Goal: Task Accomplishment & Management: Manage account settings

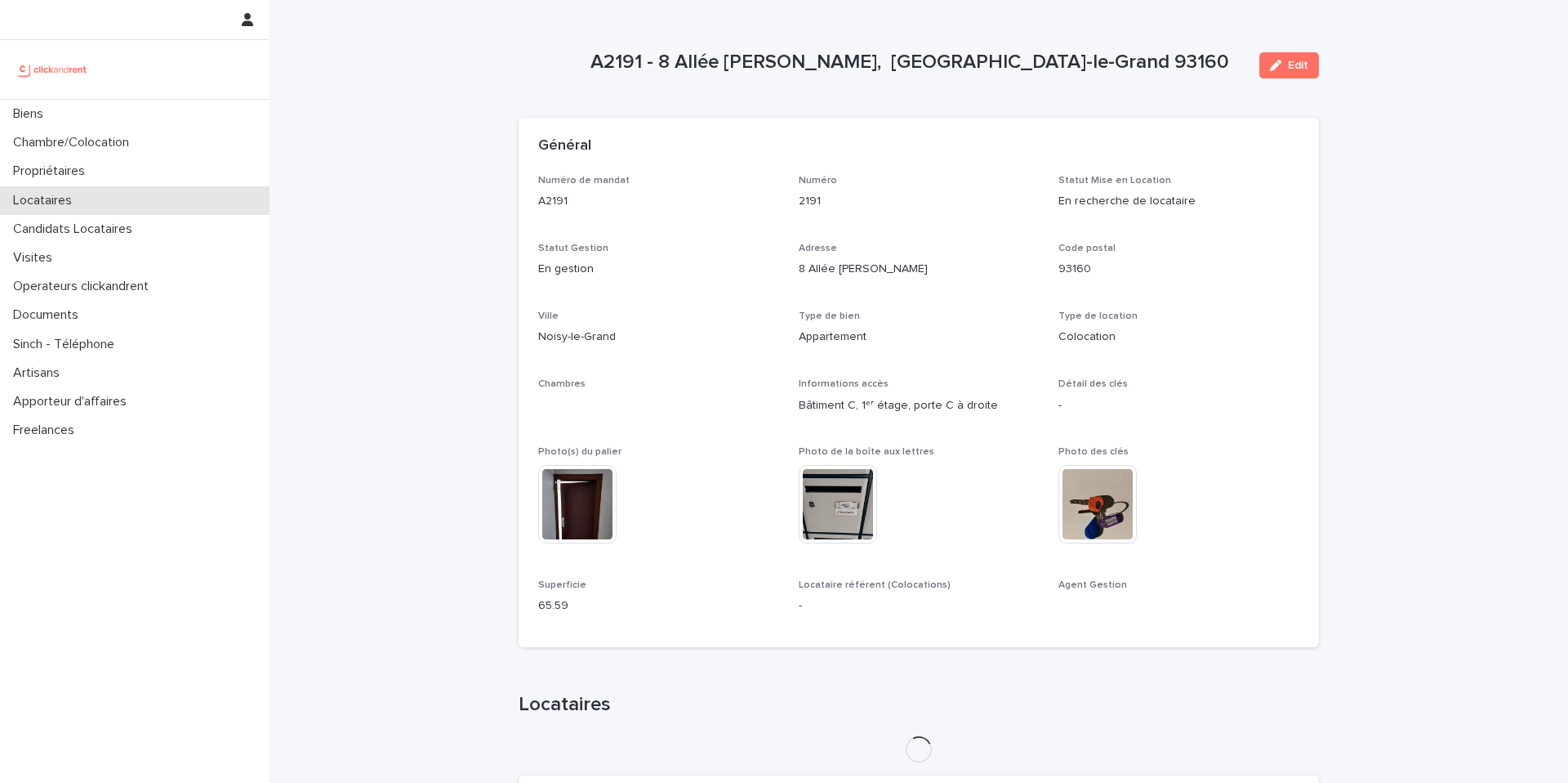
click at [169, 199] on div "Locataires" at bounding box center [134, 200] width 270 height 29
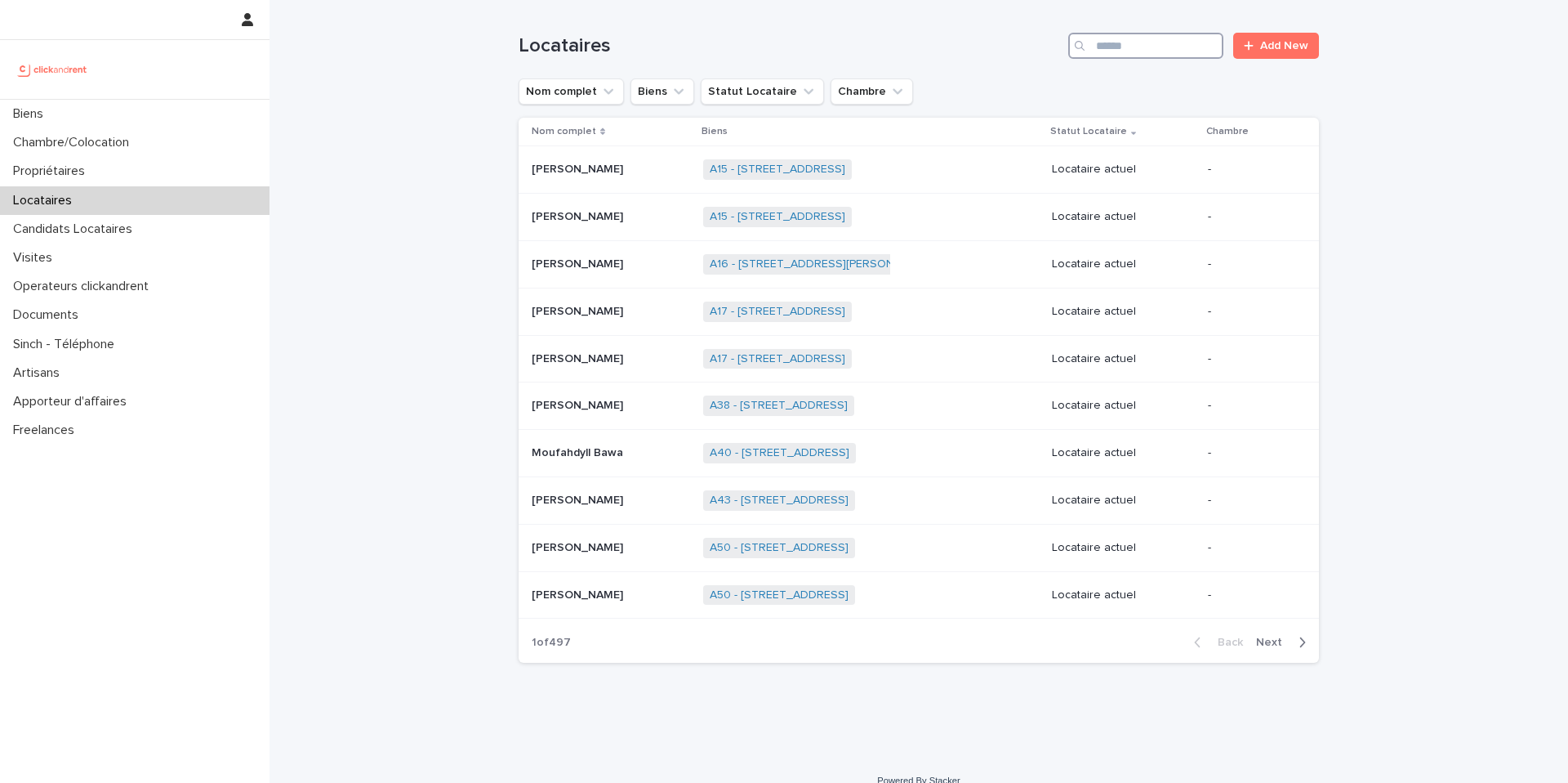
click at [1185, 45] on input "Search" at bounding box center [1145, 45] width 156 height 26
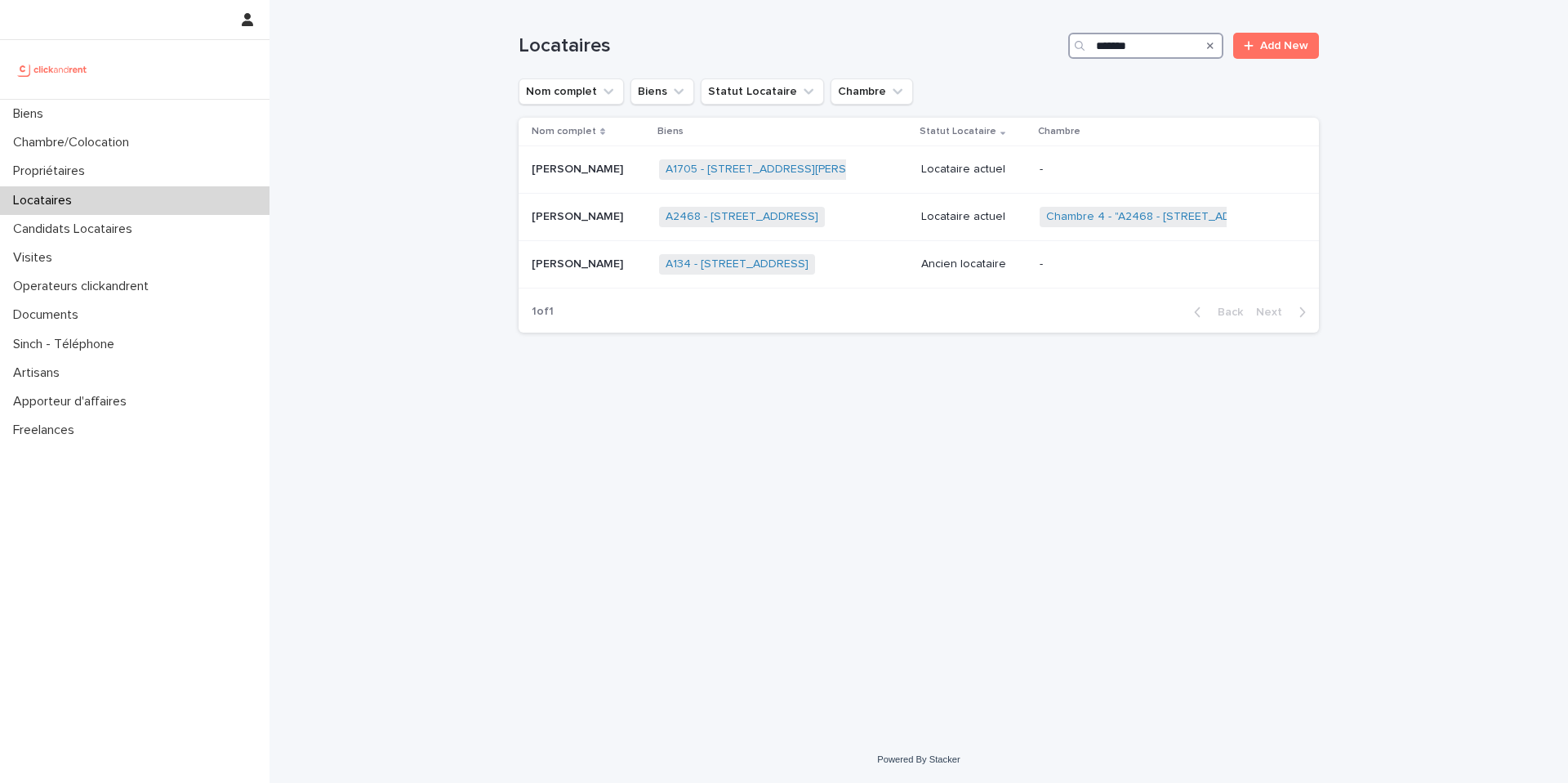
type input "*******"
click at [986, 206] on div "Locataire actuel" at bounding box center [974, 216] width 105 height 27
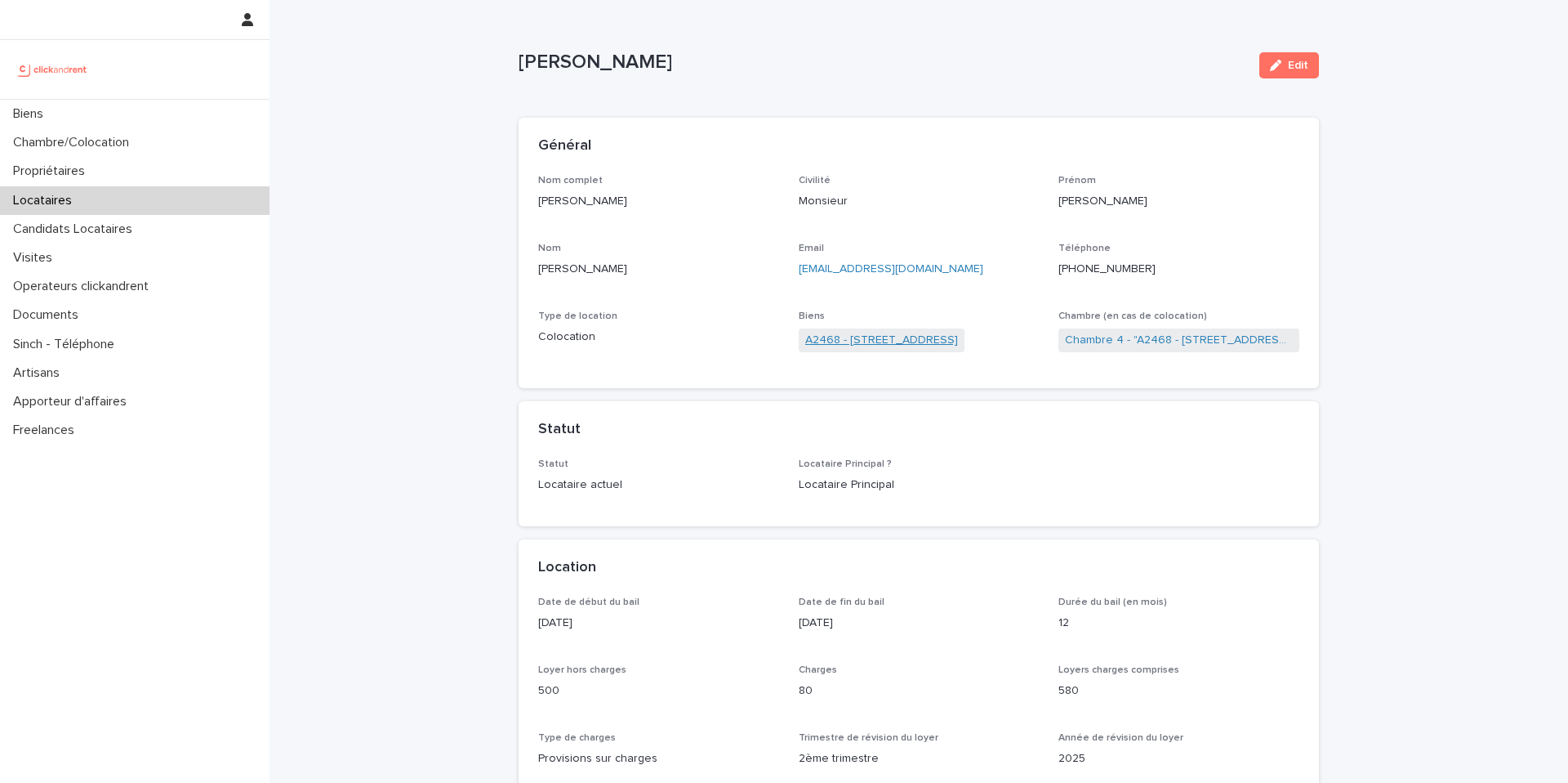
click at [922, 333] on link "A2468 - [STREET_ADDRESS]" at bounding box center [882, 340] width 153 height 18
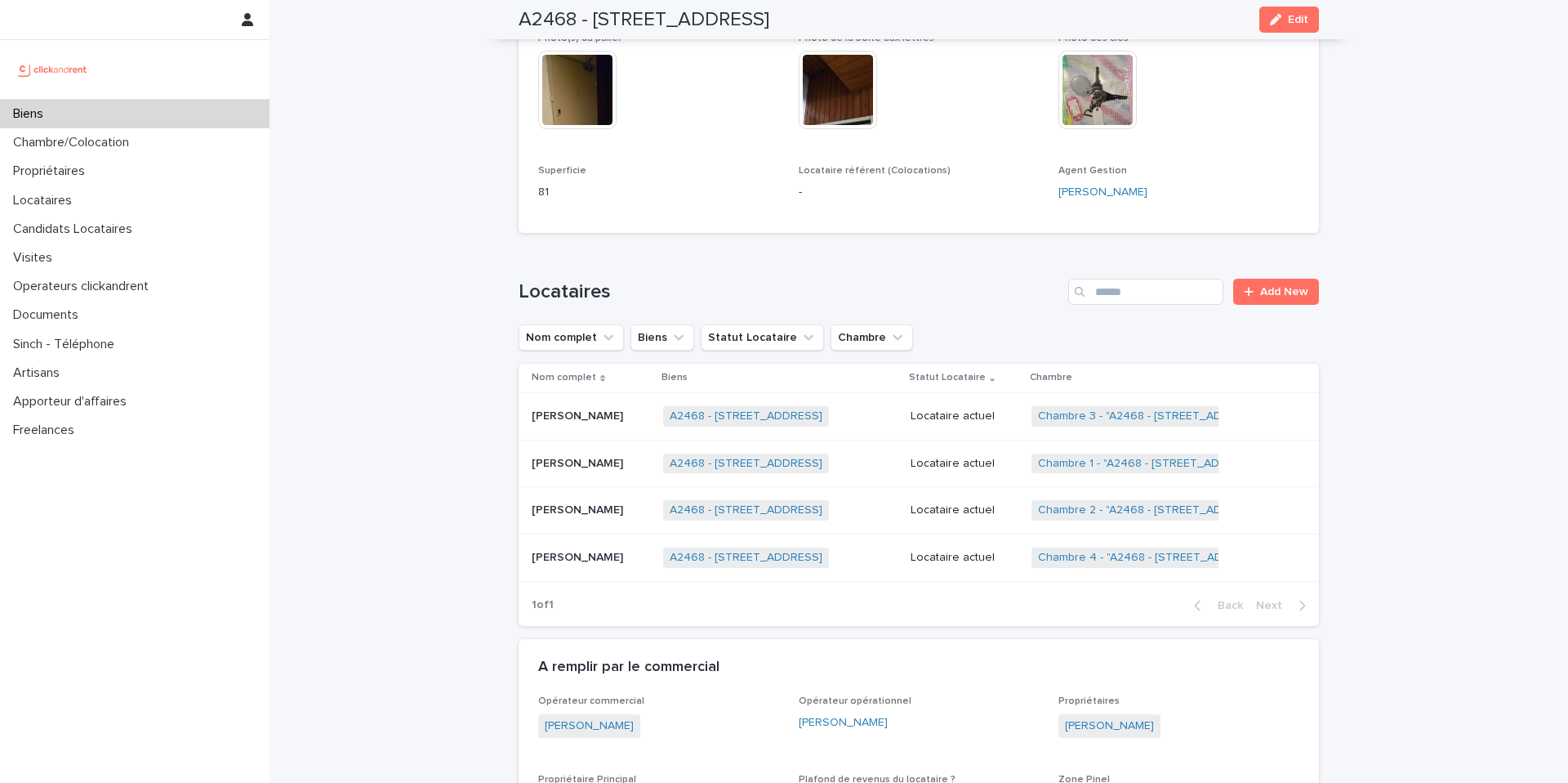
scroll to position [504, 0]
click at [214, 108] on div "Biens" at bounding box center [134, 113] width 270 height 29
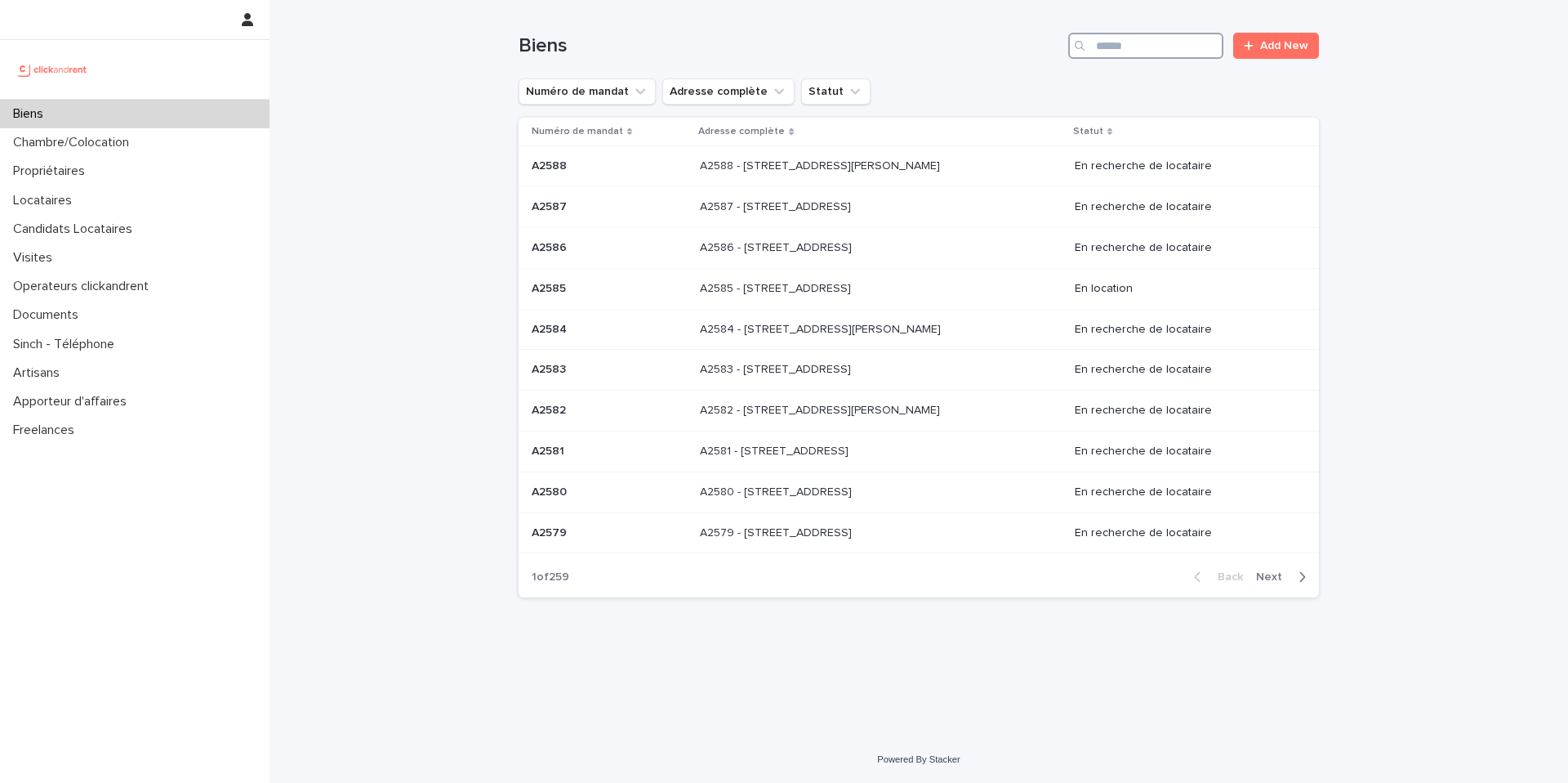
click at [1110, 50] on input "Search" at bounding box center [1145, 45] width 156 height 26
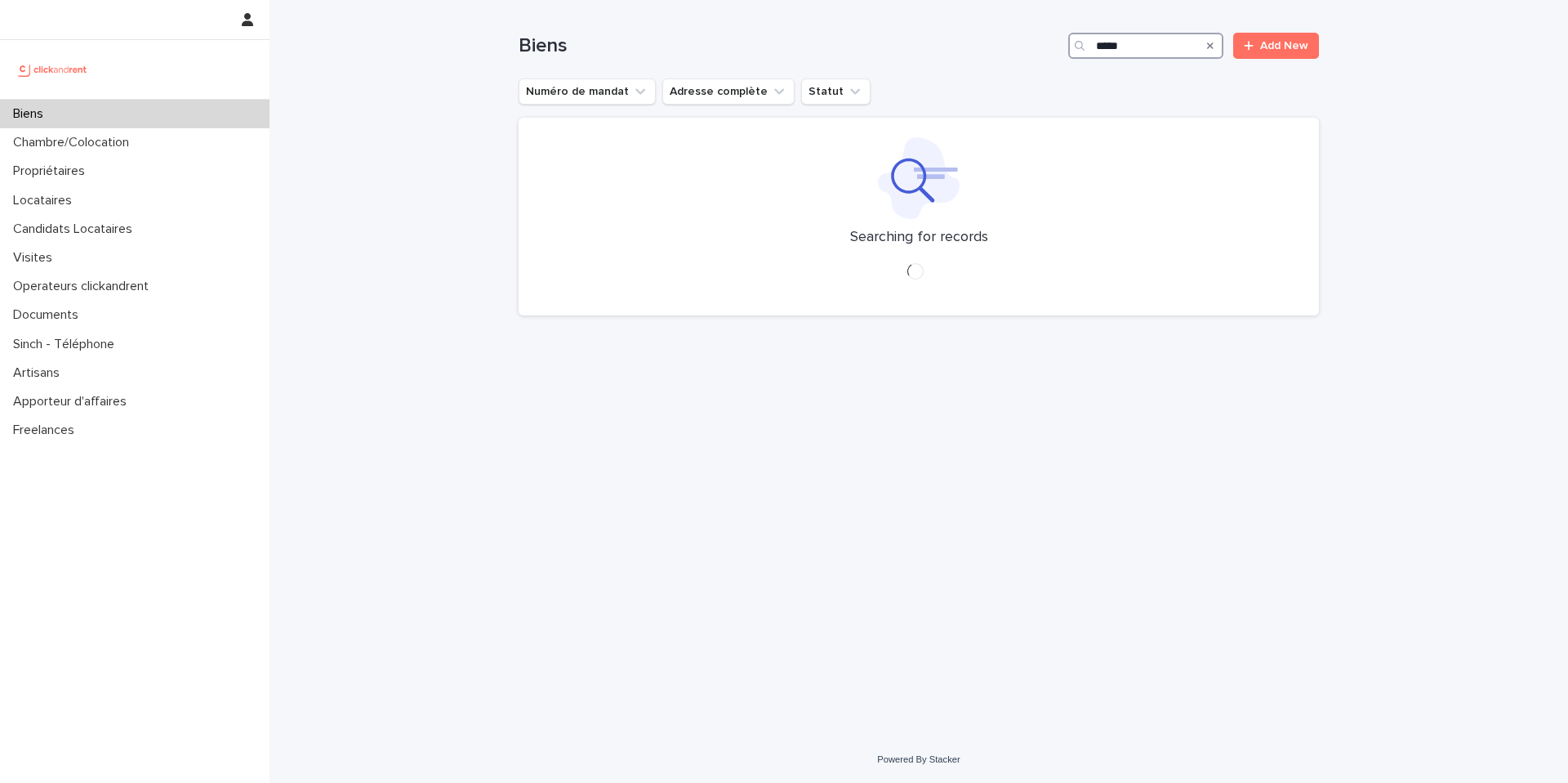
type input "*****"
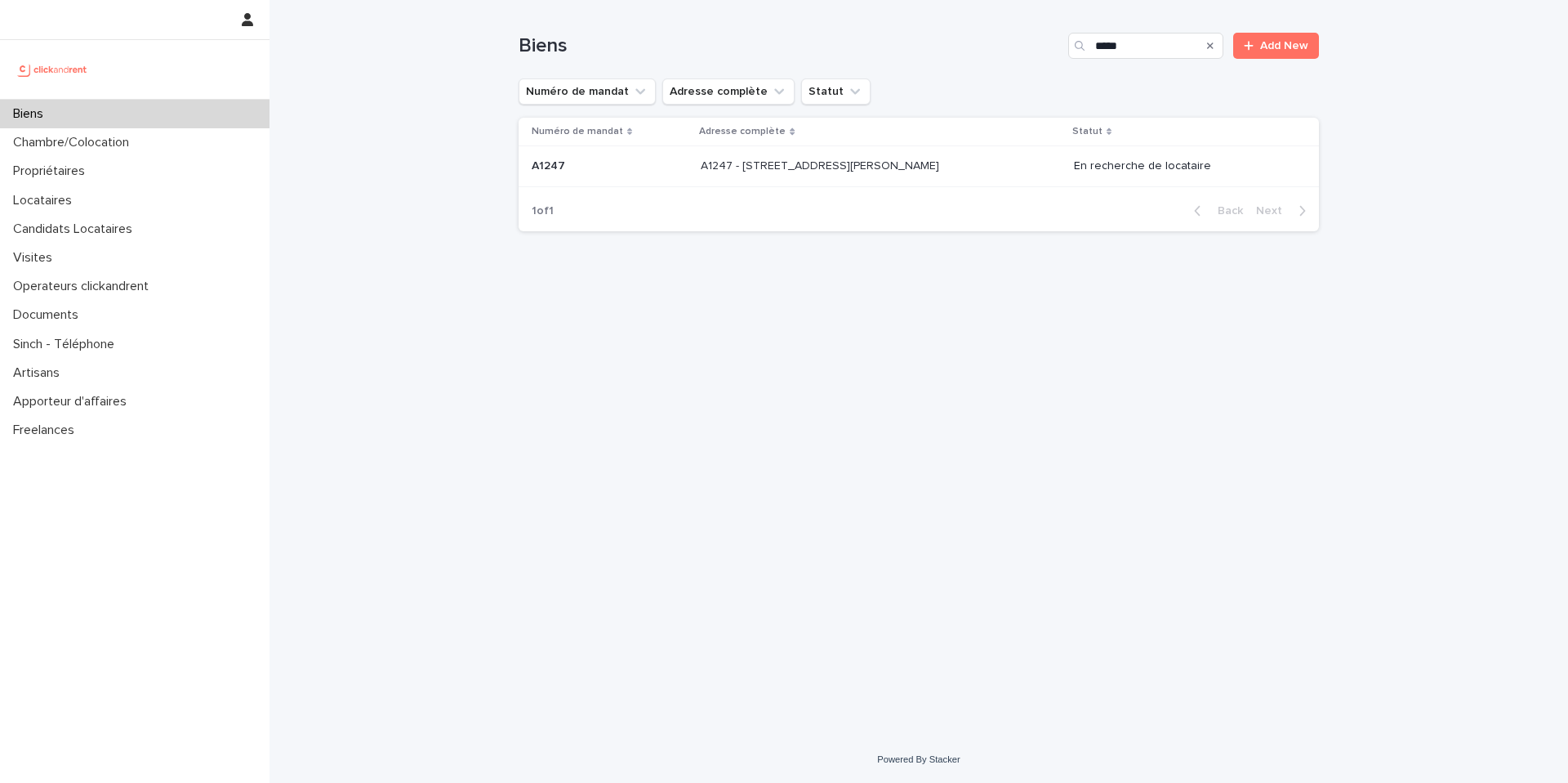
click at [930, 153] on div "A1247 - [STREET_ADDRESS][PERSON_NAME] 92110 A1247 - [STREET_ADDRESS][PERSON_NAM…" at bounding box center [880, 166] width 359 height 27
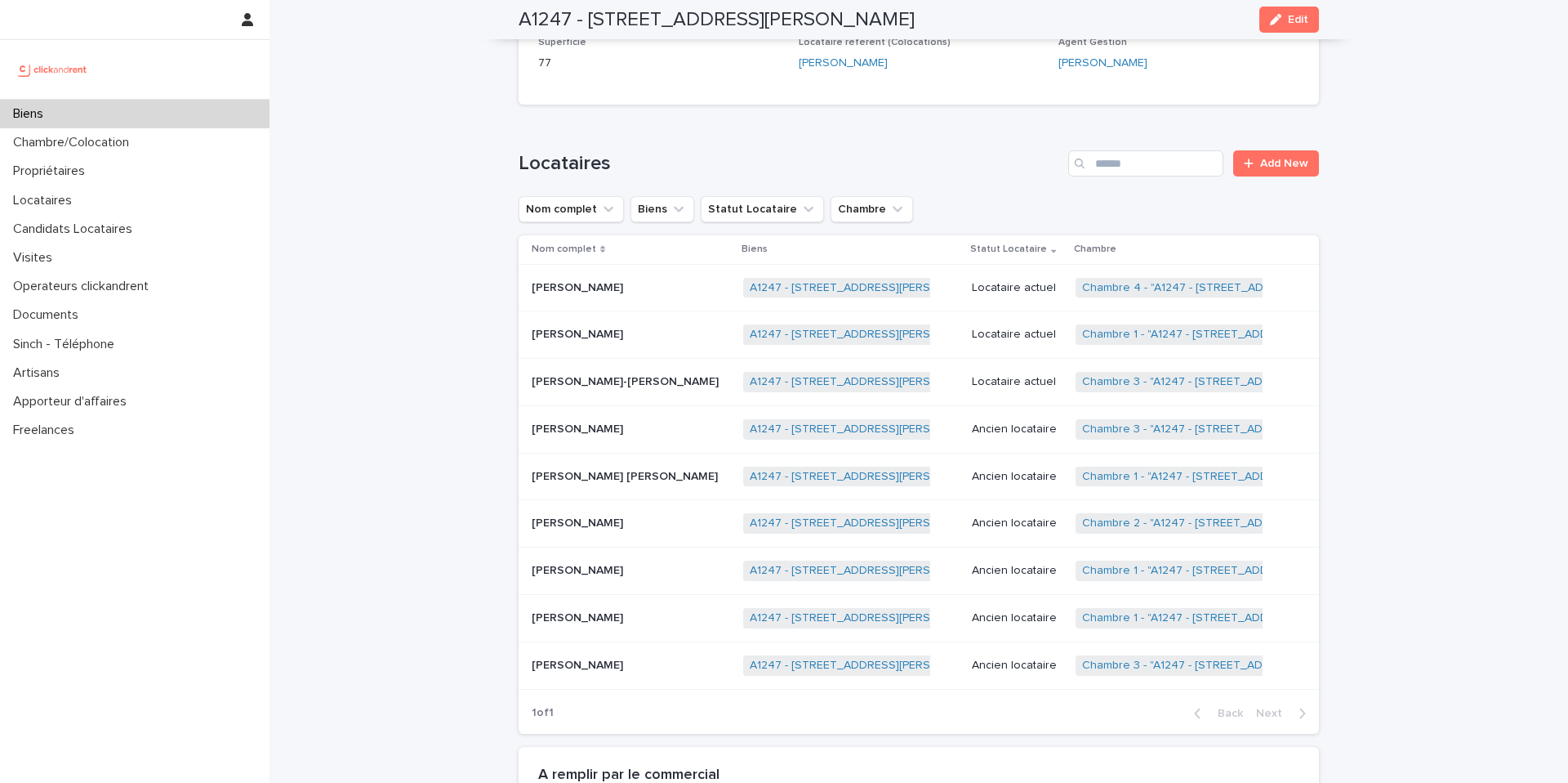
scroll to position [614, 0]
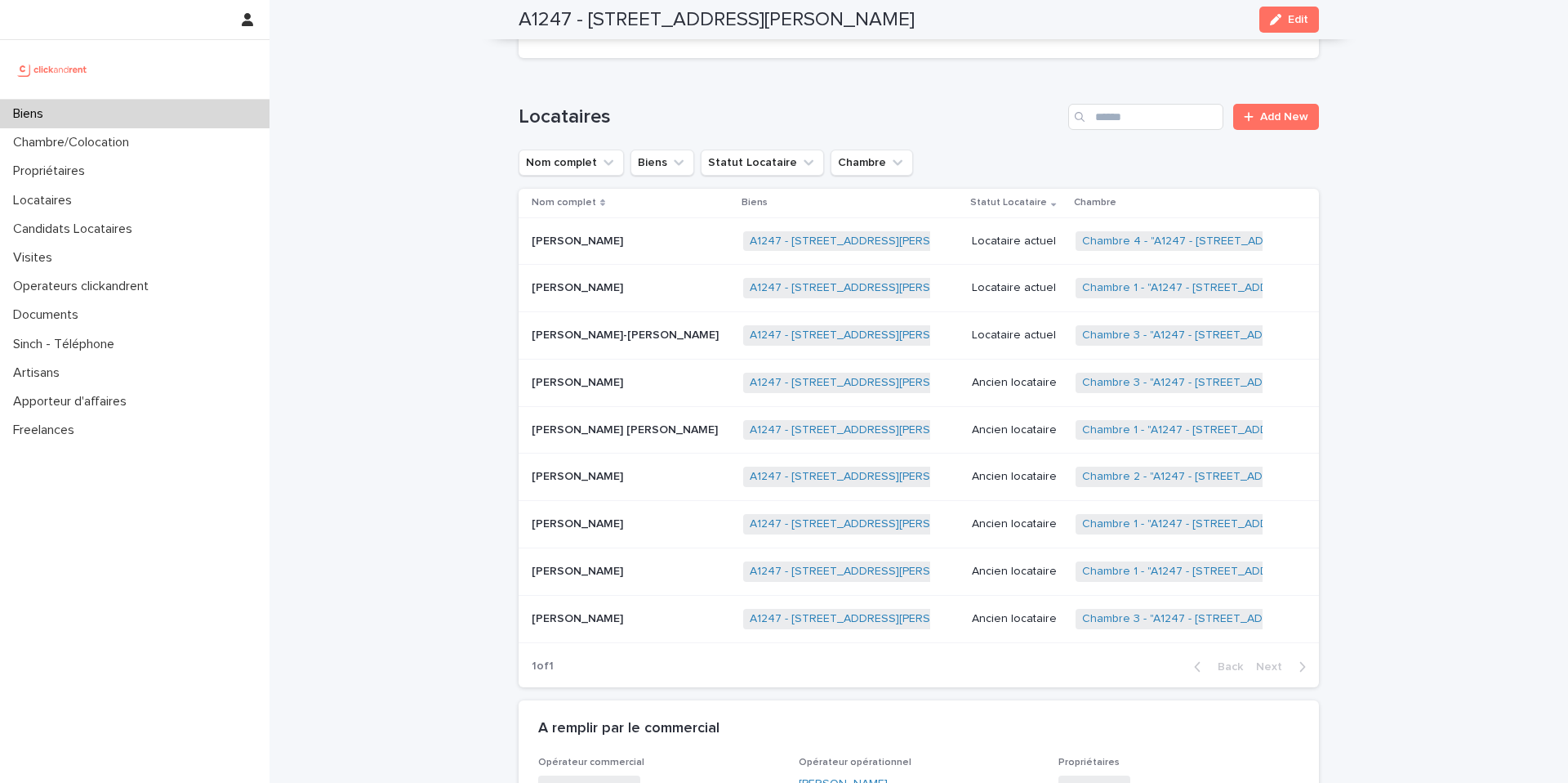
click at [673, 343] on div "Emilien Joel Jean-yves Lauden Emilien Joel Jean-yves Lauden" at bounding box center [631, 334] width 199 height 27
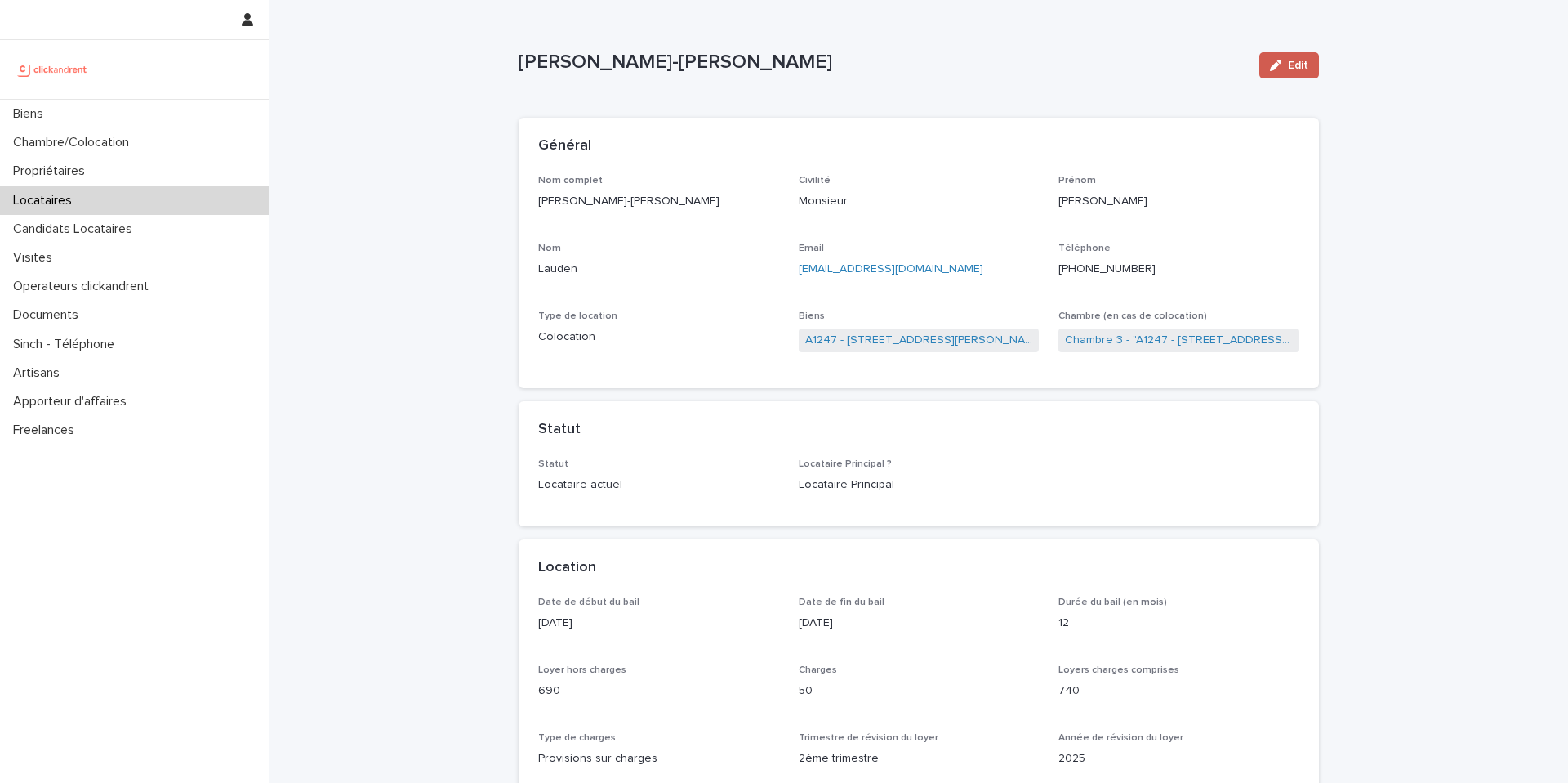
click at [1281, 58] on button "Edit" at bounding box center [1289, 65] width 60 height 26
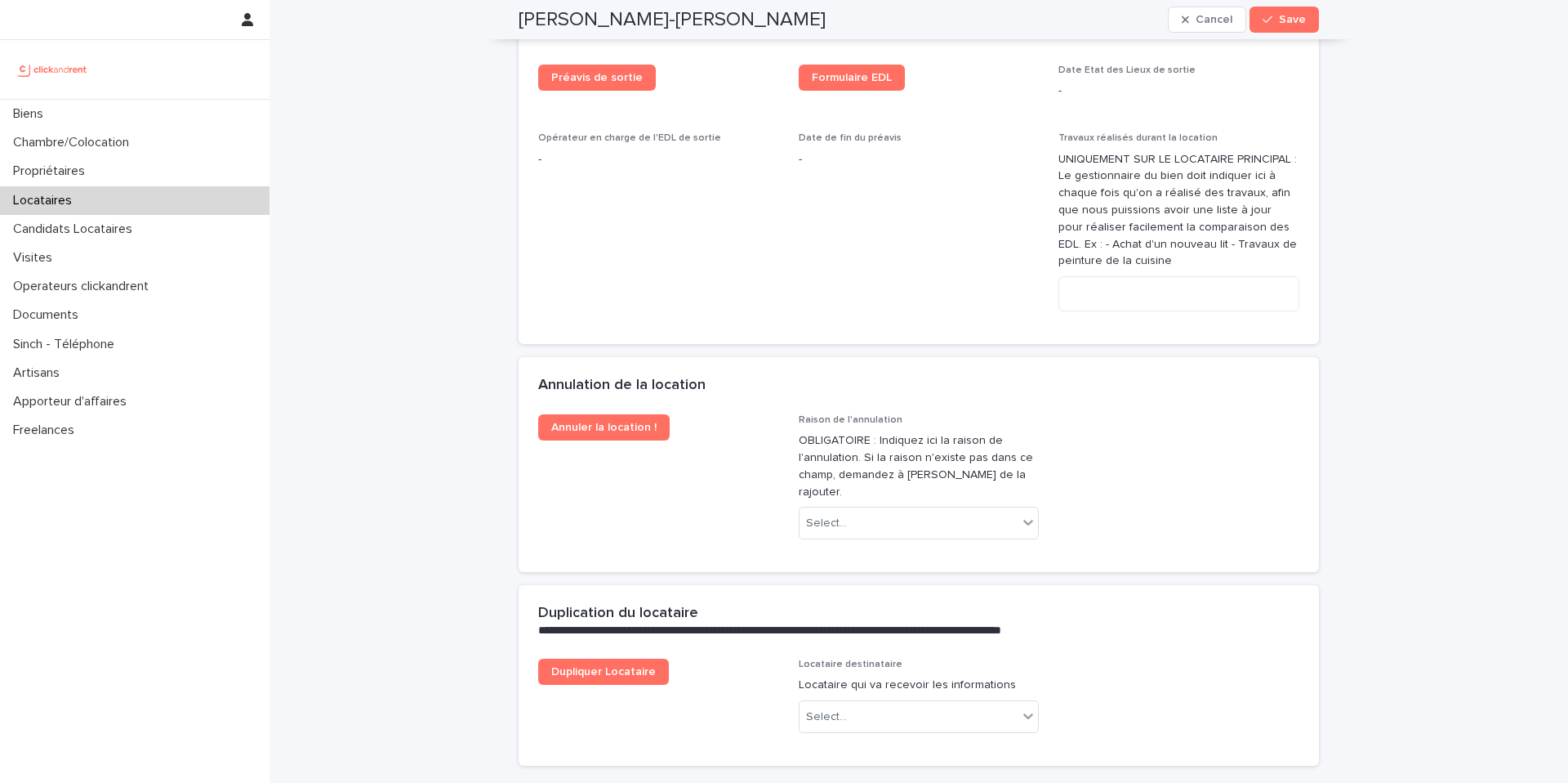
scroll to position [3286, 0]
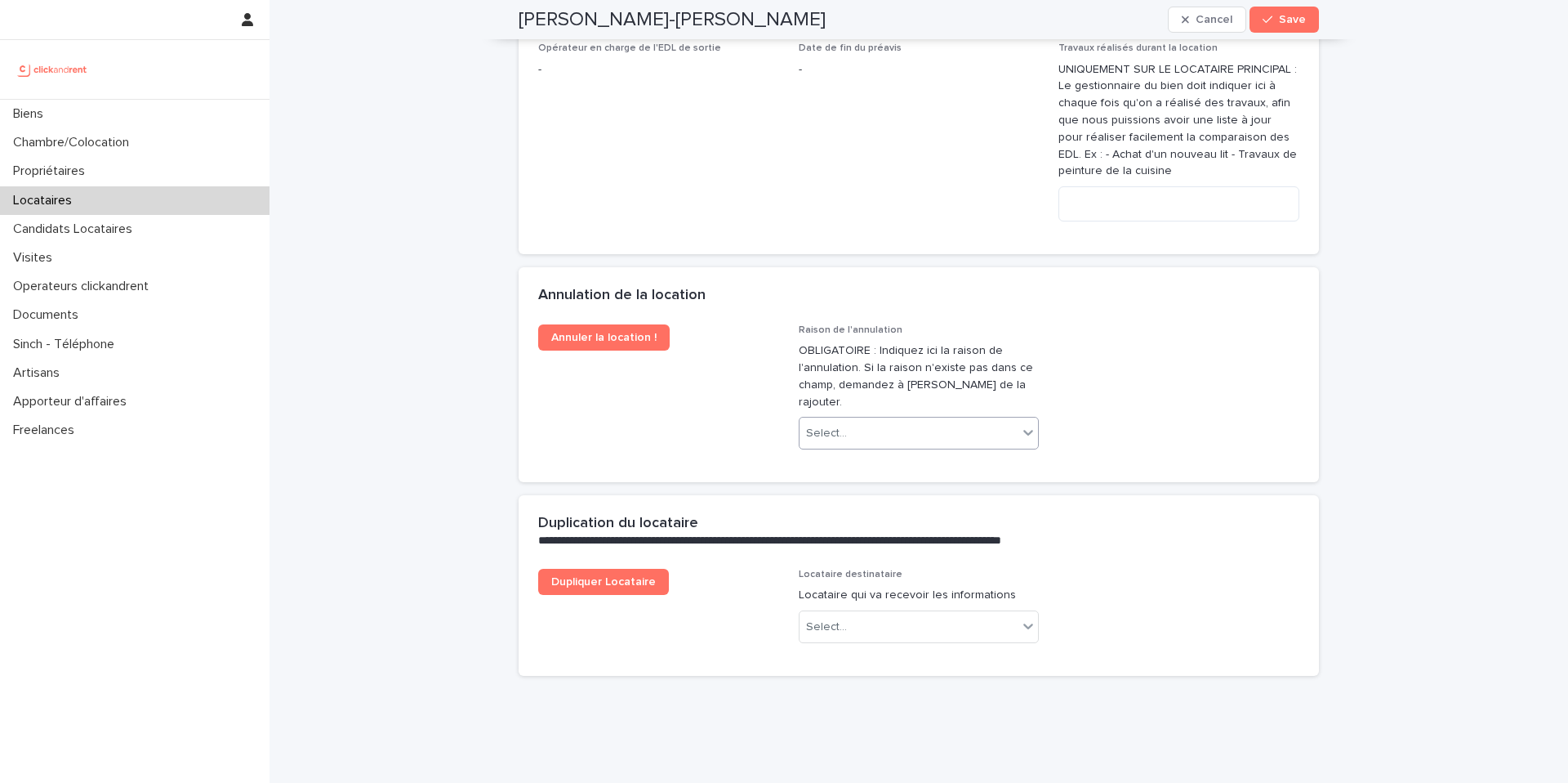
click at [925, 420] on div "Select..." at bounding box center [909, 433] width 219 height 27
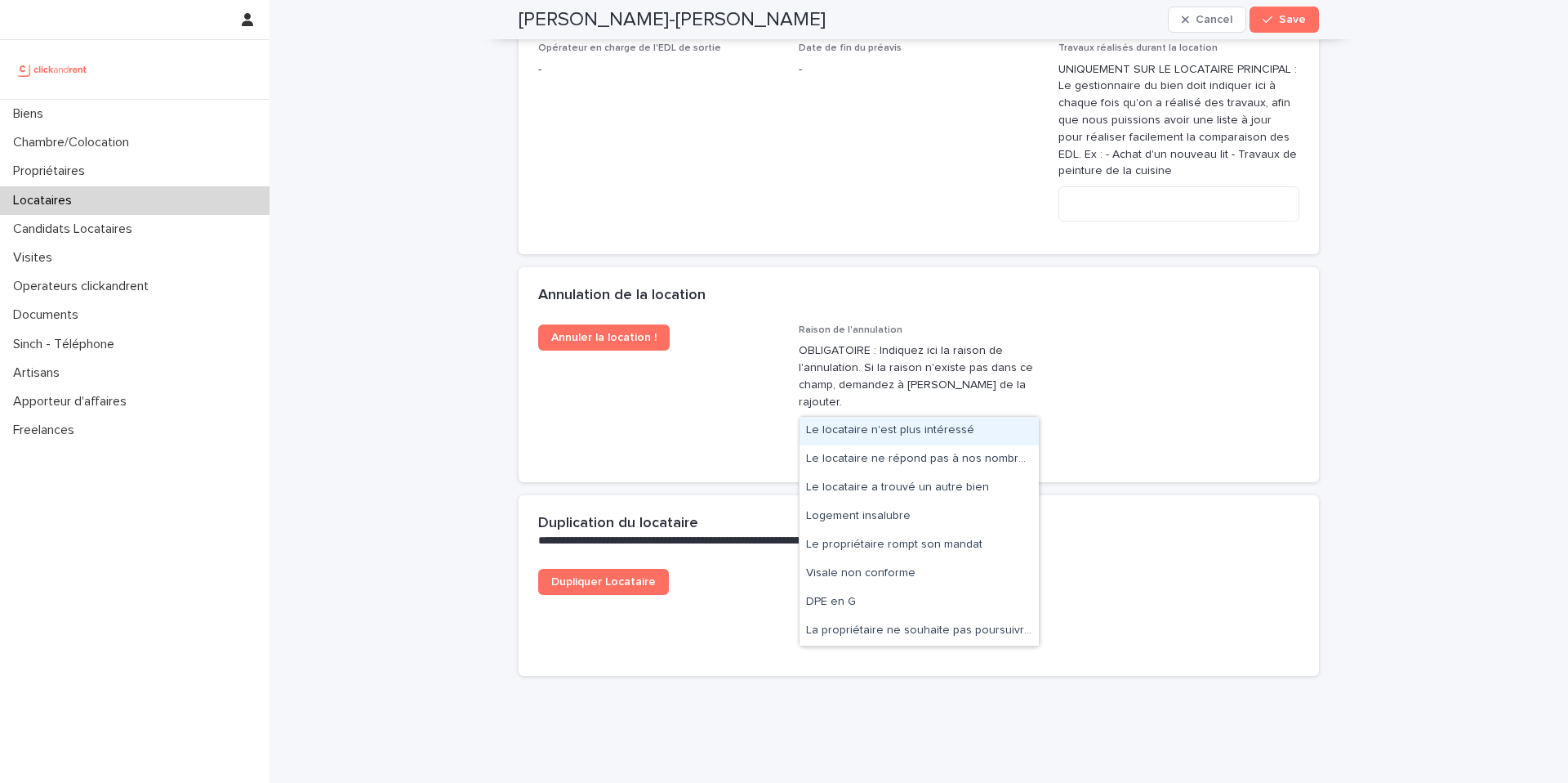
click at [915, 440] on div "Le locataire n'est plus intéressé" at bounding box center [919, 430] width 239 height 29
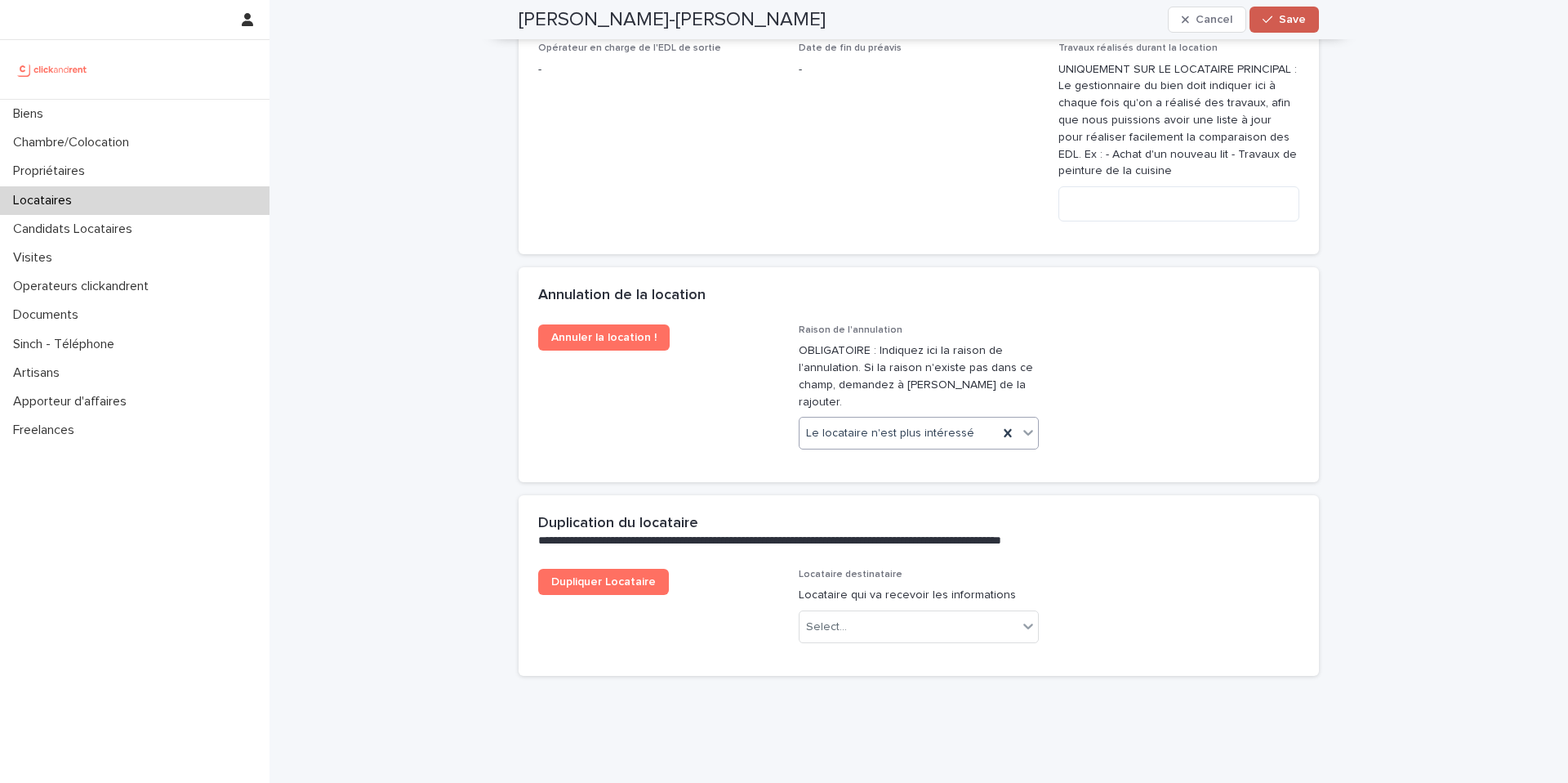
click at [1296, 20] on span "Save" at bounding box center [1292, 19] width 27 height 11
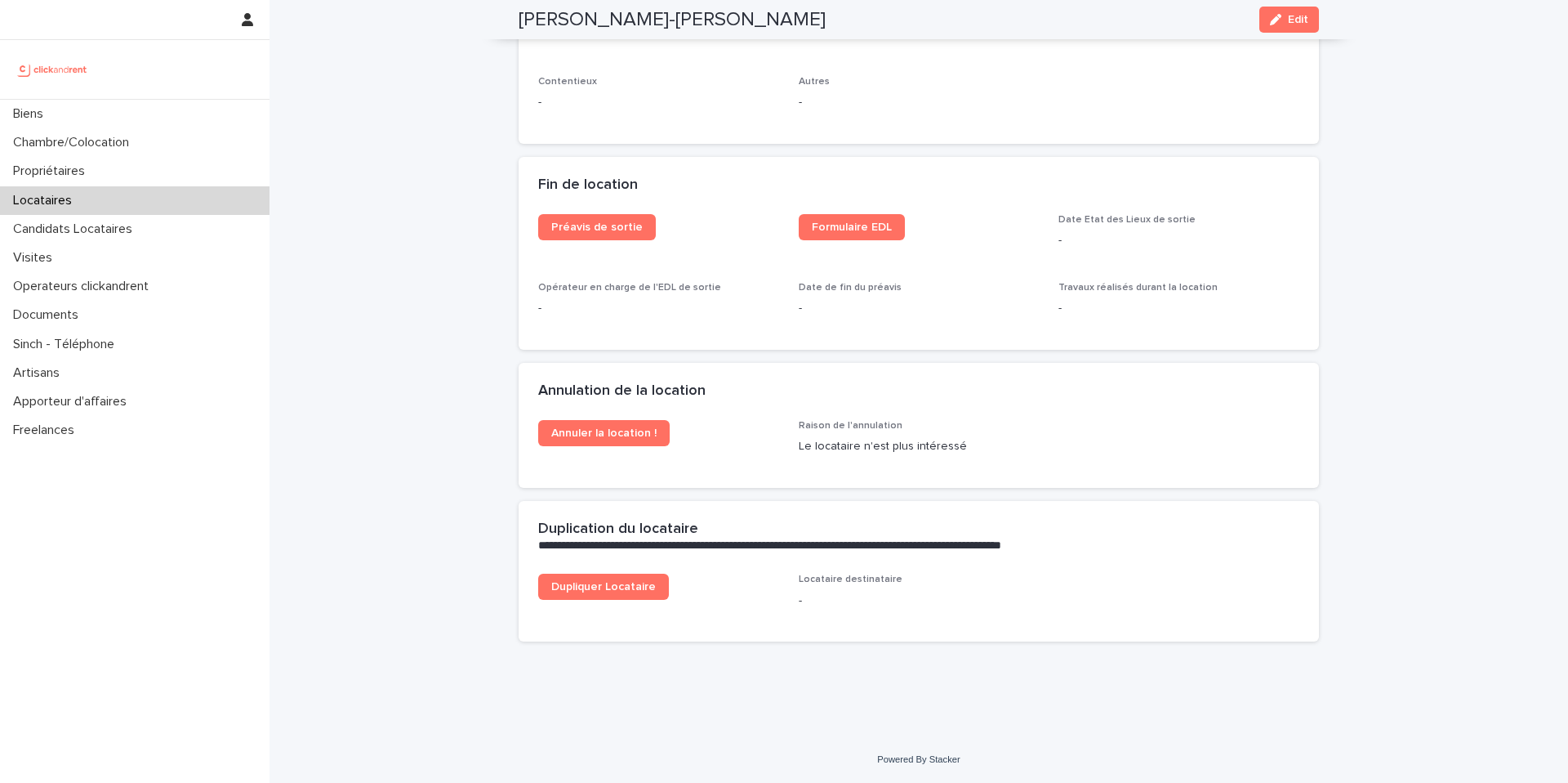
scroll to position [1992, 0]
click at [611, 435] on span "Annuler la location !" at bounding box center [604, 433] width 105 height 11
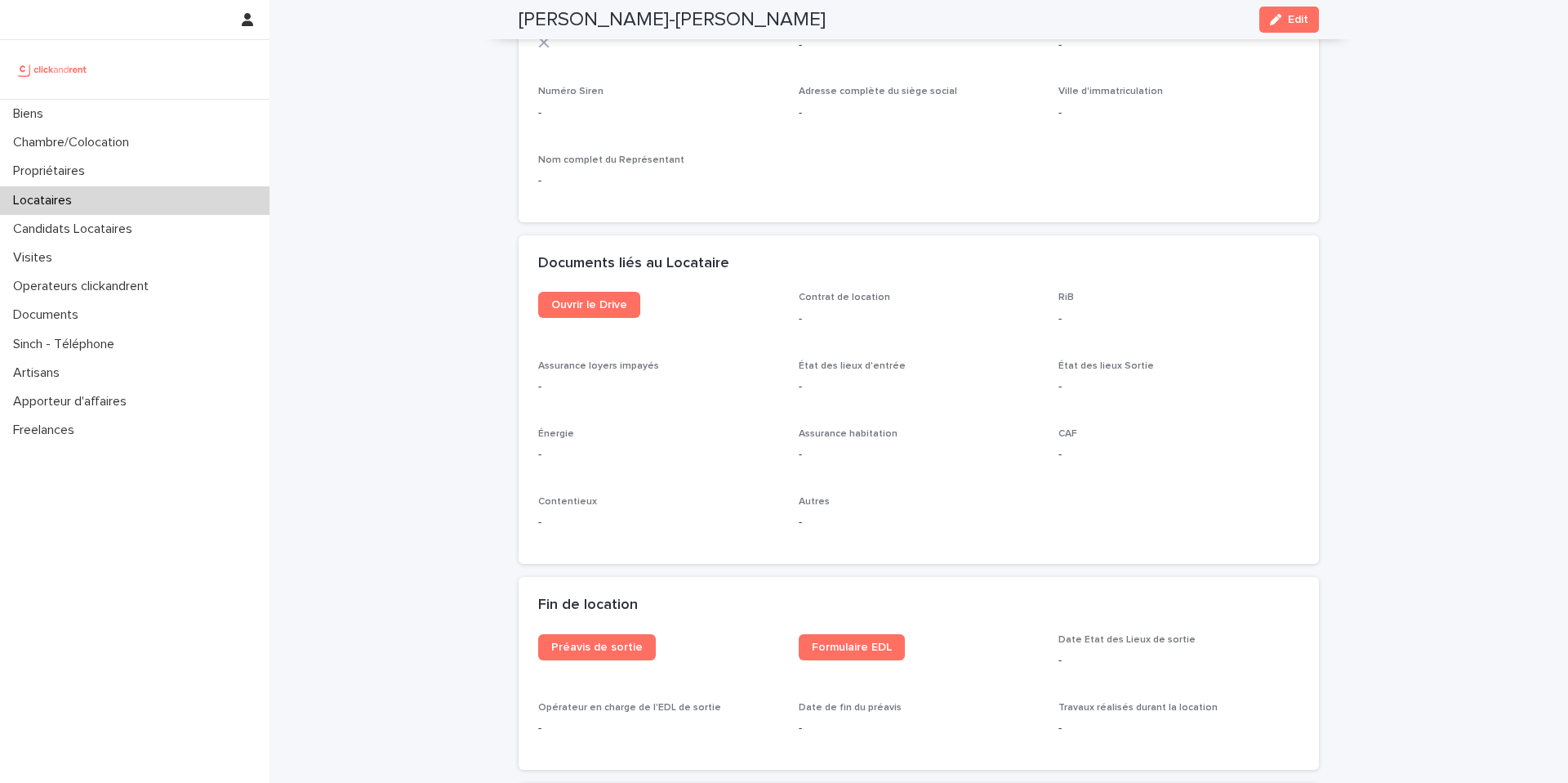
scroll to position [1981, 0]
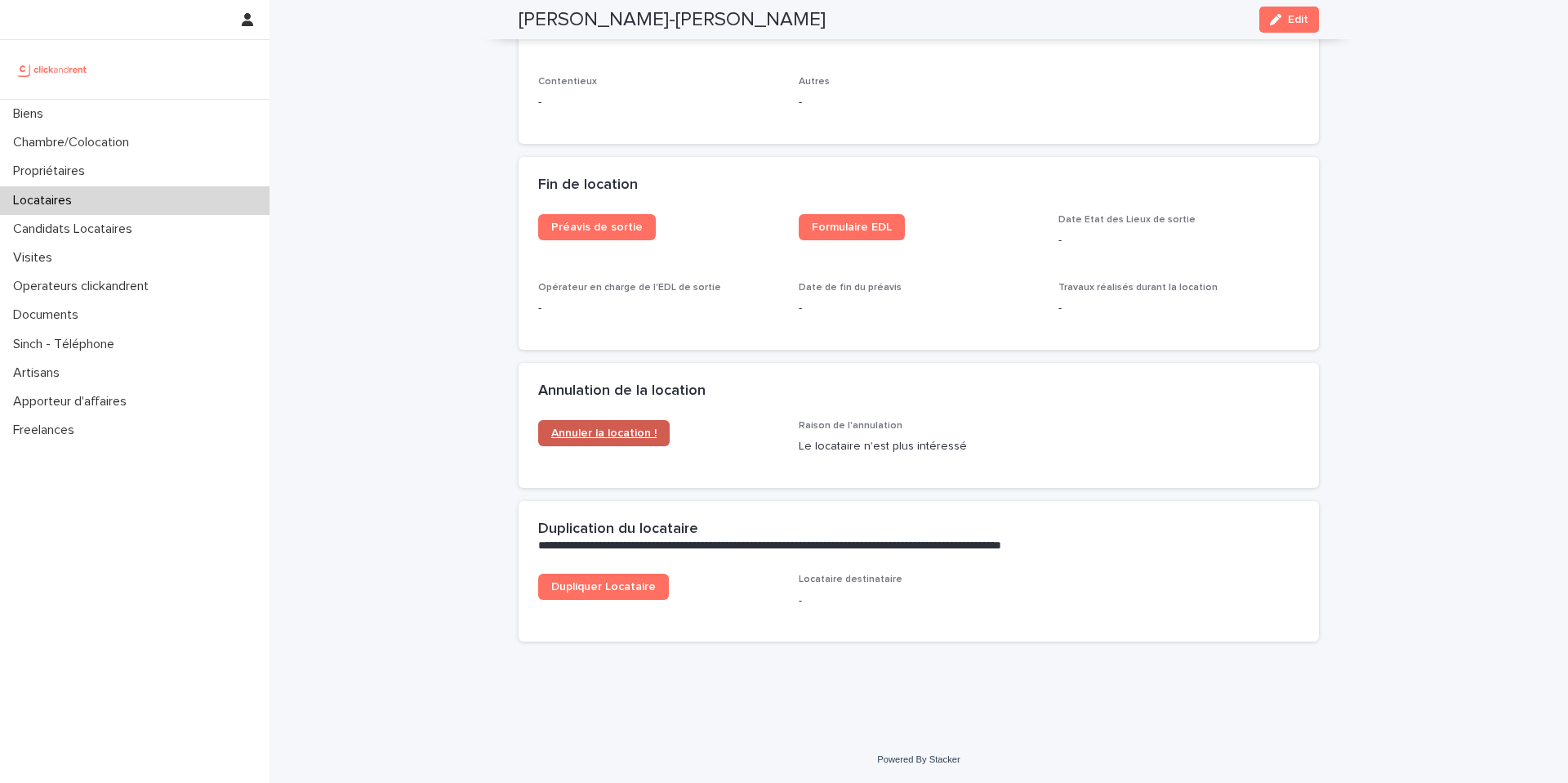
click at [651, 430] on span "Annuler la location !" at bounding box center [604, 433] width 105 height 11
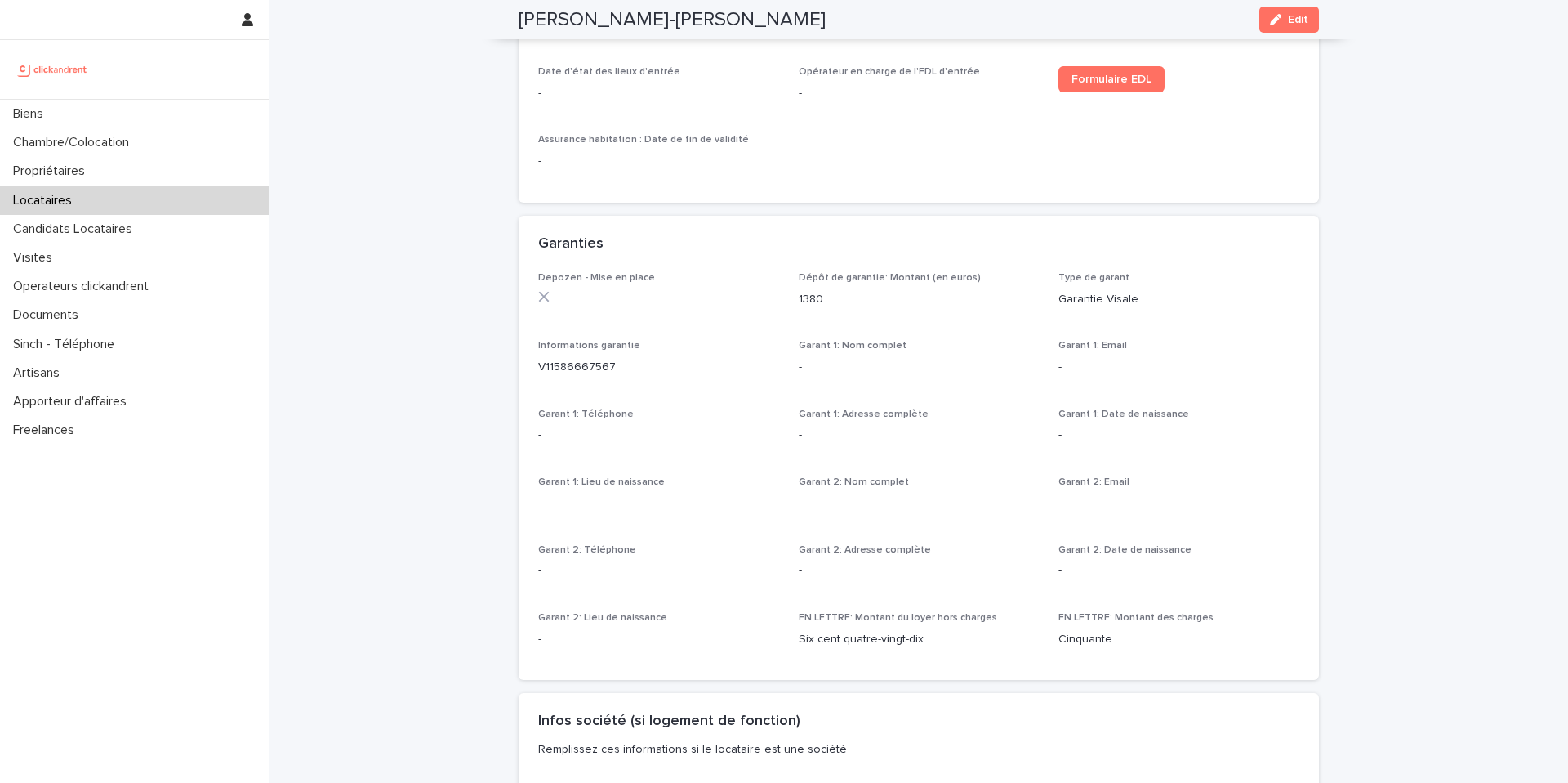
scroll to position [0, 0]
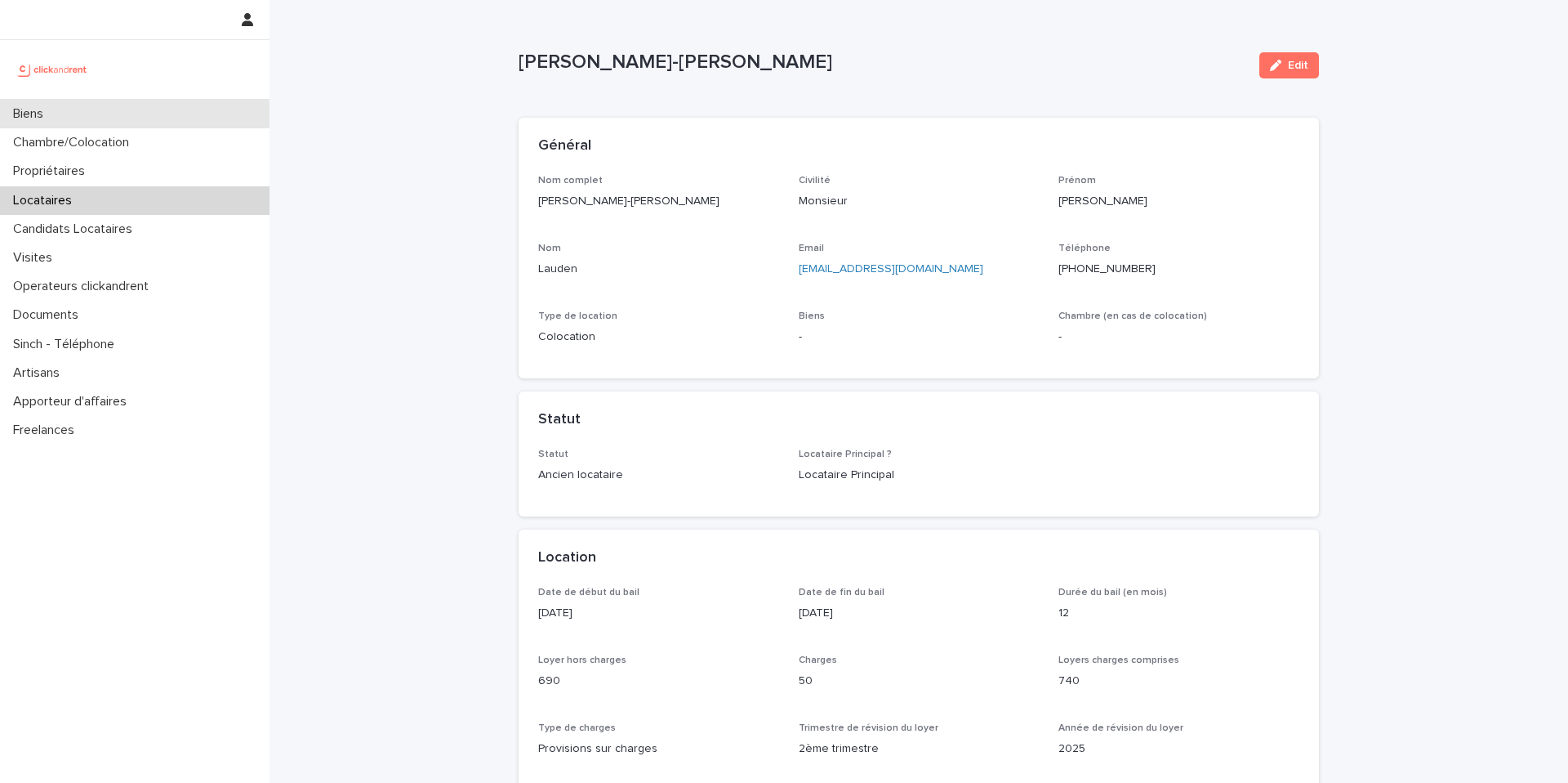
click at [226, 107] on div "Biens" at bounding box center [134, 113] width 270 height 29
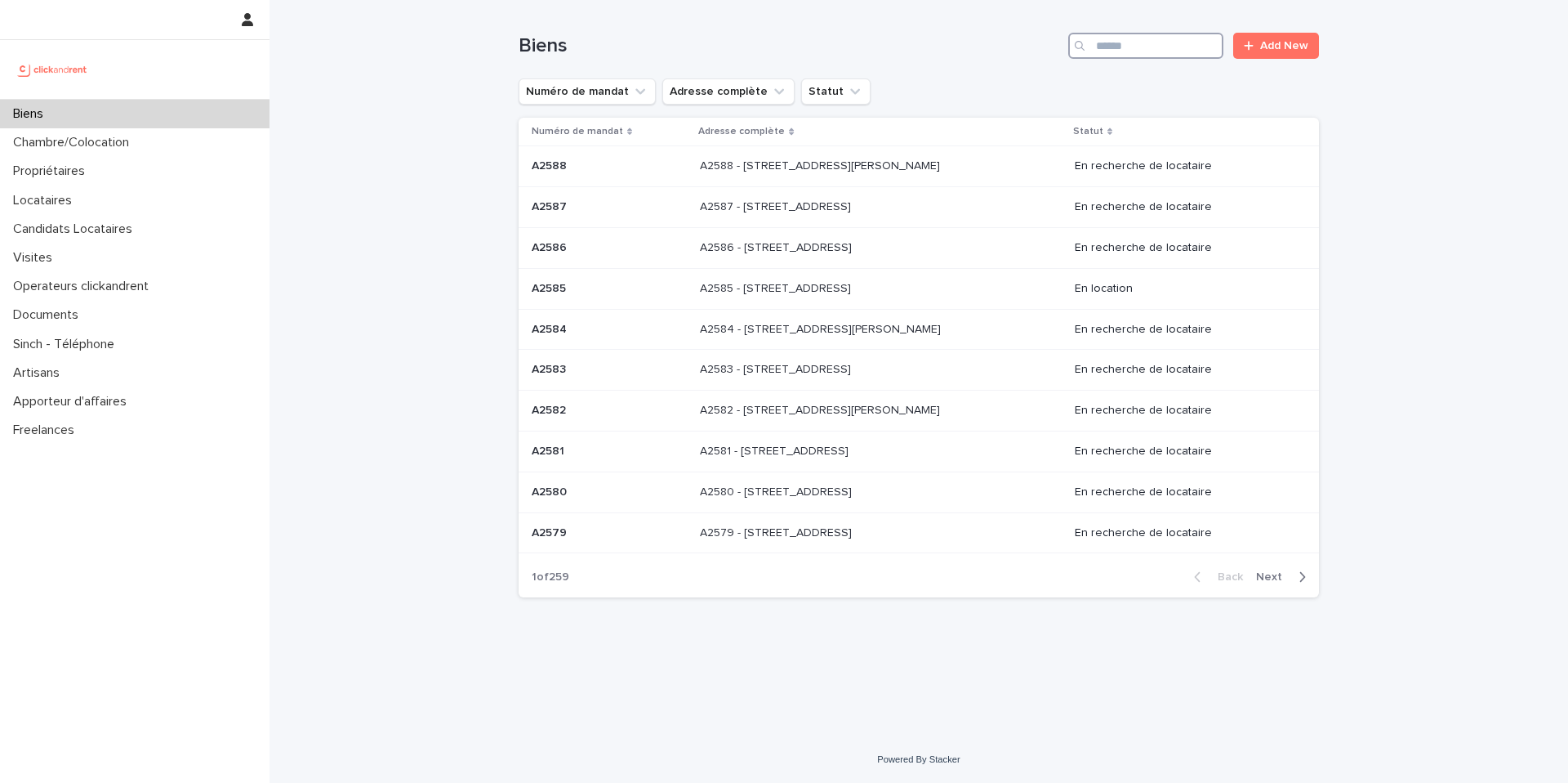
click at [1164, 46] on input "Search" at bounding box center [1145, 45] width 156 height 26
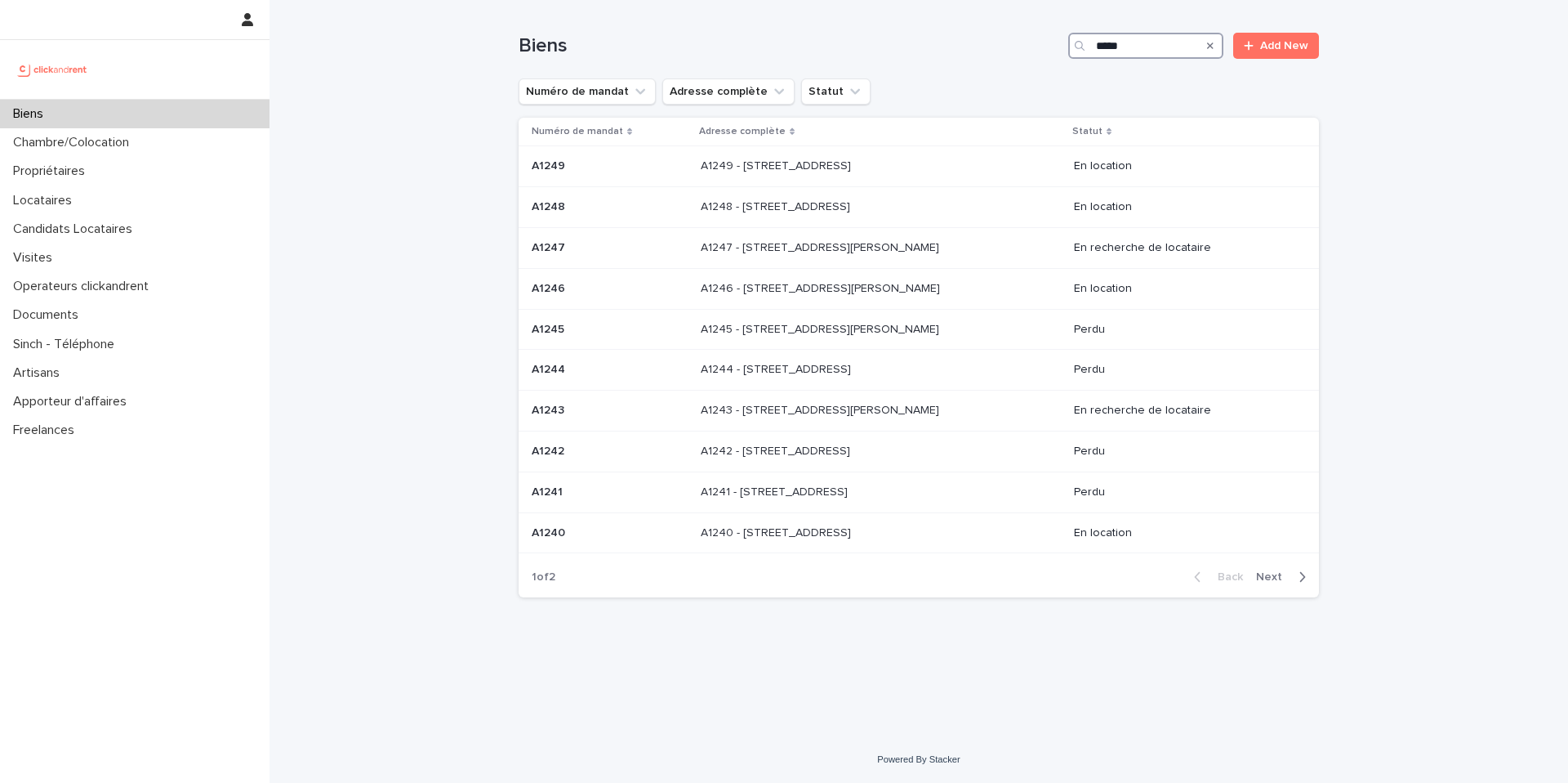
type input "*****"
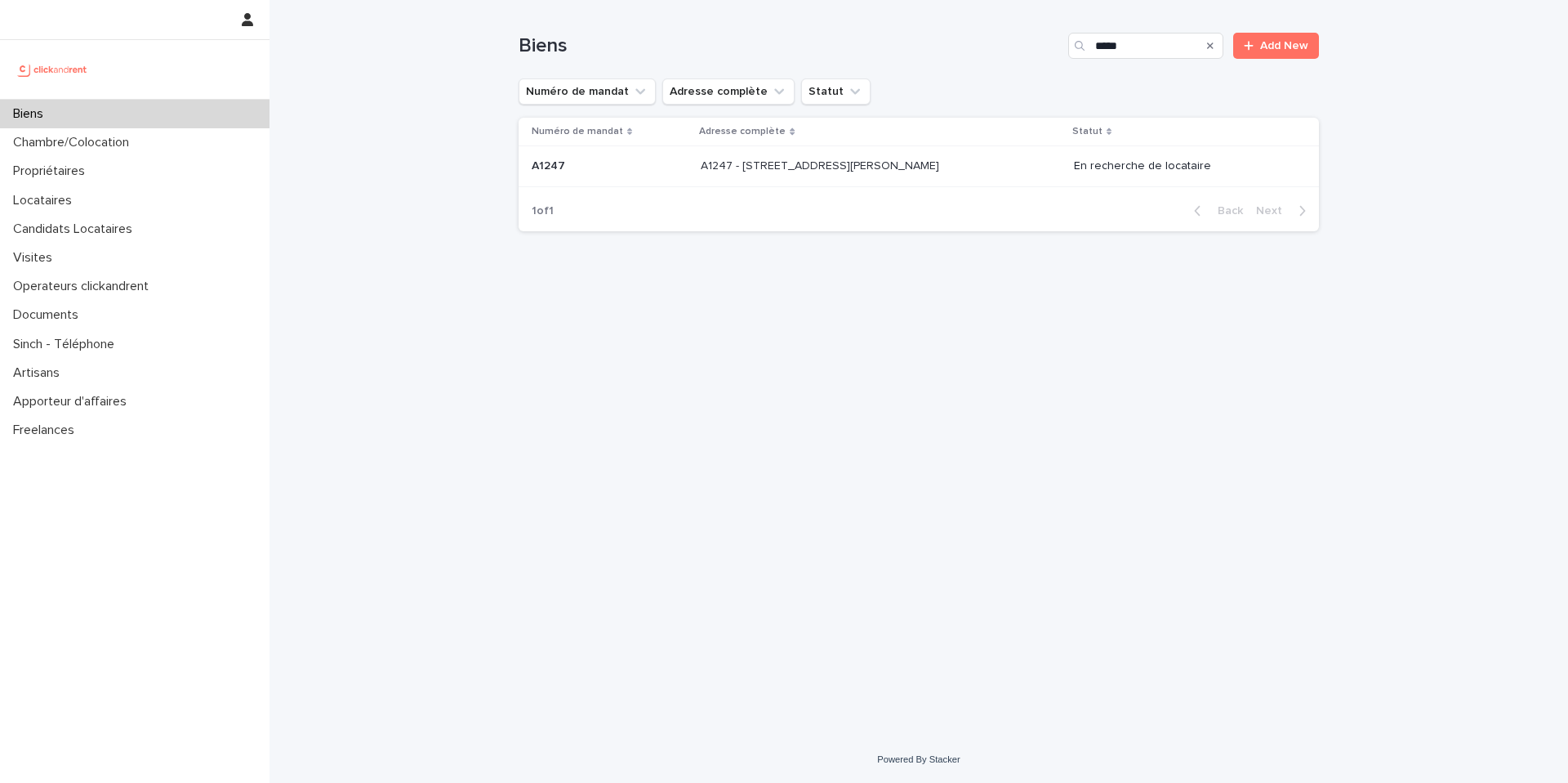
click at [965, 172] on div "A1247 - 1 rue Charlotte Perriand, Clichy-la-Garenne 92110 A1247 - 1 rue Charlot…" at bounding box center [880, 166] width 359 height 27
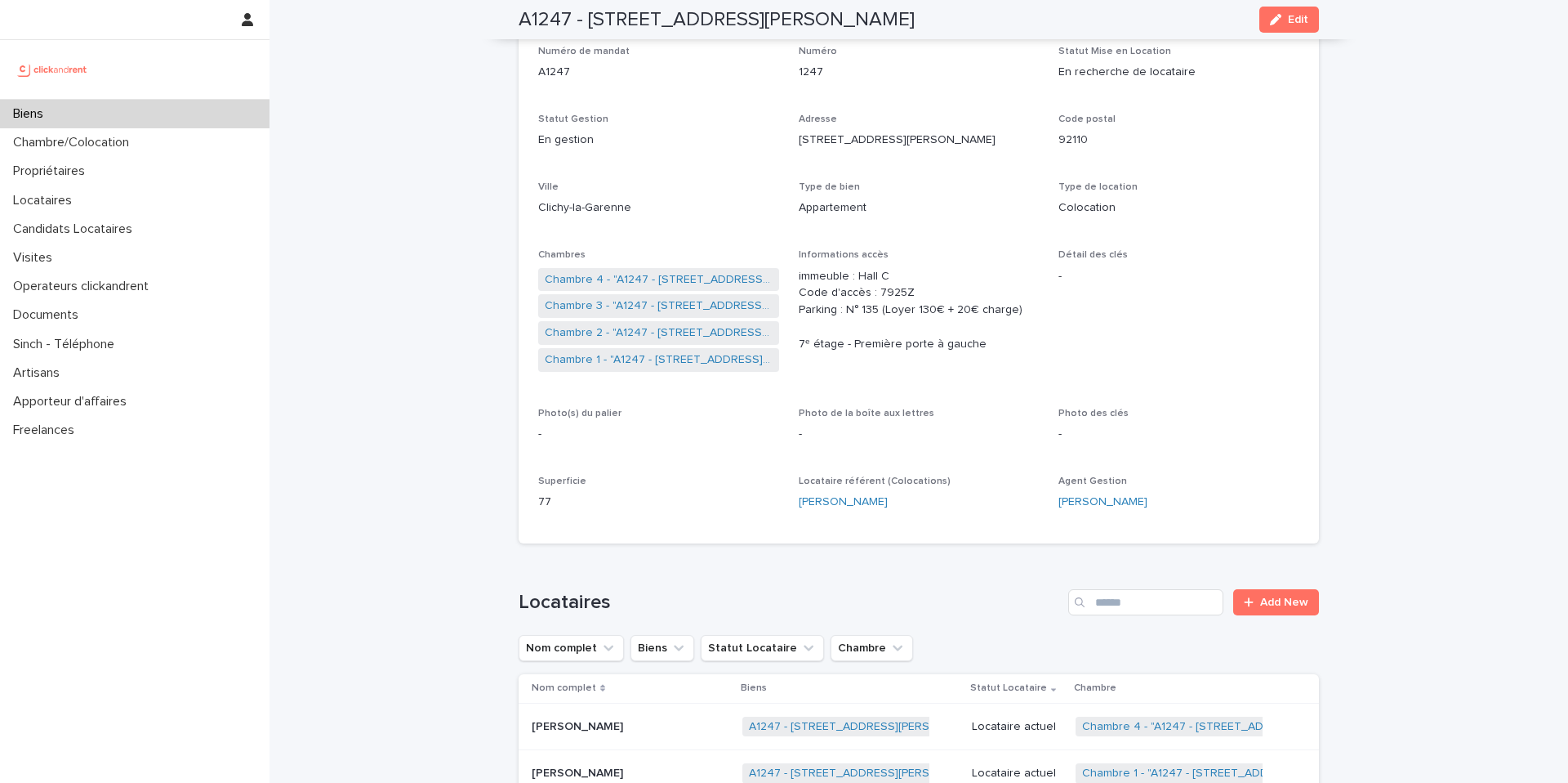
scroll to position [117, 0]
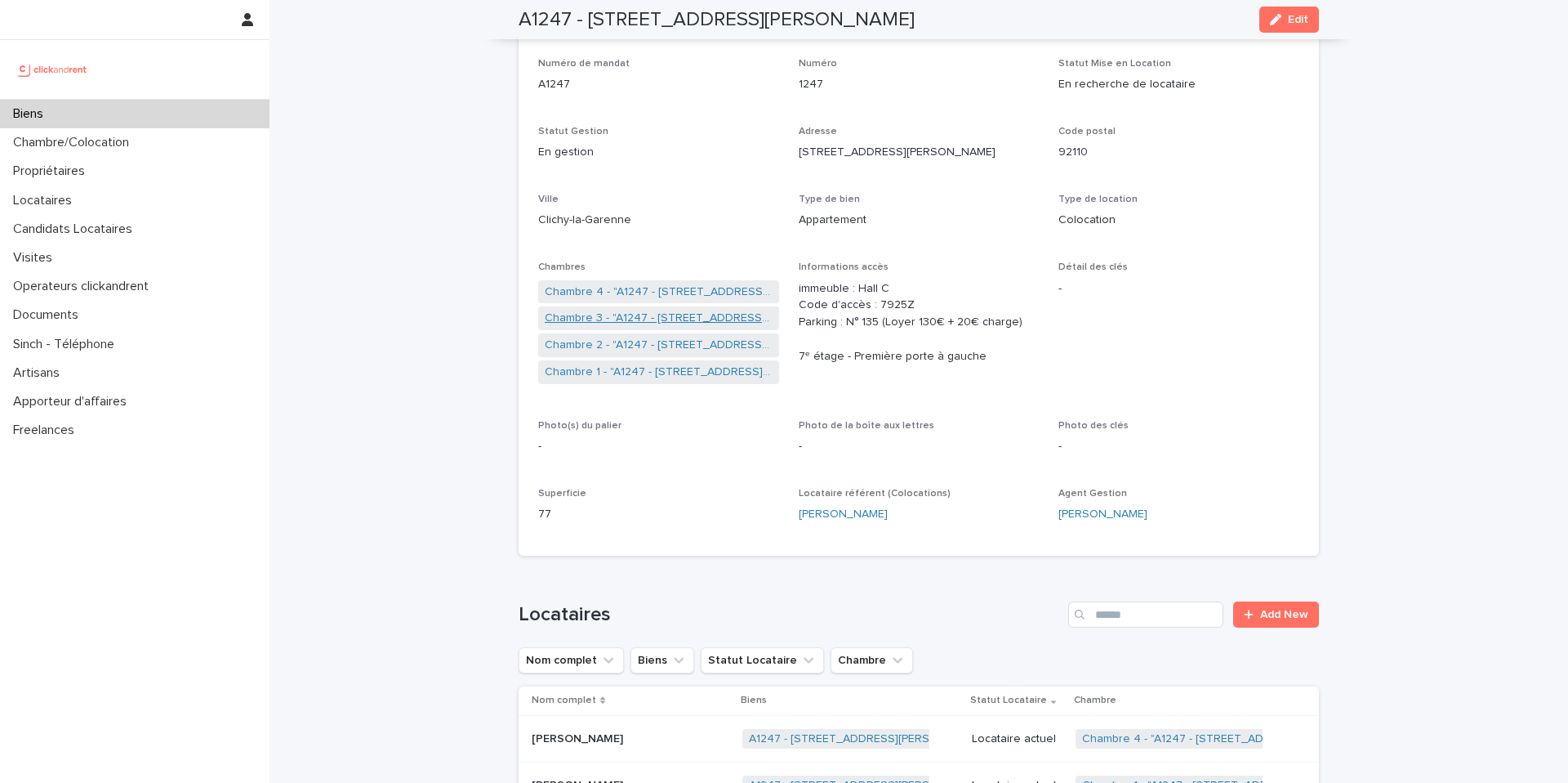
click at [680, 319] on link "Chambre 3 - "A1247 - 1 rue Charlotte Perriand, Clichy-la-Garenne 92110"" at bounding box center [658, 318] width 227 height 18
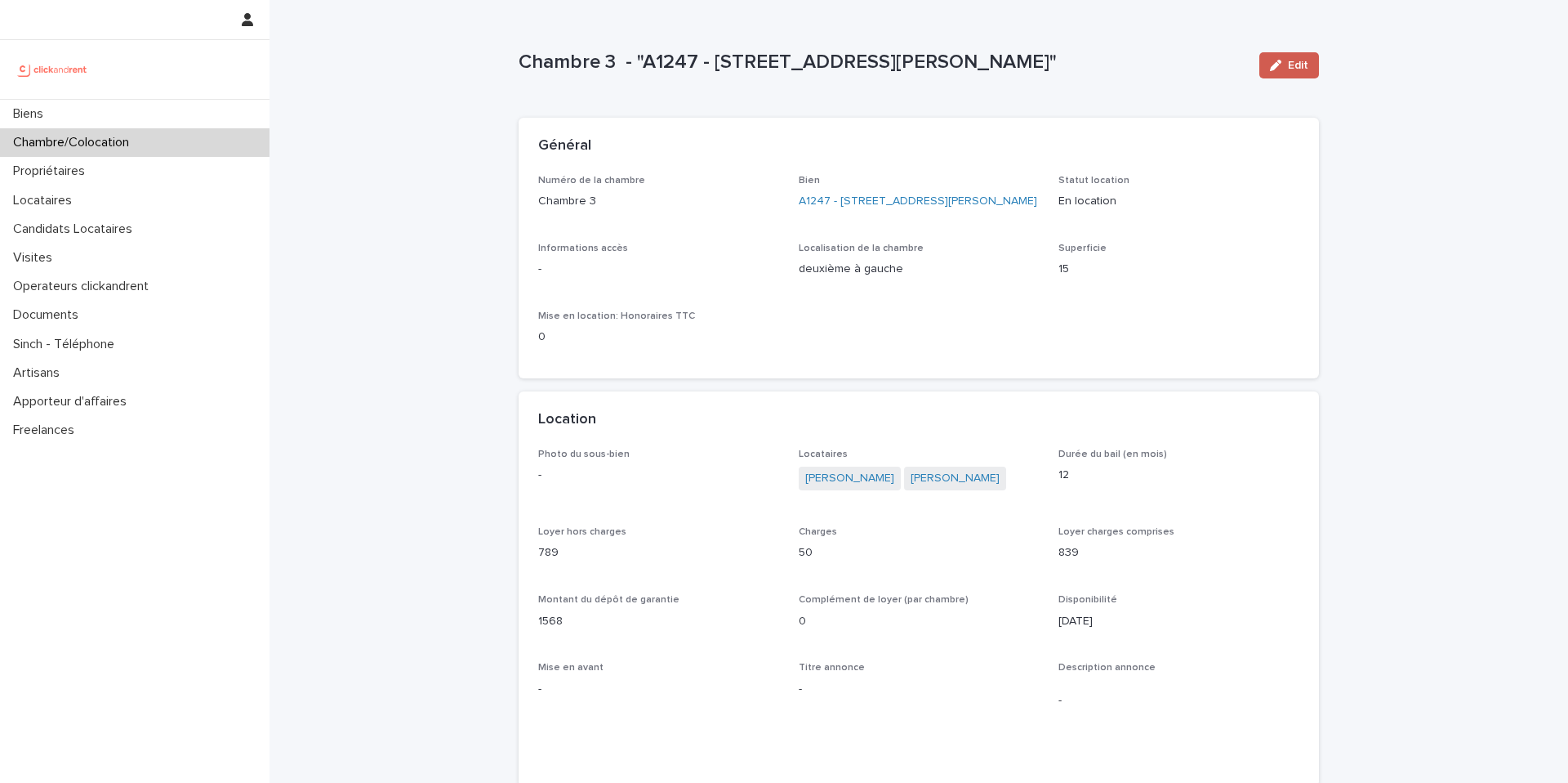
click at [1293, 69] on span "Edit" at bounding box center [1298, 65] width 20 height 11
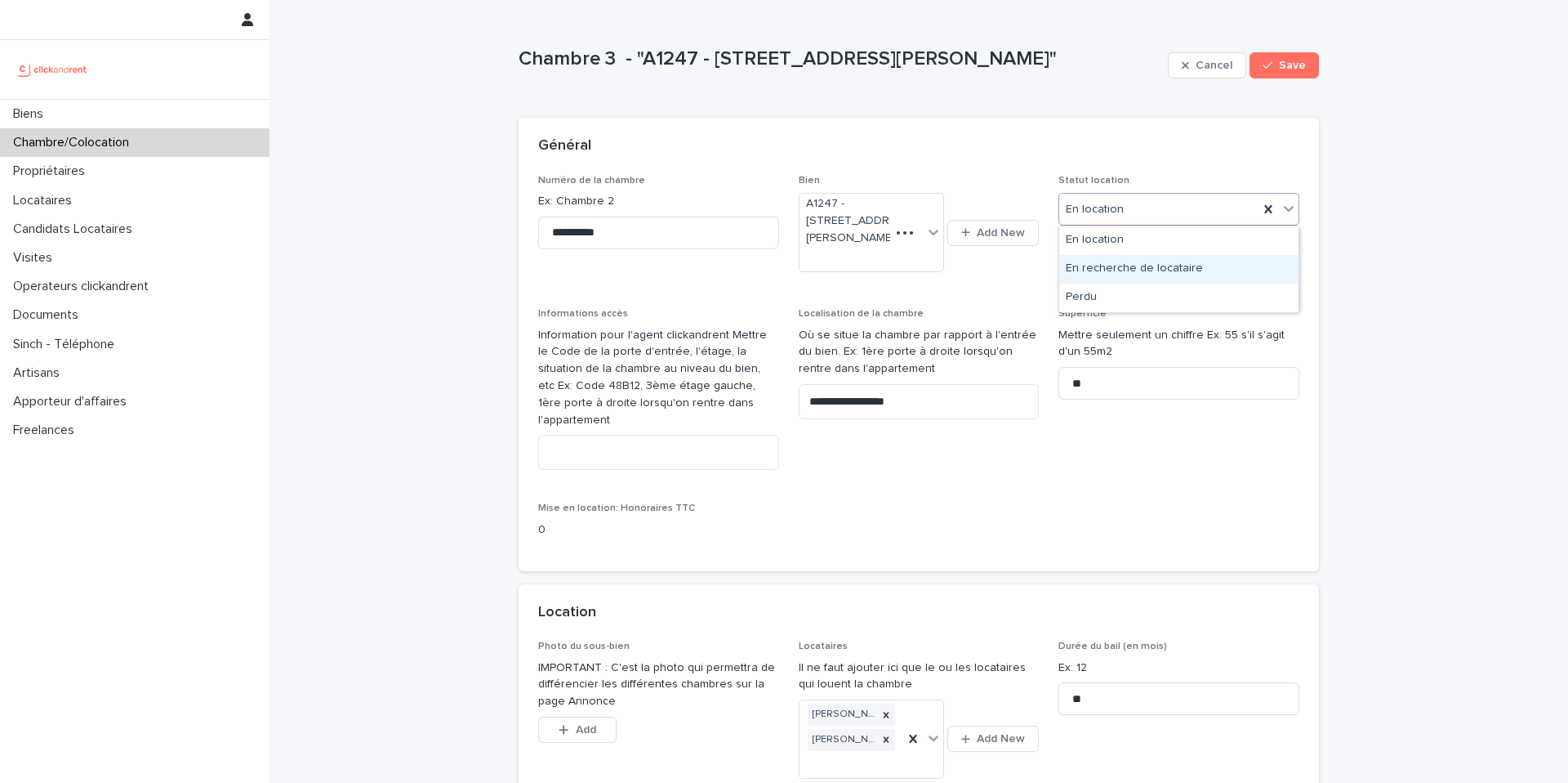
click at [1121, 266] on div "En recherche de locataire" at bounding box center [1179, 269] width 239 height 29
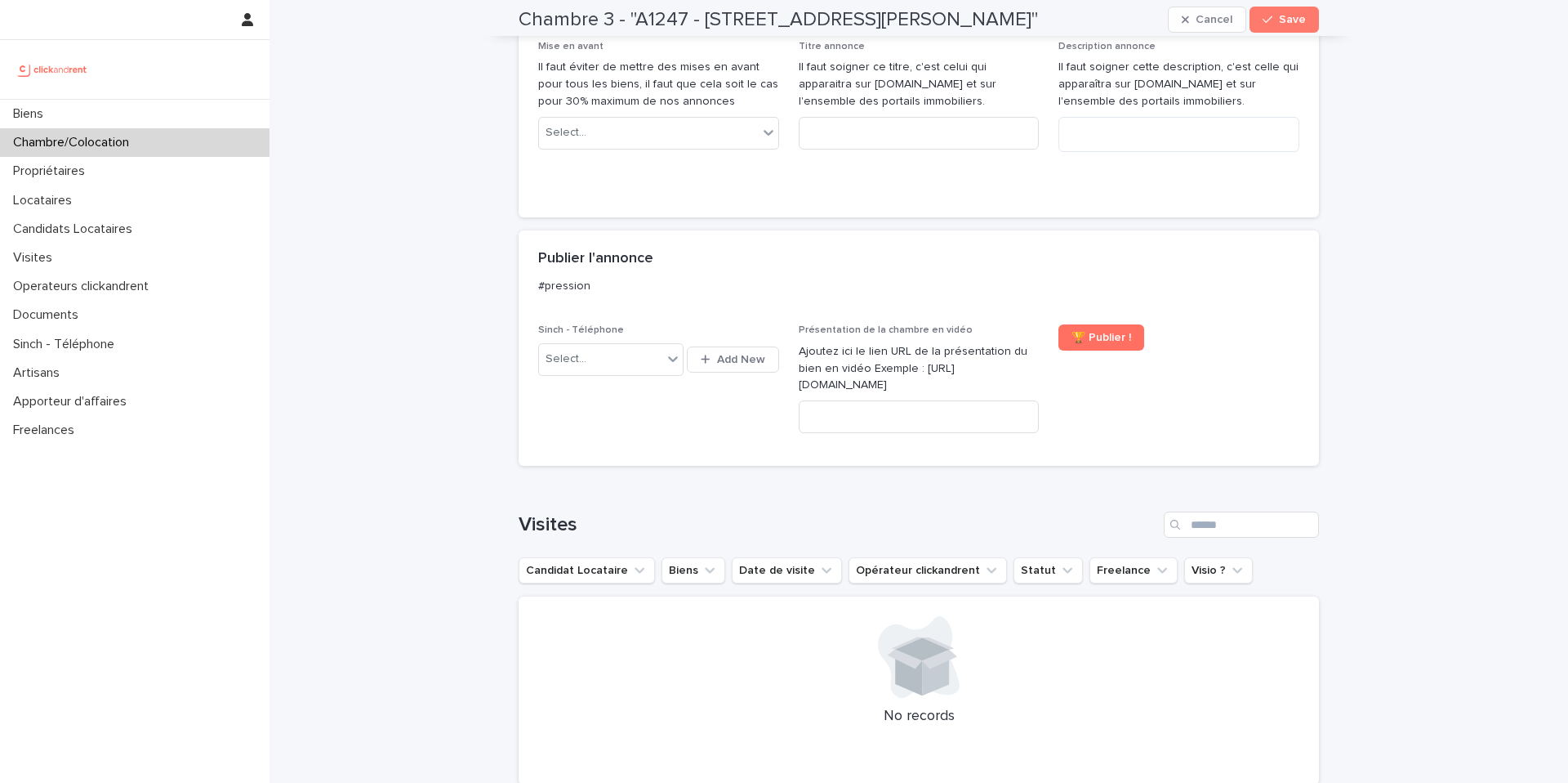
scroll to position [1216, 0]
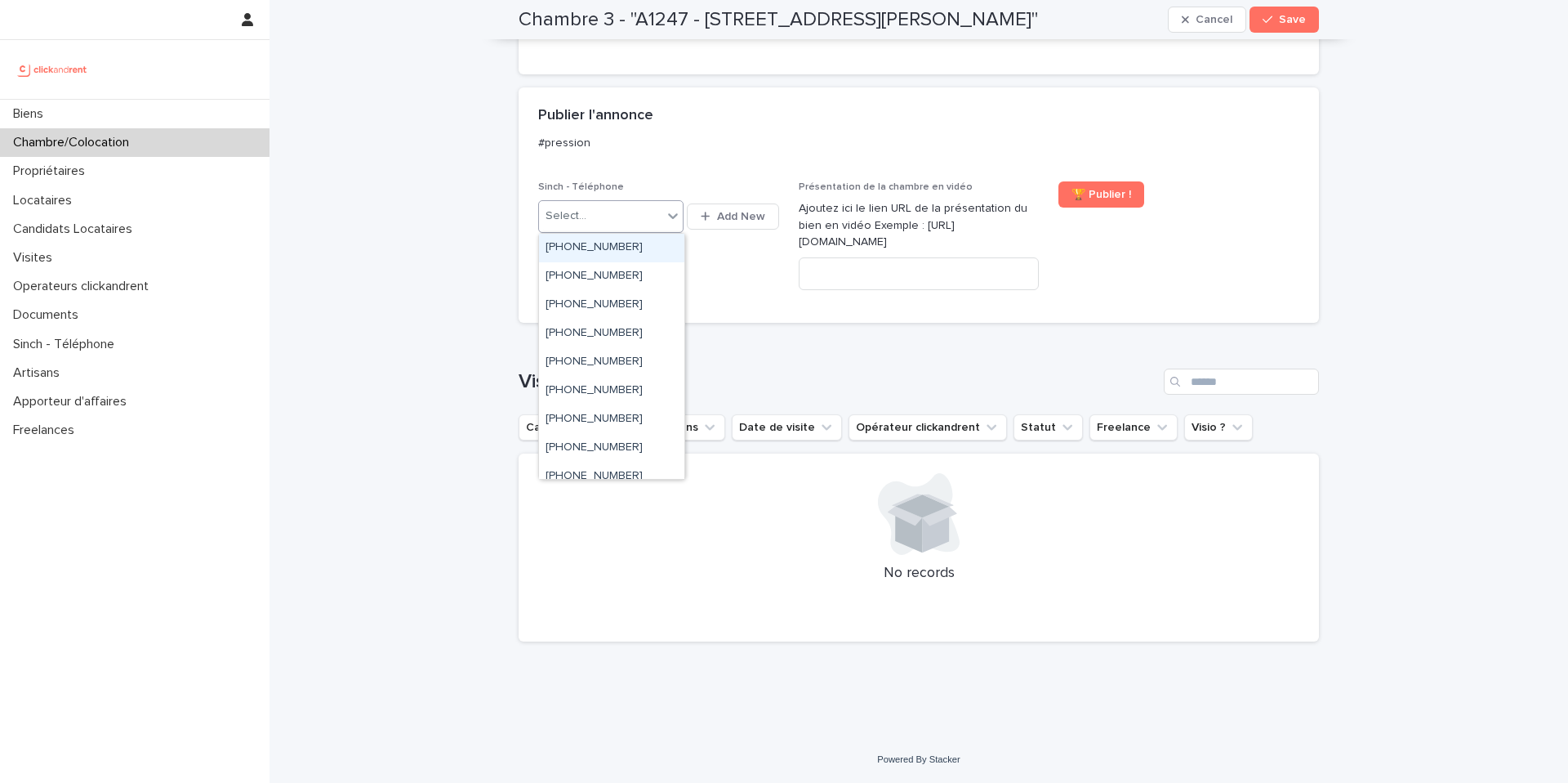
click at [607, 227] on div "Select..." at bounding box center [600, 216] width 123 height 27
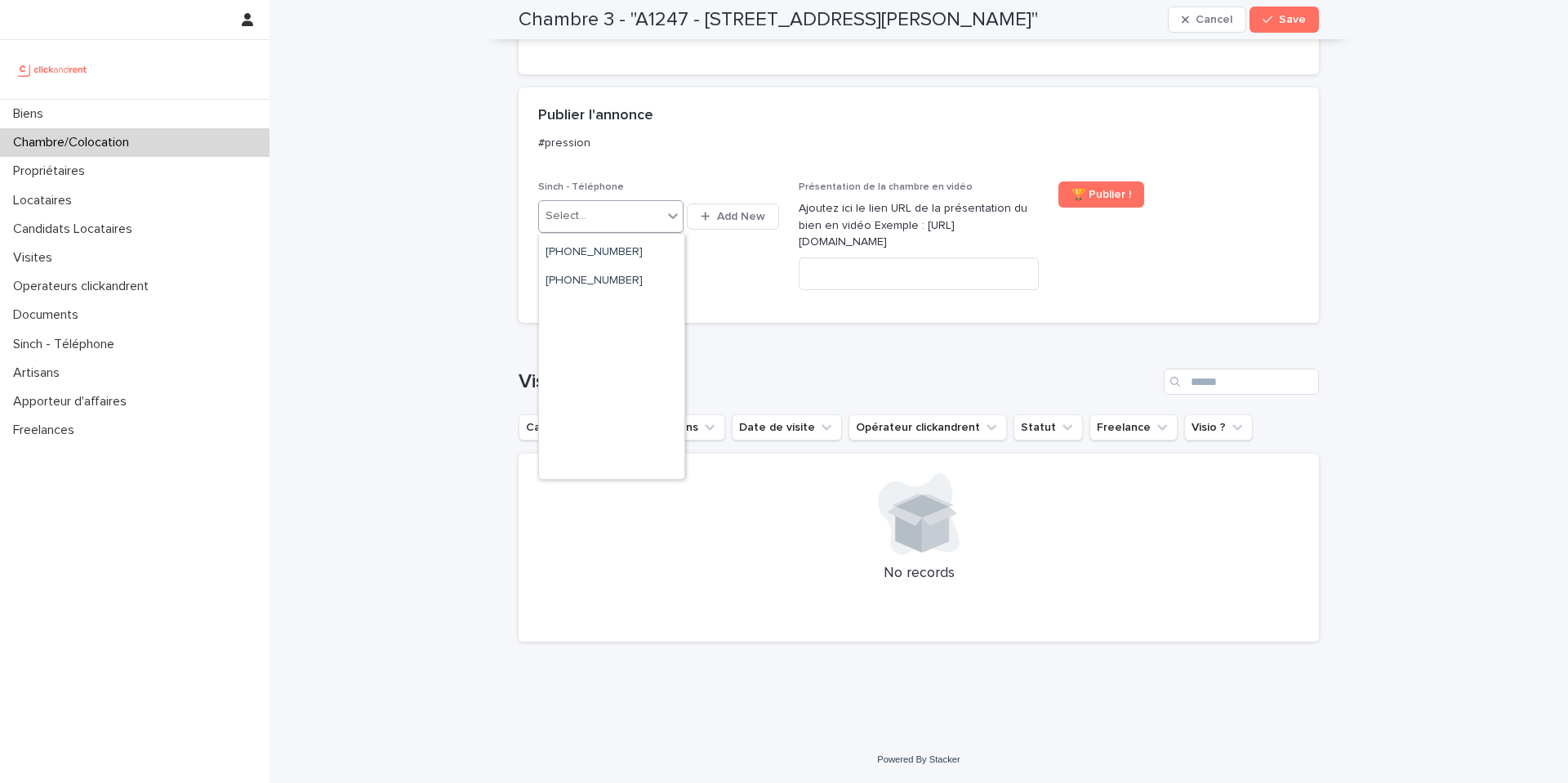
scroll to position [1414, 0]
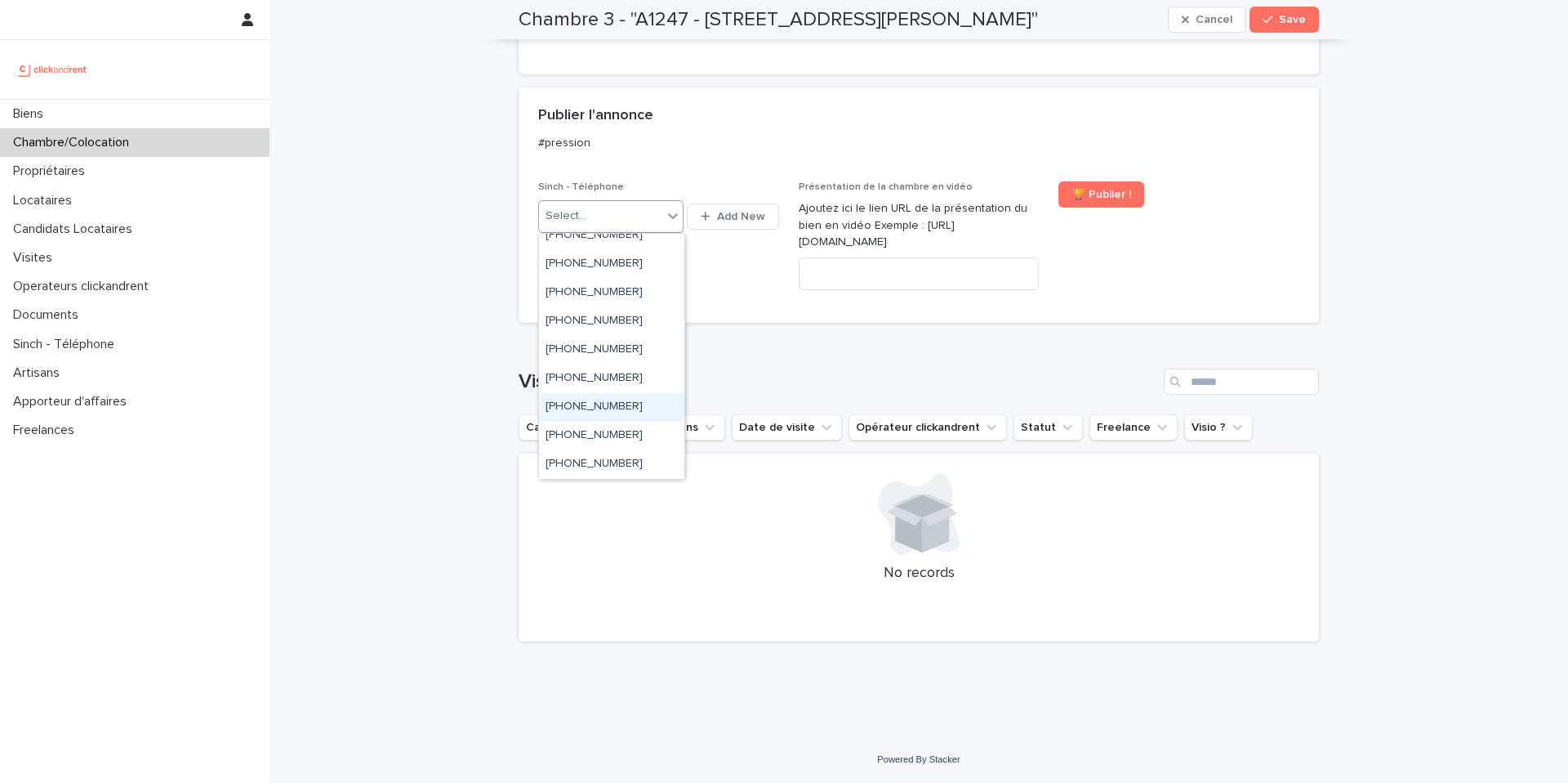
click at [650, 409] on div "+33939378126" at bounding box center [611, 407] width 145 height 29
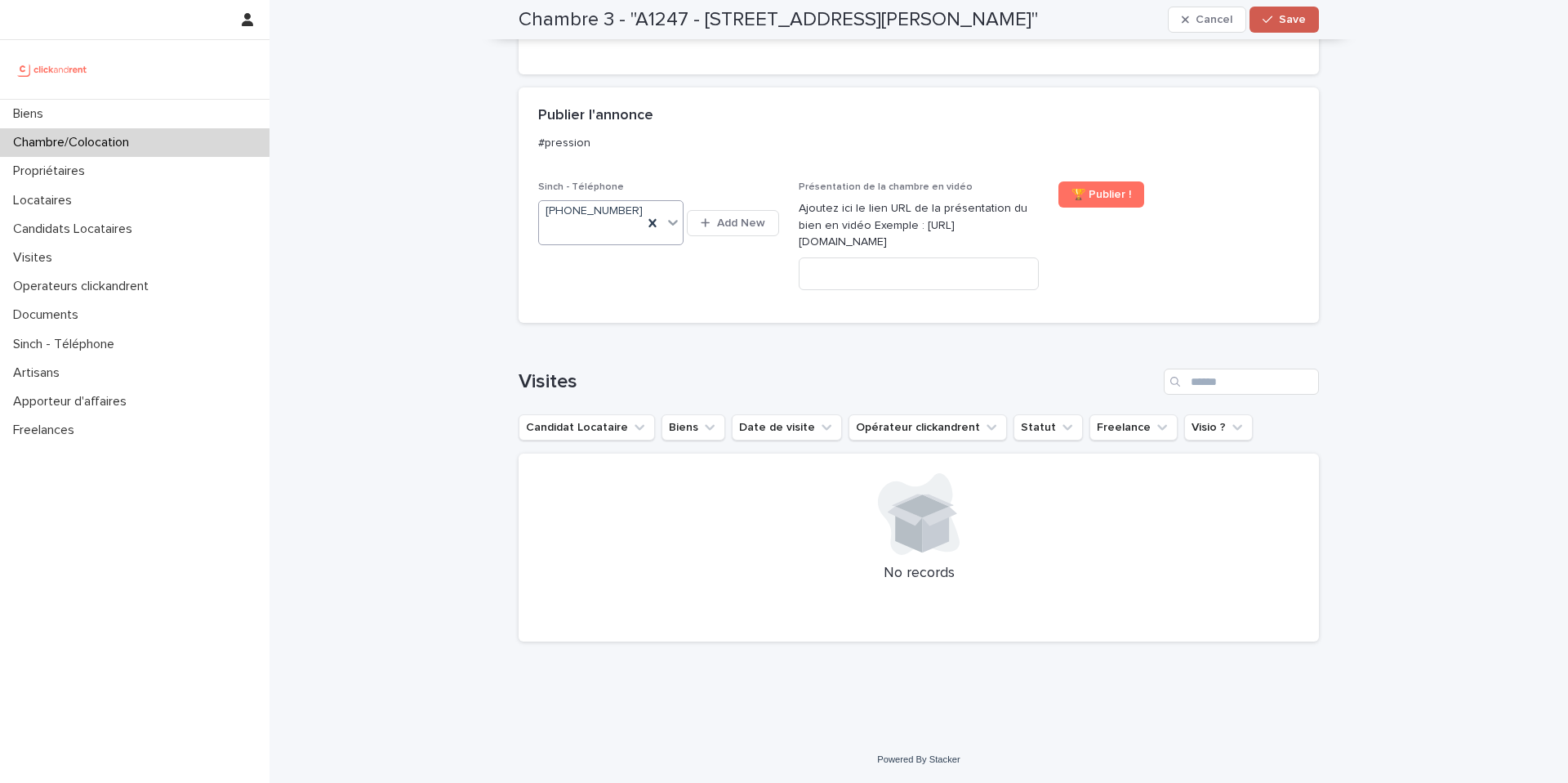
click at [1285, 16] on span "Save" at bounding box center [1292, 19] width 27 height 11
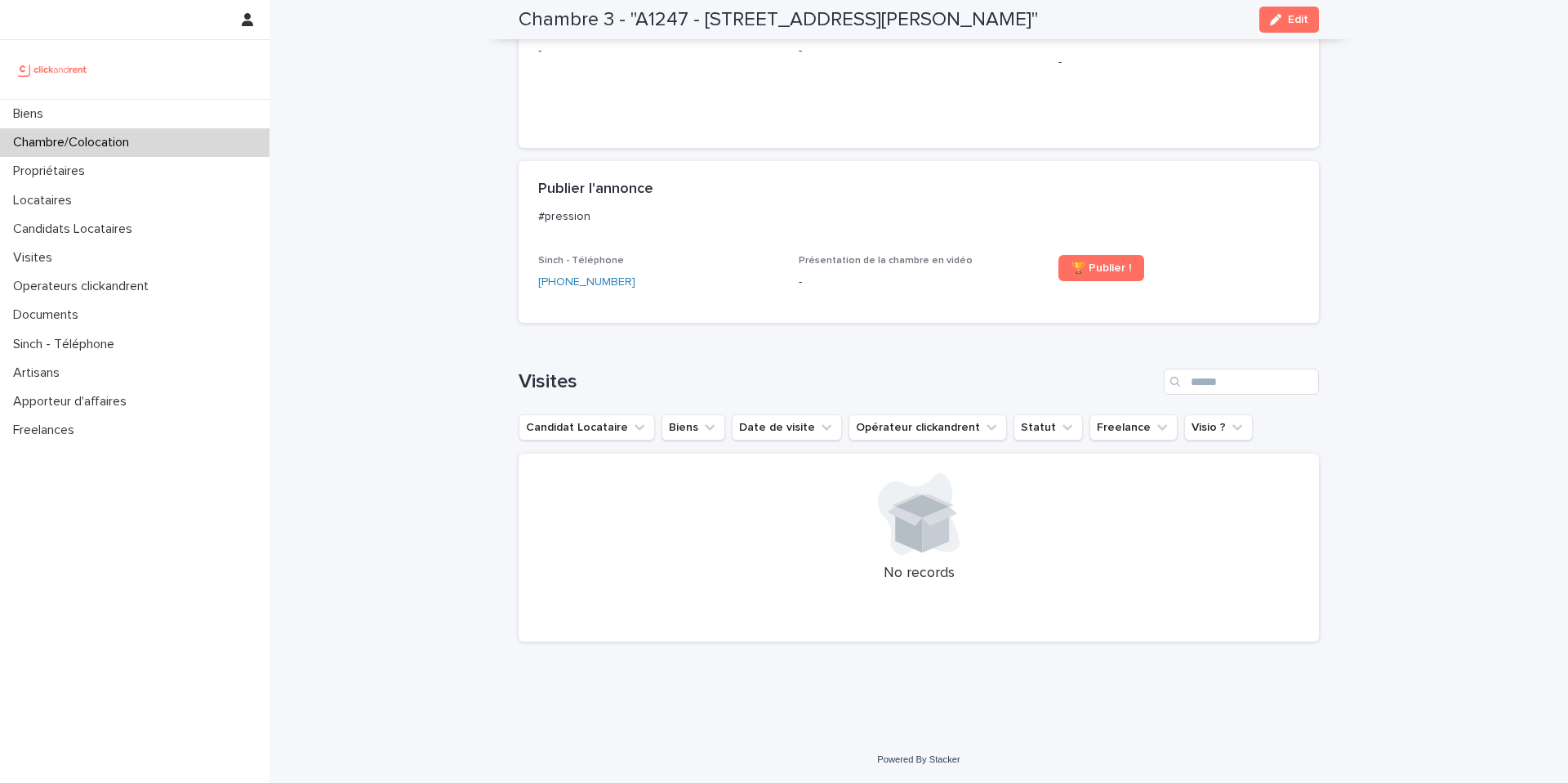
scroll to position [655, 0]
click at [1292, 20] on span "Edit" at bounding box center [1298, 19] width 20 height 11
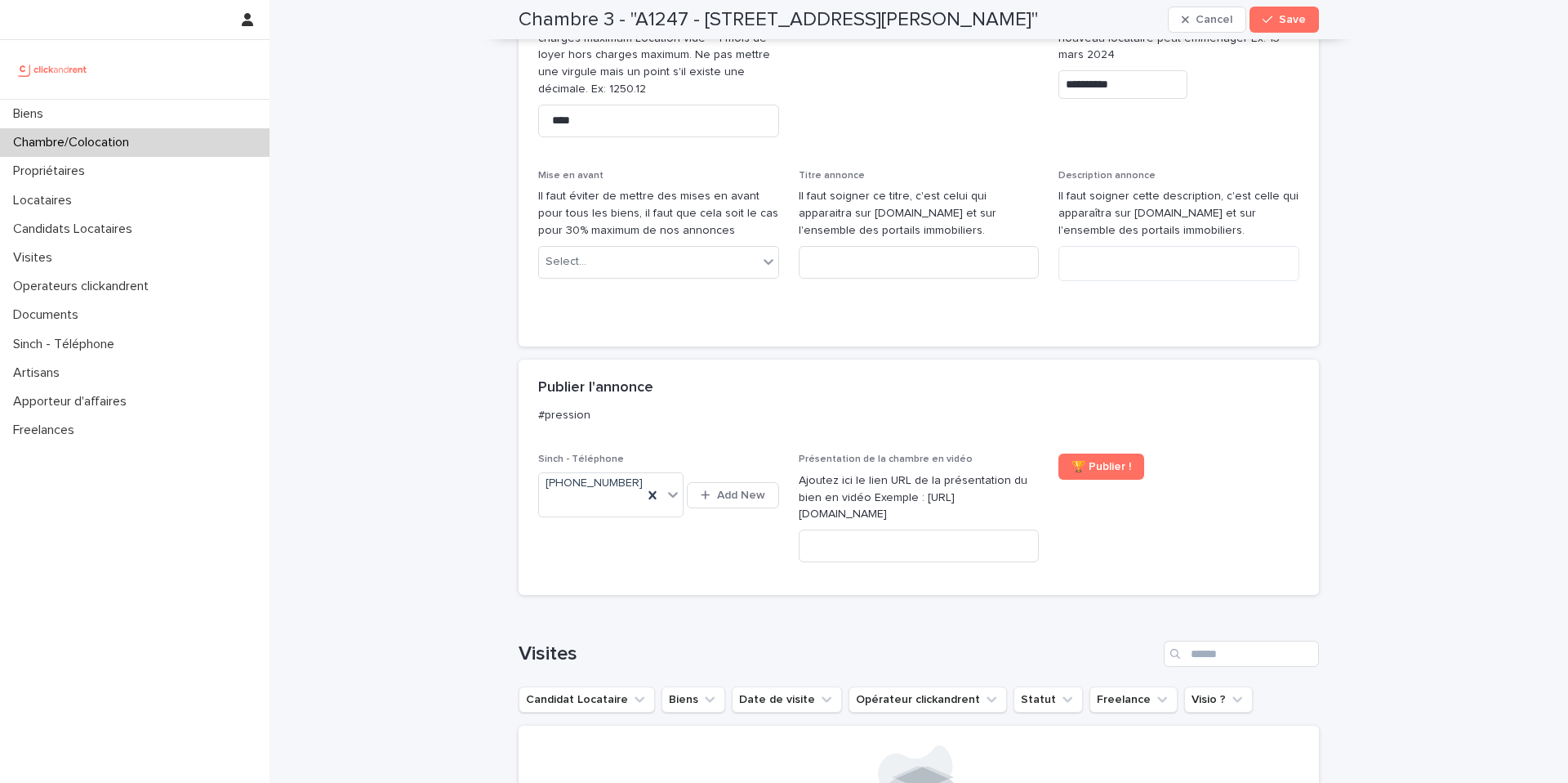
scroll to position [936, 0]
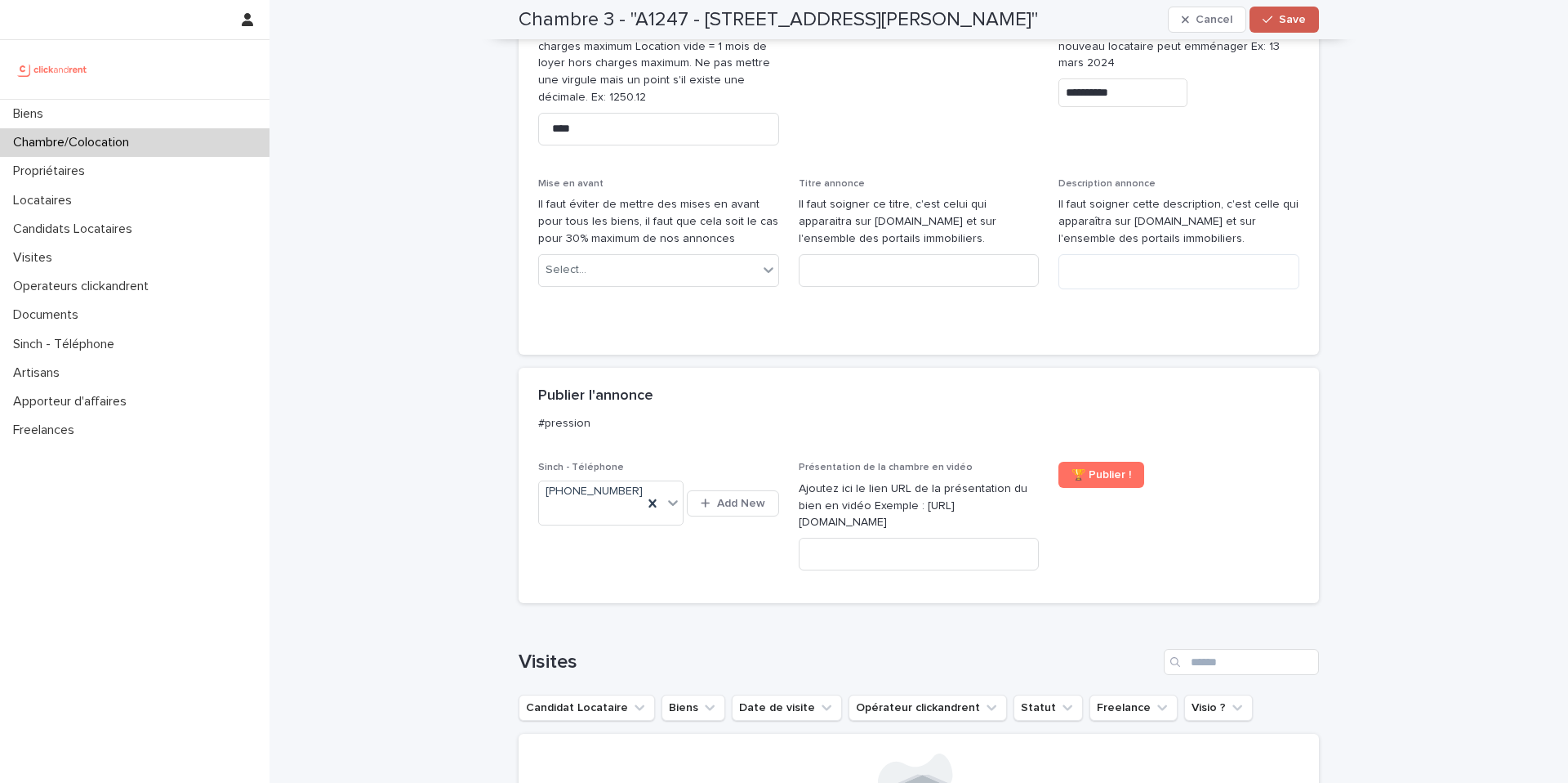
click at [1287, 18] on span "Save" at bounding box center [1292, 19] width 27 height 11
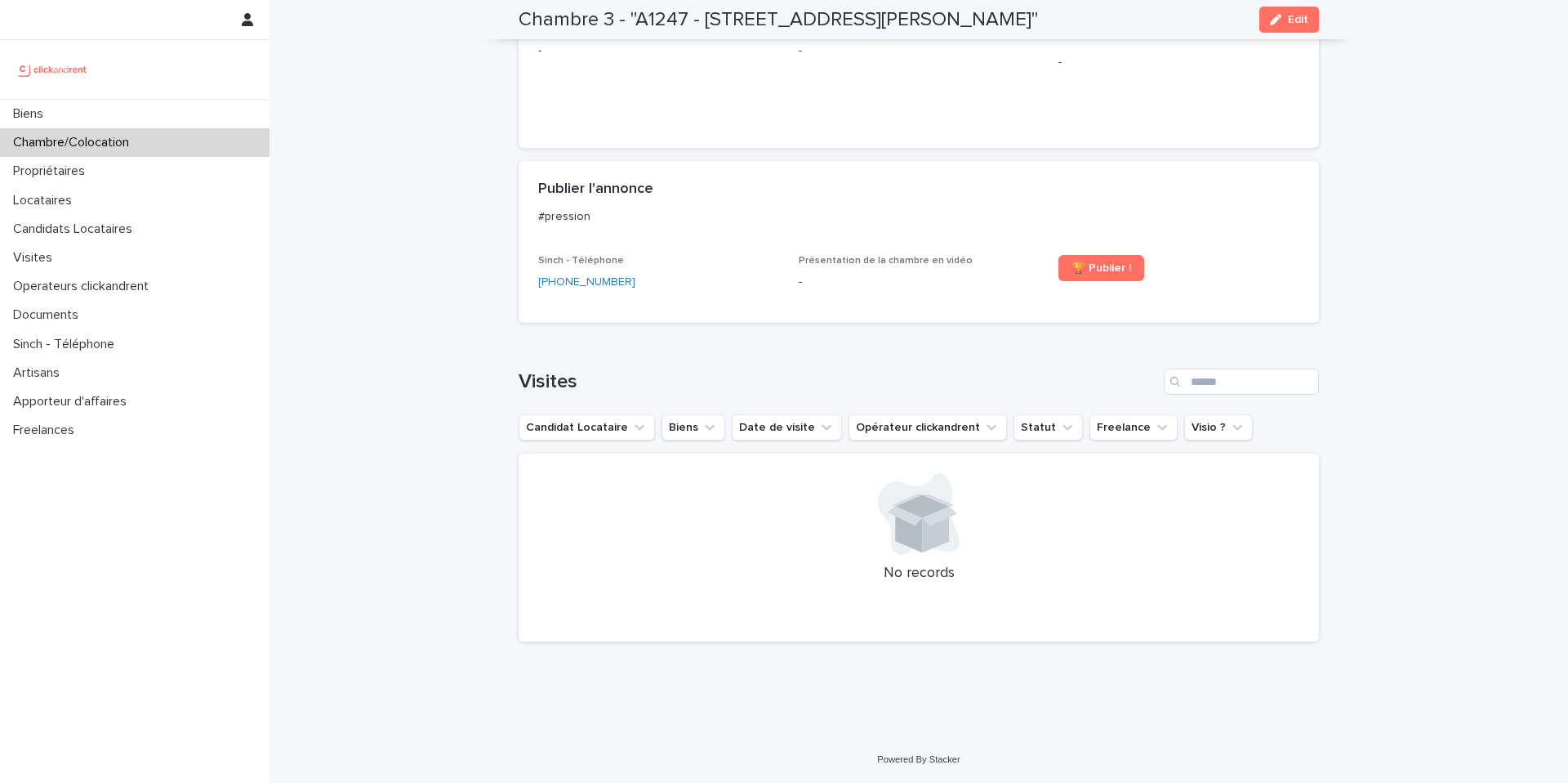
scroll to position [655, 0]
click at [1117, 272] on span "🏆 Publier !" at bounding box center [1101, 268] width 60 height 11
click at [203, 109] on div "Biens" at bounding box center [134, 113] width 270 height 29
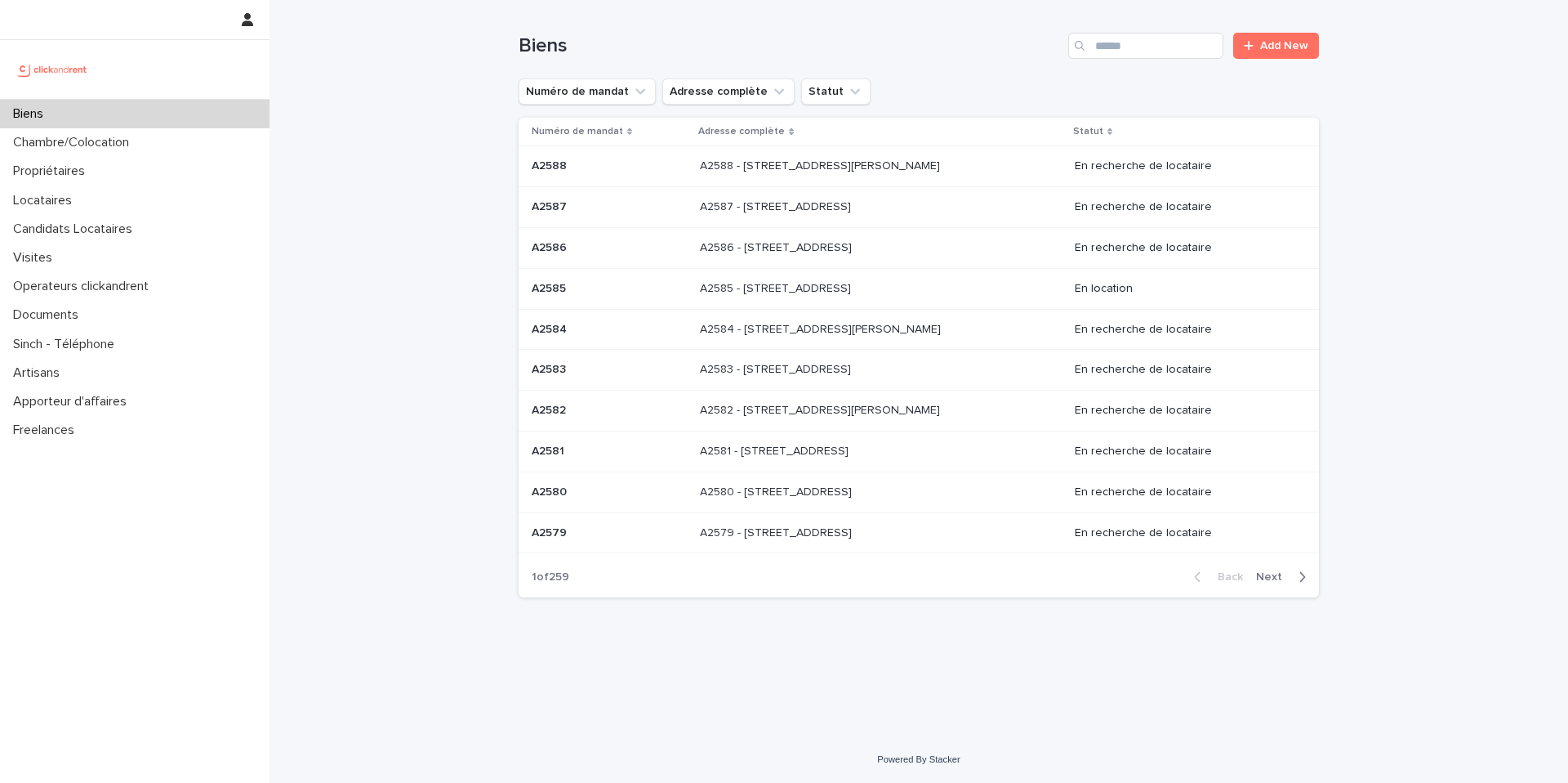
click at [229, 117] on div "Biens" at bounding box center [134, 113] width 270 height 29
drag, startPoint x: 127, startPoint y: 123, endPoint x: 127, endPoint y: 112, distance: 11.0
click at [127, 123] on div "Biens" at bounding box center [134, 113] width 270 height 29
click at [127, 112] on div "Biens" at bounding box center [134, 113] width 270 height 29
click at [1122, 41] on input "Search" at bounding box center [1145, 45] width 156 height 26
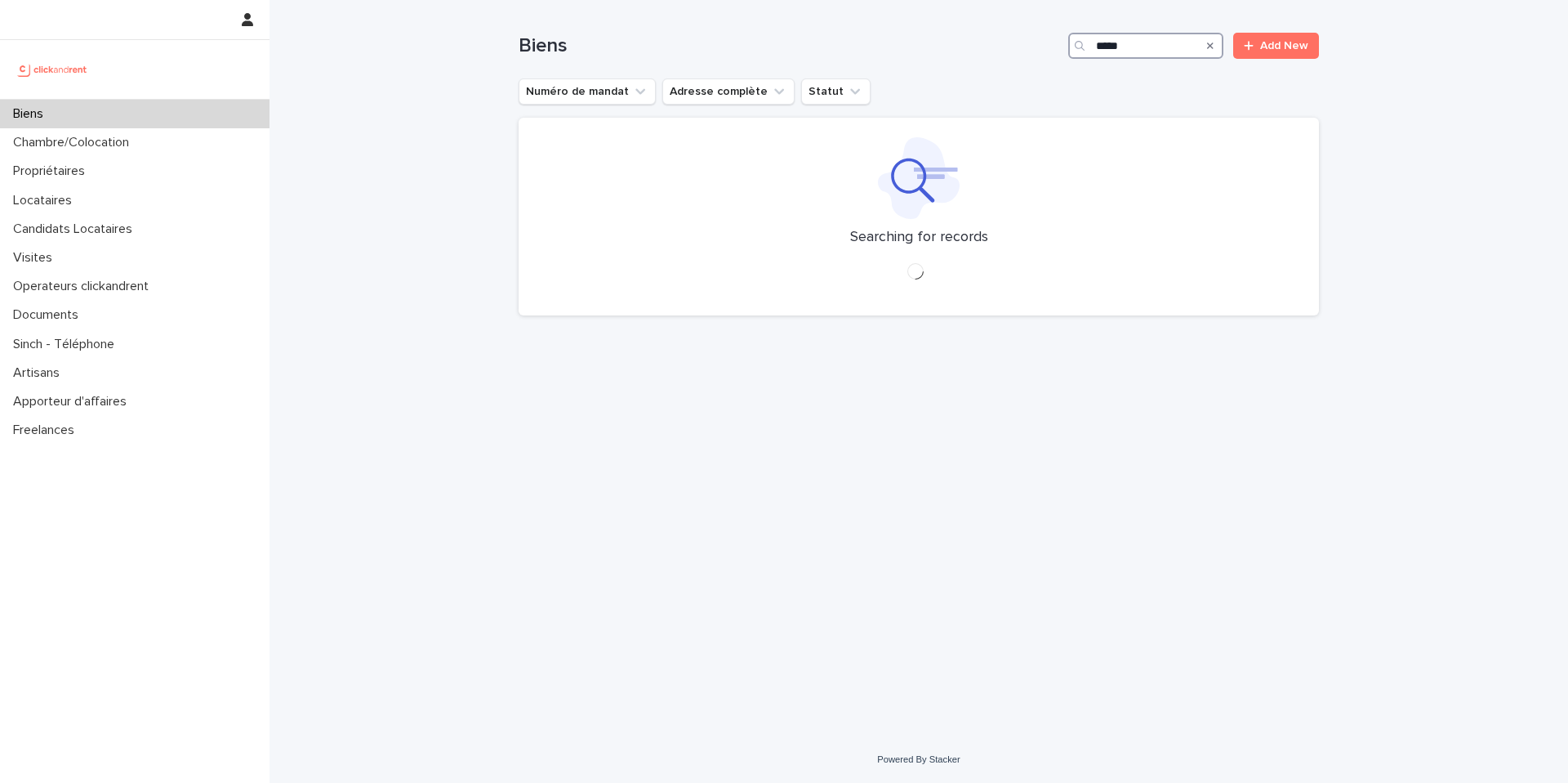
type input "*****"
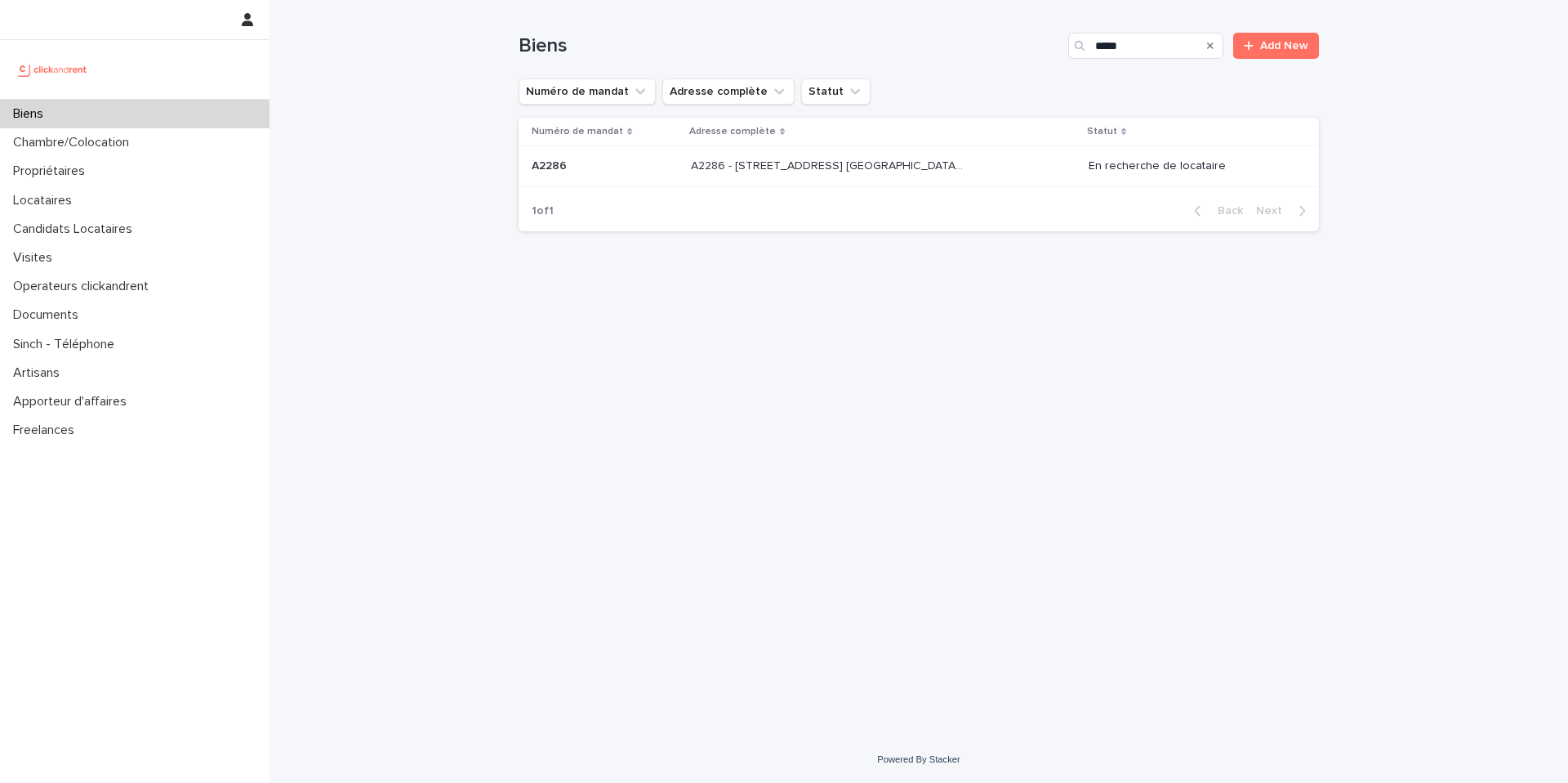
click at [939, 154] on div "A2286 - [STREET_ADDRESS] [GEOGRAPHIC_DATA], [GEOGRAPHIC_DATA] 93600 A2286 - [ST…" at bounding box center [883, 166] width 385 height 27
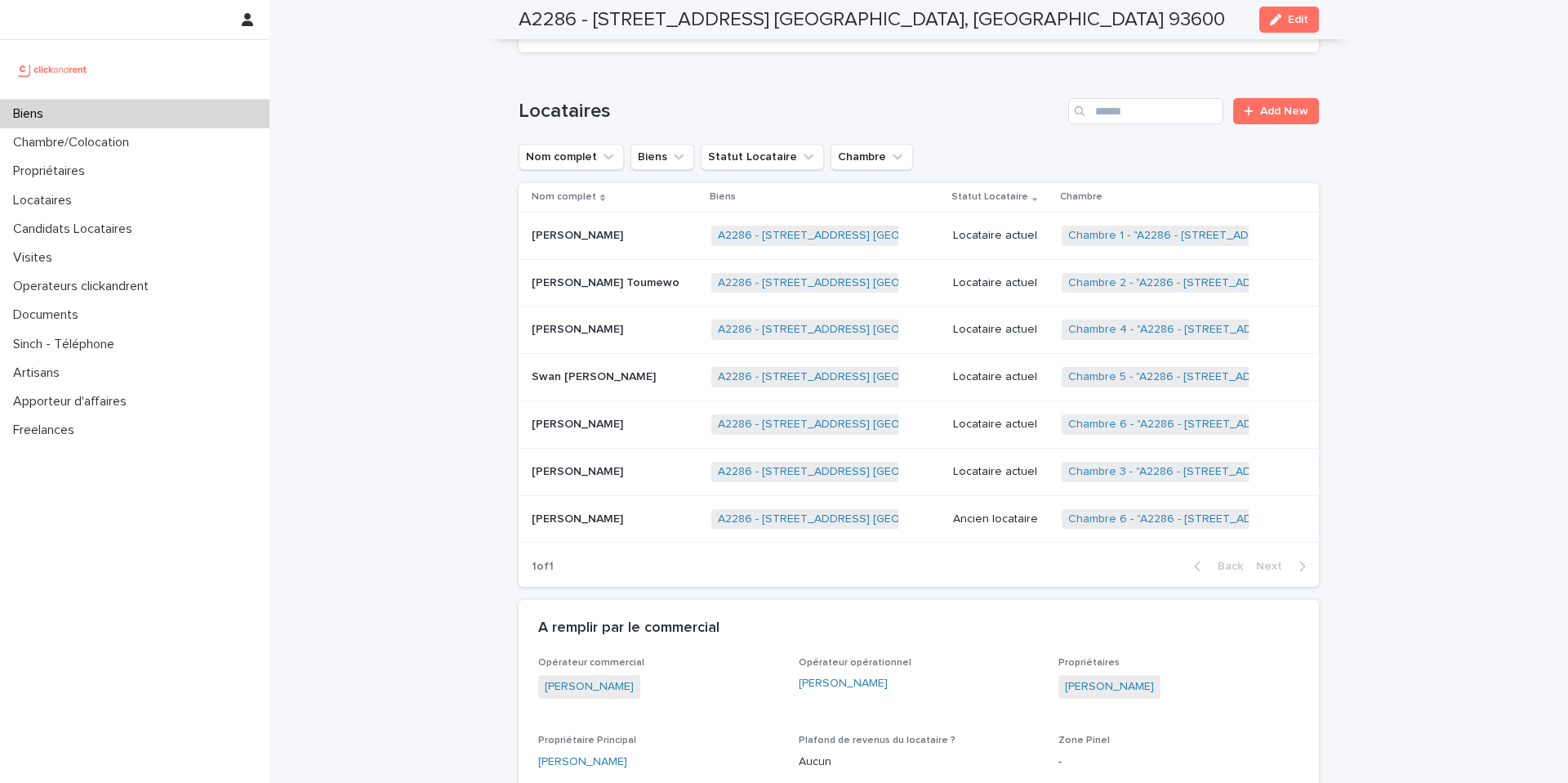
scroll to position [1137, 0]
click at [651, 465] on div "Belinda Bouariche Belinda Bouariche" at bounding box center [614, 473] width 167 height 27
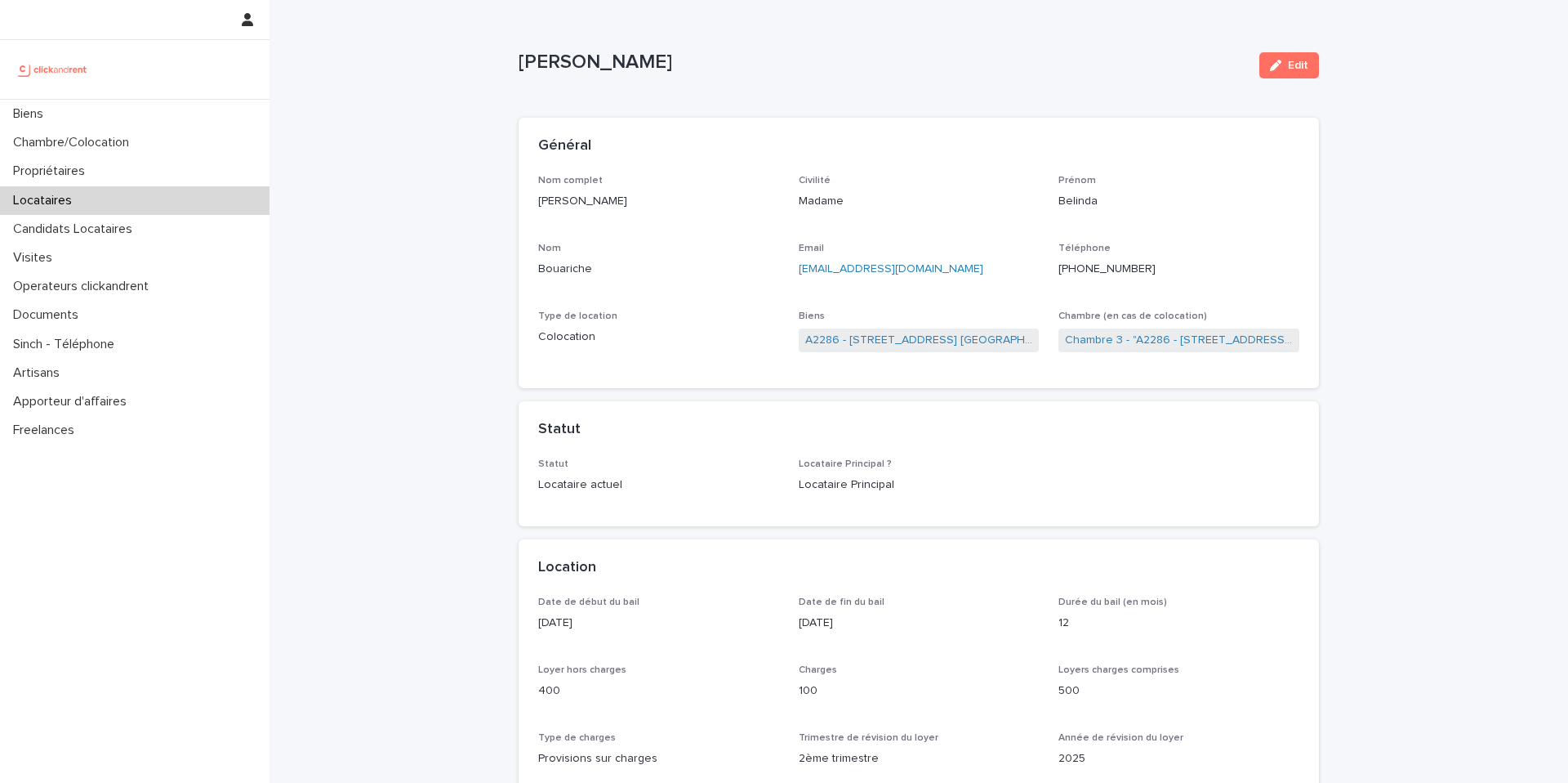
click at [1059, 270] on ringoverc2c-logo-container-84e06f14122c at bounding box center [1059, 269] width 0 height 11
click at [1059, 271] on ringoverc2c-logo-84e06f14122c at bounding box center [1059, 269] width 0 height 11
click at [1059, 263] on ringoverc2c-logo-container-84e06f14122c at bounding box center [1059, 269] width 0 height 11
click at [215, 105] on div "Biens" at bounding box center [134, 113] width 270 height 29
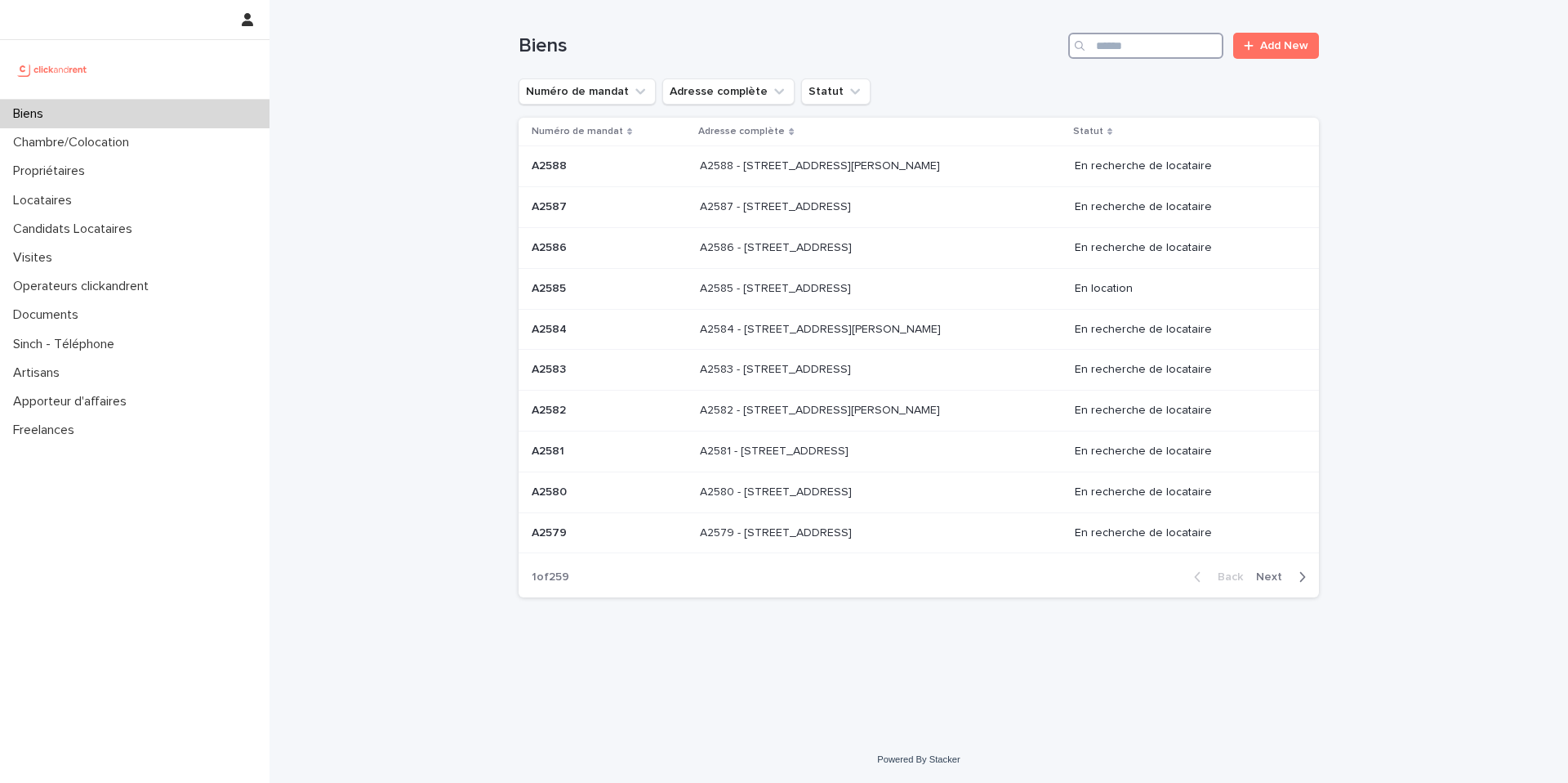
click at [1171, 32] on input "Search" at bounding box center [1145, 45] width 156 height 26
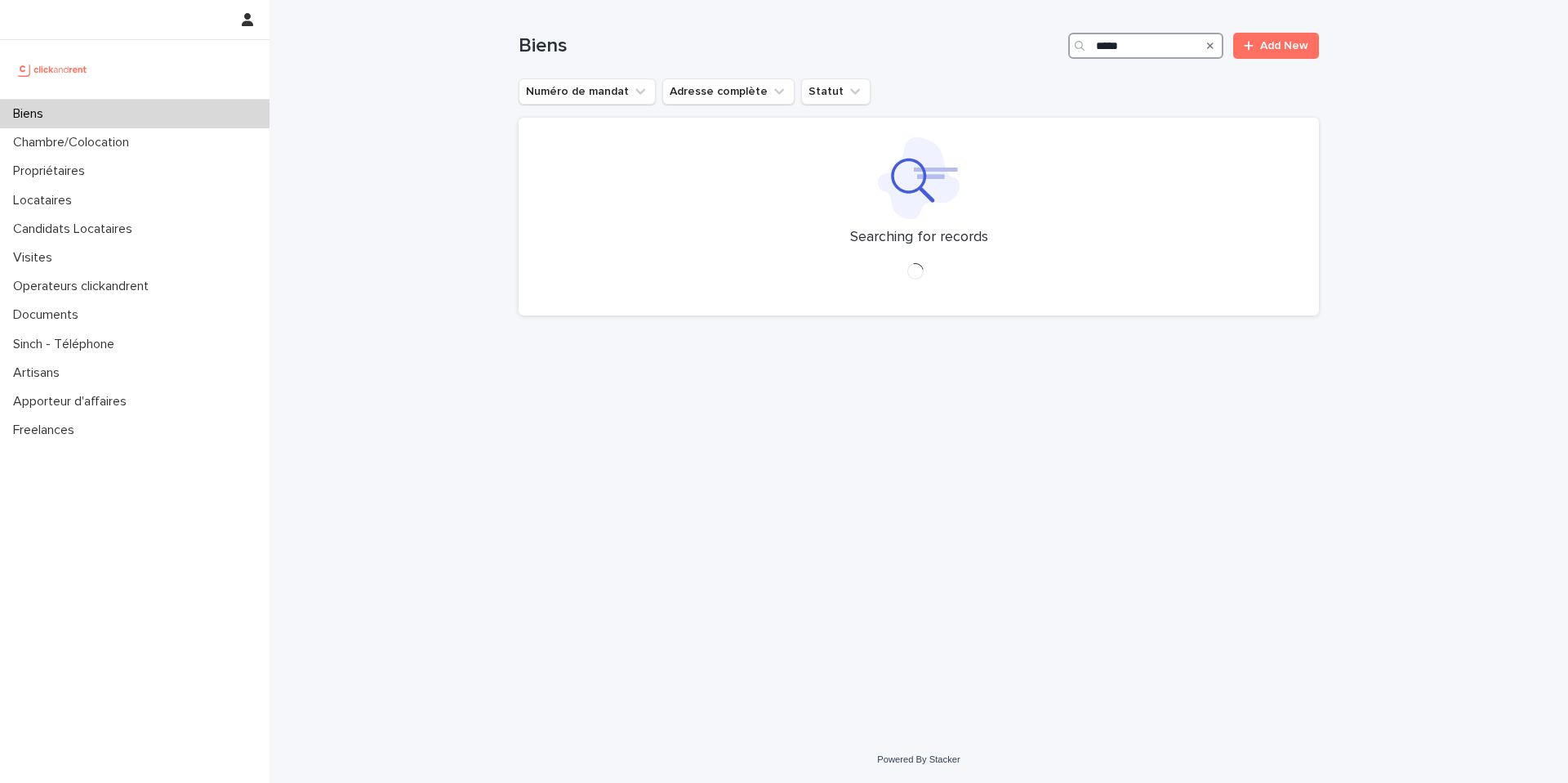
type input "*****"
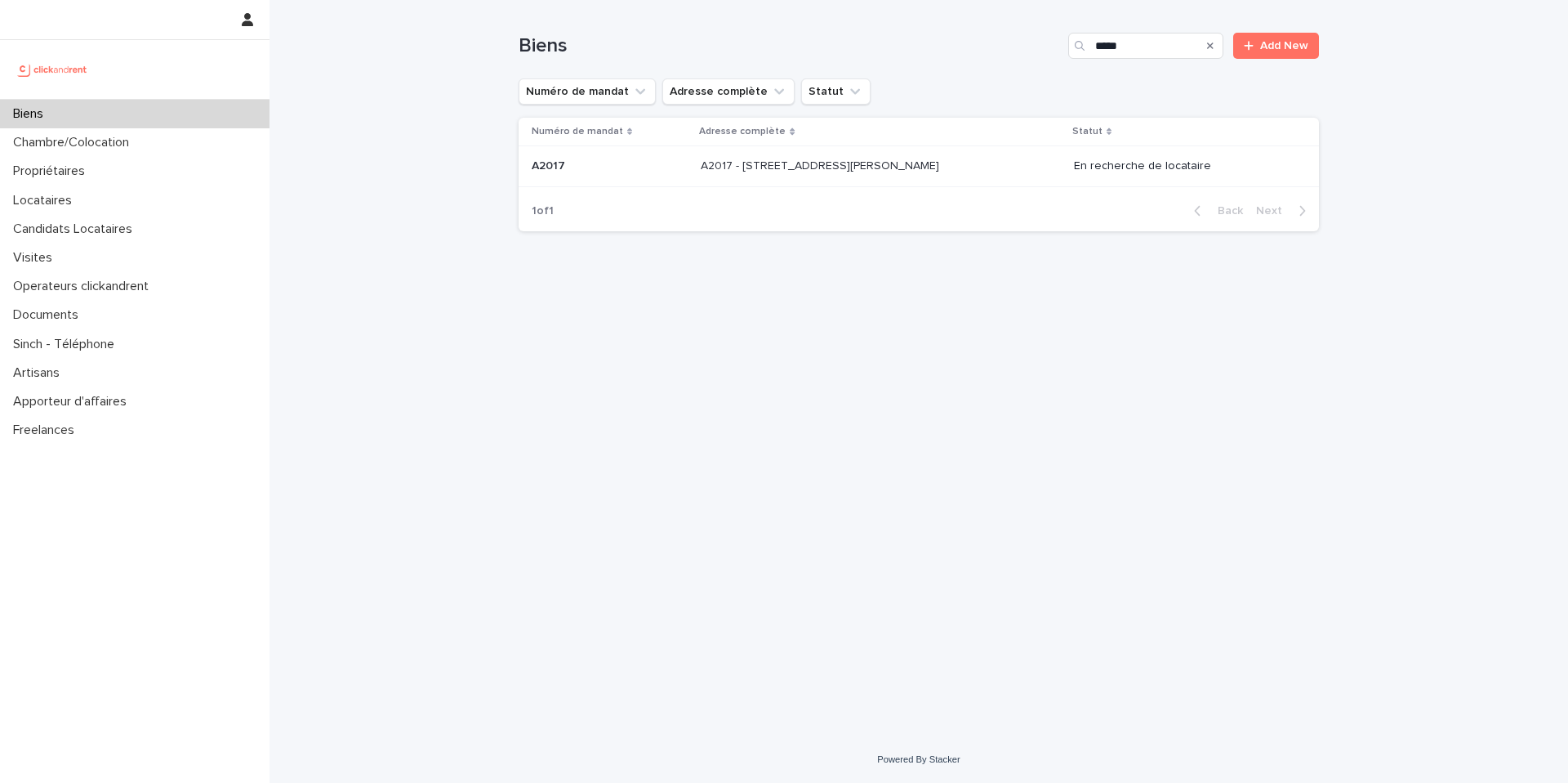
click at [943, 164] on p "A2017 - 306 Rue Georges Guynemer, Amiens 80080" at bounding box center [821, 164] width 242 height 18
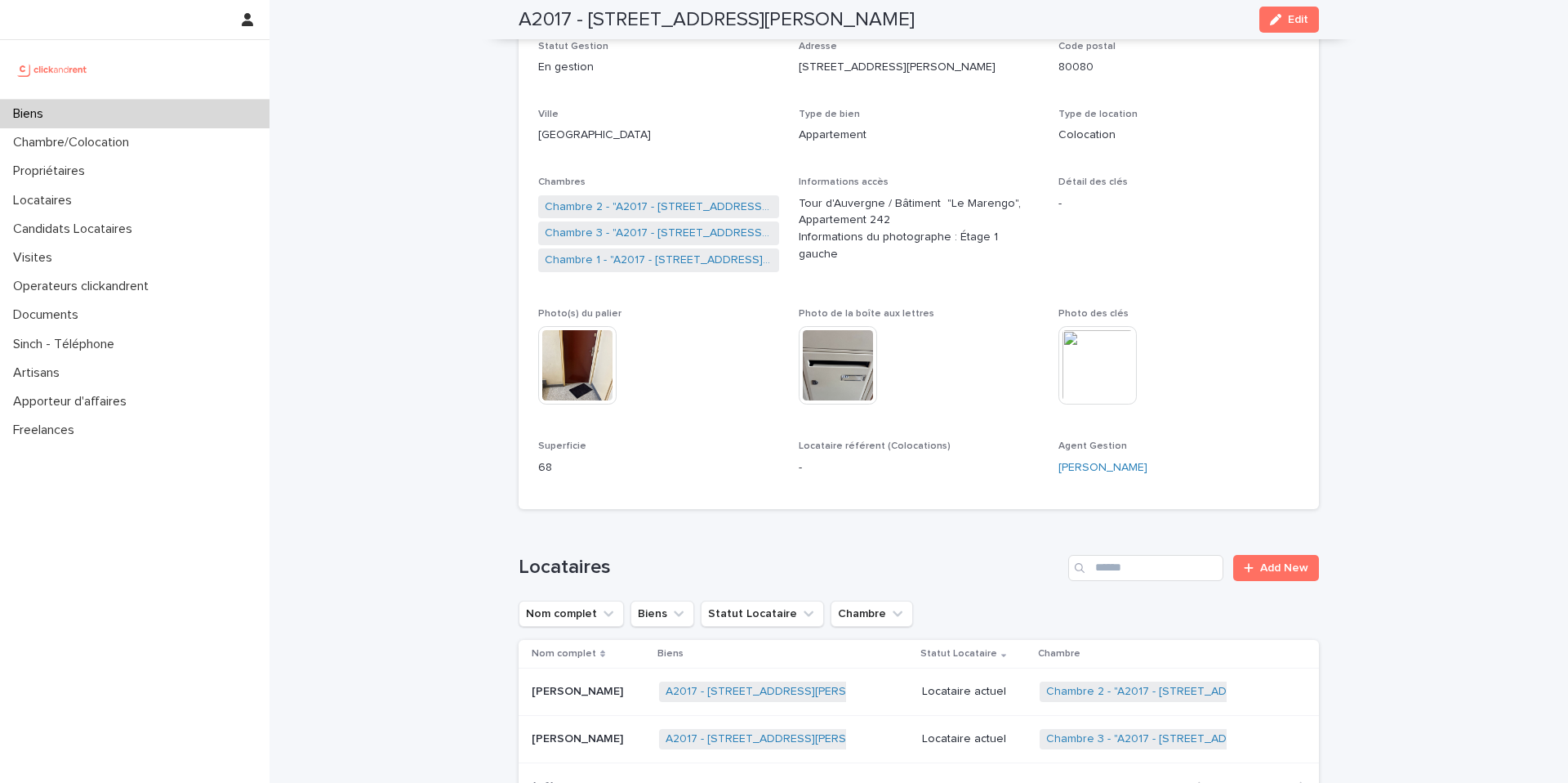
scroll to position [205, 0]
click at [703, 256] on link "Chambre 1 - "A2017 - 306 Rue Georges Guynemer, Amiens 80080"" at bounding box center [658, 258] width 227 height 18
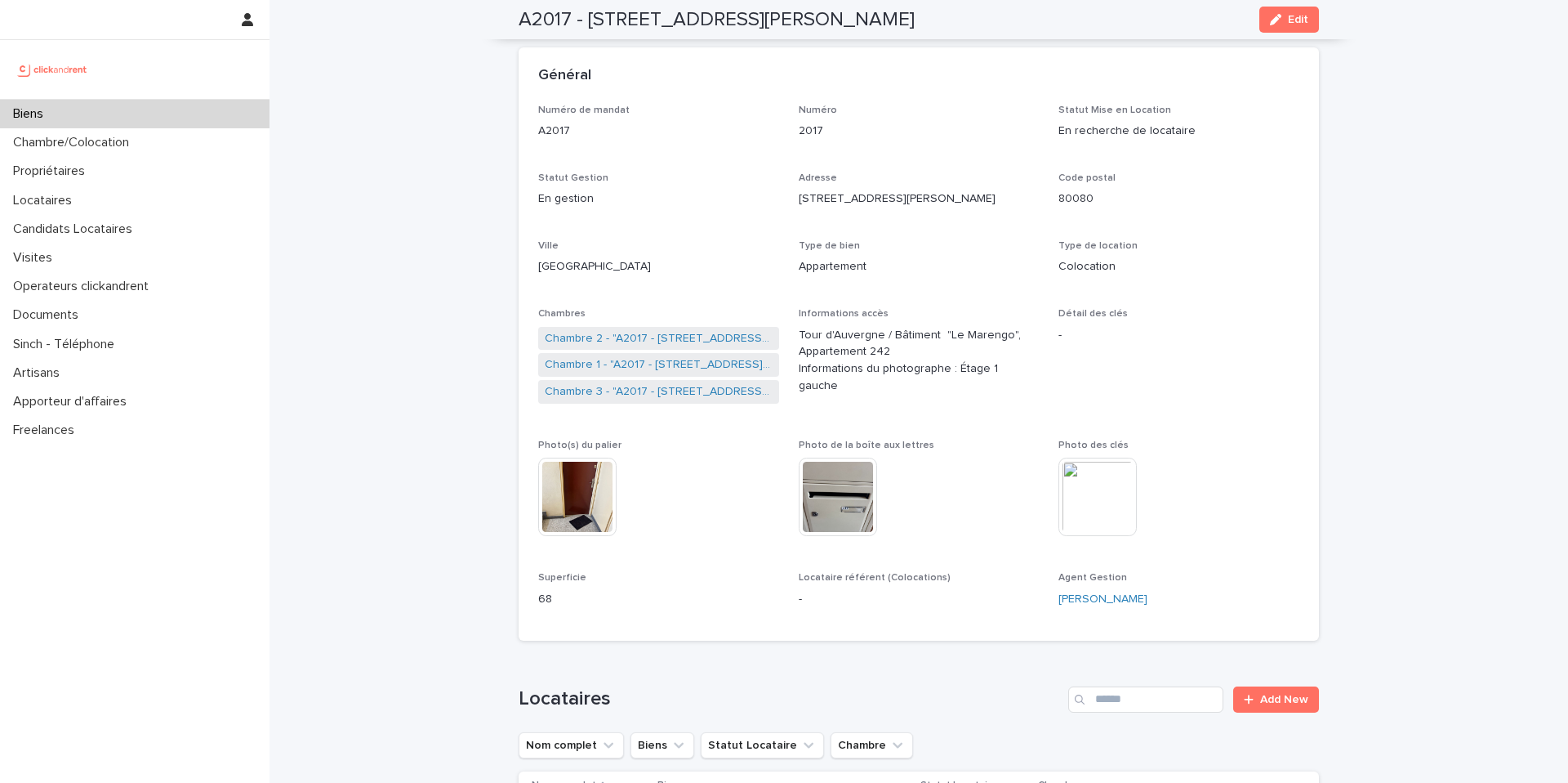
scroll to position [71, 0]
click at [683, 366] on link "Chambre 1 - "A2017 - 306 Rue Georges Guynemer, Amiens 80080"" at bounding box center [658, 364] width 227 height 18
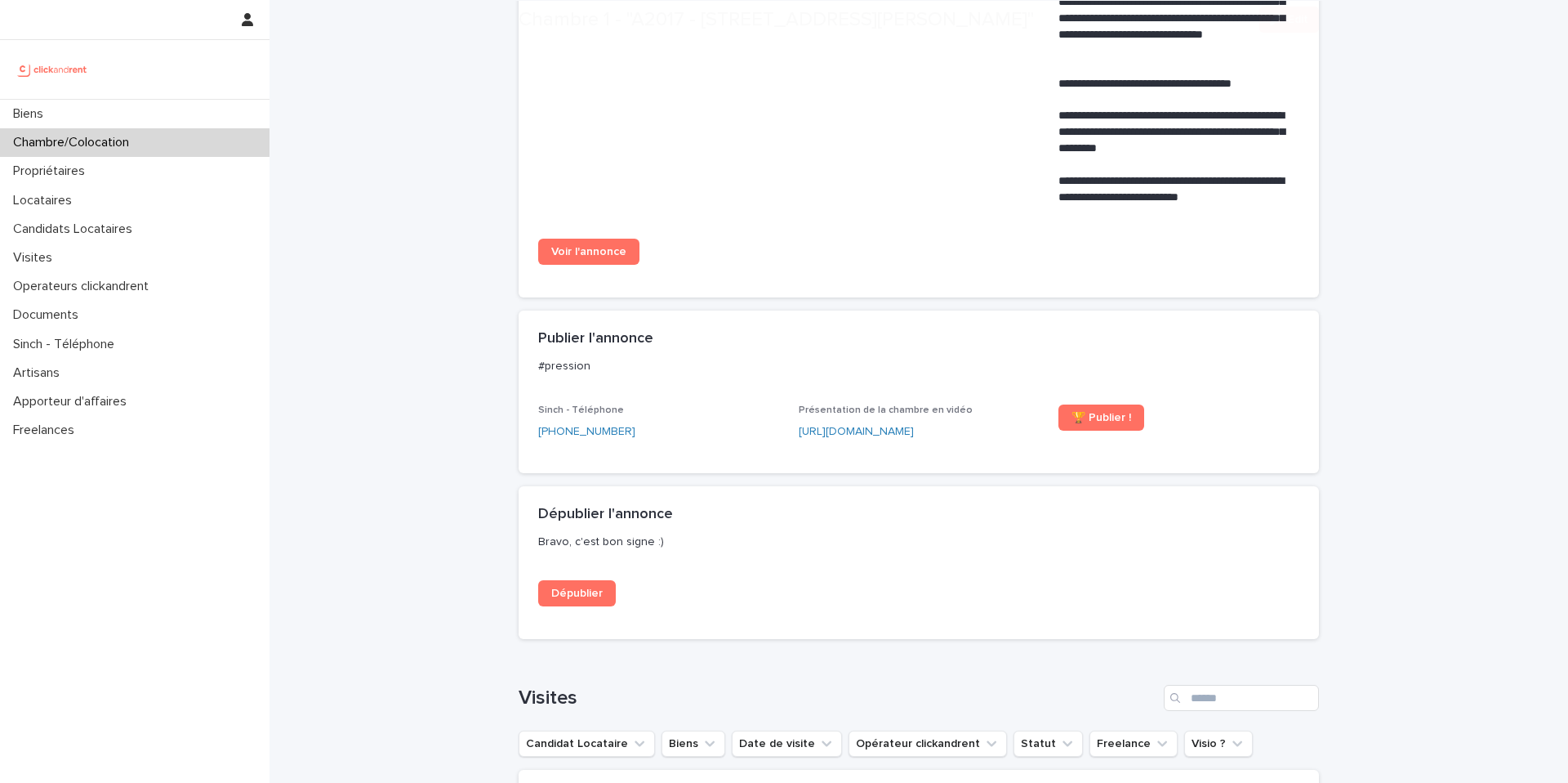
scroll to position [1464, 0]
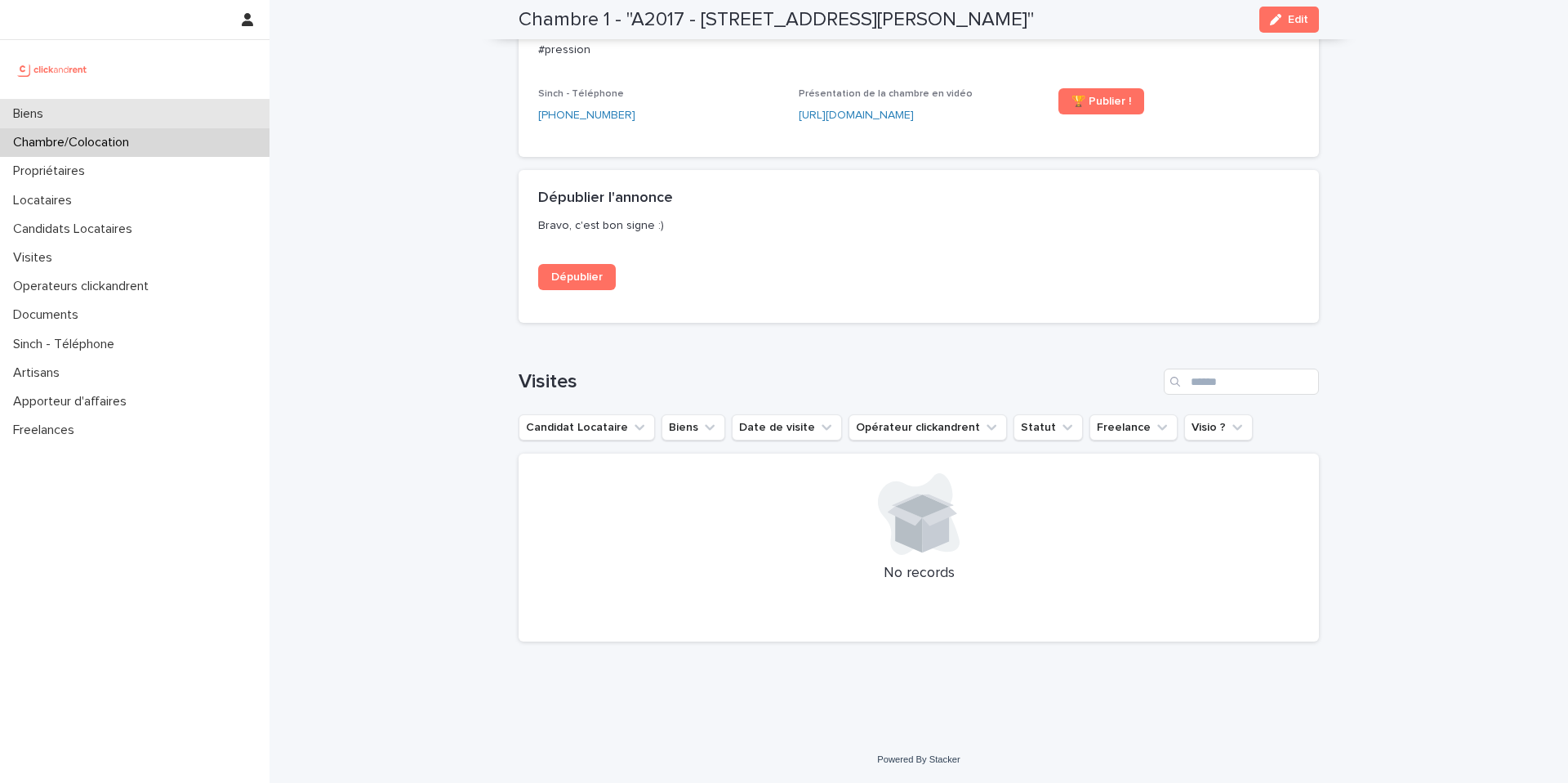
click at [213, 105] on div "Biens" at bounding box center [134, 113] width 270 height 29
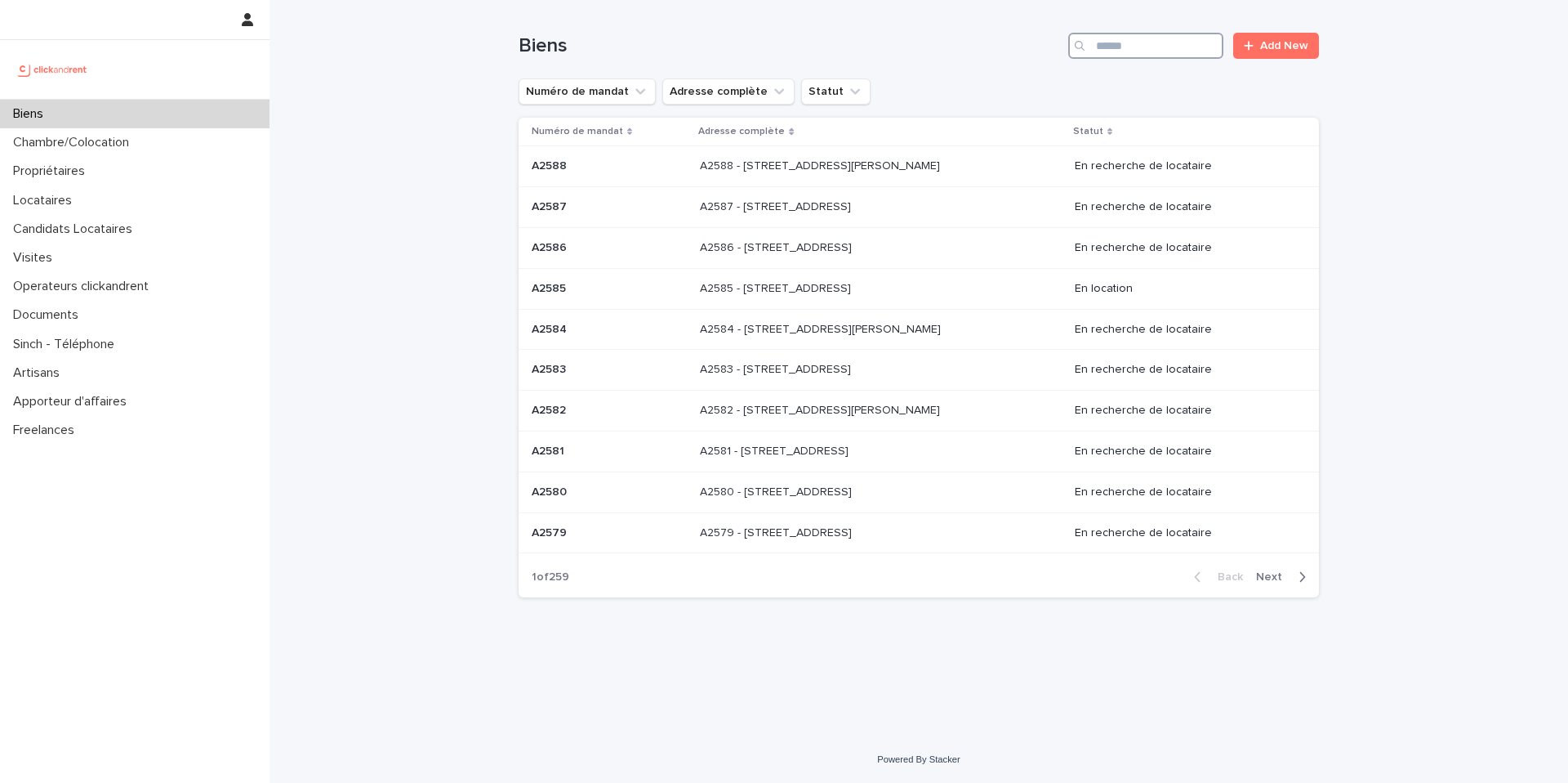
click at [1199, 37] on input "Search" at bounding box center [1145, 45] width 156 height 26
type input "*"
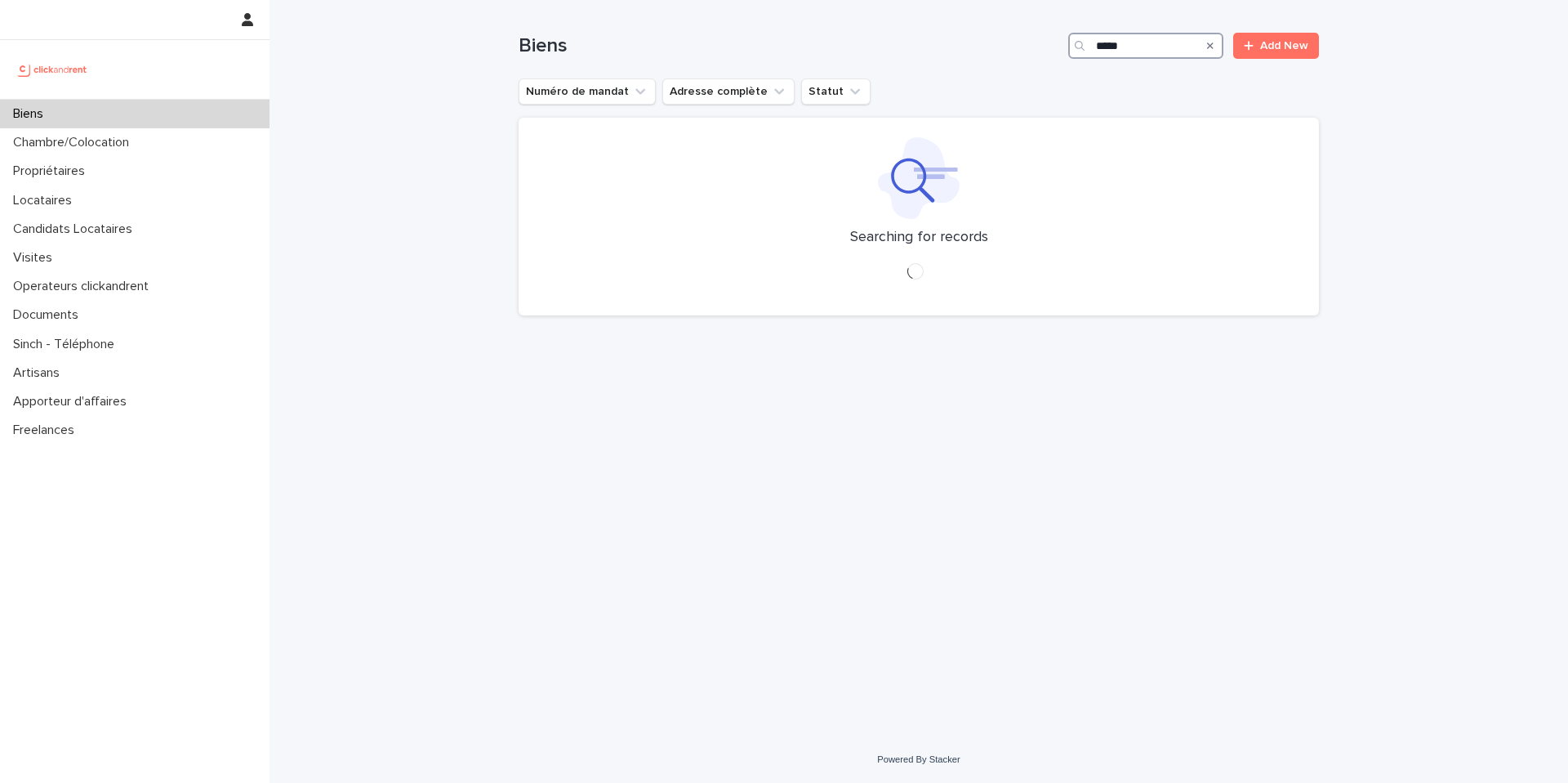
type input "*****"
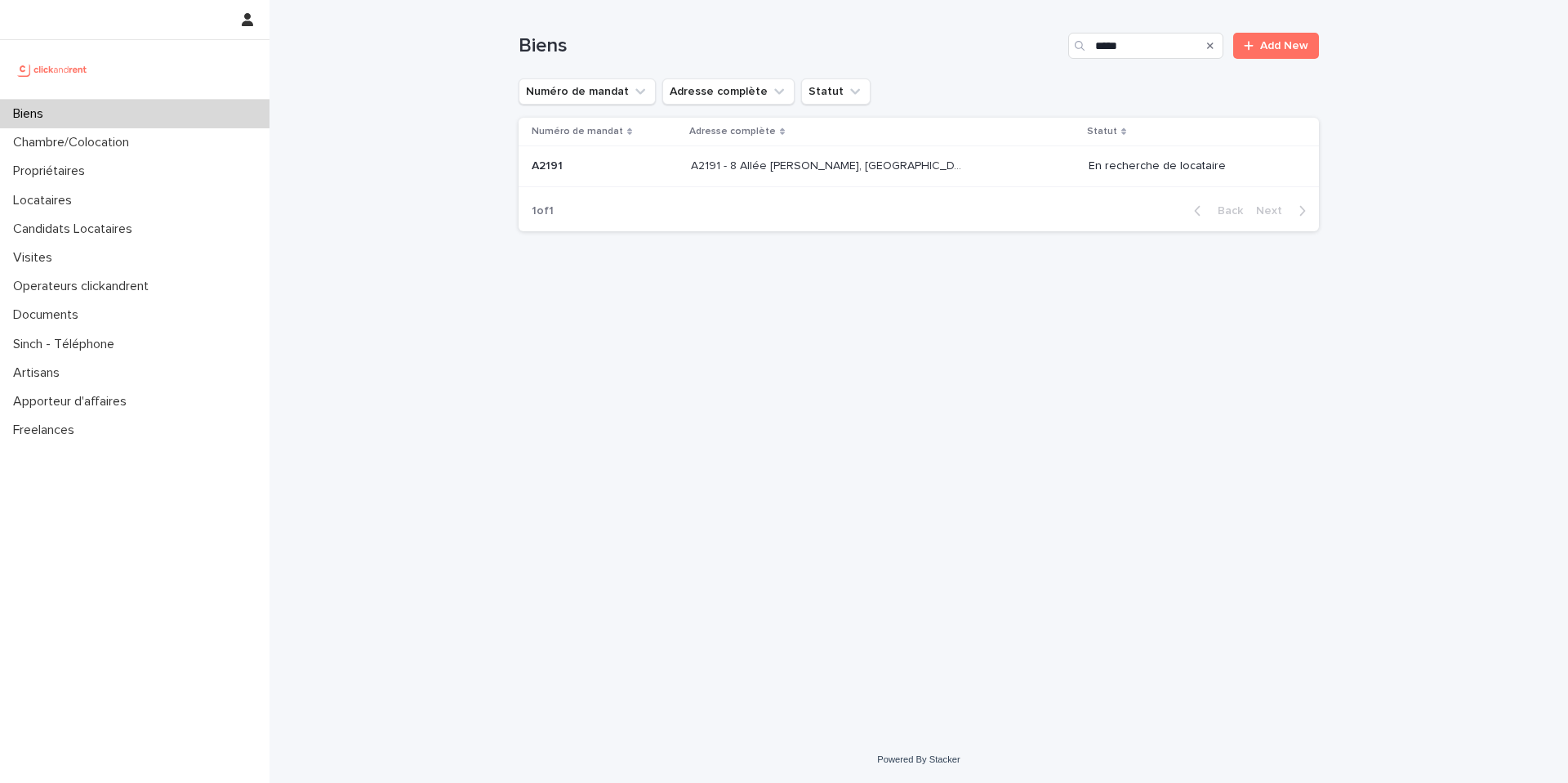
click at [956, 159] on p "A2191 - 8 Allée Maurice Frémineur, Noisy-le-Grand 93160" at bounding box center [828, 164] width 275 height 18
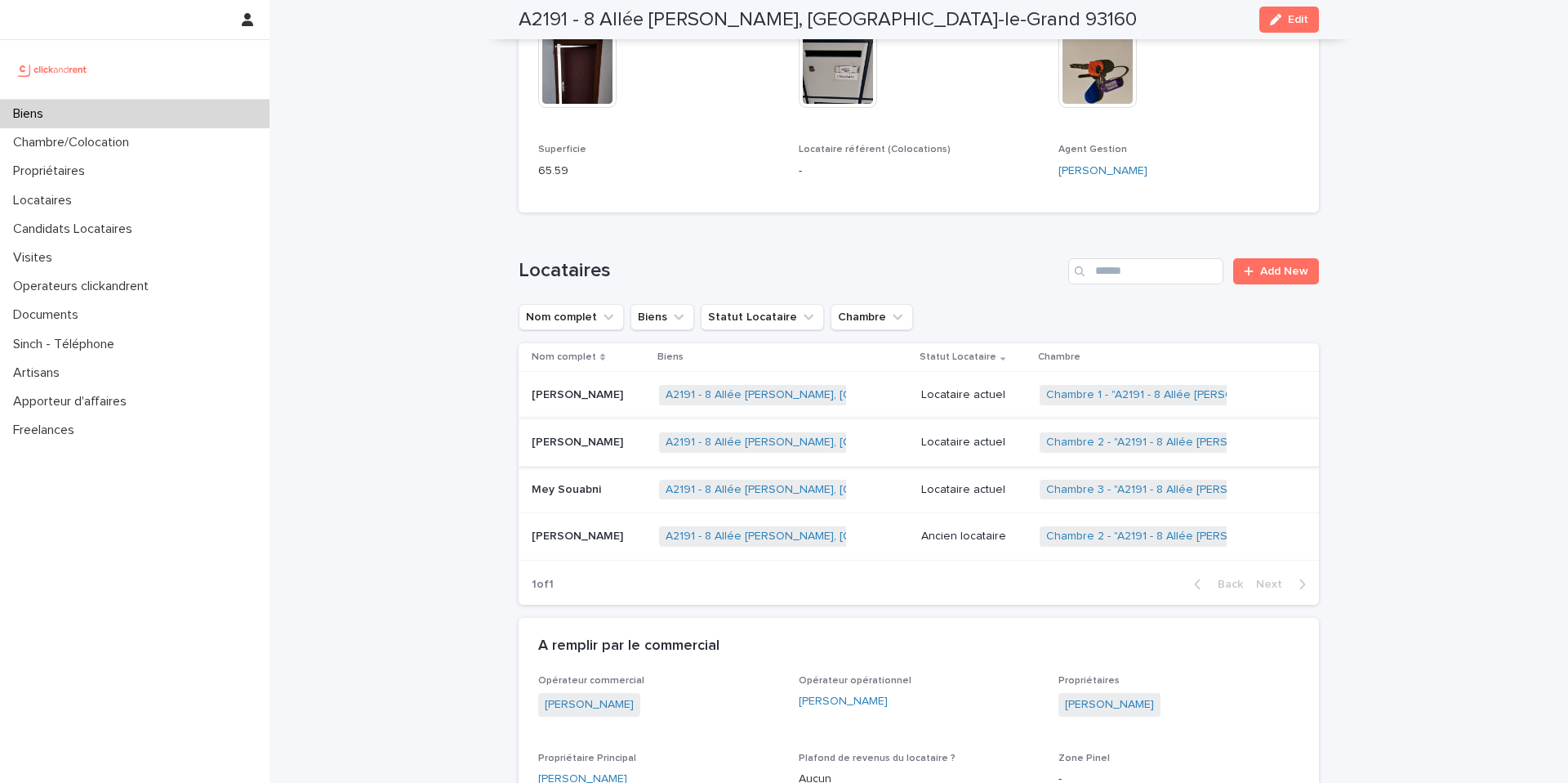
scroll to position [493, 0]
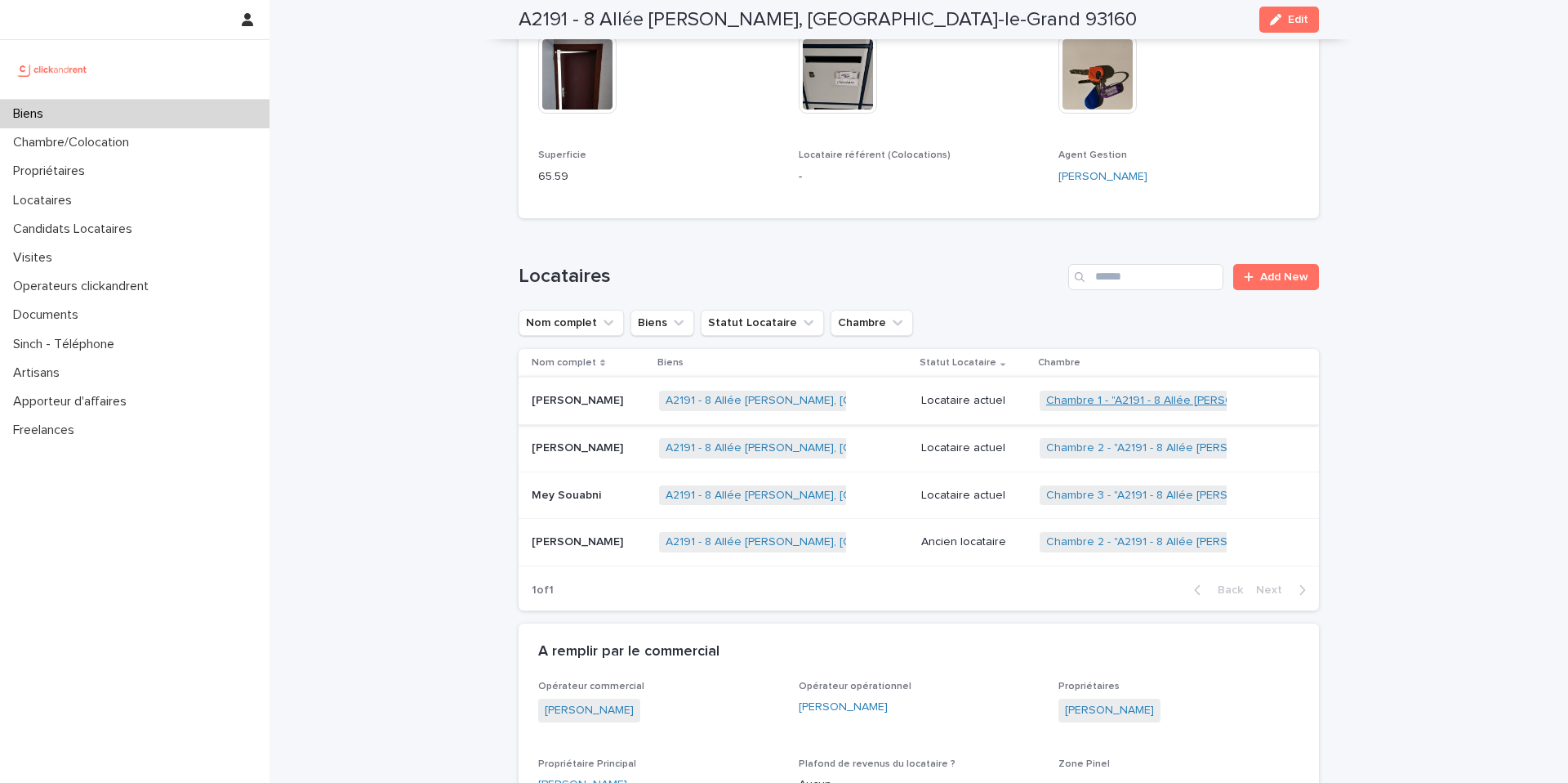
click at [1161, 401] on link "Chambre 1 - "A2191 - 8 Allée Maurice Frémineur, Noisy-le-Grand 93160"" at bounding box center [1268, 401] width 444 height 14
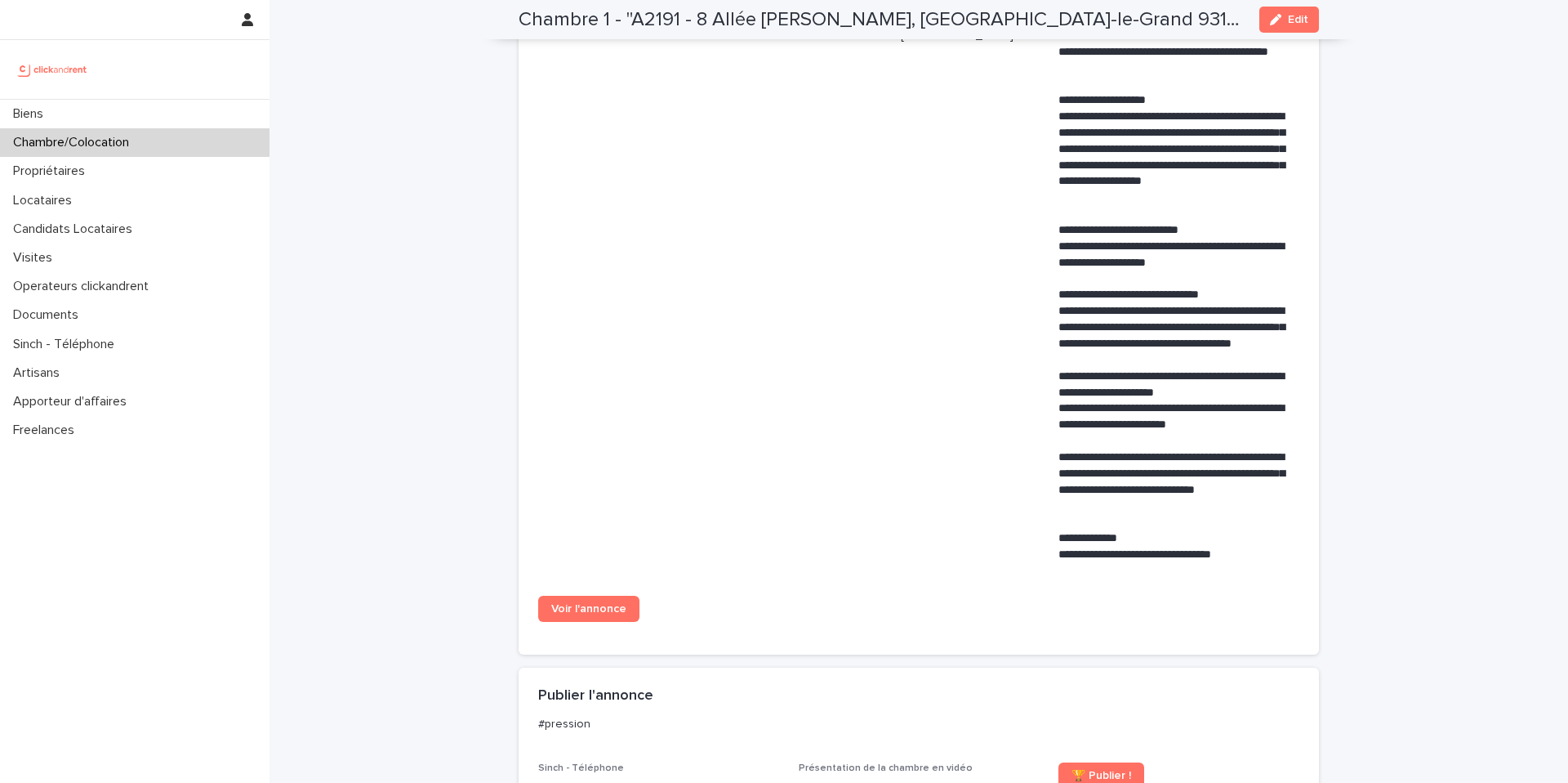
scroll to position [742, 0]
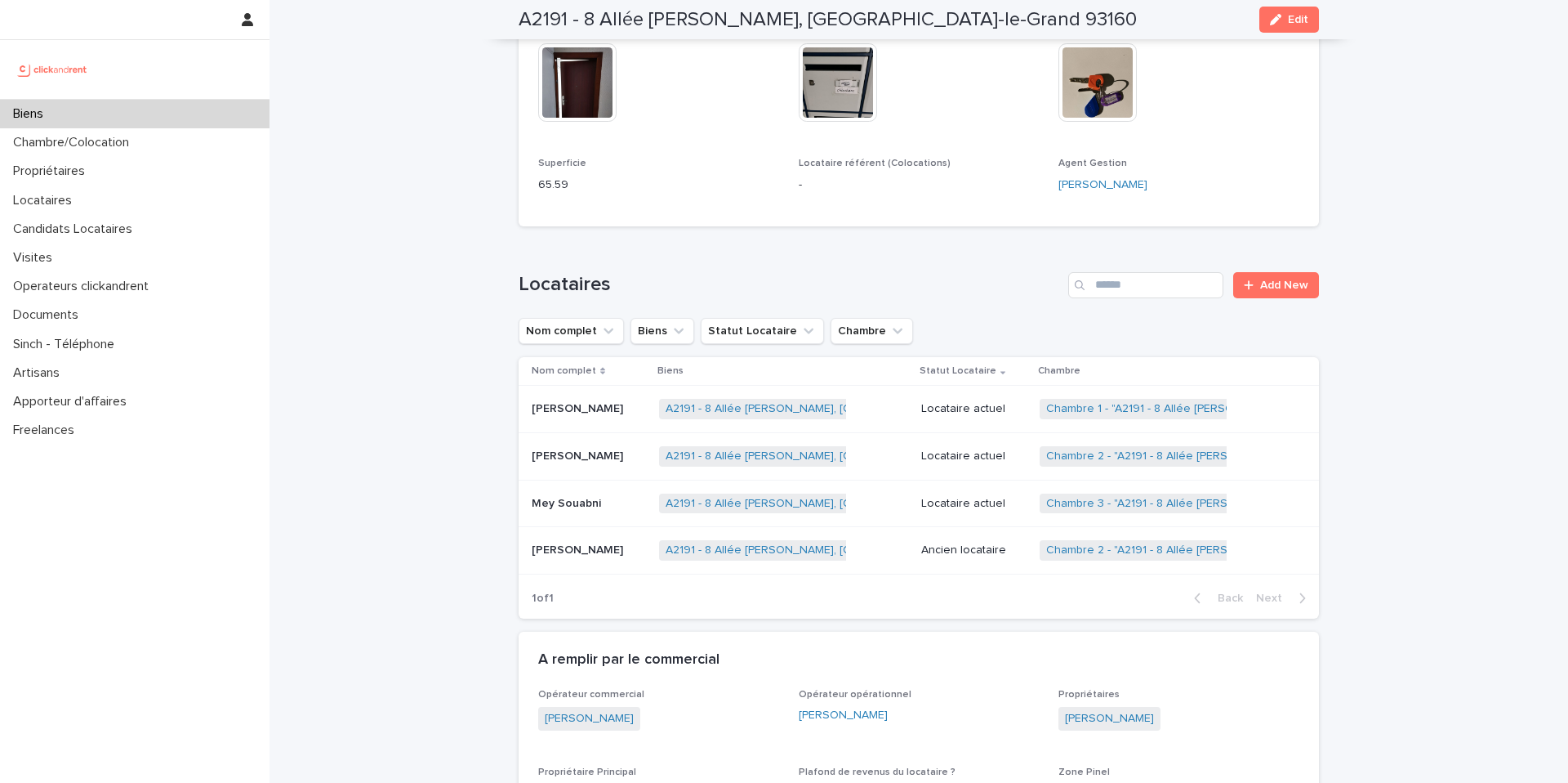
scroll to position [498, 0]
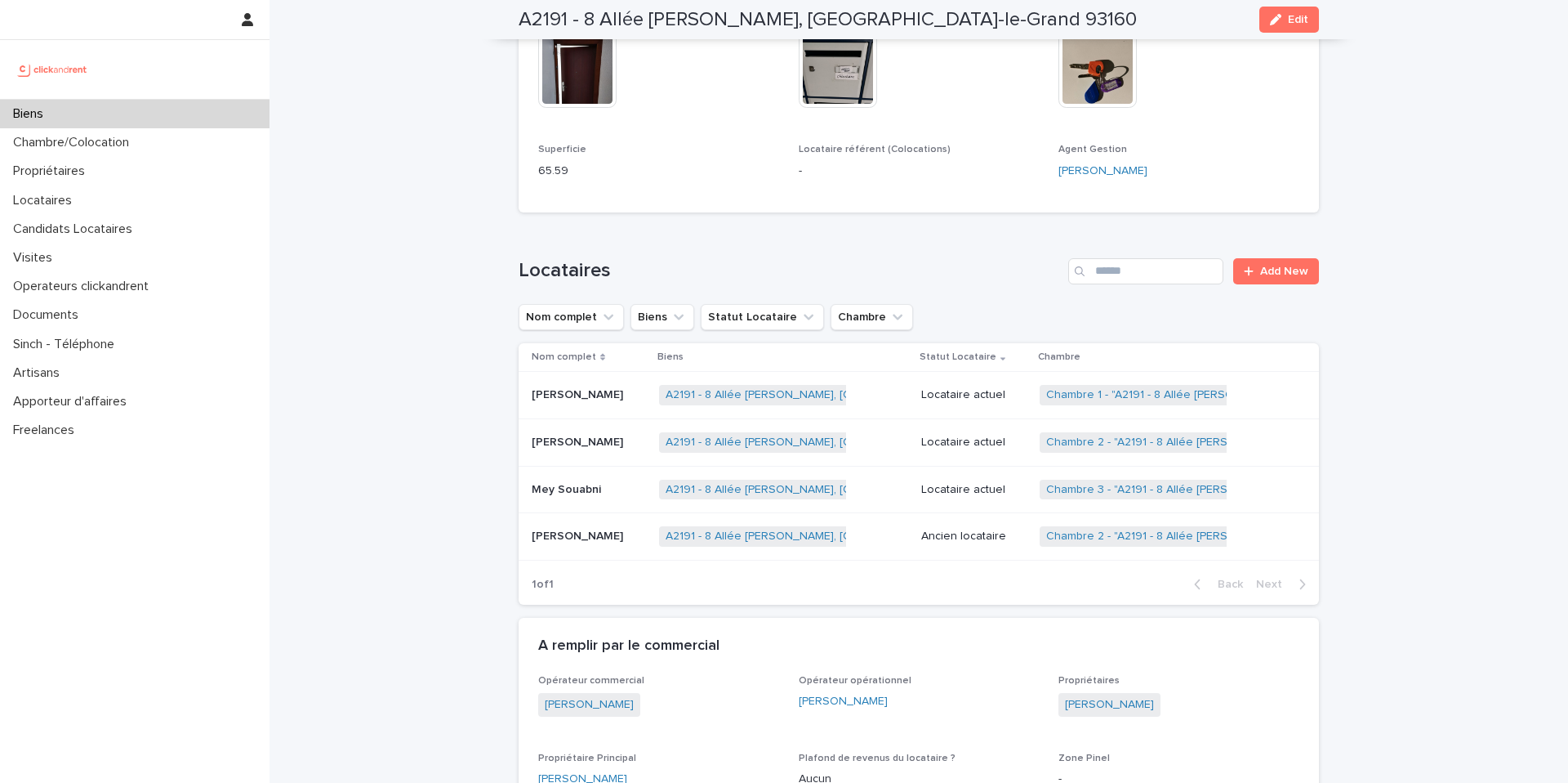
click at [604, 392] on p "Sarra Chouchane" at bounding box center [578, 393] width 95 height 18
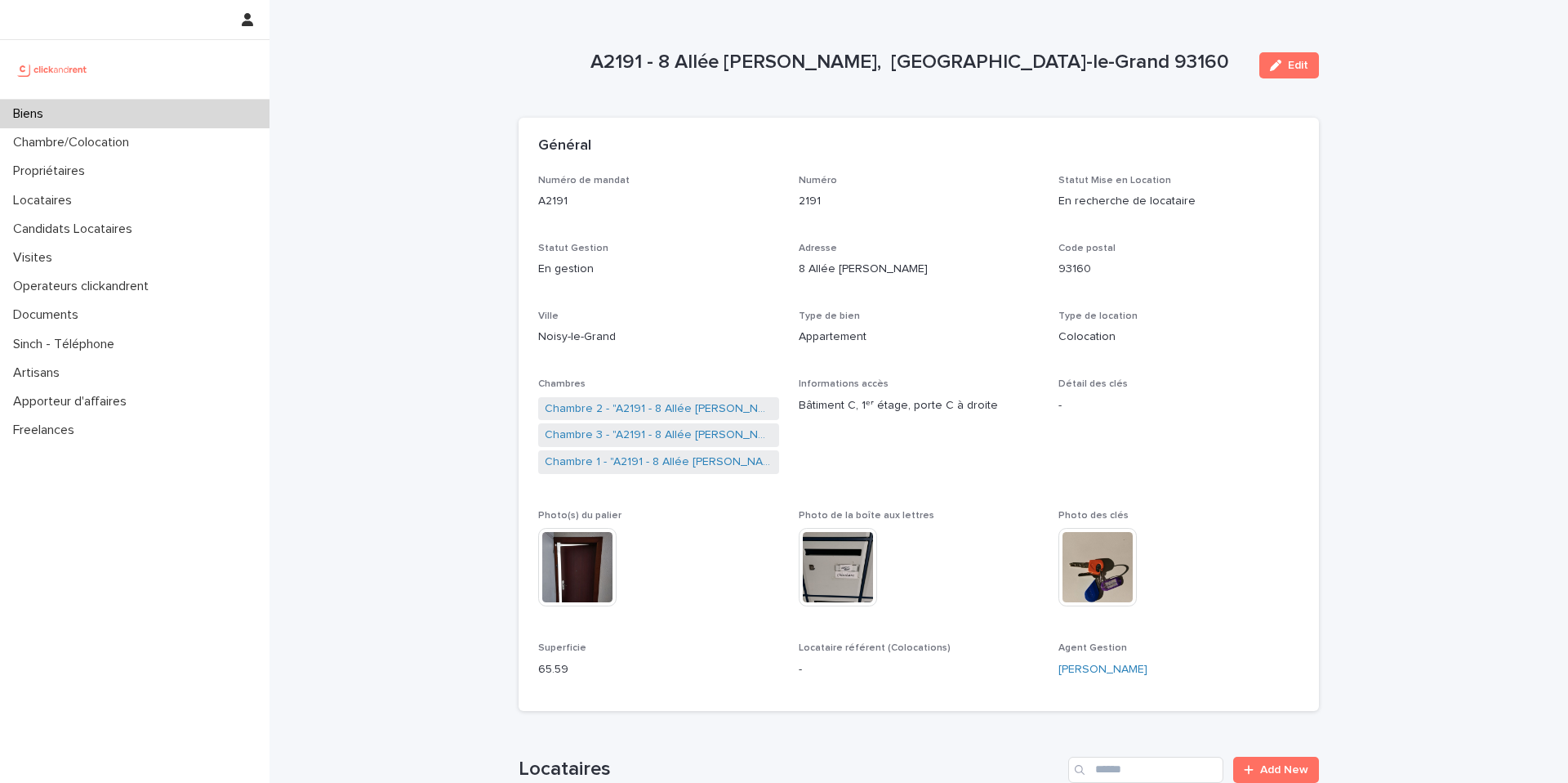
click at [126, 106] on div "Biens" at bounding box center [134, 113] width 270 height 29
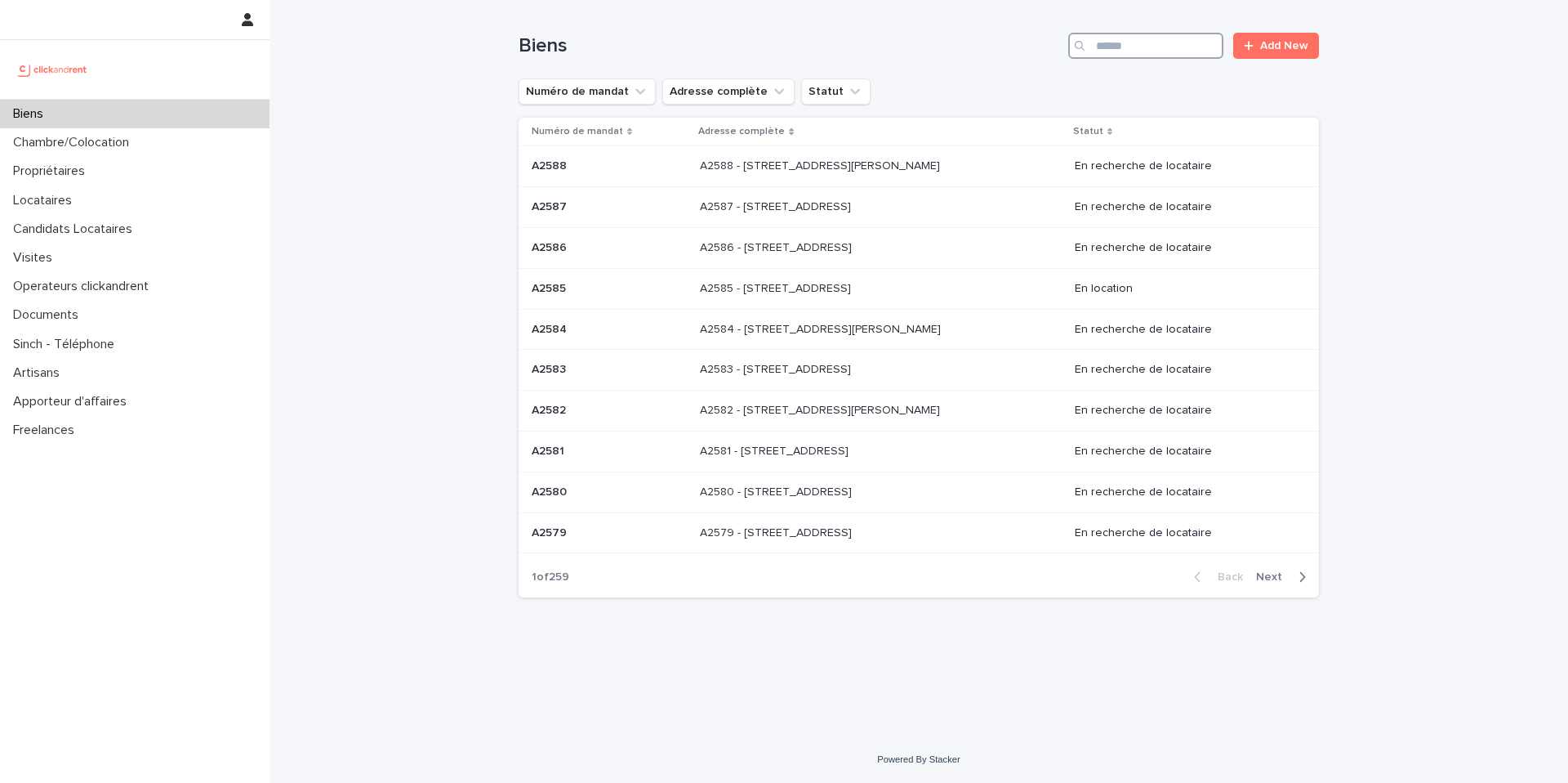
click at [1148, 38] on input "Search" at bounding box center [1145, 45] width 156 height 26
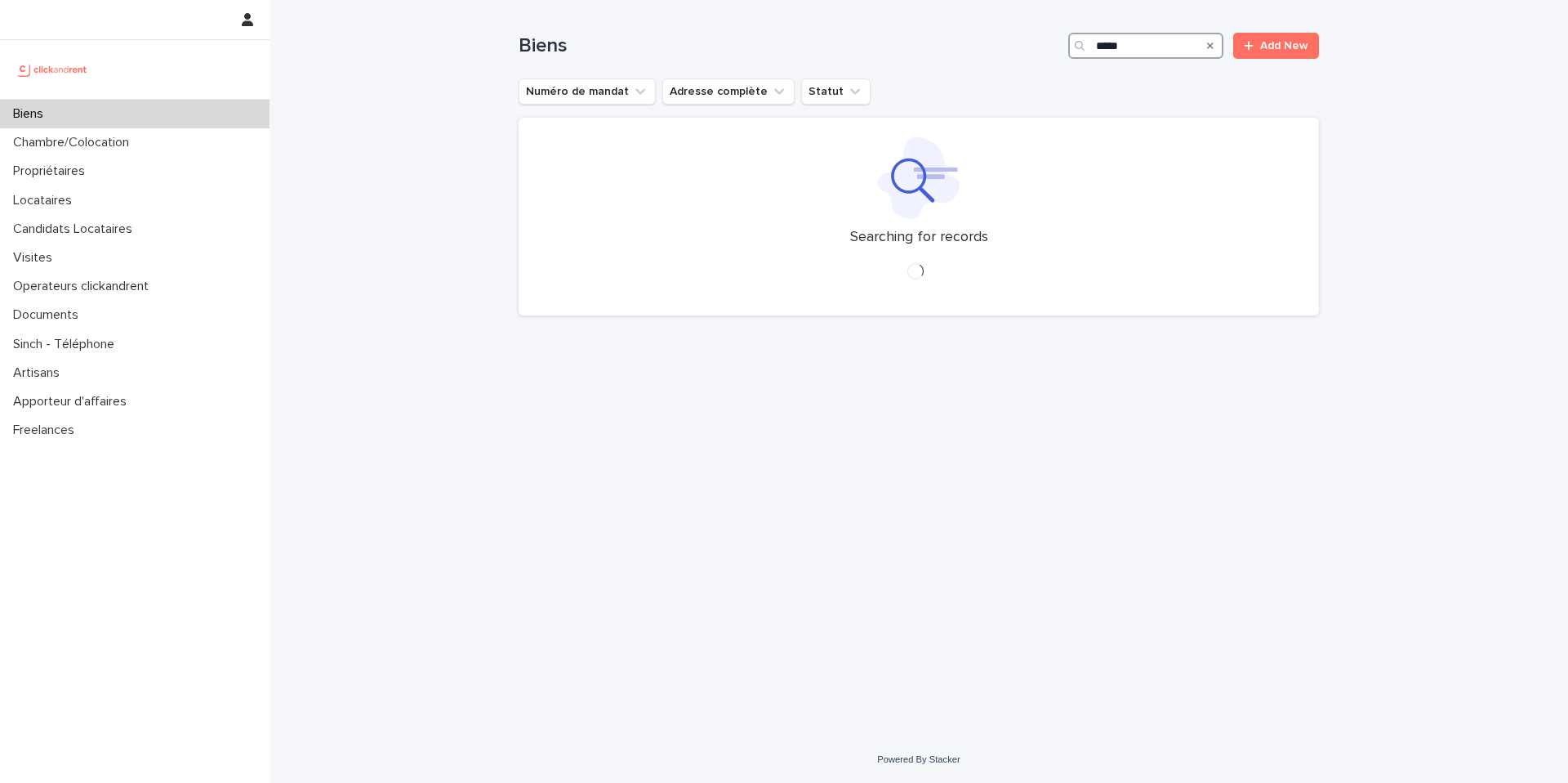
type input "*****"
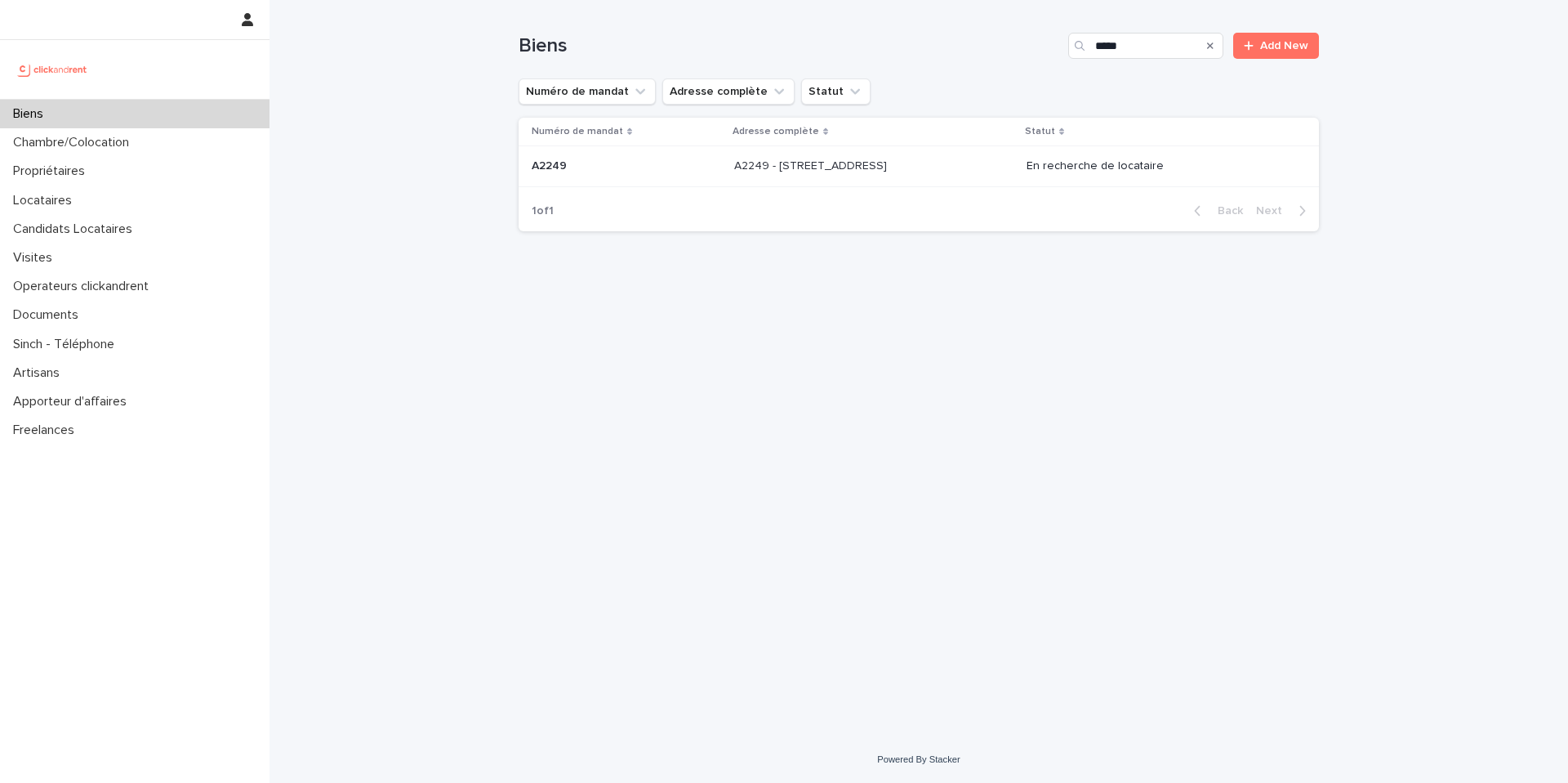
click at [861, 167] on p "A2249 - 14 Rue de la Fontaine, Torcy 77200" at bounding box center [811, 164] width 156 height 18
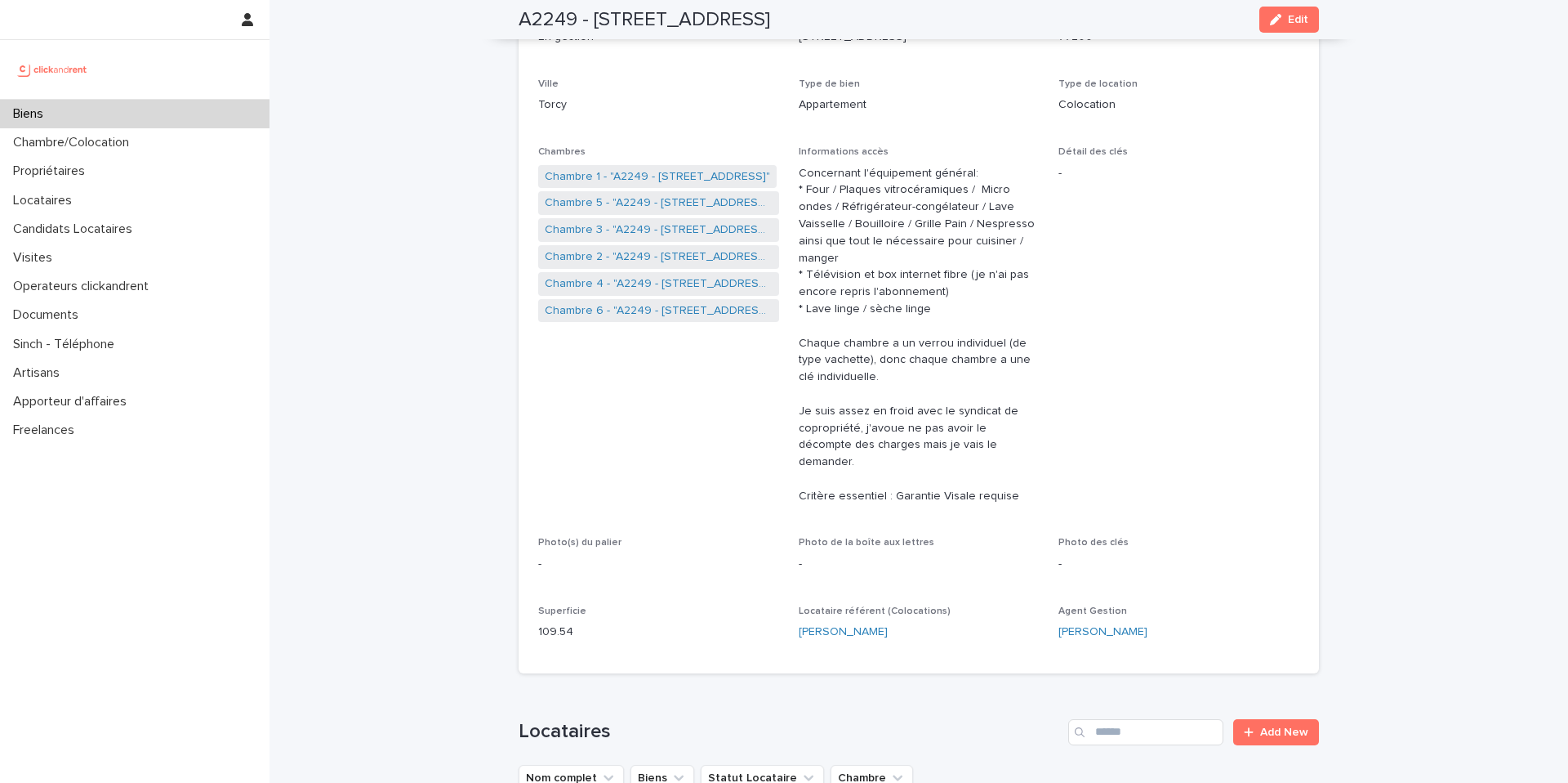
scroll to position [235, 0]
click at [671, 281] on link "Chambre 4 - "A2249 - 14 Rue de la Fontaine, Torcy 77200"" at bounding box center [658, 280] width 227 height 18
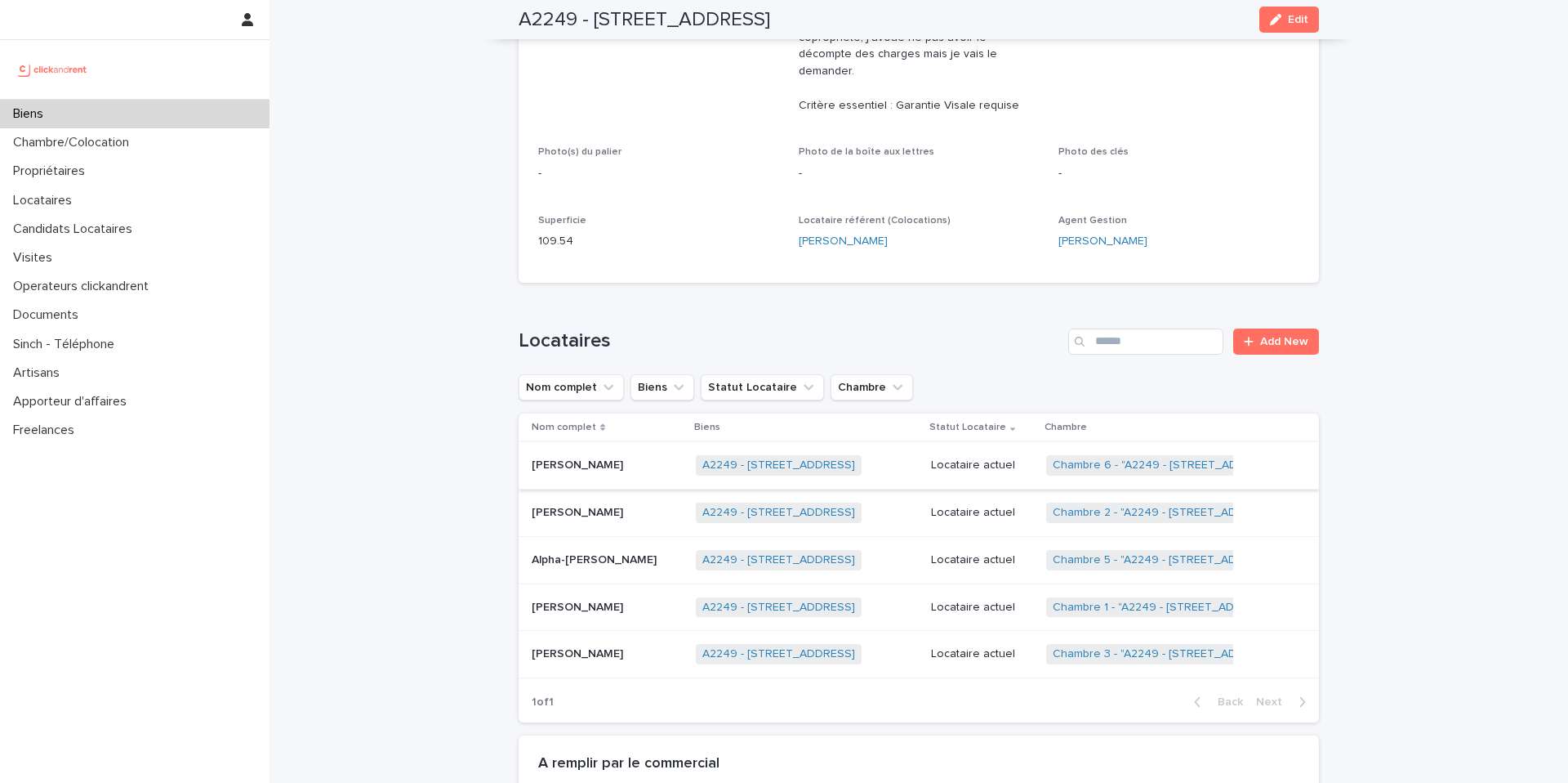
scroll to position [625, 0]
click at [973, 457] on p "Locataire actuel" at bounding box center [981, 463] width 102 height 14
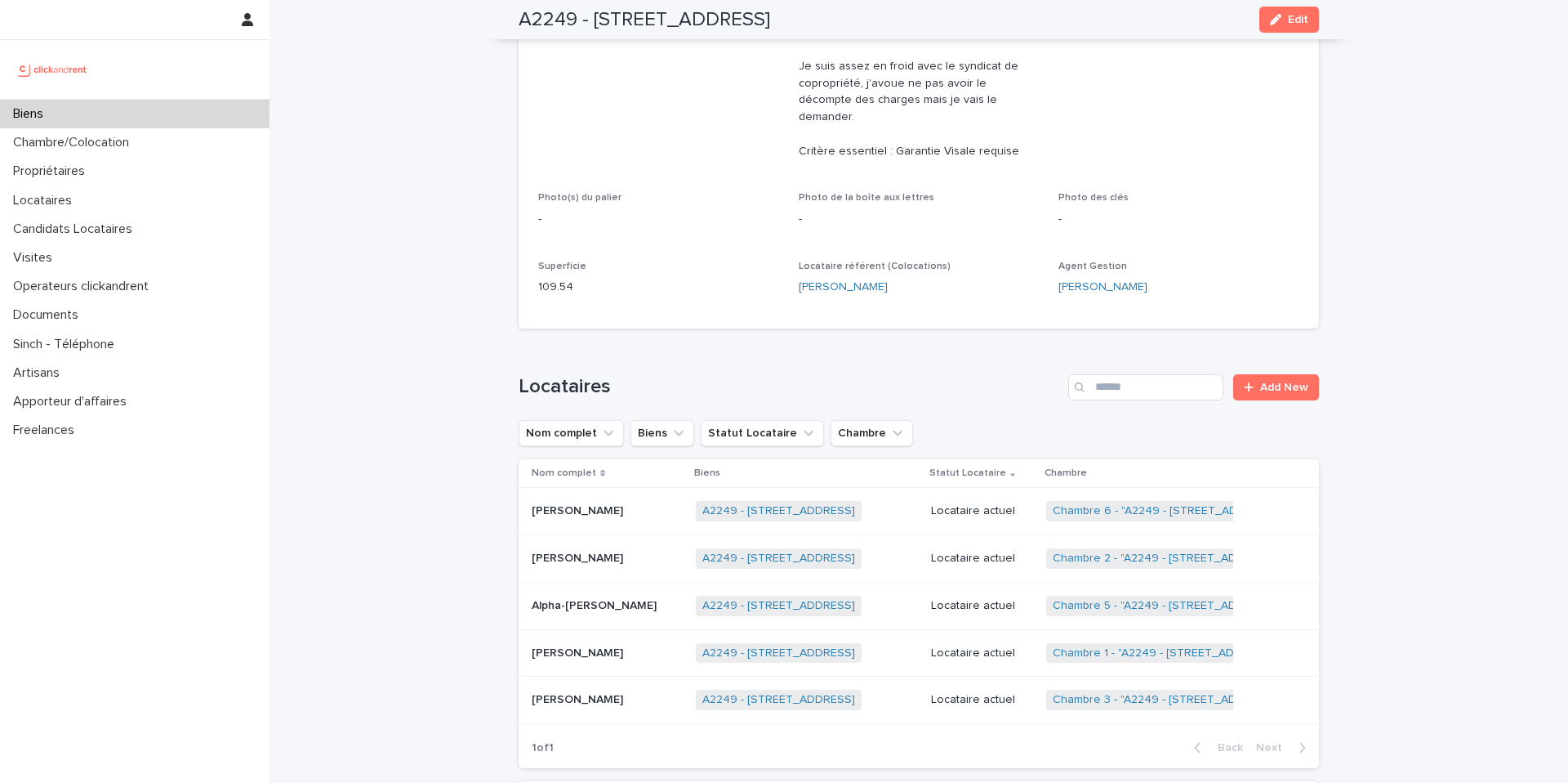
scroll to position [603, 0]
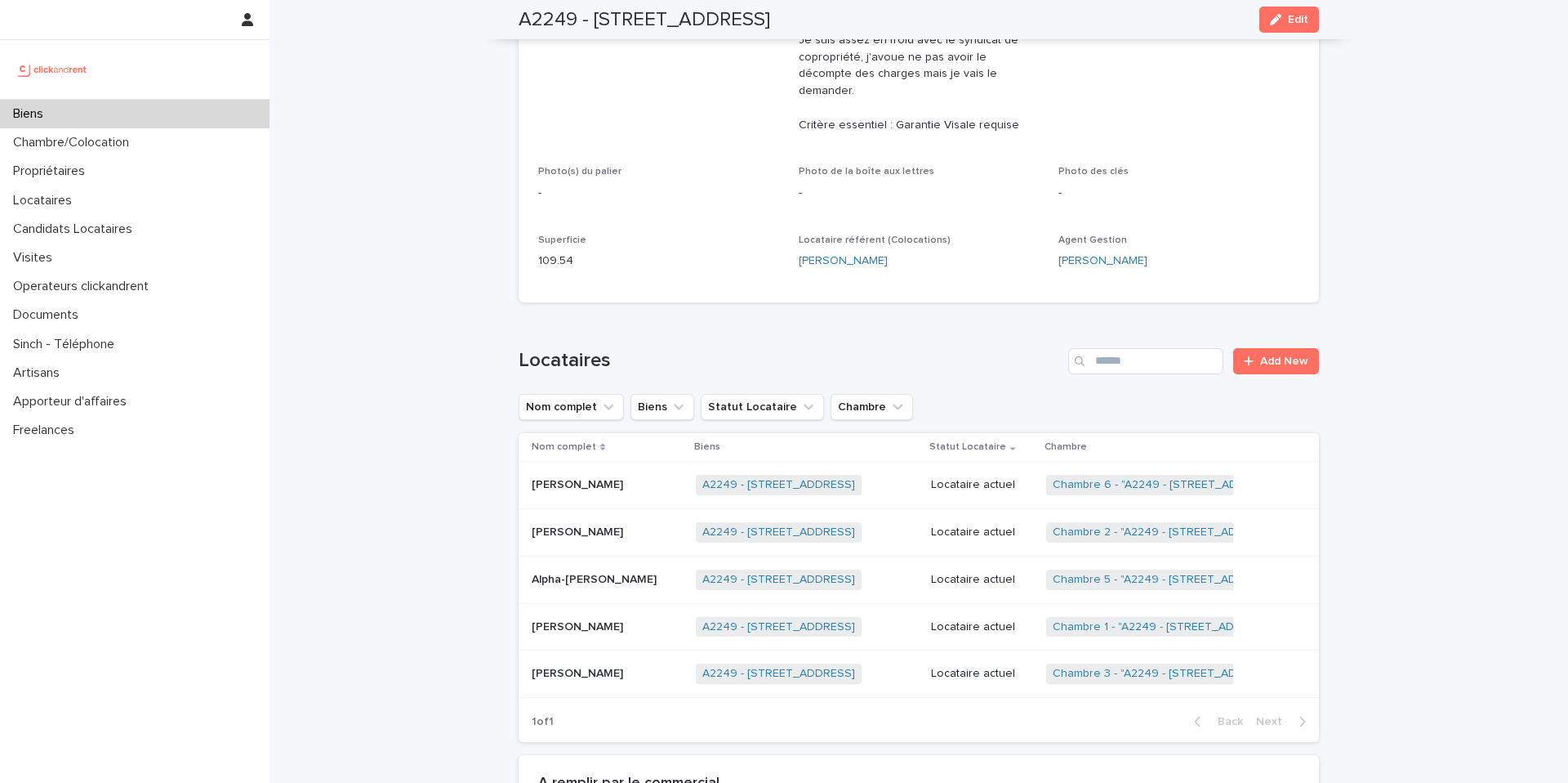
click at [999, 573] on p "Locataire actuel" at bounding box center [981, 579] width 102 height 14
click at [971, 611] on td "Locataire actuel" at bounding box center [981, 628] width 115 height 47
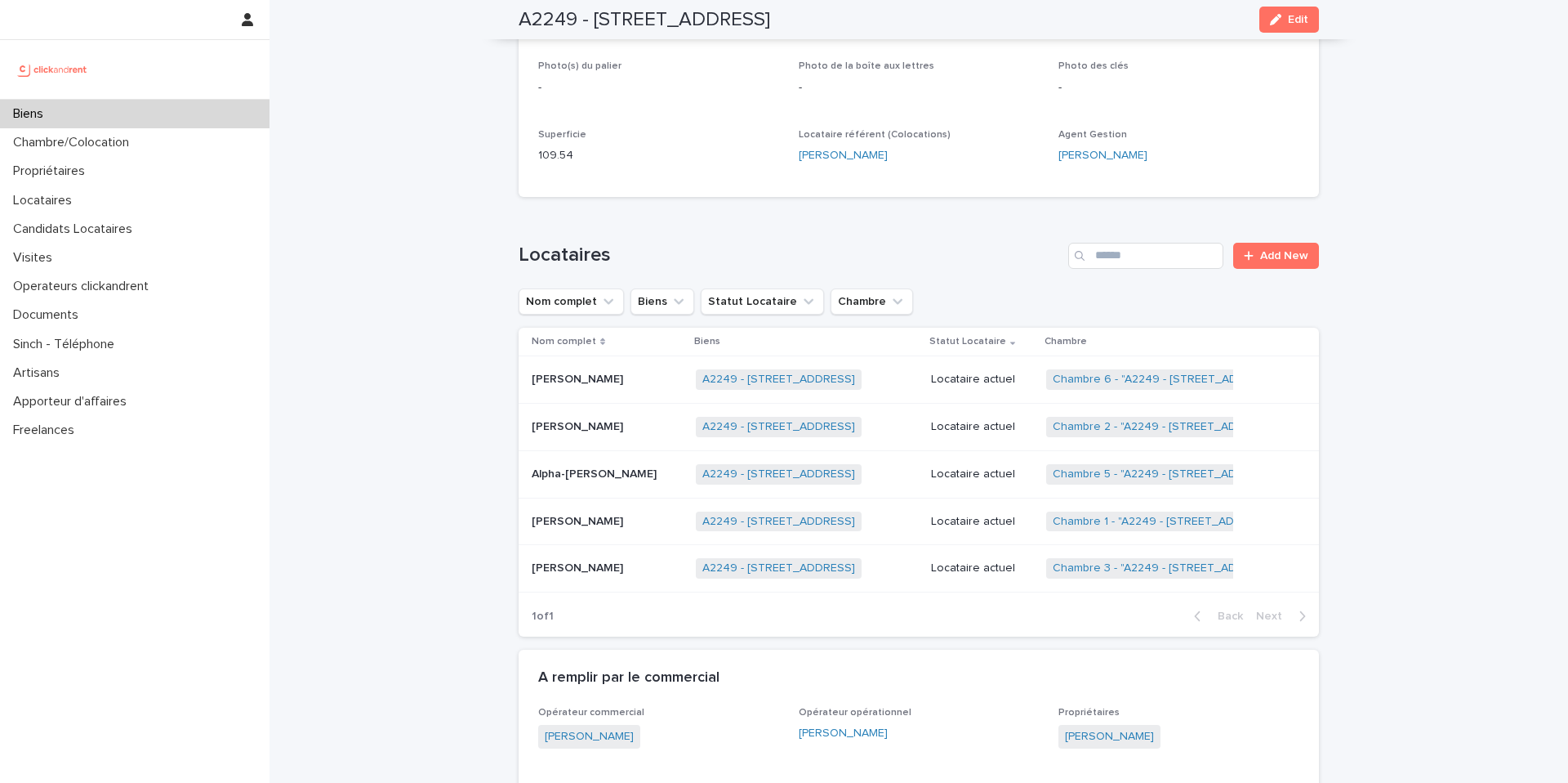
scroll to position [707, 0]
click at [988, 555] on div "Locataire actuel" at bounding box center [981, 568] width 102 height 27
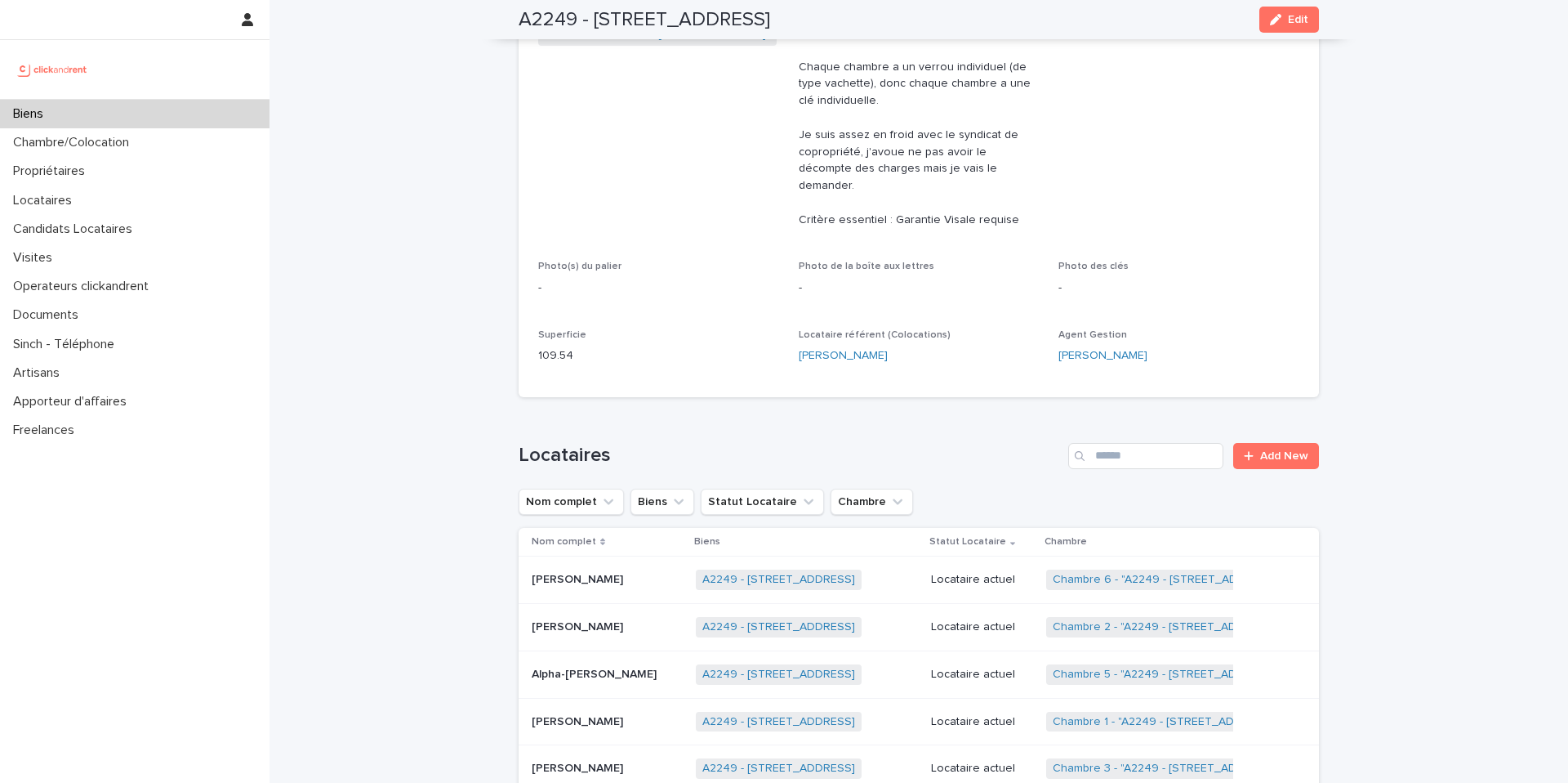
scroll to position [509, 0]
click at [996, 619] on p "Locataire actuel" at bounding box center [981, 625] width 102 height 14
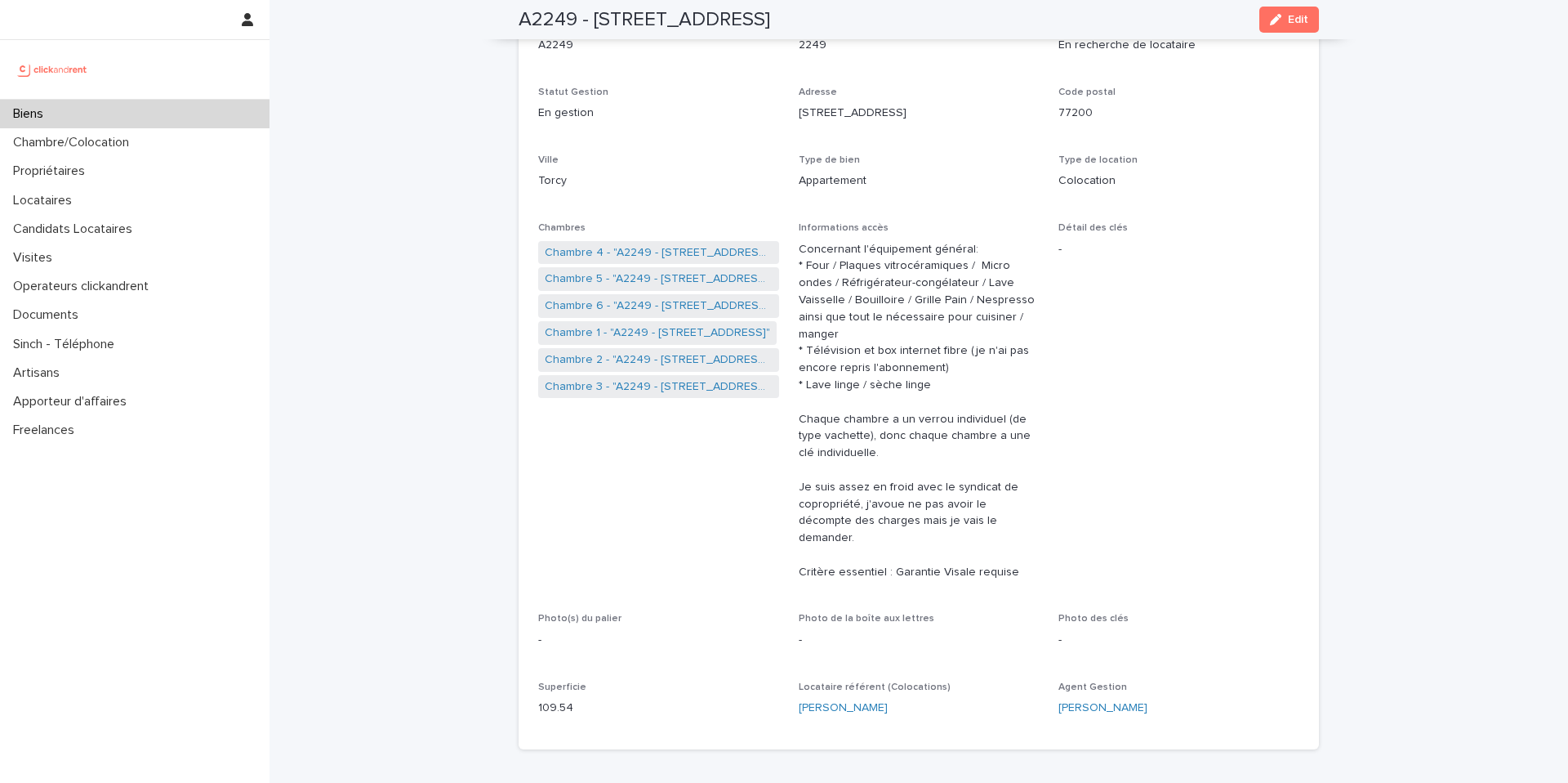
scroll to position [158, 0]
click at [657, 250] on link "Chambre 4 - "A2249 - 14 Rue de la Fontaine, Torcy 77200"" at bounding box center [658, 251] width 227 height 18
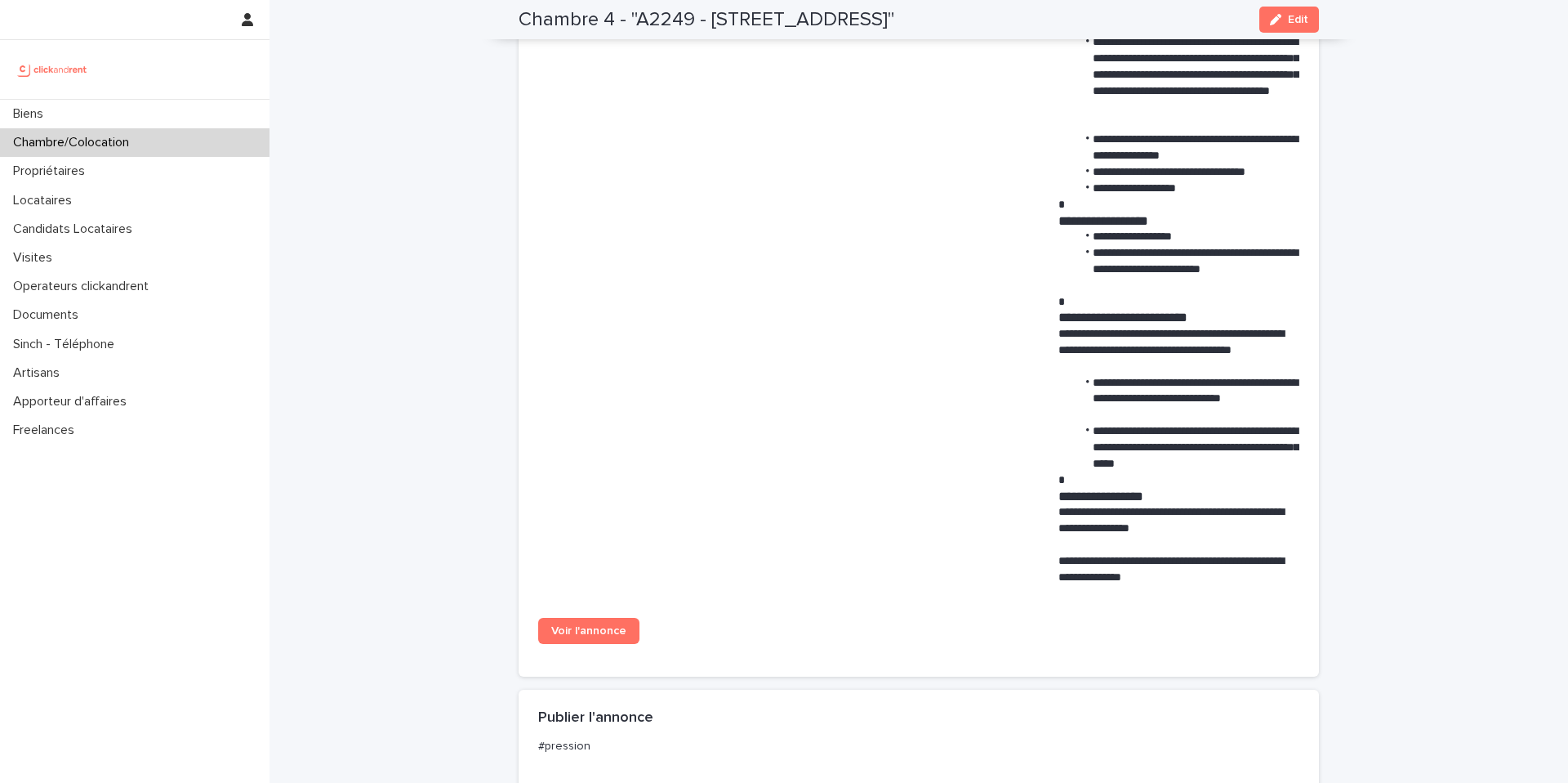
scroll to position [1116, 0]
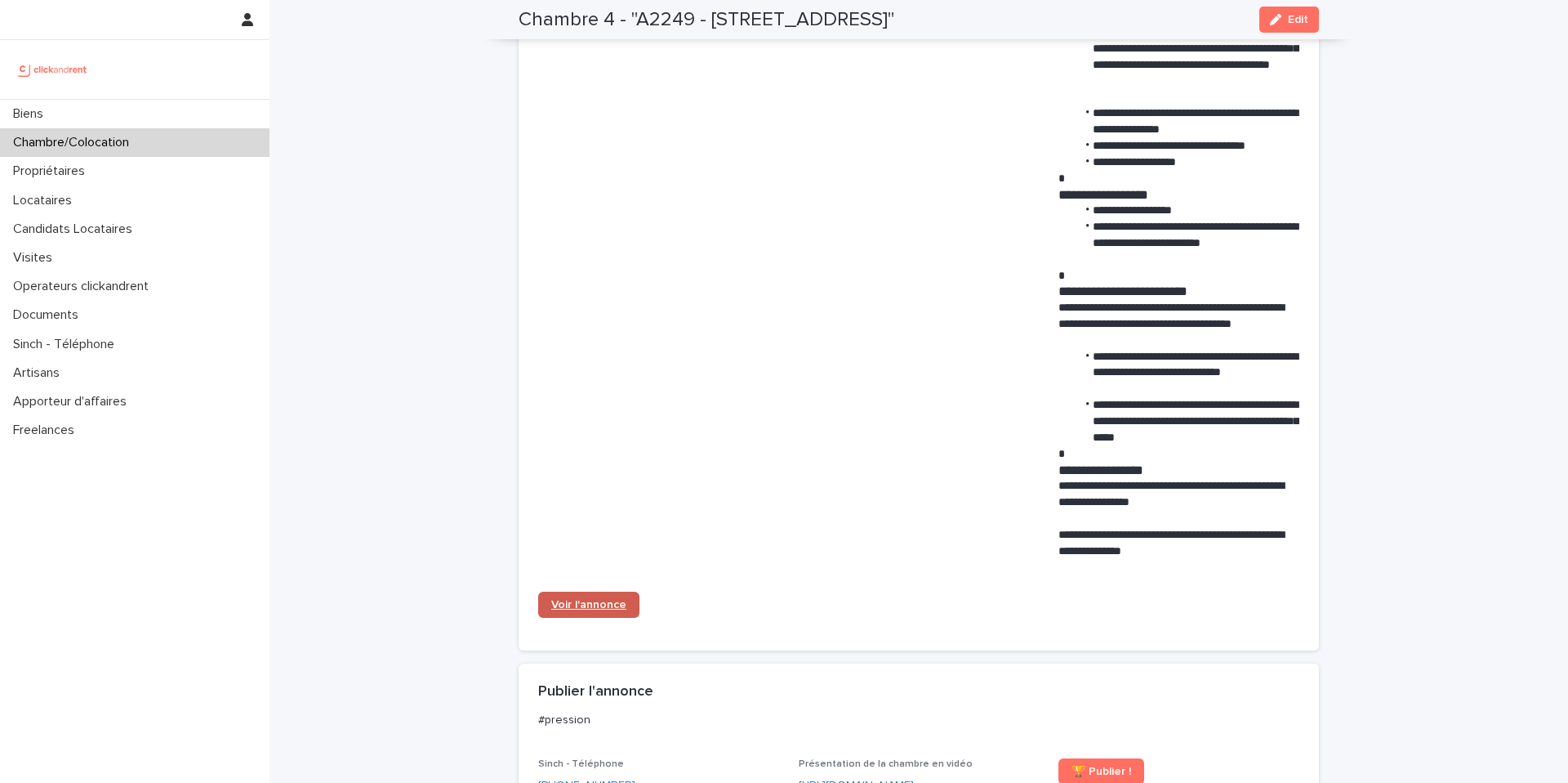
click at [596, 604] on span "Voir l'annonce" at bounding box center [589, 604] width 75 height 11
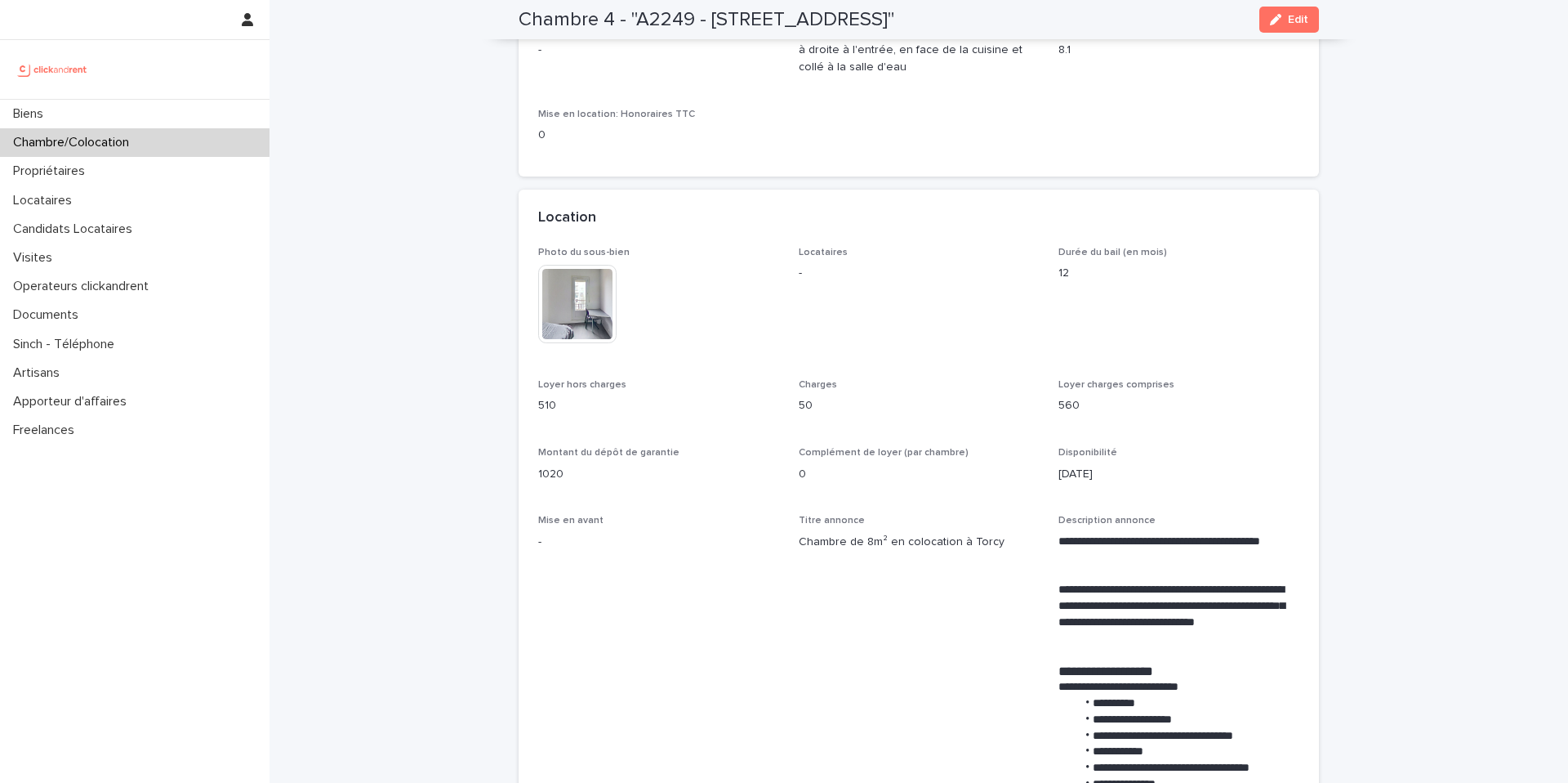
scroll to position [0, 0]
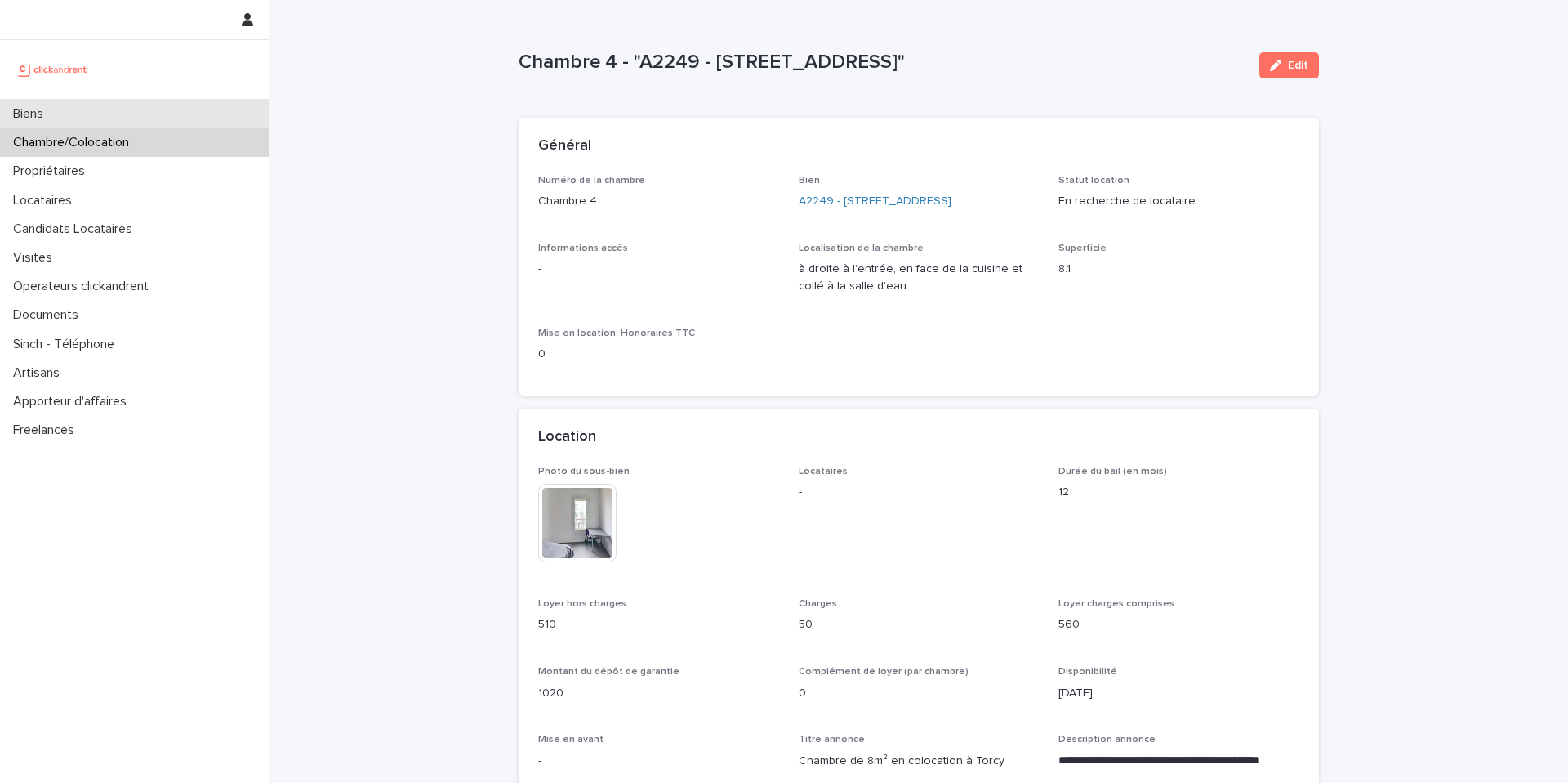
click at [185, 112] on div "Biens" at bounding box center [134, 113] width 270 height 29
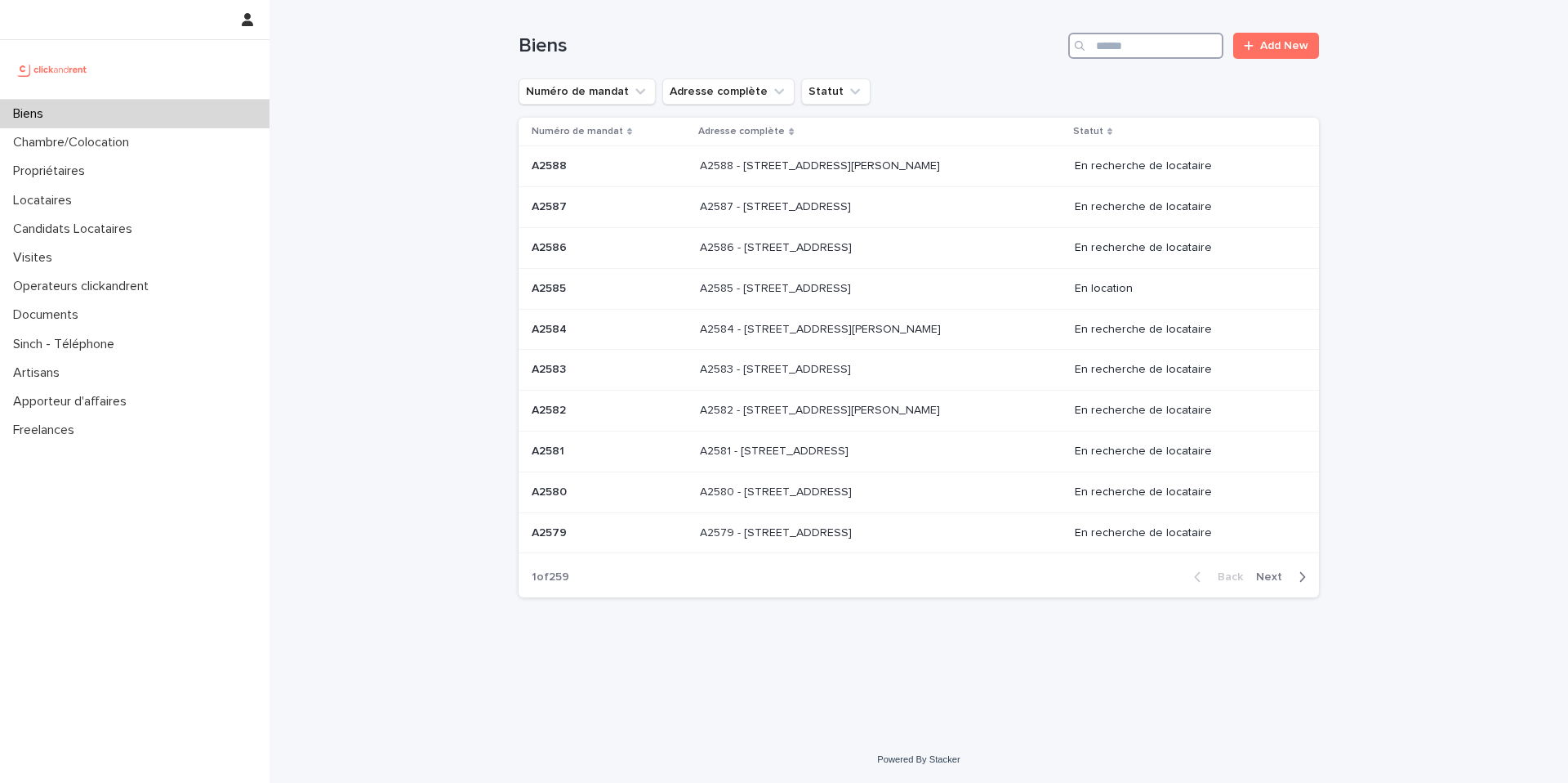
click at [1144, 47] on input "Search" at bounding box center [1145, 45] width 156 height 26
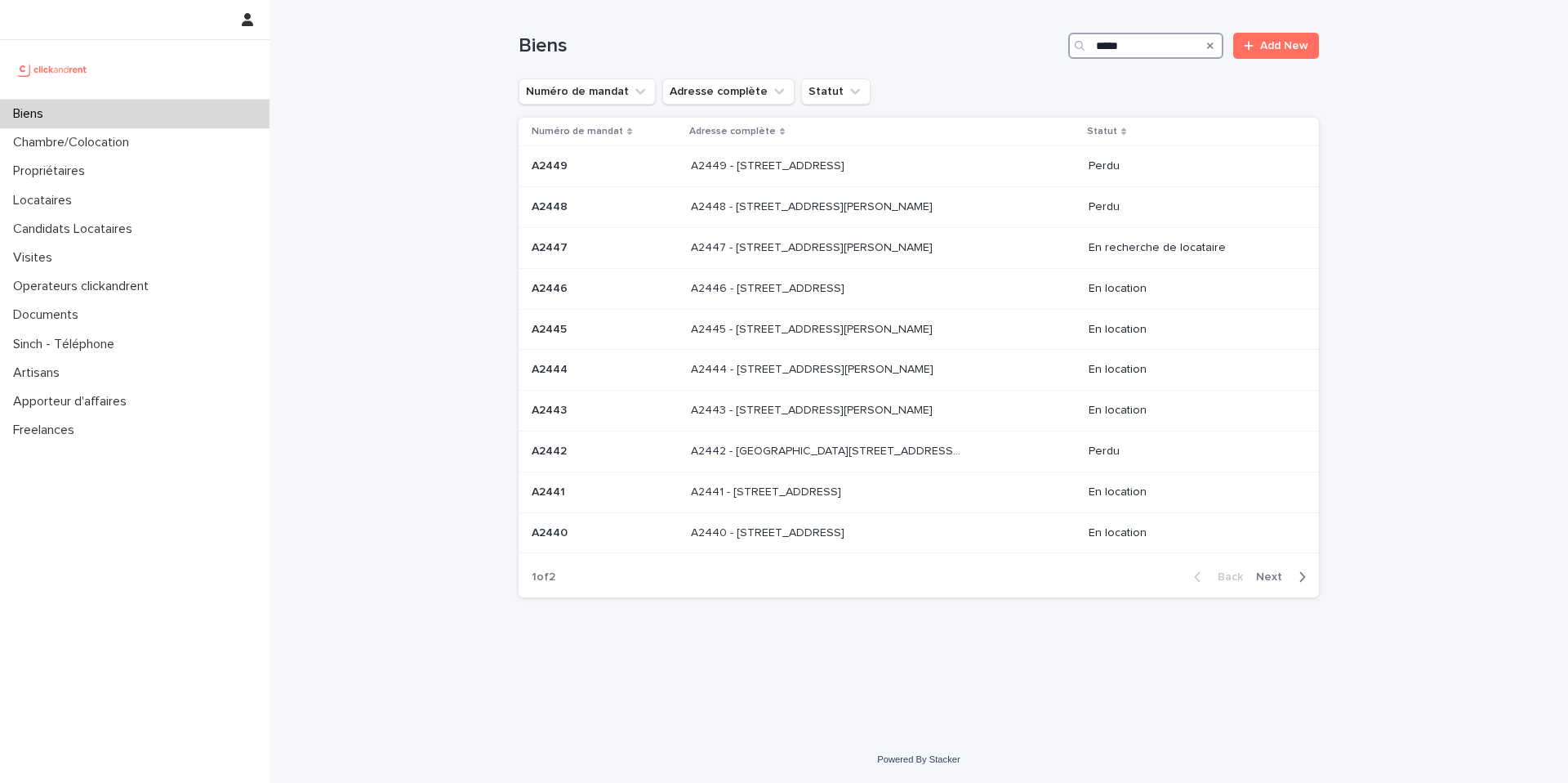
type input "*****"
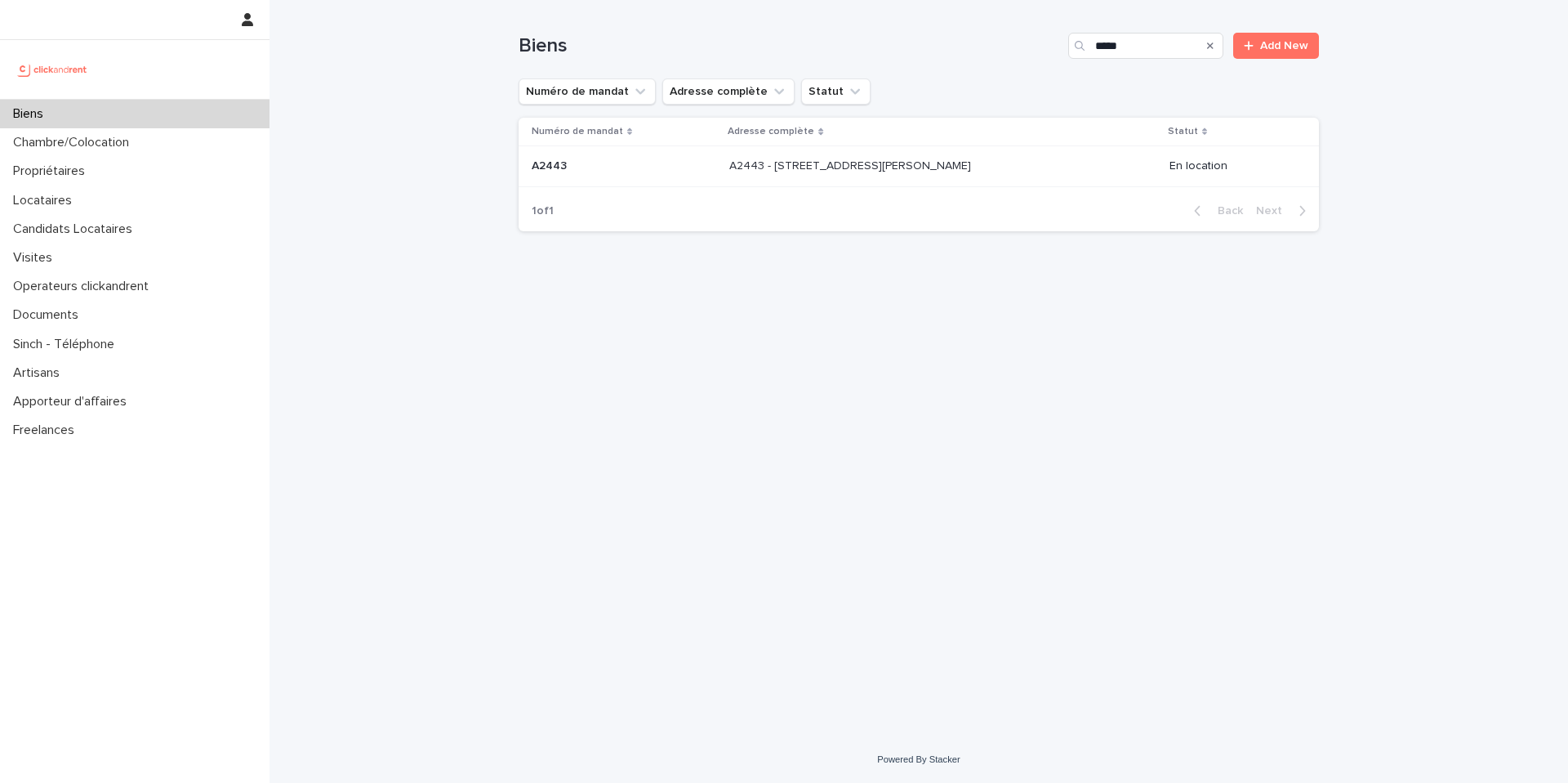
click at [1018, 153] on div "A2443 - 18 place Georges Pompidou, Noisy-le-Grand 93160 A2443 - 18 place George…" at bounding box center [942, 166] width 426 height 27
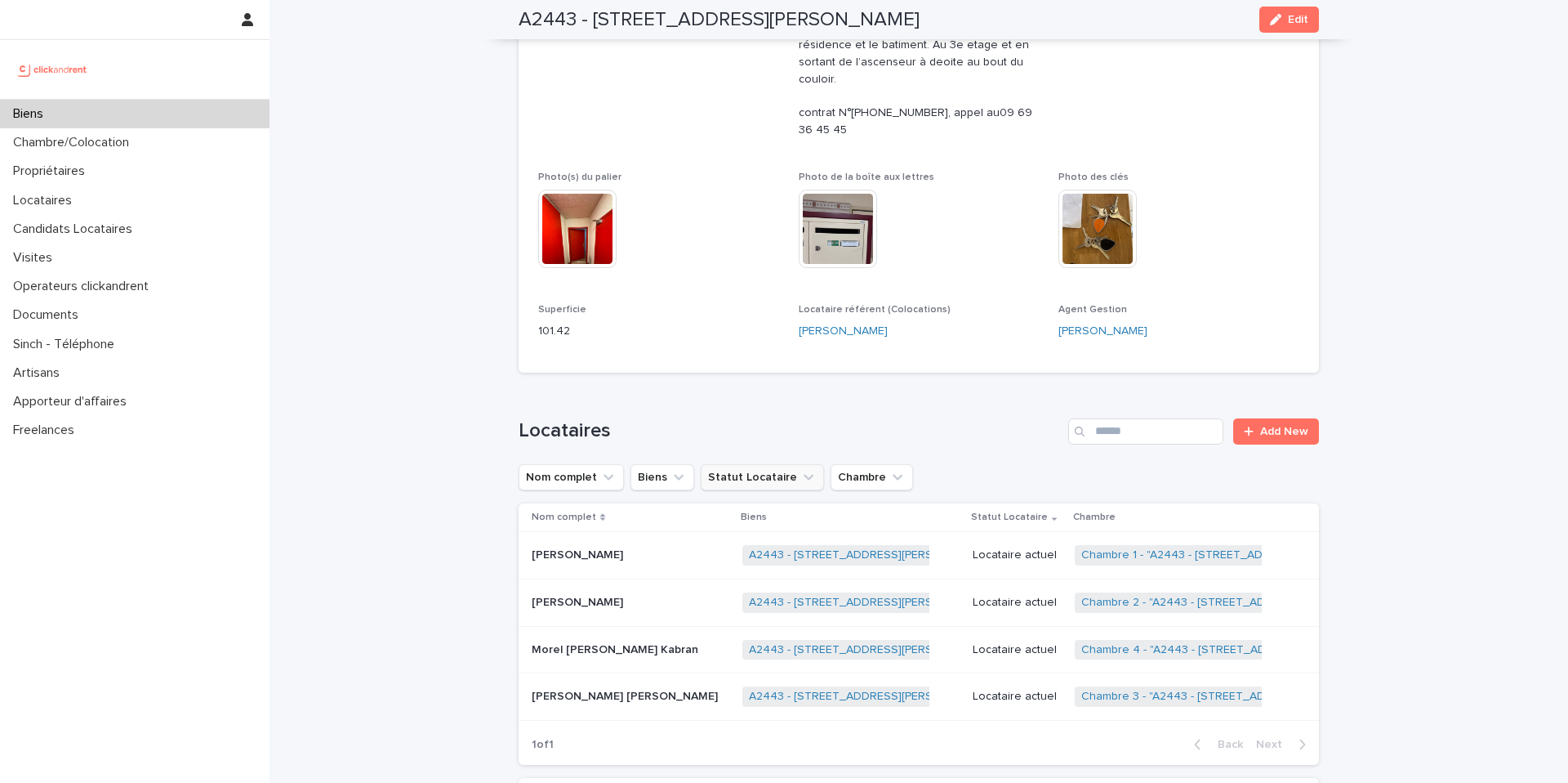
scroll to position [724, 0]
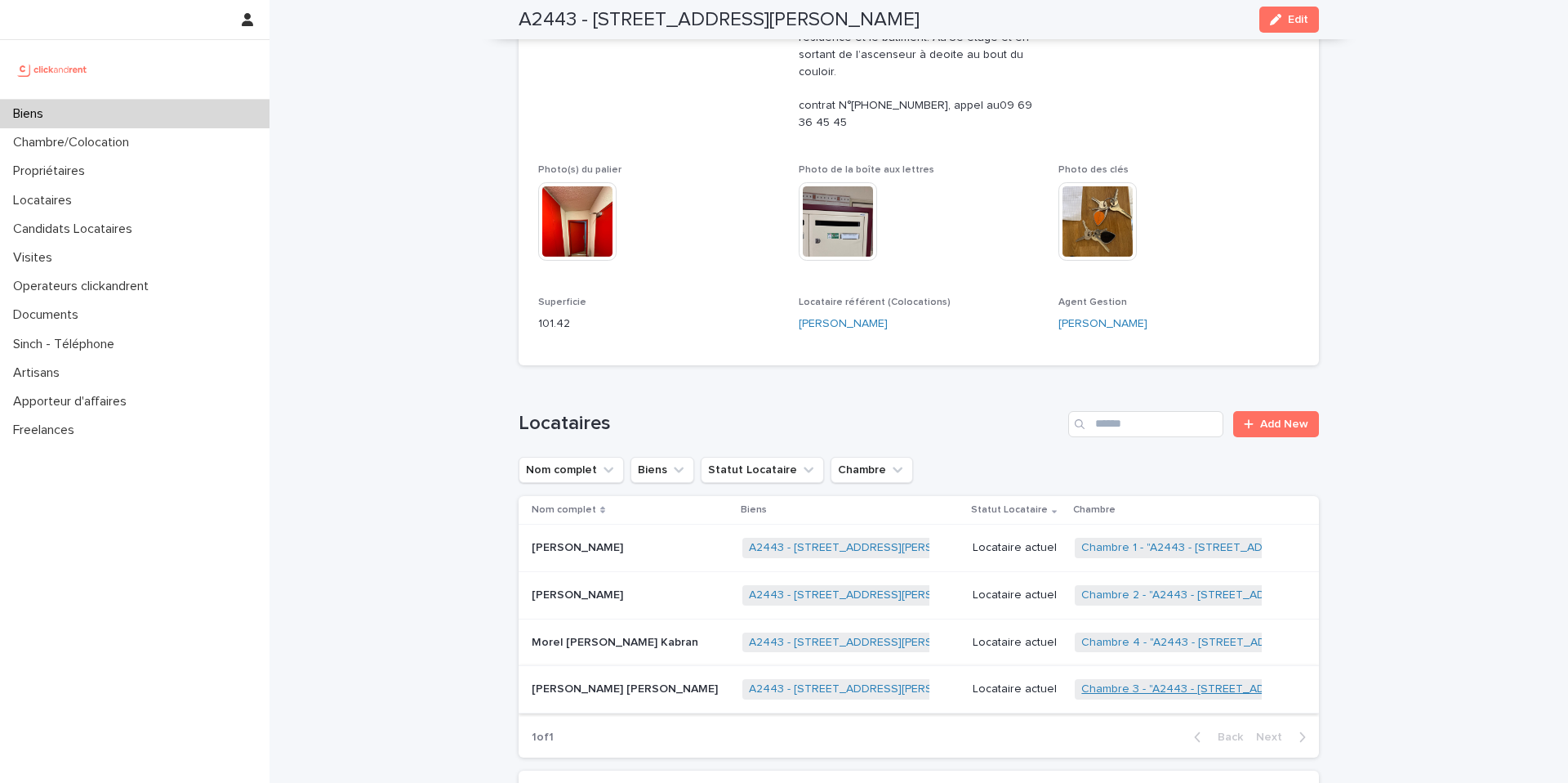
click at [1085, 683] on link "Chambre 3 - "A2443 - [STREET_ADDRESS][PERSON_NAME]"" at bounding box center [1239, 689] width 317 height 14
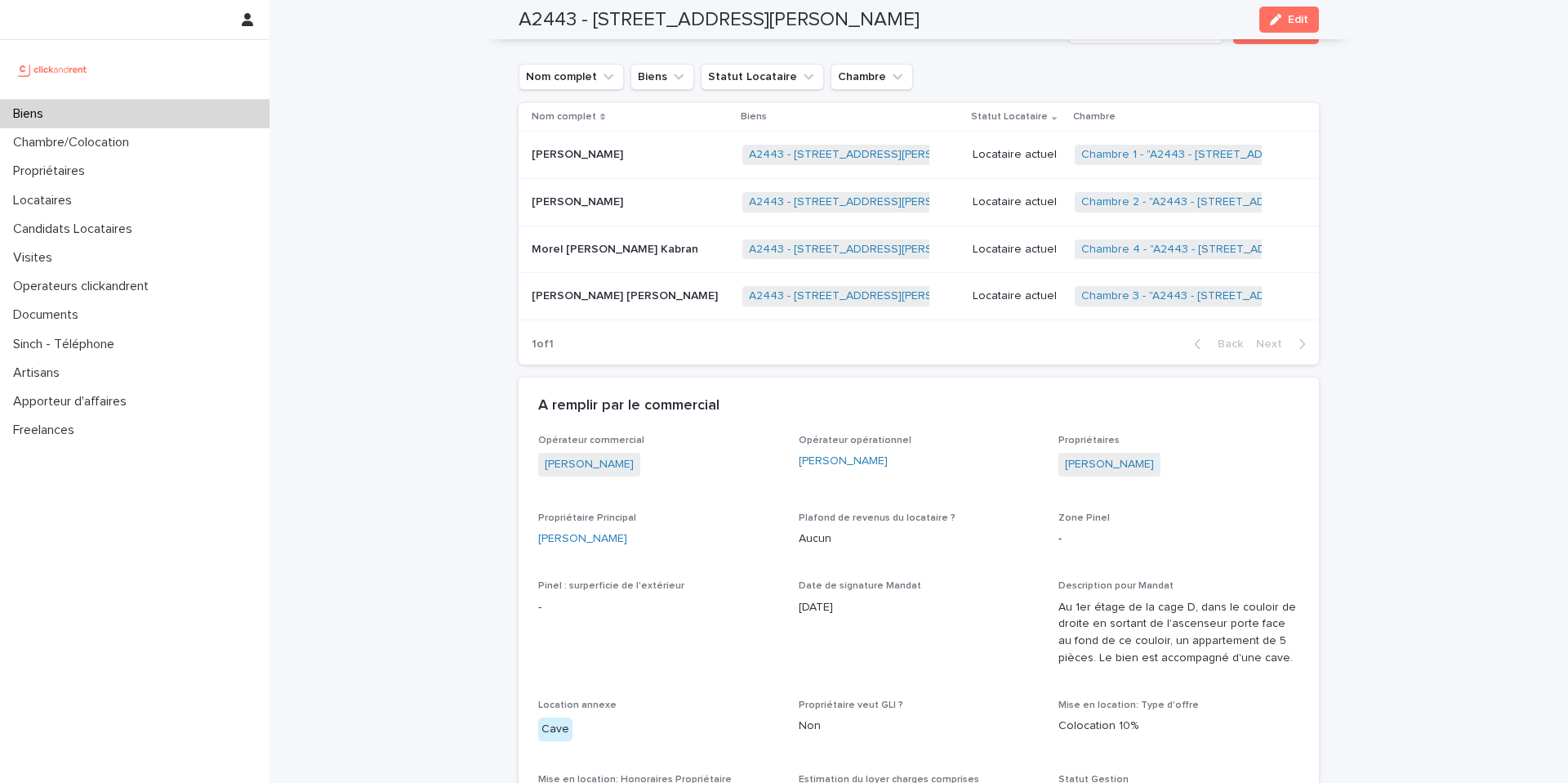
scroll to position [1117, 0]
click at [629, 286] on p "[PERSON_NAME] [PERSON_NAME]" at bounding box center [626, 294] width 190 height 18
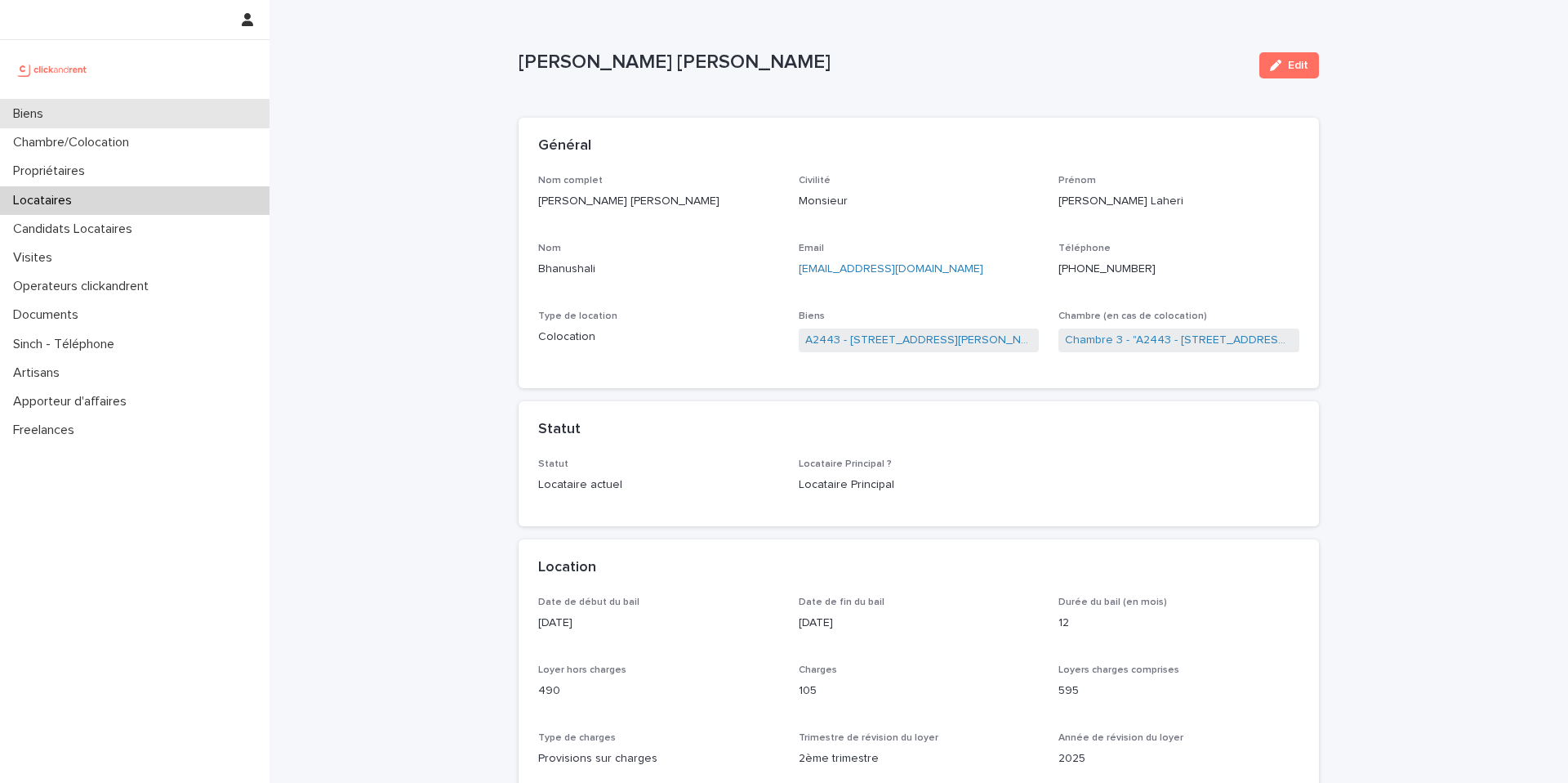
click at [155, 121] on div "Biens" at bounding box center [134, 113] width 270 height 29
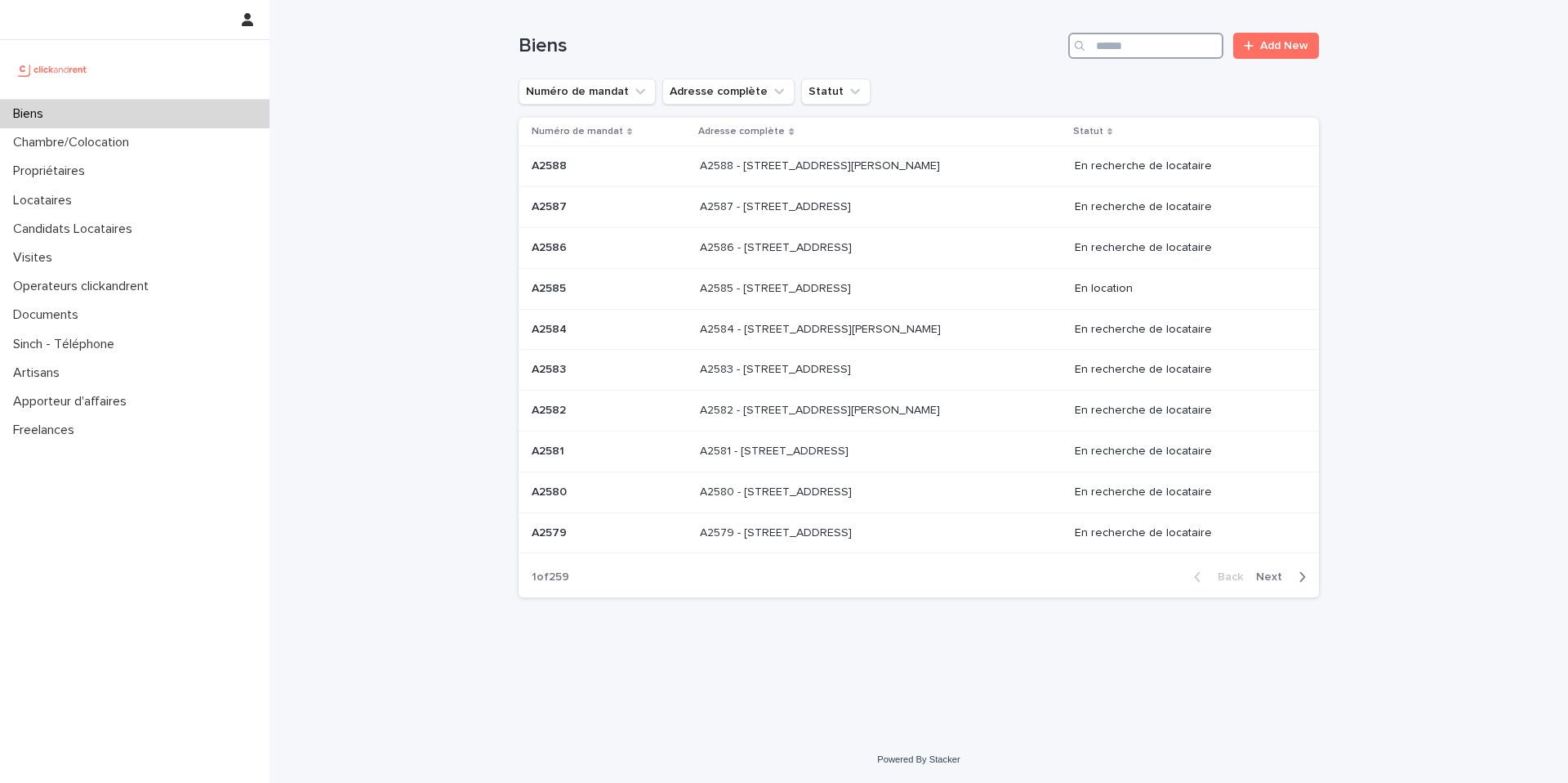
click at [1156, 47] on input "Search" at bounding box center [1145, 45] width 156 height 26
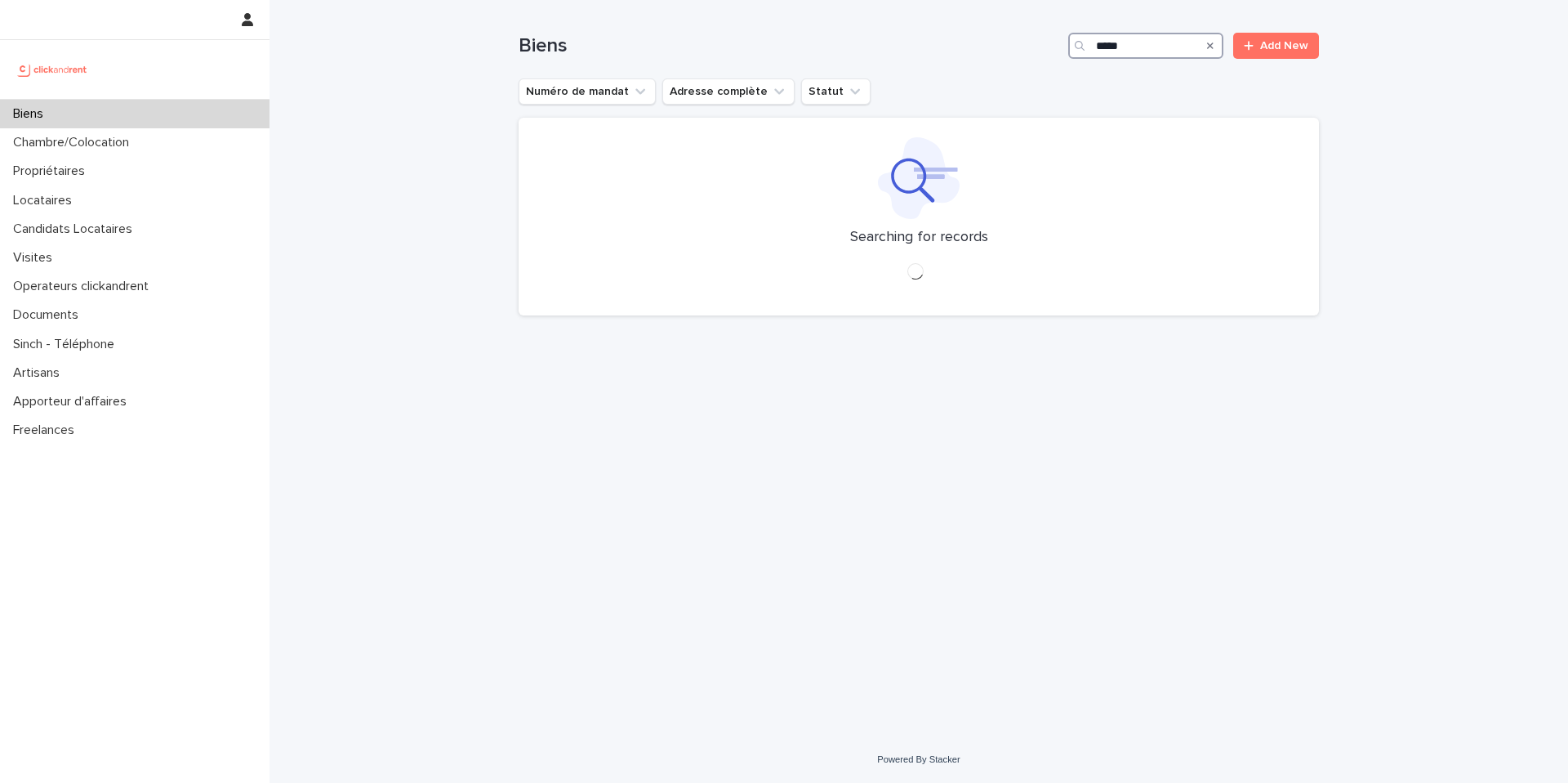
type input "*****"
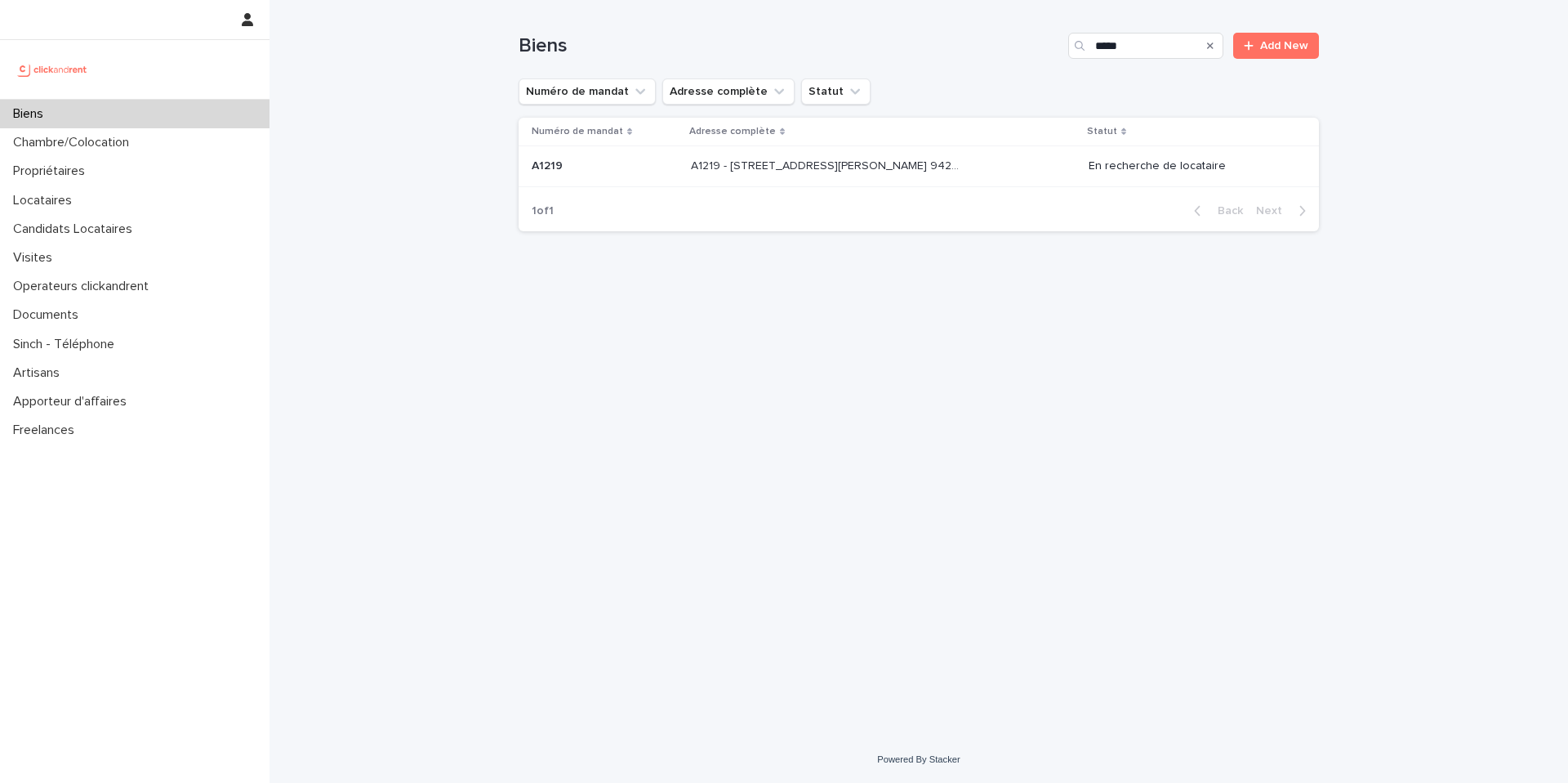
click at [965, 155] on div "A1219 - 32 avenue Jules Gravereaux, L'Haÿ-les-Roses 94240 A1219 - 32 avenue Jul…" at bounding box center [883, 166] width 385 height 27
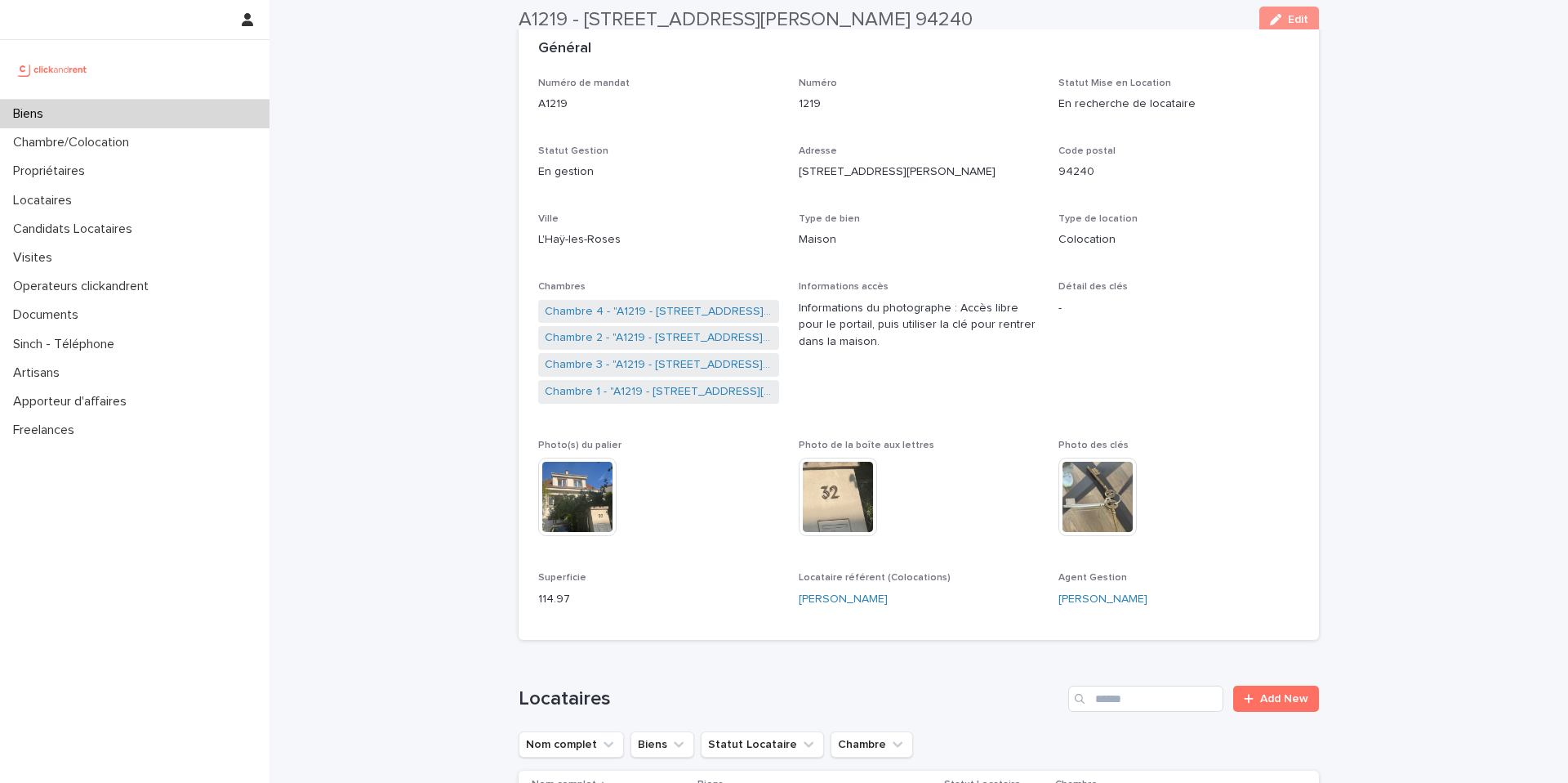
scroll to position [113, 0]
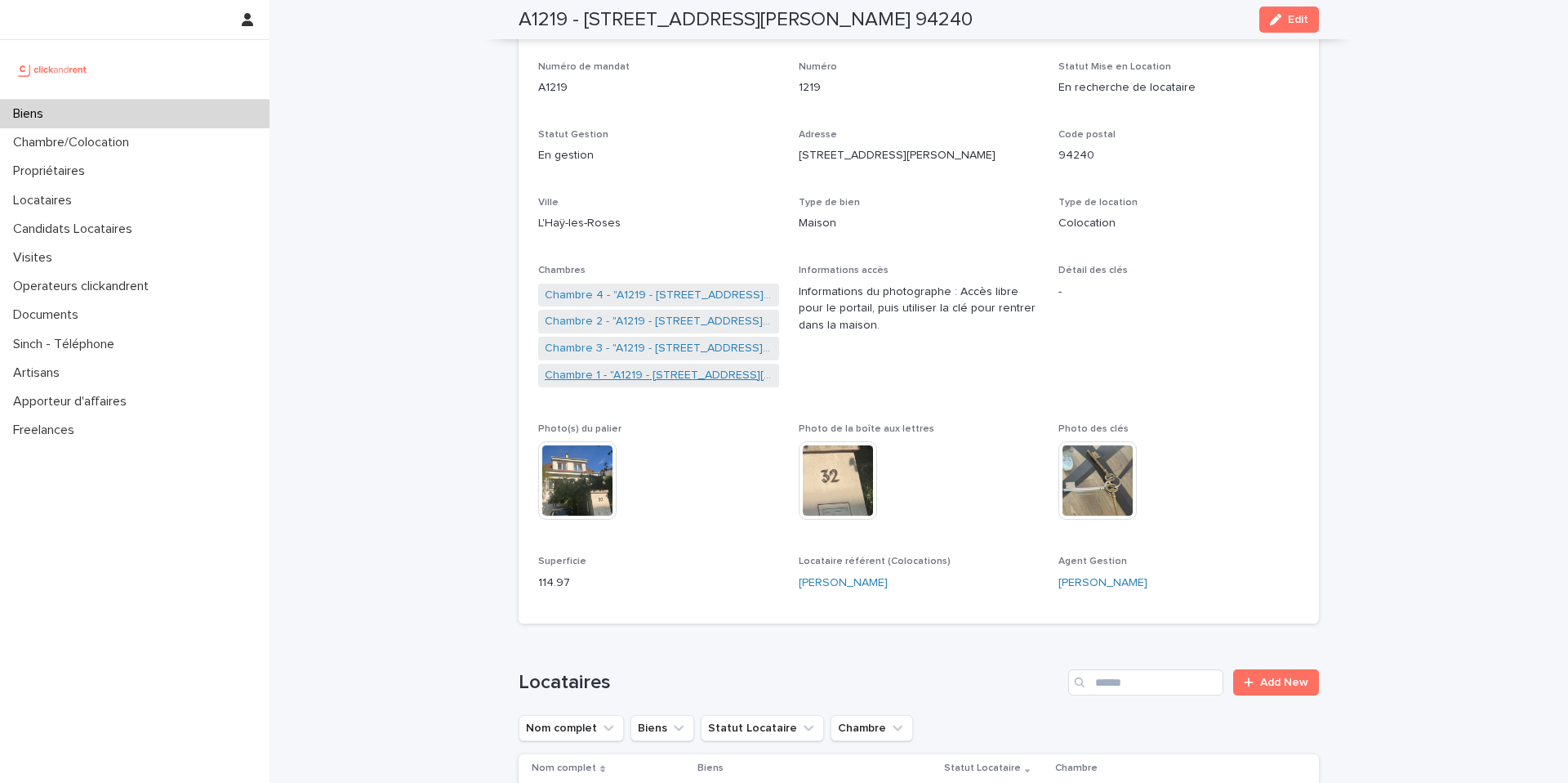
click at [660, 377] on link "Chambre 1 - "A1219 - 32 avenue Jules Gravereaux, L'Haÿ-les-Roses 94240"" at bounding box center [658, 375] width 227 height 18
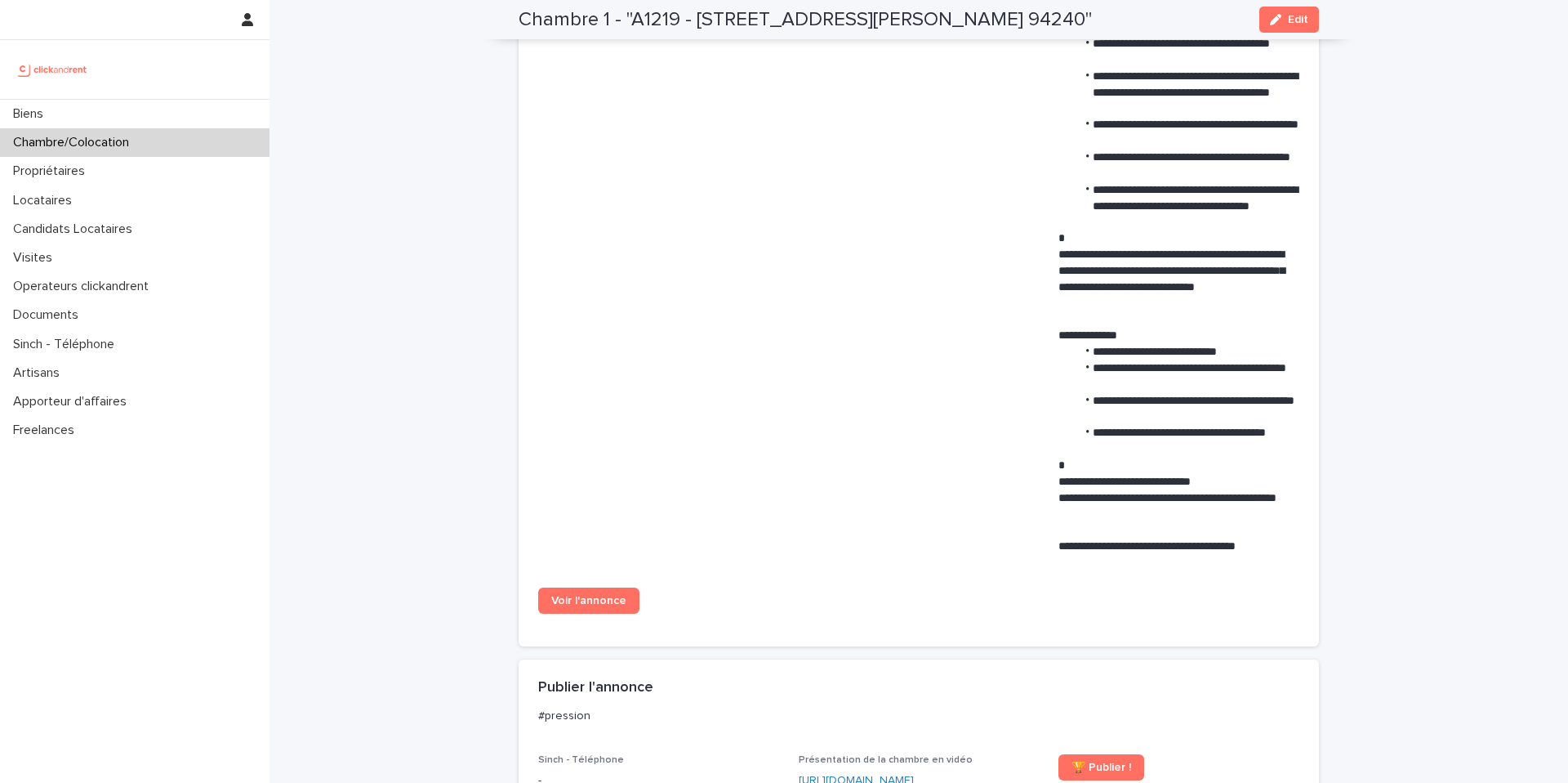
scroll to position [996, 0]
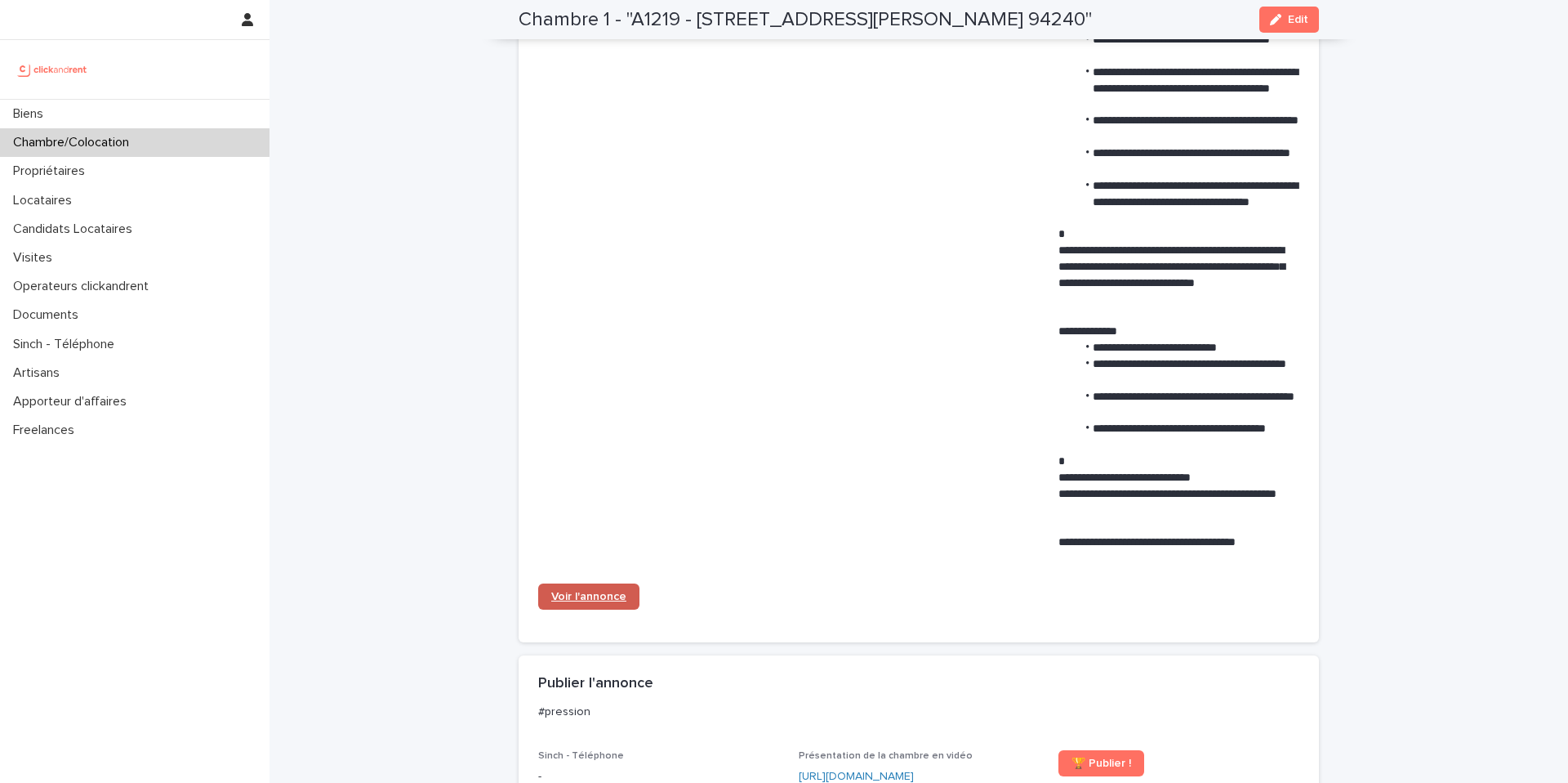
click at [587, 599] on span "Voir l'annonce" at bounding box center [589, 596] width 75 height 11
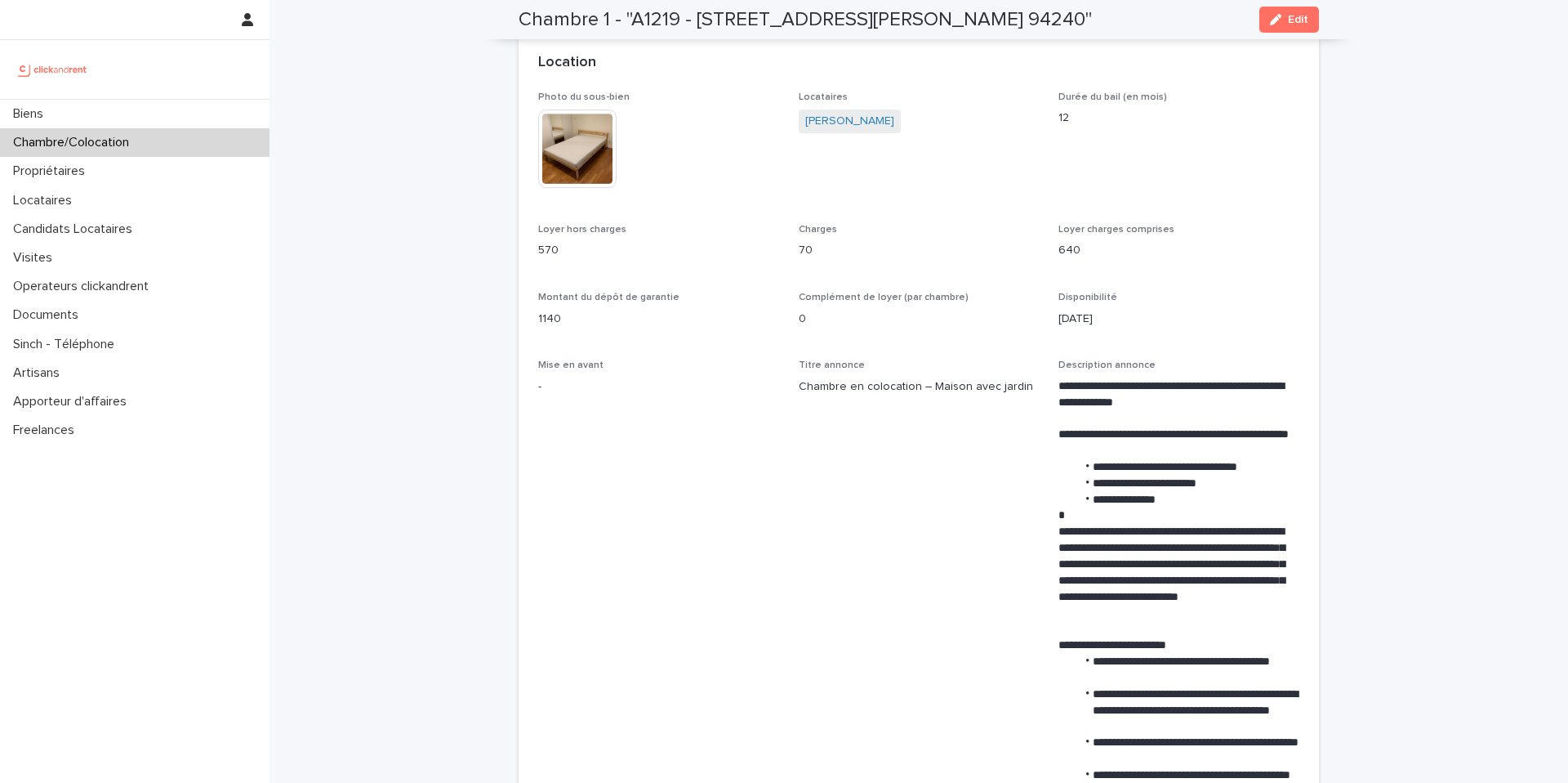
scroll to position [0, 0]
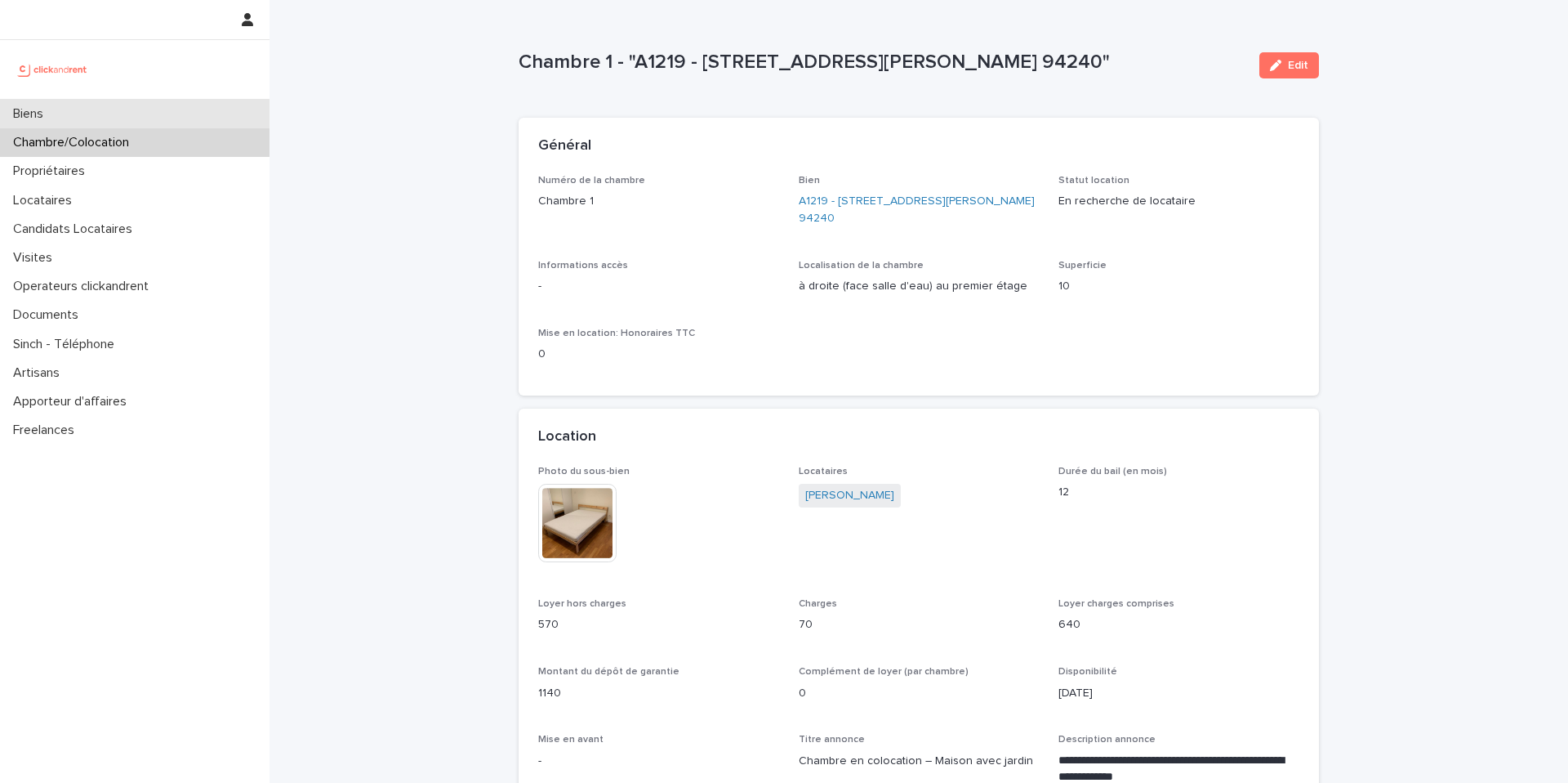
click at [192, 115] on div "Biens" at bounding box center [134, 113] width 270 height 29
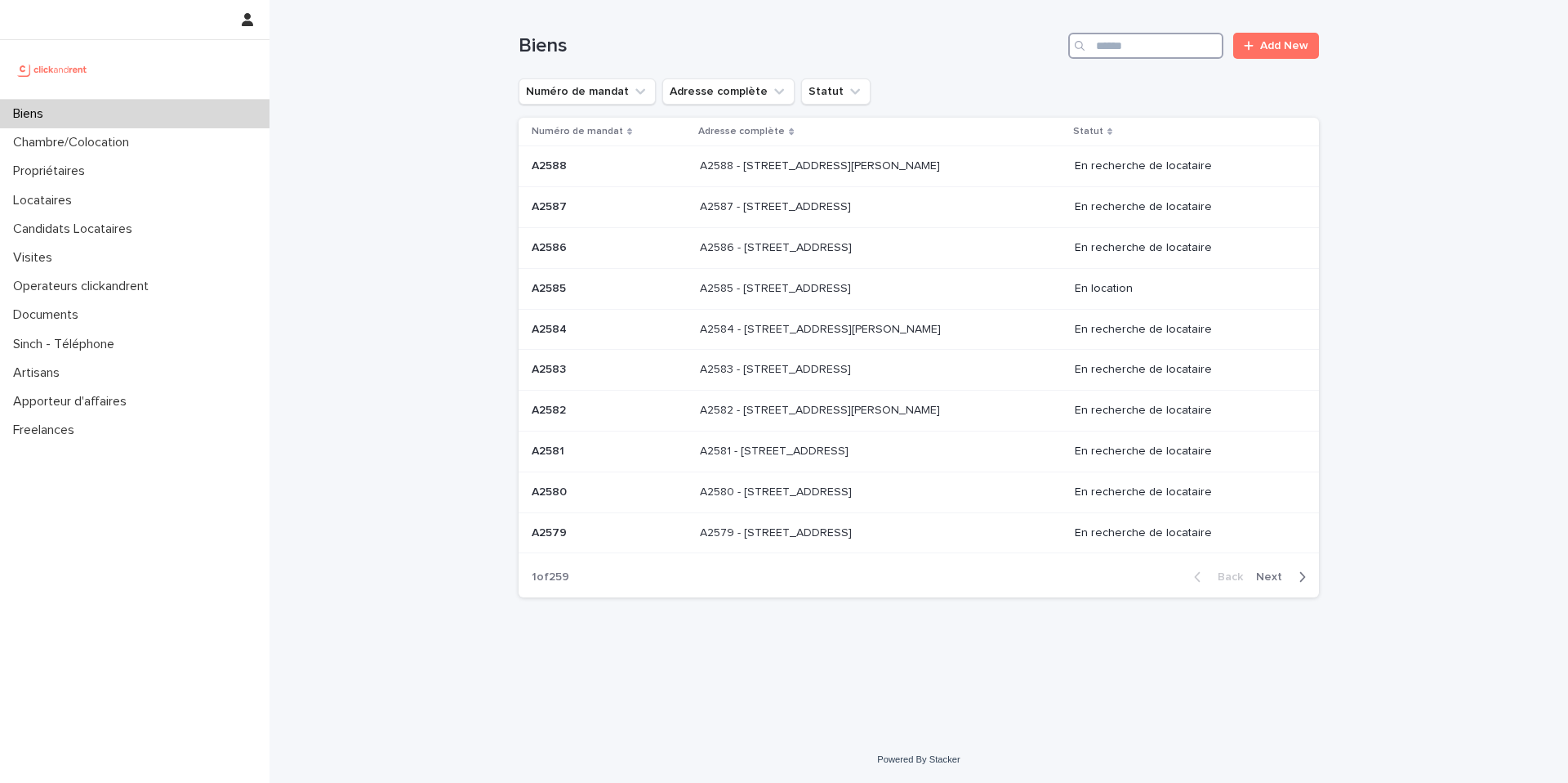
click at [1182, 47] on input "Search" at bounding box center [1145, 45] width 156 height 26
type input "*****"
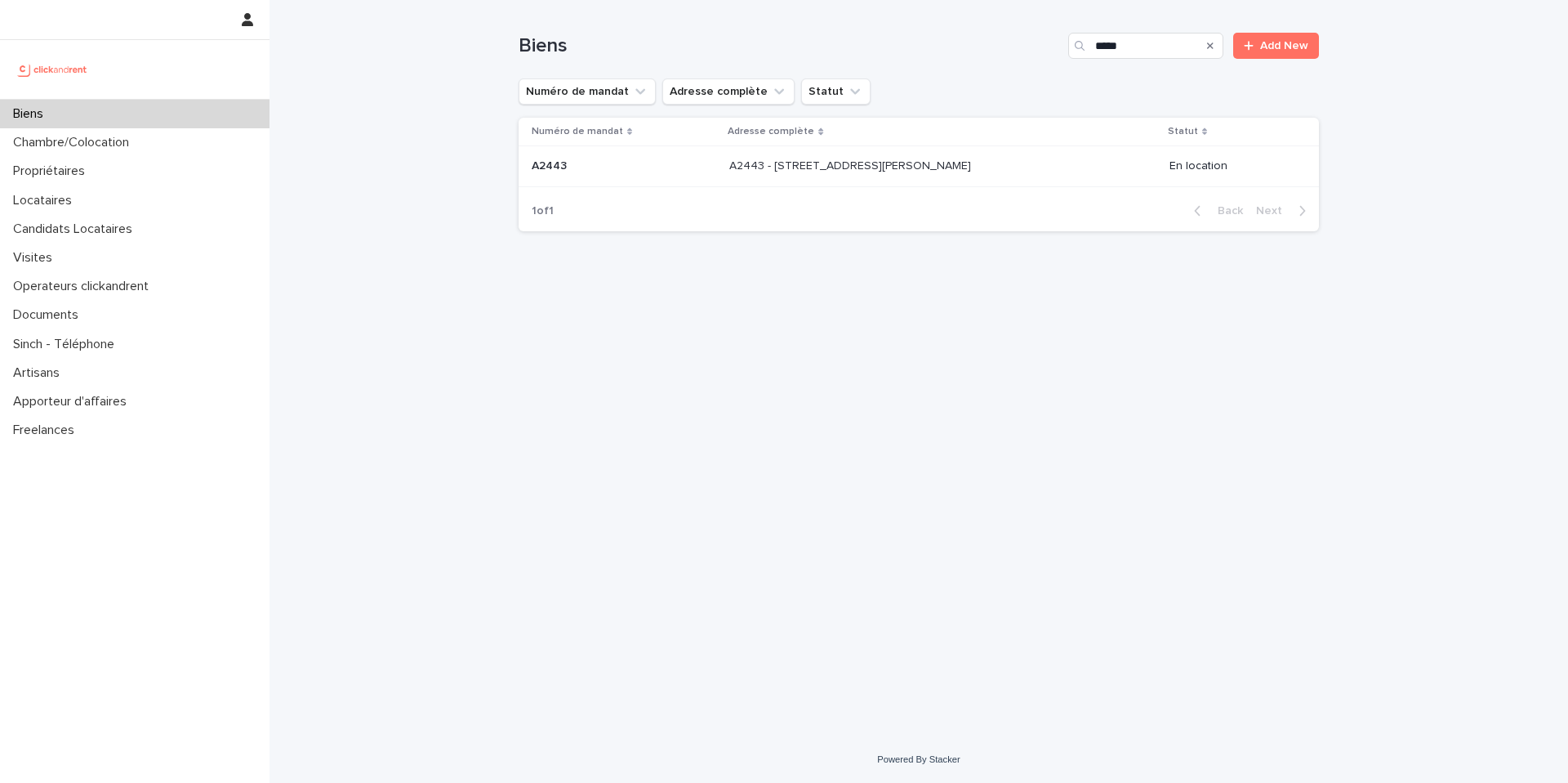
click at [898, 155] on div "A2443 - 18 place Georges Pompidou, Noisy-le-Grand 93160 A2443 - 18 place George…" at bounding box center [942, 166] width 426 height 27
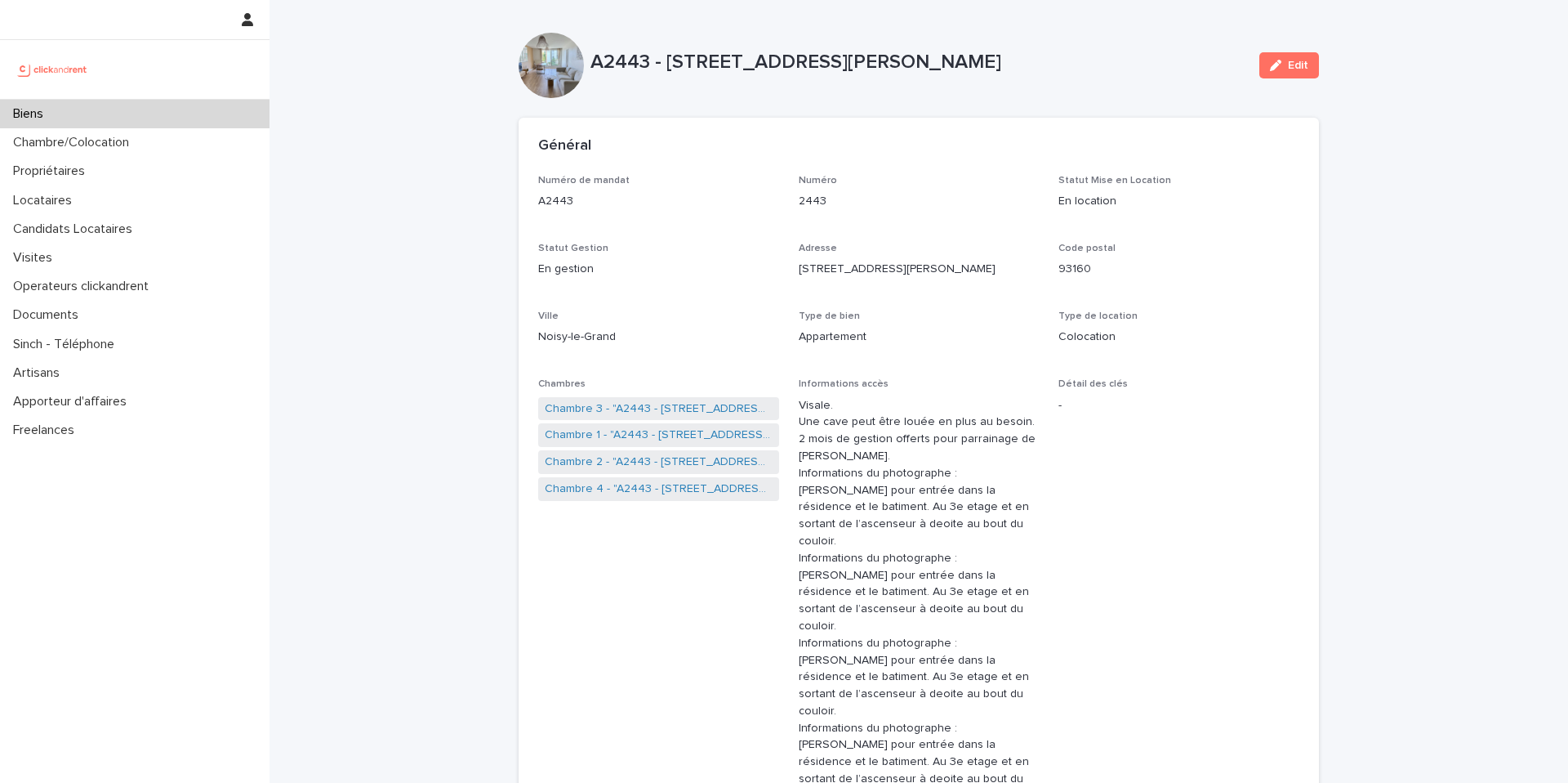
click at [172, 110] on div "Biens" at bounding box center [134, 113] width 270 height 29
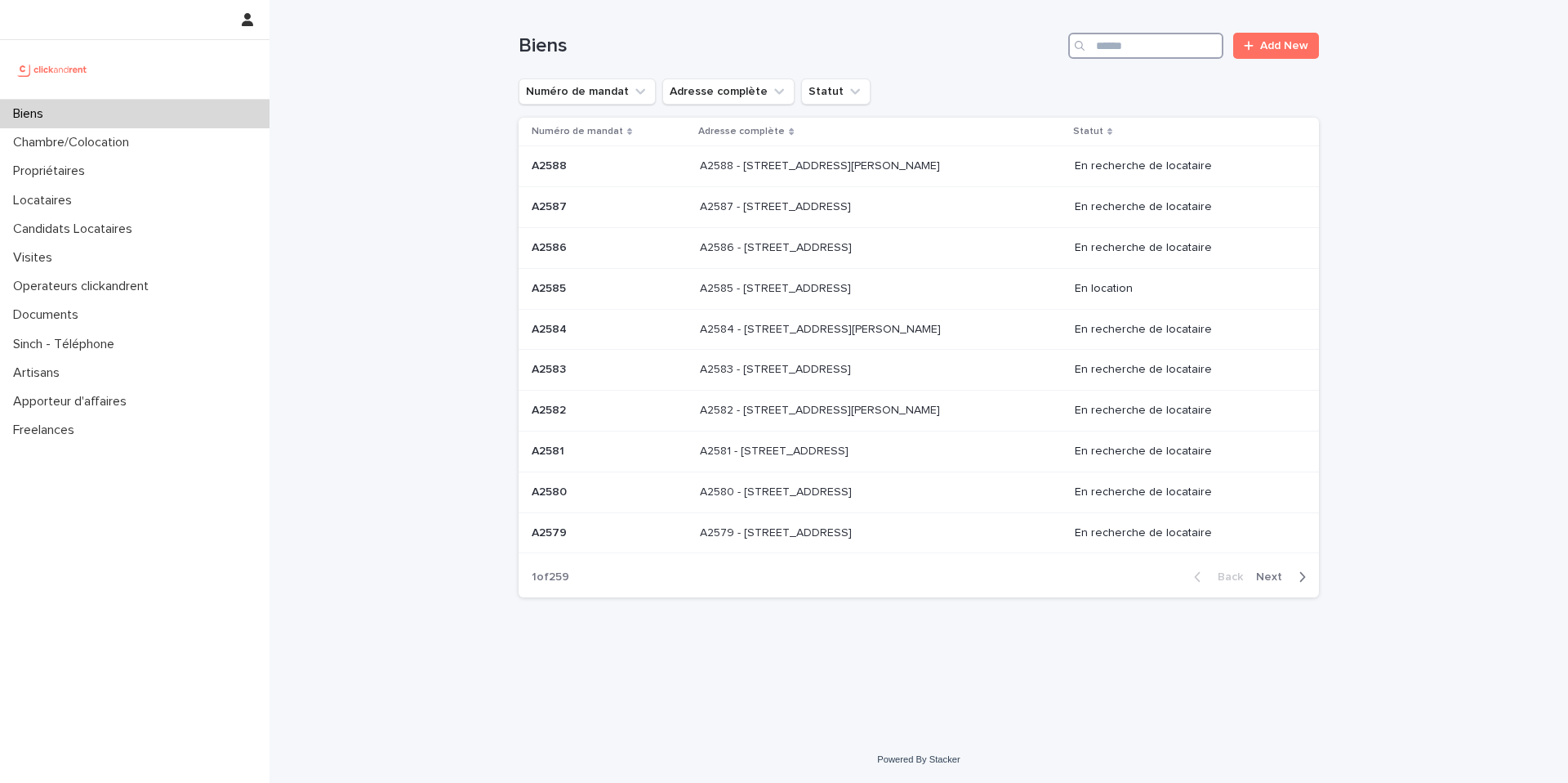
click at [1137, 41] on input "Search" at bounding box center [1145, 45] width 156 height 26
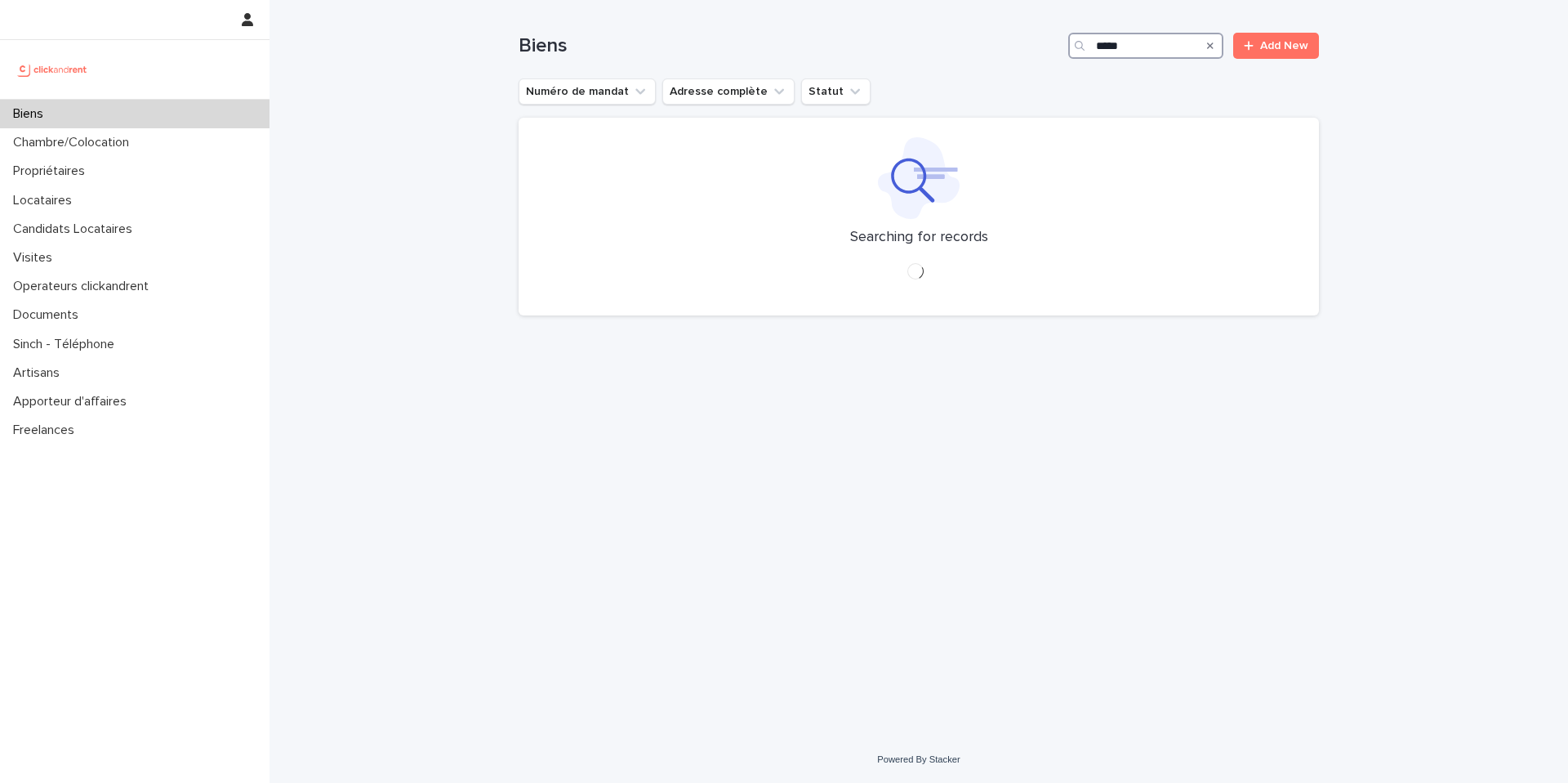
type input "*****"
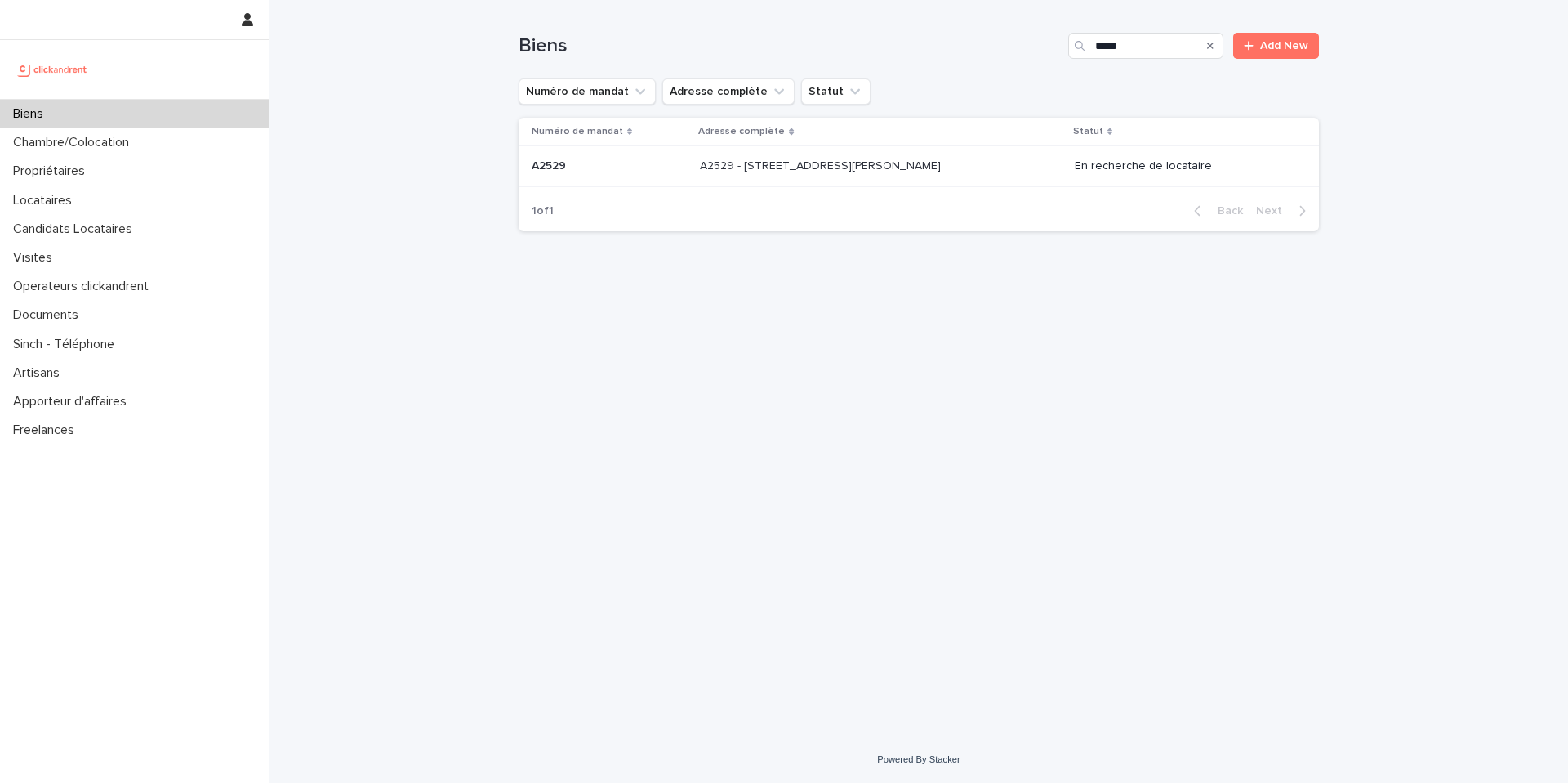
click at [985, 170] on div "A2529 - 14 rue Honoré de Balzac, Garges-lès-Gonesse 95140 A2529 - 14 rue Honoré…" at bounding box center [880, 166] width 362 height 27
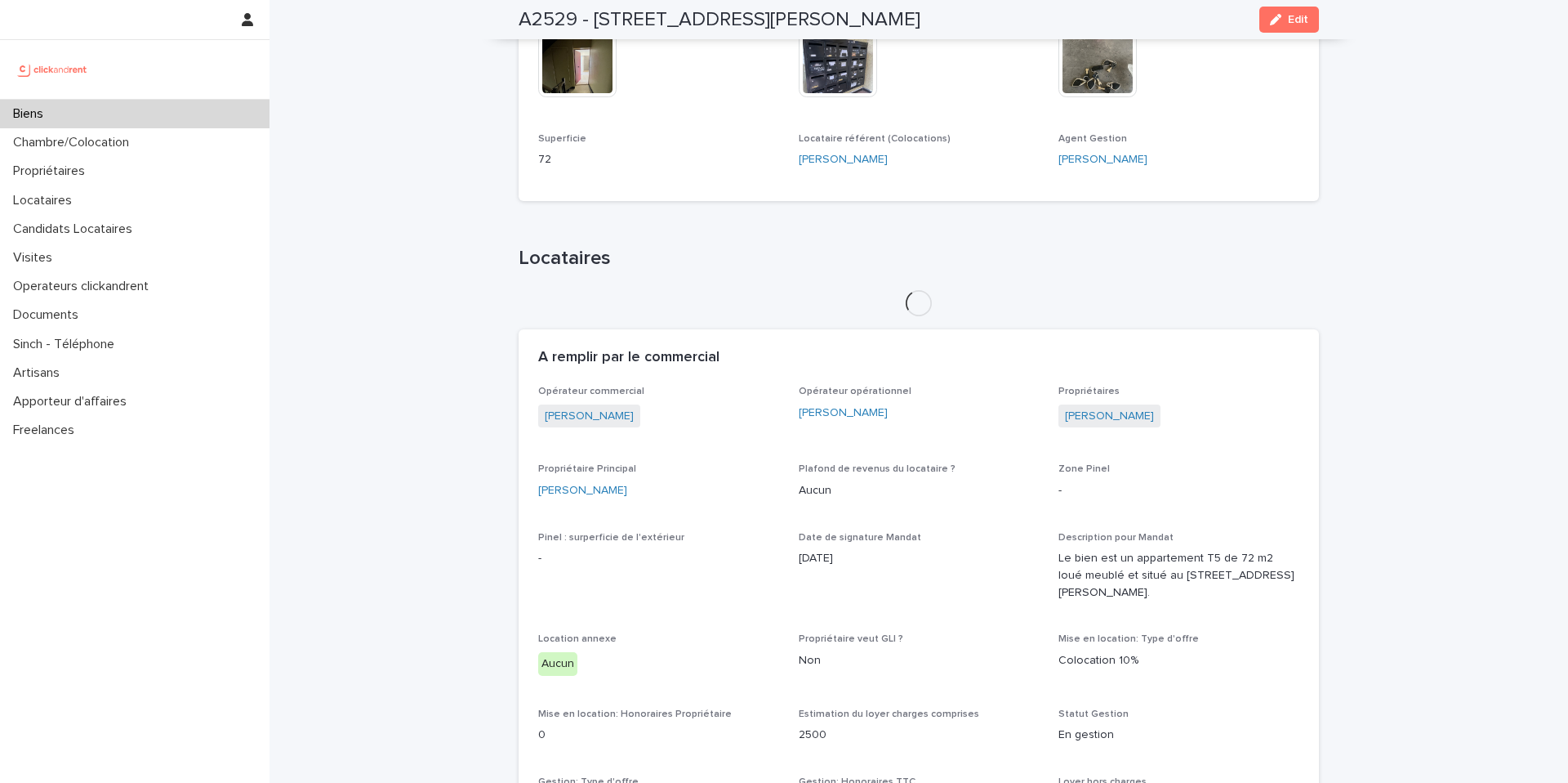
scroll to position [589, 0]
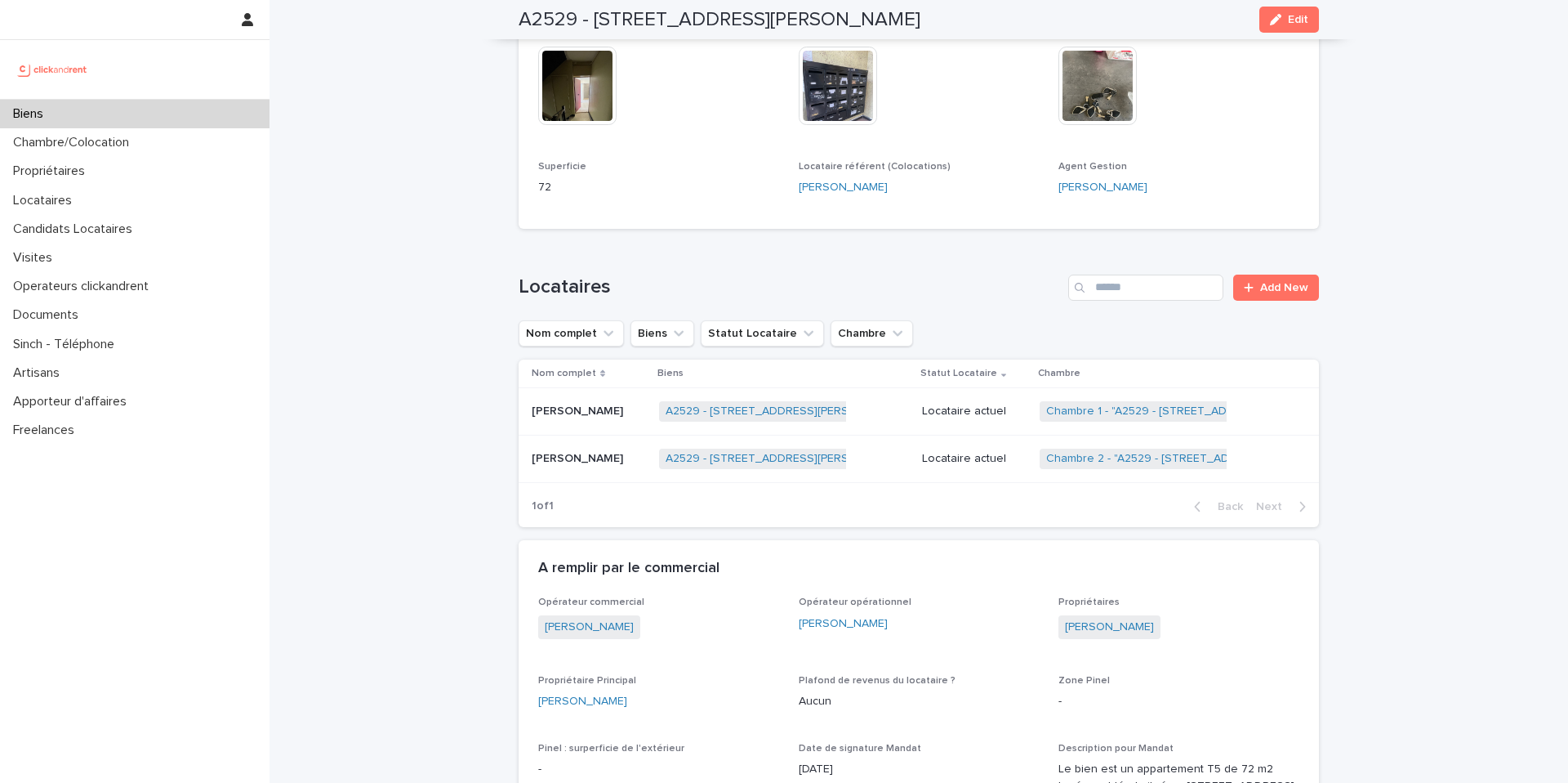
click at [980, 449] on div "Locataire actuel" at bounding box center [974, 457] width 105 height 18
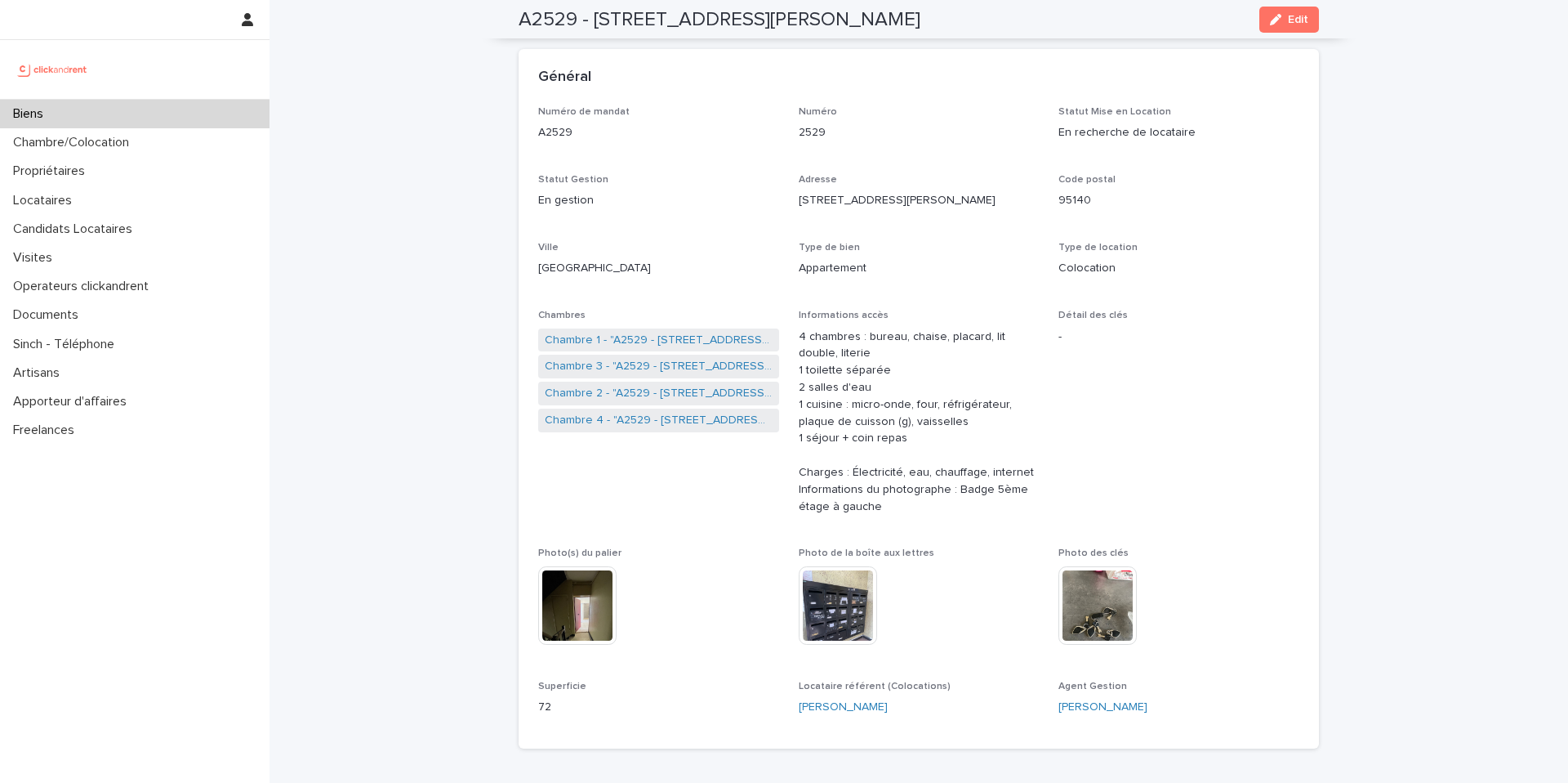
scroll to position [89, 0]
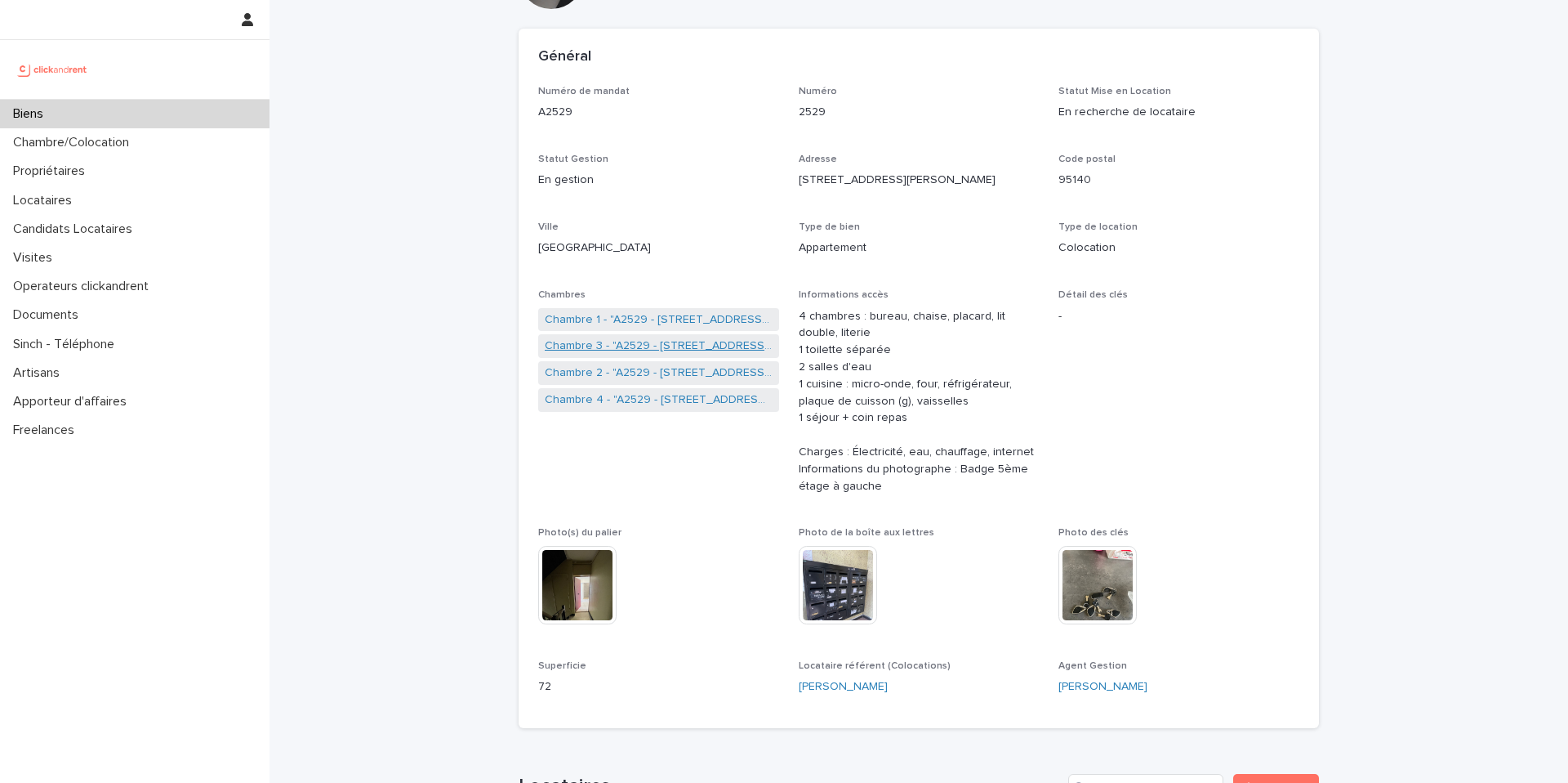
click at [692, 349] on link "Chambre 3 - "A2529 - 14 rue Honoré de Balzac, Garges-lès-Gonesse 95140"" at bounding box center [658, 345] width 227 height 18
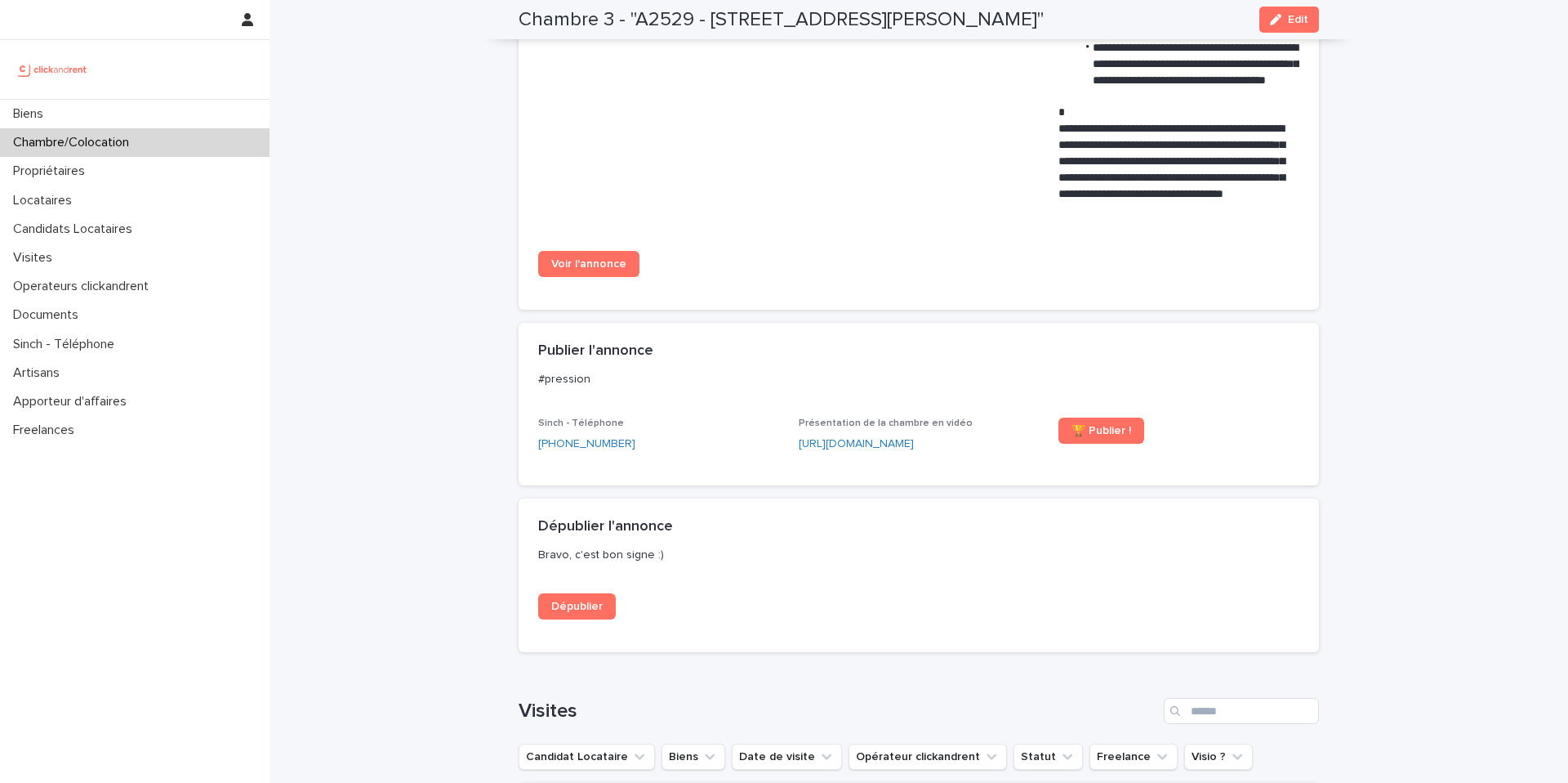
scroll to position [1288, 0]
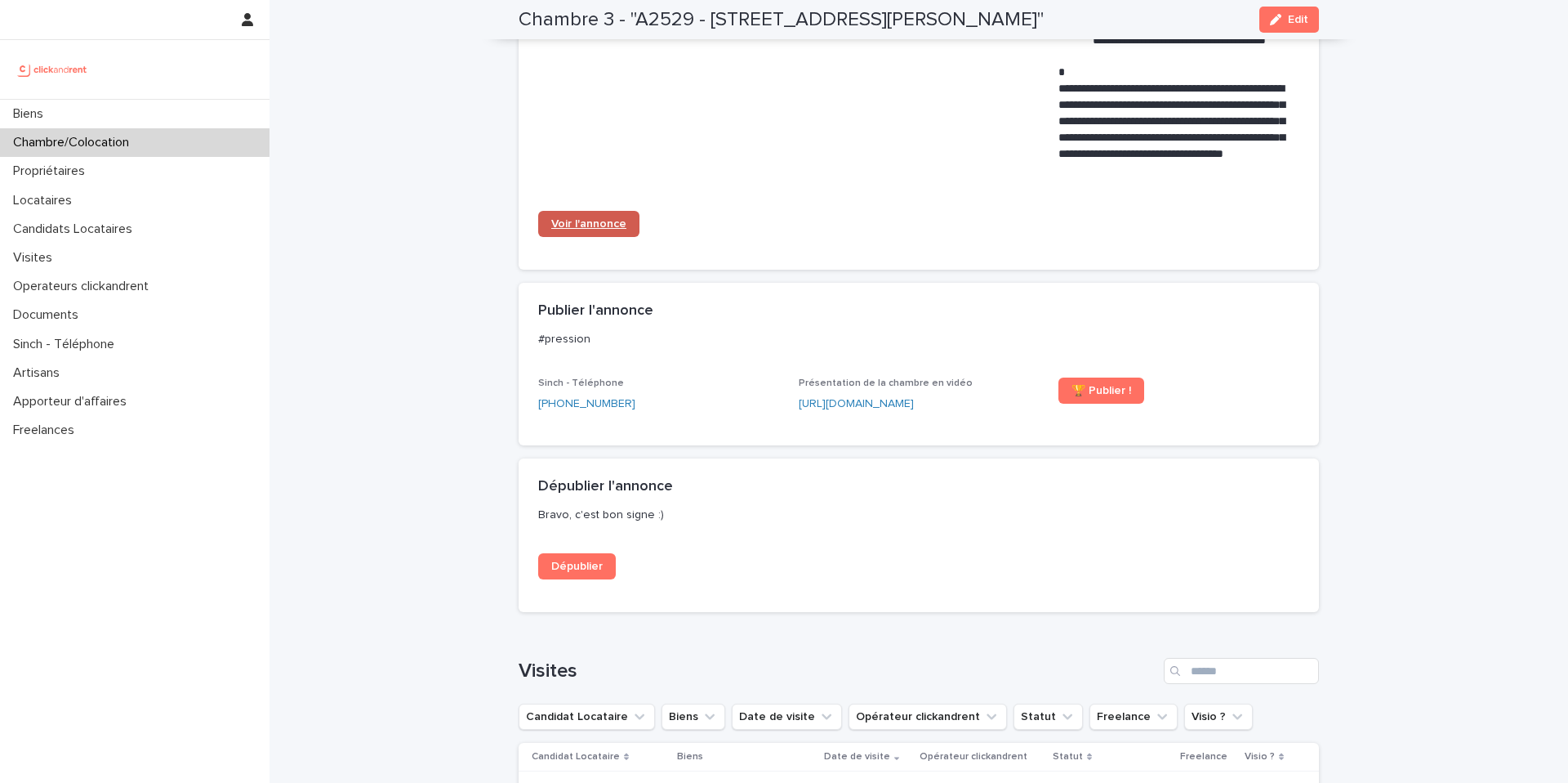
click at [599, 212] on link "Voir l'annonce" at bounding box center [589, 224] width 101 height 26
click at [118, 99] on div "Biens Chambre/Colocation Propriétaires Locataires Candidats Locataires Visites …" at bounding box center [134, 392] width 270 height 783
click at [118, 101] on div "Biens" at bounding box center [134, 113] width 270 height 29
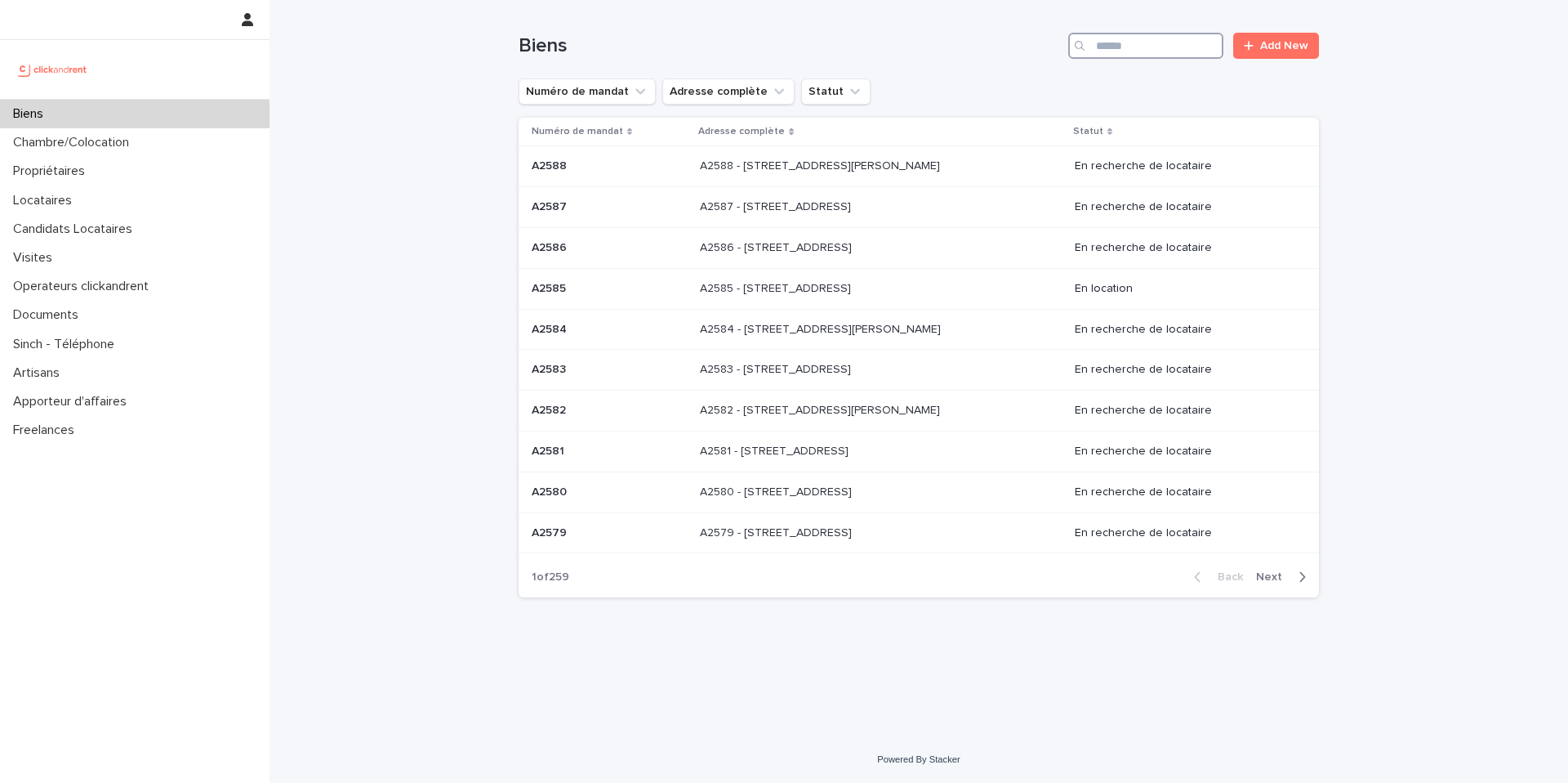
click at [1132, 52] on input "Search" at bounding box center [1145, 45] width 156 height 26
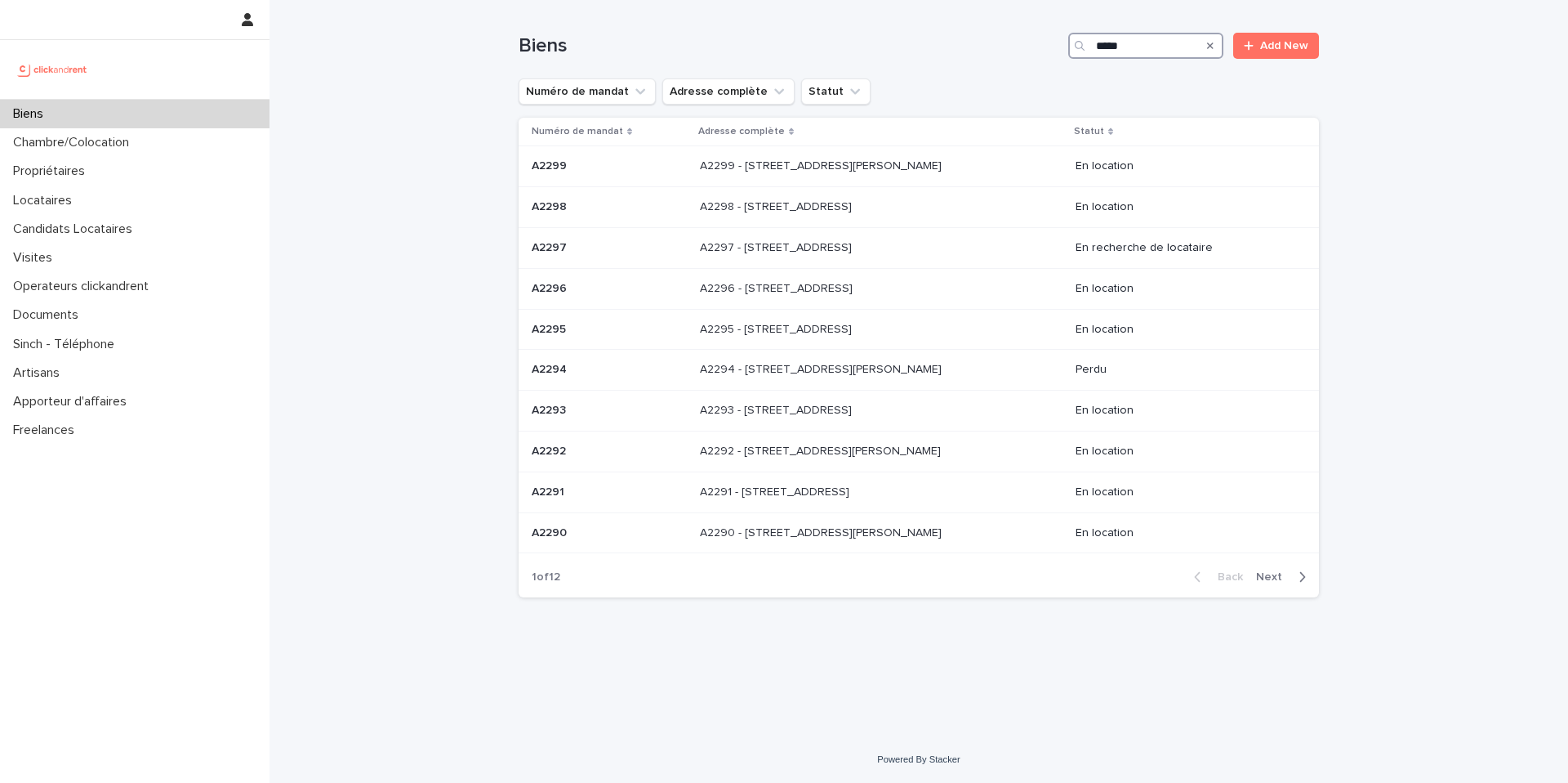
type input "*****"
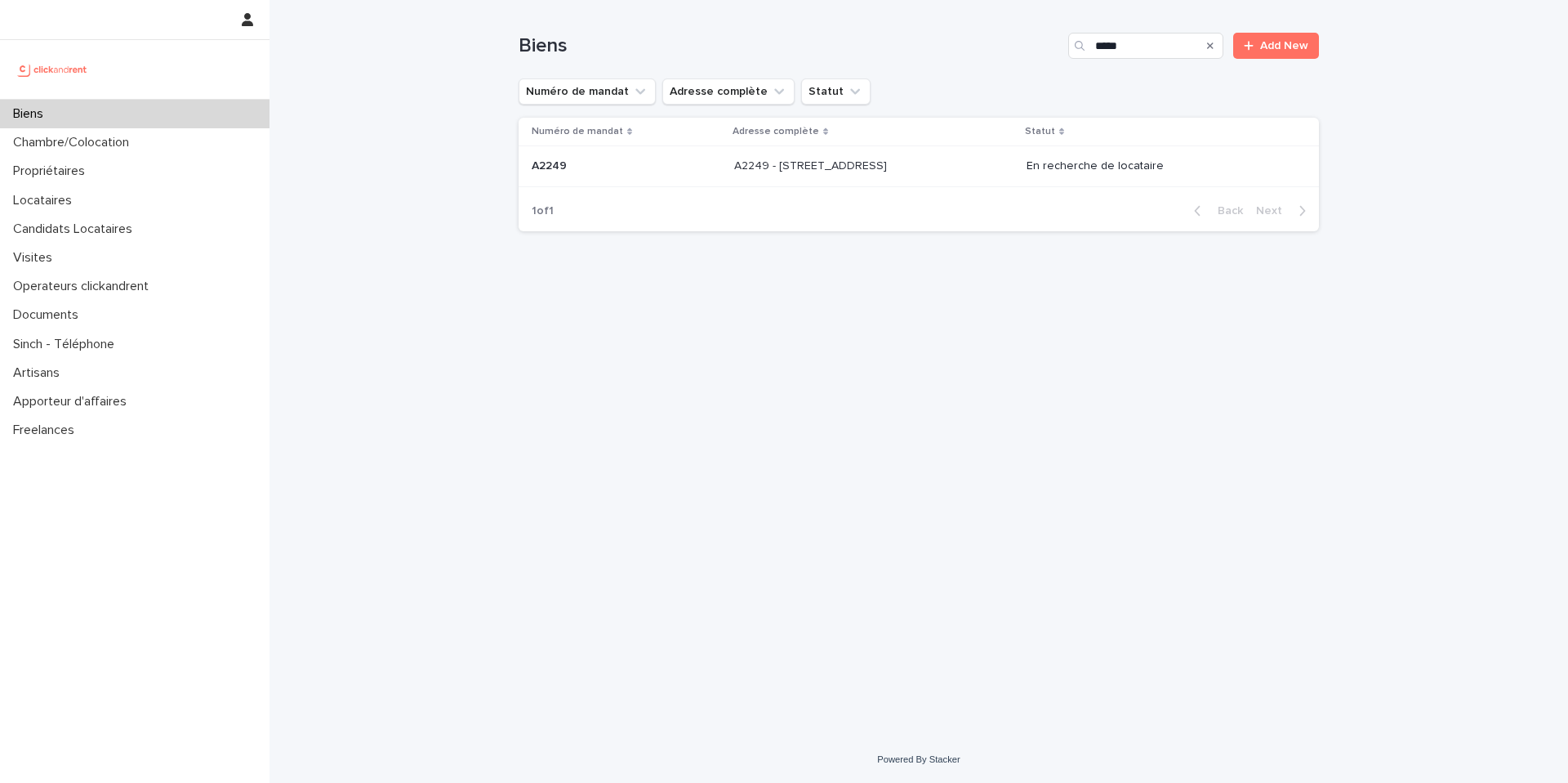
click at [899, 176] on div "A2249 - 14 Rue de la Fontaine, Torcy 77200 A2249 - 14 Rue de la Fontaine, Torcy…" at bounding box center [873, 166] width 279 height 27
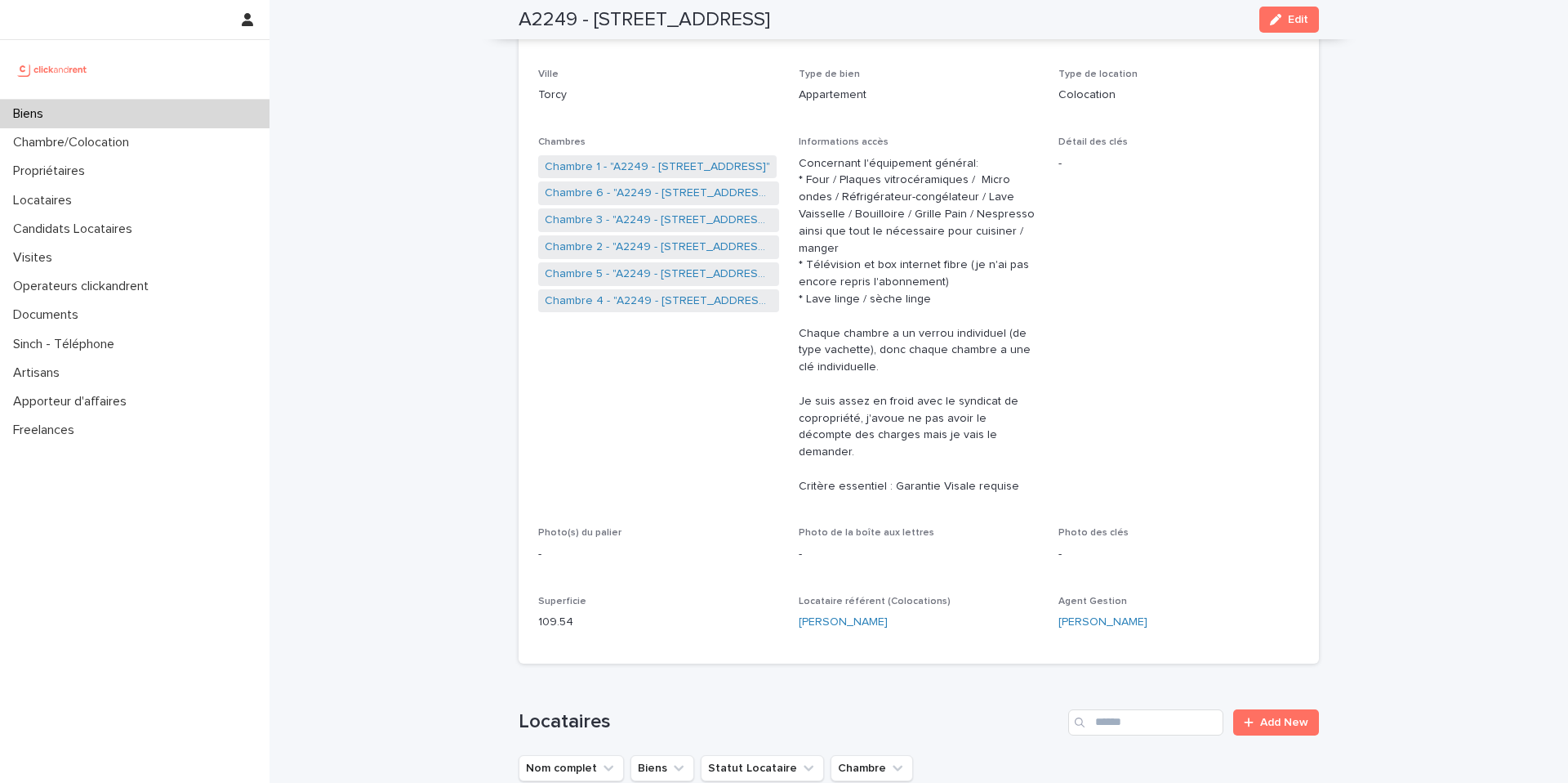
scroll to position [251, 0]
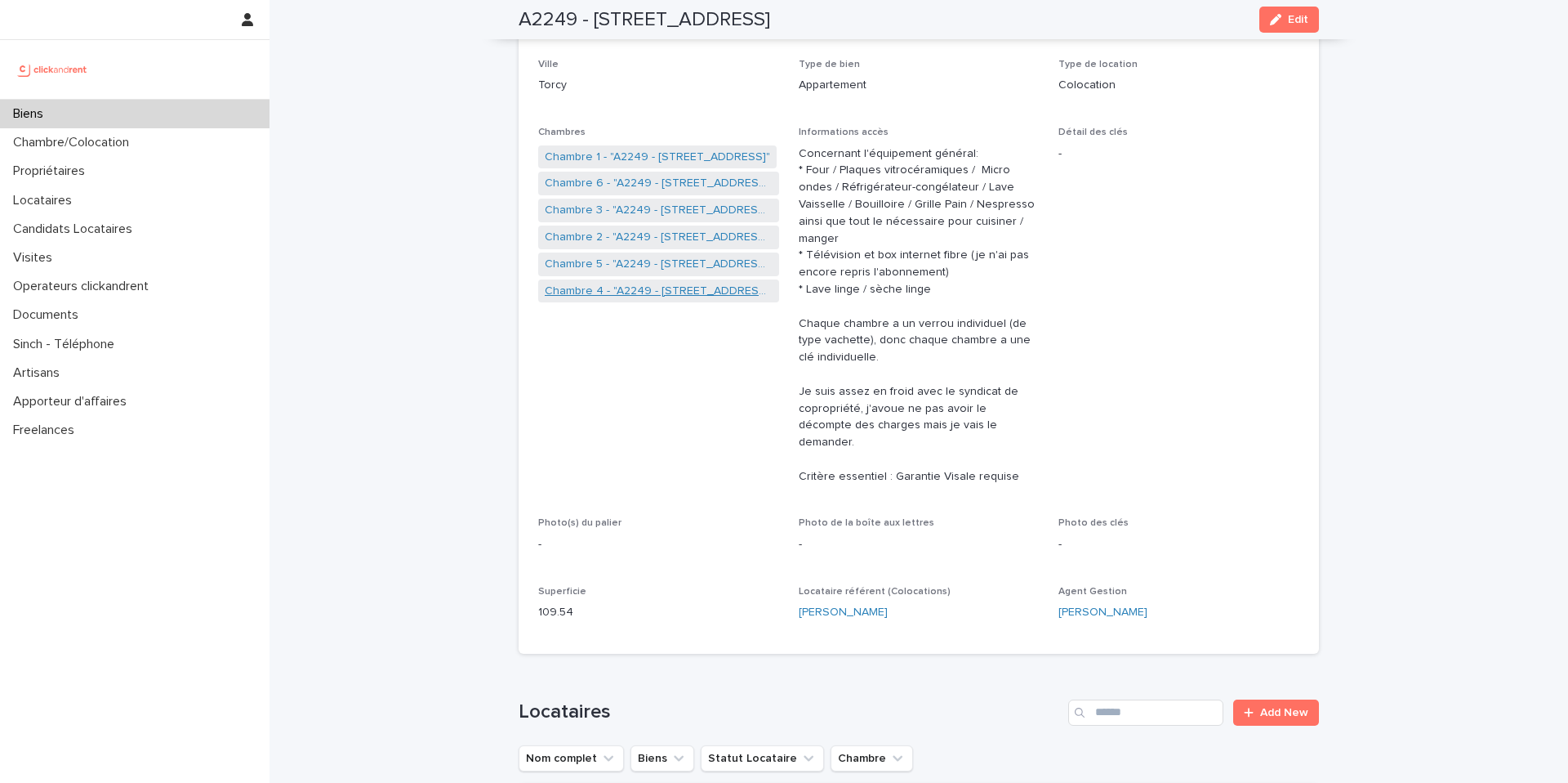
click at [641, 293] on link "Chambre 4 - "A2249 - 14 Rue de la Fontaine, Torcy 77200"" at bounding box center [658, 291] width 227 height 18
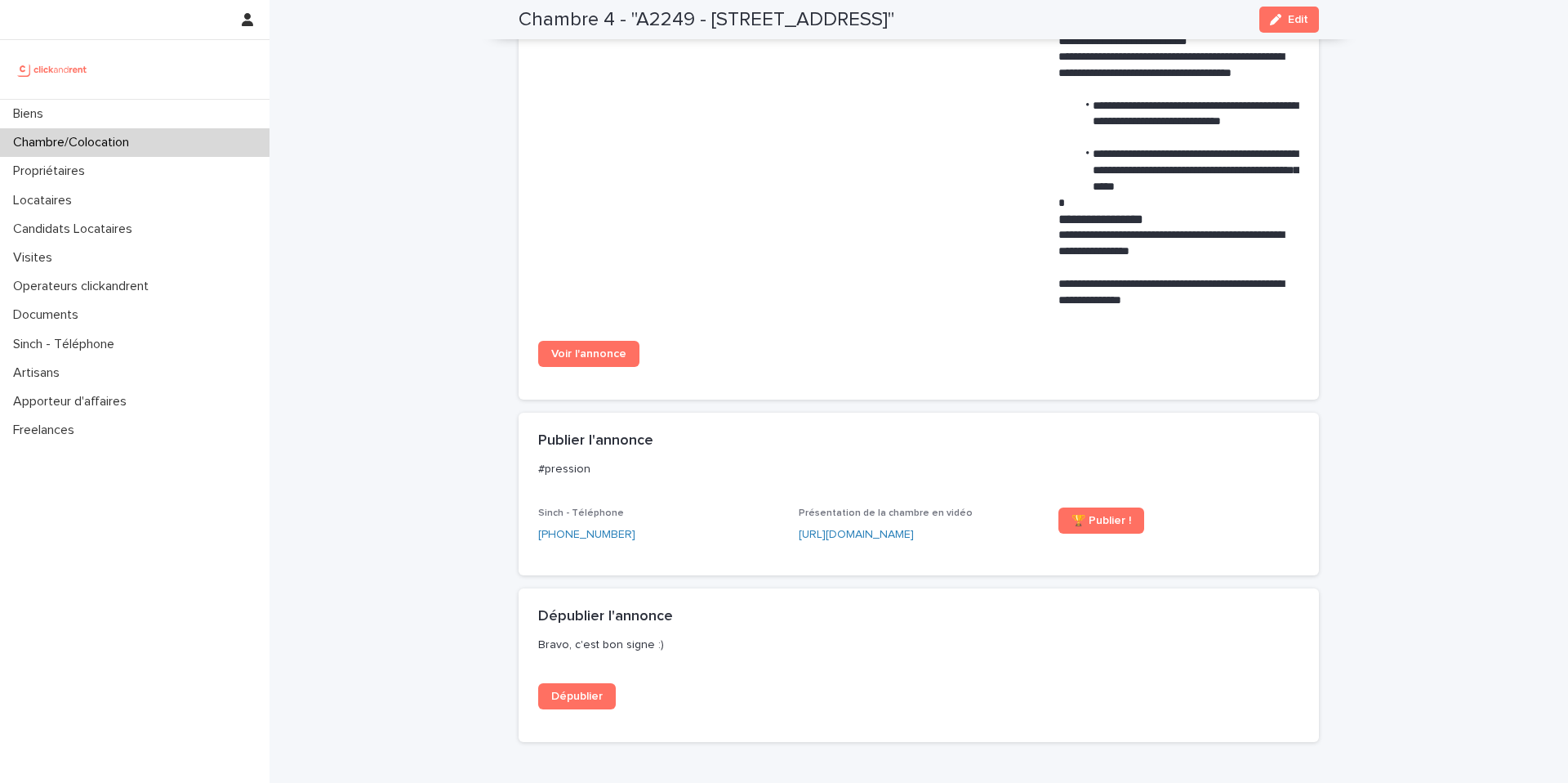
scroll to position [1341, 0]
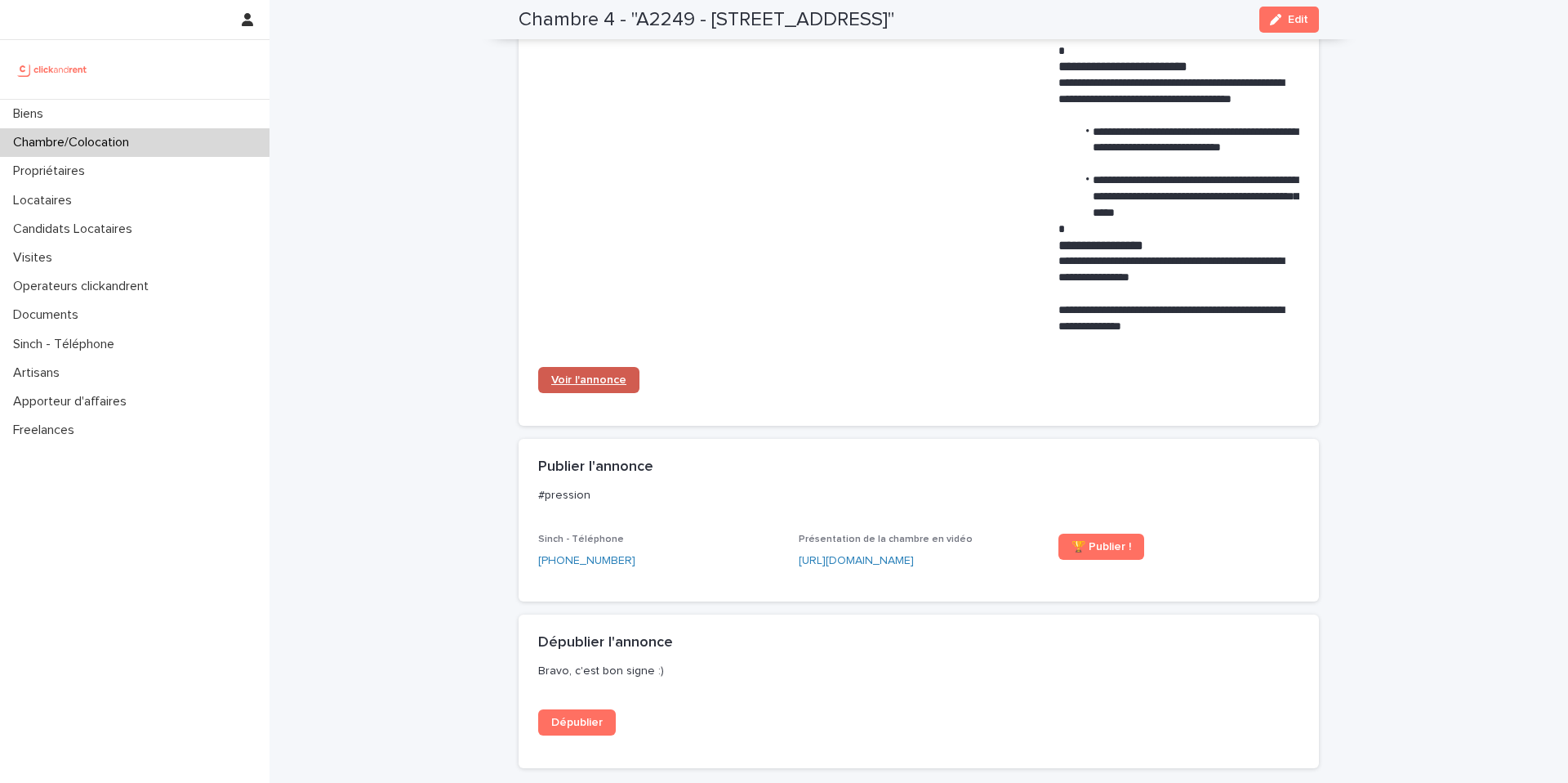
click at [611, 389] on link "Voir l'annonce" at bounding box center [589, 380] width 101 height 26
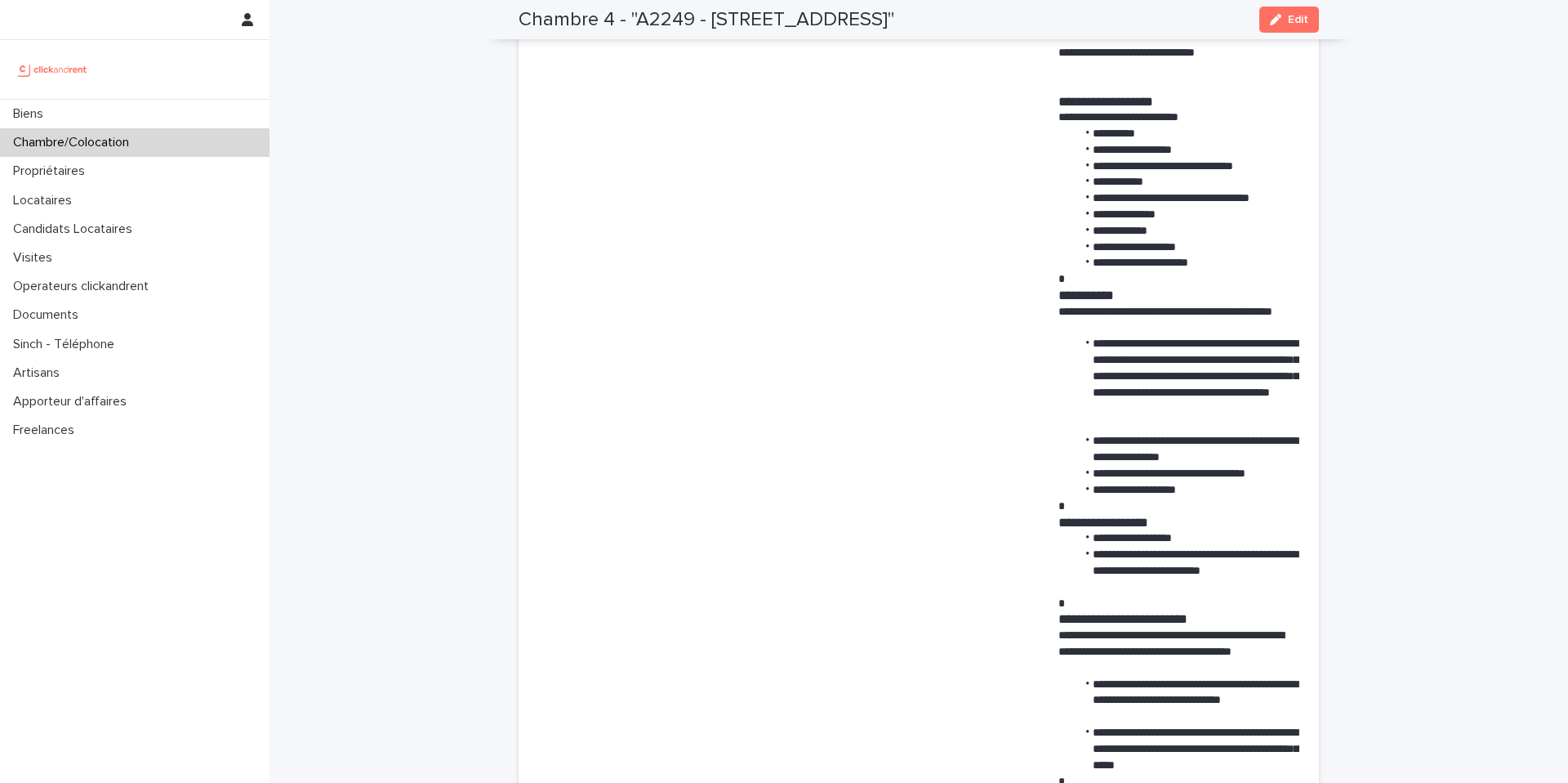
scroll to position [648, 0]
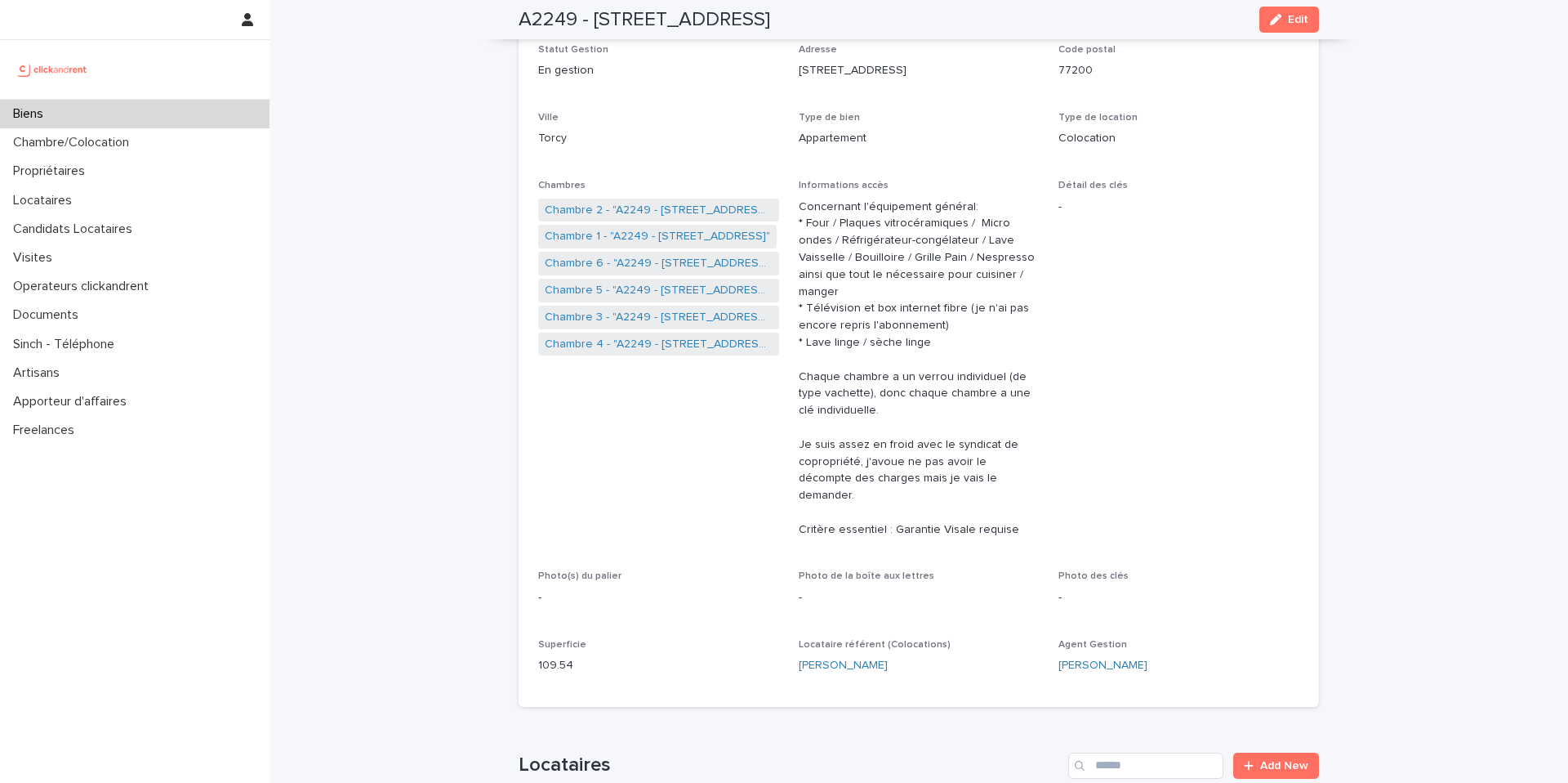
scroll to position [193, 0]
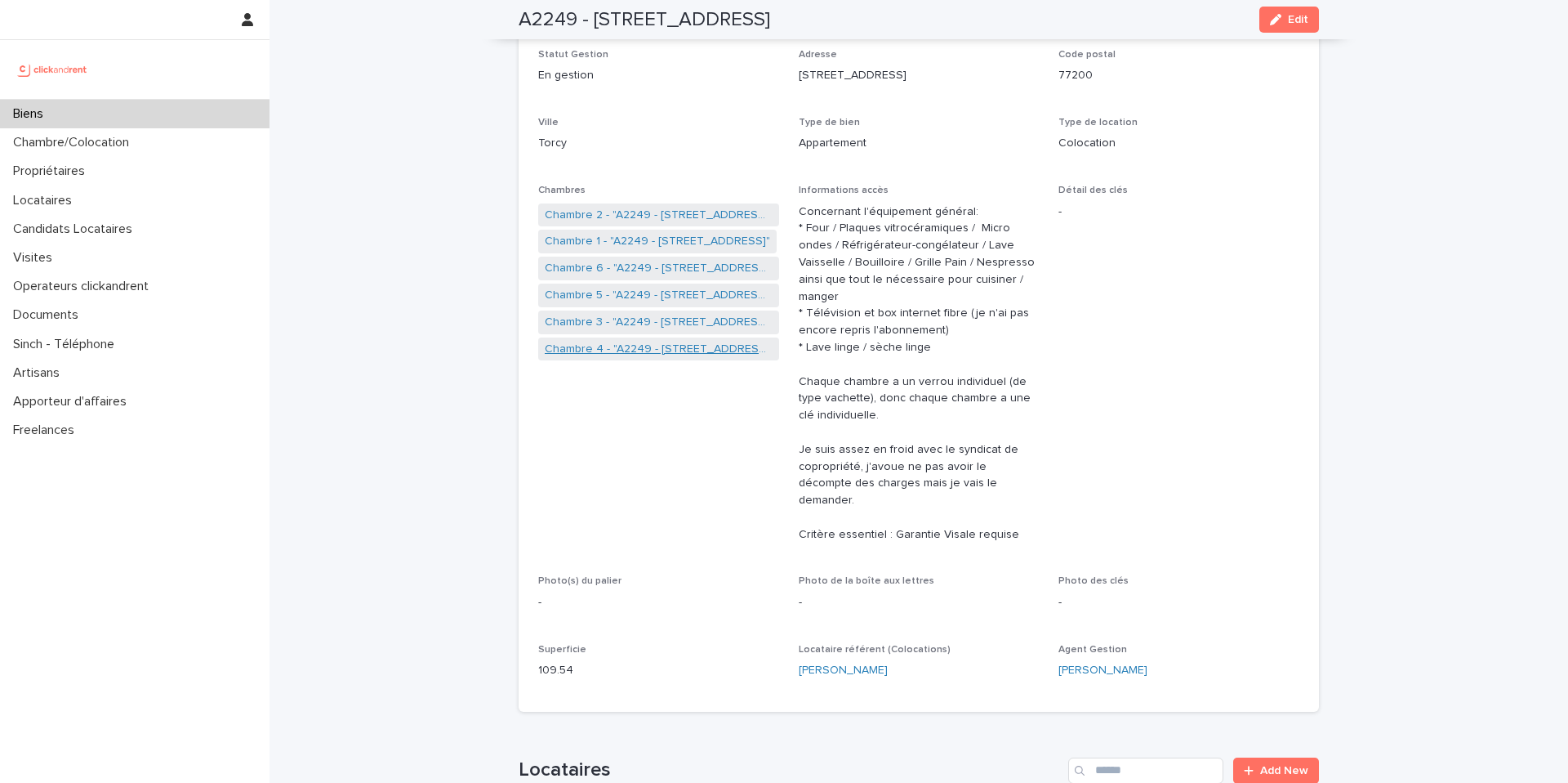
click at [638, 344] on link "Chambre 4 - "A2249 - 14 Rue de la Fontaine, Torcy 77200"" at bounding box center [658, 349] width 227 height 18
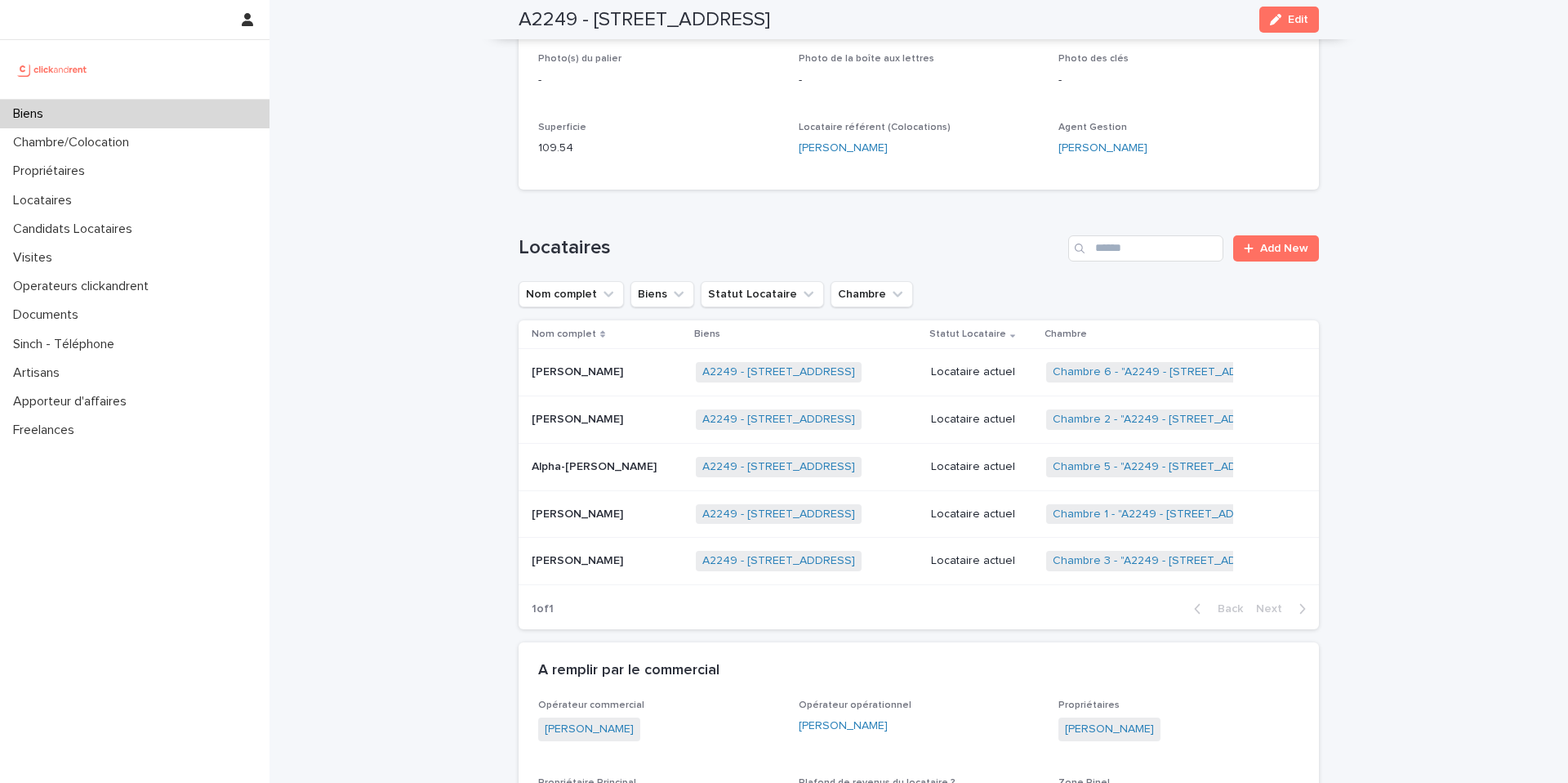
scroll to position [720, 0]
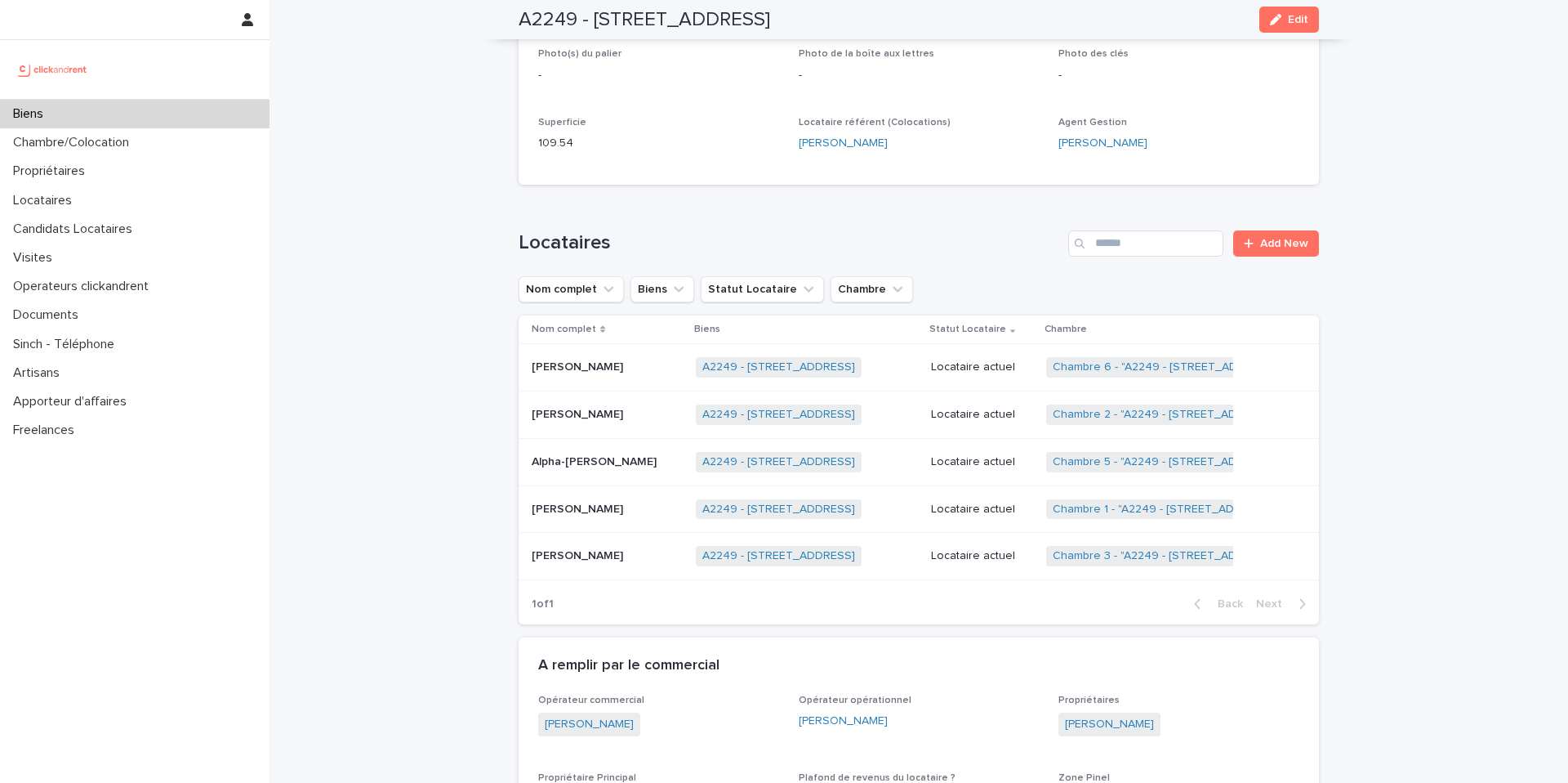
click at [182, 109] on div "Biens" at bounding box center [134, 113] width 270 height 29
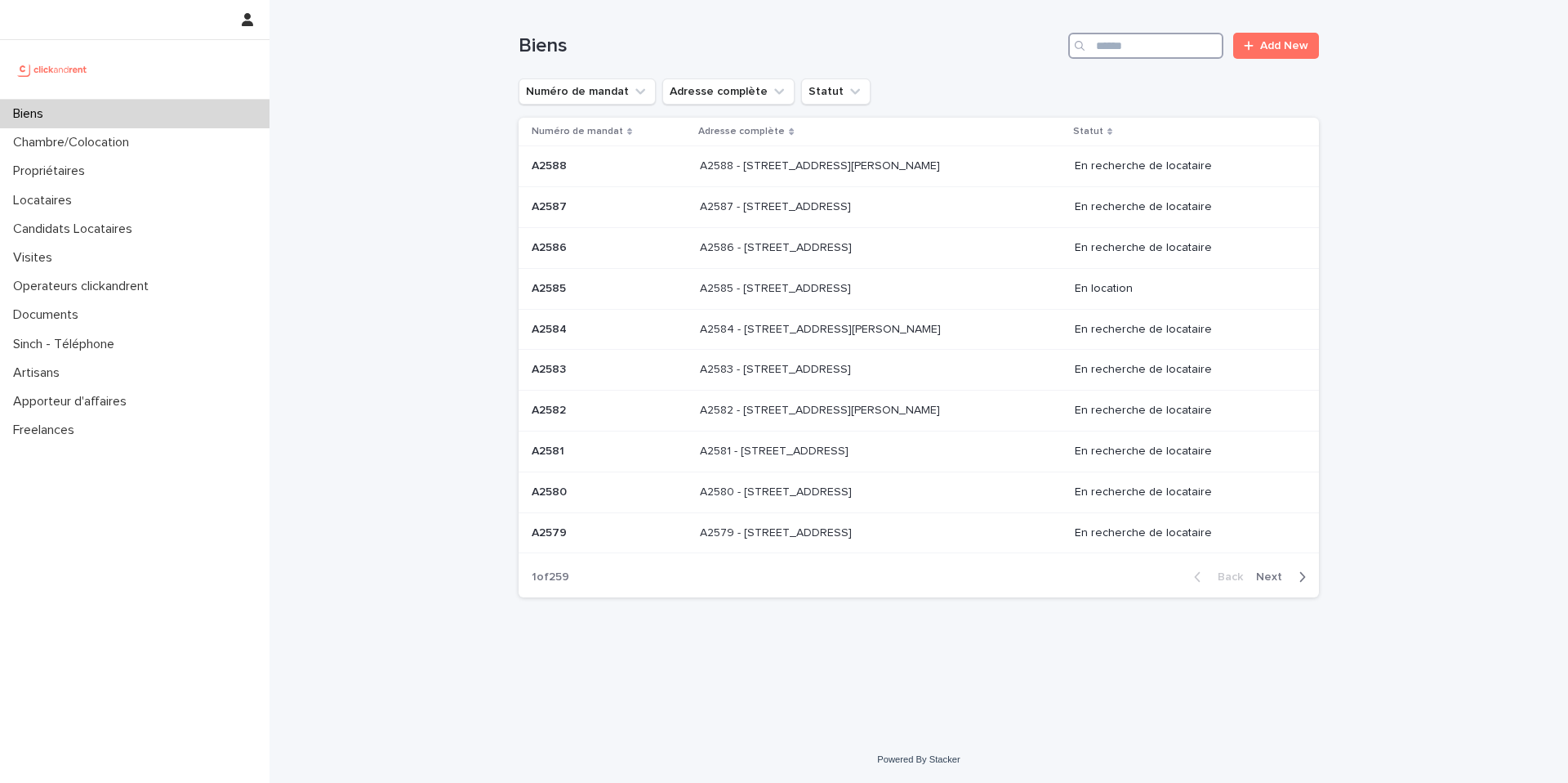
click at [1138, 42] on input "Search" at bounding box center [1145, 45] width 156 height 26
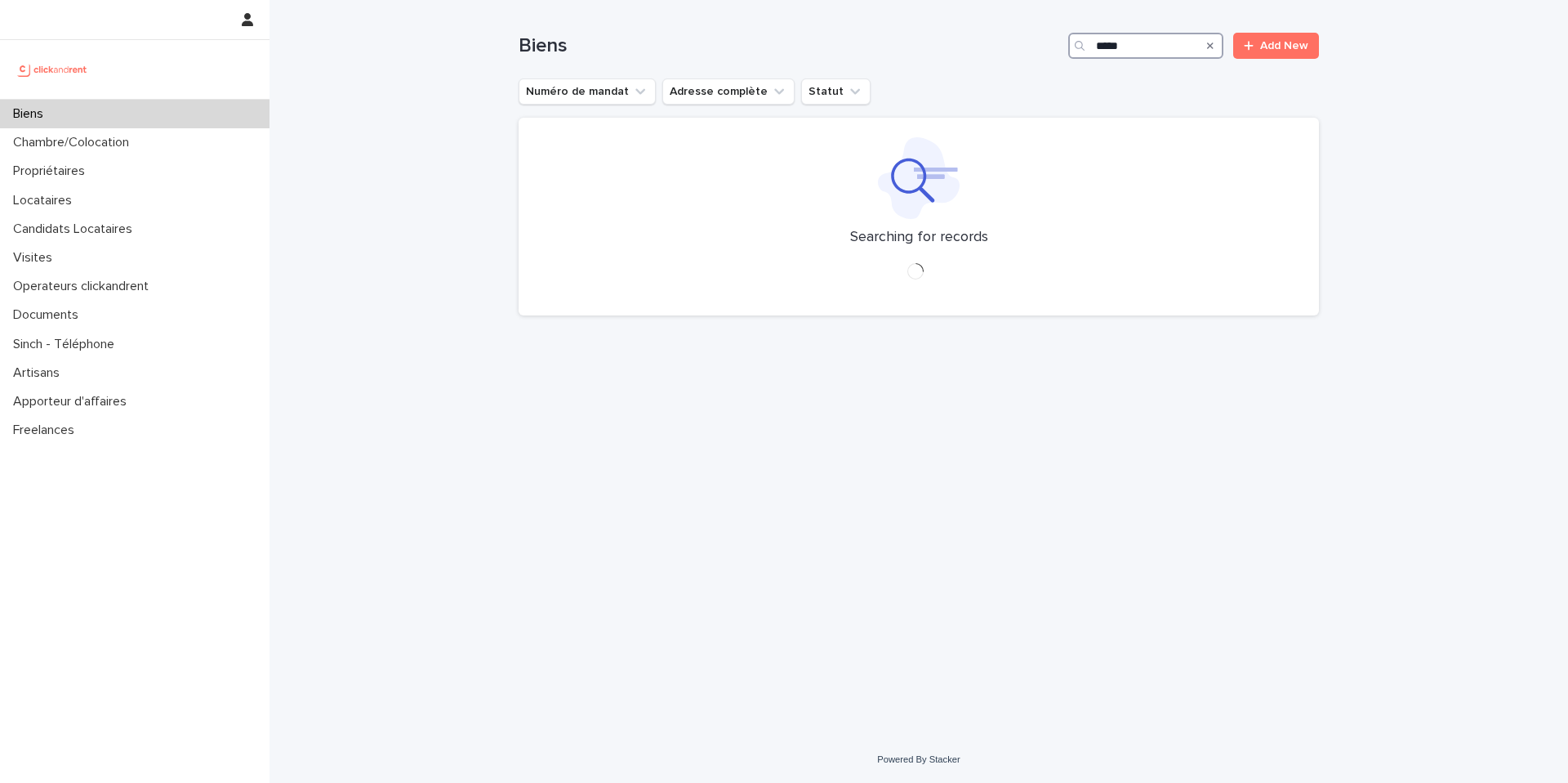
type input "*****"
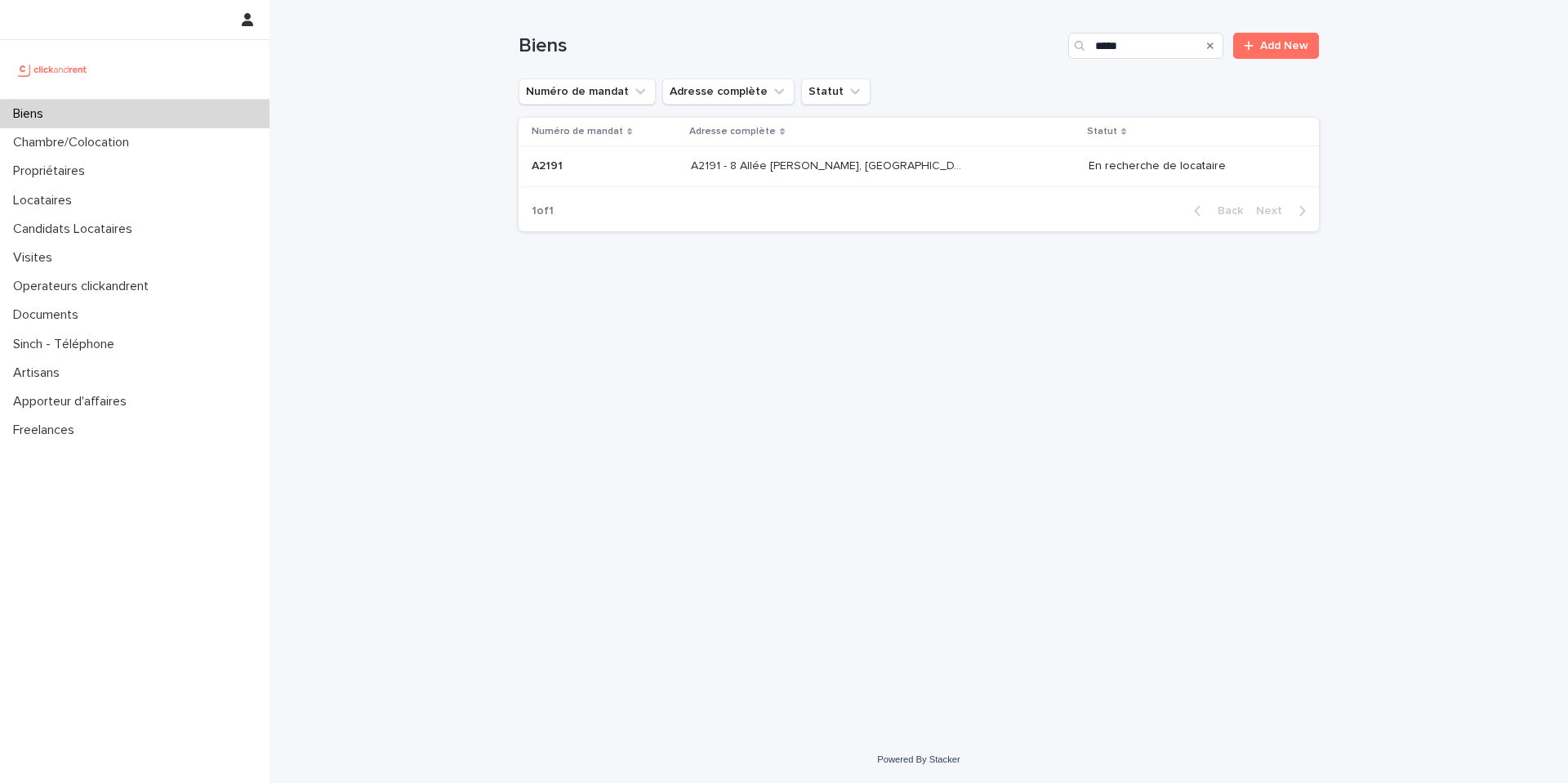
click at [989, 162] on div "A2191 - 8 Allée Maurice Frémineur, Noisy-le-Grand 93160 A2191 - 8 Allée Maurice…" at bounding box center [883, 166] width 385 height 27
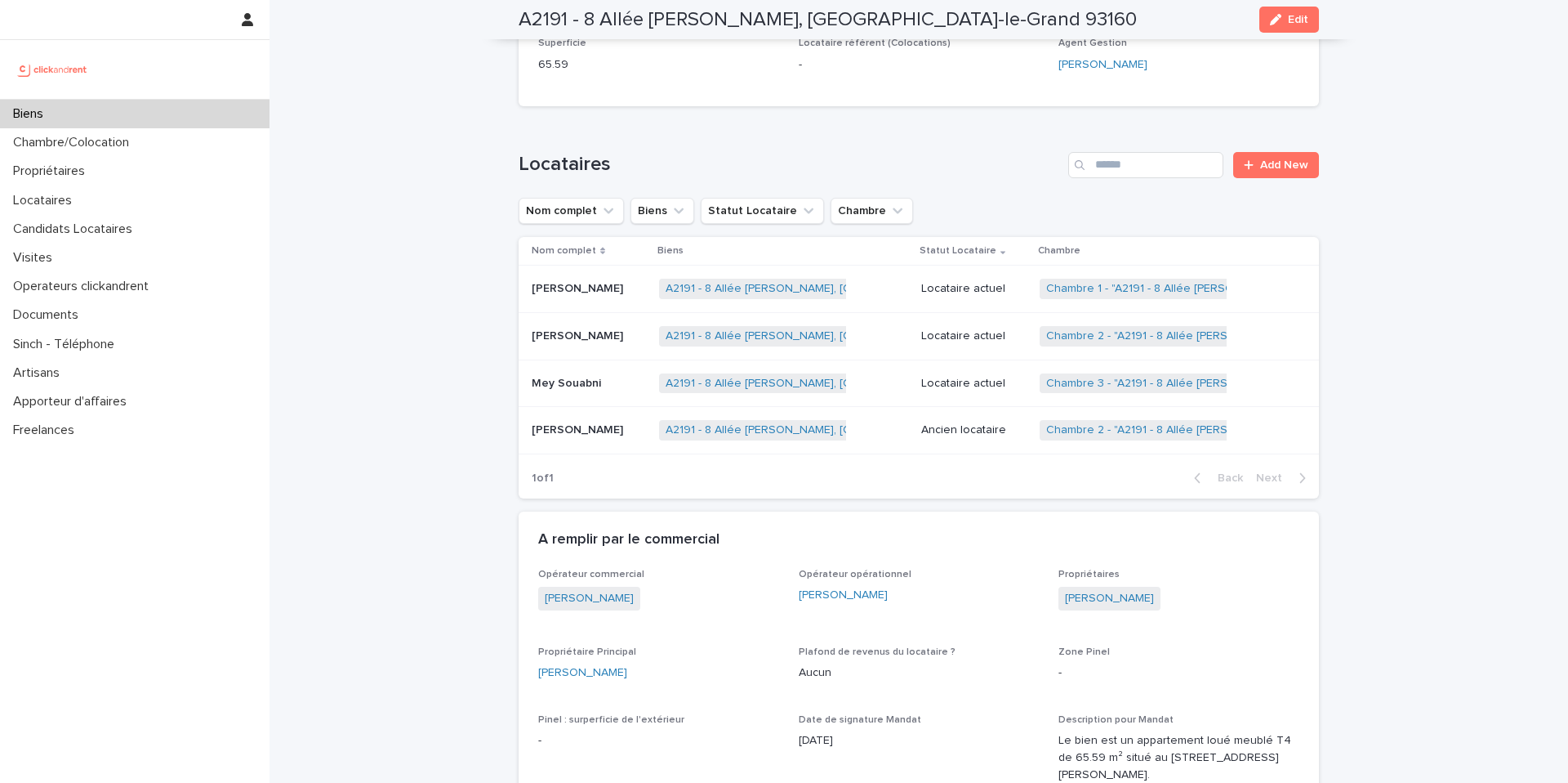
scroll to position [605, 0]
click at [993, 286] on p "Locataire actuel" at bounding box center [974, 287] width 105 height 14
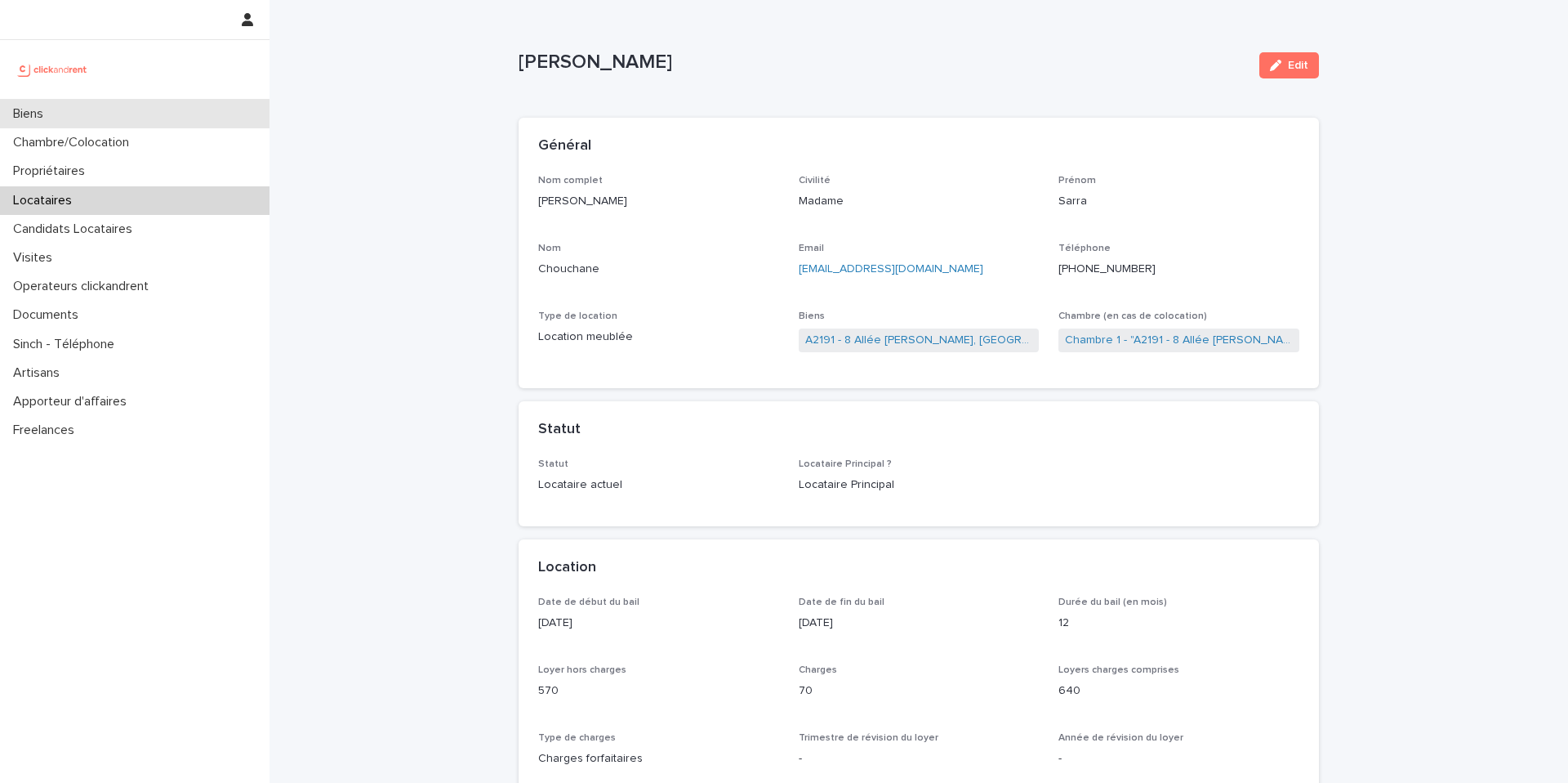
click at [141, 118] on div "Biens" at bounding box center [134, 113] width 270 height 29
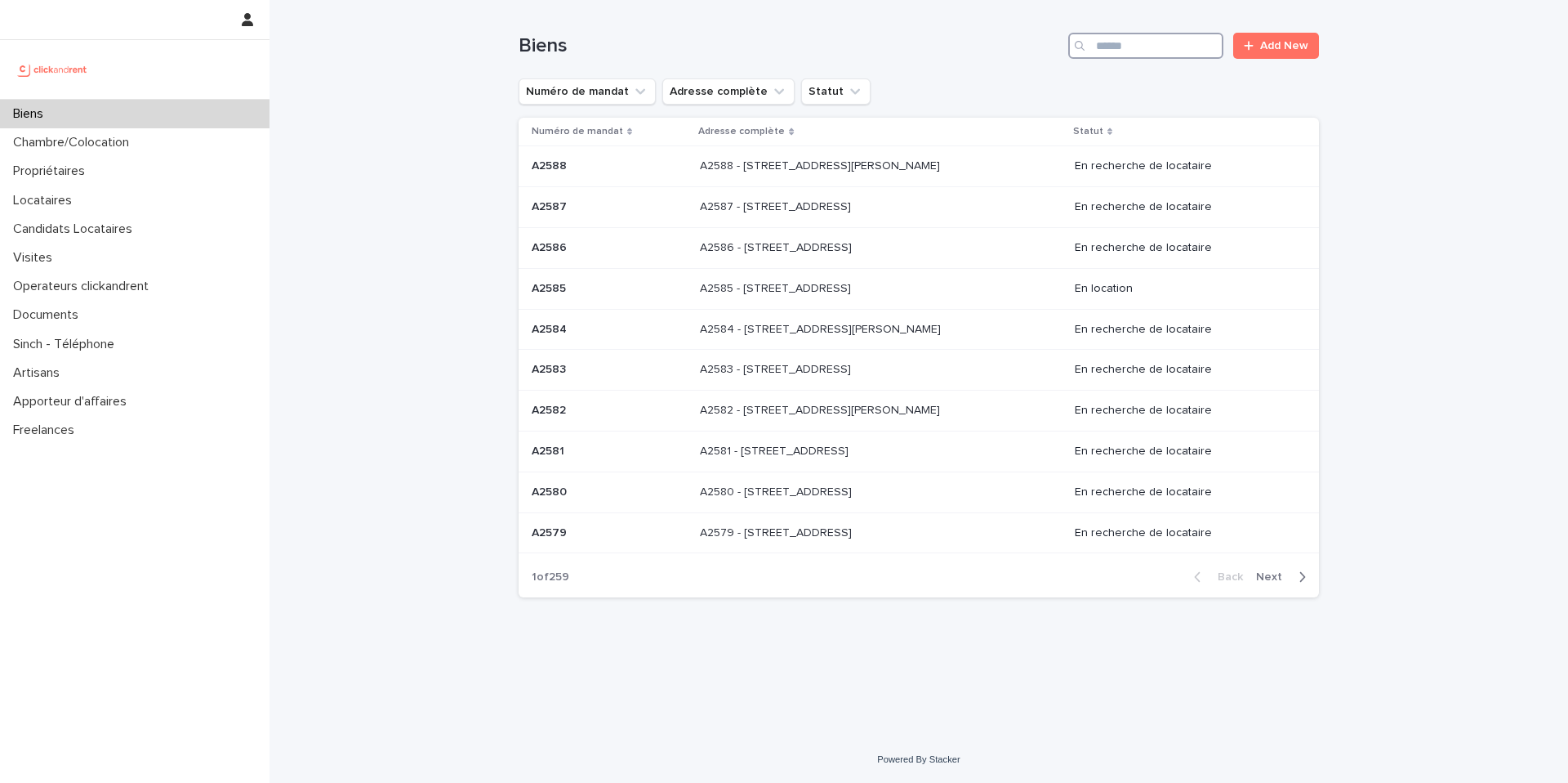
click at [1129, 49] on input "Search" at bounding box center [1145, 45] width 156 height 26
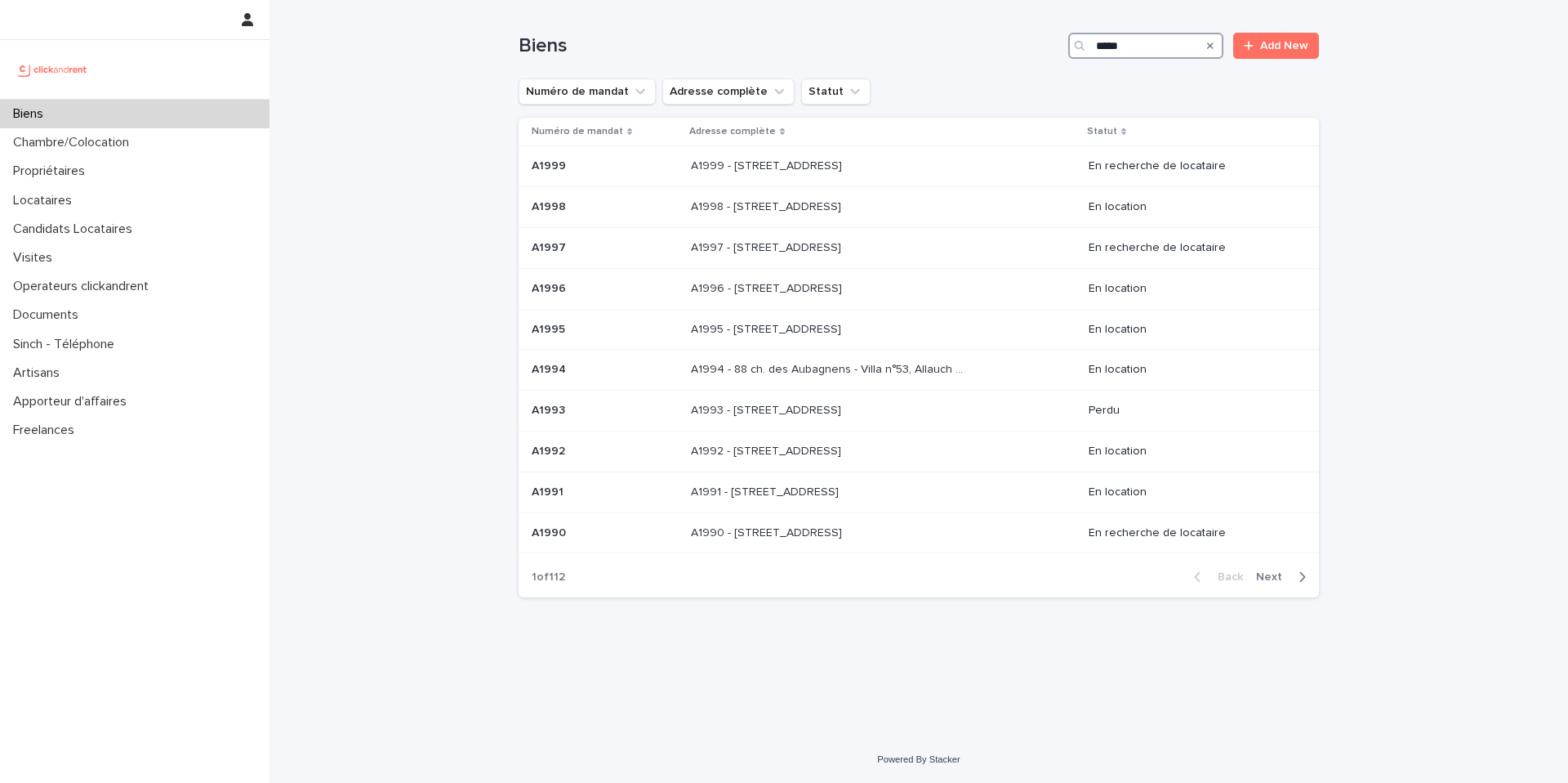
type input "*****"
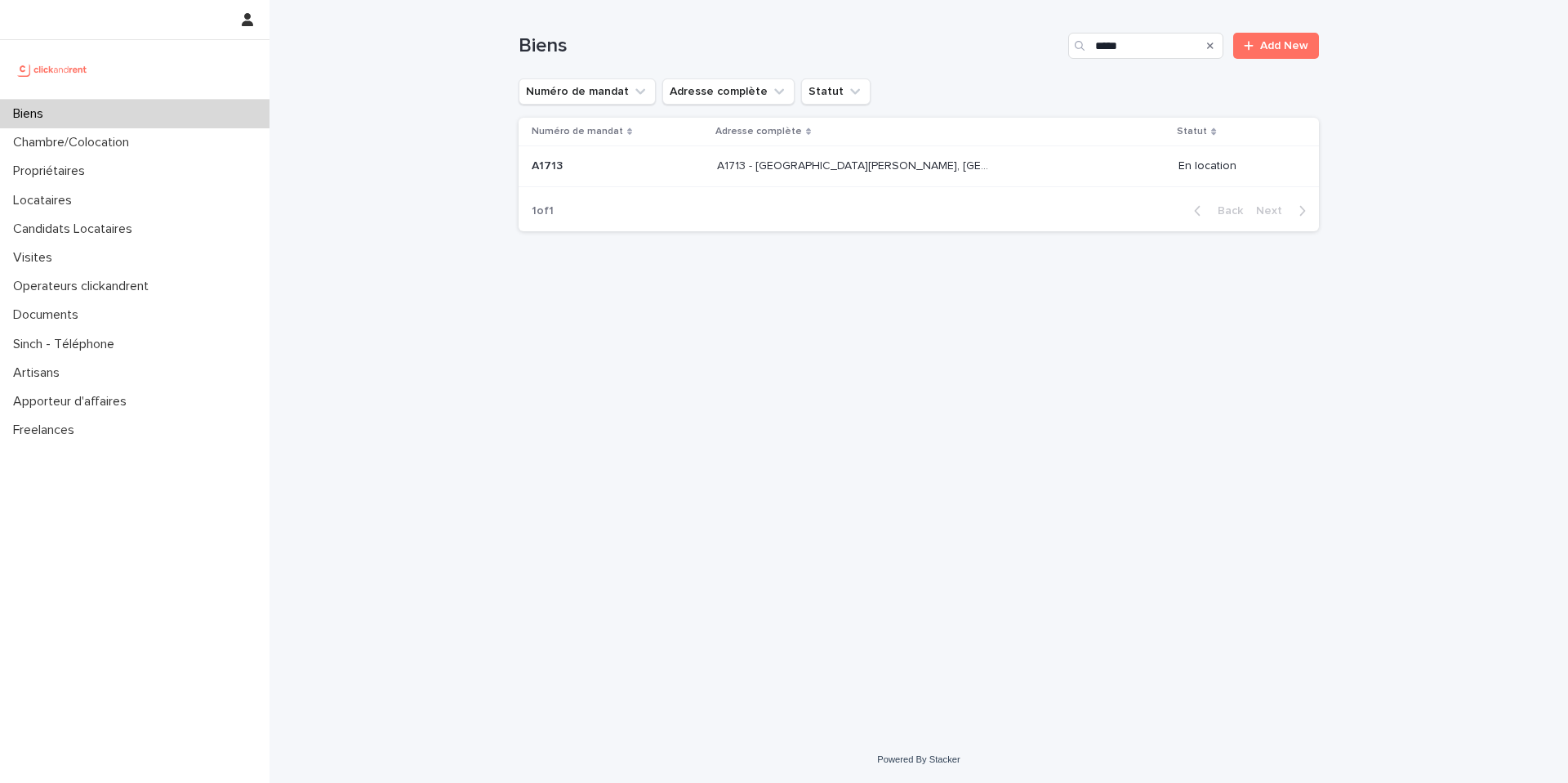
click at [862, 172] on p "A1713 - 29 Avenue Anatole France, Aulnay-Sous-Bois 93600" at bounding box center [854, 164] width 275 height 18
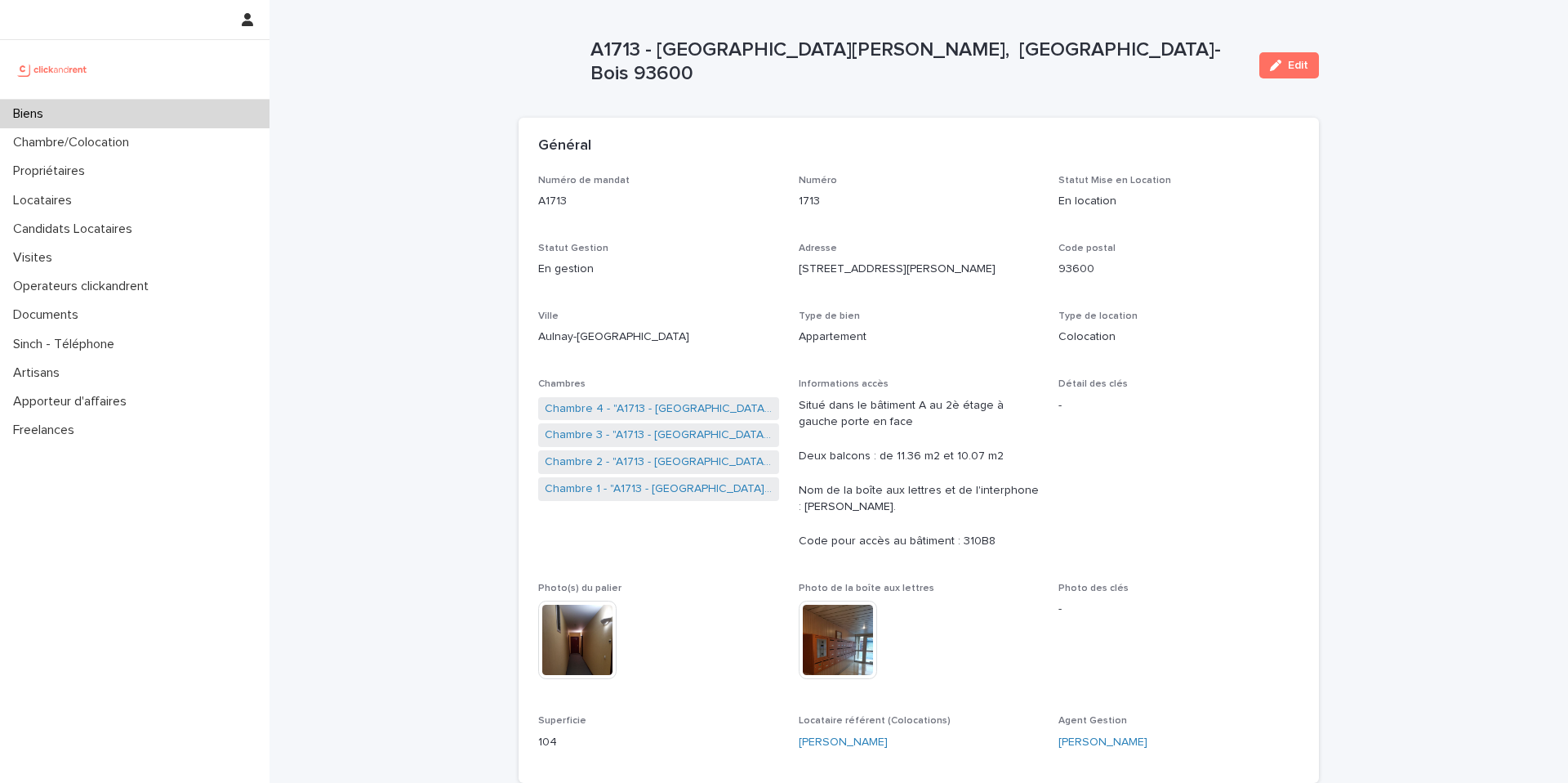
click at [207, 110] on div "Biens" at bounding box center [134, 113] width 270 height 29
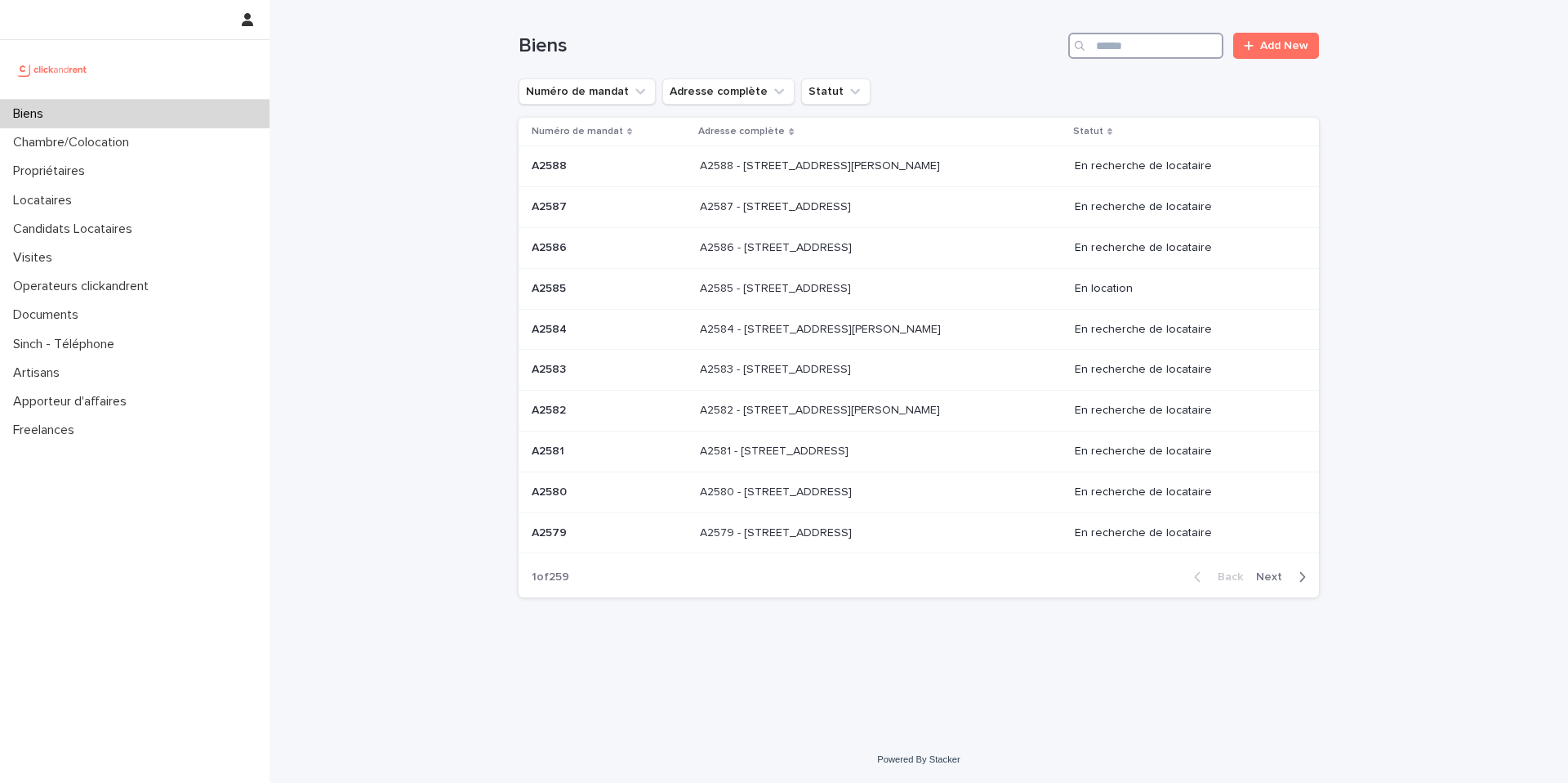
click at [1170, 46] on input "Search" at bounding box center [1145, 45] width 156 height 26
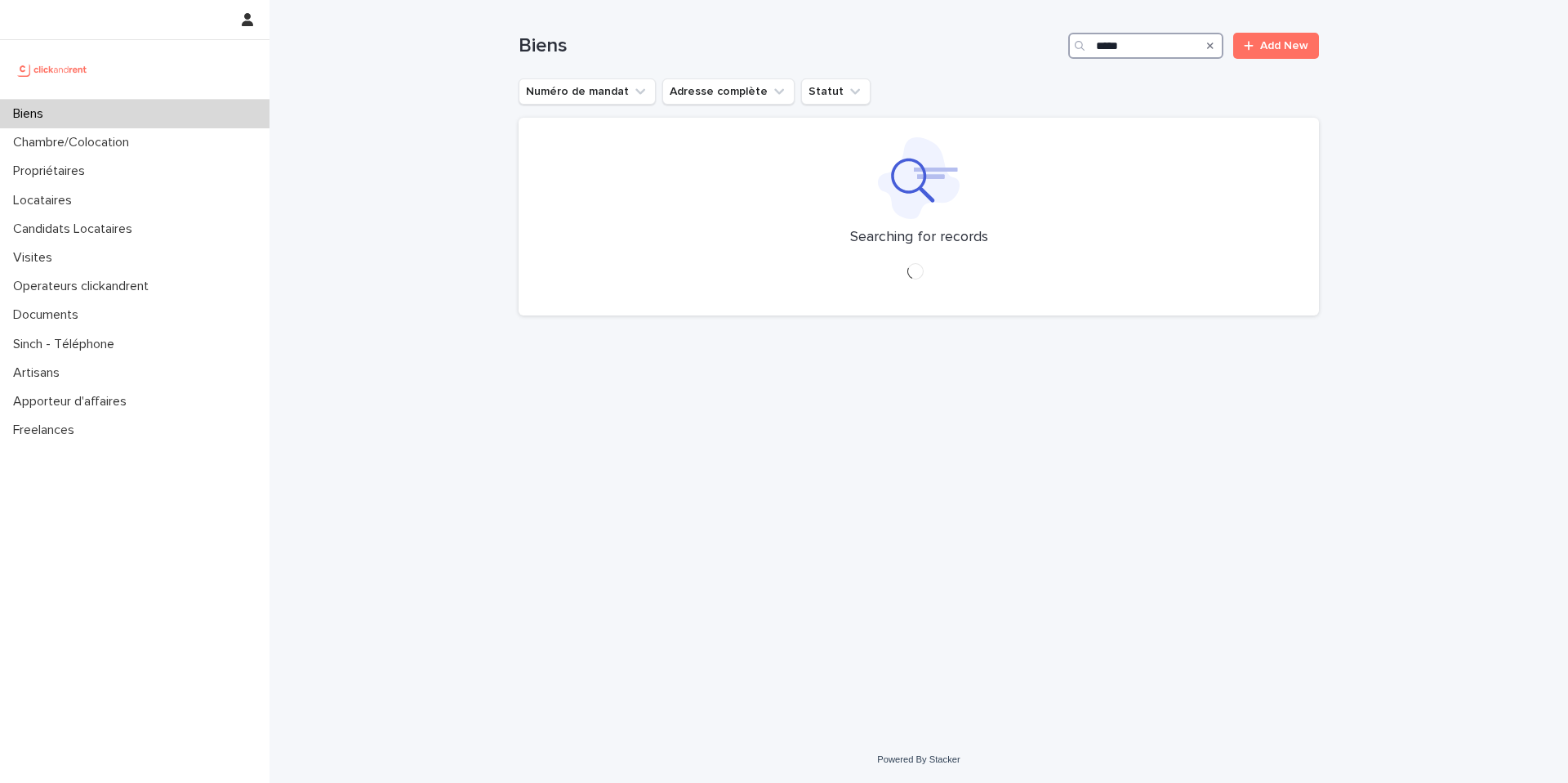
type input "*****"
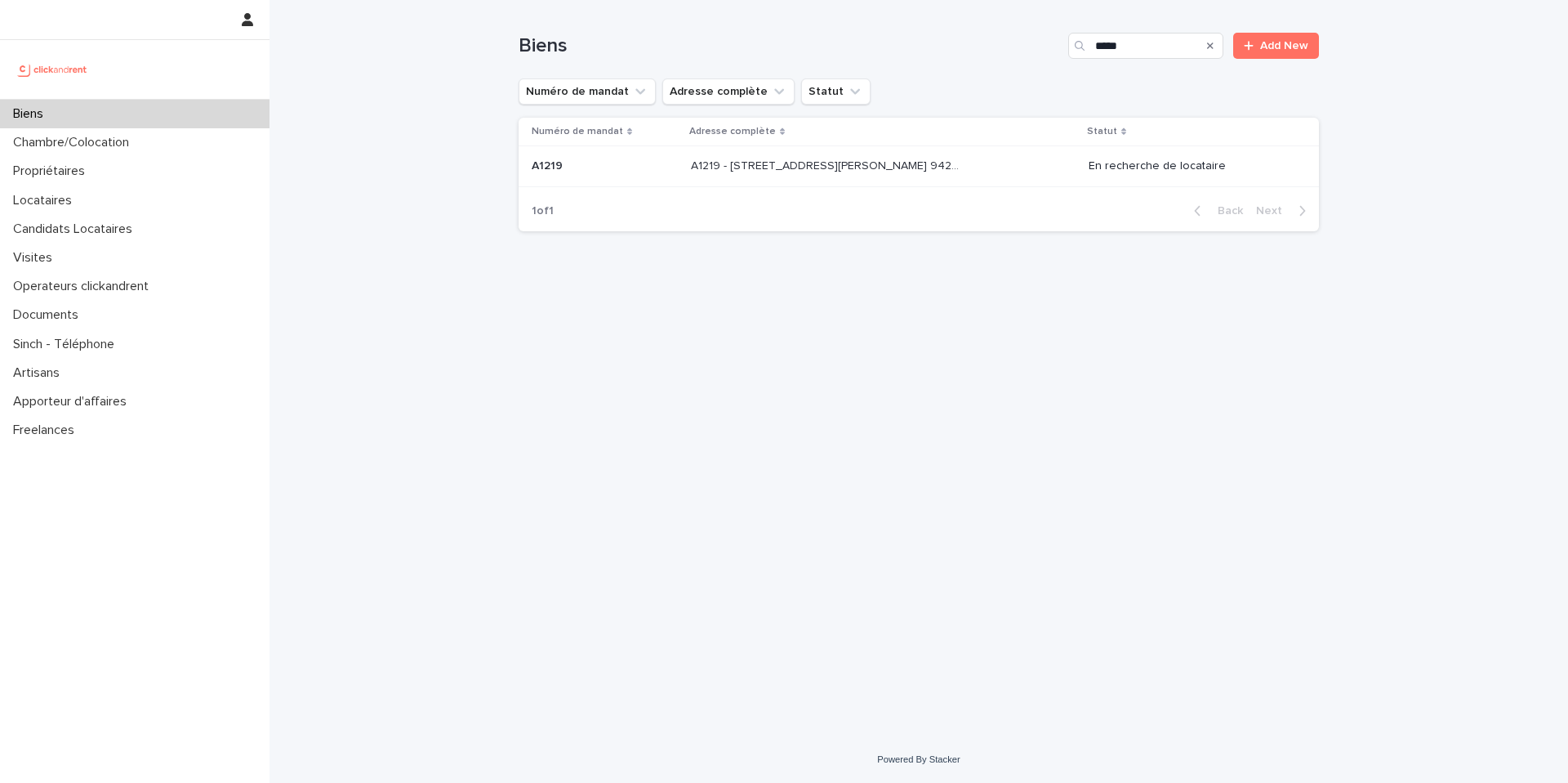
click at [986, 163] on div "A1219 - 32 avenue Jules Gravereaux, L'Haÿ-les-Roses 94240 A1219 - 32 avenue Jul…" at bounding box center [883, 166] width 385 height 27
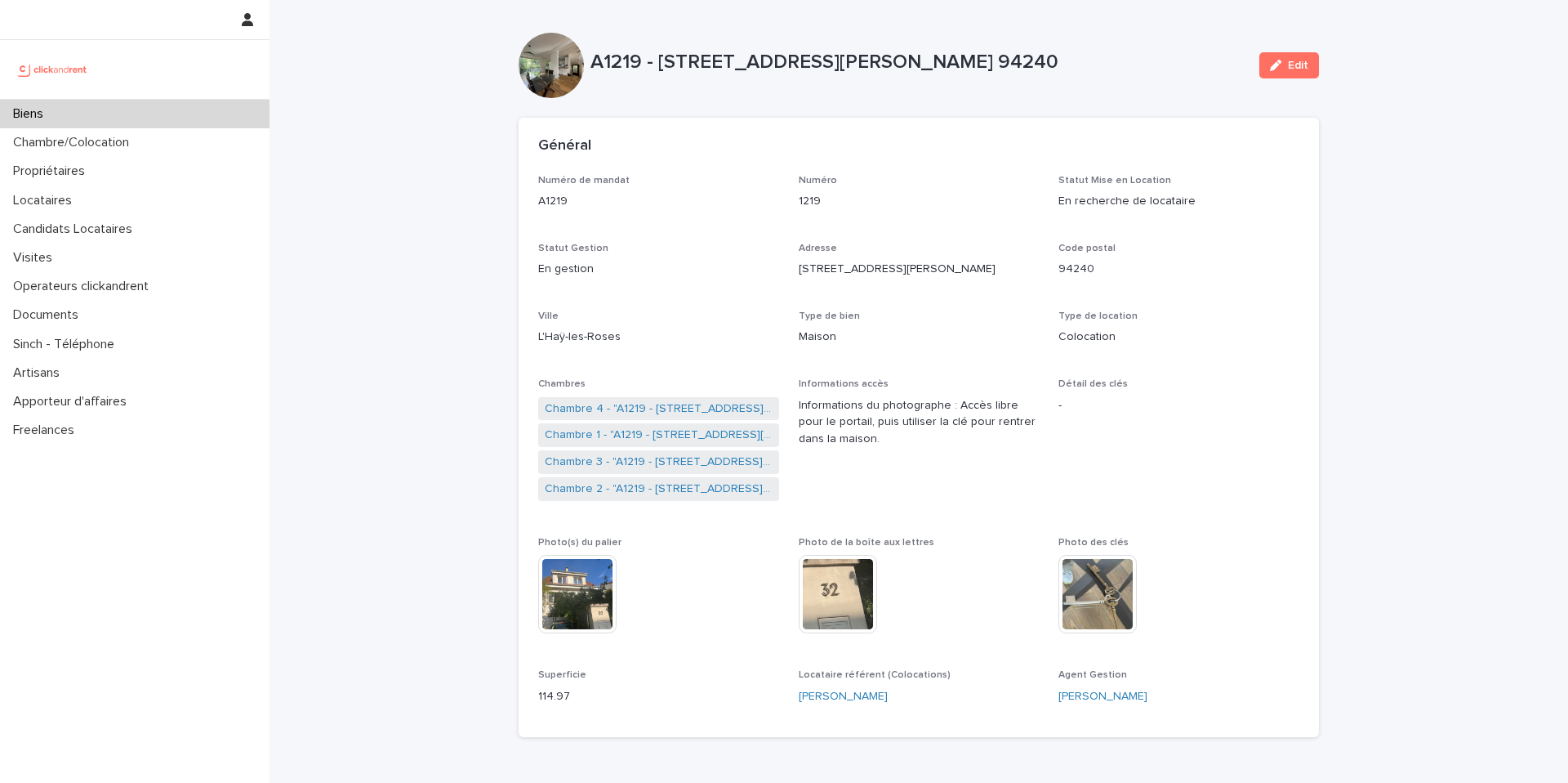
click at [130, 120] on div "Biens" at bounding box center [134, 113] width 270 height 29
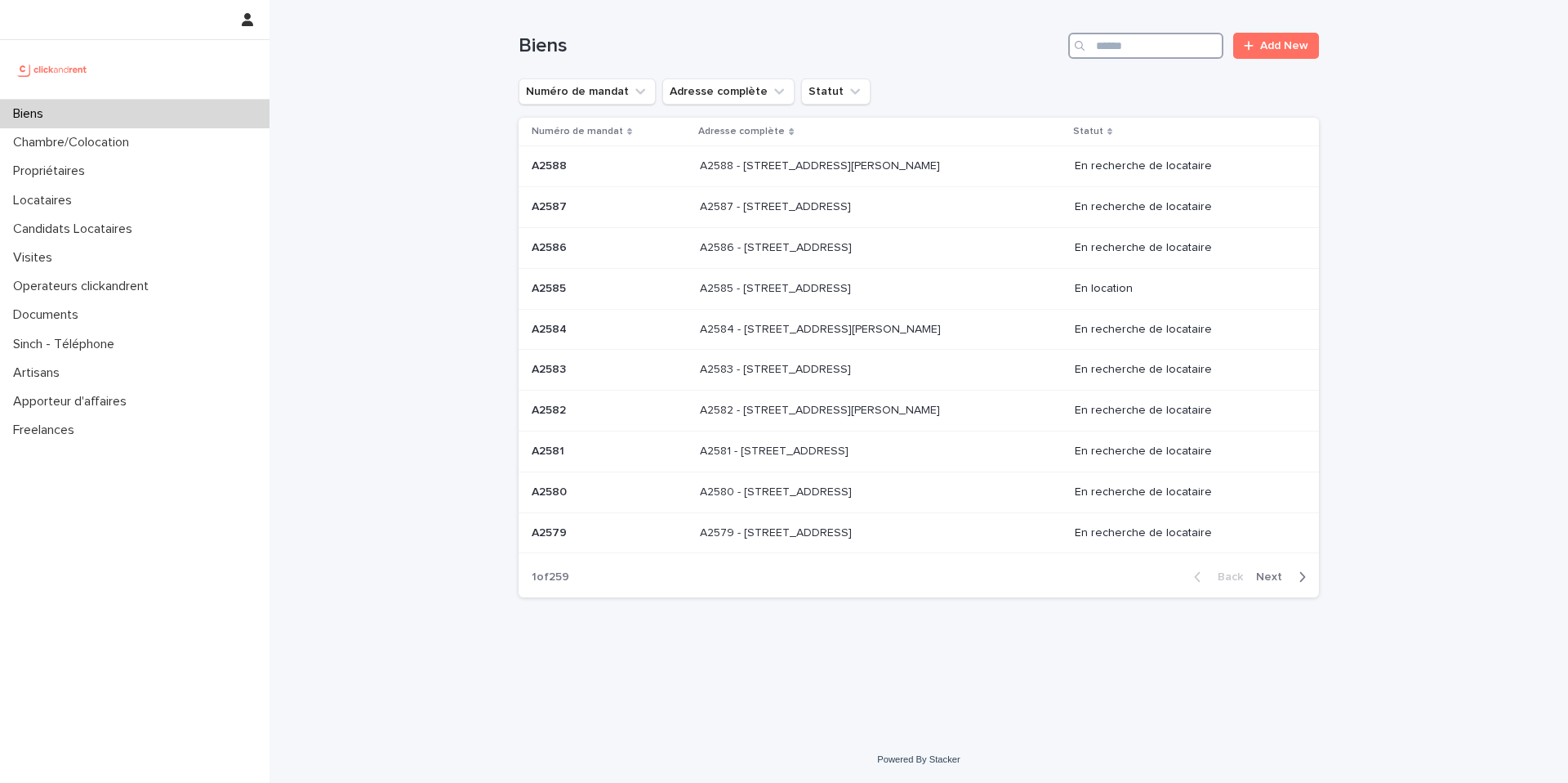
click at [1167, 47] on input "Search" at bounding box center [1145, 45] width 156 height 26
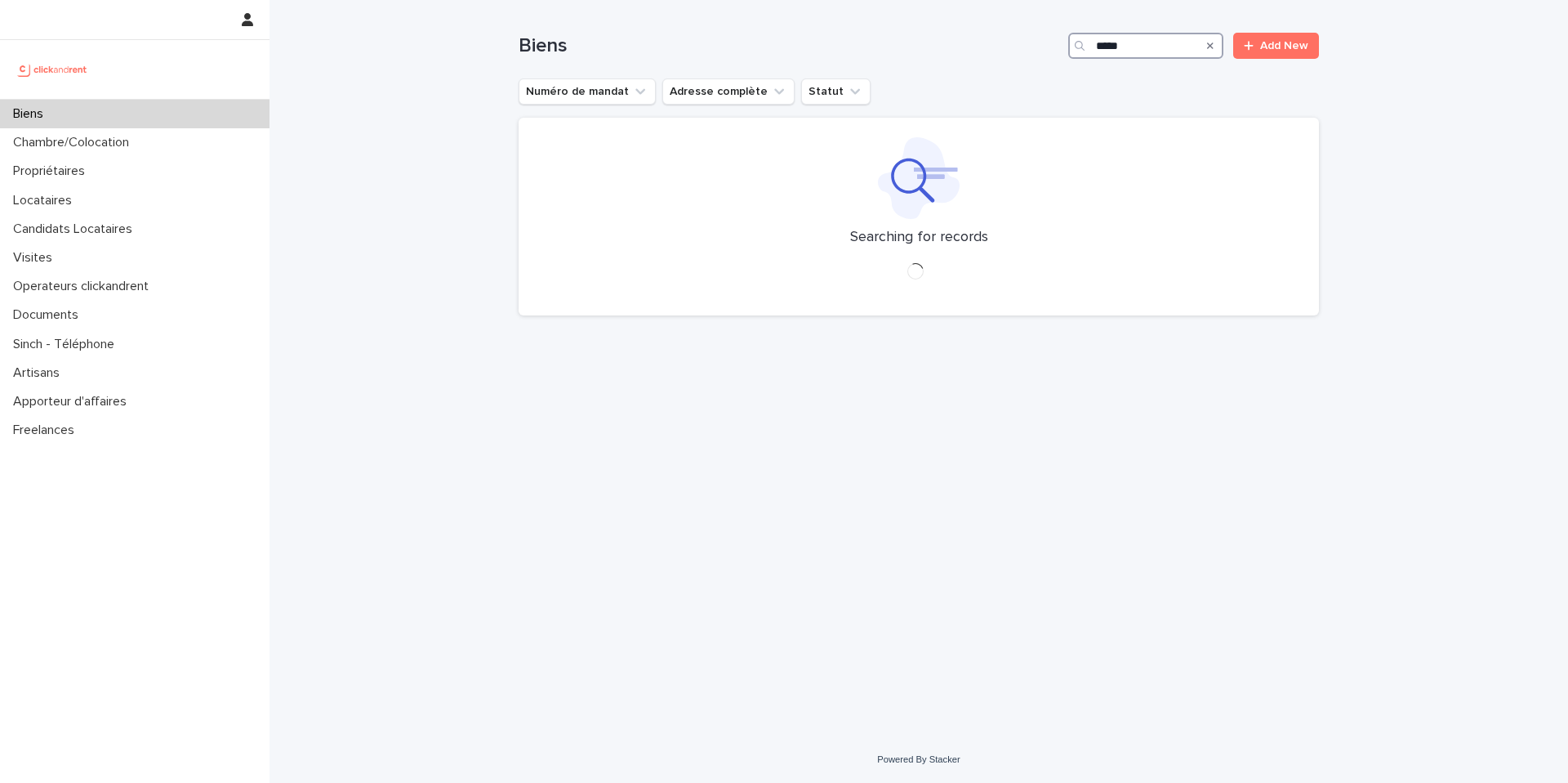
type input "*****"
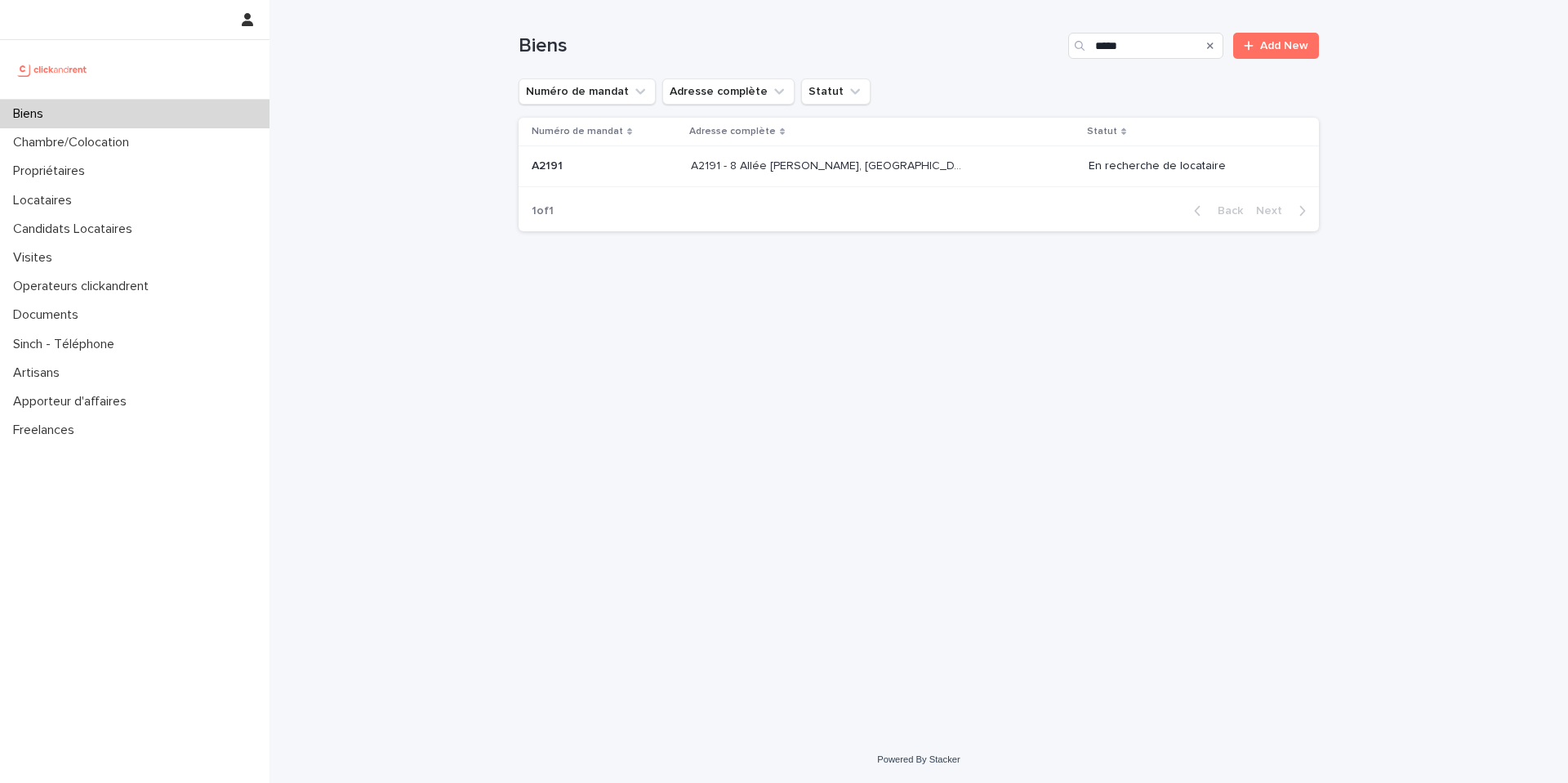
click at [735, 167] on p "A2191 - 8 Allée Maurice Frémineur, Noisy-le-Grand 93160" at bounding box center [828, 164] width 275 height 18
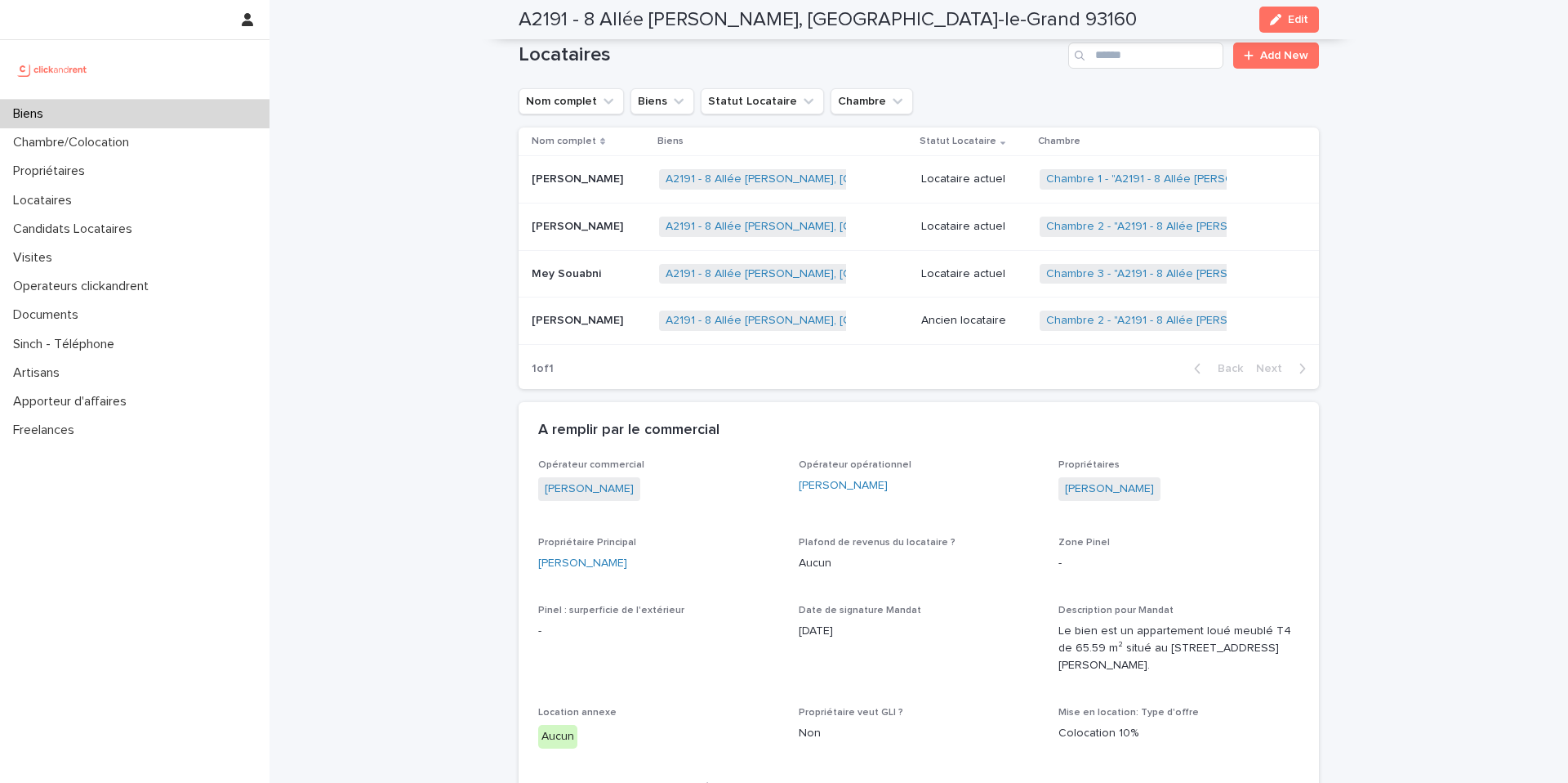
scroll to position [707, 0]
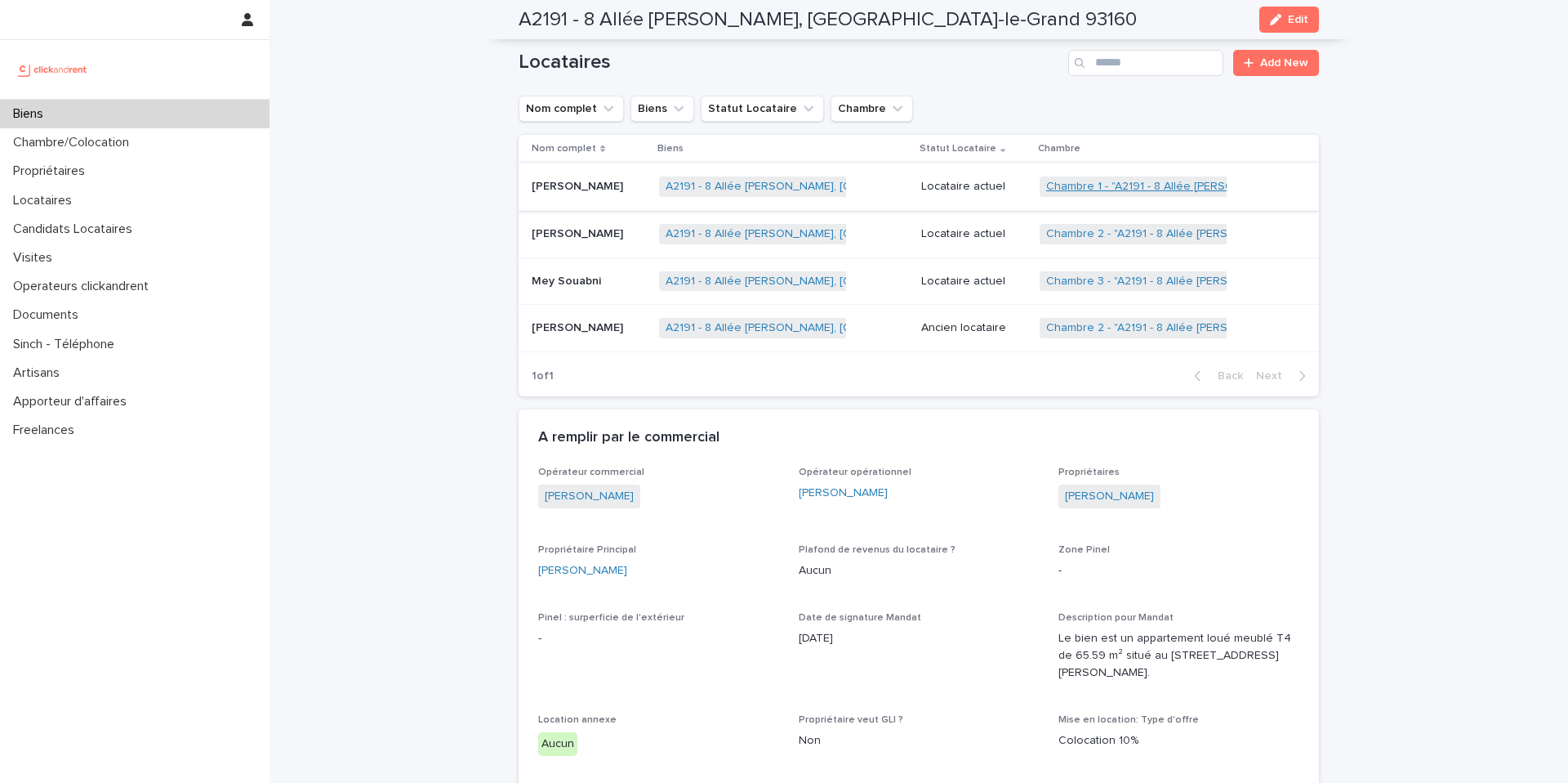
click at [1161, 181] on link "Chambre 1 - "A2191 - 8 Allée Maurice Frémineur, Noisy-le-Grand 93160"" at bounding box center [1268, 186] width 444 height 14
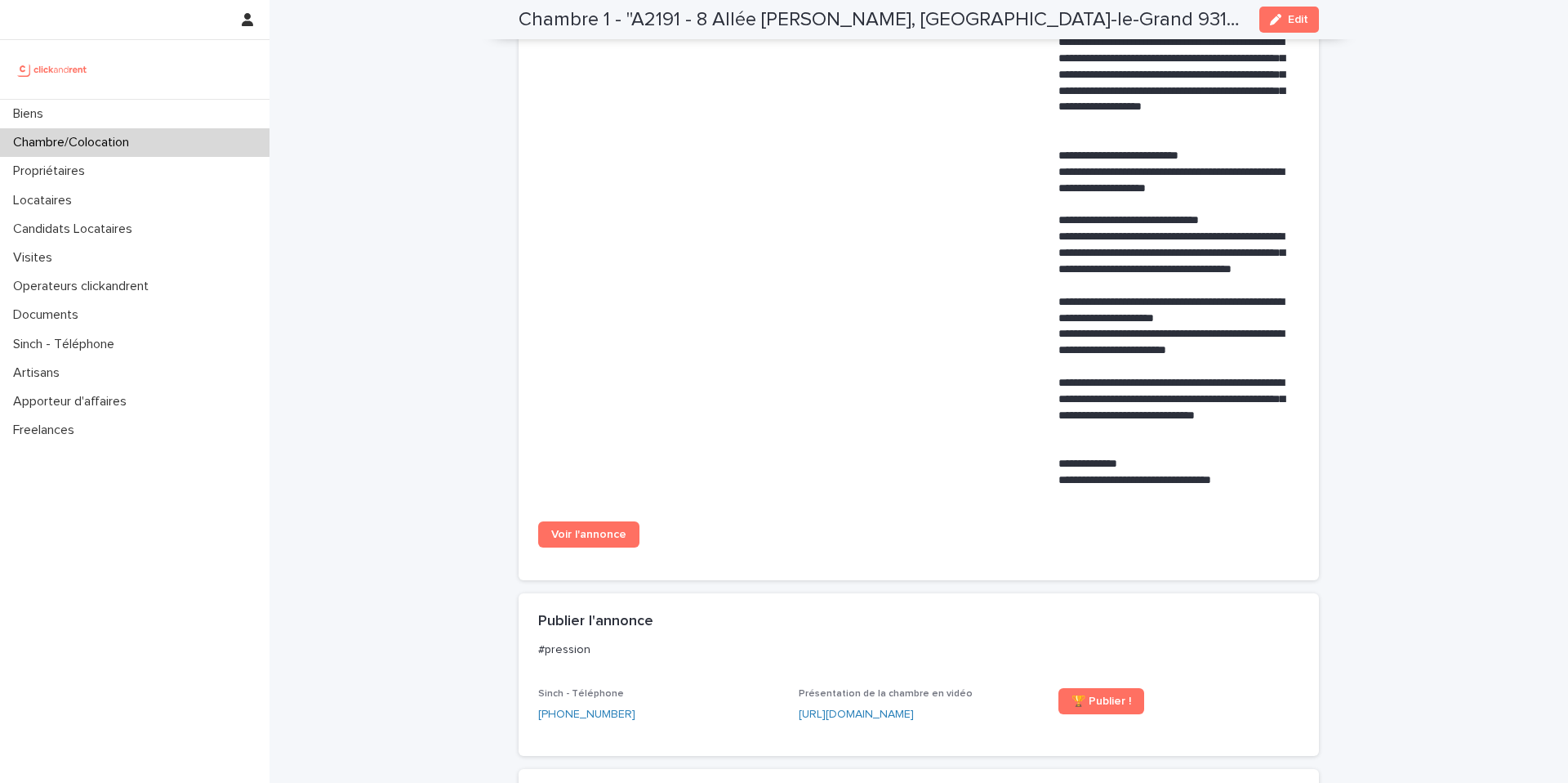
scroll to position [801, 0]
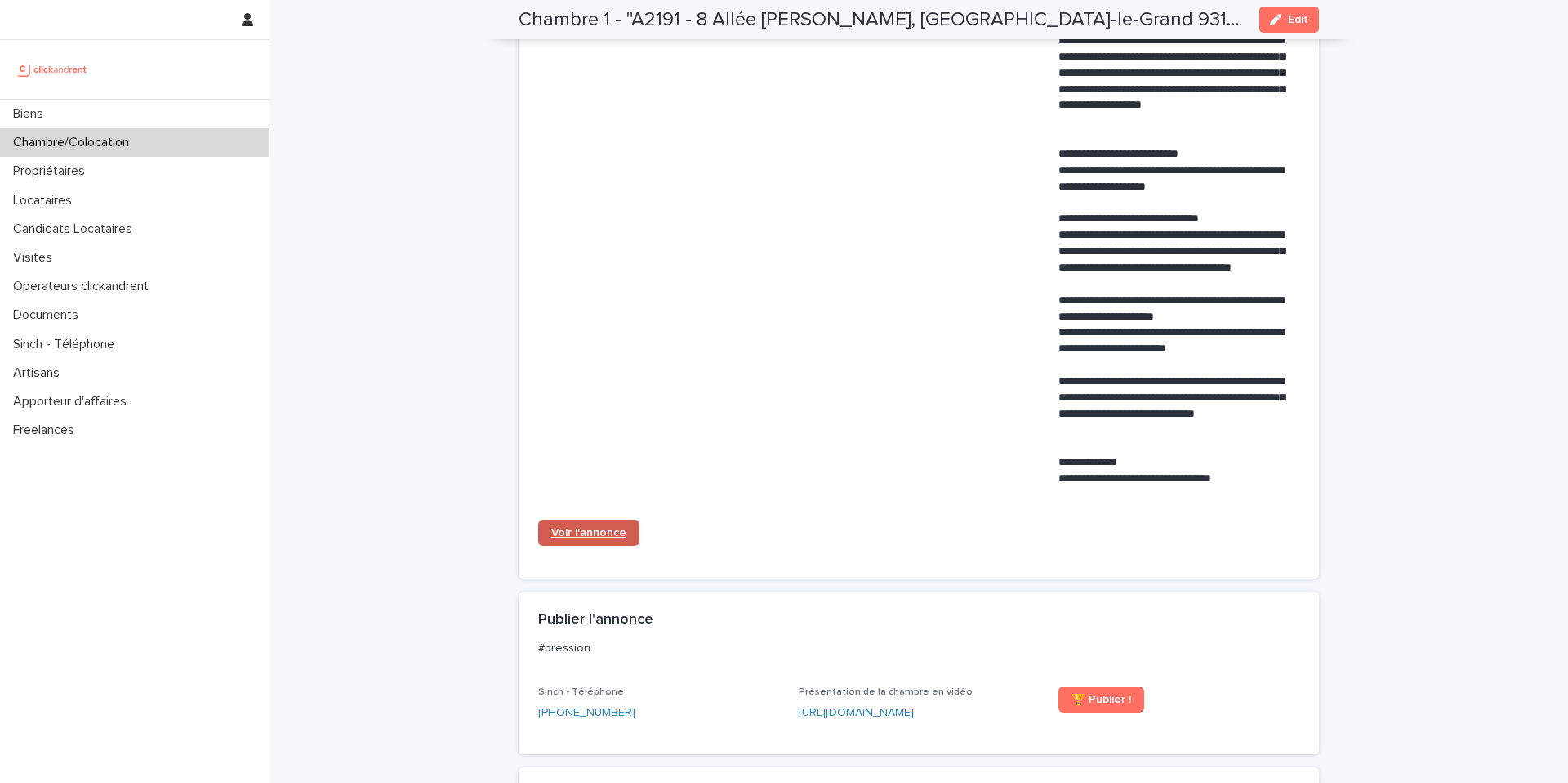
click at [582, 539] on span "Voir l'annonce" at bounding box center [589, 532] width 75 height 11
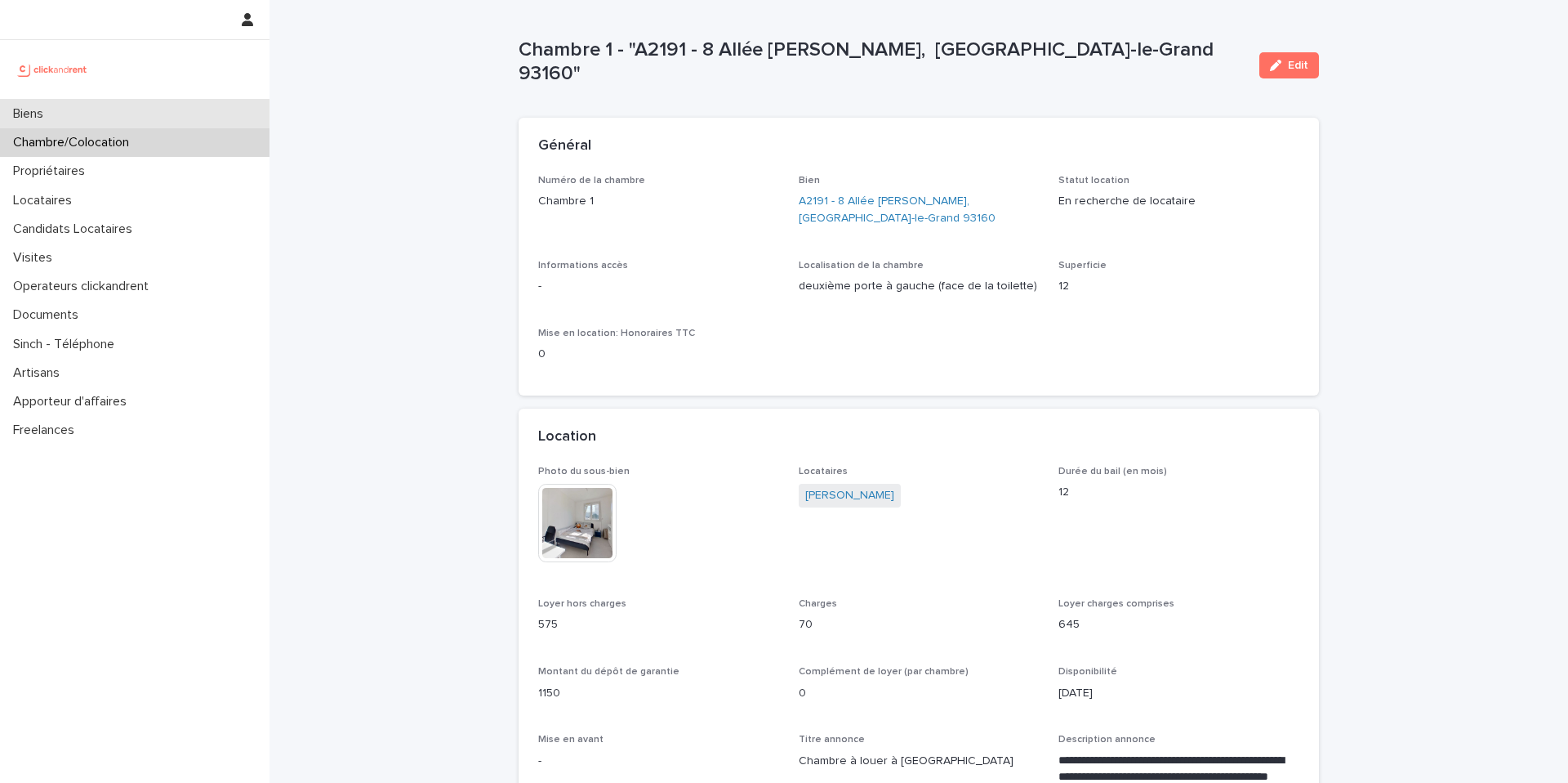
click at [168, 114] on div "Biens" at bounding box center [134, 113] width 270 height 29
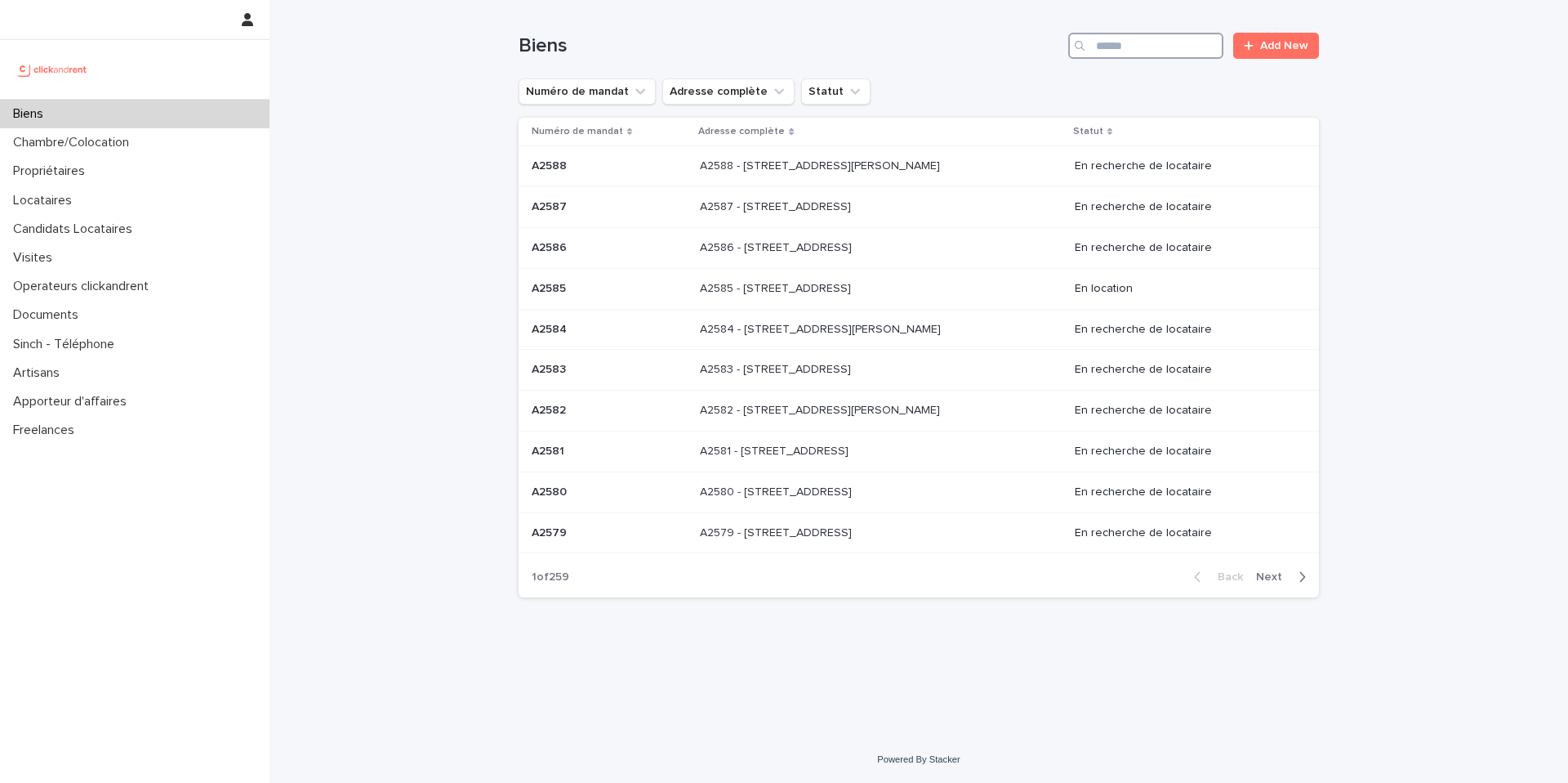
click at [1117, 43] on input "Search" at bounding box center [1145, 45] width 156 height 26
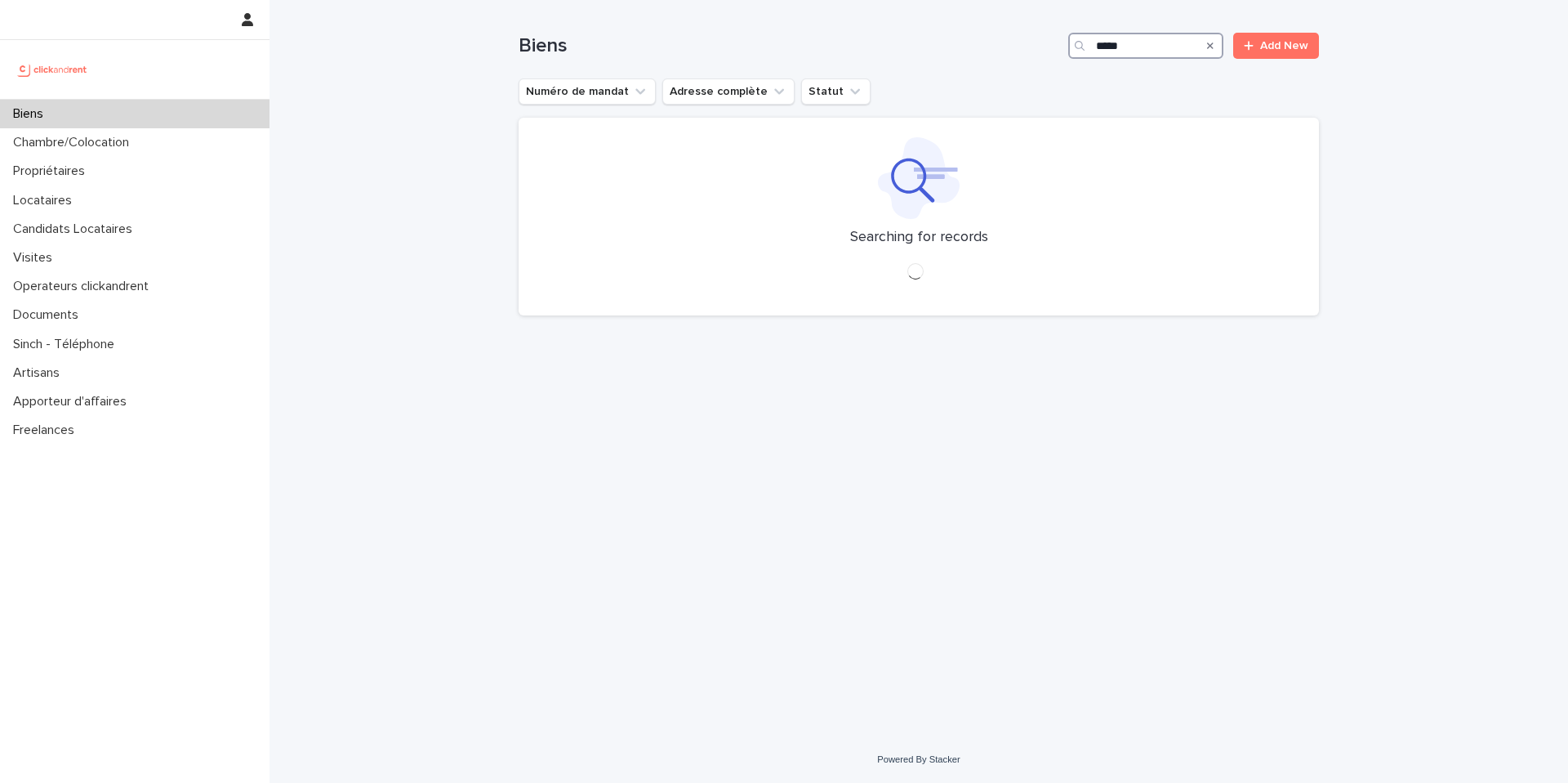
type input "*****"
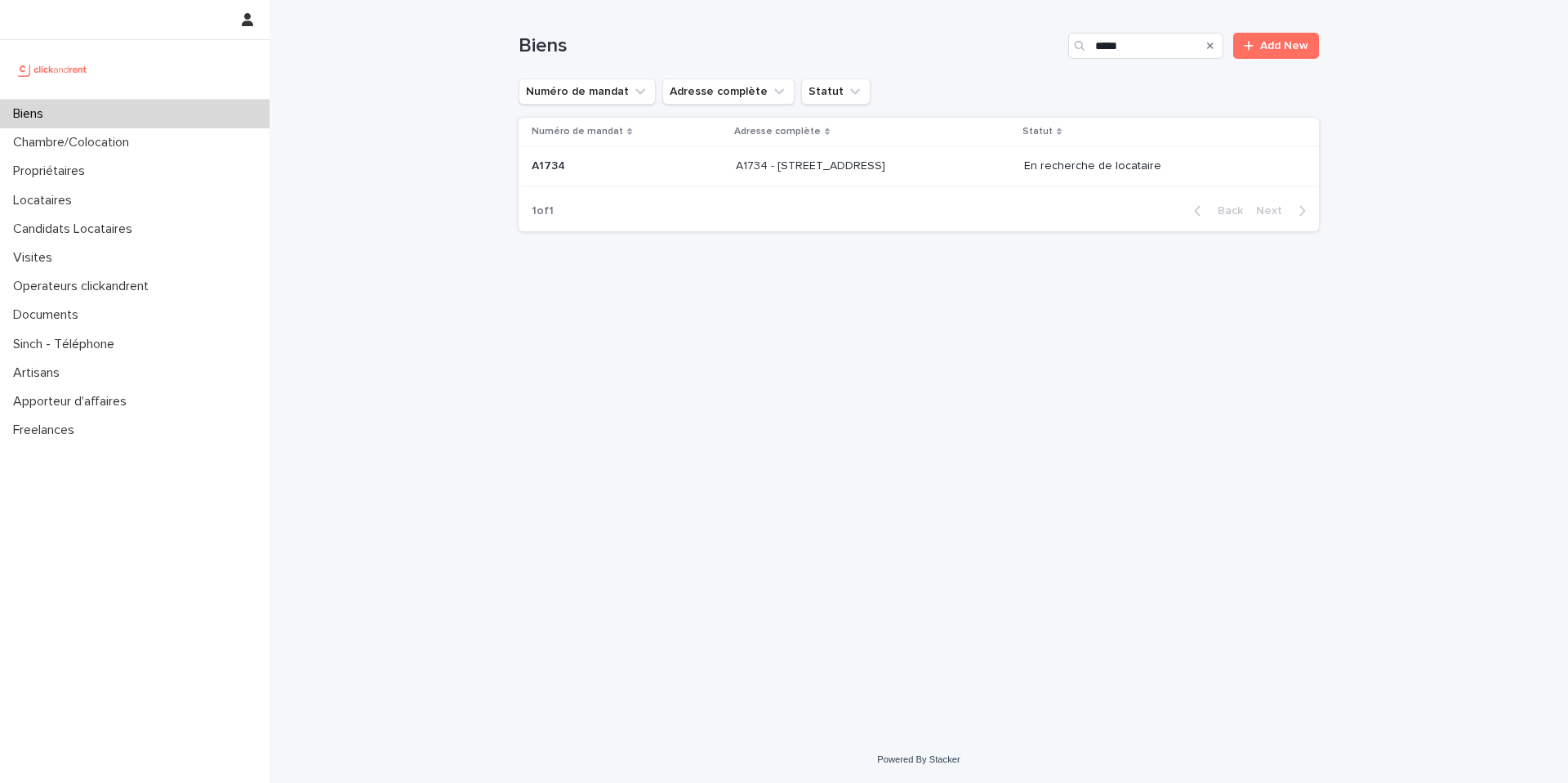
click at [889, 166] on p "A1734 - 18 rue du Faubourg Madeleine, Orléans 45000" at bounding box center [812, 164] width 153 height 18
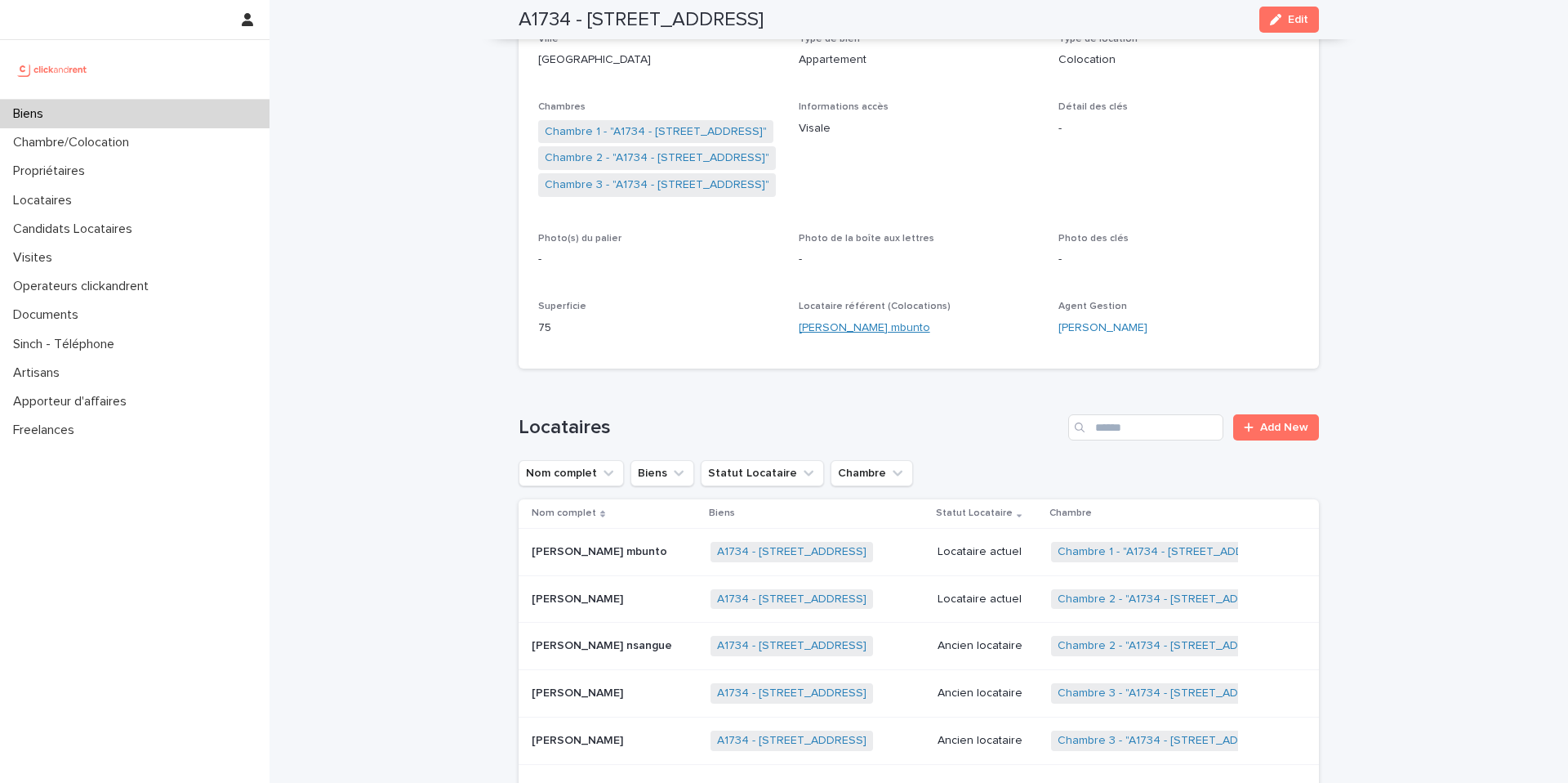
scroll to position [279, 0]
click at [681, 190] on link "Chambre 3 - "A1734 - 18 rue du Faubourg Madeleine, Orléans 45000"" at bounding box center [657, 182] width 225 height 18
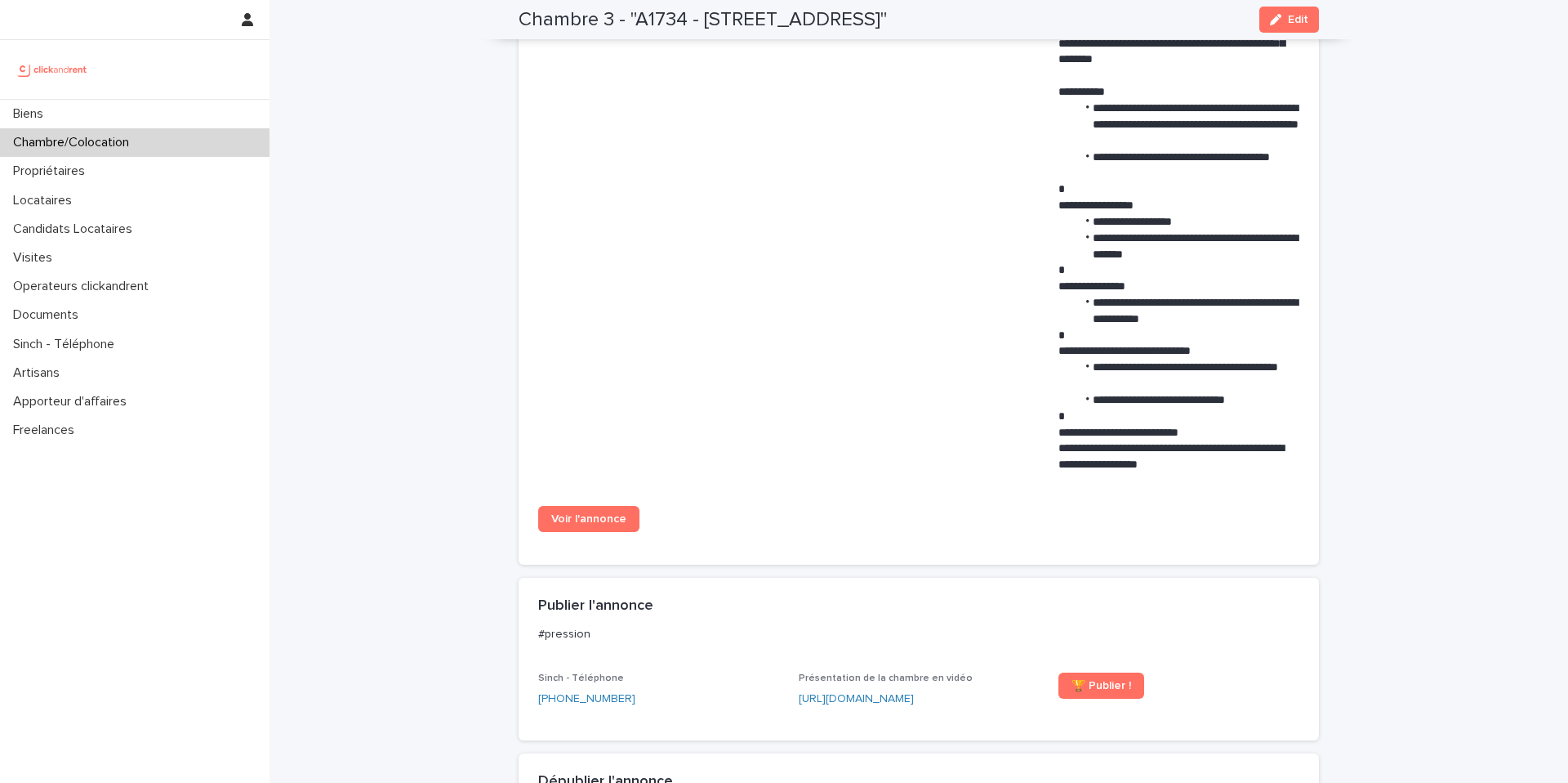
scroll to position [848, 0]
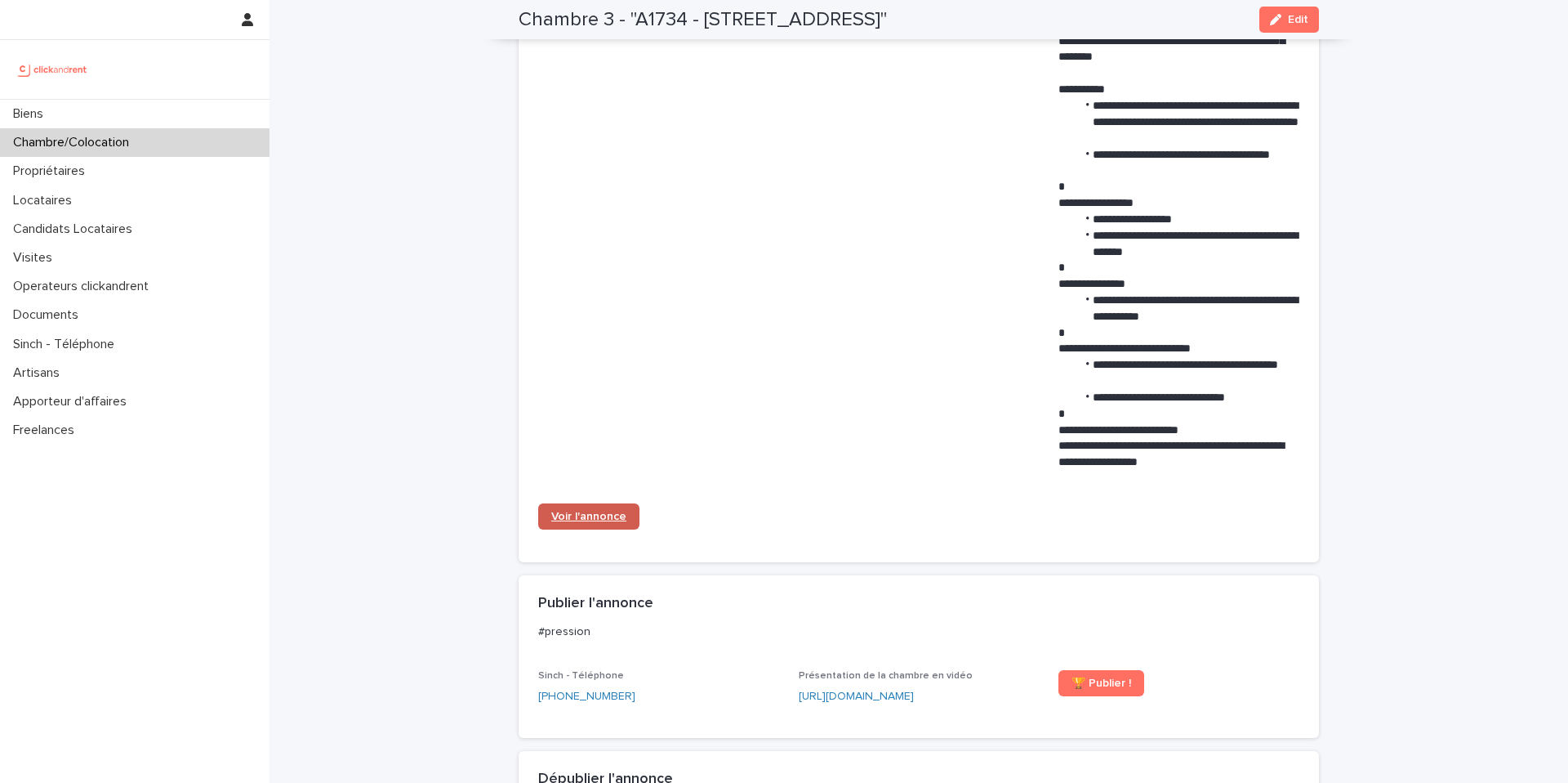
click at [609, 522] on span "Voir l'annonce" at bounding box center [589, 516] width 75 height 11
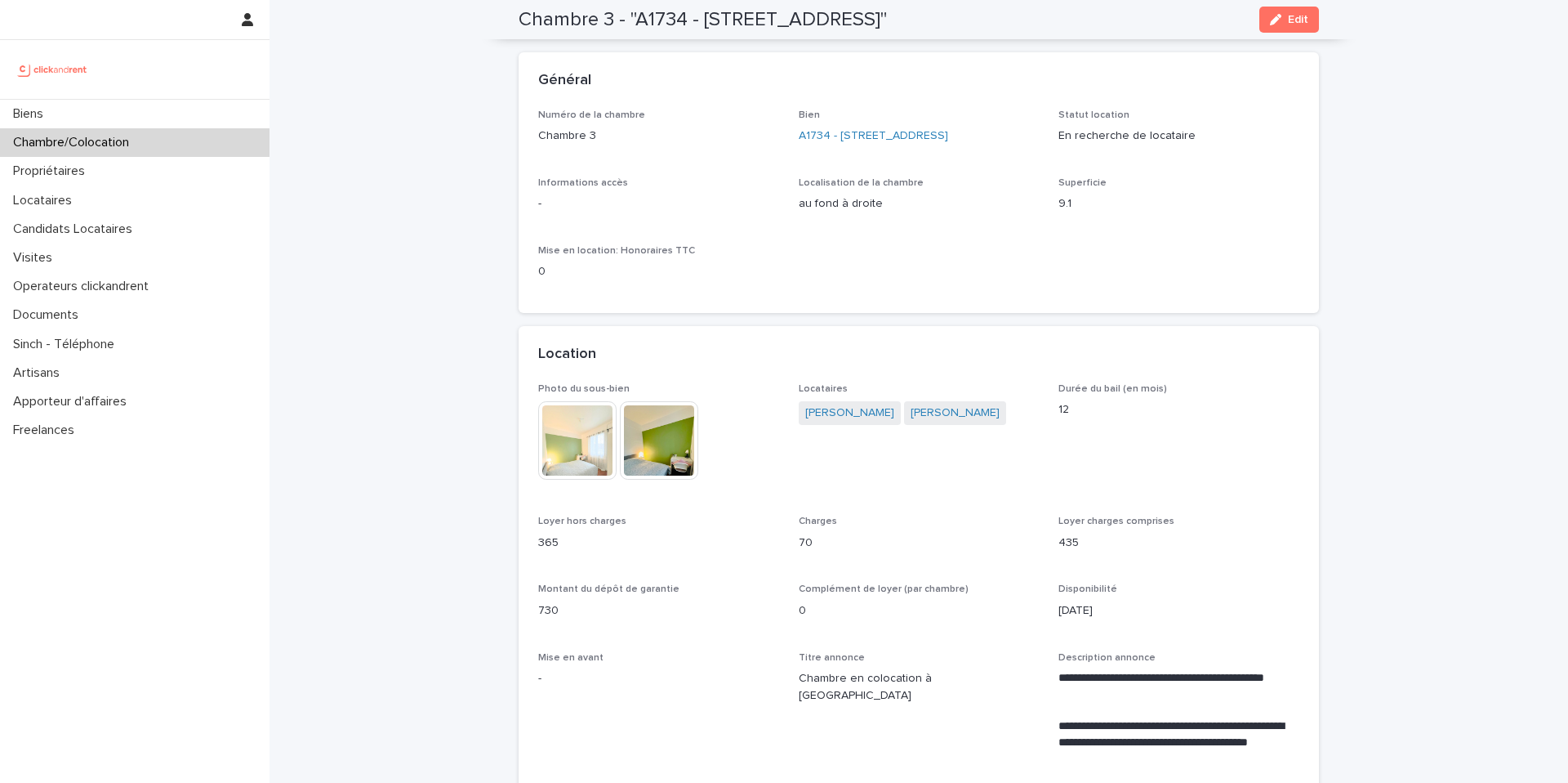
scroll to position [0, 0]
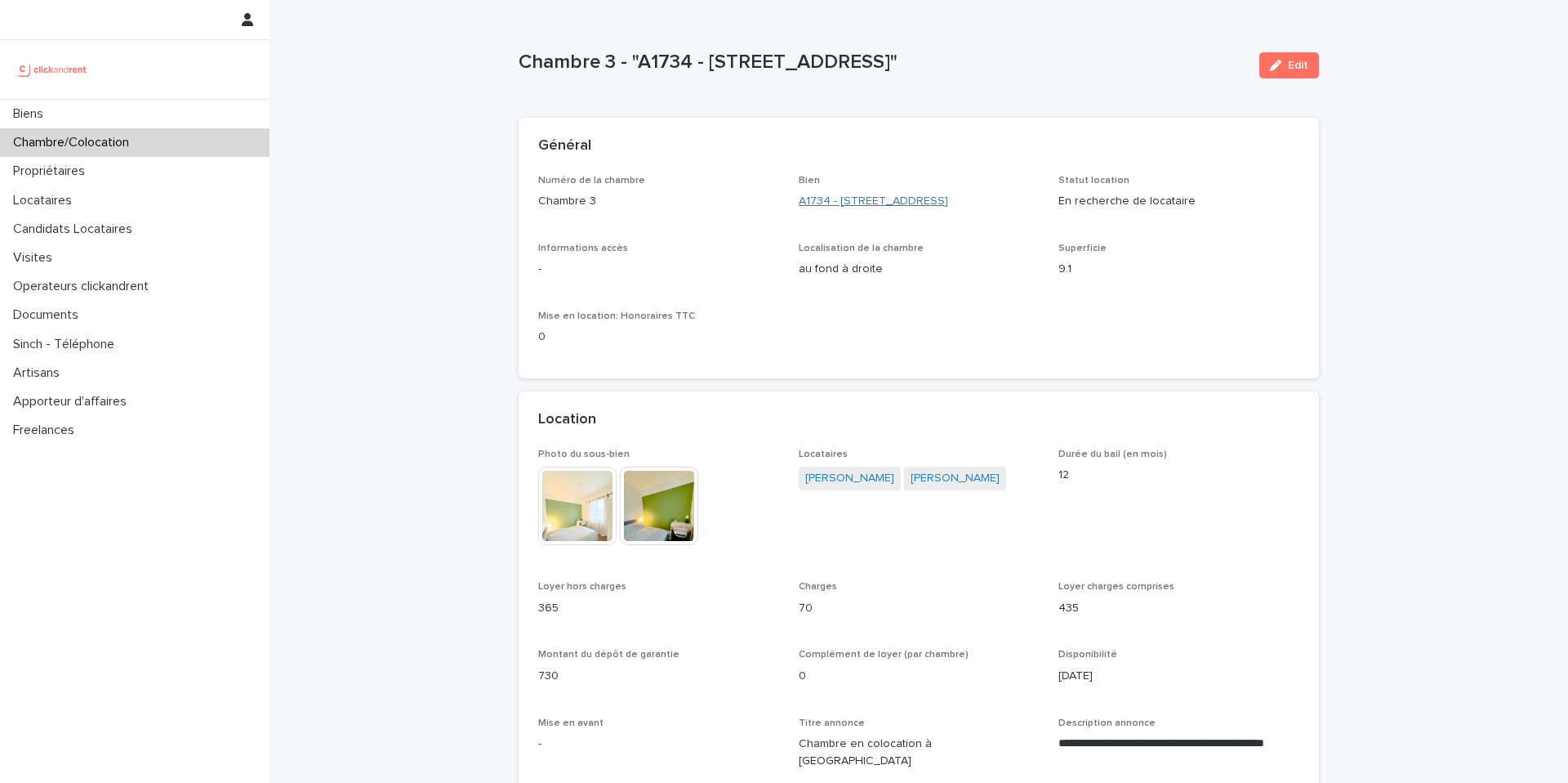
click at [889, 197] on link "A1734 - 18 rue du Faubourg Madeleine, Orléans 45000" at bounding box center [874, 201] width 149 height 18
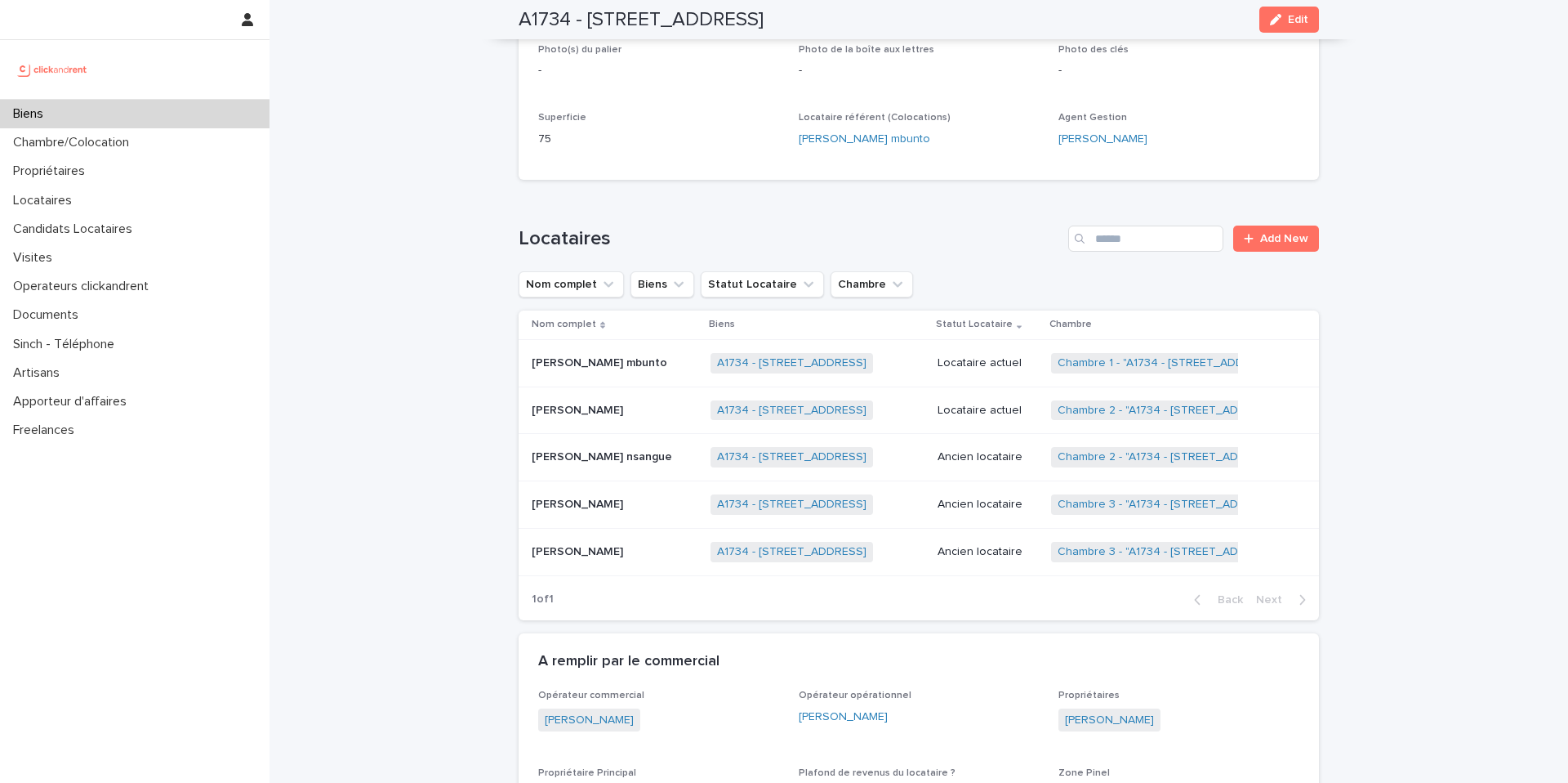
scroll to position [468, 0]
click at [991, 405] on p "Locataire actuel" at bounding box center [987, 408] width 100 height 14
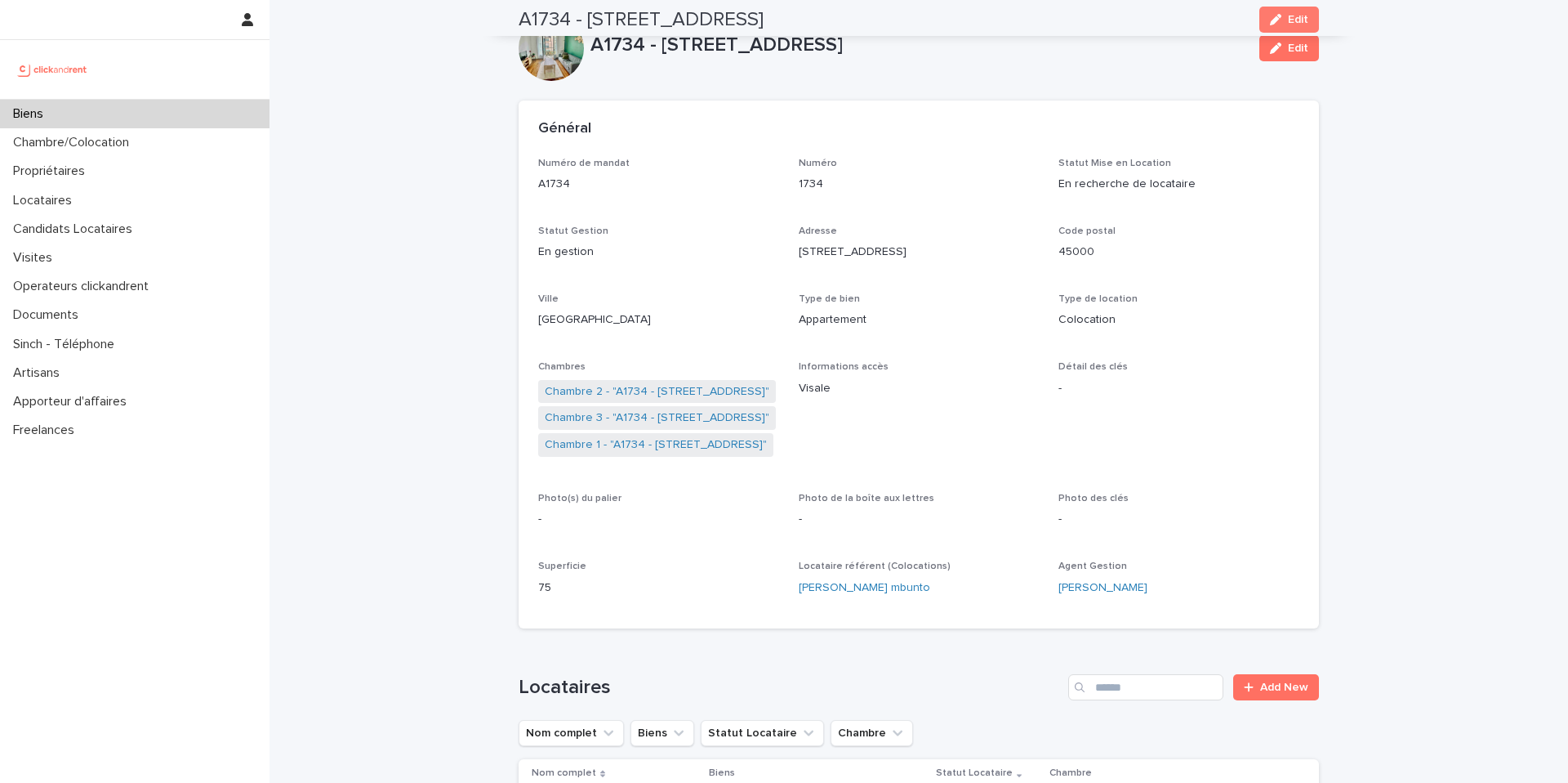
scroll to position [21, 0]
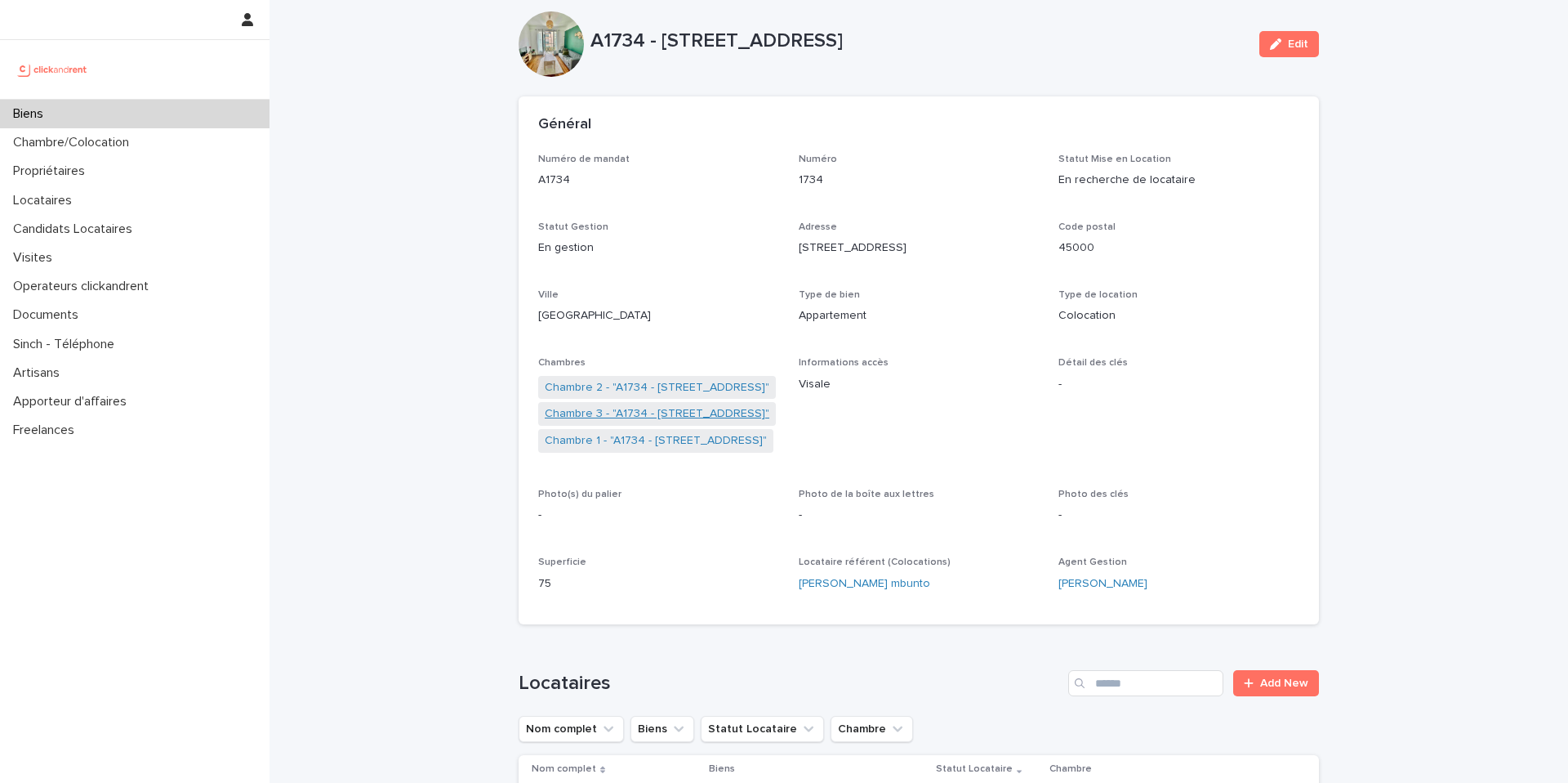
click at [627, 414] on link "Chambre 3 - "A1734 - 18 rue du Faubourg Madeleine, Orléans 45000"" at bounding box center [657, 414] width 225 height 18
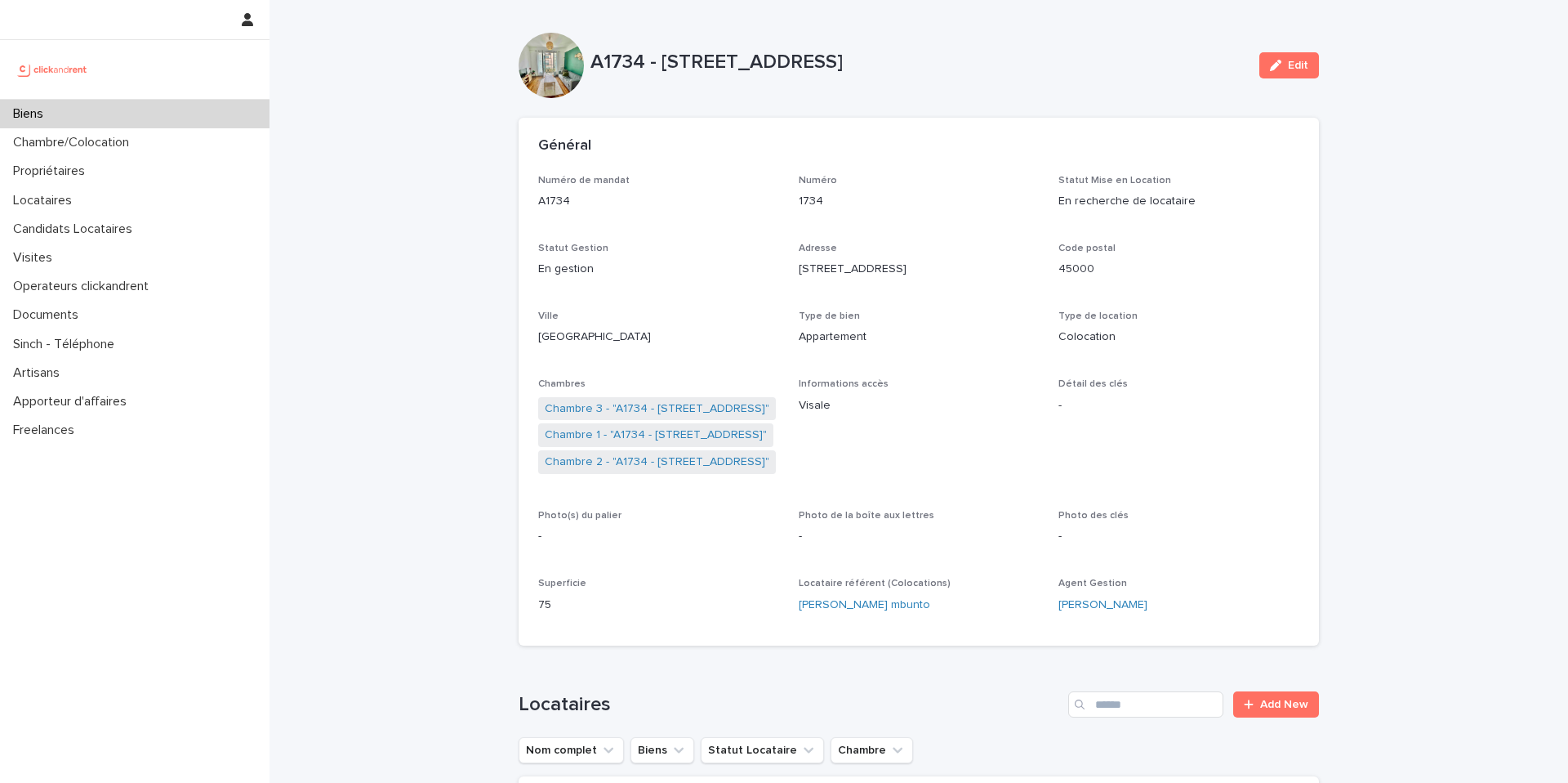
click at [205, 104] on div "Biens" at bounding box center [134, 113] width 270 height 29
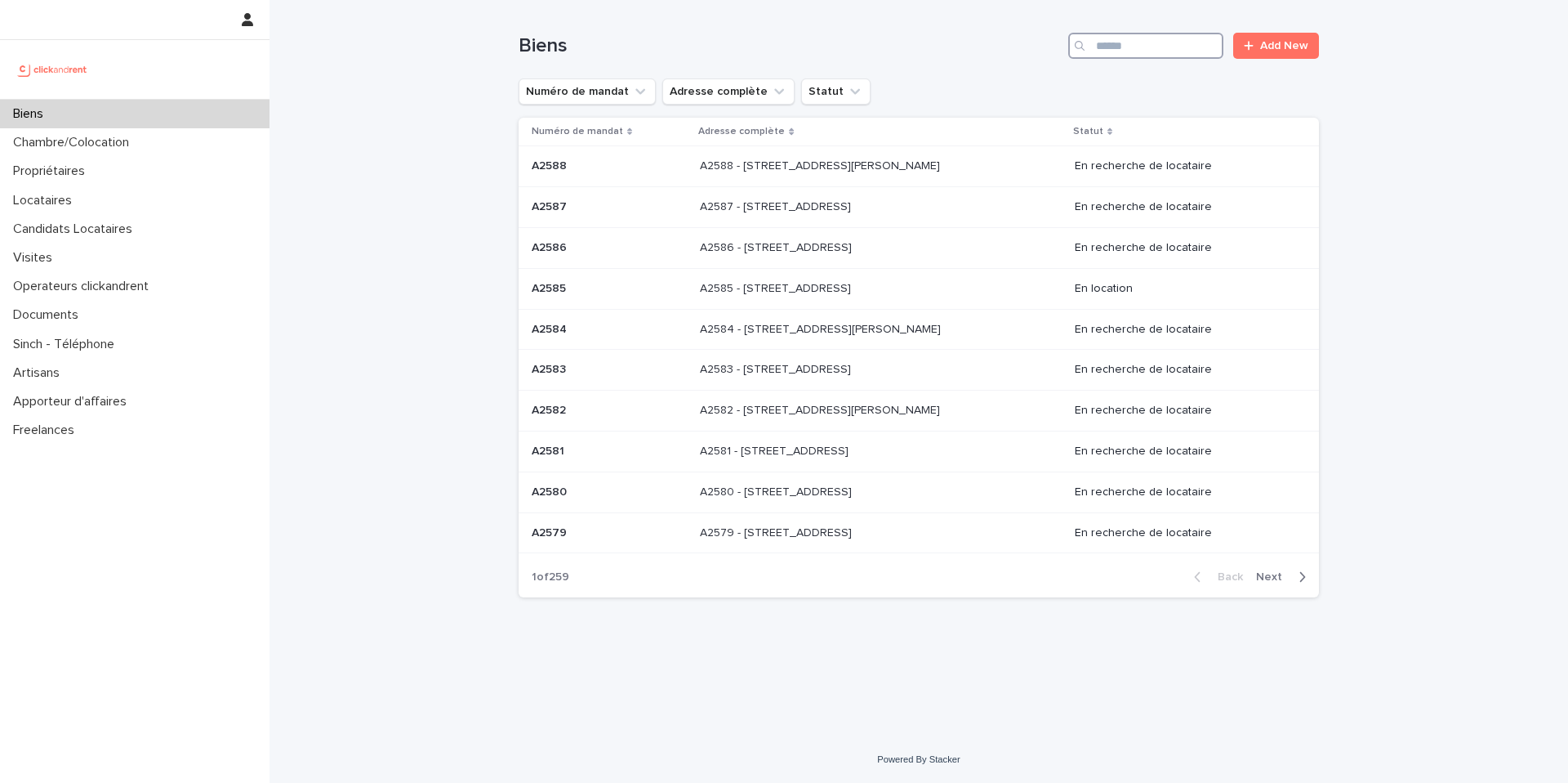
click at [1181, 44] on input "Search" at bounding box center [1145, 45] width 156 height 26
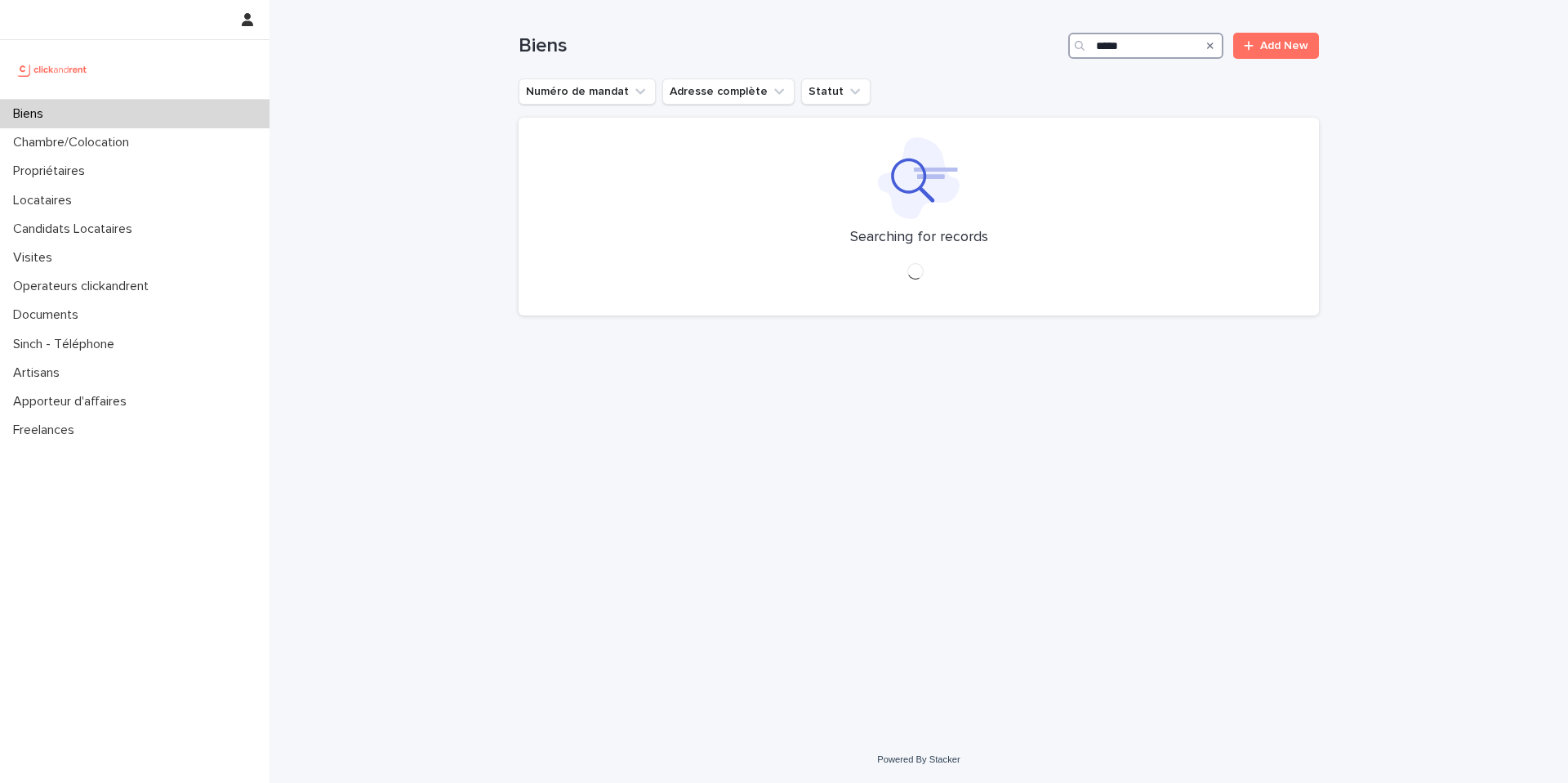
type input "*****"
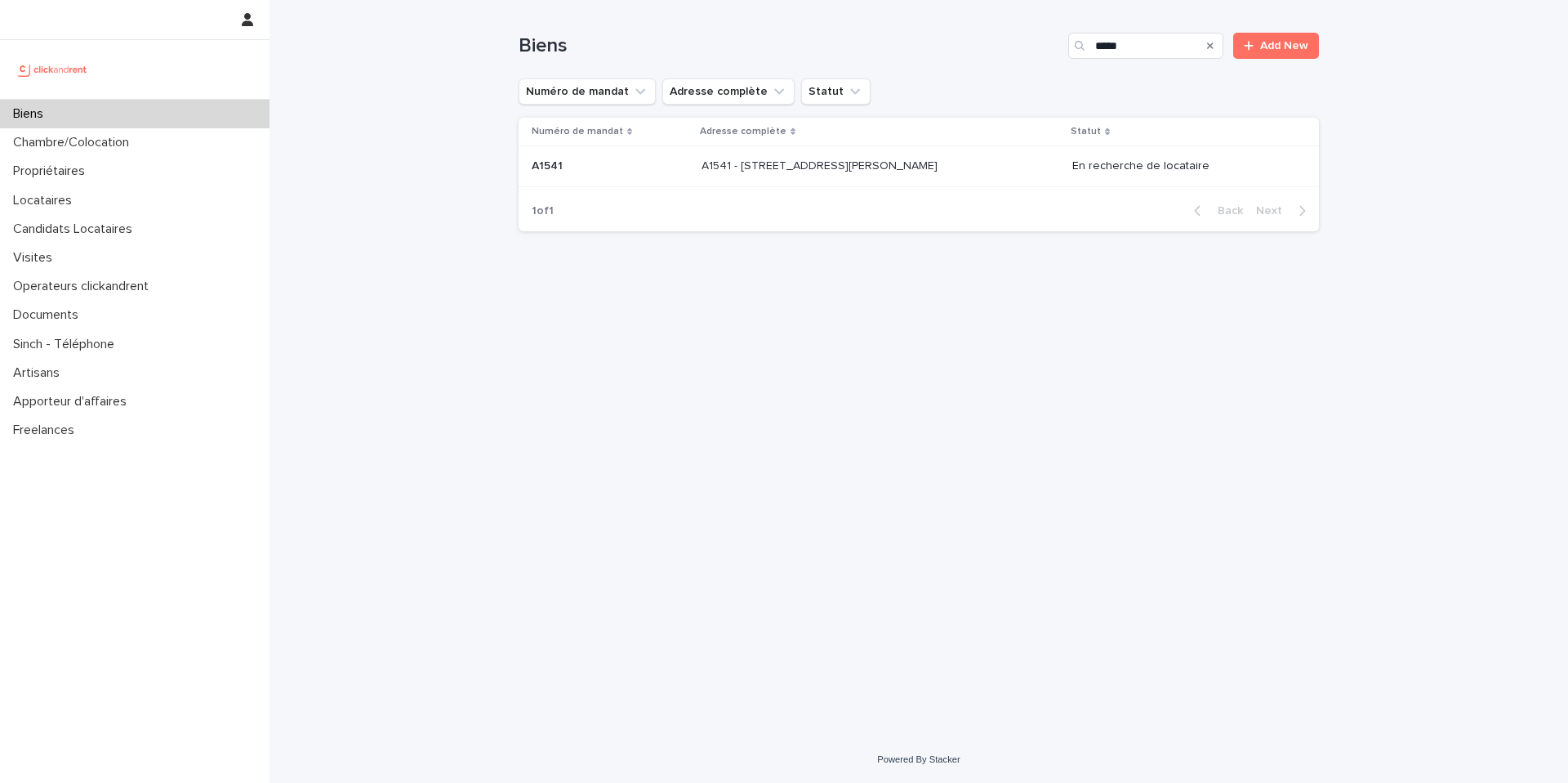
click at [993, 176] on div "A1541 - 14/16 rue Dumas, Epinay sur Seine 93800 A1541 - 14/16 rue Dumas, Epinay…" at bounding box center [880, 166] width 358 height 27
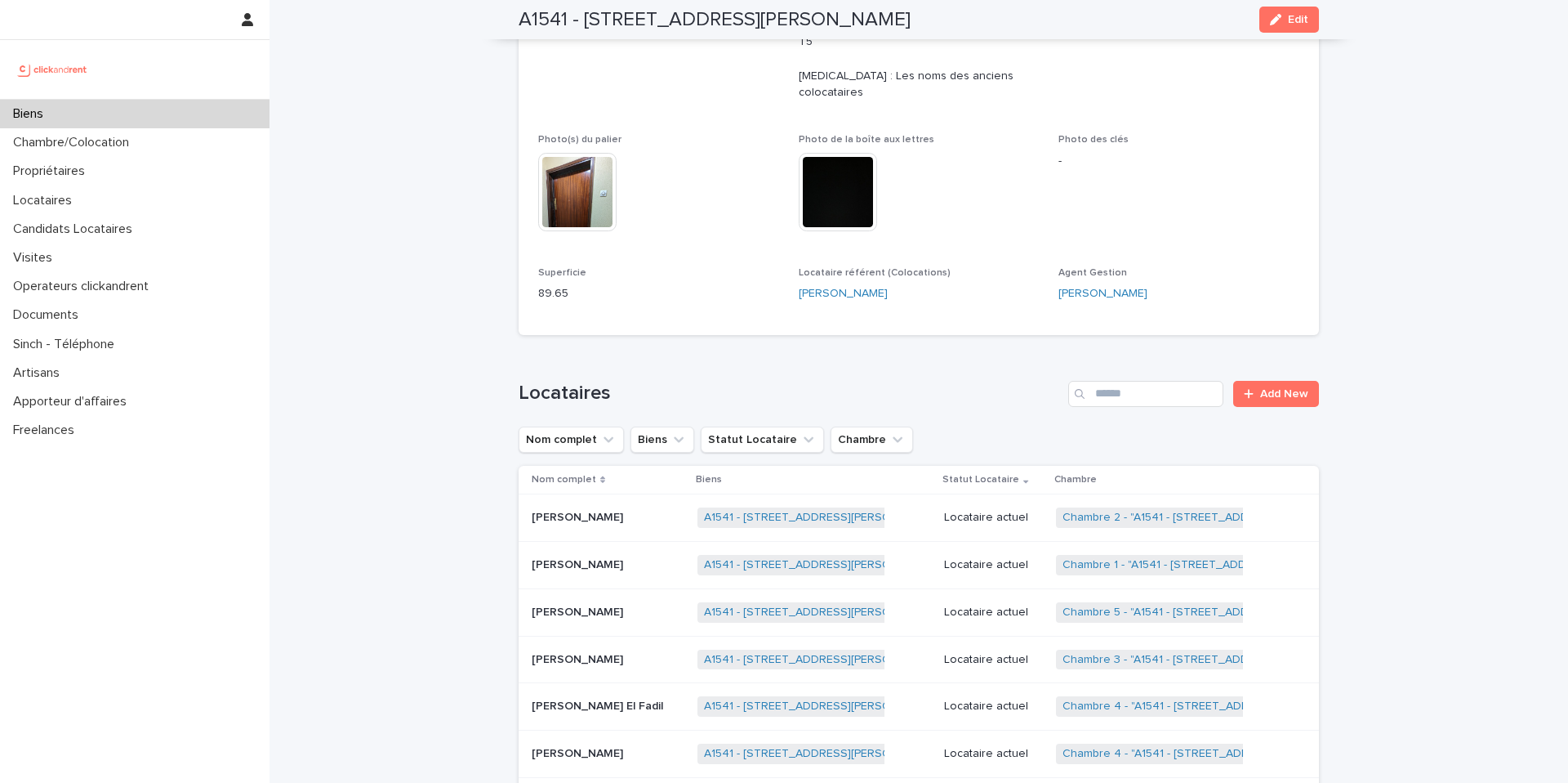
scroll to position [655, 0]
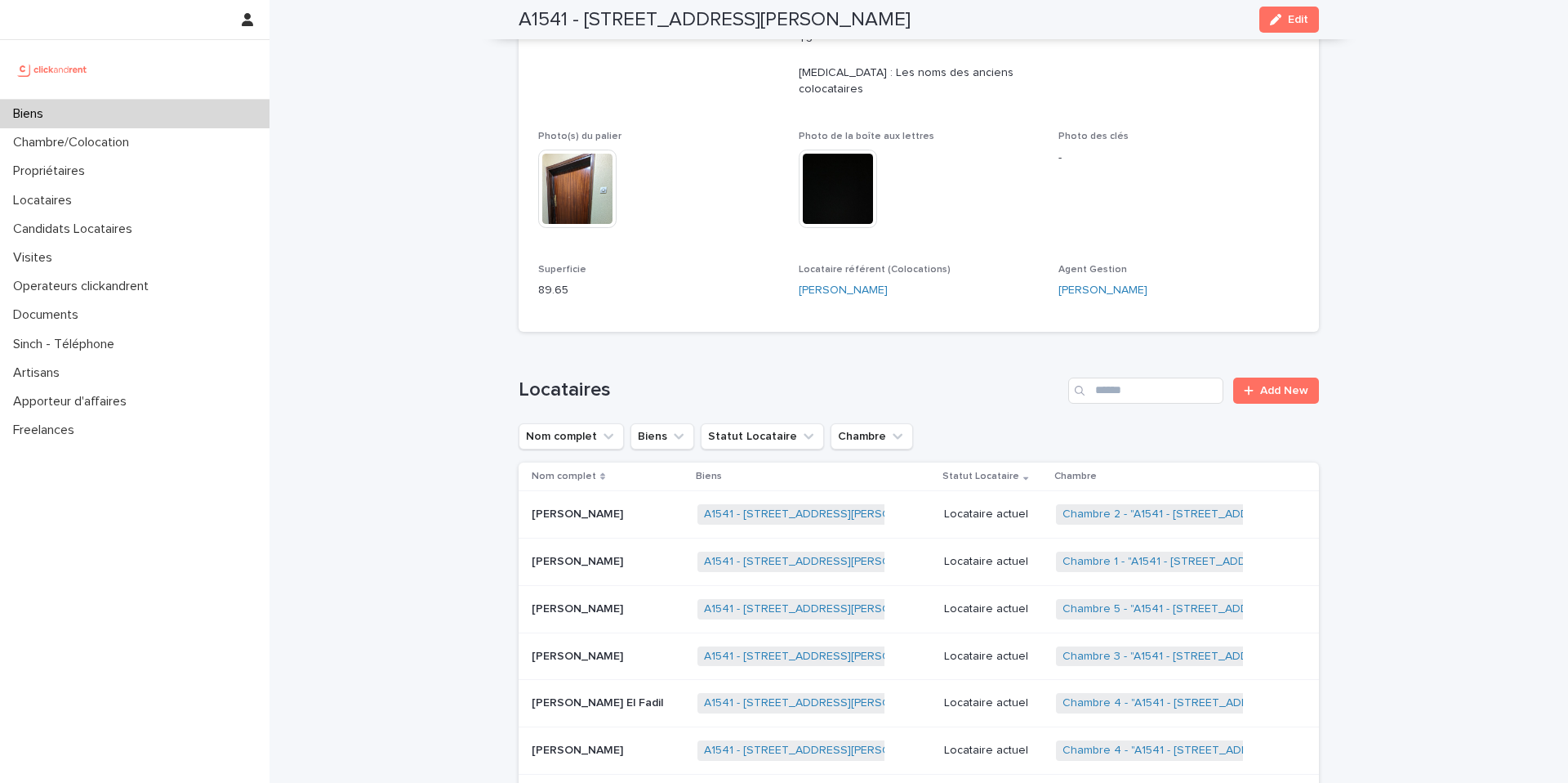
click at [659, 508] on p at bounding box center [608, 514] width 153 height 14
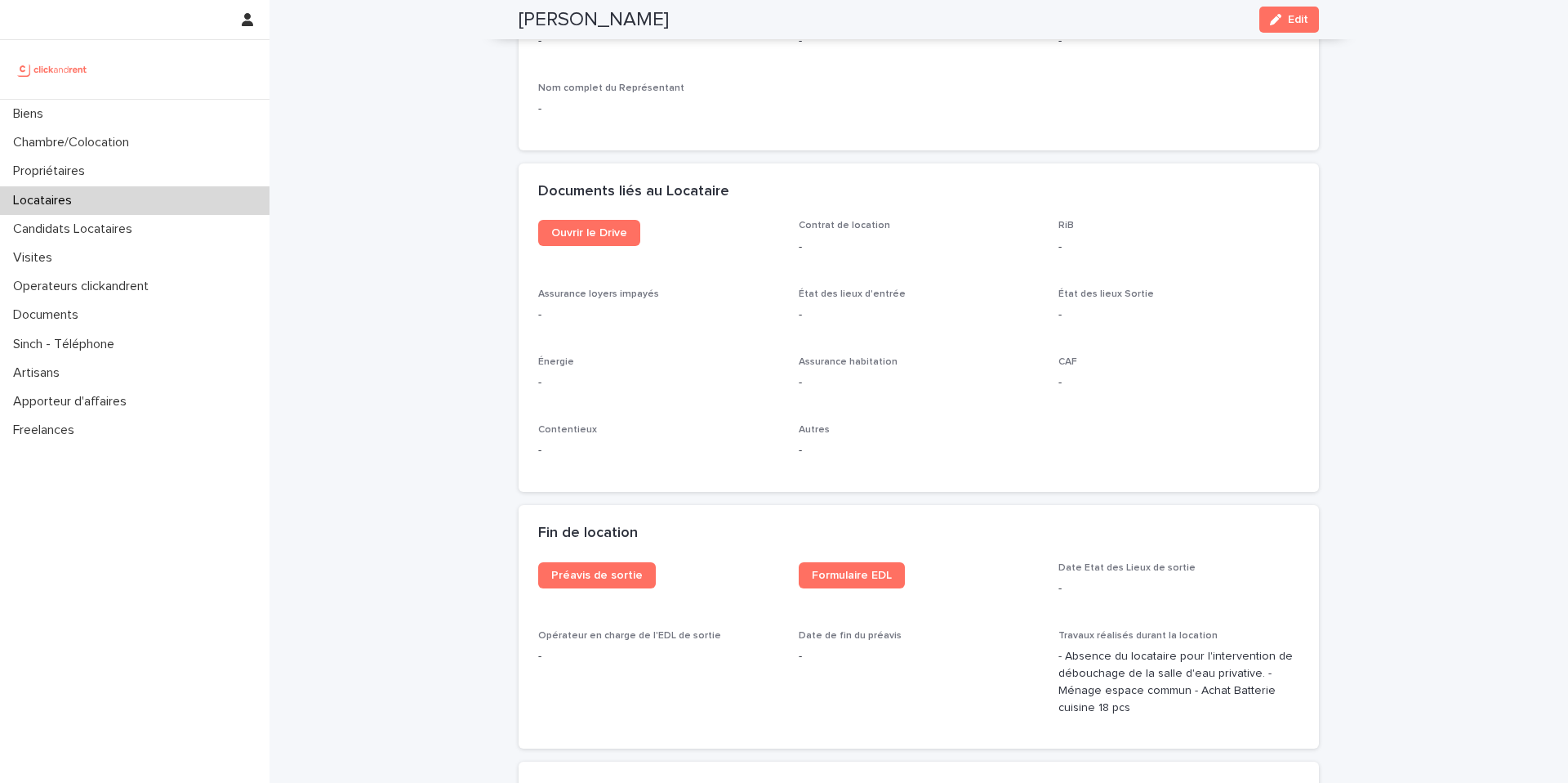
scroll to position [1752, 0]
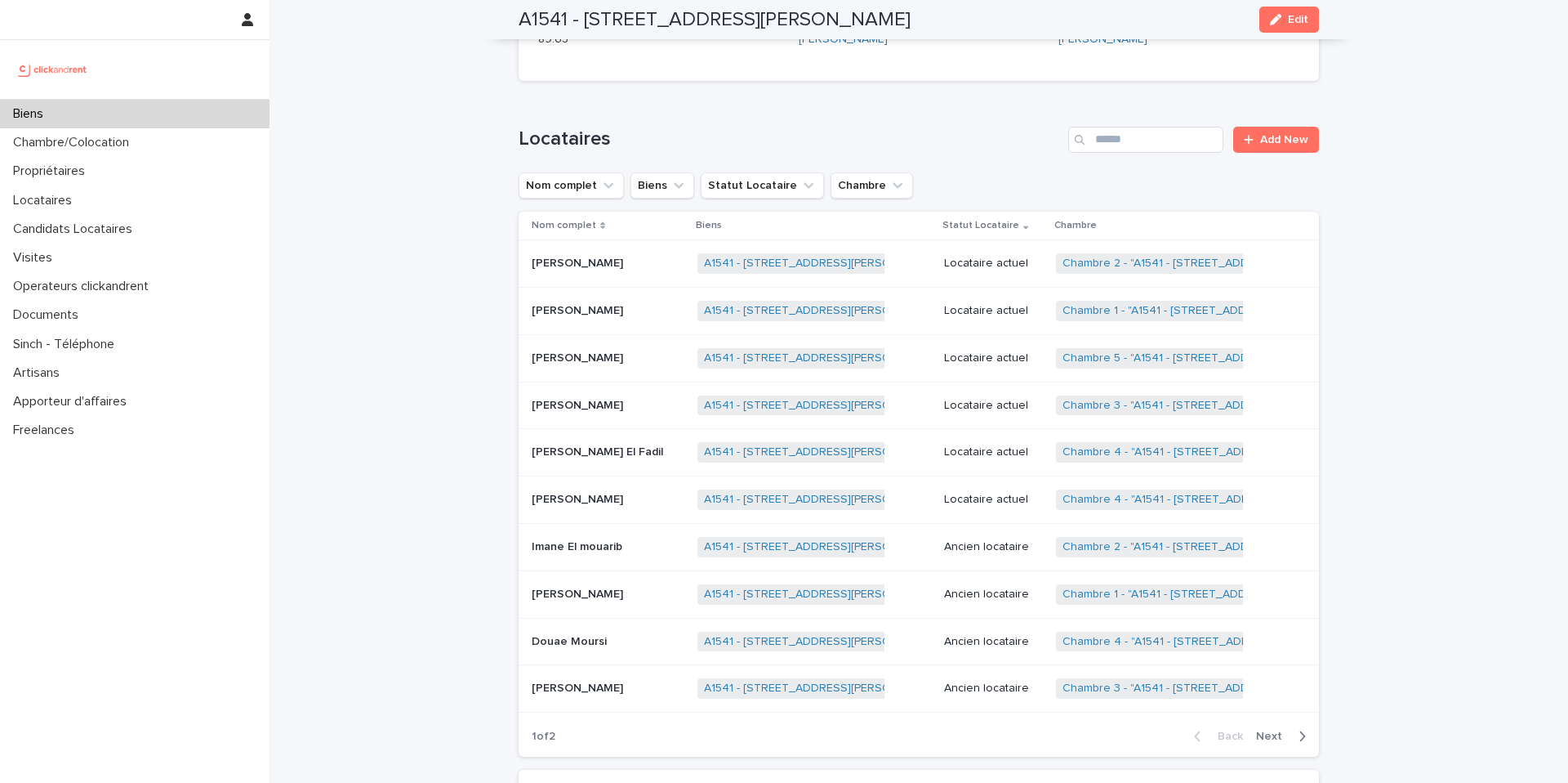
scroll to position [906, 0]
click at [610, 298] on div "Mariama Leye Mariama Leye" at bounding box center [608, 311] width 153 height 27
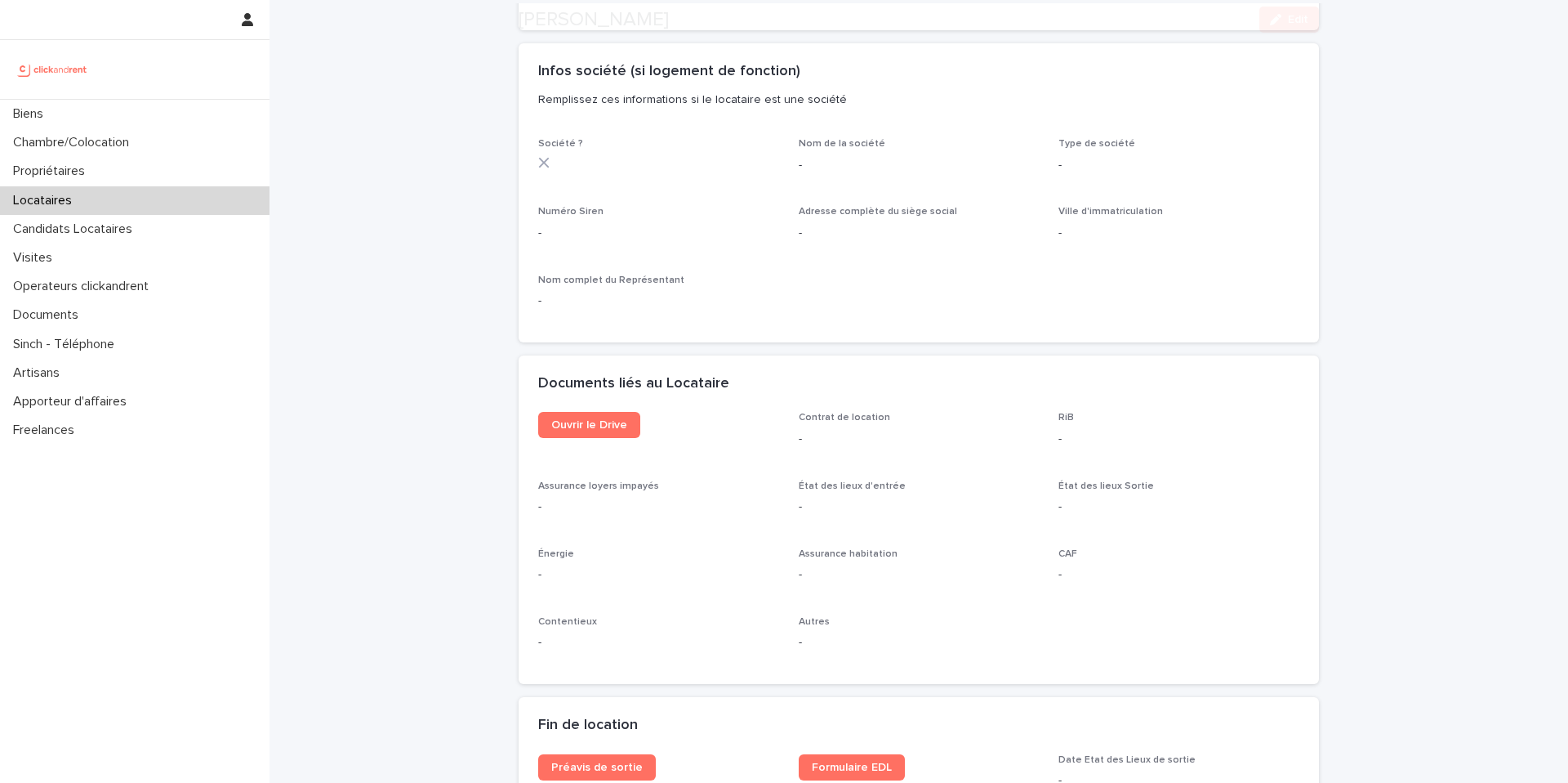
scroll to position [1999, 0]
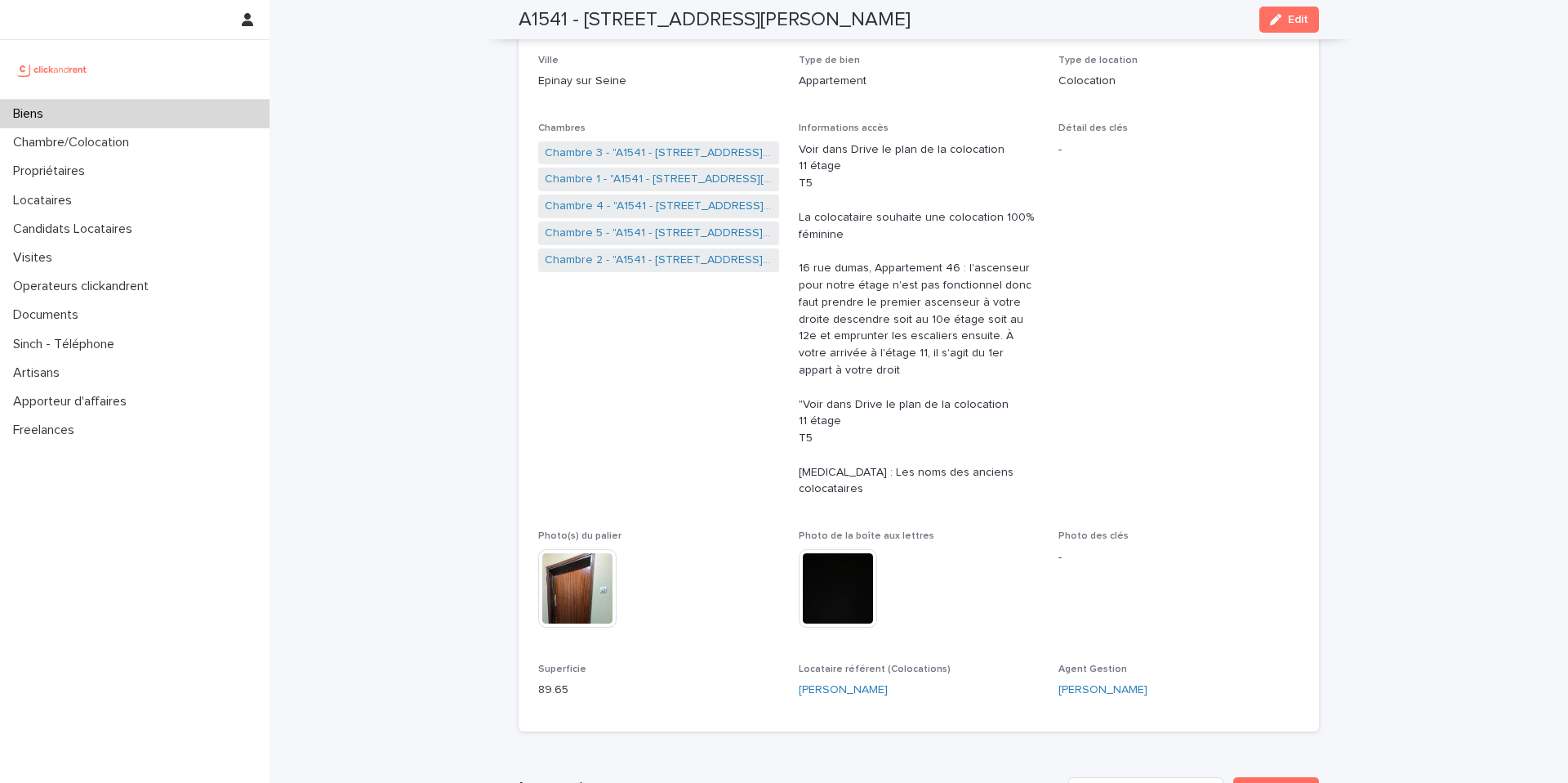
scroll to position [250, 0]
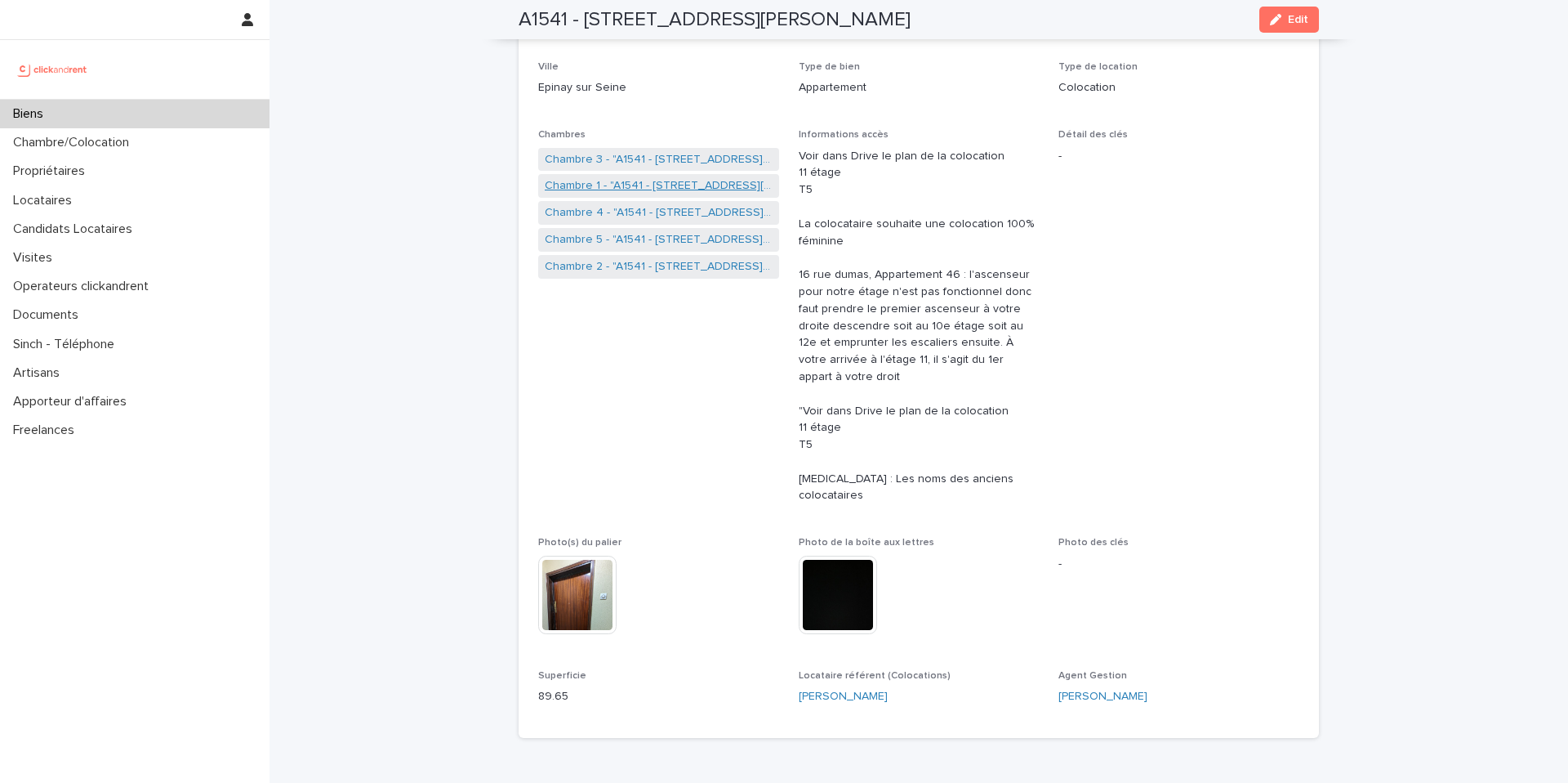
click at [638, 182] on link "Chambre 1 - "A1541 - 14/16 rue Dumas, Epinay sur Seine 93800"" at bounding box center [658, 185] width 227 height 18
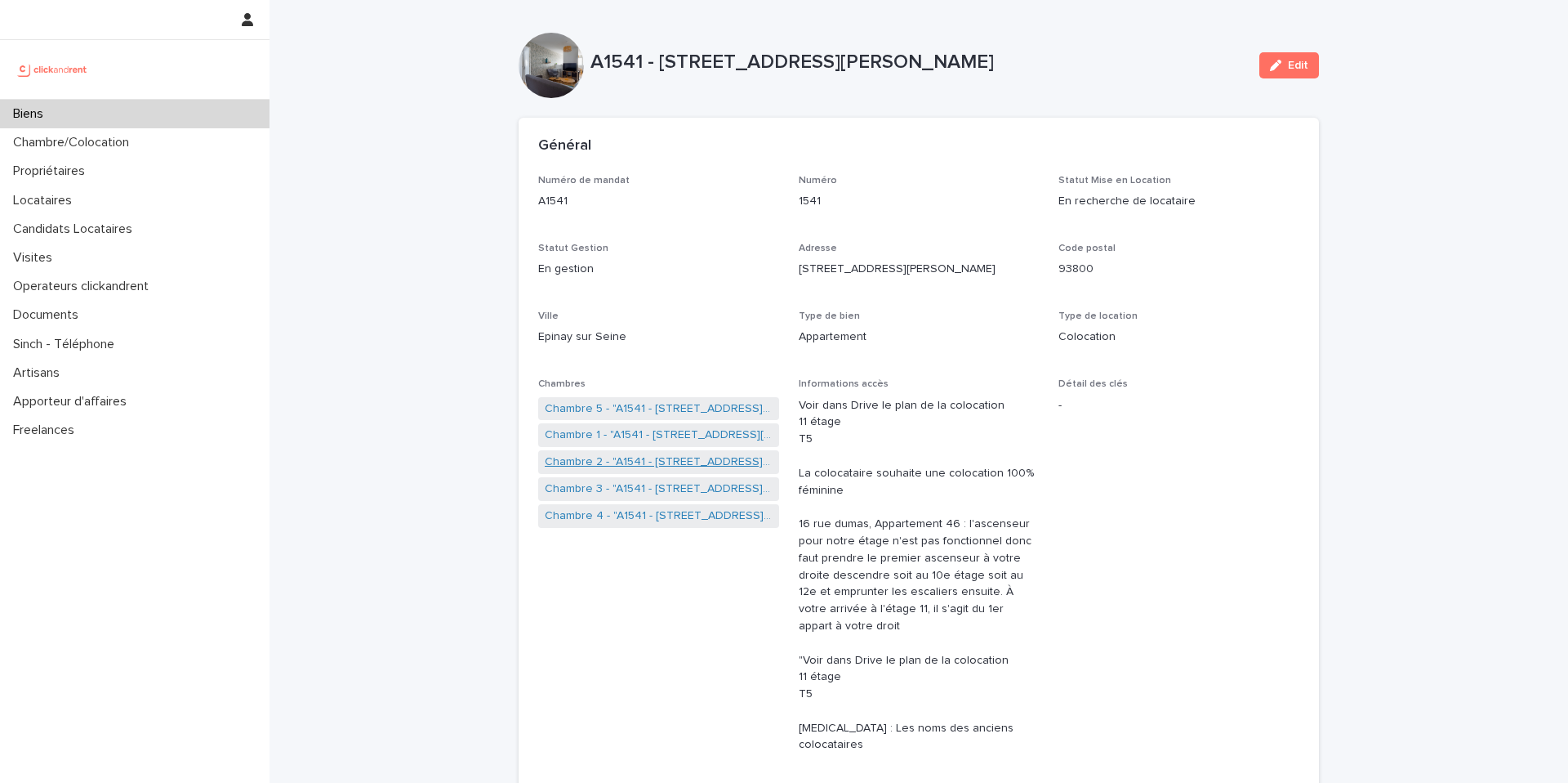
click at [614, 467] on link "Chambre 2 - "A1541 - 14/16 rue Dumas, Epinay sur Seine 93800"" at bounding box center [658, 462] width 227 height 18
click at [606, 492] on link "Chambre 3 - "A1541 - 14/16 rue Dumas, Epinay sur Seine 93800"" at bounding box center [658, 489] width 227 height 18
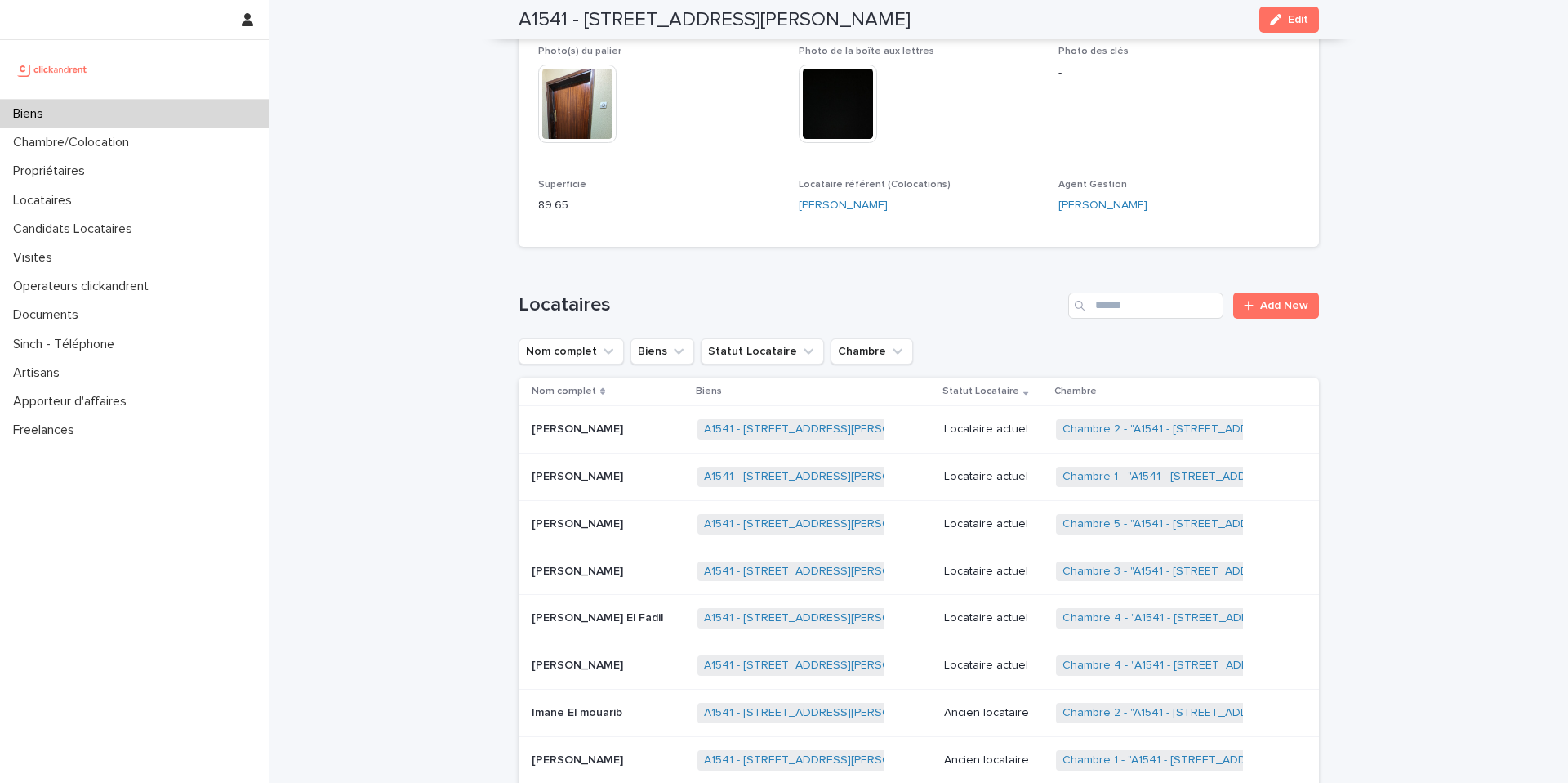
scroll to position [742, 0]
click at [980, 562] on p "Locataire actuel" at bounding box center [993, 568] width 99 height 14
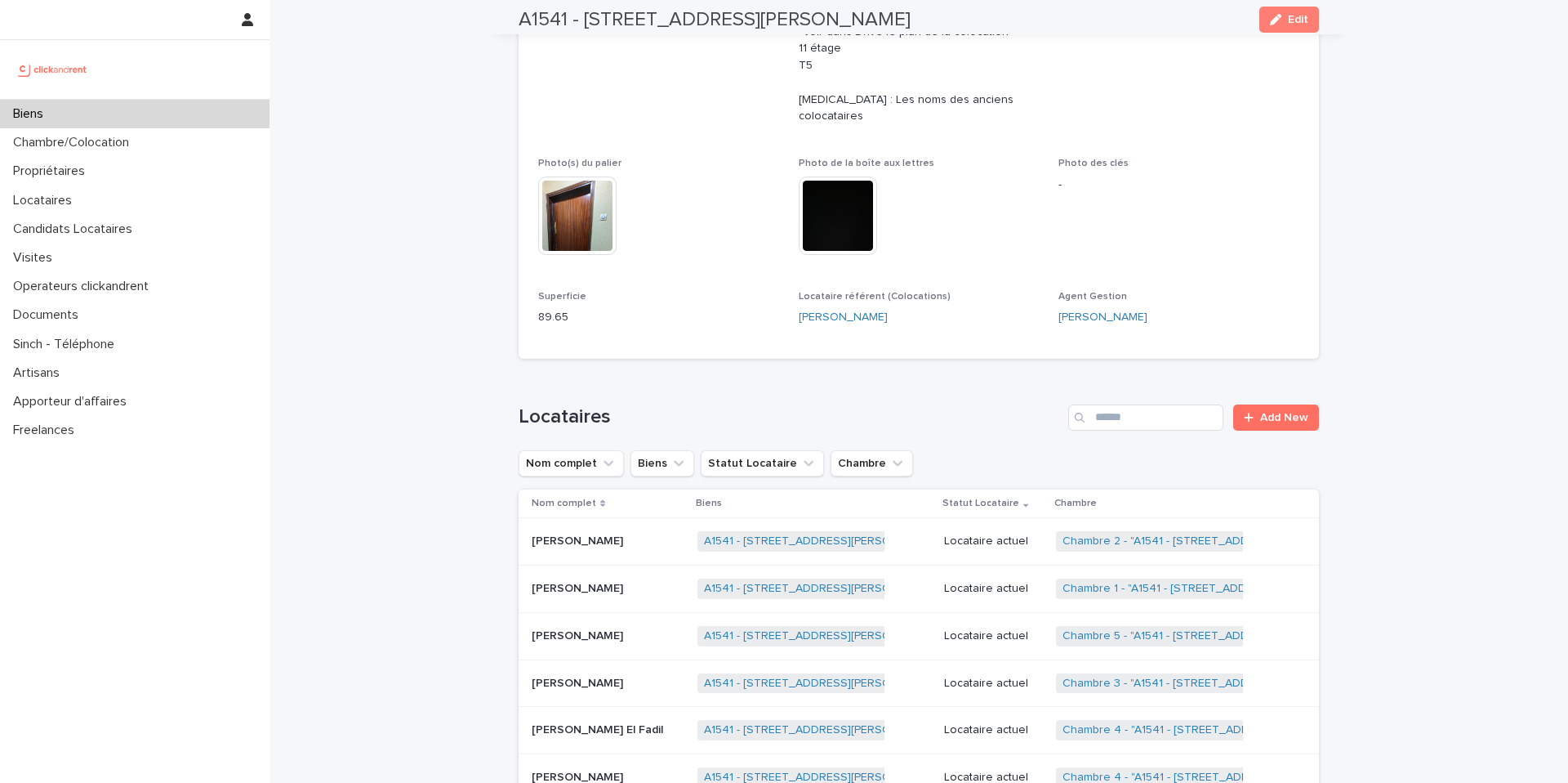
scroll to position [633, 0]
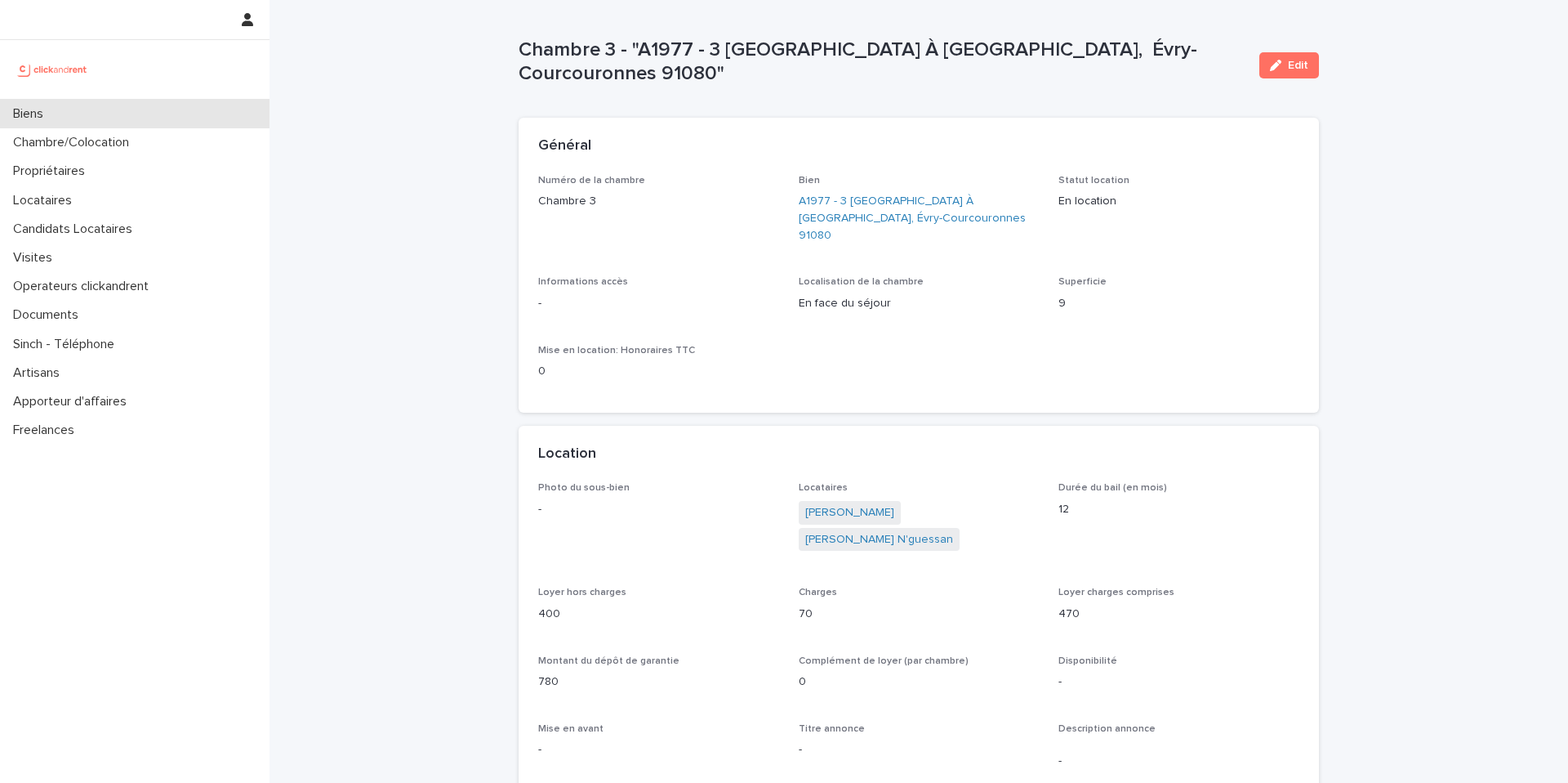
click at [147, 111] on div "Biens" at bounding box center [134, 113] width 270 height 29
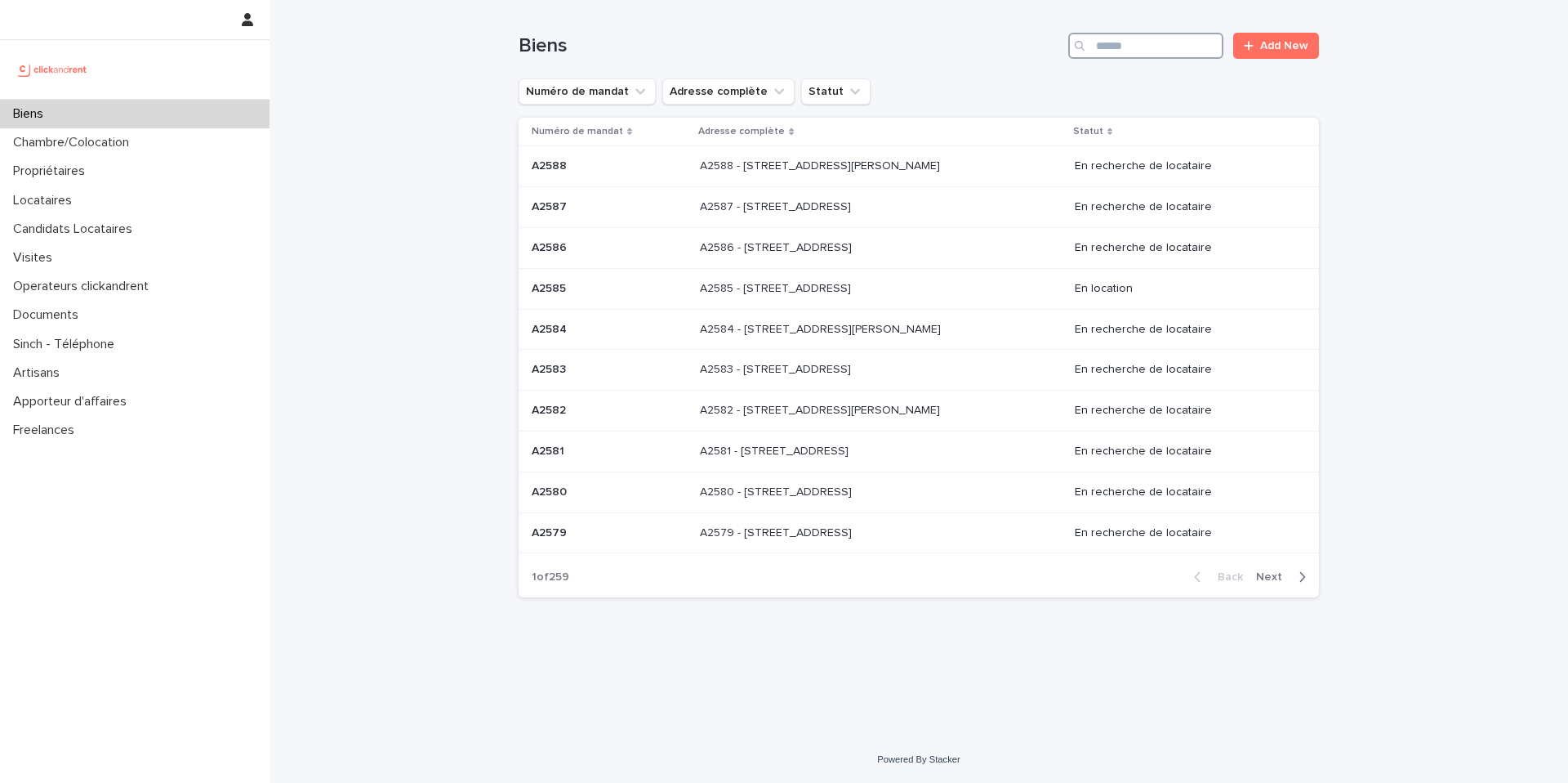
click at [1179, 54] on input "Search" at bounding box center [1145, 45] width 156 height 26
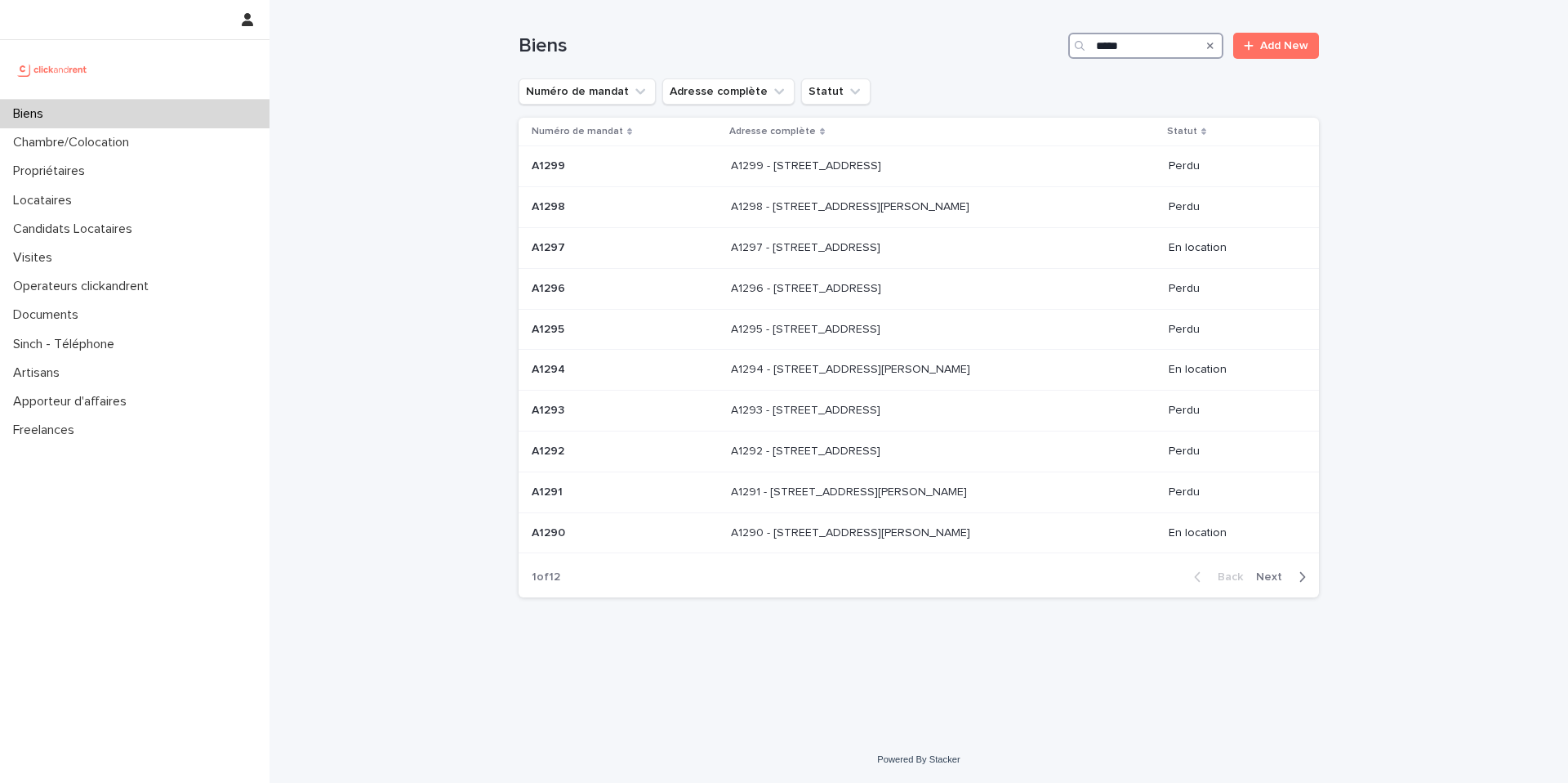
type input "*****"
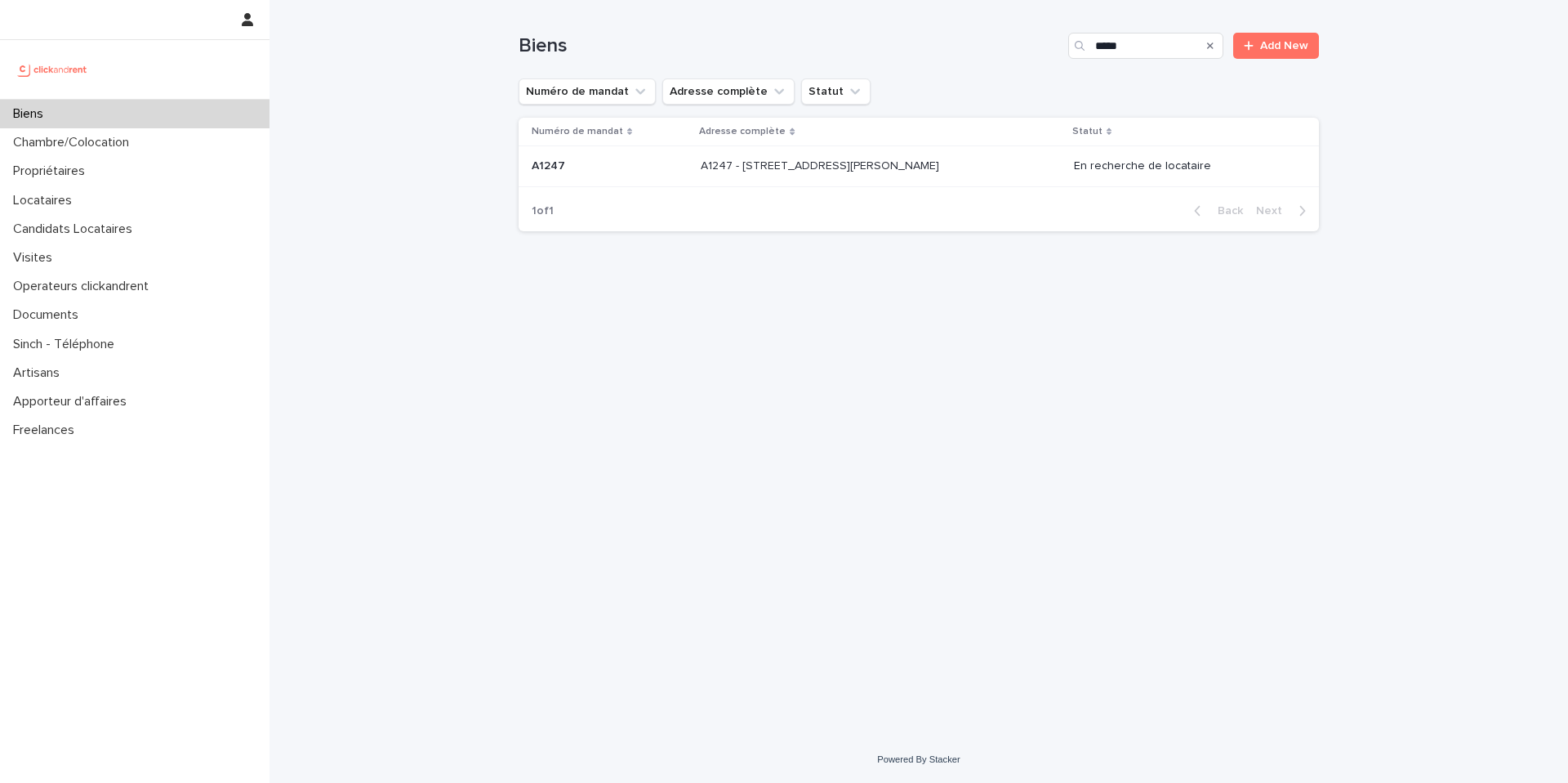
click at [1001, 164] on div "A1247 - [STREET_ADDRESS][PERSON_NAME] 92110 A1247 - [STREET_ADDRESS][PERSON_NAM…" at bounding box center [880, 166] width 359 height 27
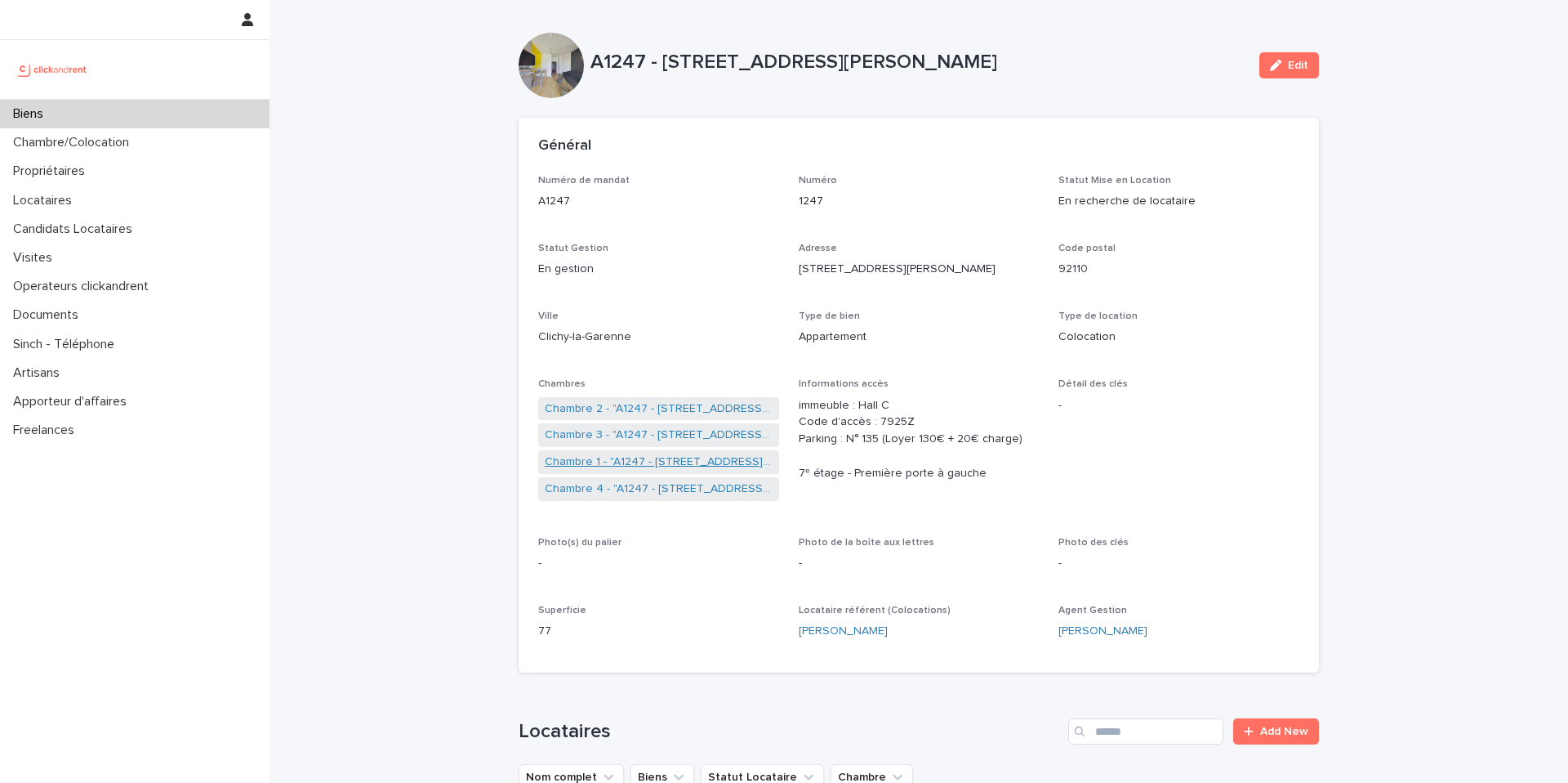
click at [611, 455] on link "Chambre 1 - "A1247 - 1 rue Charlotte Perriand, Clichy-la-Garenne 92110"" at bounding box center [658, 462] width 227 height 18
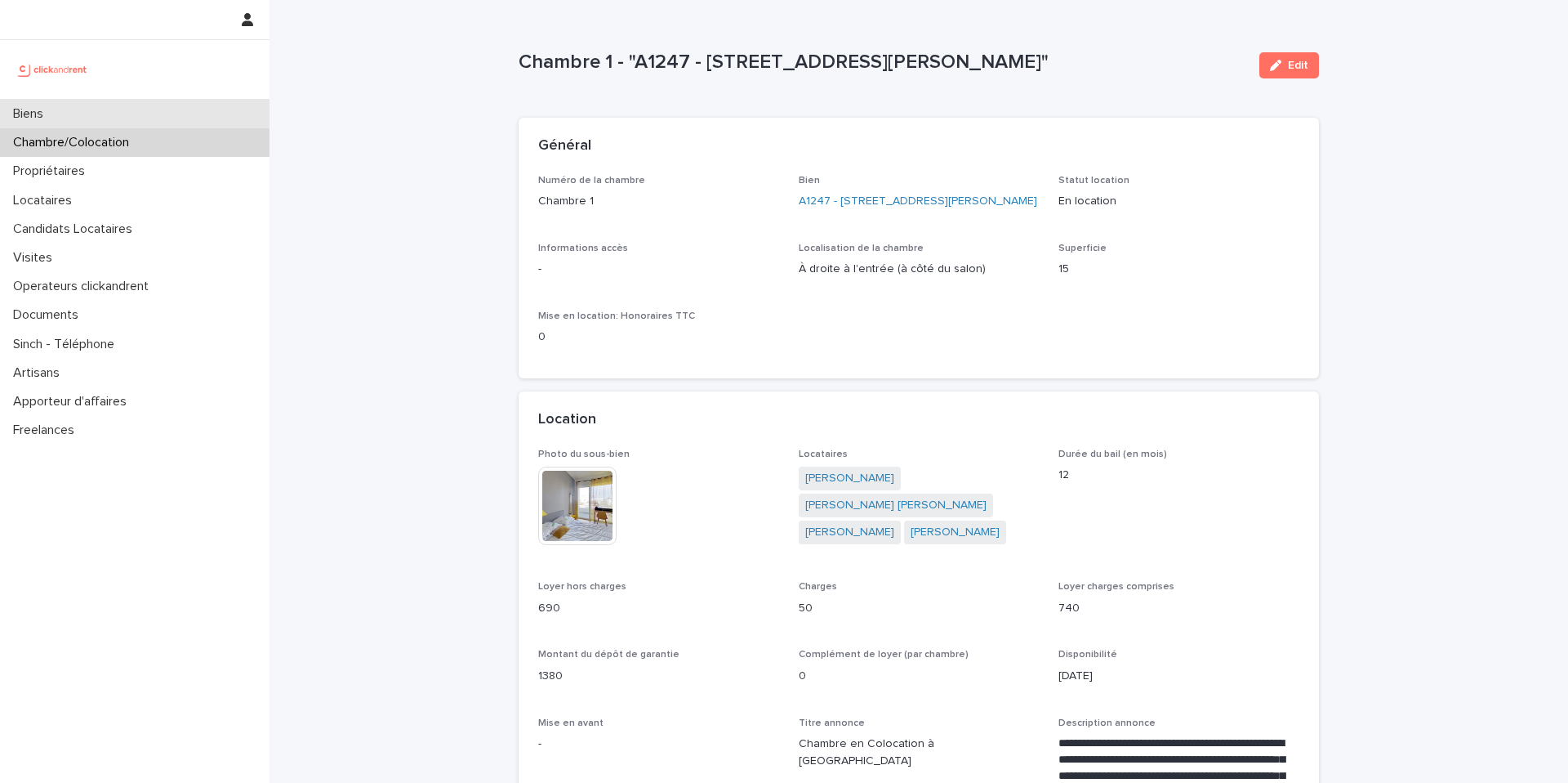
click at [203, 113] on div "Biens" at bounding box center [134, 113] width 270 height 29
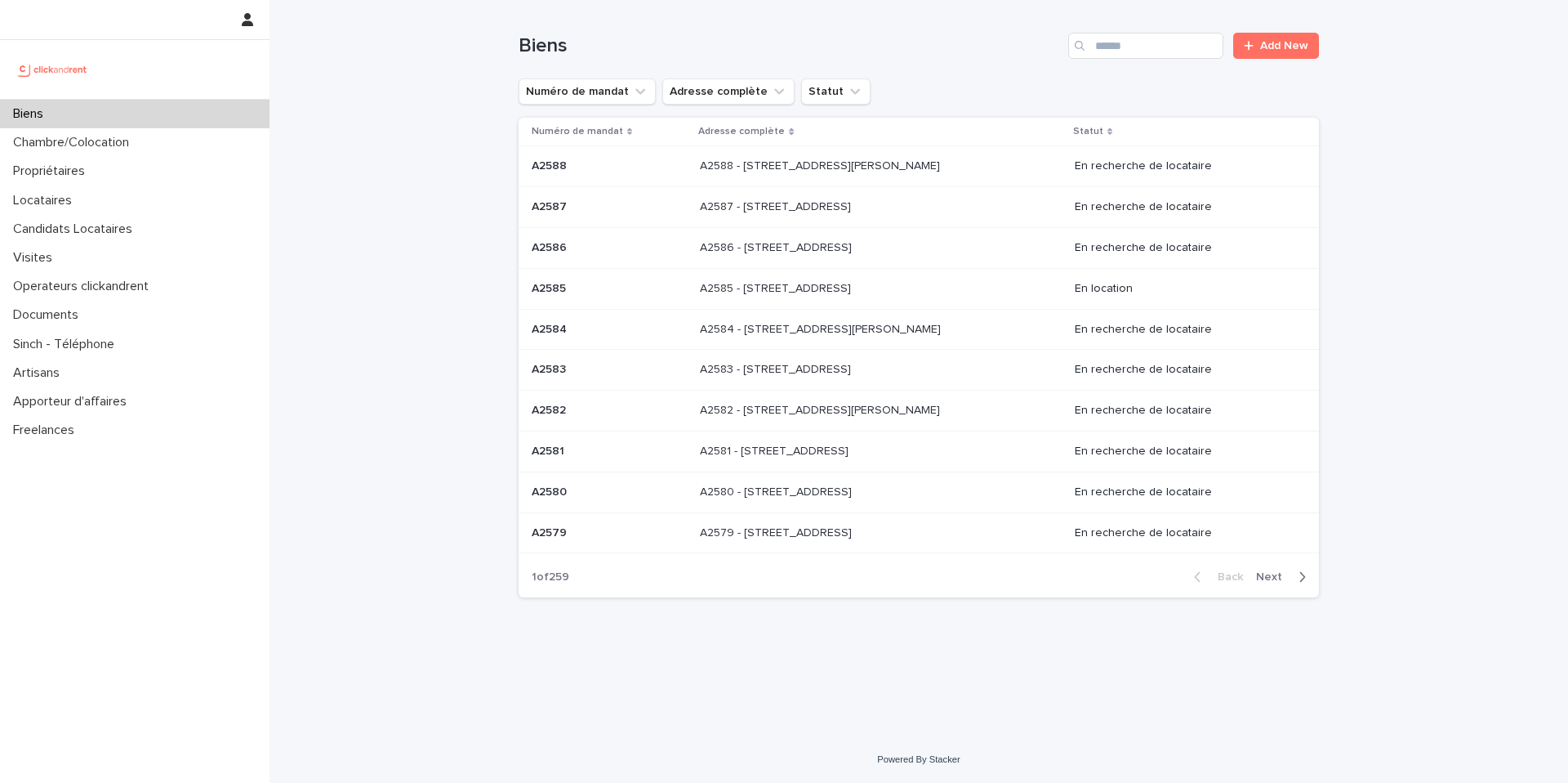
click at [242, 112] on div "Biens" at bounding box center [134, 113] width 270 height 29
click at [1133, 46] on input "Search" at bounding box center [1145, 45] width 156 height 26
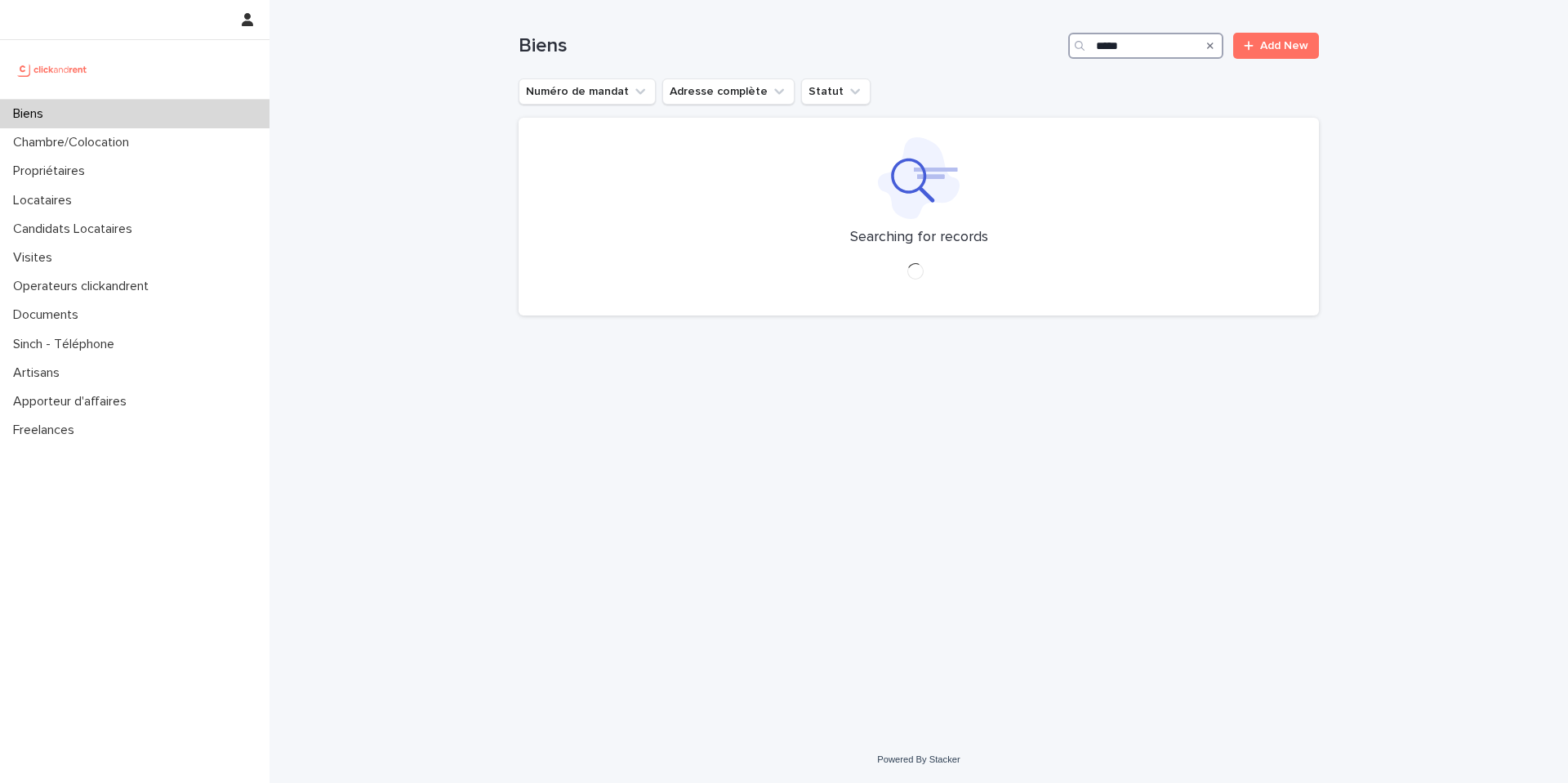
type input "*****"
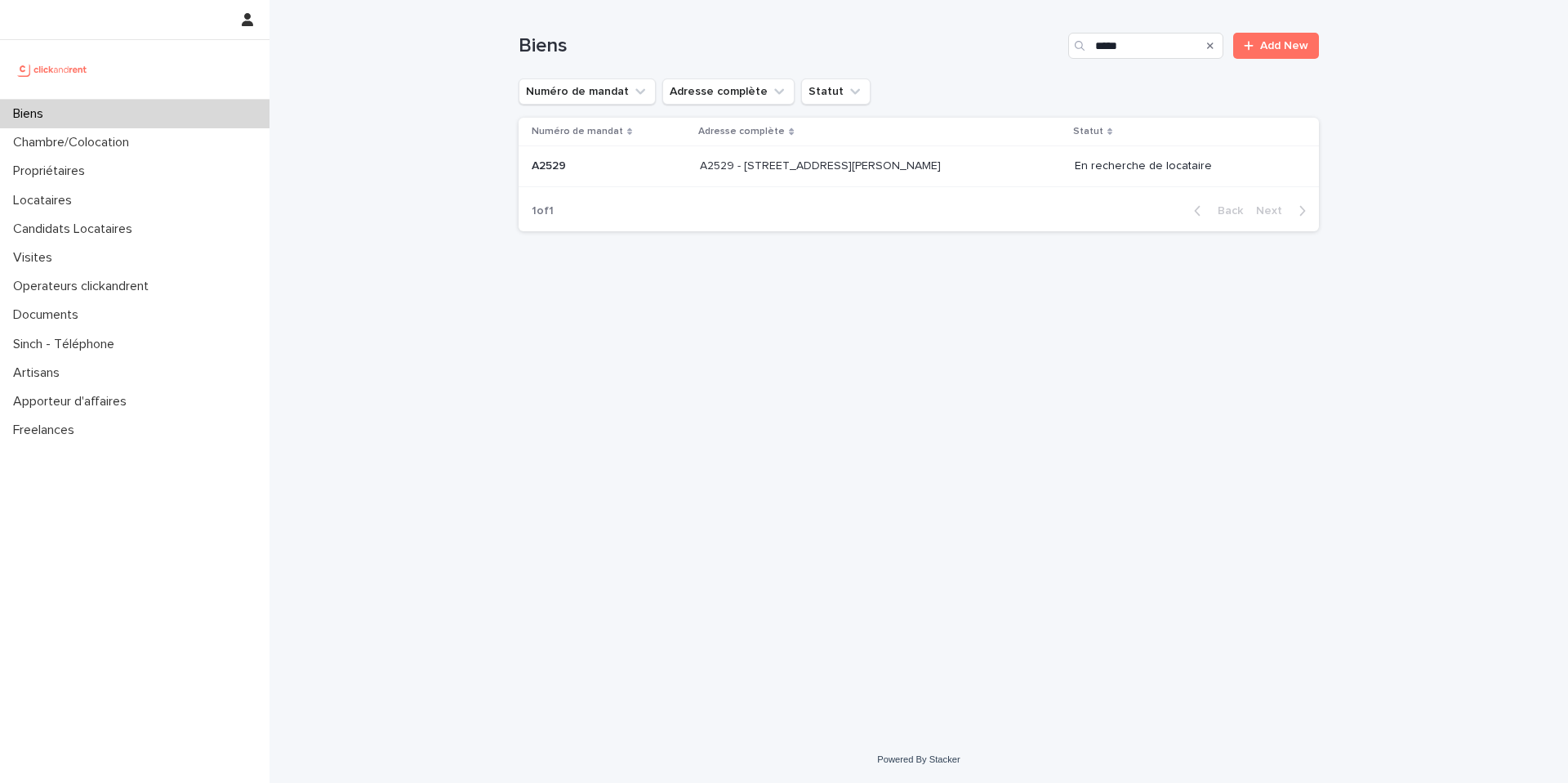
click at [911, 163] on p "A2529 - 14 rue Honoré de Balzac, Garges-lès-Gonesse 95140" at bounding box center [821, 164] width 244 height 18
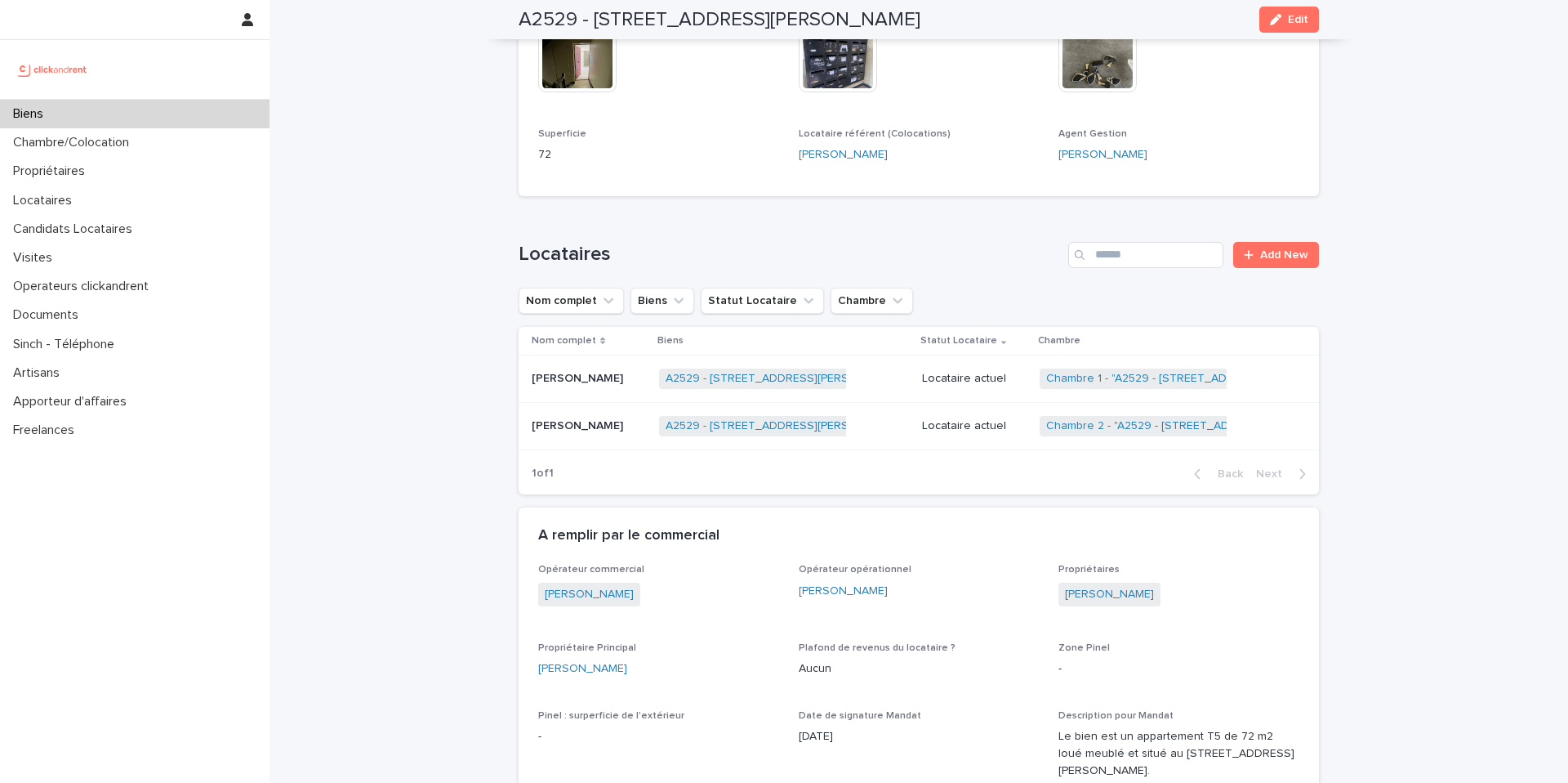
scroll to position [616, 0]
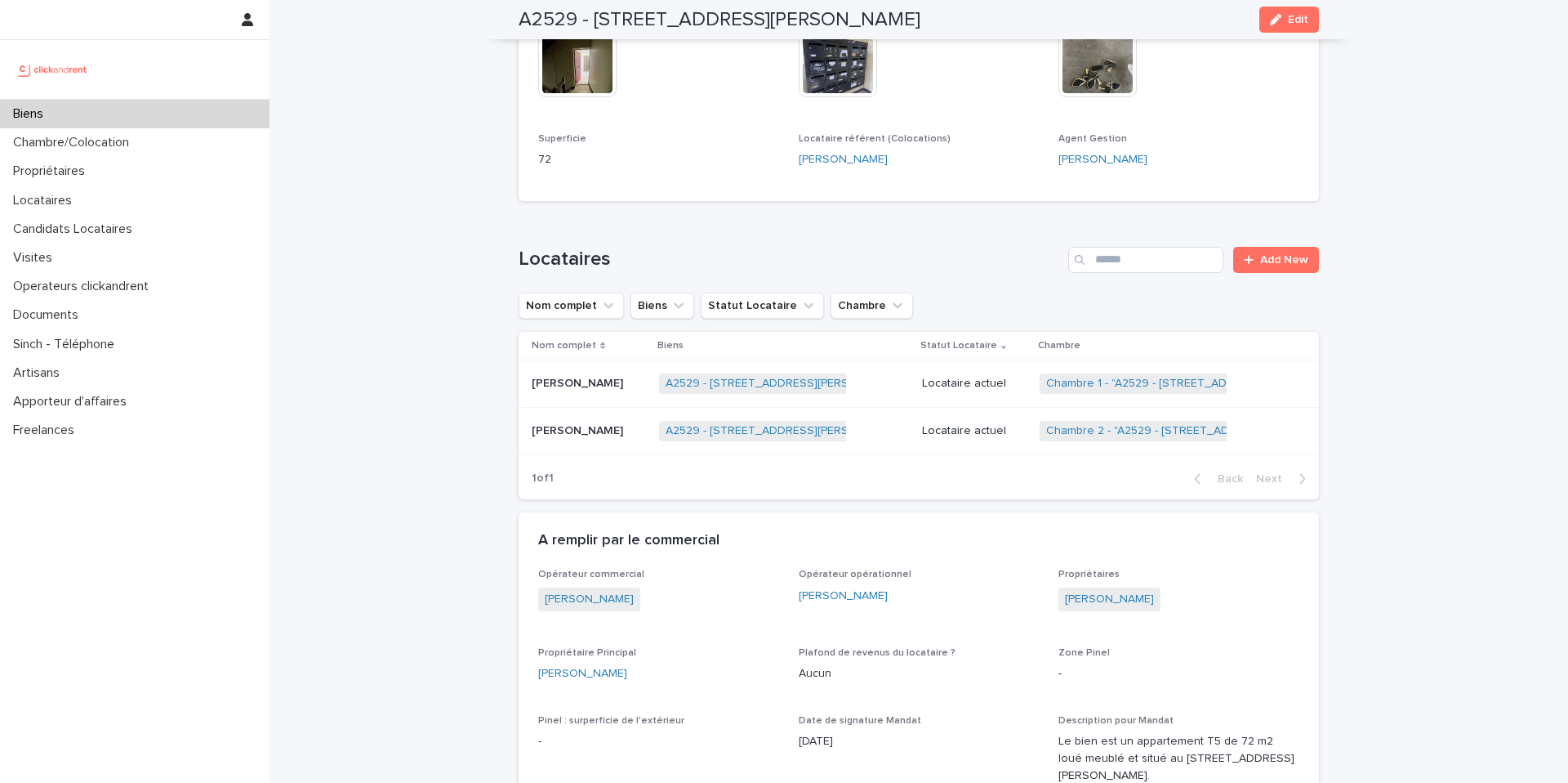
click at [611, 379] on p "Younes Mamouch" at bounding box center [578, 381] width 95 height 18
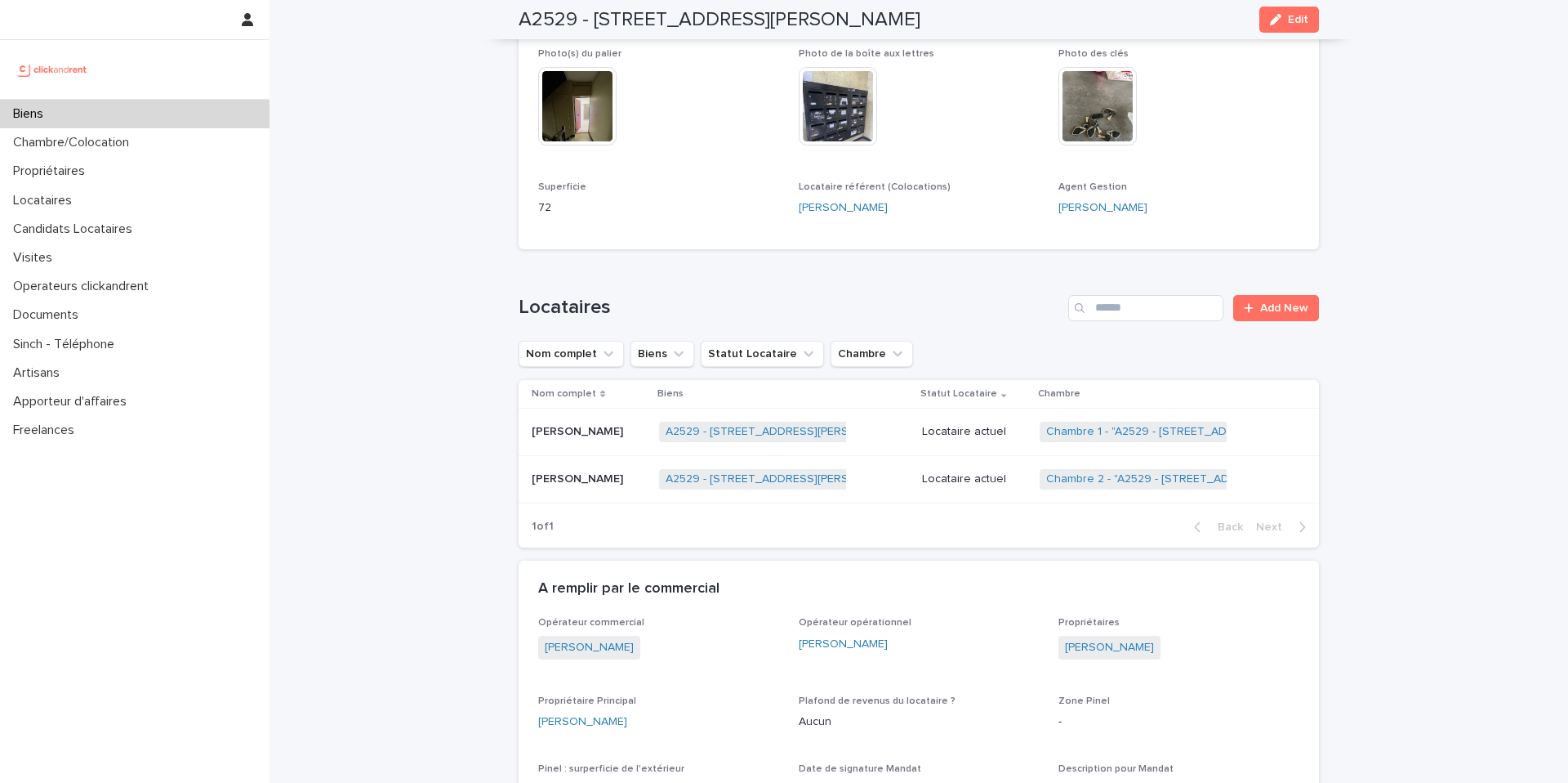
scroll to position [568, 0]
click at [952, 475] on p "Locataire actuel" at bounding box center [974, 478] width 105 height 14
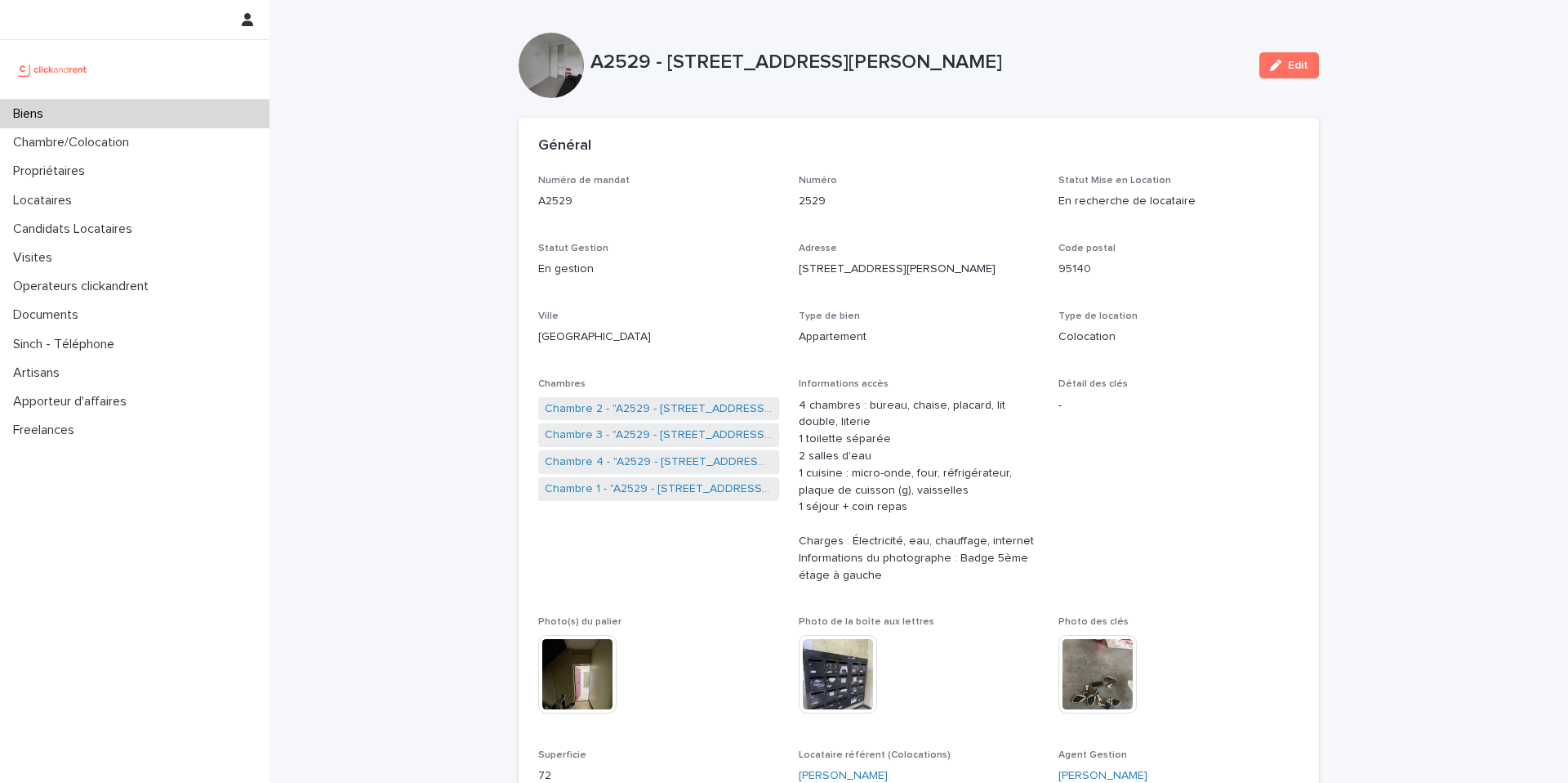
click at [219, 112] on div "Biens" at bounding box center [134, 113] width 270 height 29
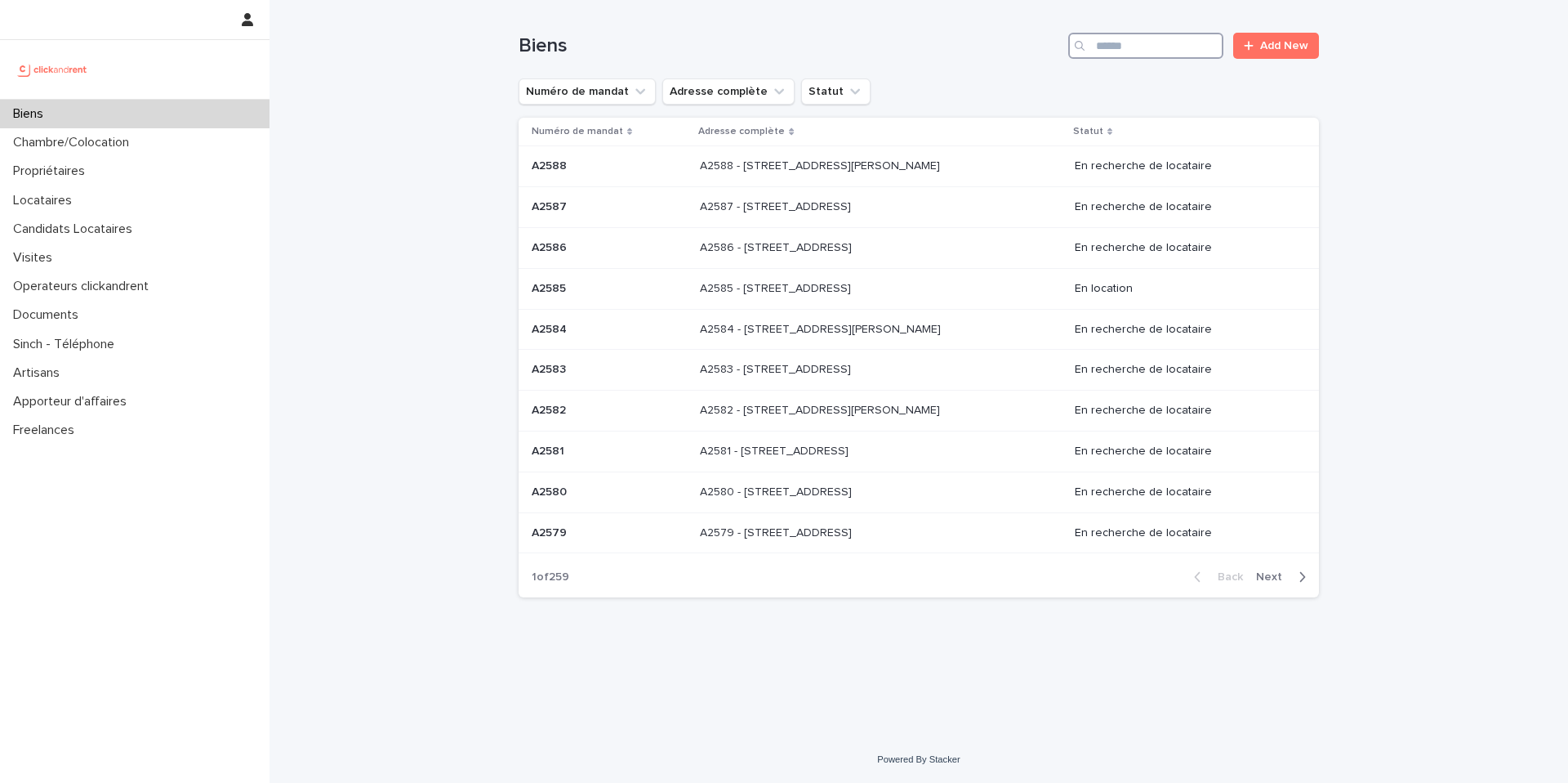
click at [1130, 42] on input "Search" at bounding box center [1145, 45] width 156 height 26
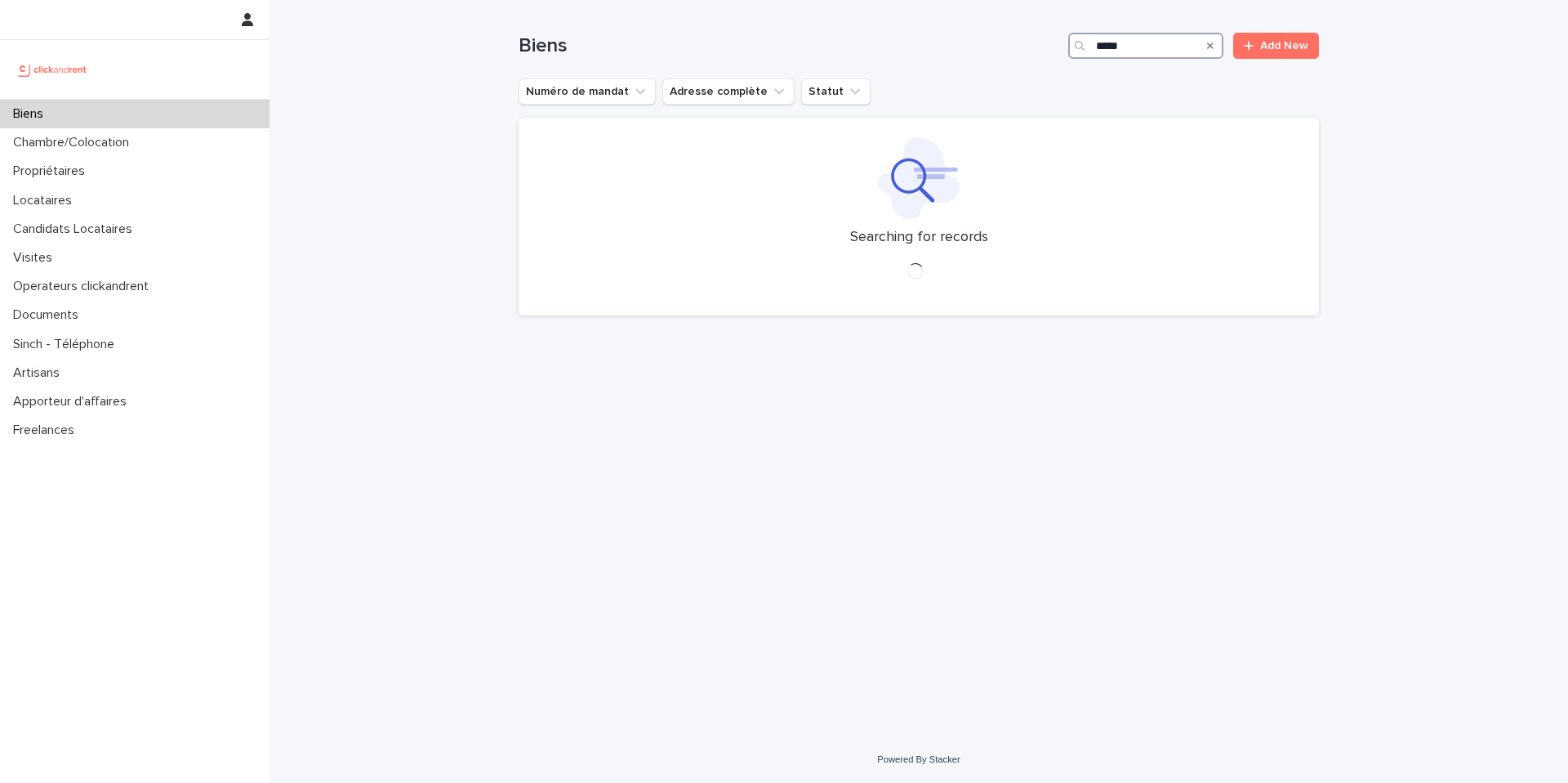
type input "*****"
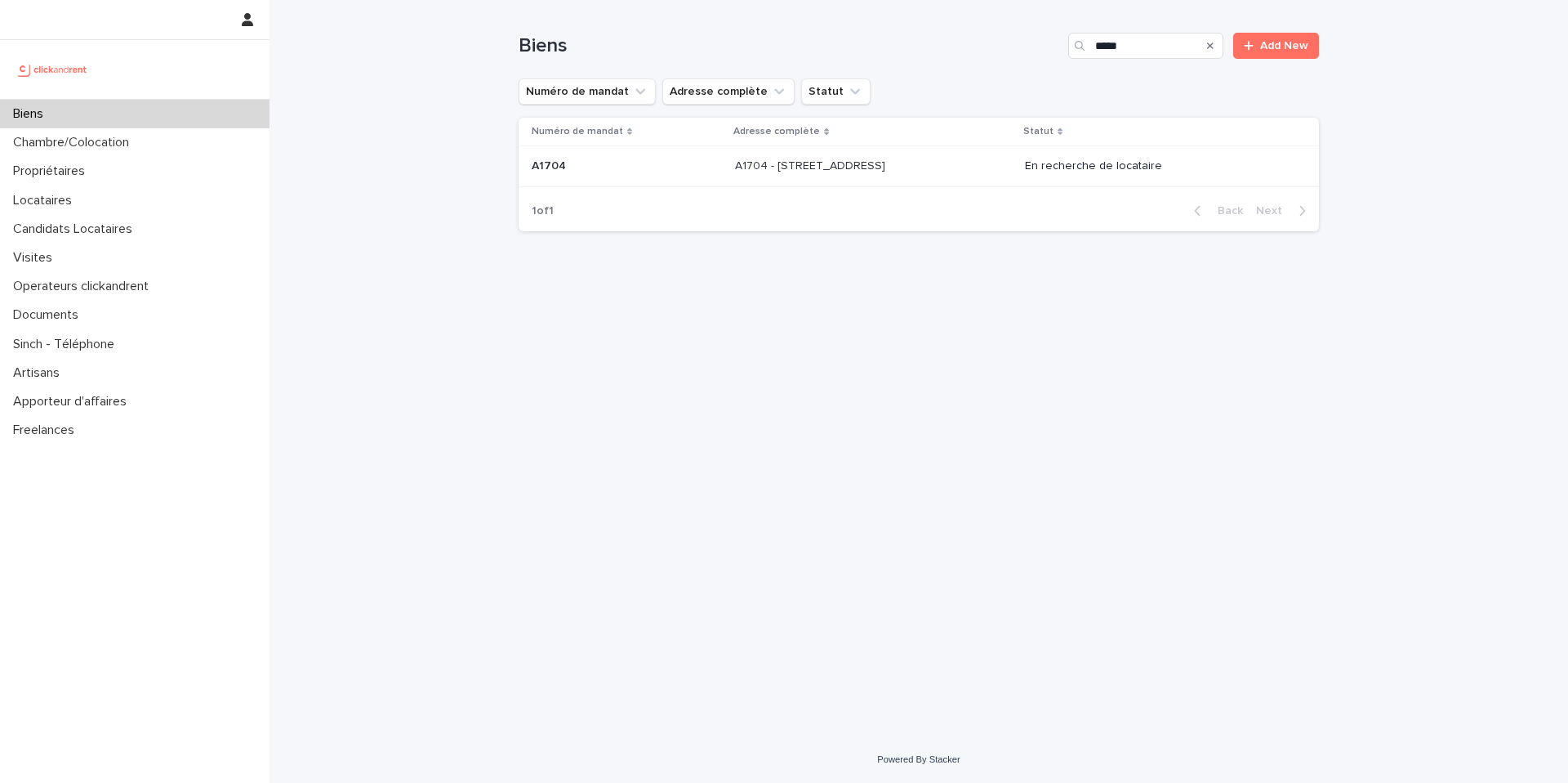
click at [944, 159] on p at bounding box center [870, 166] width 272 height 14
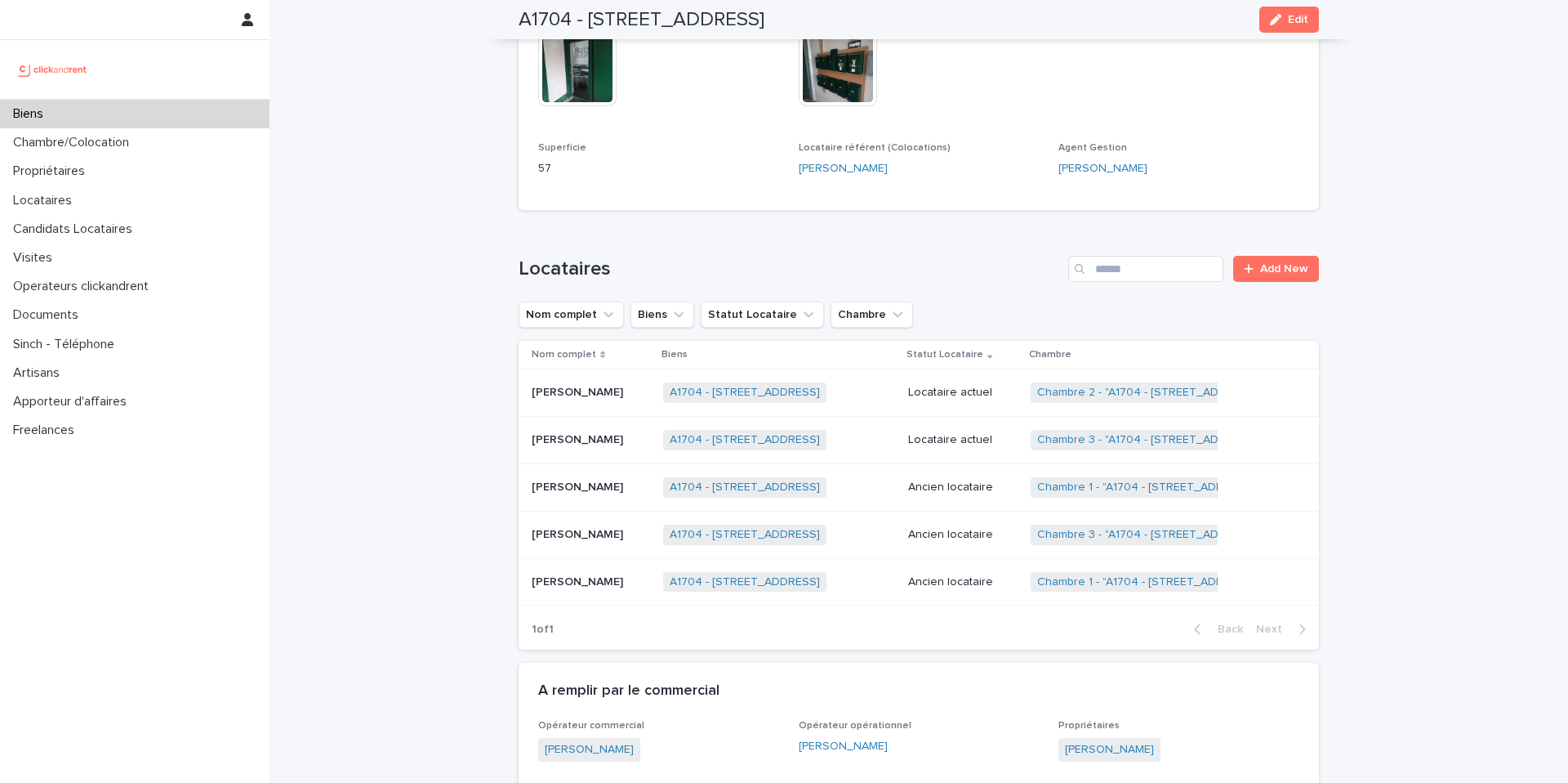
scroll to position [765, 0]
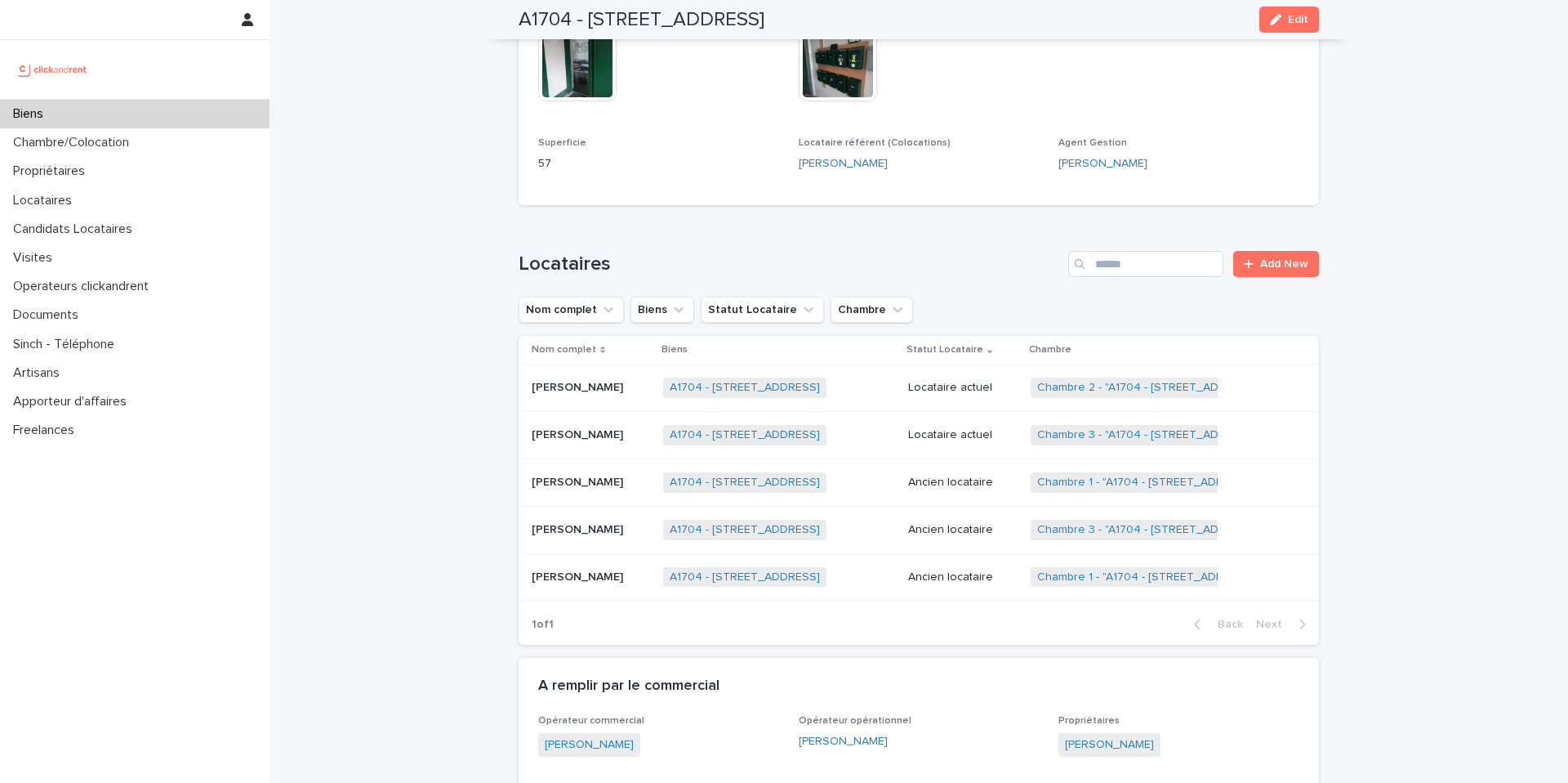
click at [985, 380] on p "Locataire actuel" at bounding box center [962, 387] width 109 height 14
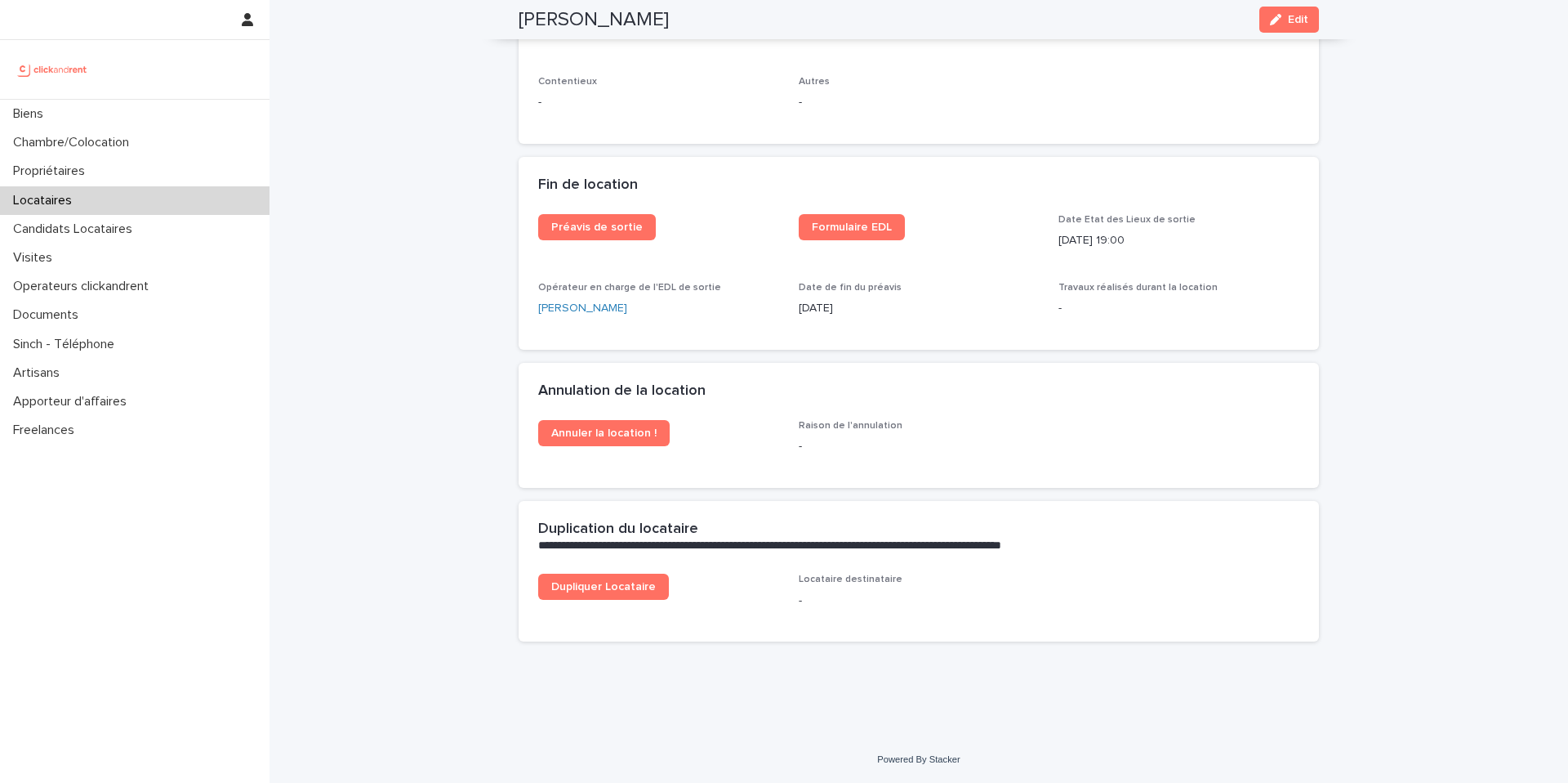
scroll to position [1992, 0]
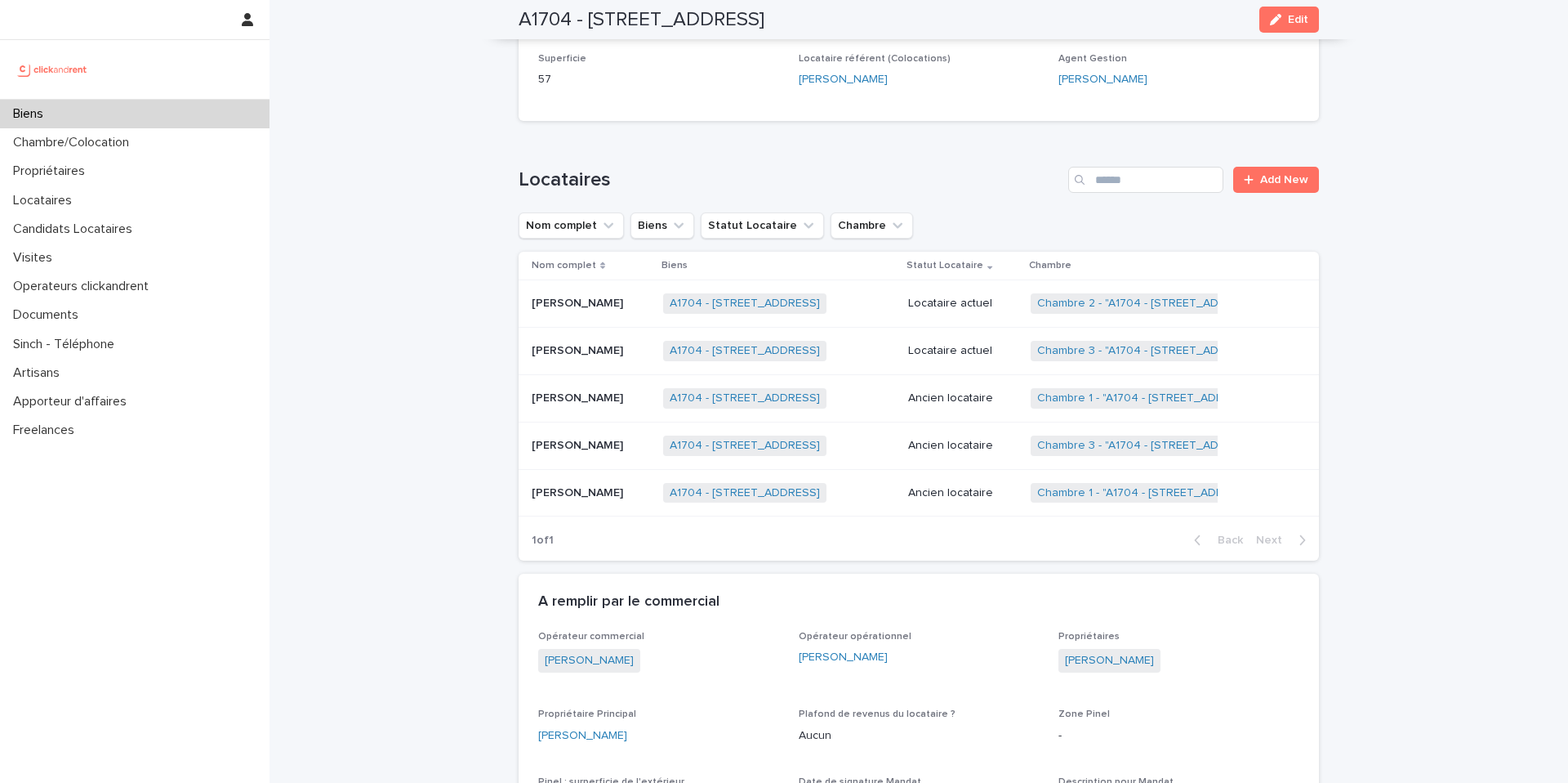
scroll to position [843, 0]
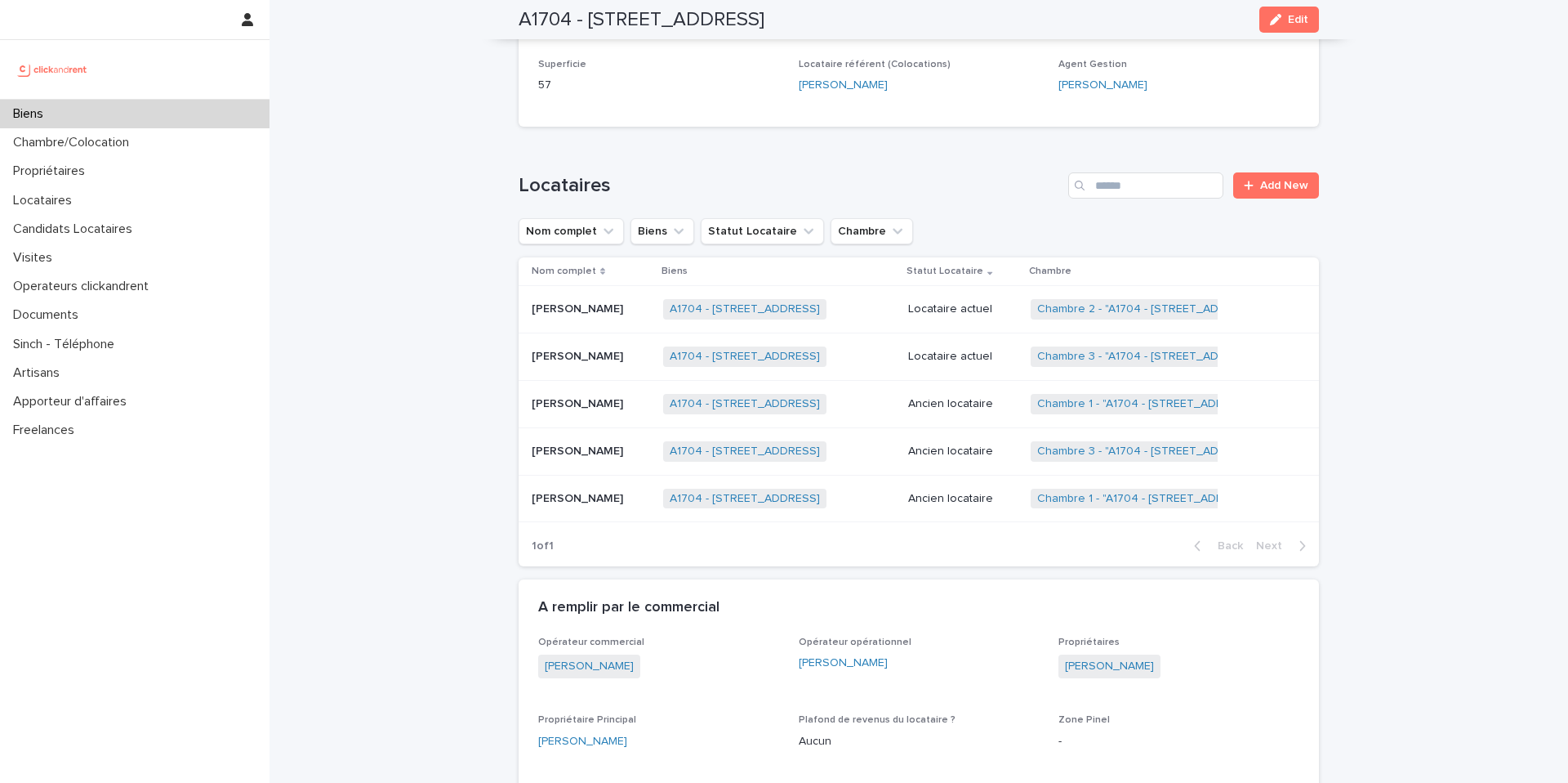
click at [997, 362] on p "Locataire actuel" at bounding box center [962, 356] width 109 height 14
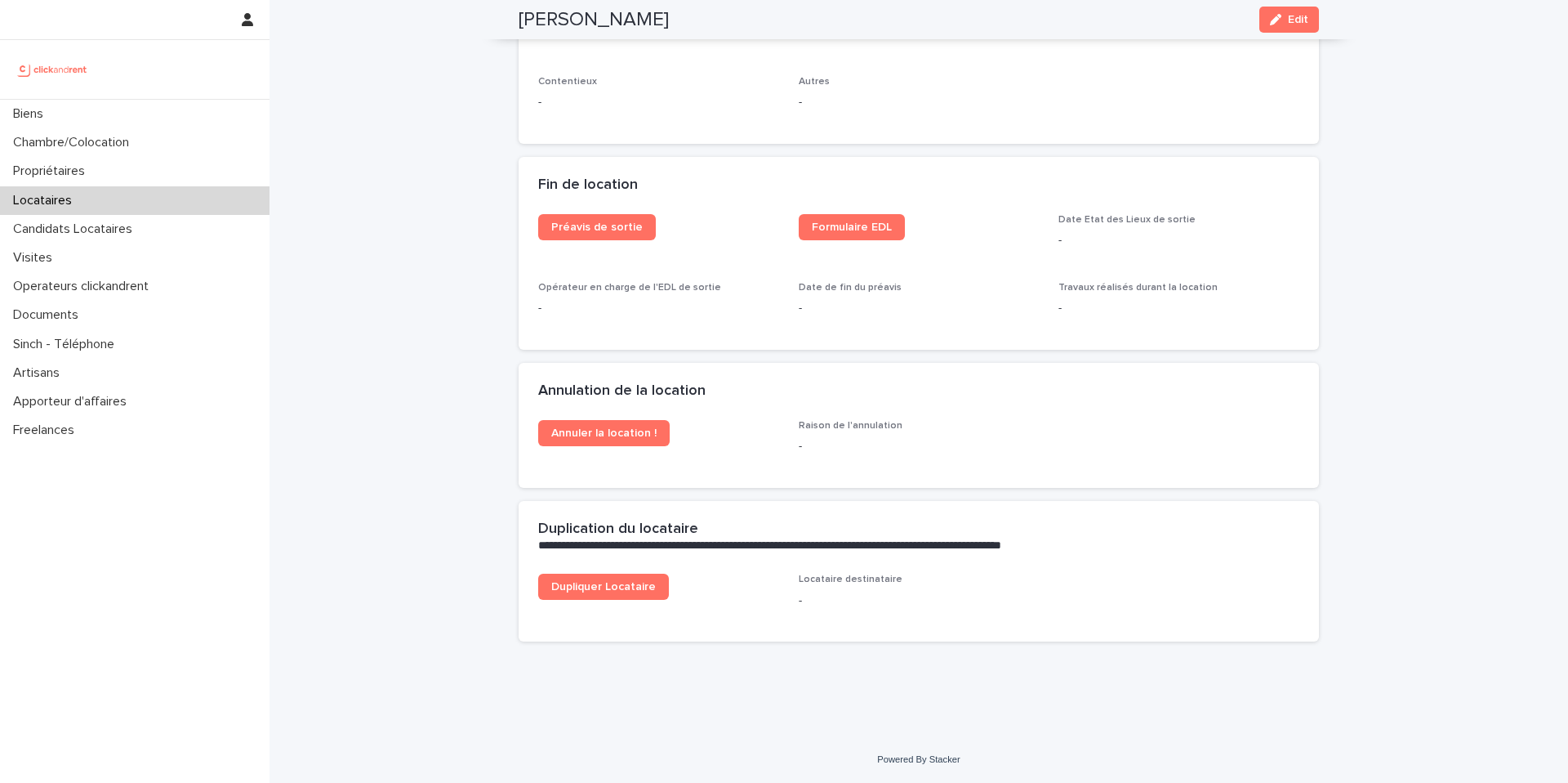
scroll to position [1992, 0]
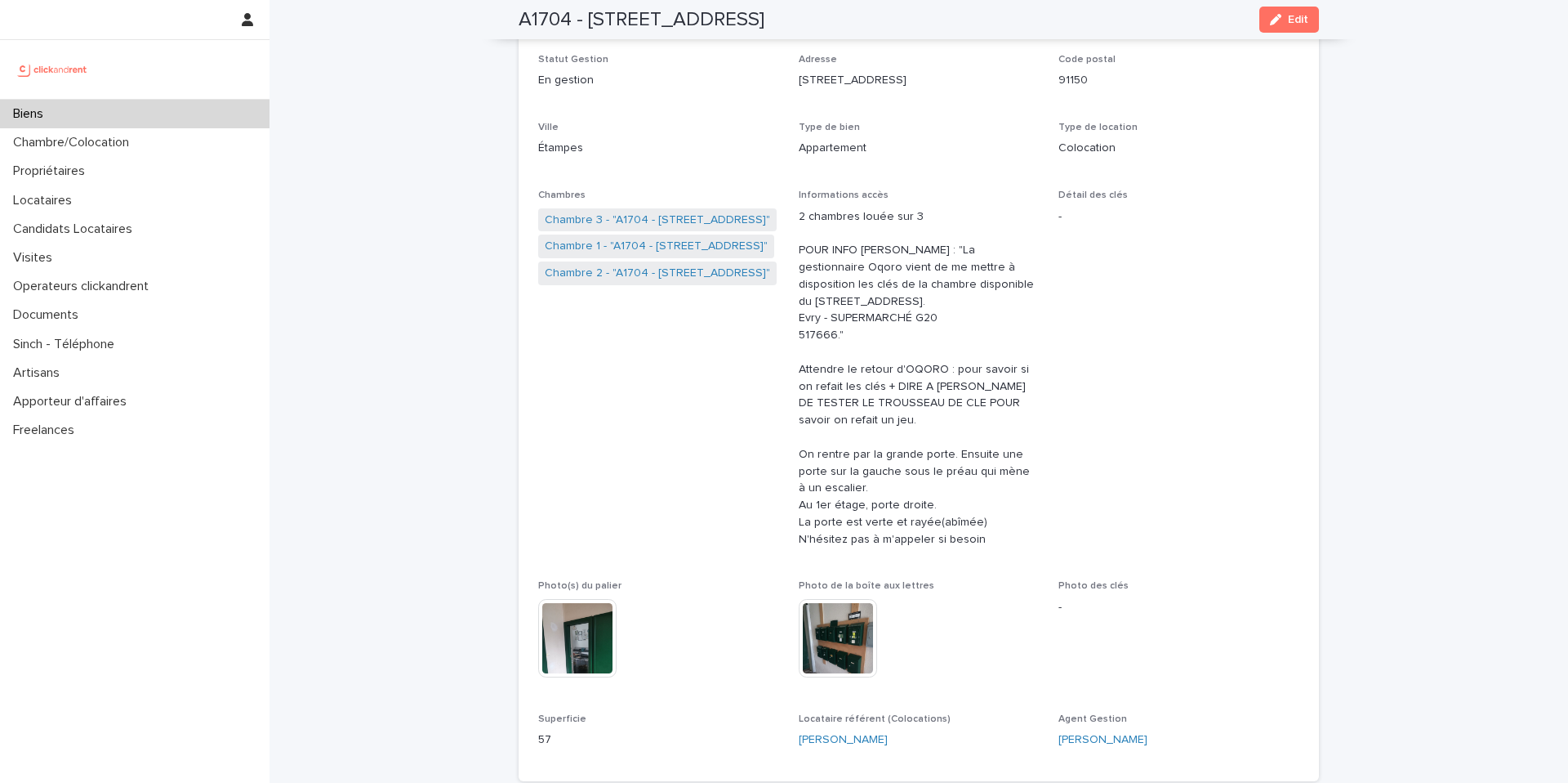
scroll to position [178, 0]
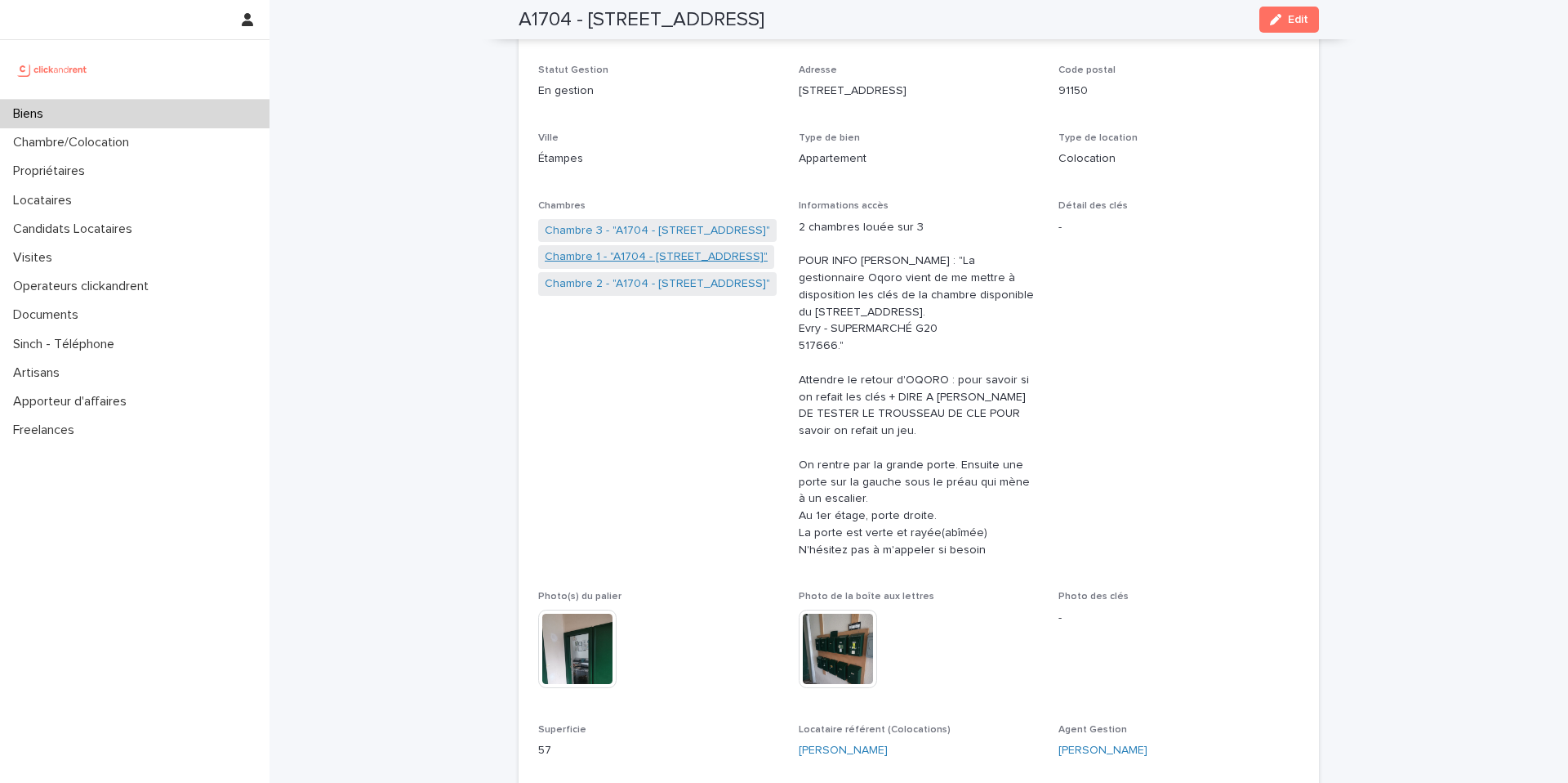
click at [728, 250] on link "Chambre 1 - "A1704 - 4 rue de la Platrerie, Étampes 91150"" at bounding box center [656, 257] width 223 height 18
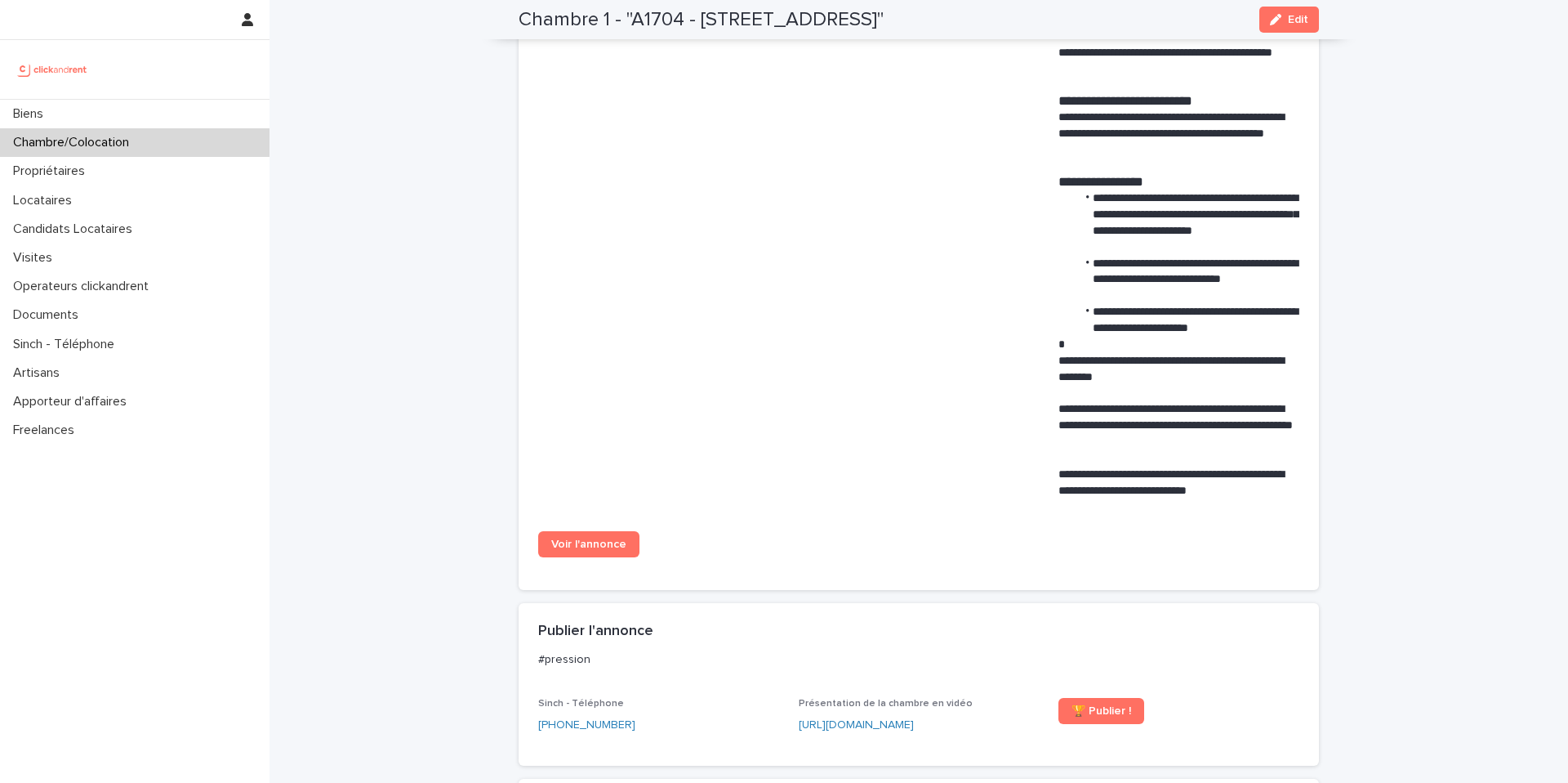
scroll to position [813, 0]
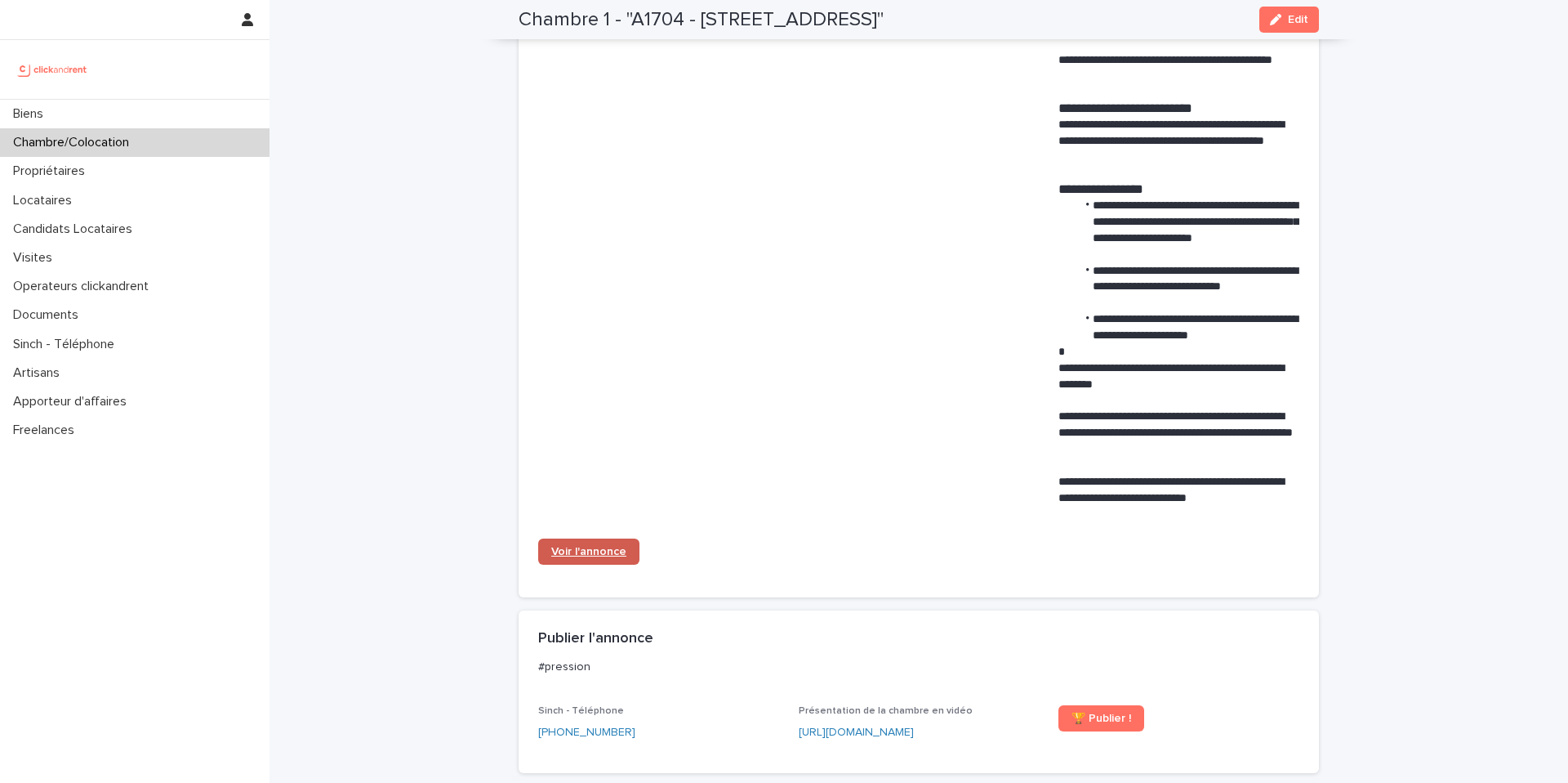
click at [594, 558] on link "Voir l'annonce" at bounding box center [589, 552] width 101 height 26
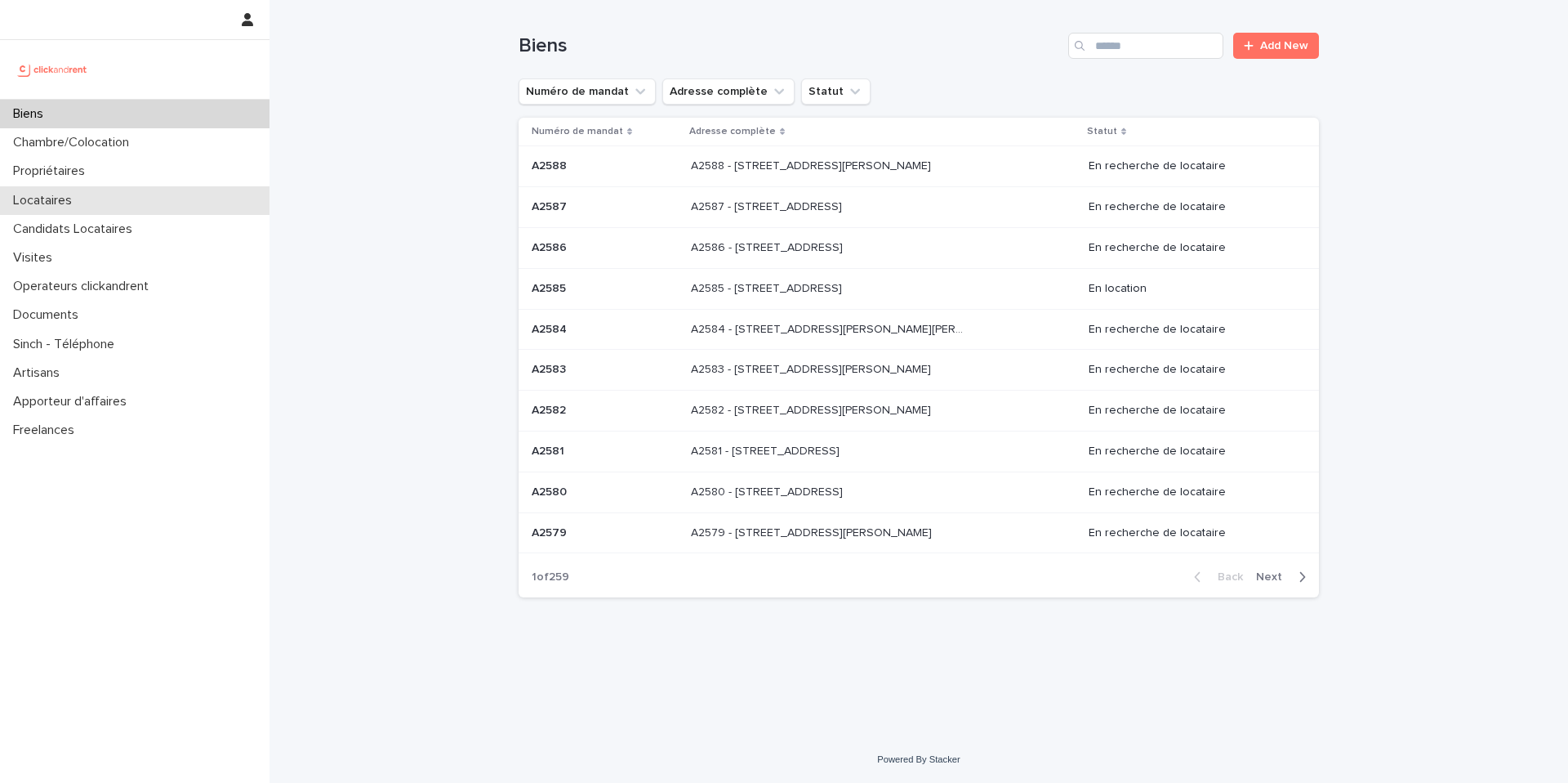
click at [70, 201] on p "Locataires" at bounding box center [45, 200] width 78 height 16
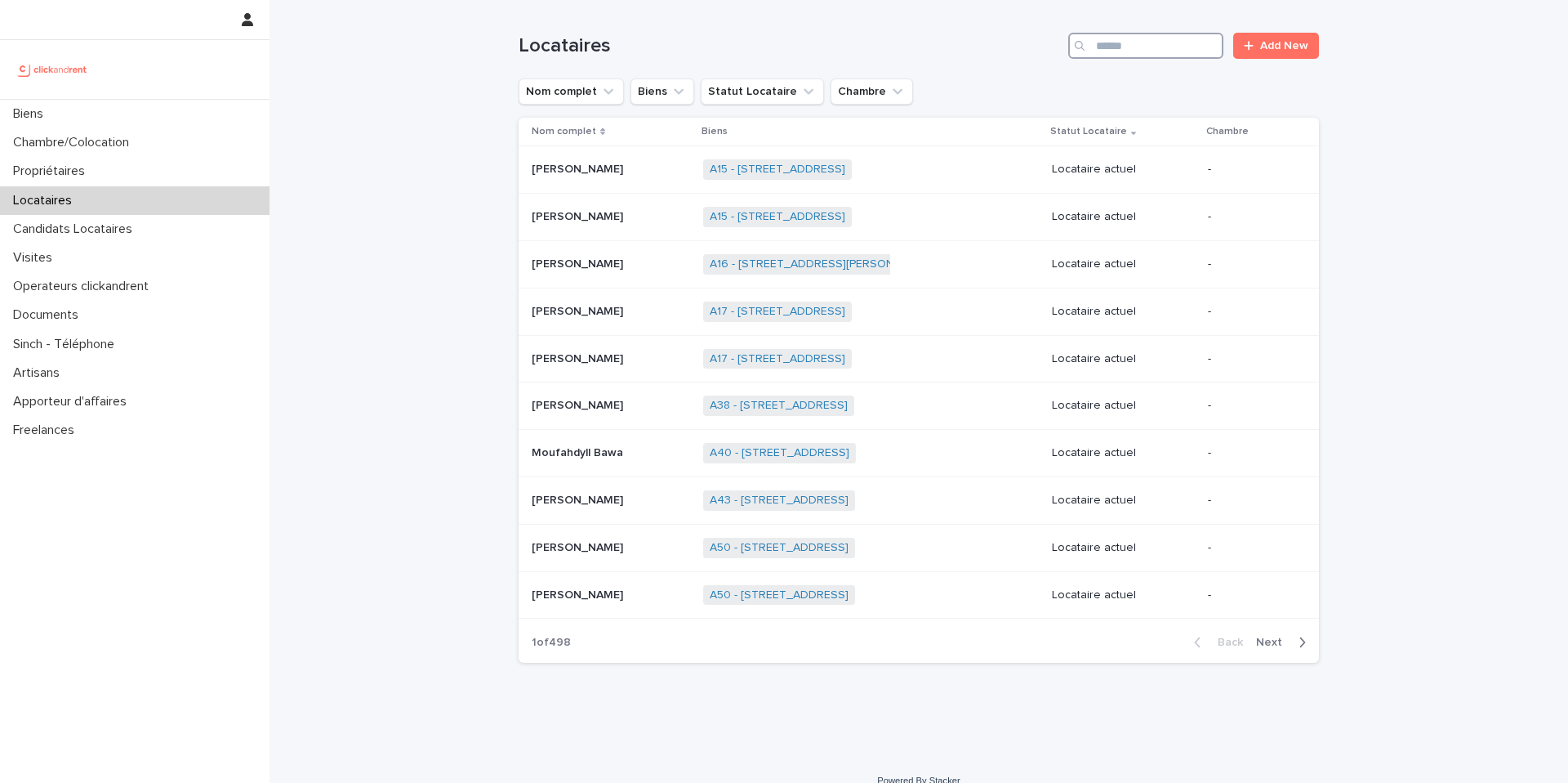
click at [1109, 41] on input "Search" at bounding box center [1145, 45] width 156 height 26
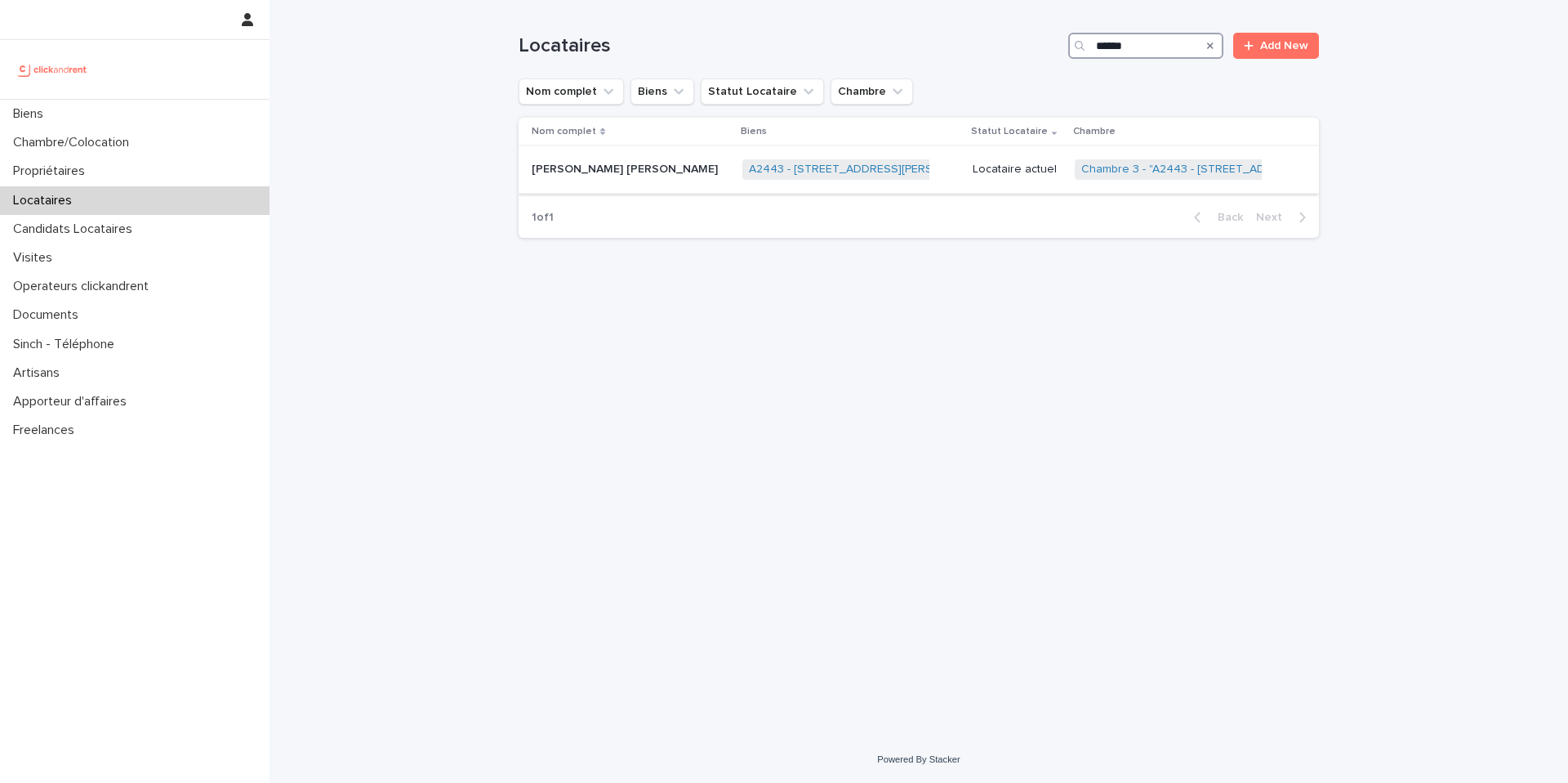
type input "******"
click at [611, 176] on p "[PERSON_NAME] [PERSON_NAME]" at bounding box center [626, 168] width 190 height 18
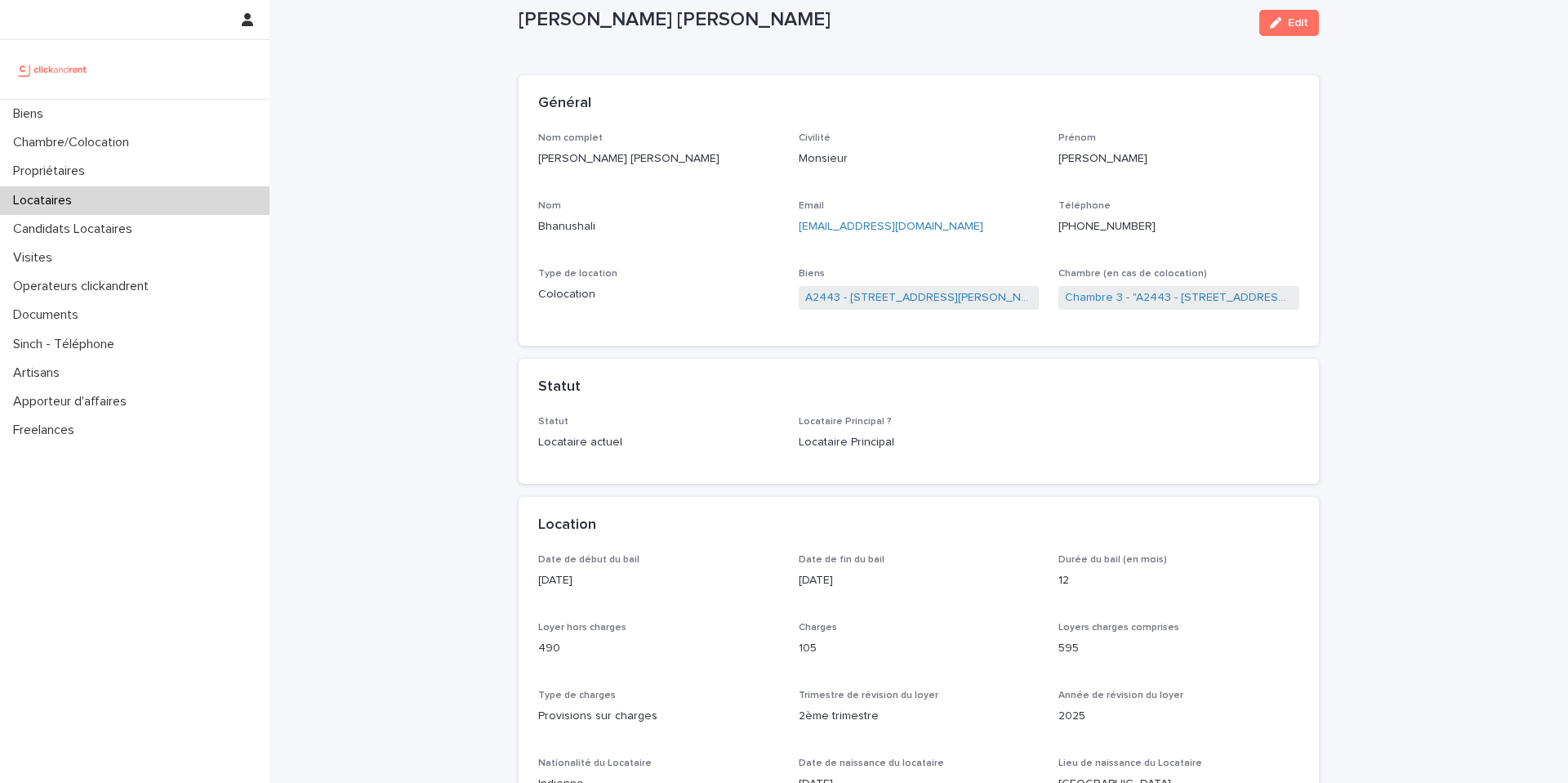
scroll to position [60, 0]
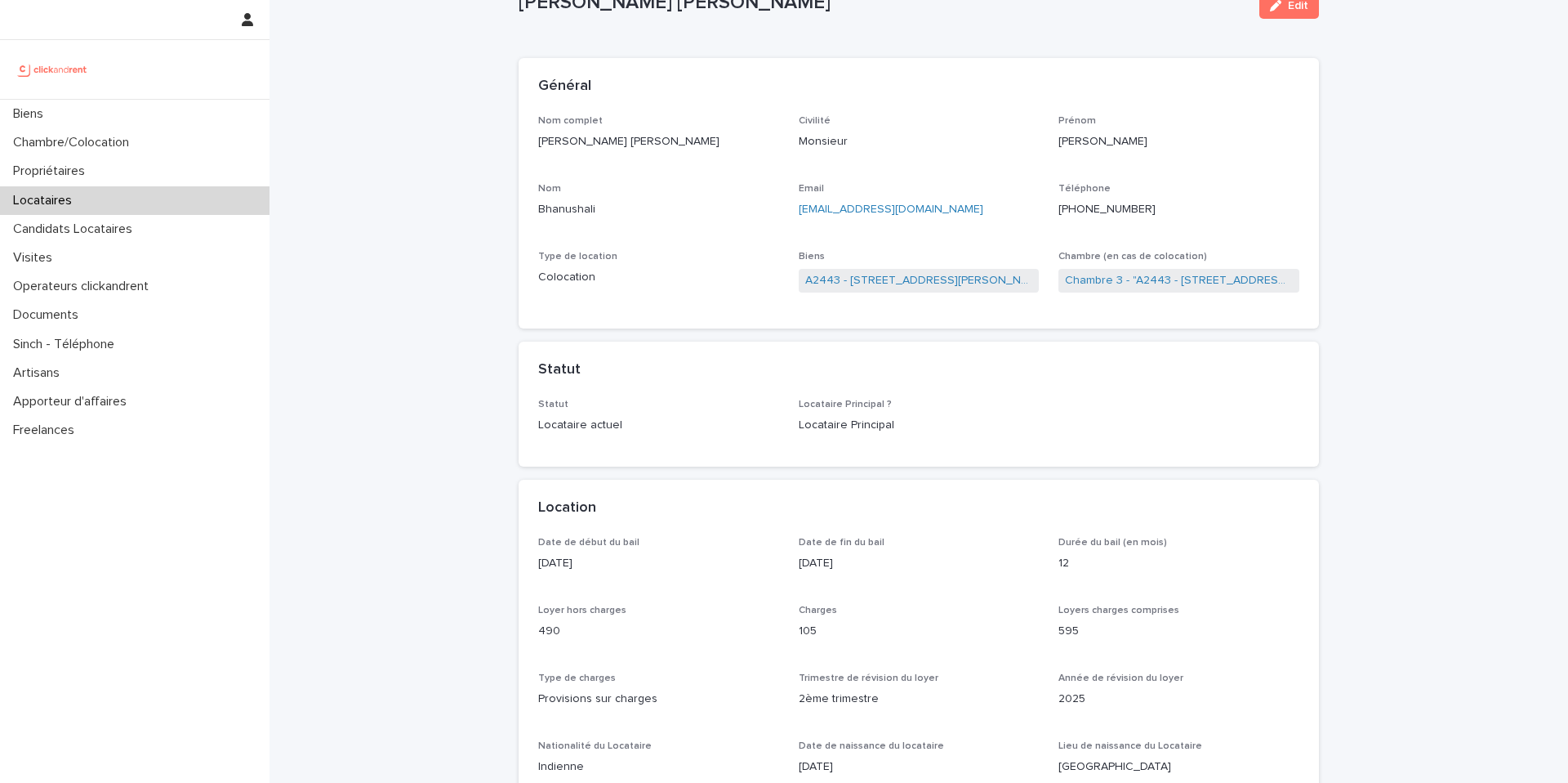
click at [1059, 209] on ringoverc2c-logo-84e06f14122c at bounding box center [1059, 209] width 0 height 11
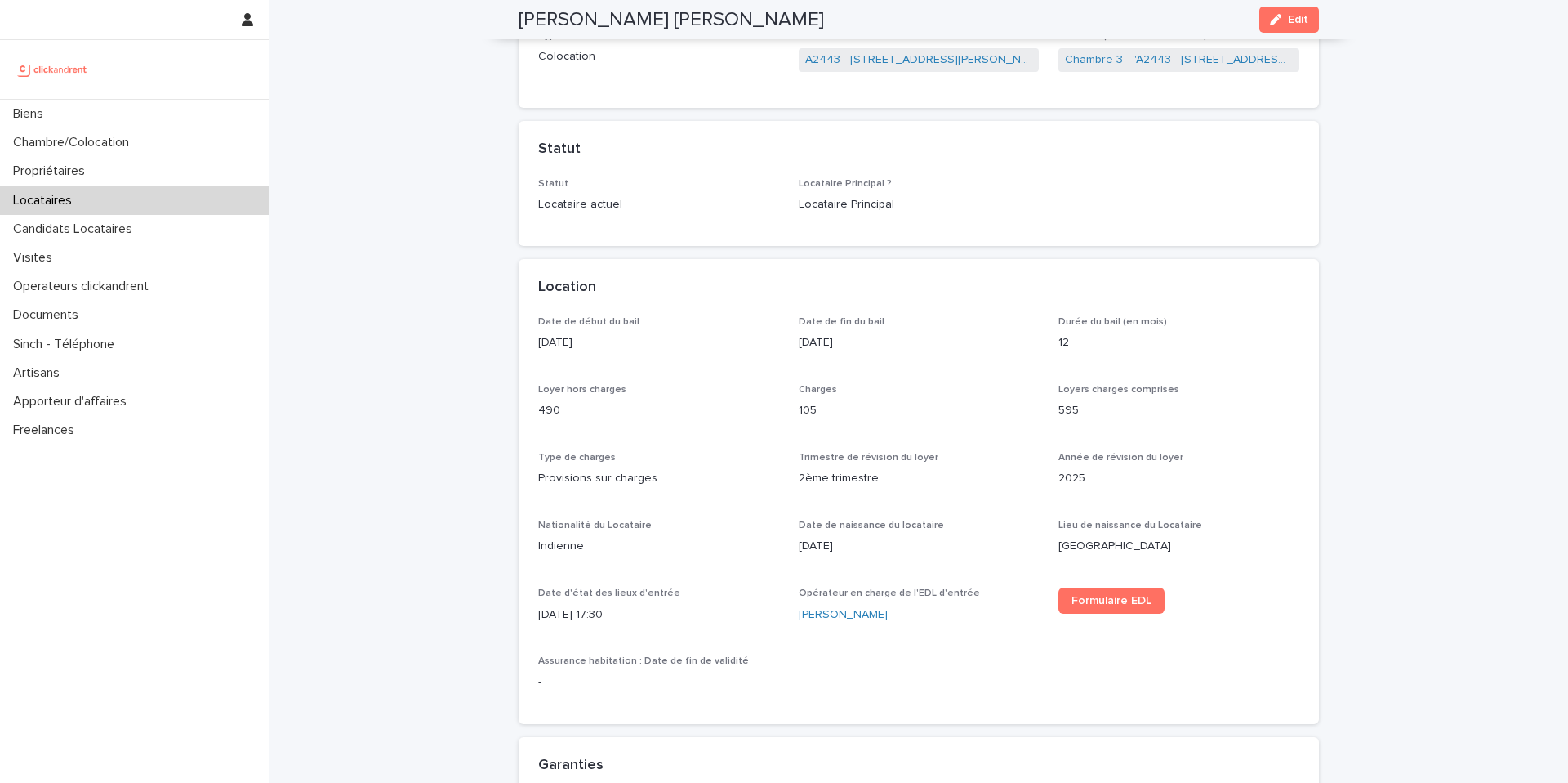
scroll to position [0, 0]
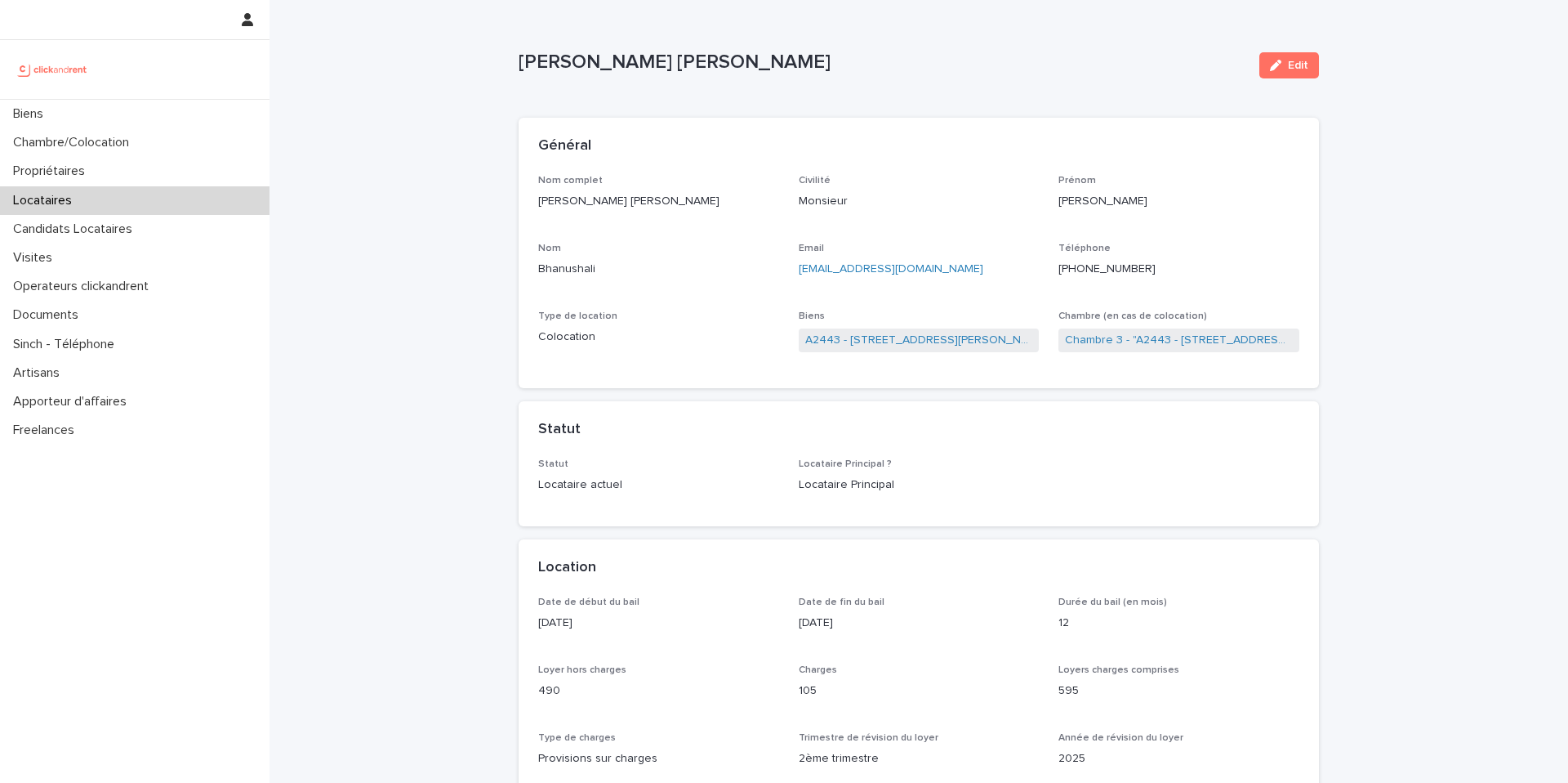
click at [698, 62] on p "[PERSON_NAME] [PERSON_NAME]" at bounding box center [882, 63] width 727 height 24
click at [865, 88] on div "Mukund Laheri Bhanushali Edit" at bounding box center [918, 64] width 800 height 65
click at [688, 64] on p "[PERSON_NAME] [PERSON_NAME]" at bounding box center [882, 63] width 727 height 24
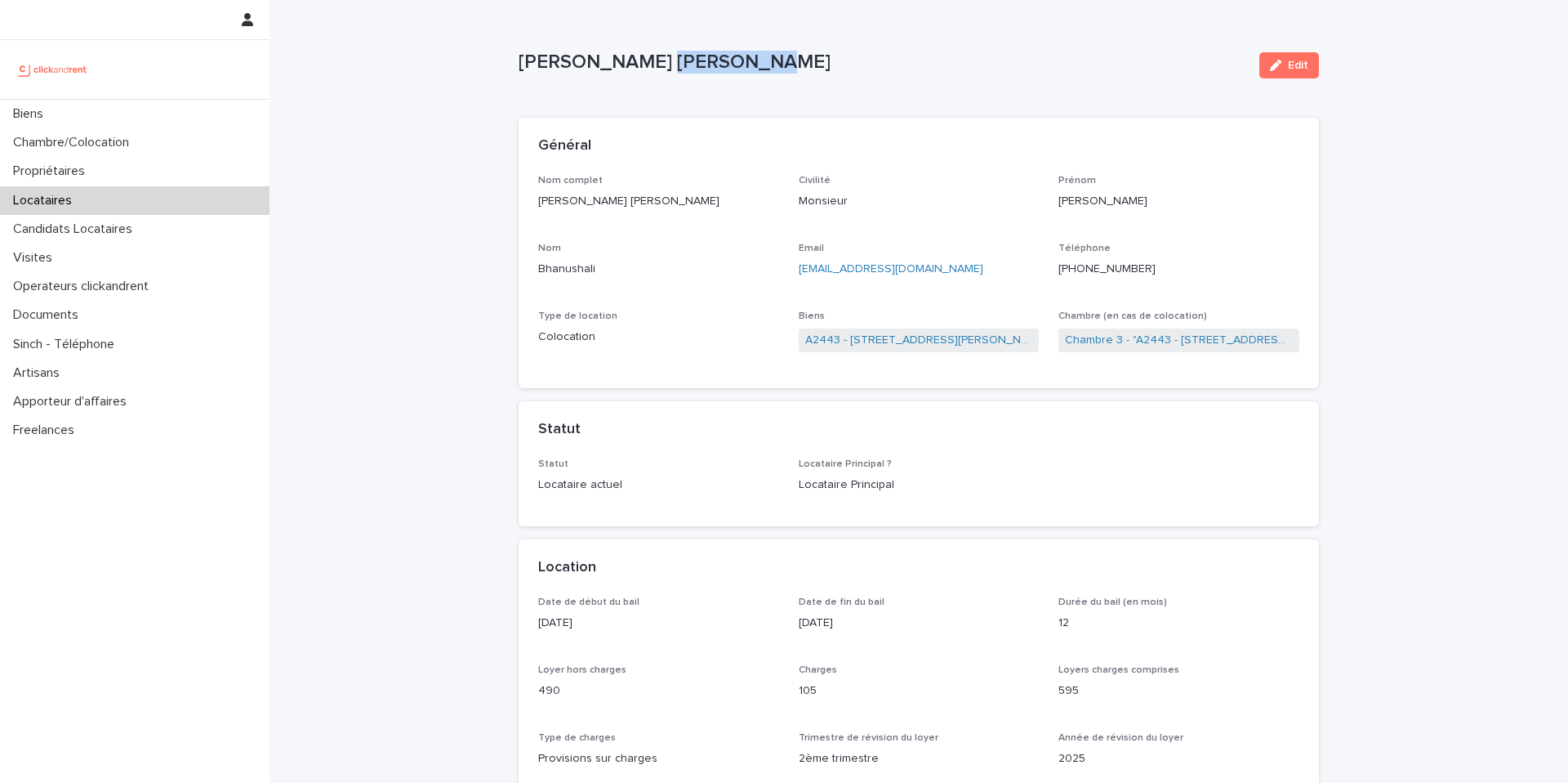
click at [688, 64] on p "[PERSON_NAME] [PERSON_NAME]" at bounding box center [882, 63] width 727 height 24
click at [871, 73] on p "[PERSON_NAME] [PERSON_NAME]" at bounding box center [882, 63] width 727 height 24
click at [692, 60] on p "[PERSON_NAME] [PERSON_NAME]" at bounding box center [882, 63] width 727 height 24
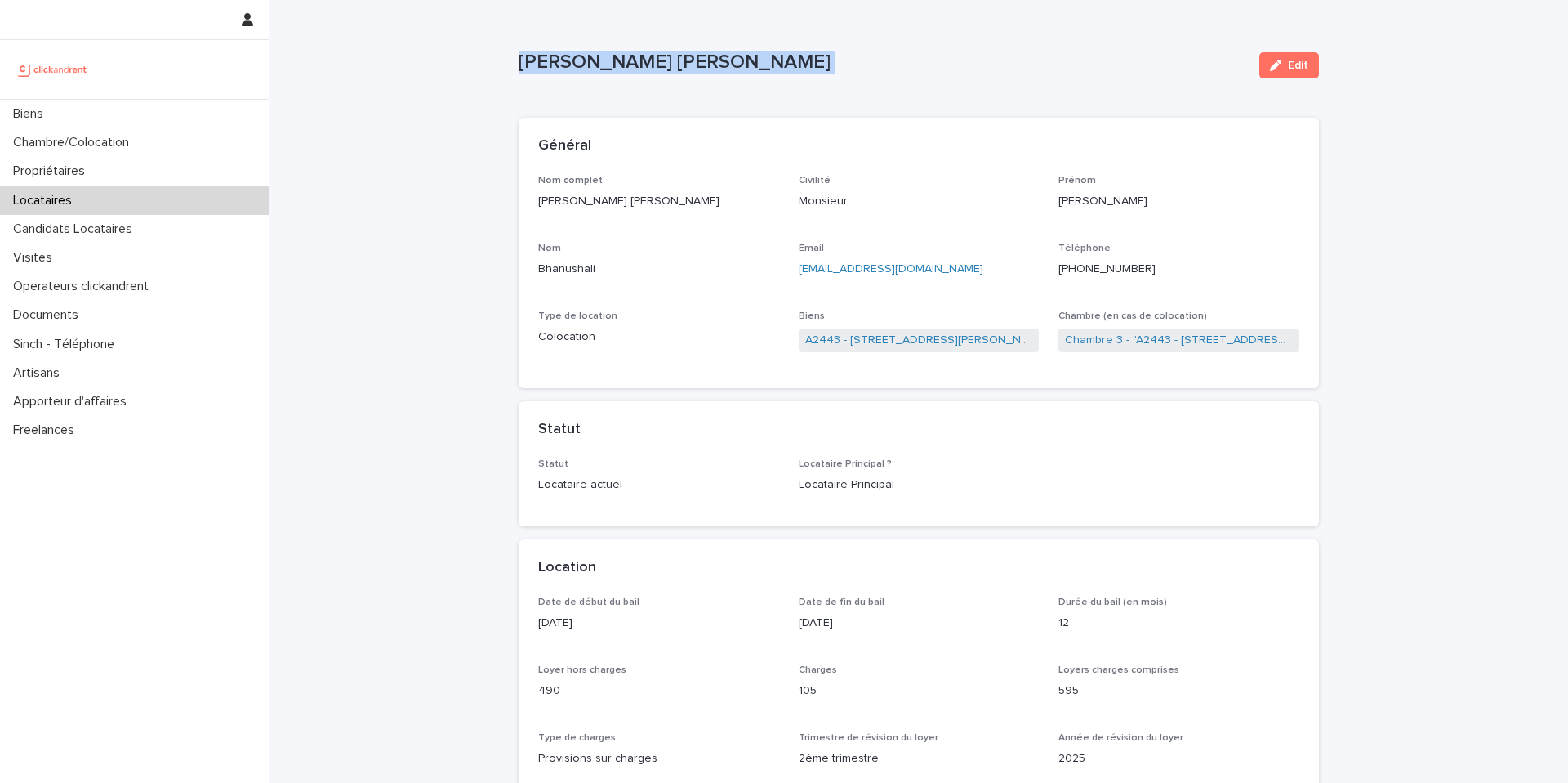
click at [692, 60] on p "[PERSON_NAME] [PERSON_NAME]" at bounding box center [882, 63] width 727 height 24
click at [922, 52] on p "[PERSON_NAME] [PERSON_NAME]" at bounding box center [882, 63] width 727 height 24
click at [691, 58] on p "[PERSON_NAME] [PERSON_NAME]" at bounding box center [882, 63] width 727 height 24
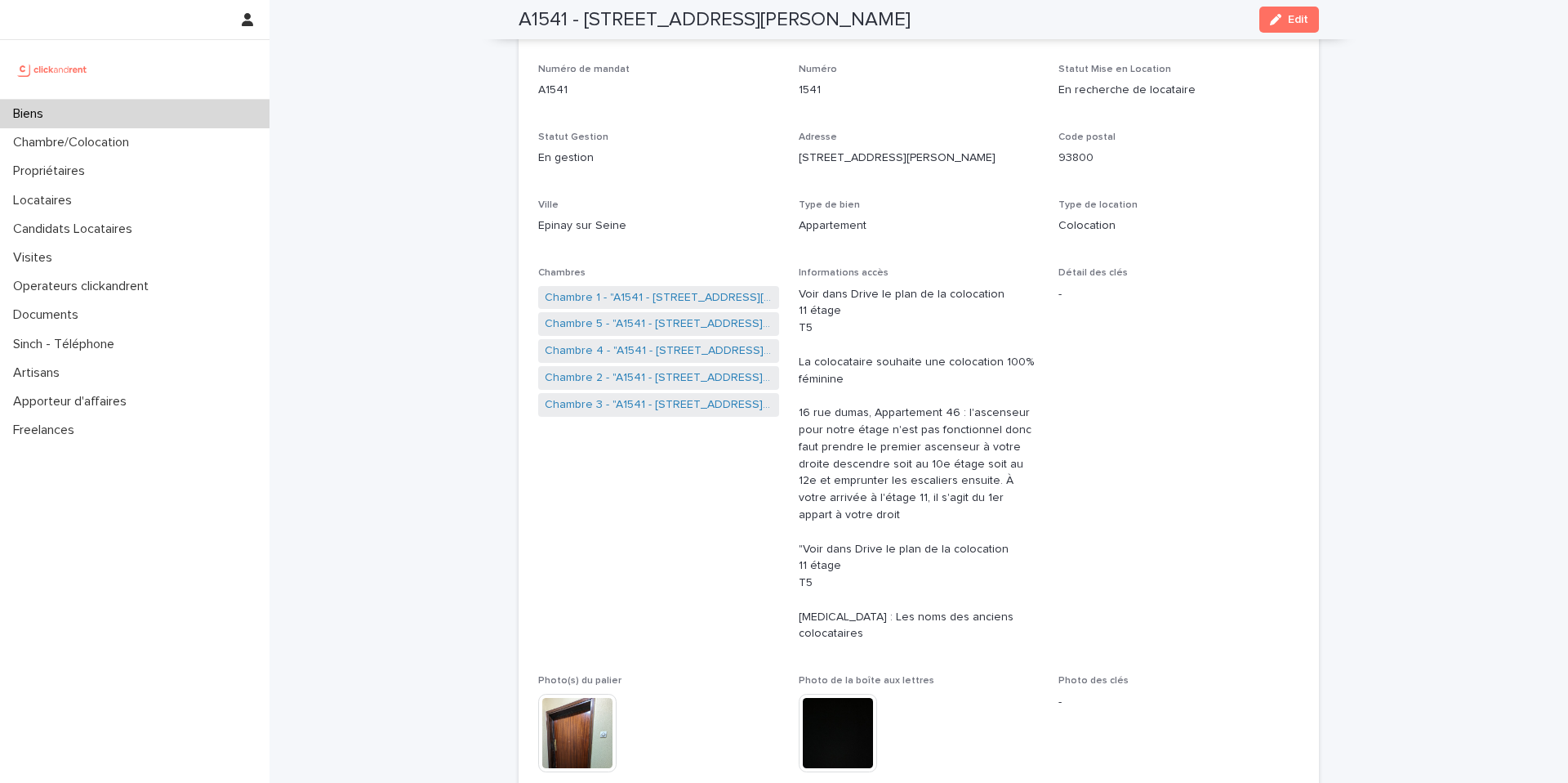
scroll to position [120, 0]
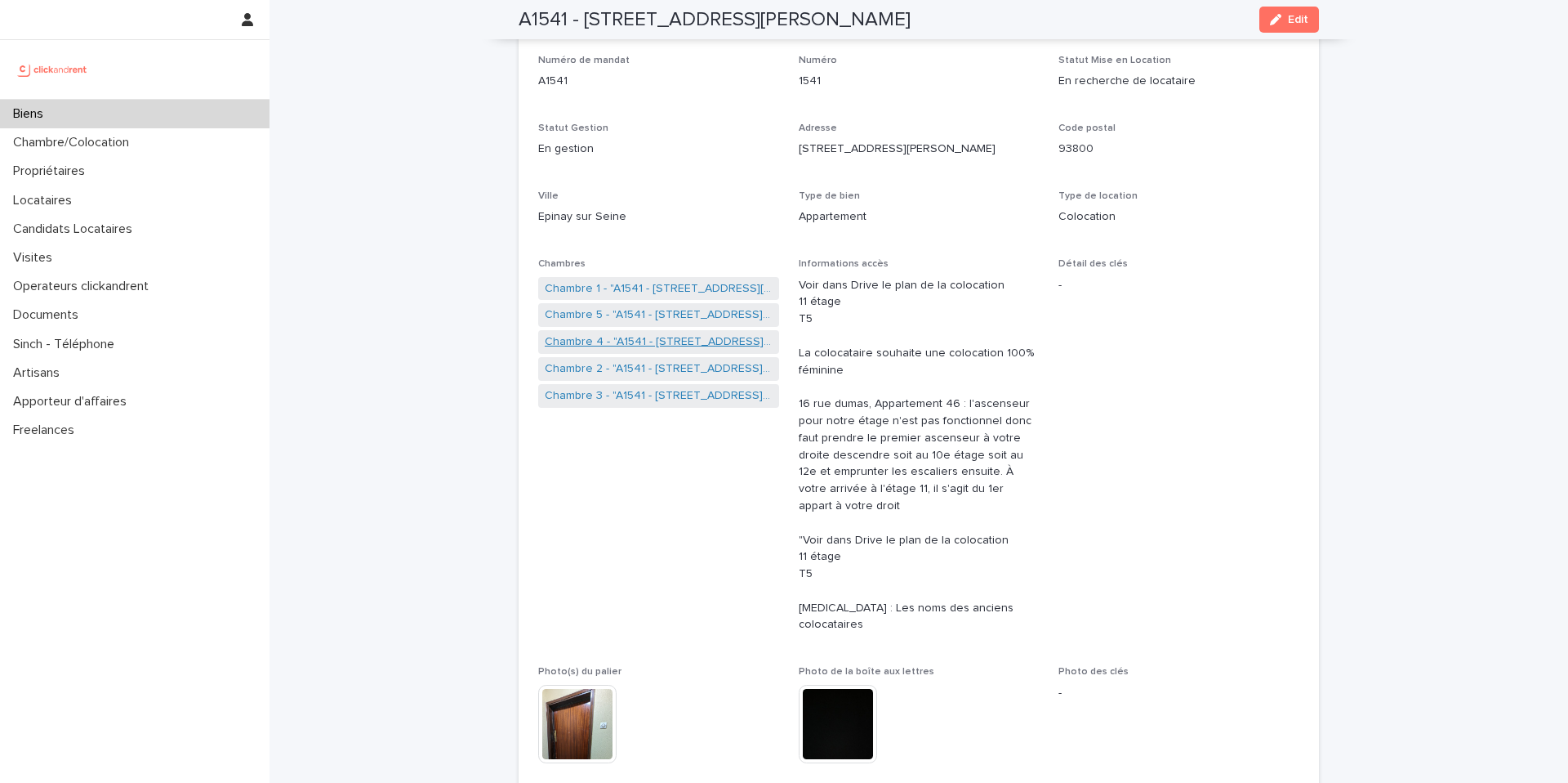
click at [647, 342] on link "Chambre 4 - "A1541 - [STREET_ADDRESS][PERSON_NAME]"" at bounding box center [658, 342] width 227 height 18
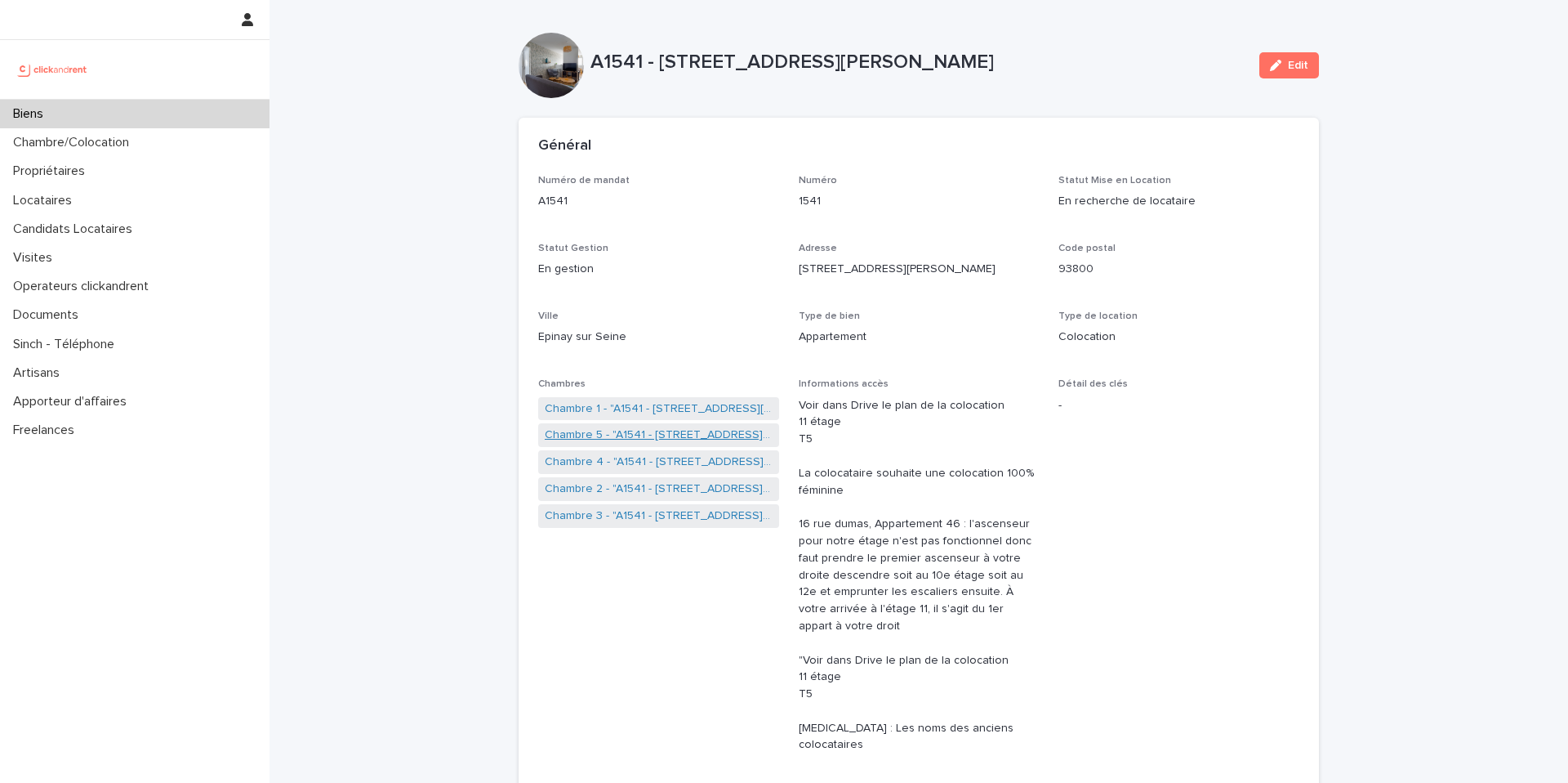
click at [635, 432] on link "Chambre 5 - "A1541 - [STREET_ADDRESS][PERSON_NAME]"" at bounding box center [658, 435] width 227 height 18
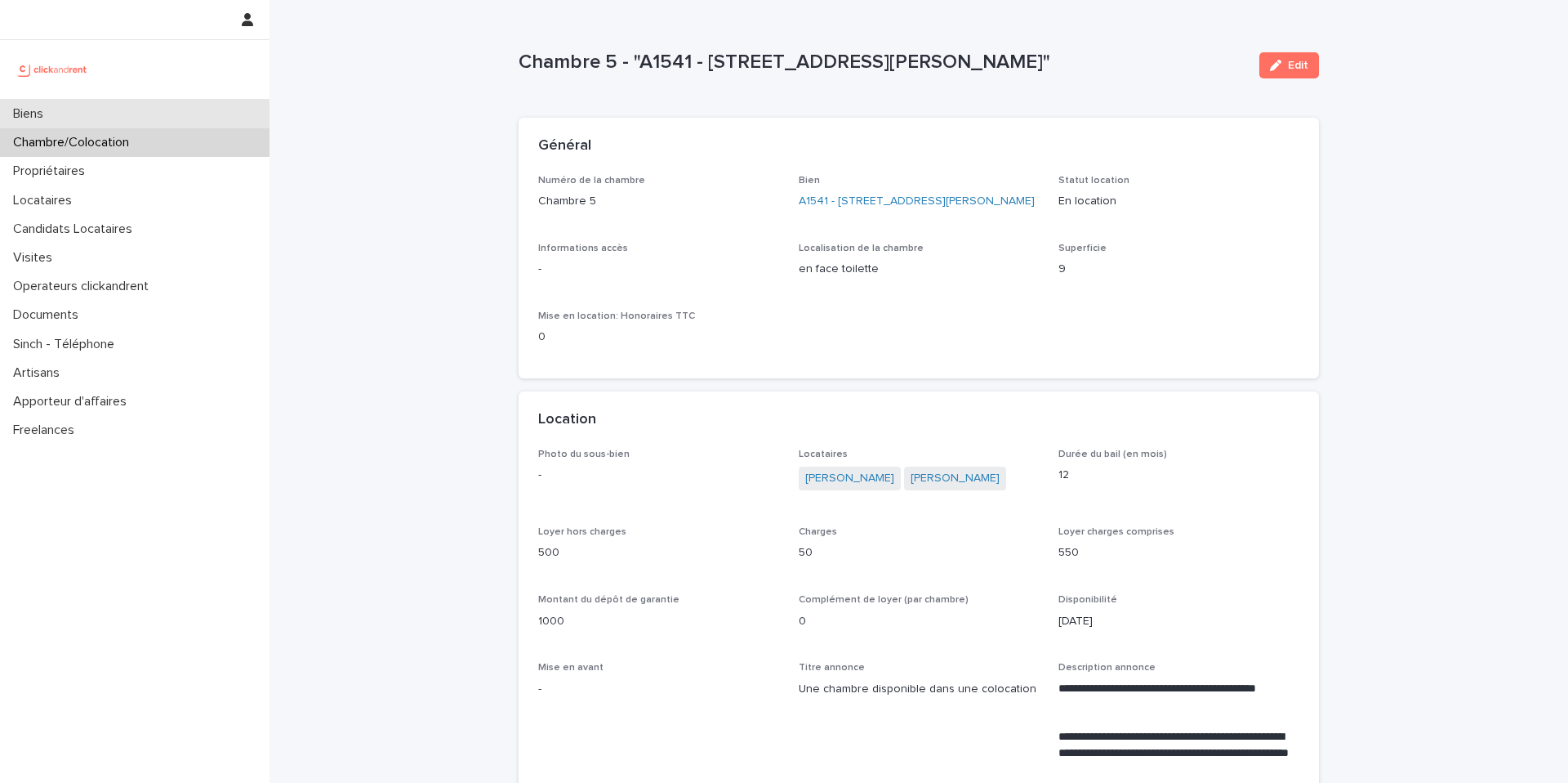
click at [104, 123] on div "Biens" at bounding box center [134, 113] width 270 height 29
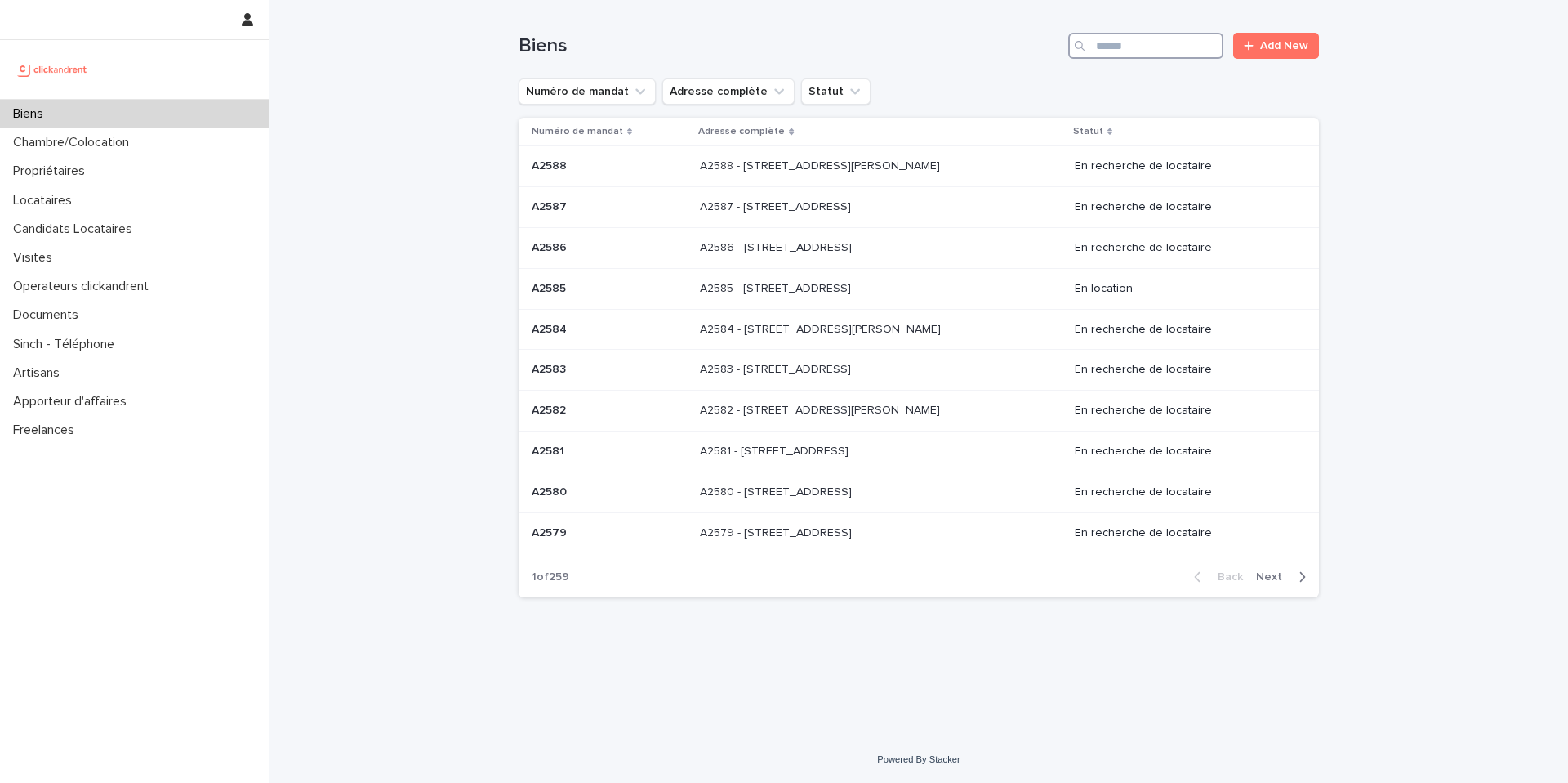
click at [1158, 41] on input "Search" at bounding box center [1145, 45] width 156 height 26
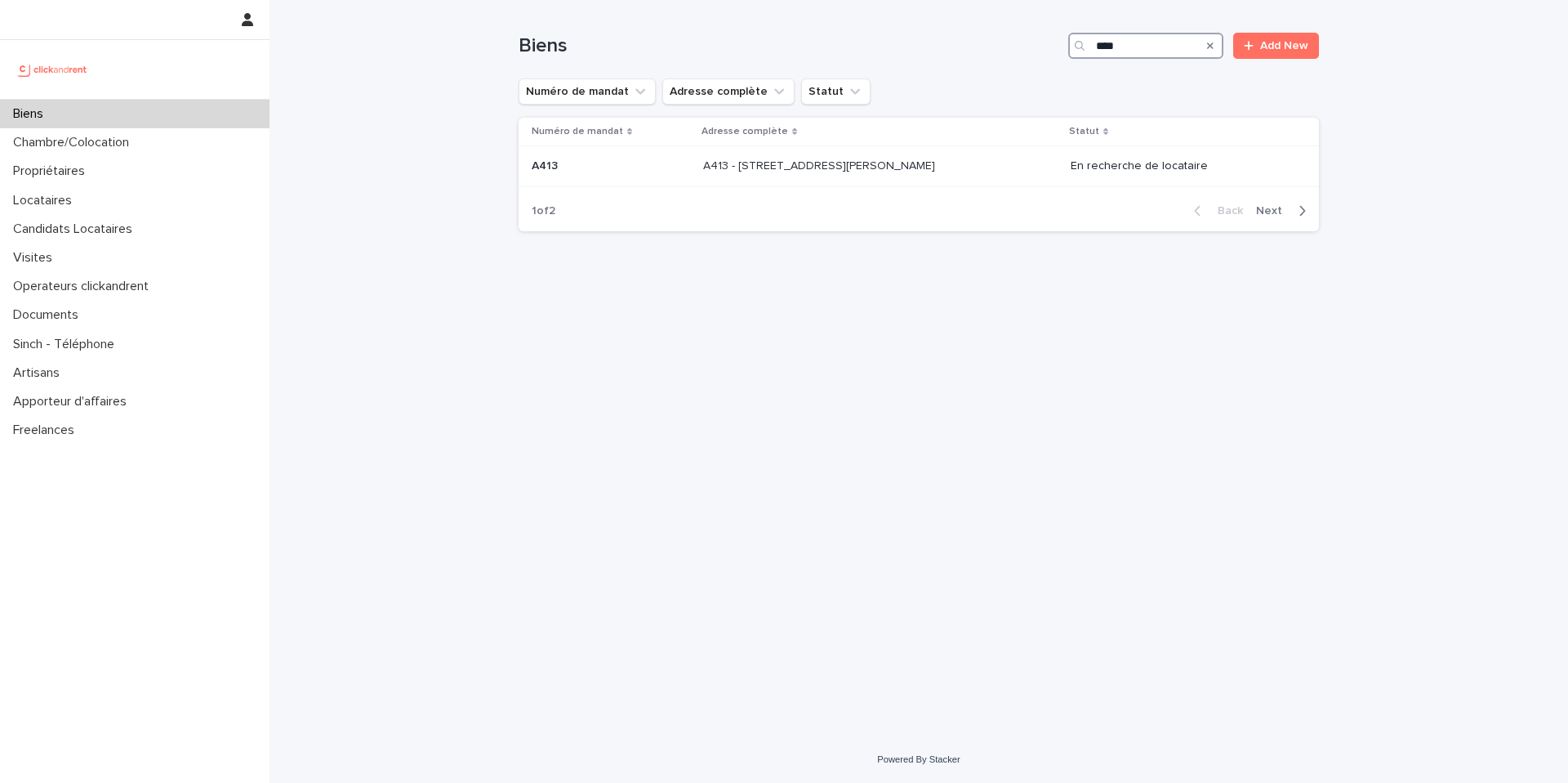
type input "****"
click at [928, 167] on p "A413 - 42 Rue du Docteur Emile Roux, Sannois 95110" at bounding box center [820, 164] width 235 height 18
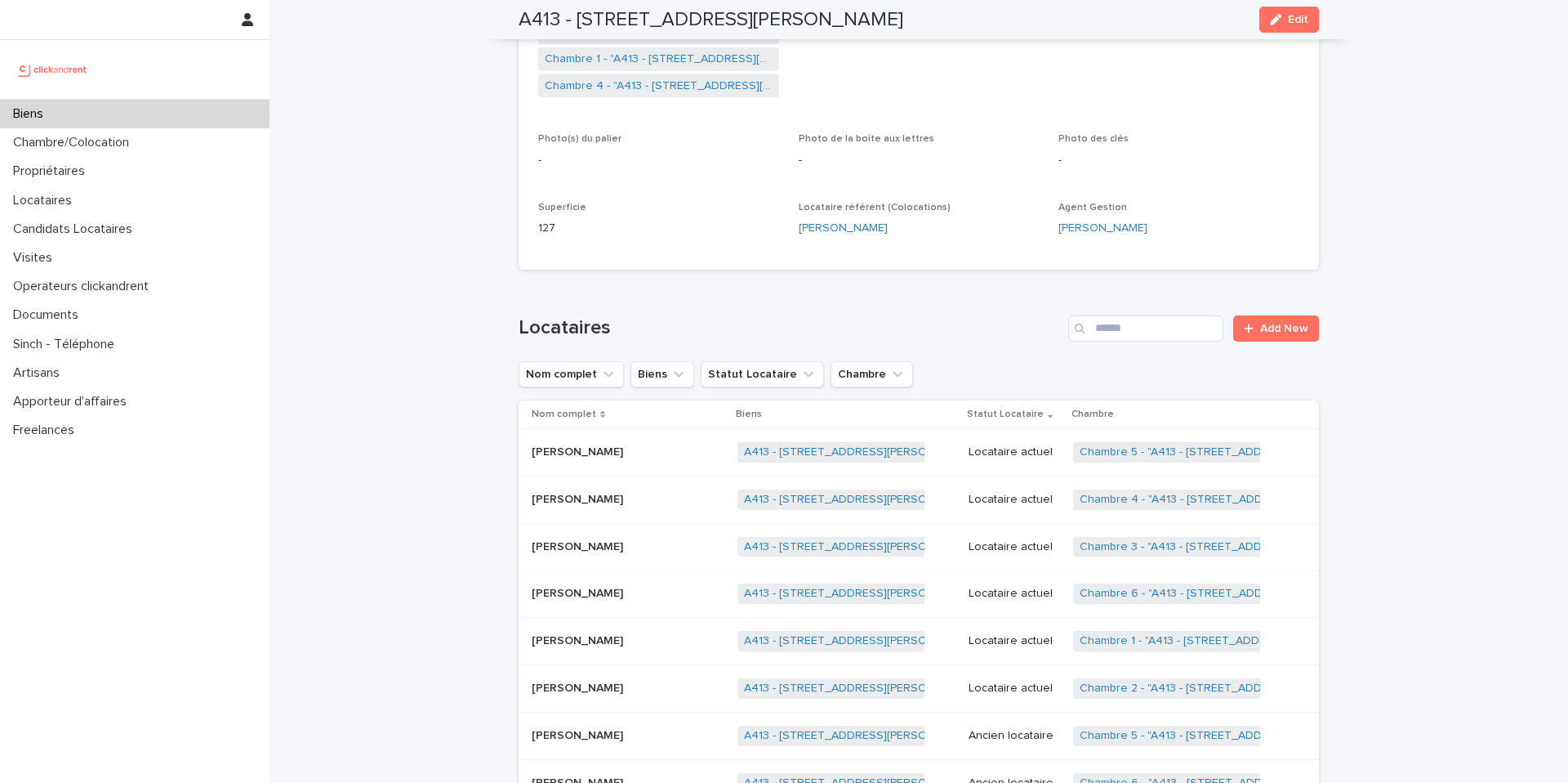
scroll to position [459, 0]
click at [170, 134] on div "Chambre/Colocation" at bounding box center [134, 142] width 270 height 29
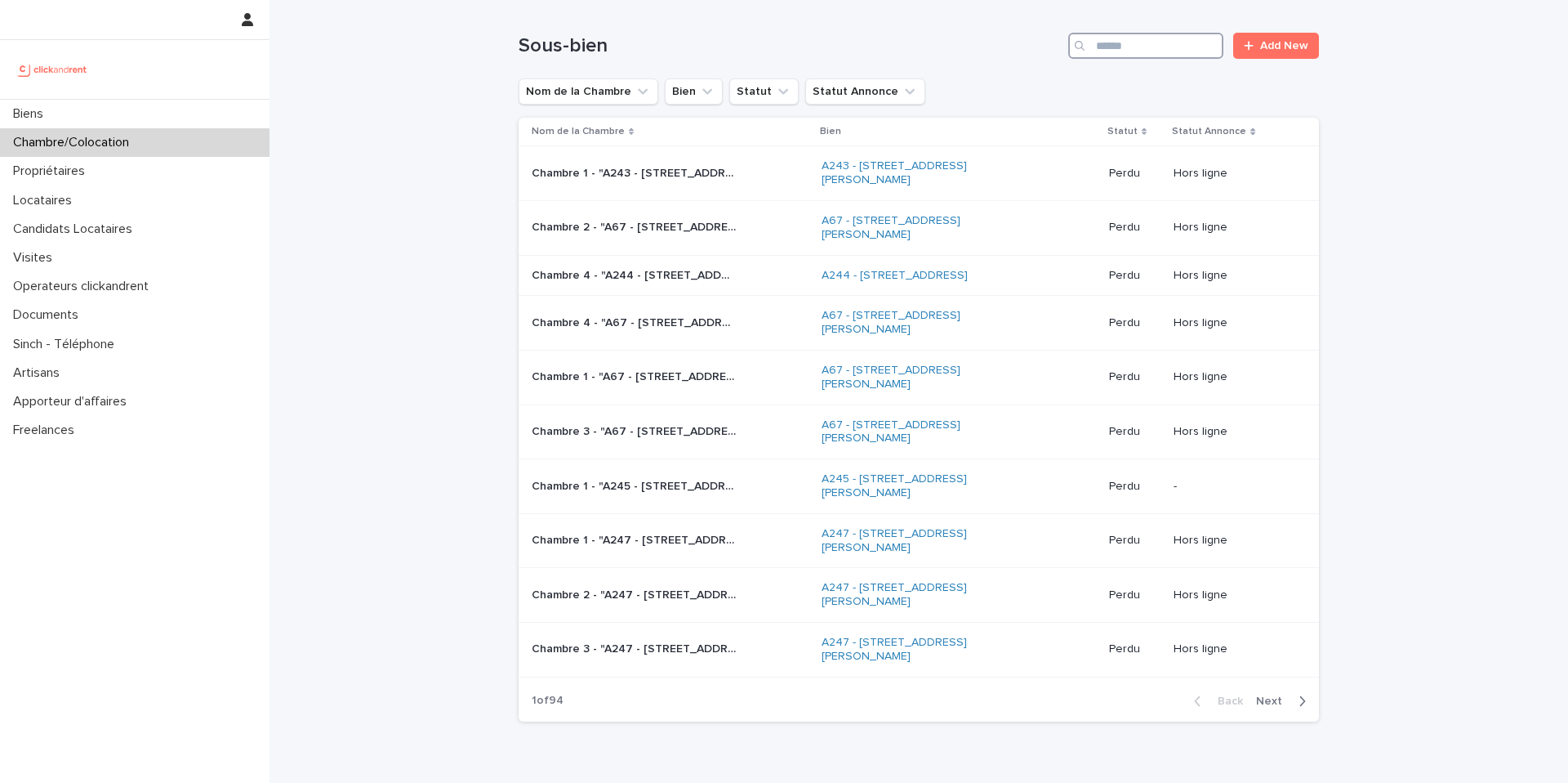
click at [1169, 41] on input "Search" at bounding box center [1145, 45] width 156 height 26
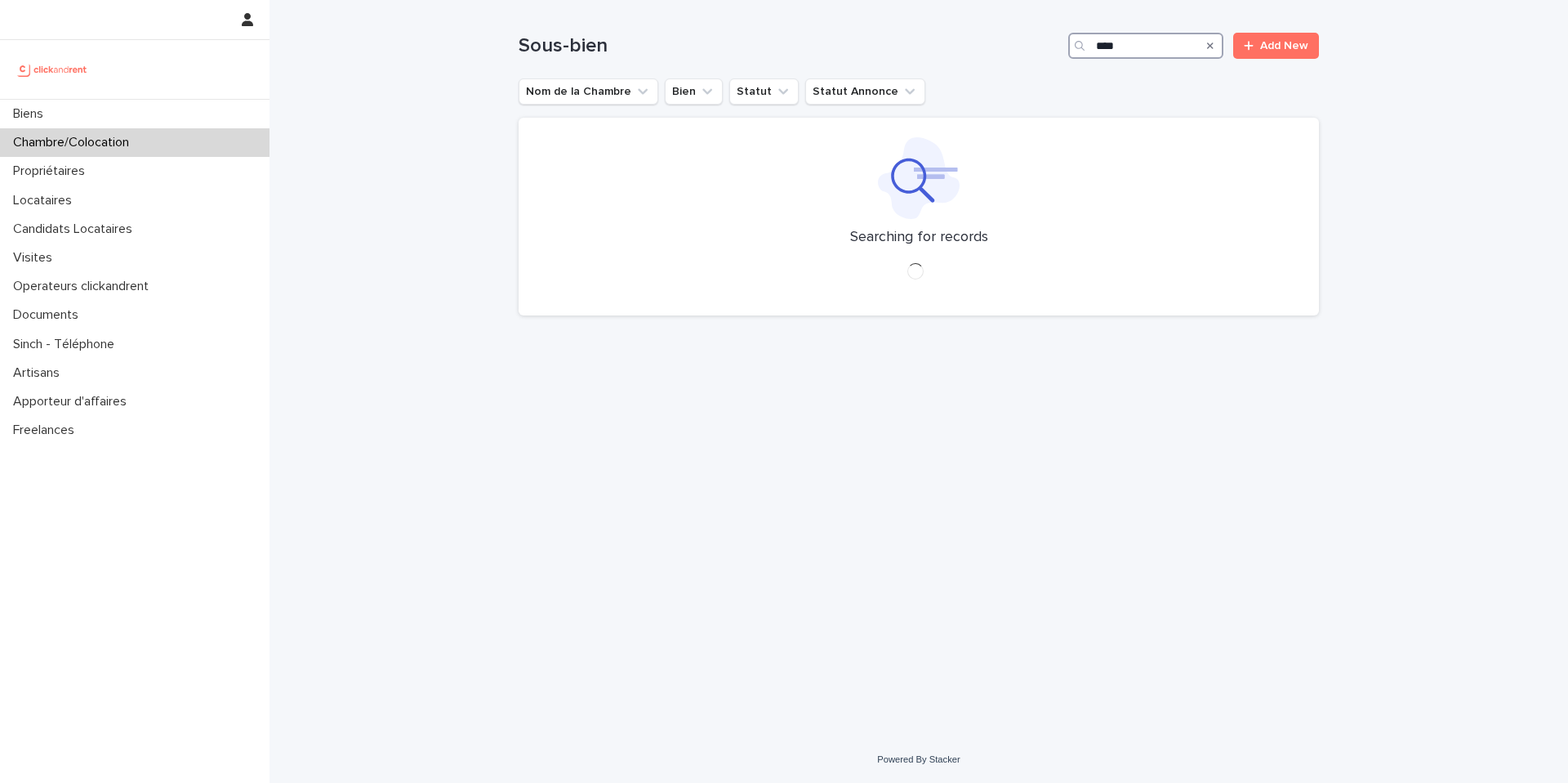
type input "****"
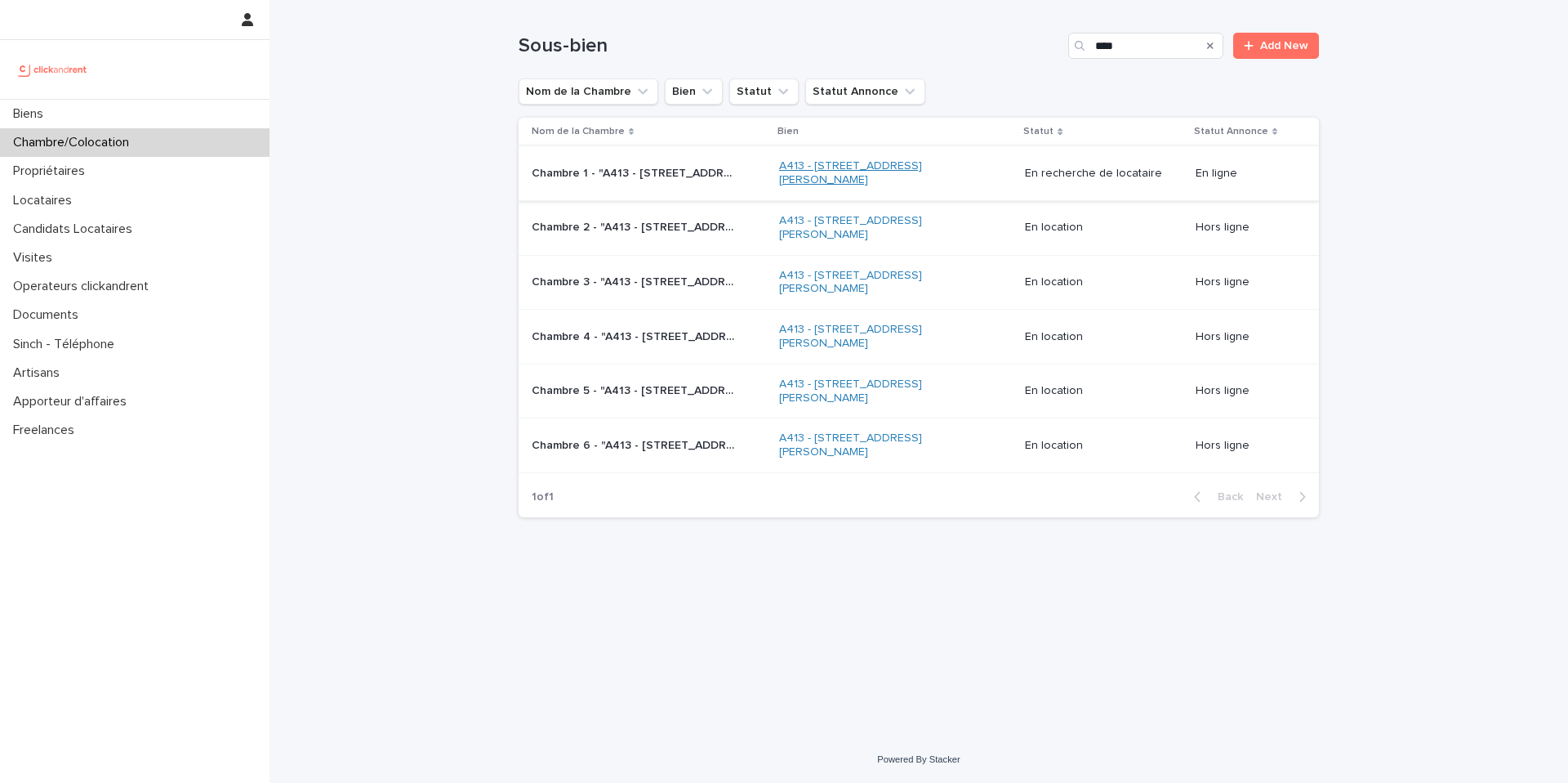
click at [830, 166] on link "A413 - 42 Rue du Docteur Emile Roux, Sannois 95110" at bounding box center [881, 173] width 204 height 28
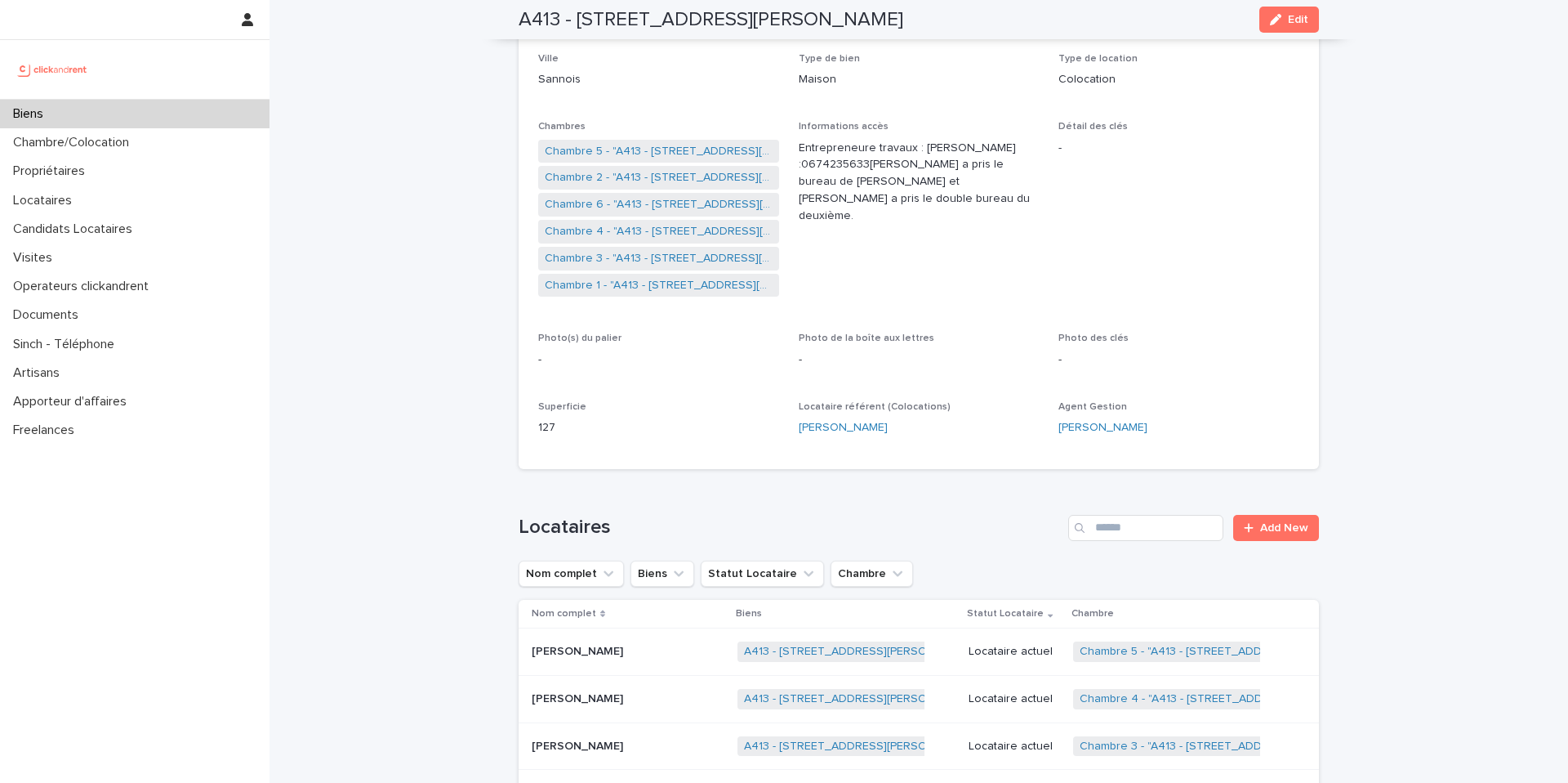
scroll to position [133, 0]
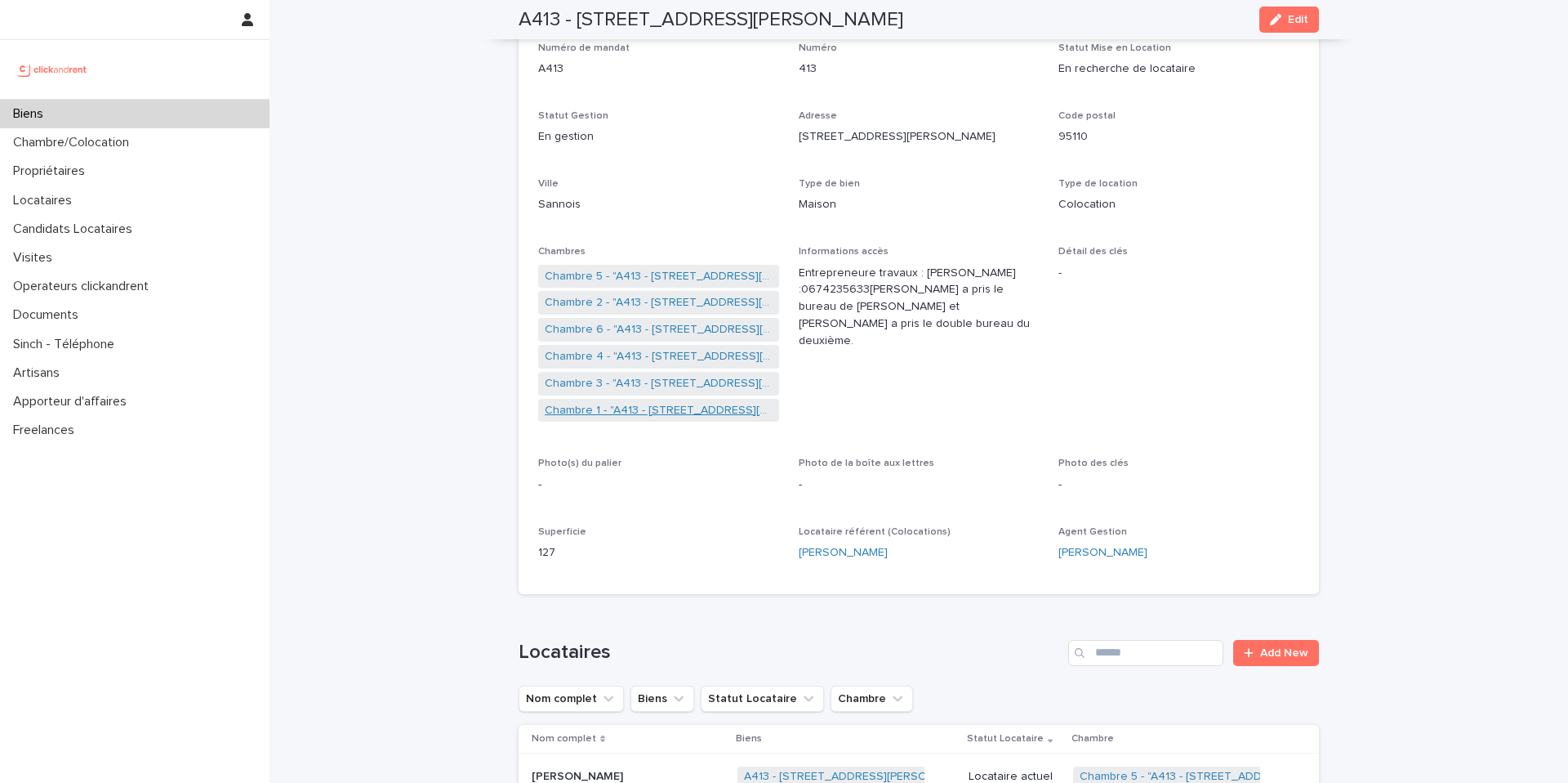
click at [639, 411] on link "Chambre 1 - "A413 - 42 Rue du Docteur Emile Roux, Sannois 95110"" at bounding box center [658, 410] width 227 height 18
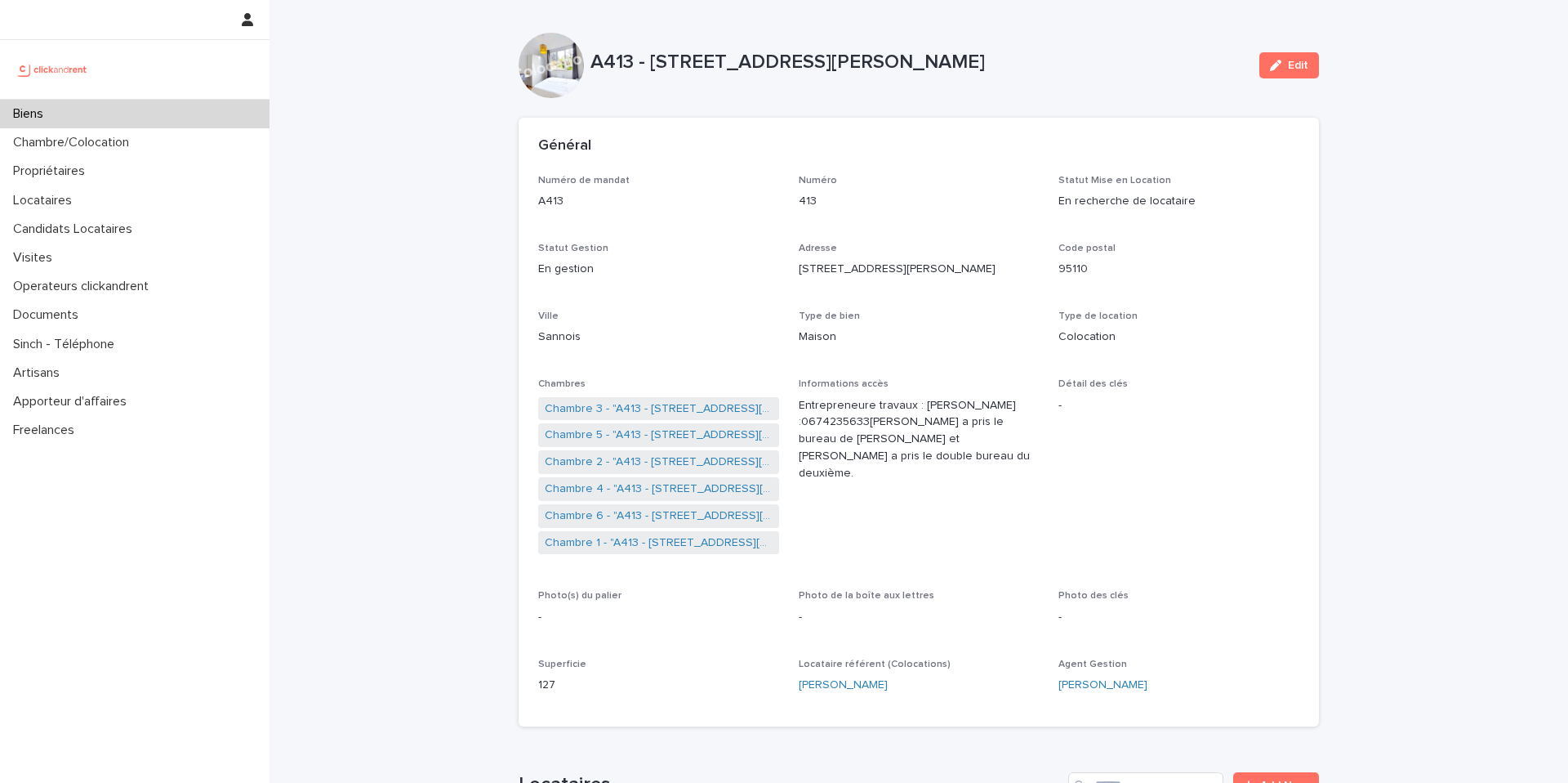
click at [190, 111] on div "Biens" at bounding box center [134, 113] width 270 height 29
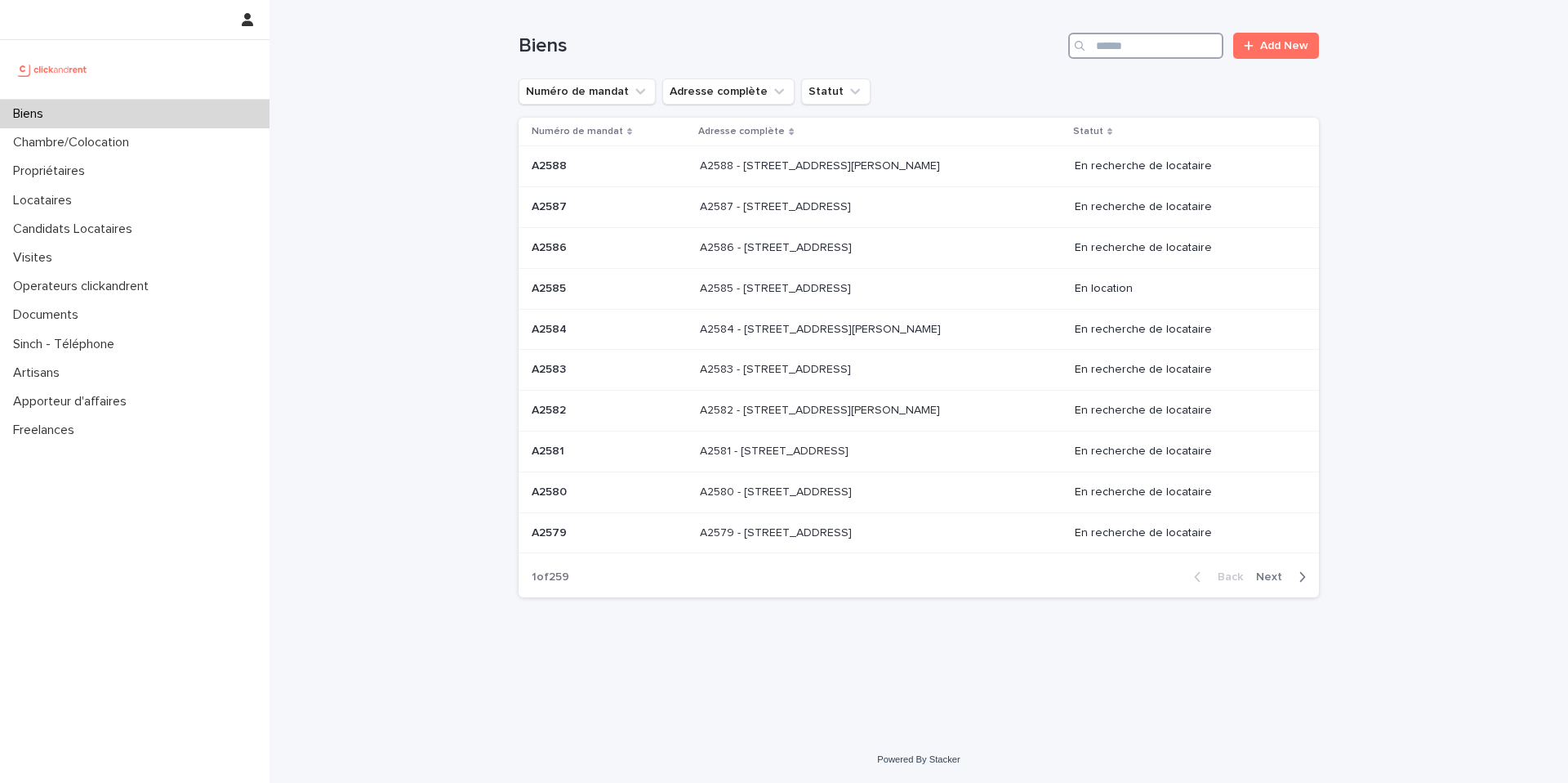
click at [1171, 44] on input "Search" at bounding box center [1145, 45] width 156 height 26
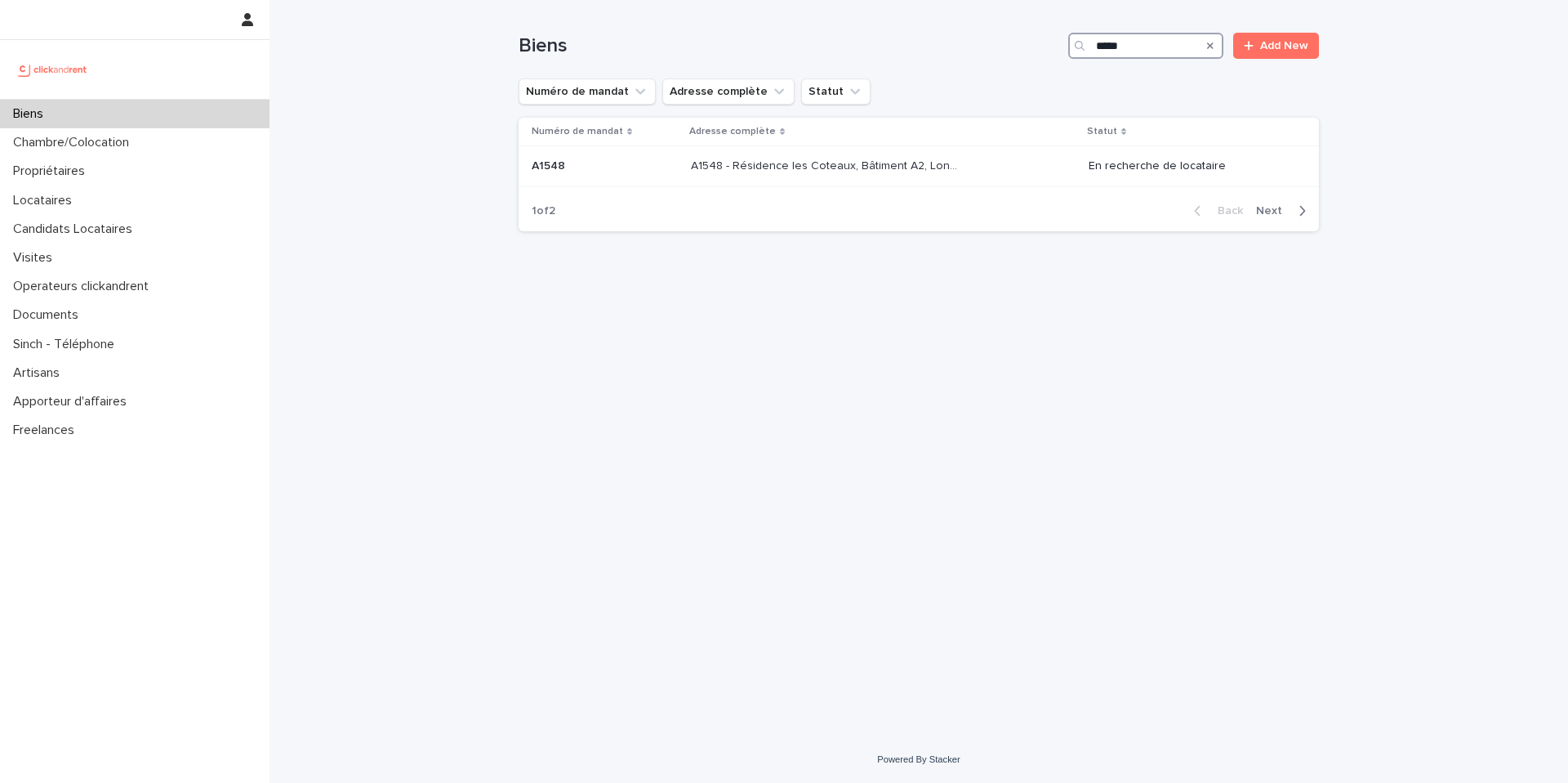
type input "*****"
click at [923, 163] on p "A1548 - Résidence les Coteaux, Bâtiment A2, Longjumeau 91160" at bounding box center [828, 164] width 275 height 18
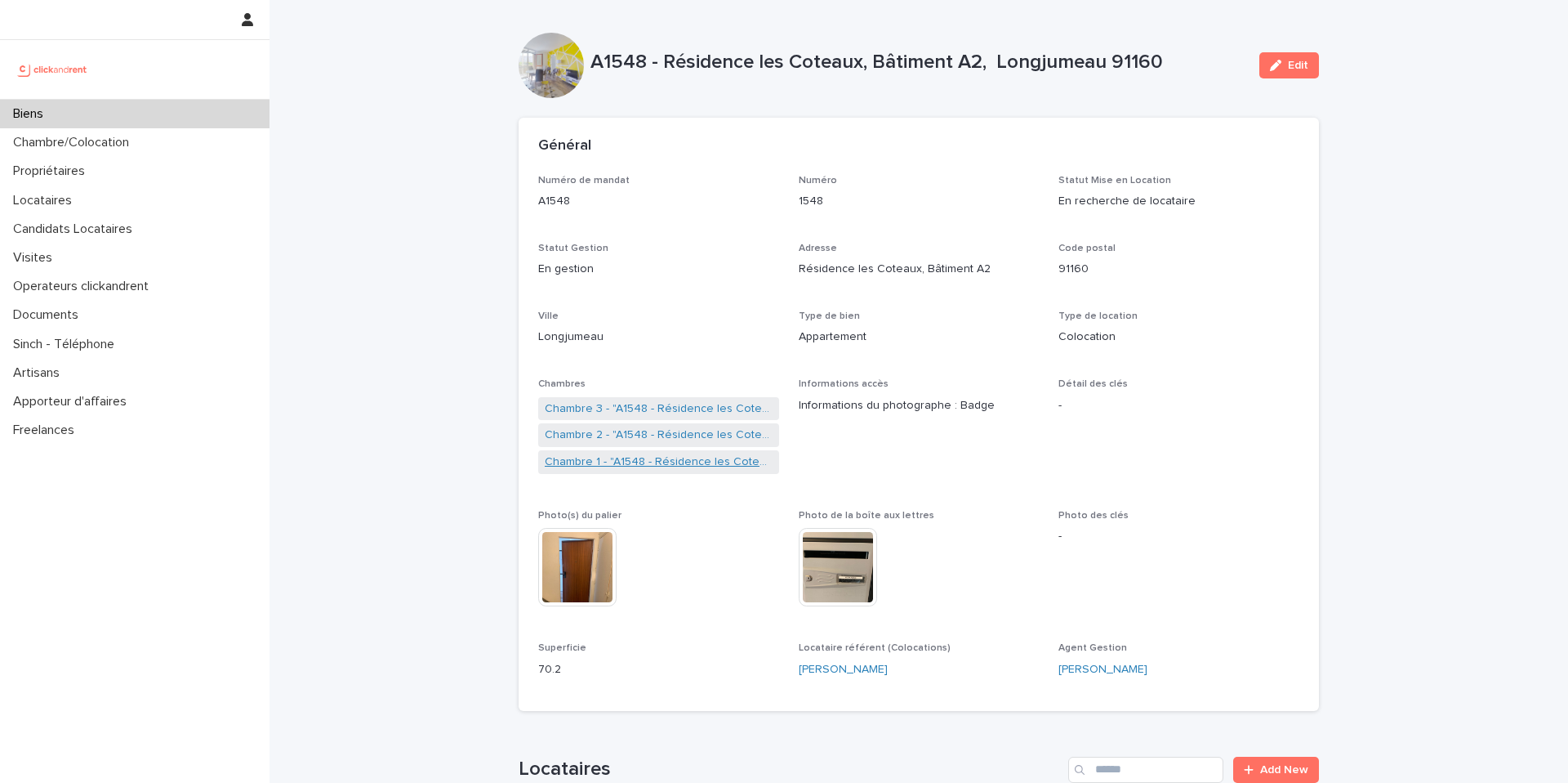
click at [663, 466] on link "Chambre 1 - "A1548 - Résidence les Coteaux, Bâtiment A2, Longjumeau 91160"" at bounding box center [658, 462] width 227 height 18
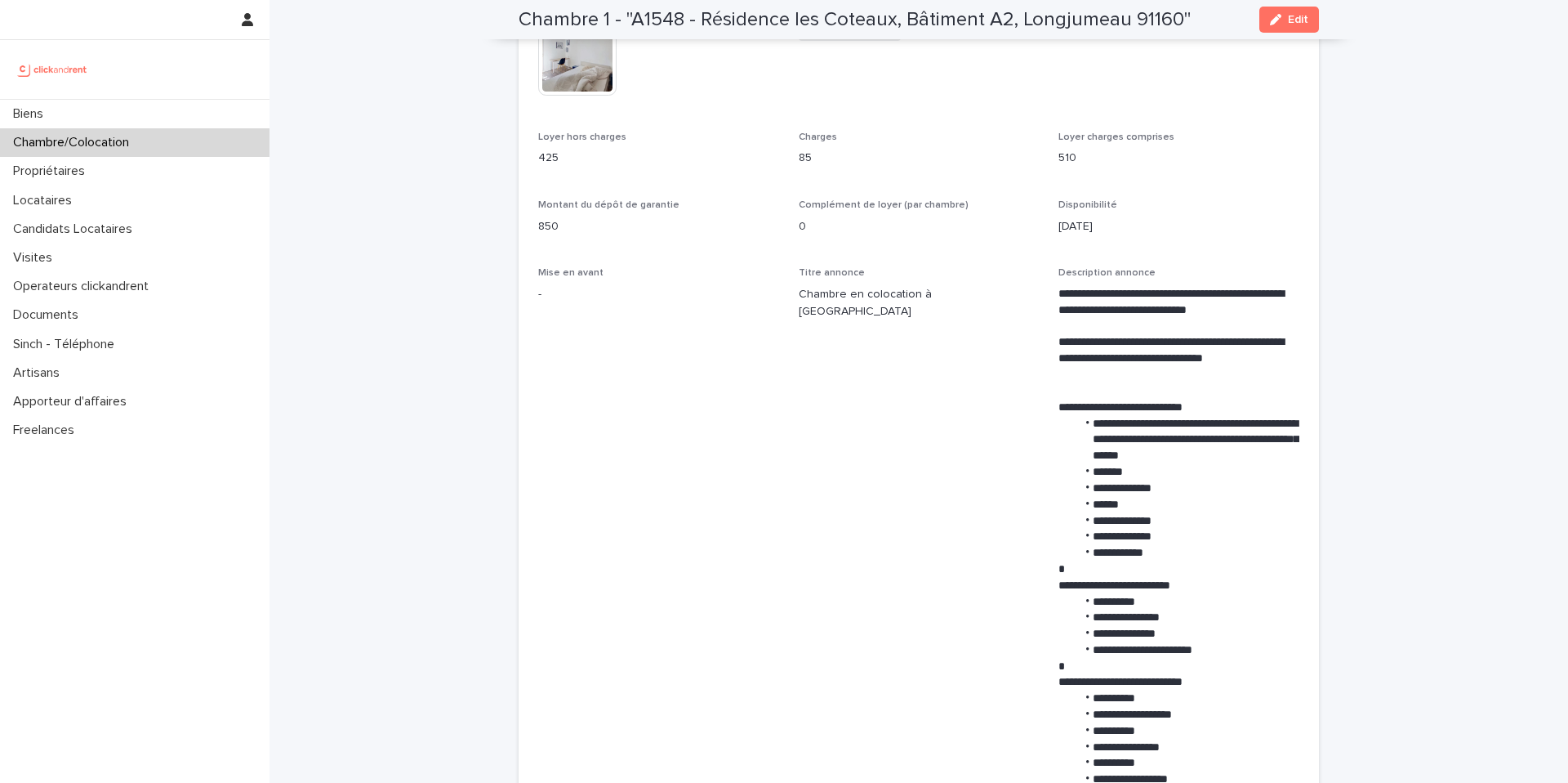
scroll to position [467, 0]
click at [1001, 547] on span "Titre annonce Chambre en colocation à Longjumeau" at bounding box center [920, 735] width 241 height 938
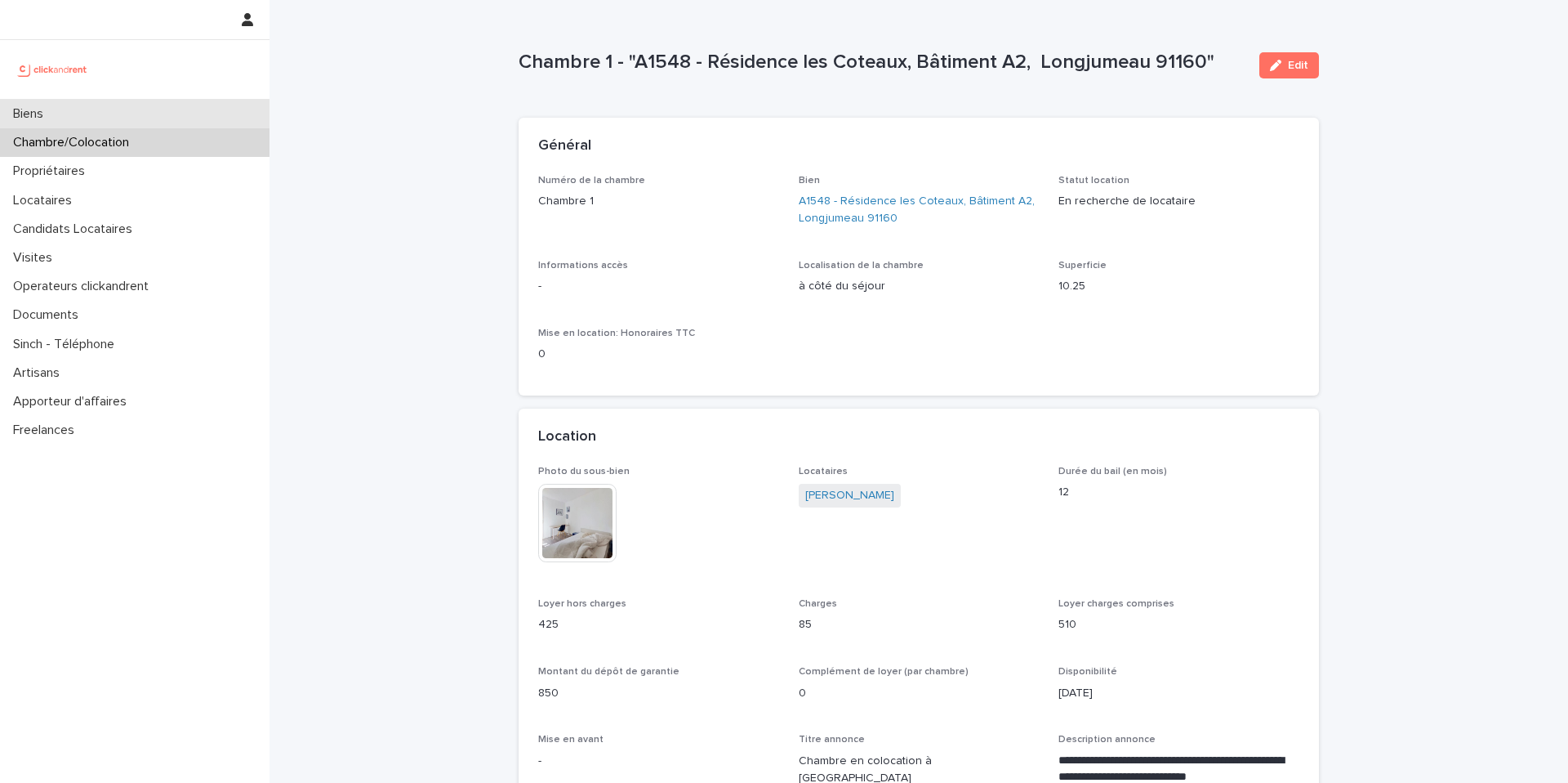
click at [213, 120] on div "Biens" at bounding box center [134, 113] width 270 height 29
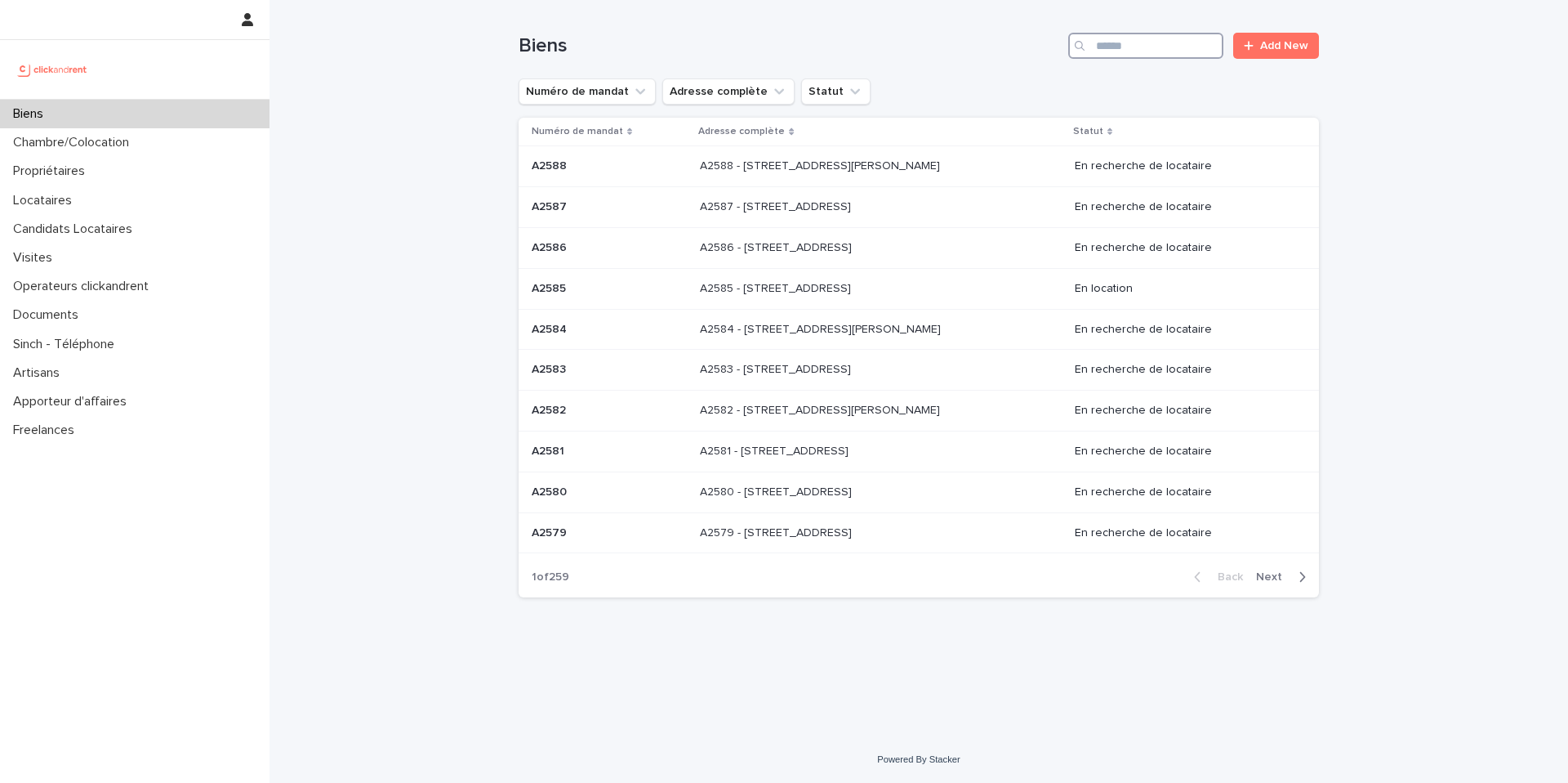
click at [1155, 43] on input "Search" at bounding box center [1145, 45] width 156 height 26
type input "****"
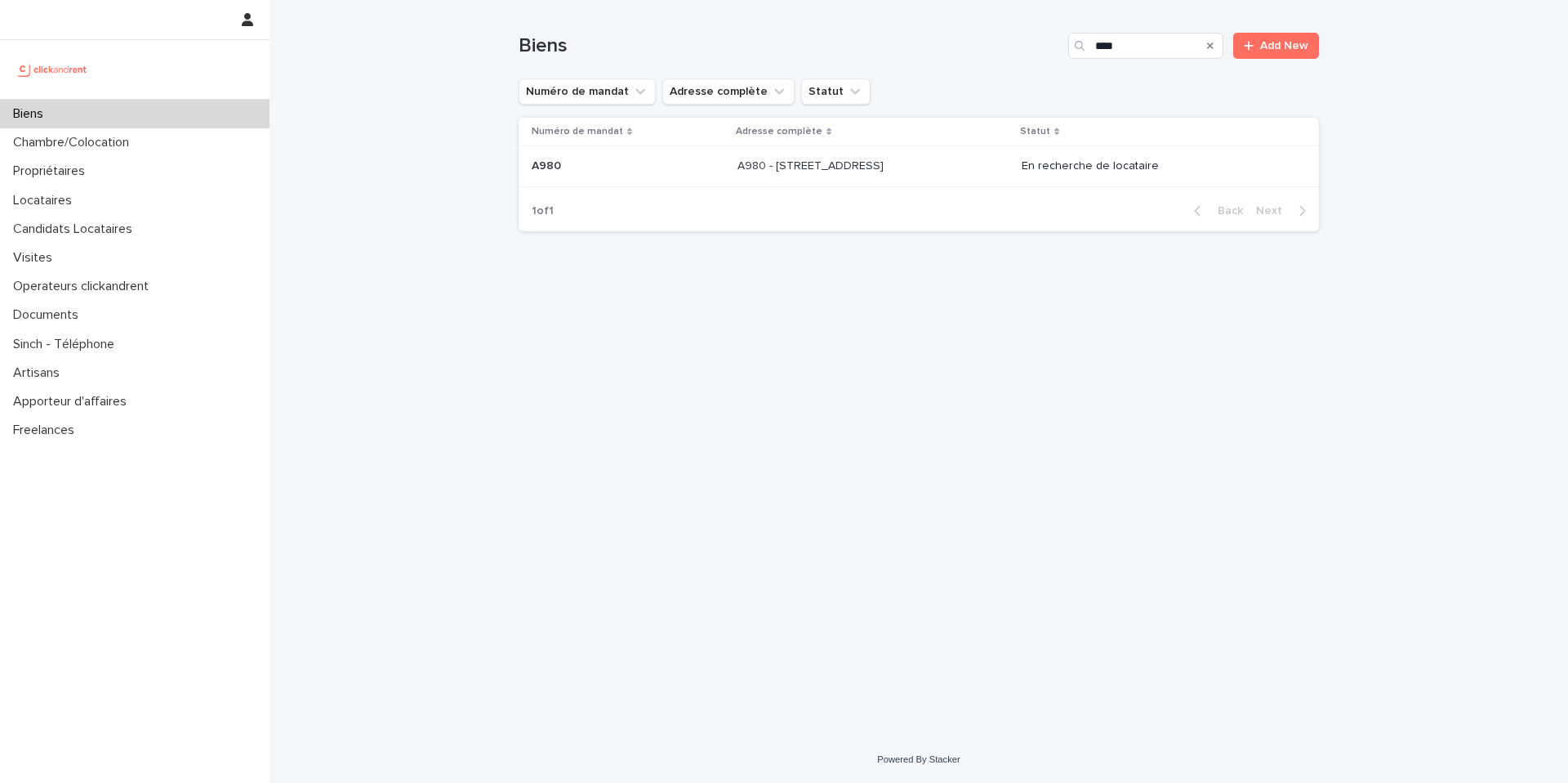
click at [984, 173] on div "A980 - 14 rue des Lilas, Alfortville 94140 A980 - 14 rue des Lilas, Alfortville…" at bounding box center [873, 166] width 272 height 27
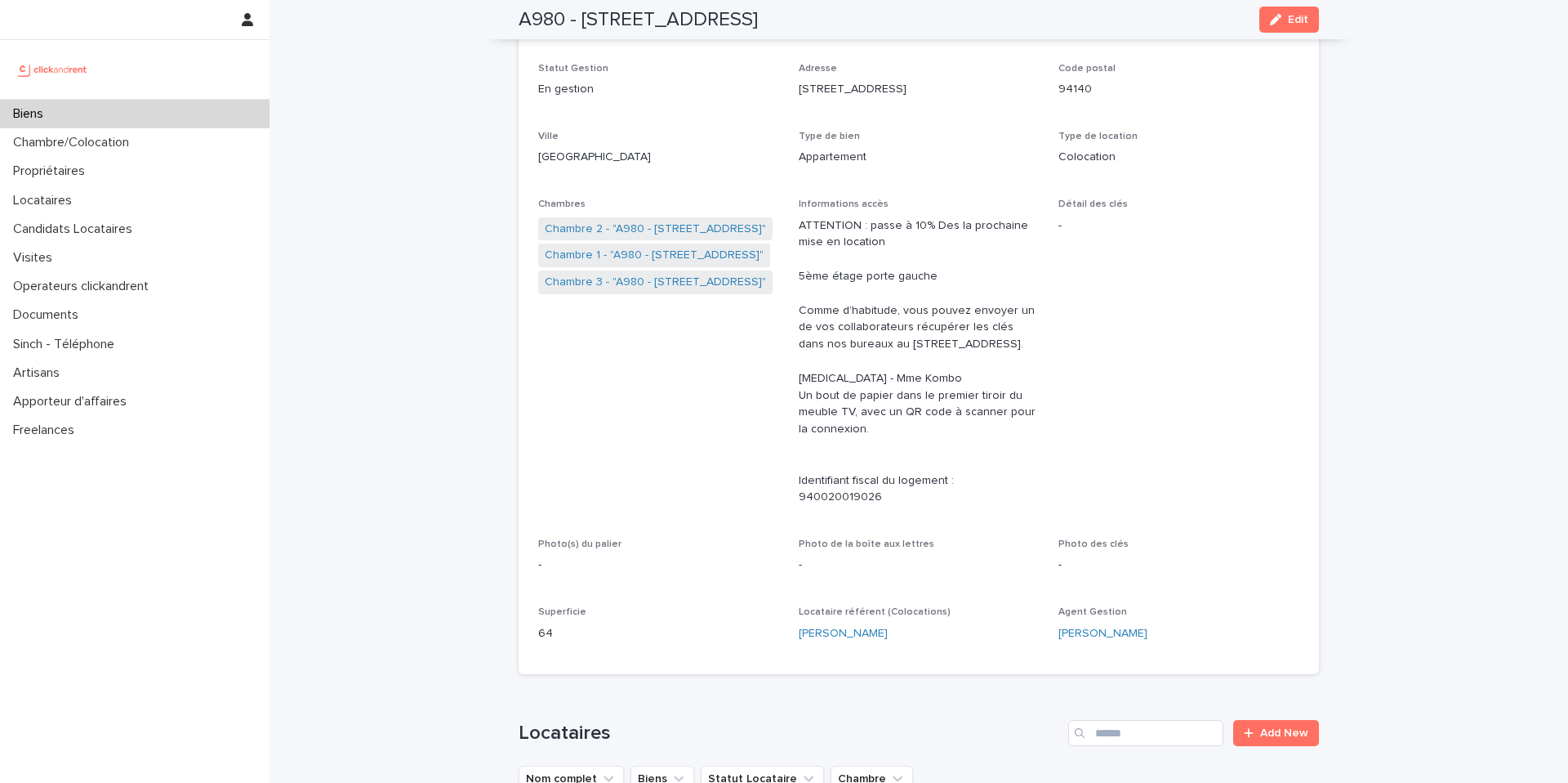
scroll to position [94, 0]
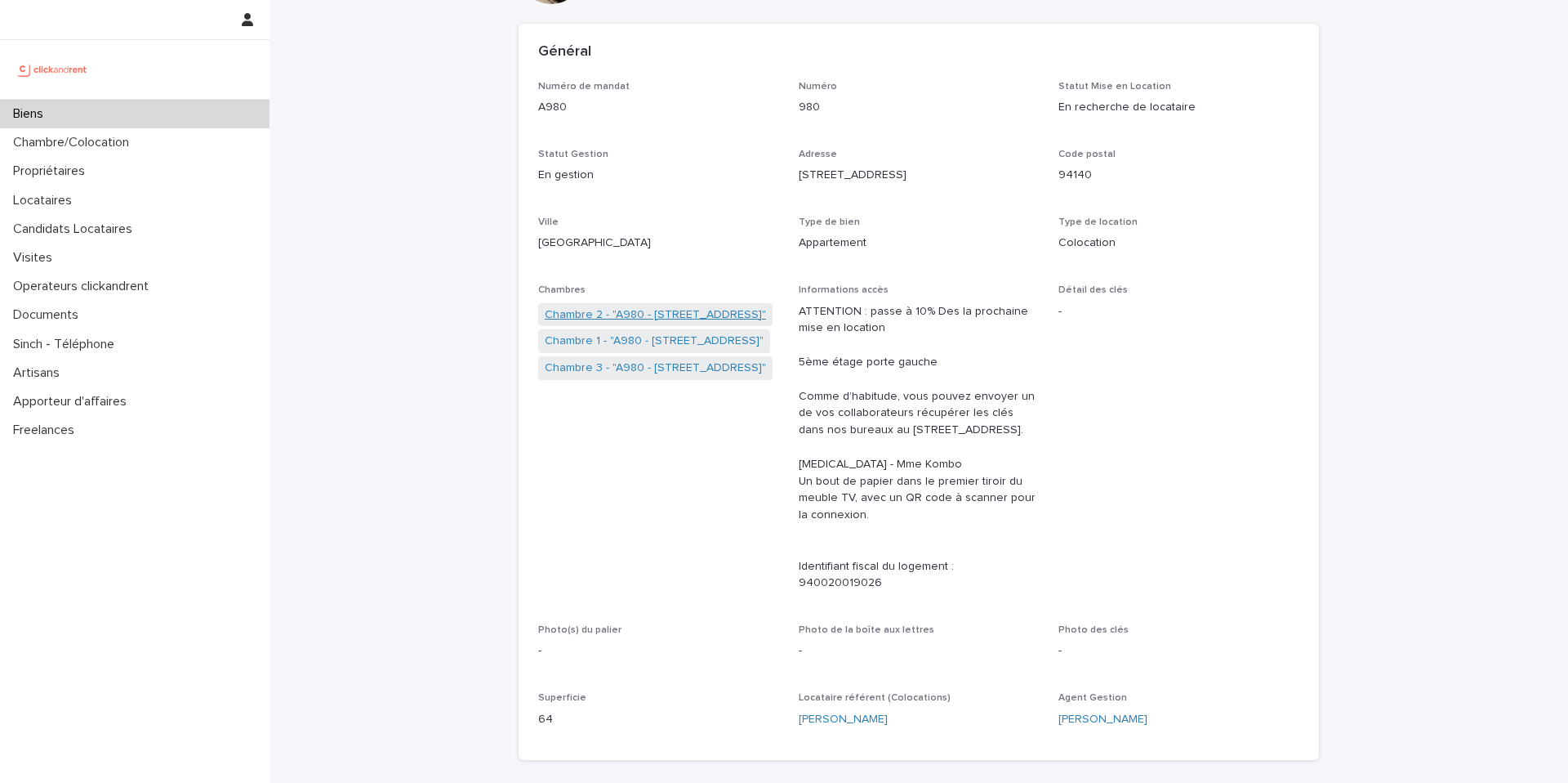
click at [673, 313] on link "Chambre 2 - "A980 - 14 rue des Lilas, Alfortville 94140"" at bounding box center [656, 315] width 221 height 18
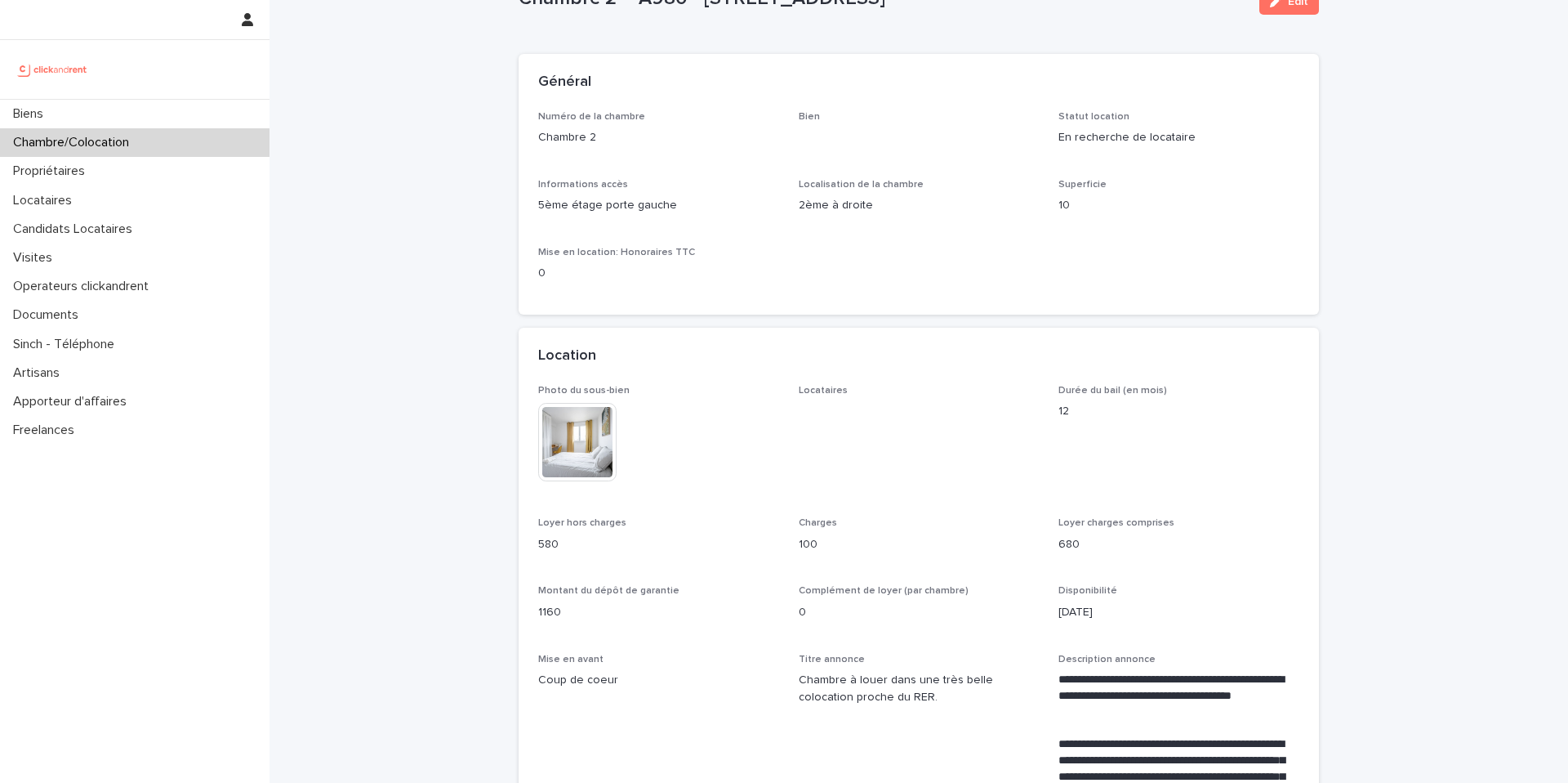
scroll to position [64, 0]
click at [193, 110] on div "Biens" at bounding box center [134, 113] width 270 height 29
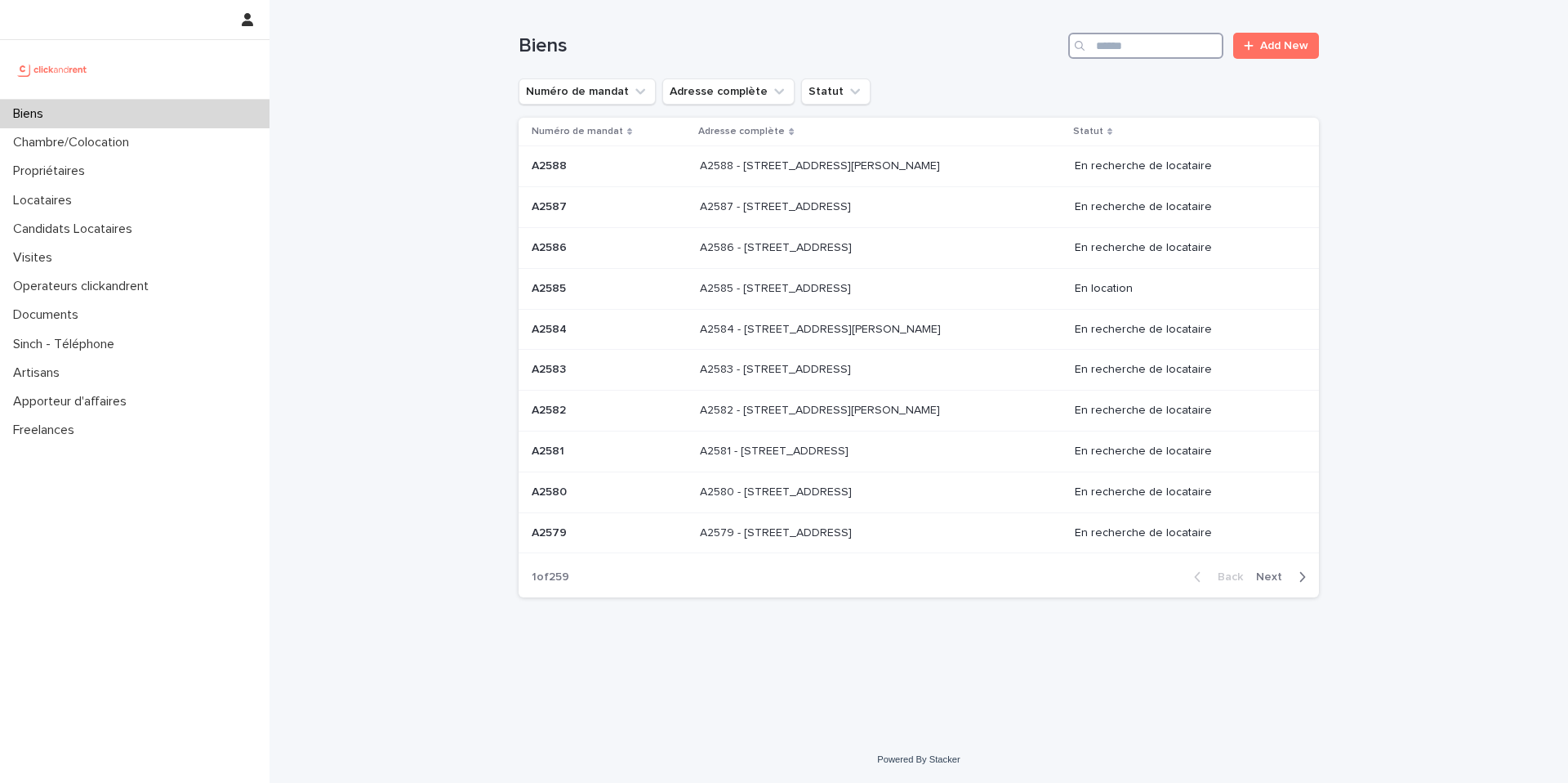
click at [1171, 36] on input "Search" at bounding box center [1145, 45] width 156 height 26
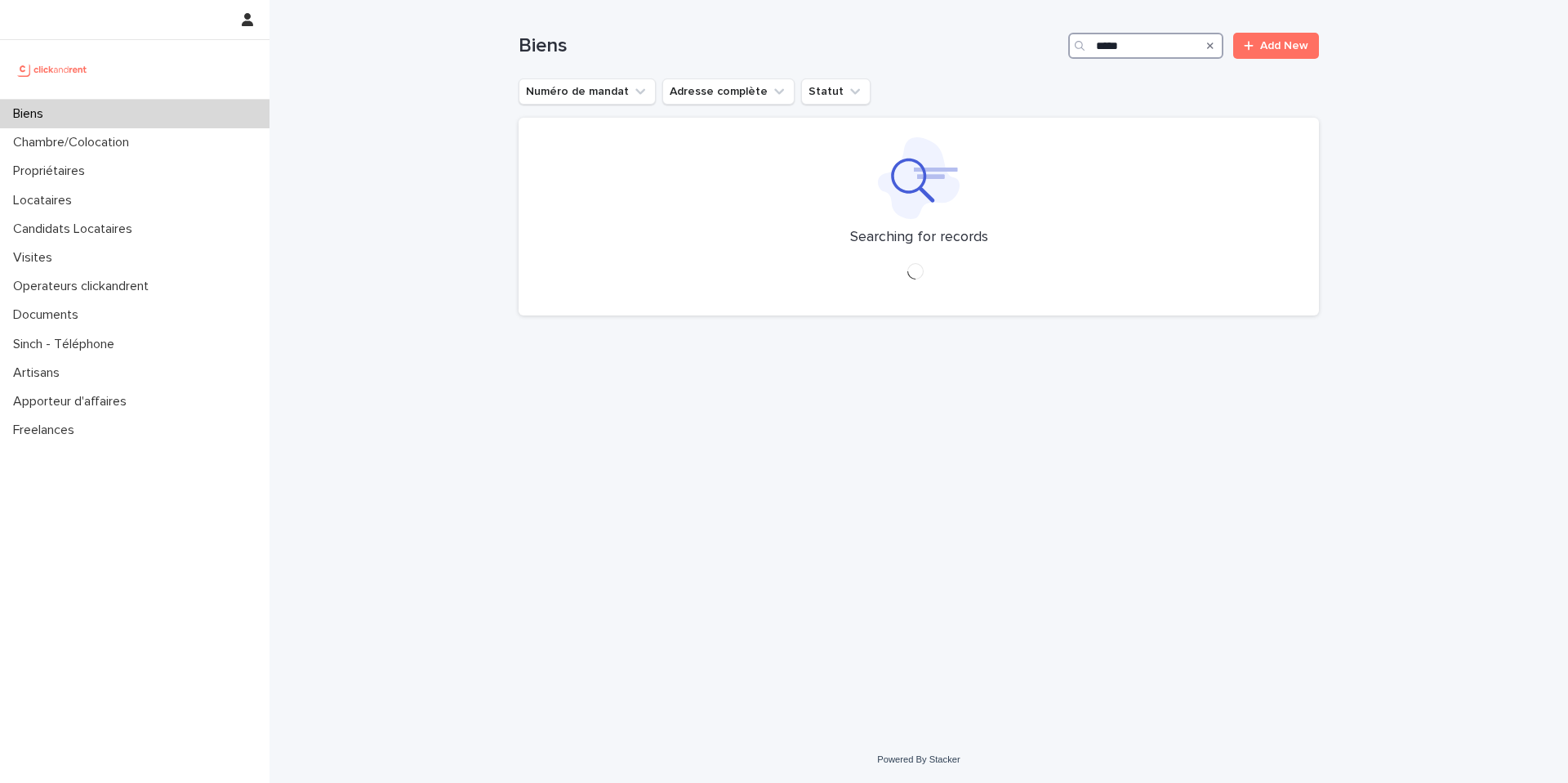
type input "*****"
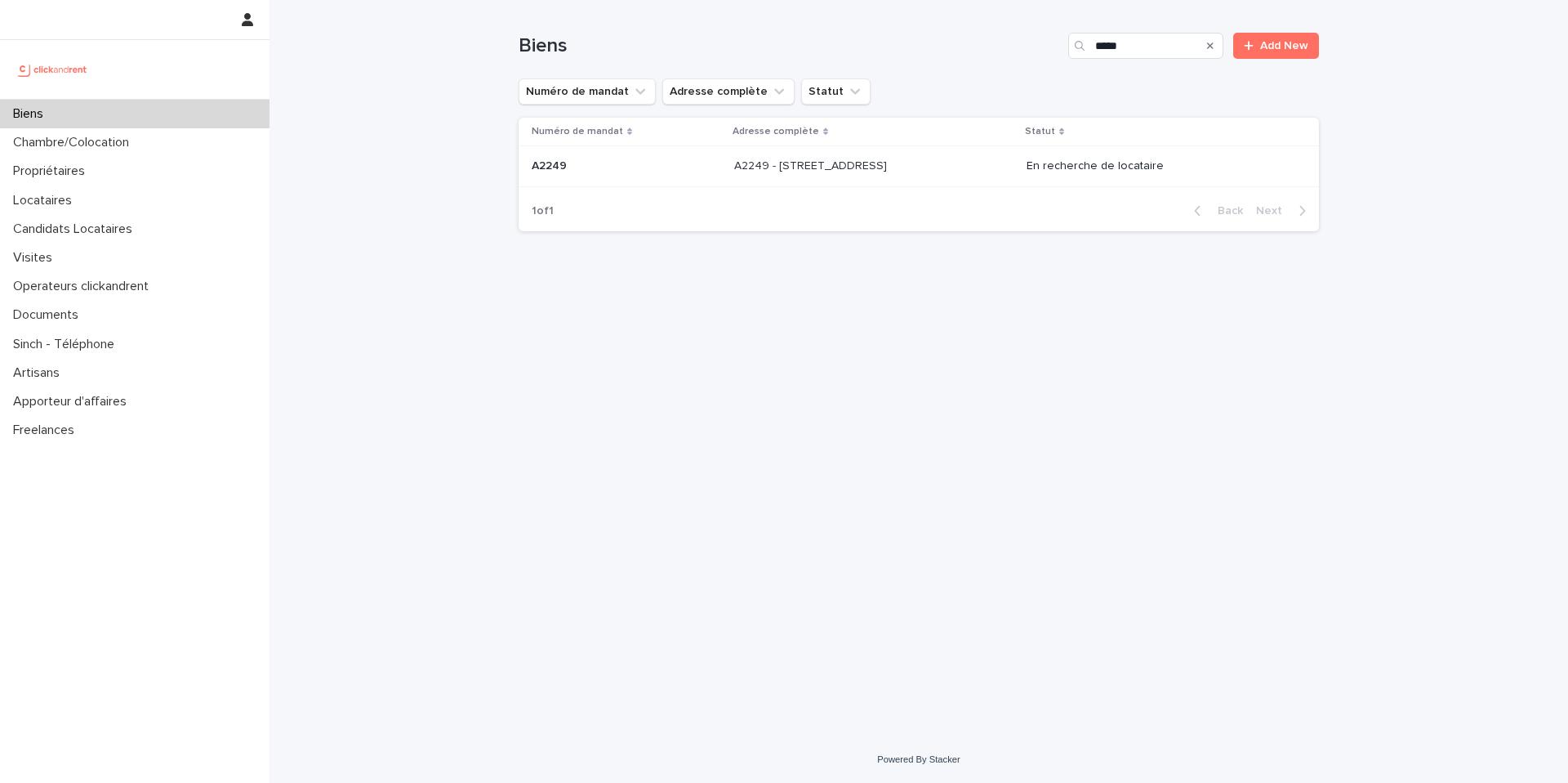
click at [847, 169] on p "A2249 - 14 Rue de la Fontaine, Torcy 77200" at bounding box center [811, 164] width 156 height 18
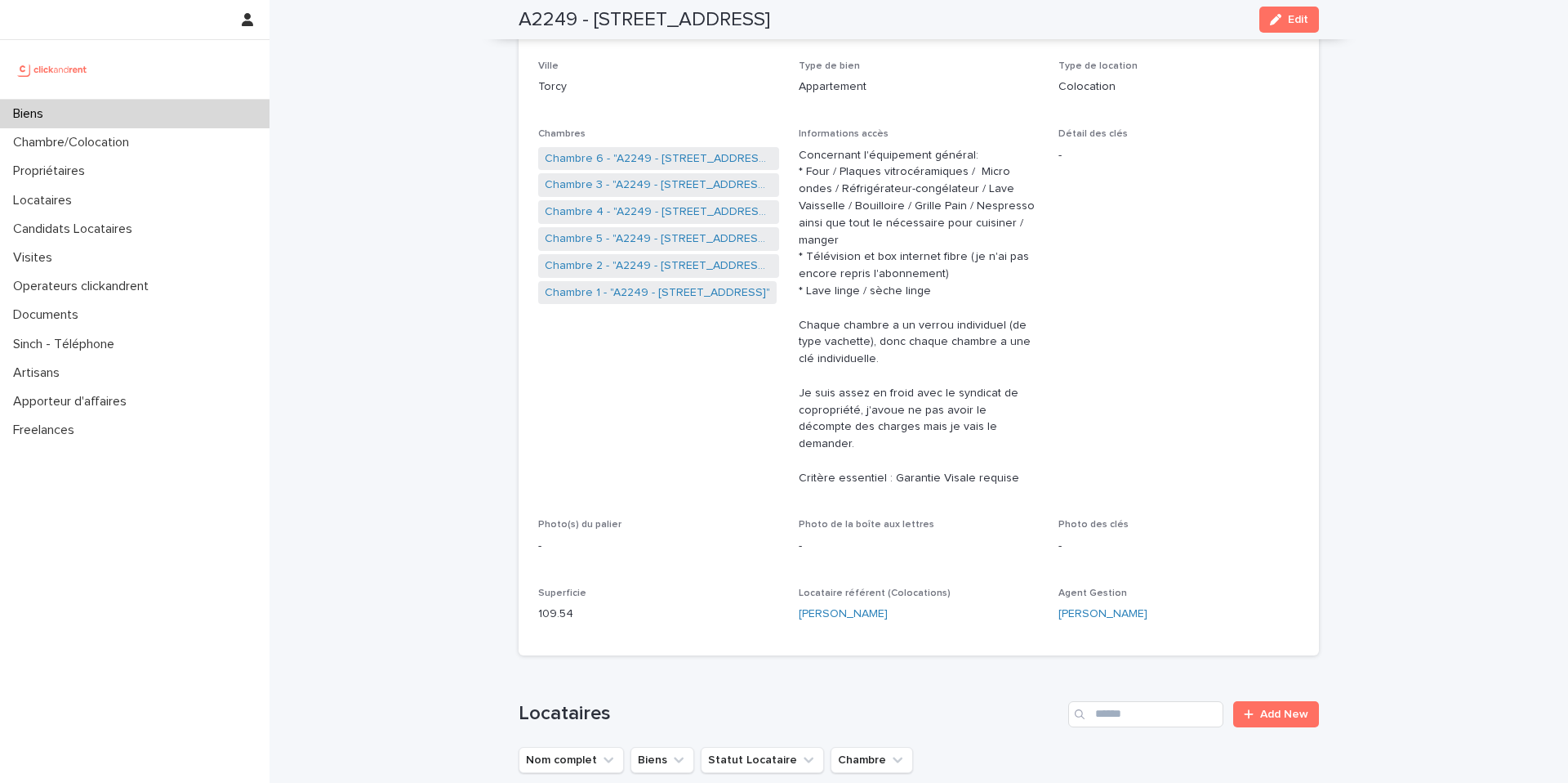
scroll to position [211, 0]
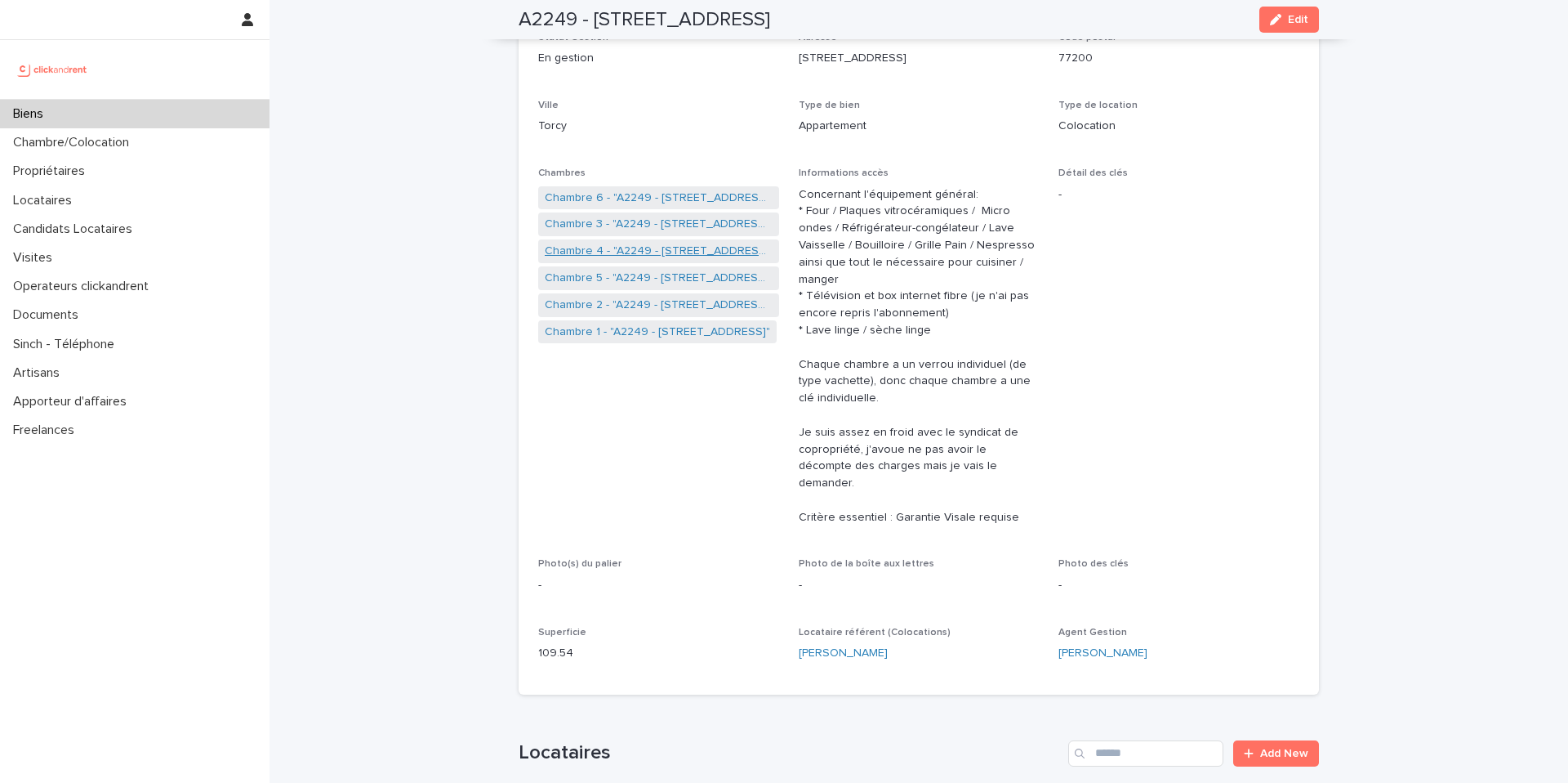
click at [649, 247] on link "Chambre 4 - "A2249 - 14 Rue de la Fontaine, Torcy 77200"" at bounding box center [658, 251] width 227 height 18
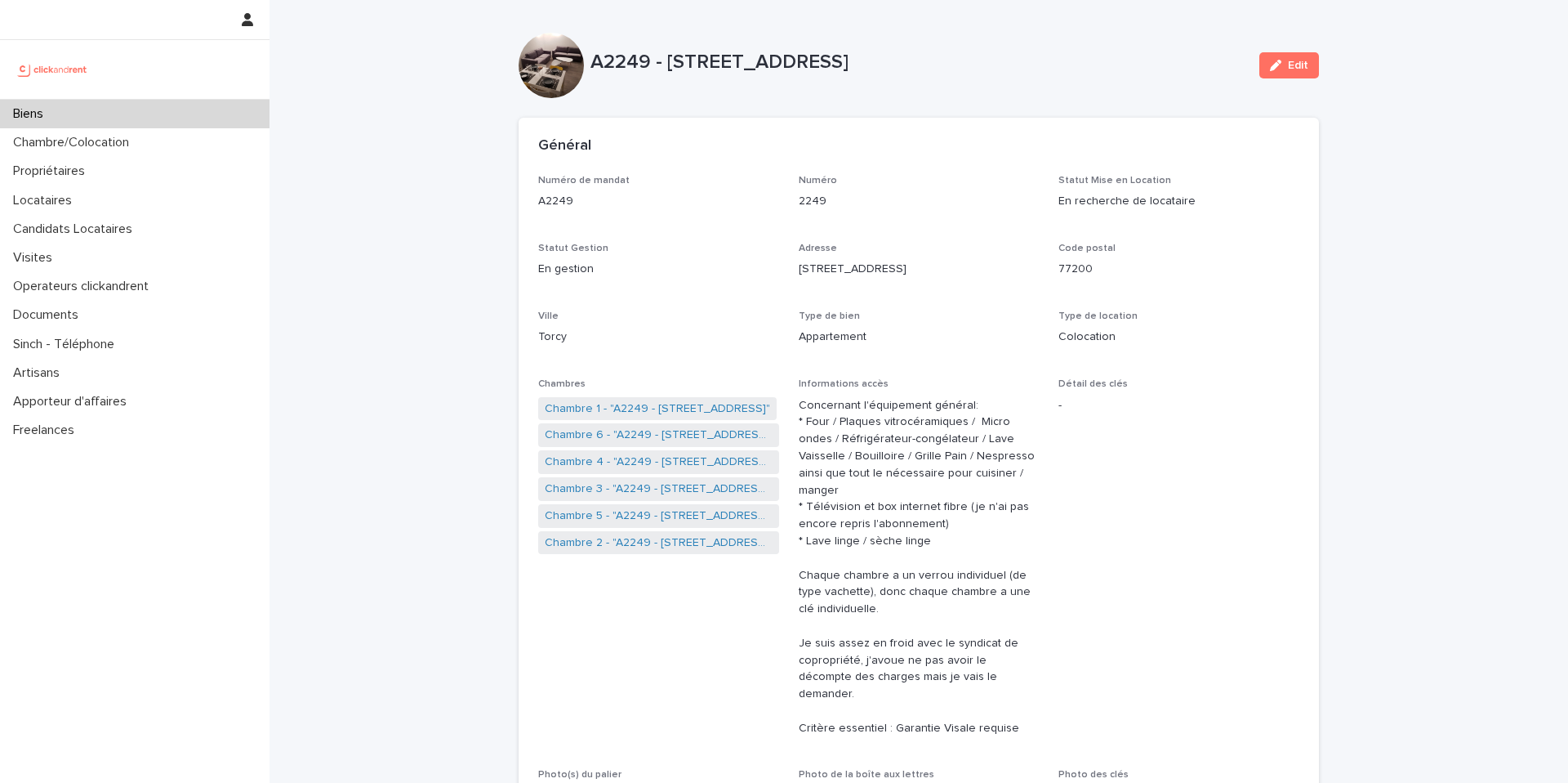
click at [168, 107] on div "Biens" at bounding box center [134, 113] width 270 height 29
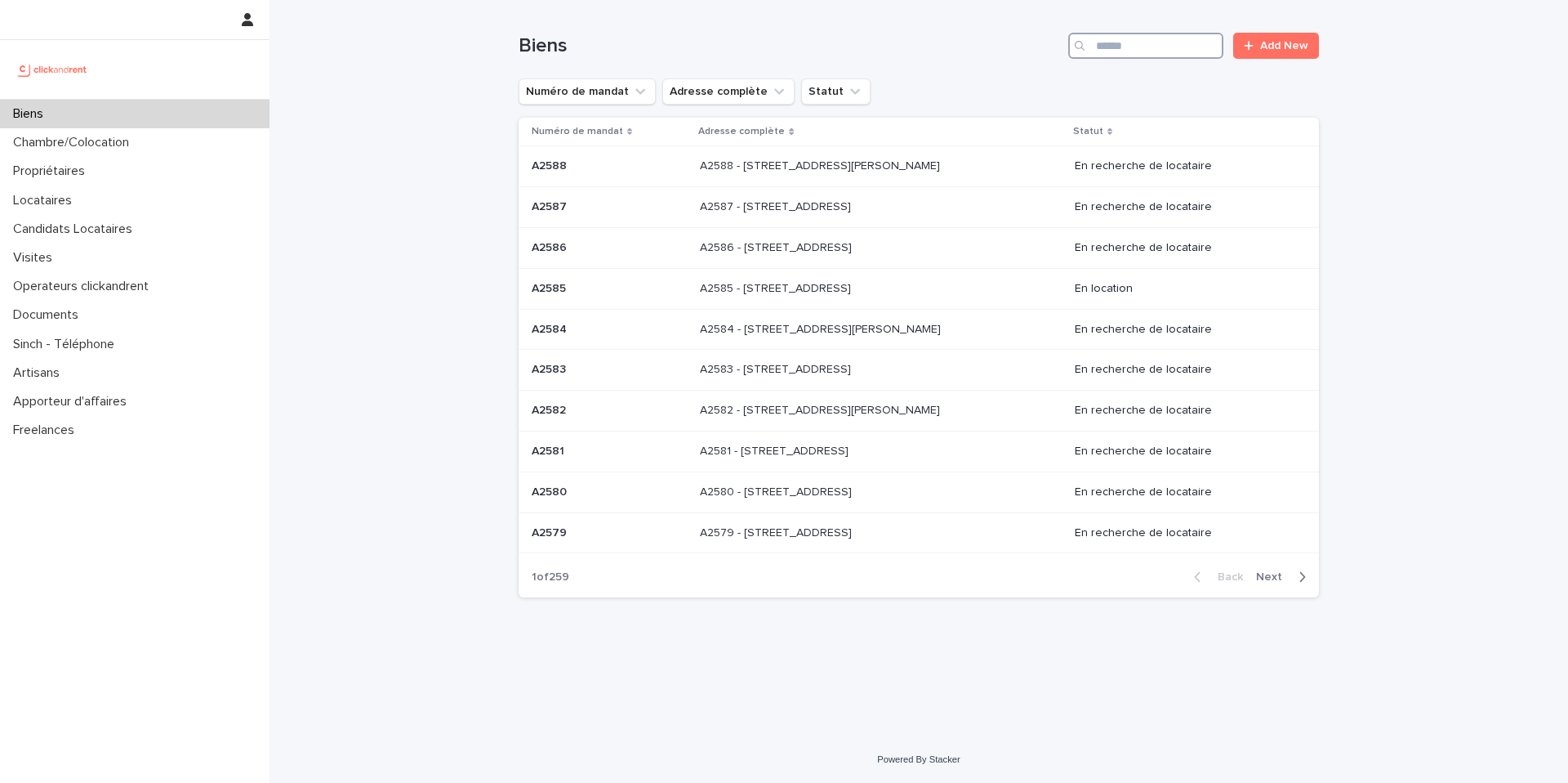
click at [1123, 41] on input "Search" at bounding box center [1145, 45] width 156 height 26
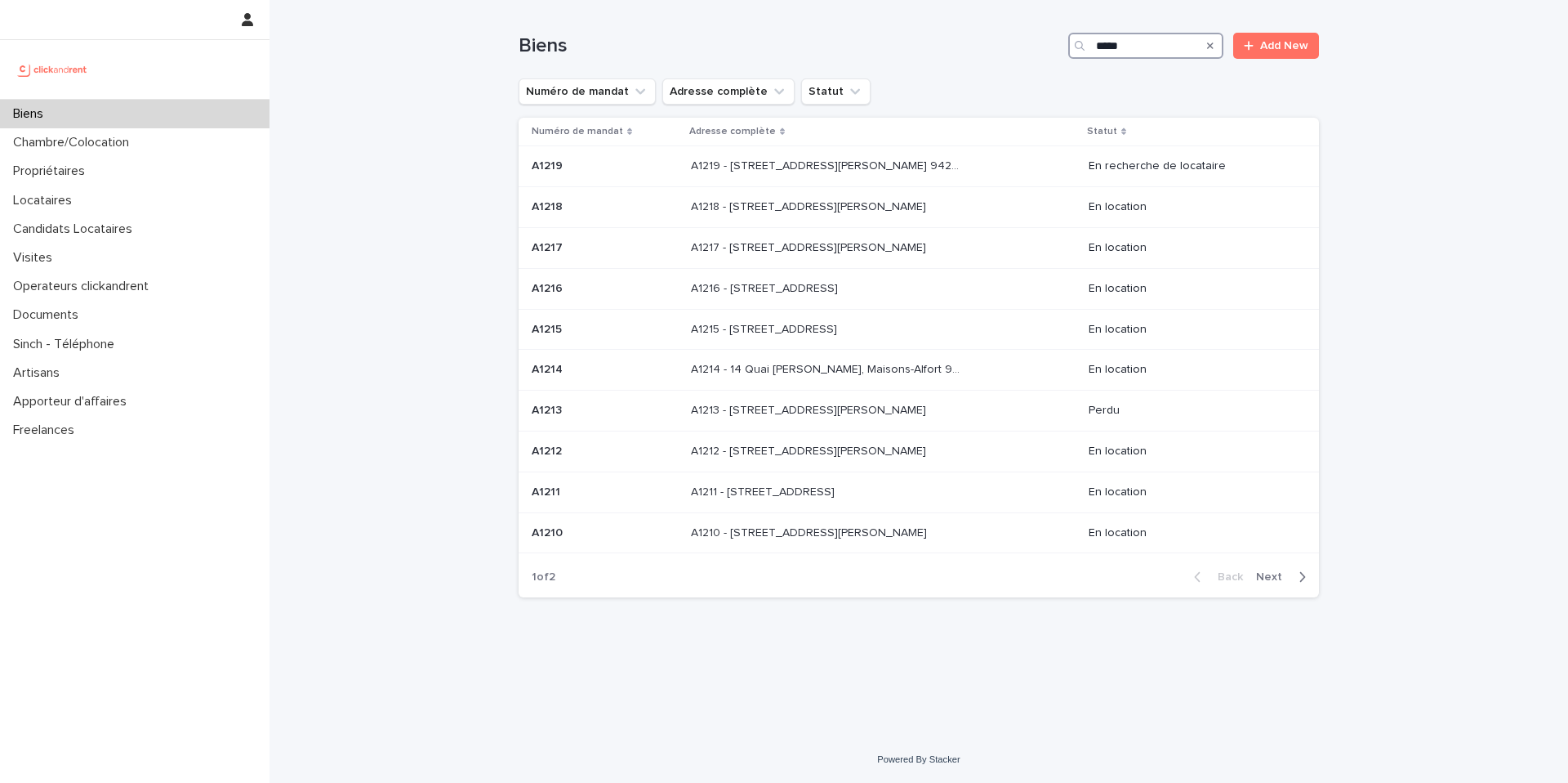
type input "*****"
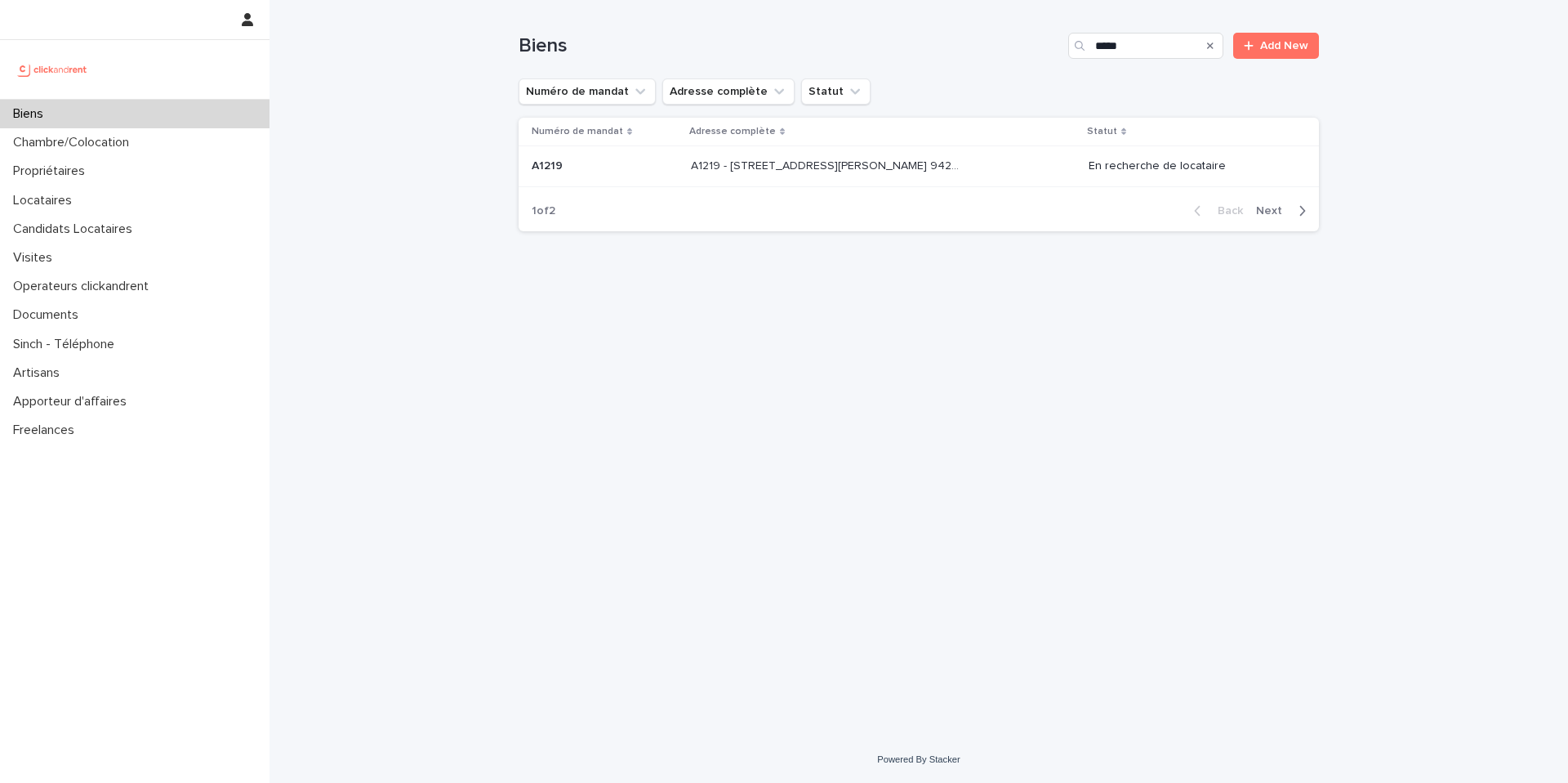
click at [944, 157] on p "A1219 - 32 avenue Jules Gravereaux, L'Haÿ-les-Roses 94240" at bounding box center [828, 164] width 275 height 18
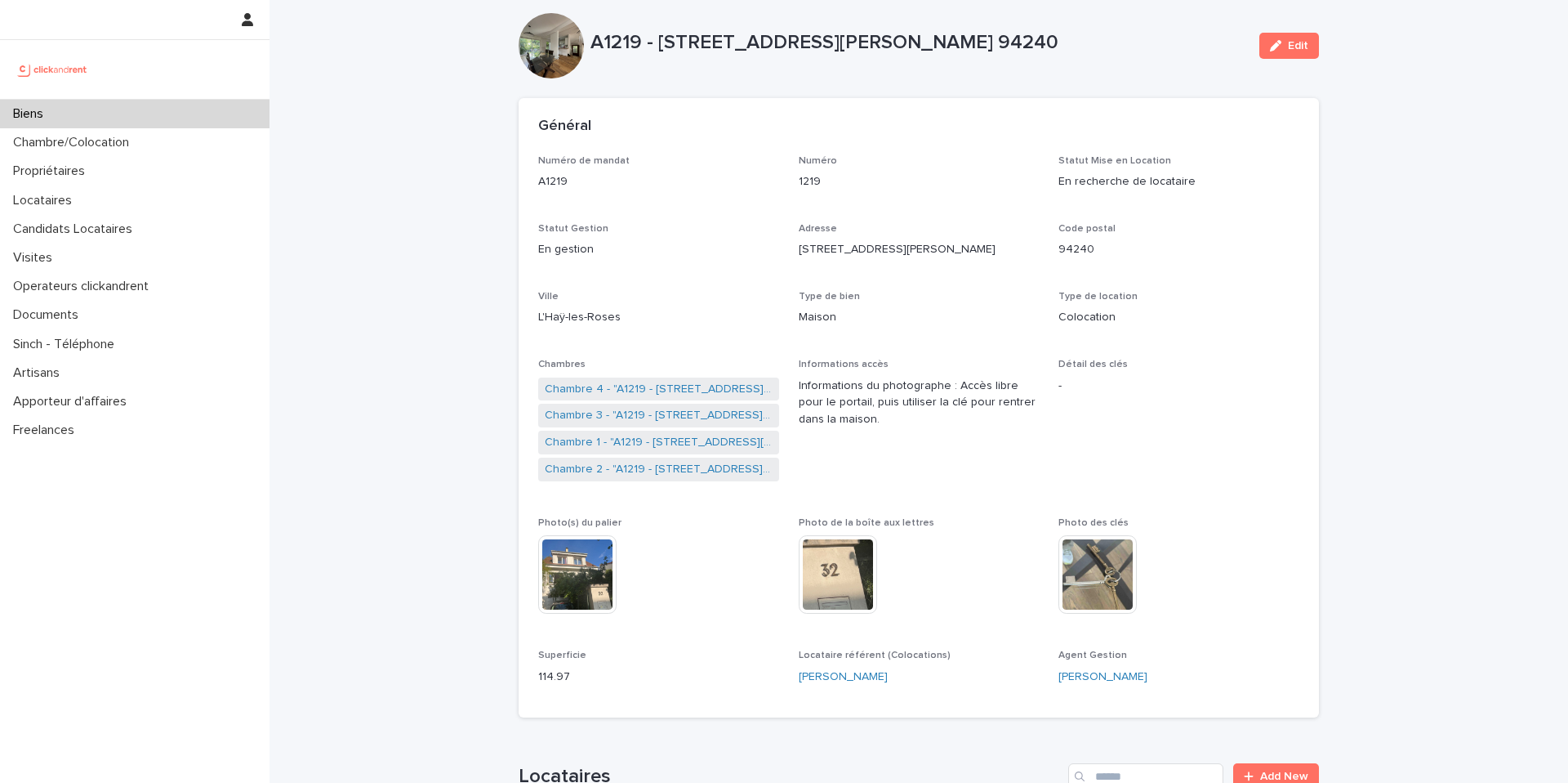
scroll to position [23, 0]
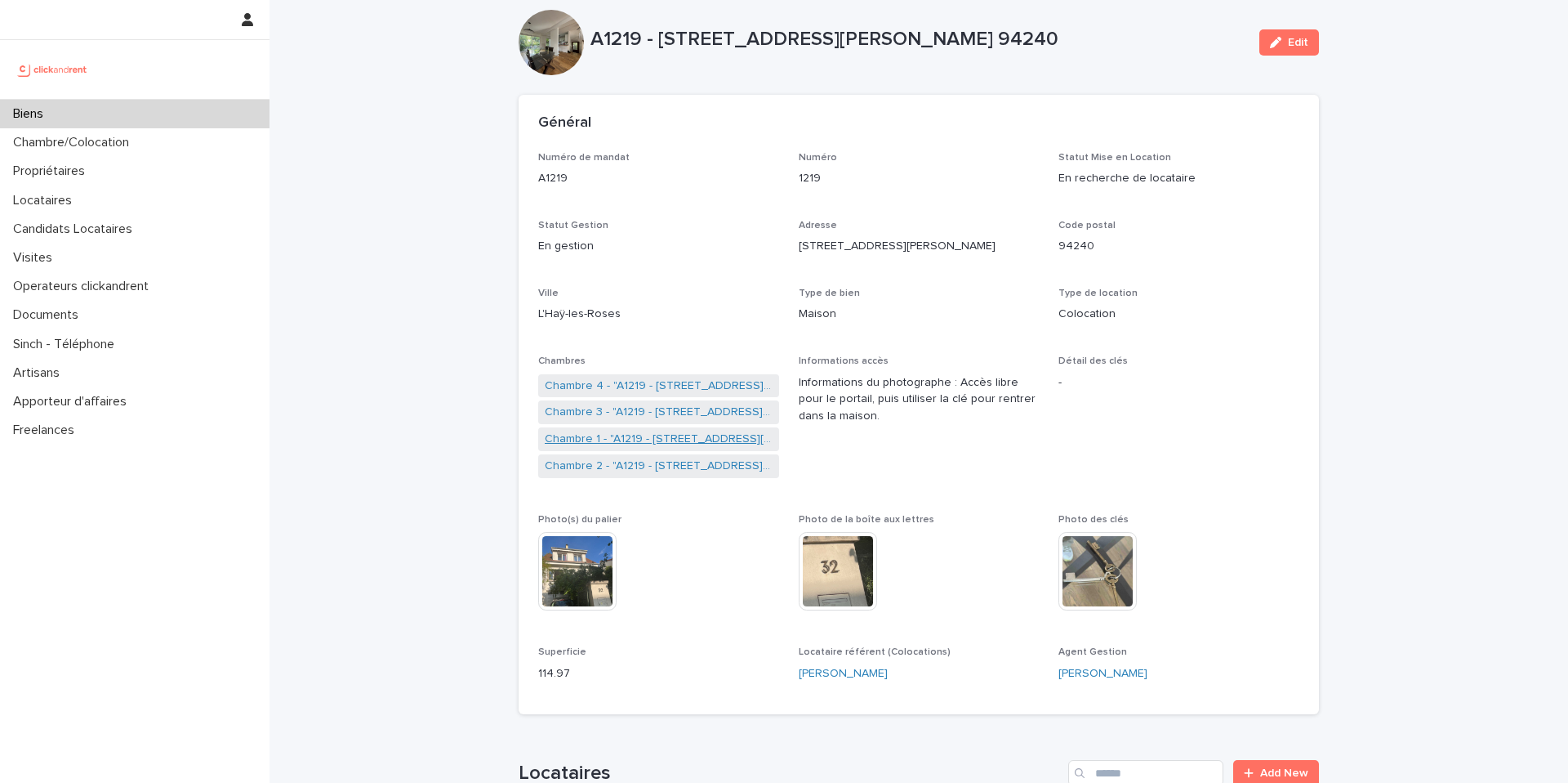
click at [644, 439] on link "Chambre 1 - "A1219 - 32 avenue Jules Gravereaux, L'Haÿ-les-Roses 94240"" at bounding box center [658, 438] width 227 height 18
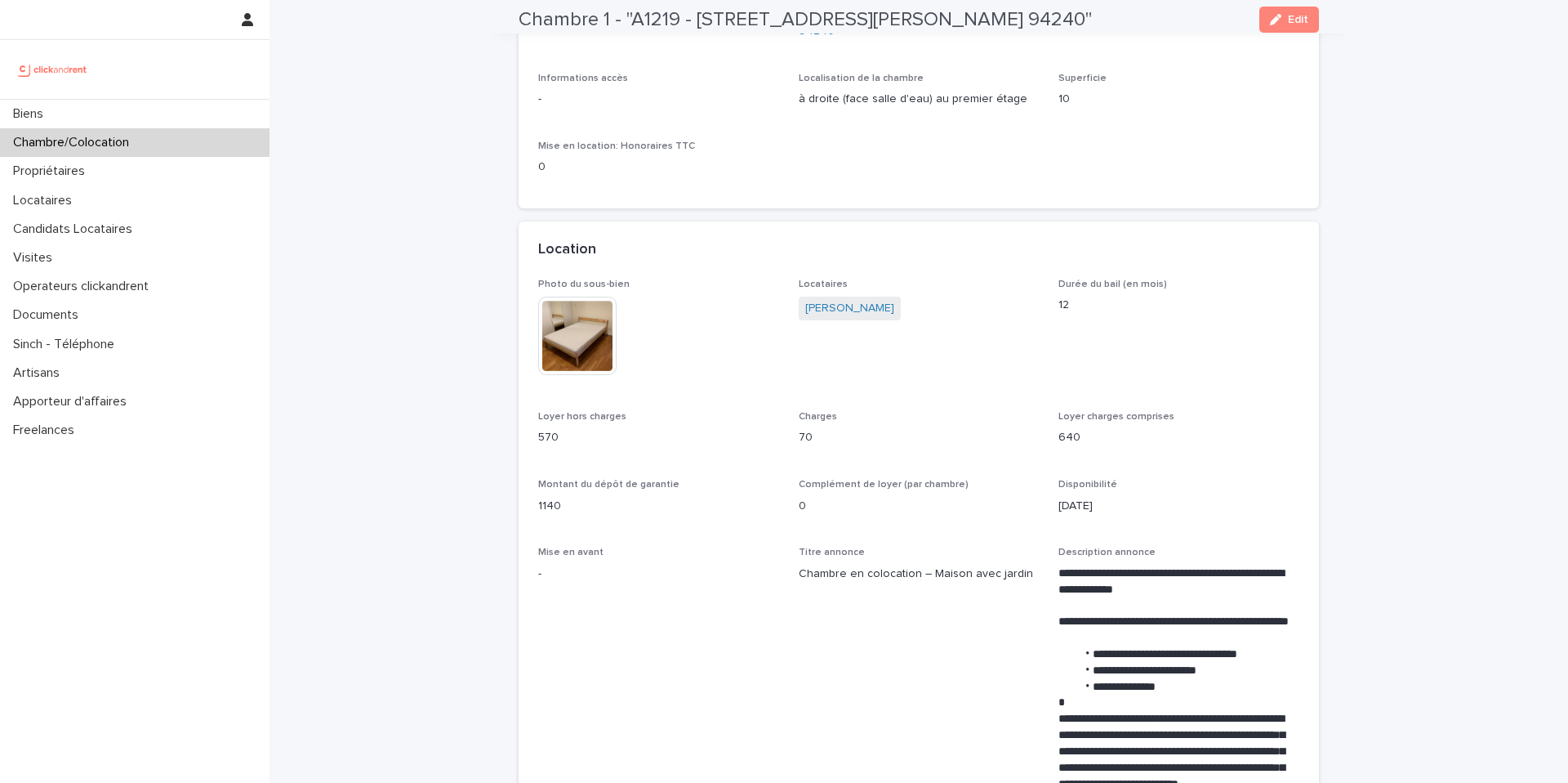
scroll to position [196, 0]
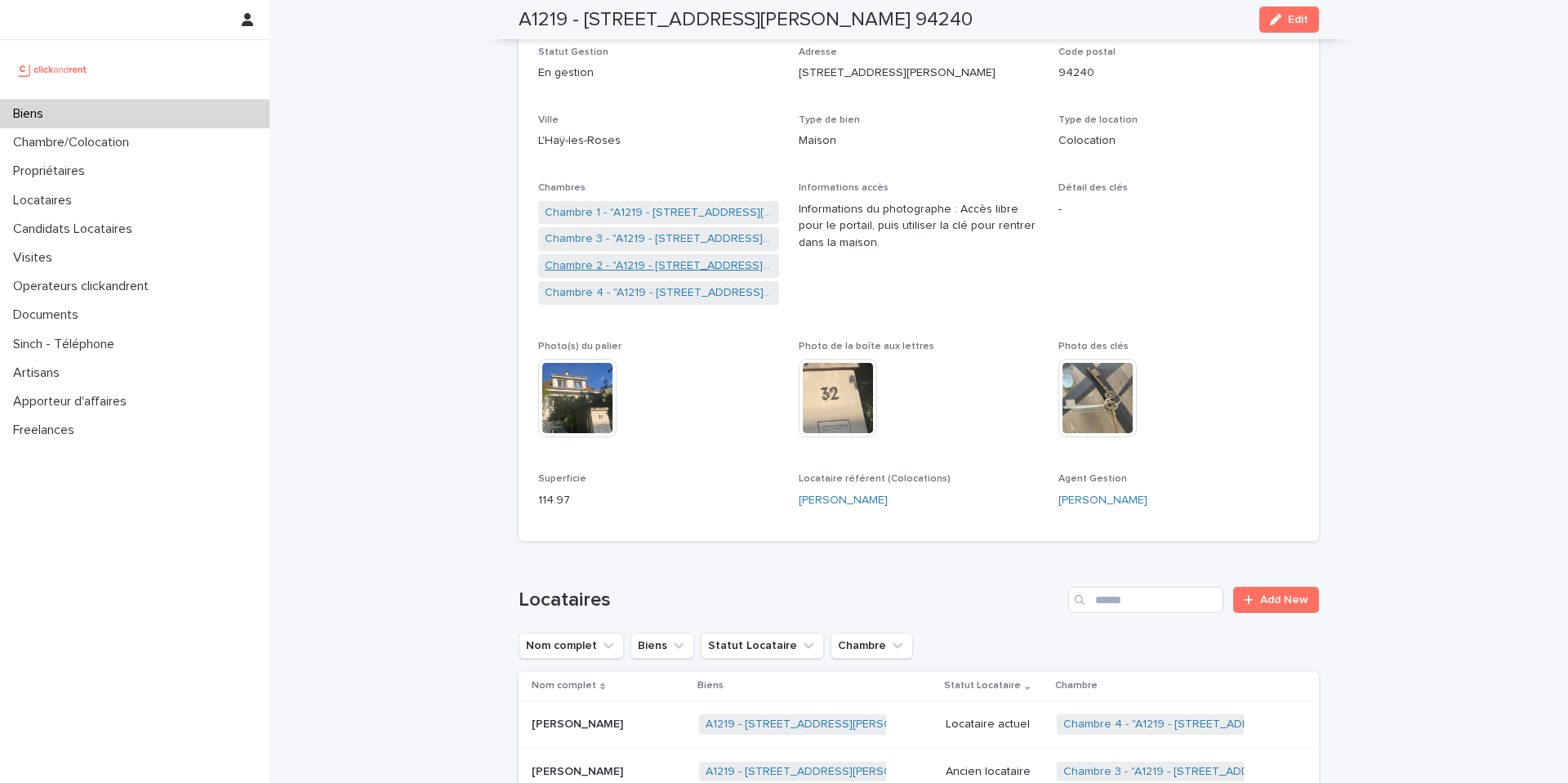
click at [672, 263] on link "Chambre 2 - "A1219 - 32 avenue Jules Gravereaux, L'Haÿ-les-Roses 94240"" at bounding box center [658, 265] width 227 height 18
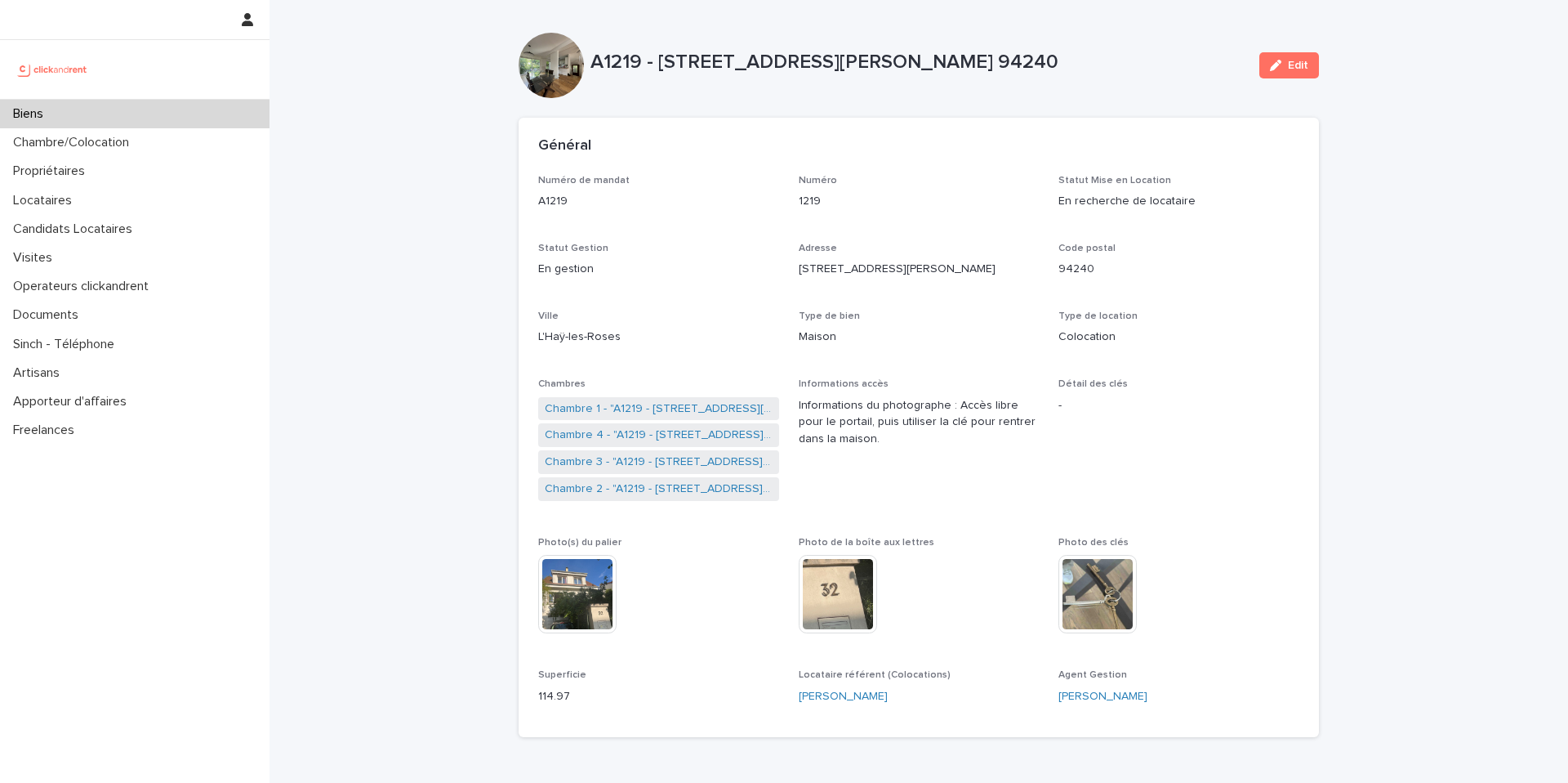
click at [216, 116] on div "Biens" at bounding box center [134, 113] width 270 height 29
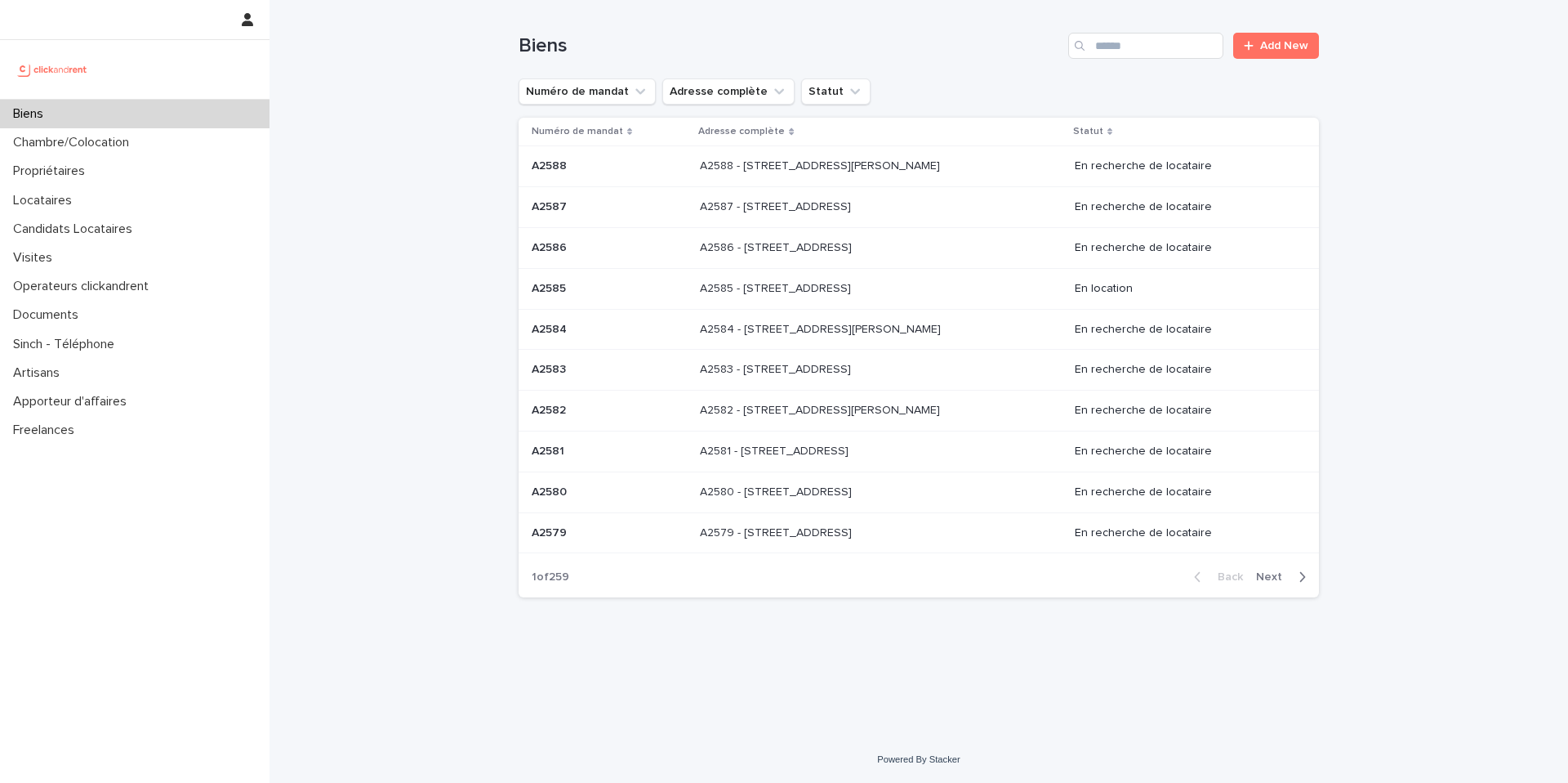
click at [1116, 59] on div "Biens Add New" at bounding box center [918, 39] width 800 height 78
click at [1116, 56] on input "Search" at bounding box center [1145, 45] width 156 height 26
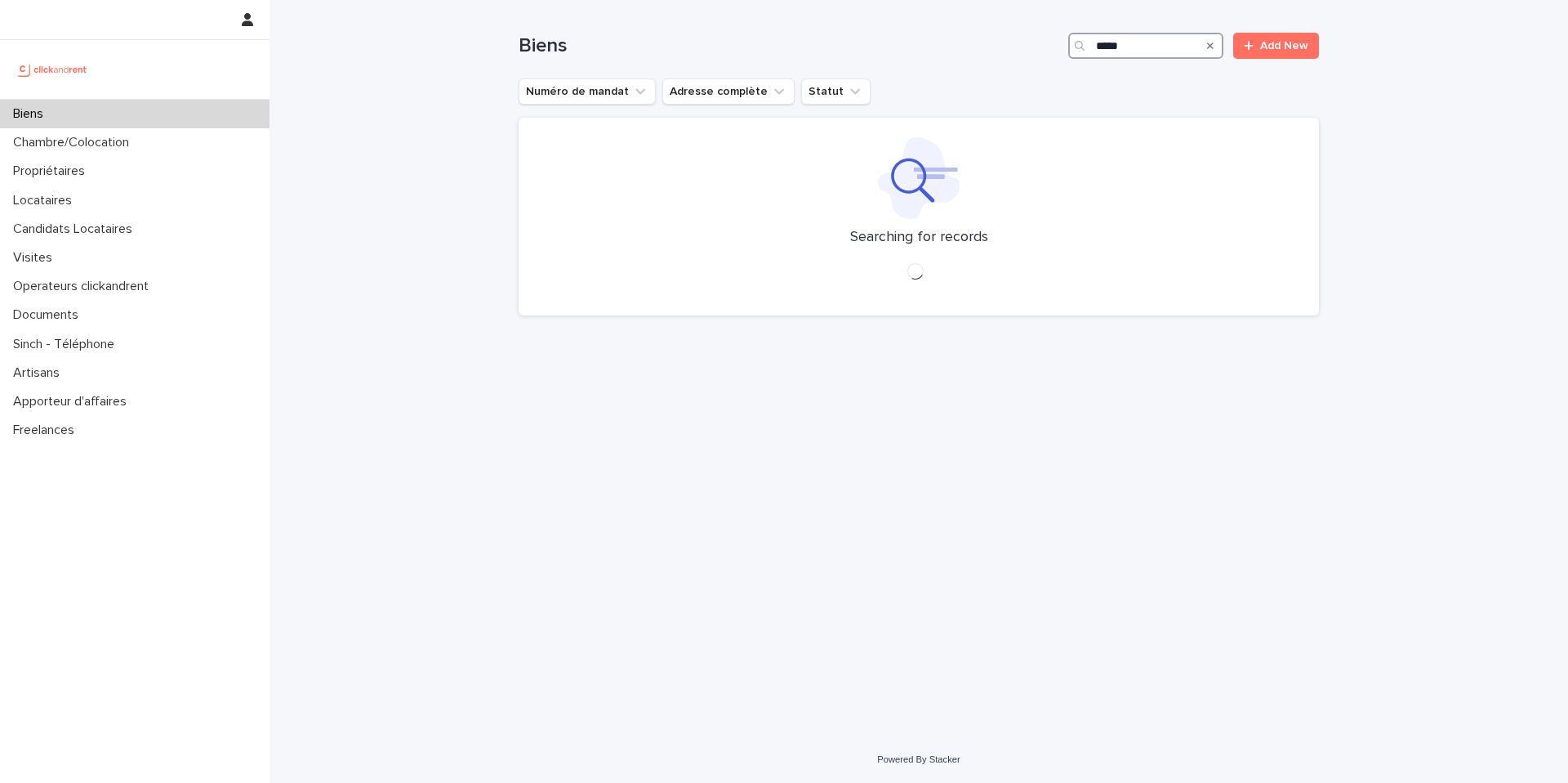
type input "*****"
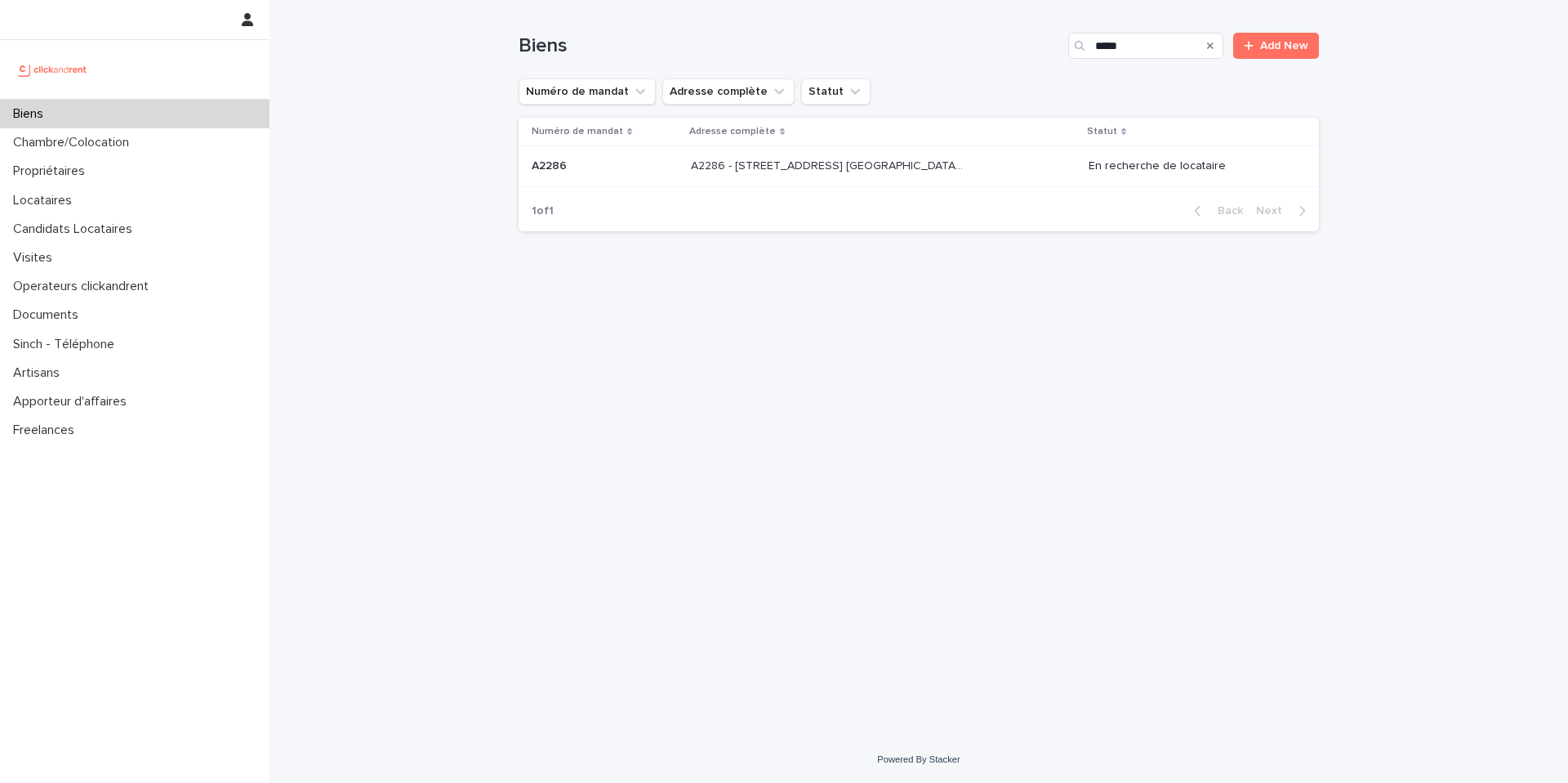
click at [936, 165] on p "A2286 - [STREET_ADDRESS] [GEOGRAPHIC_DATA], [GEOGRAPHIC_DATA] 93600" at bounding box center [828, 164] width 275 height 18
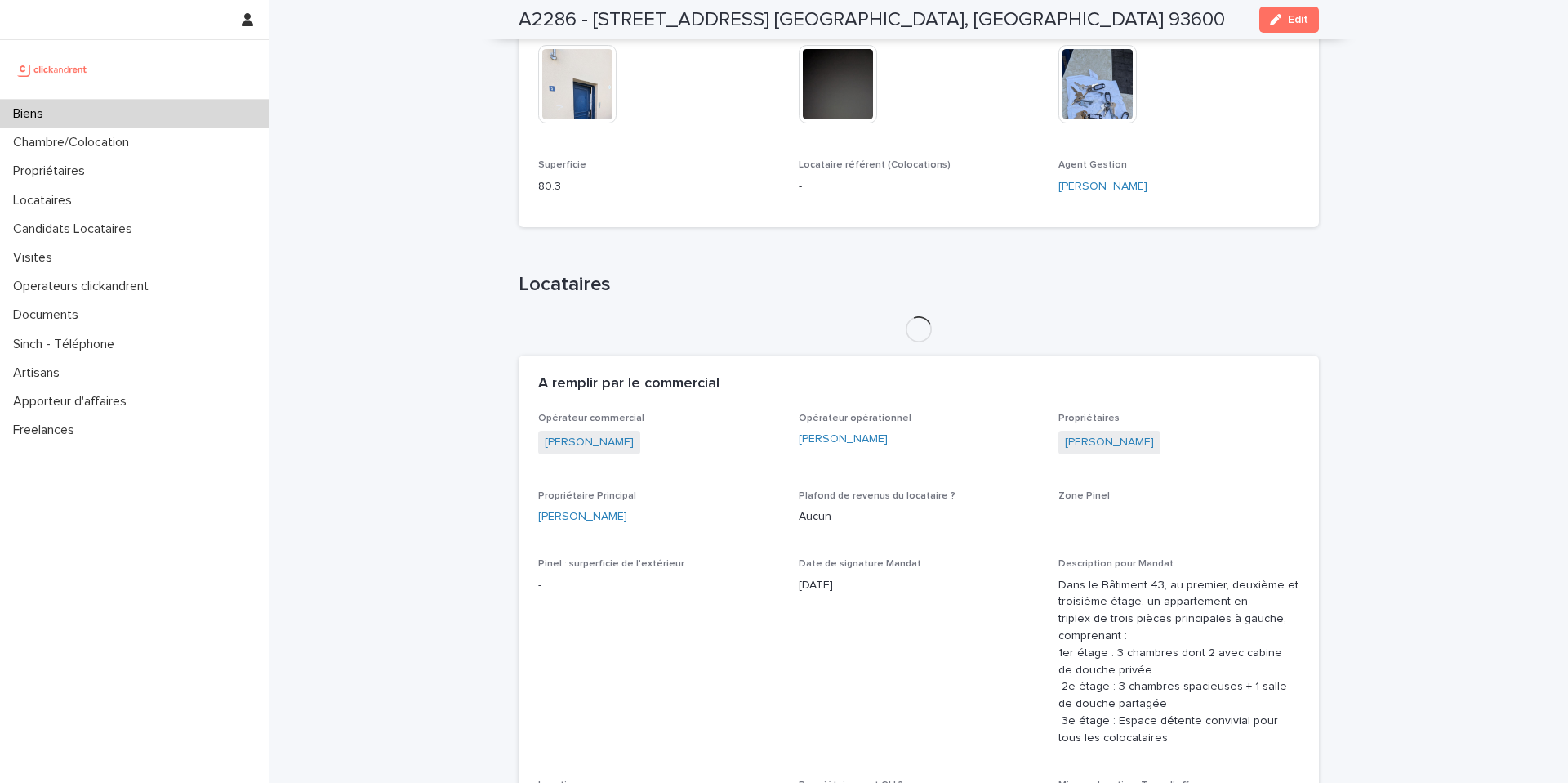
scroll to position [1168, 0]
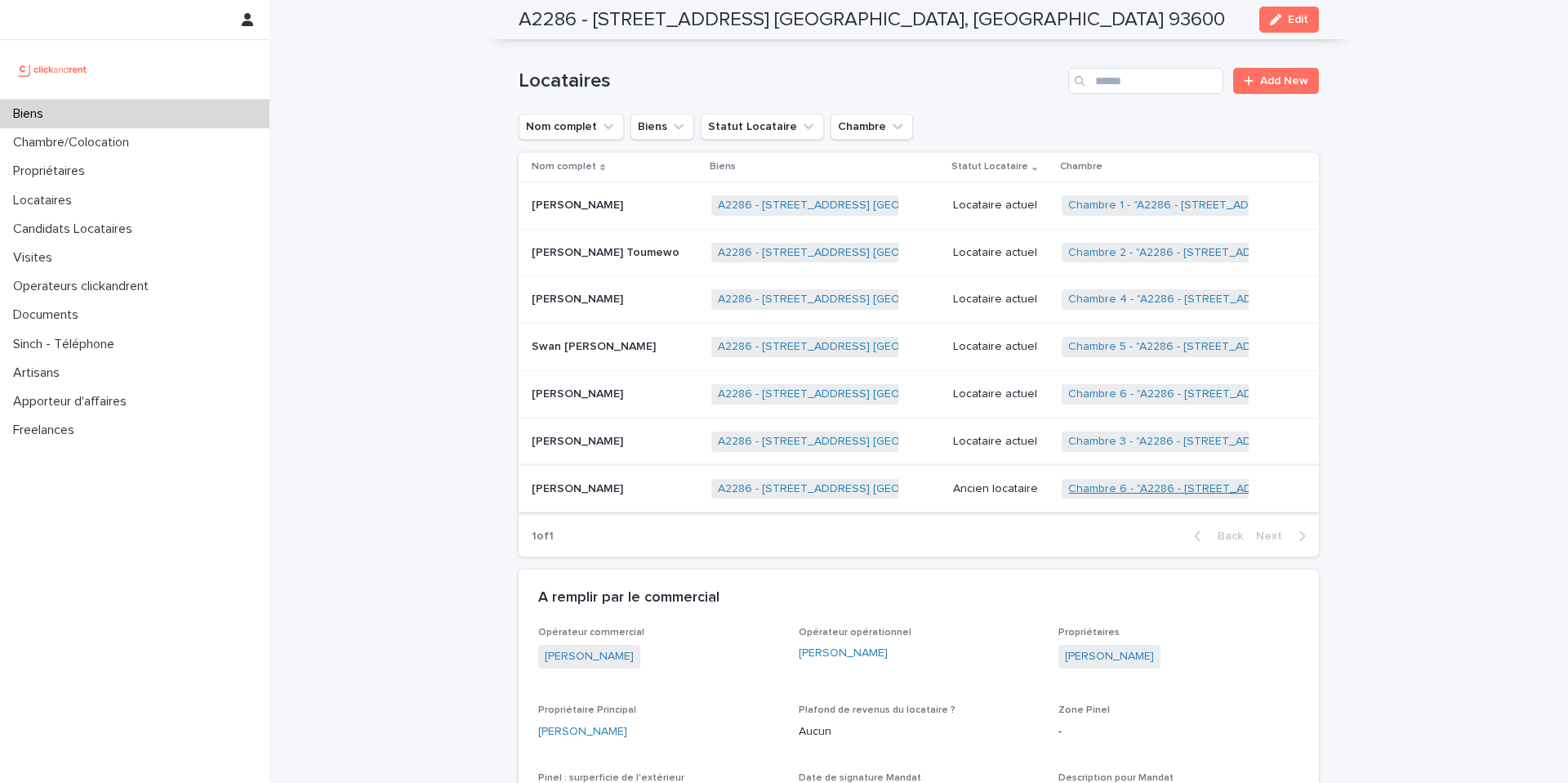
click at [1136, 491] on link "Chambre 6 - "A2286 - [STREET_ADDRESS] [GEOGRAPHIC_DATA], [GEOGRAPHIC_DATA] 9360…" at bounding box center [1318, 488] width 502 height 14
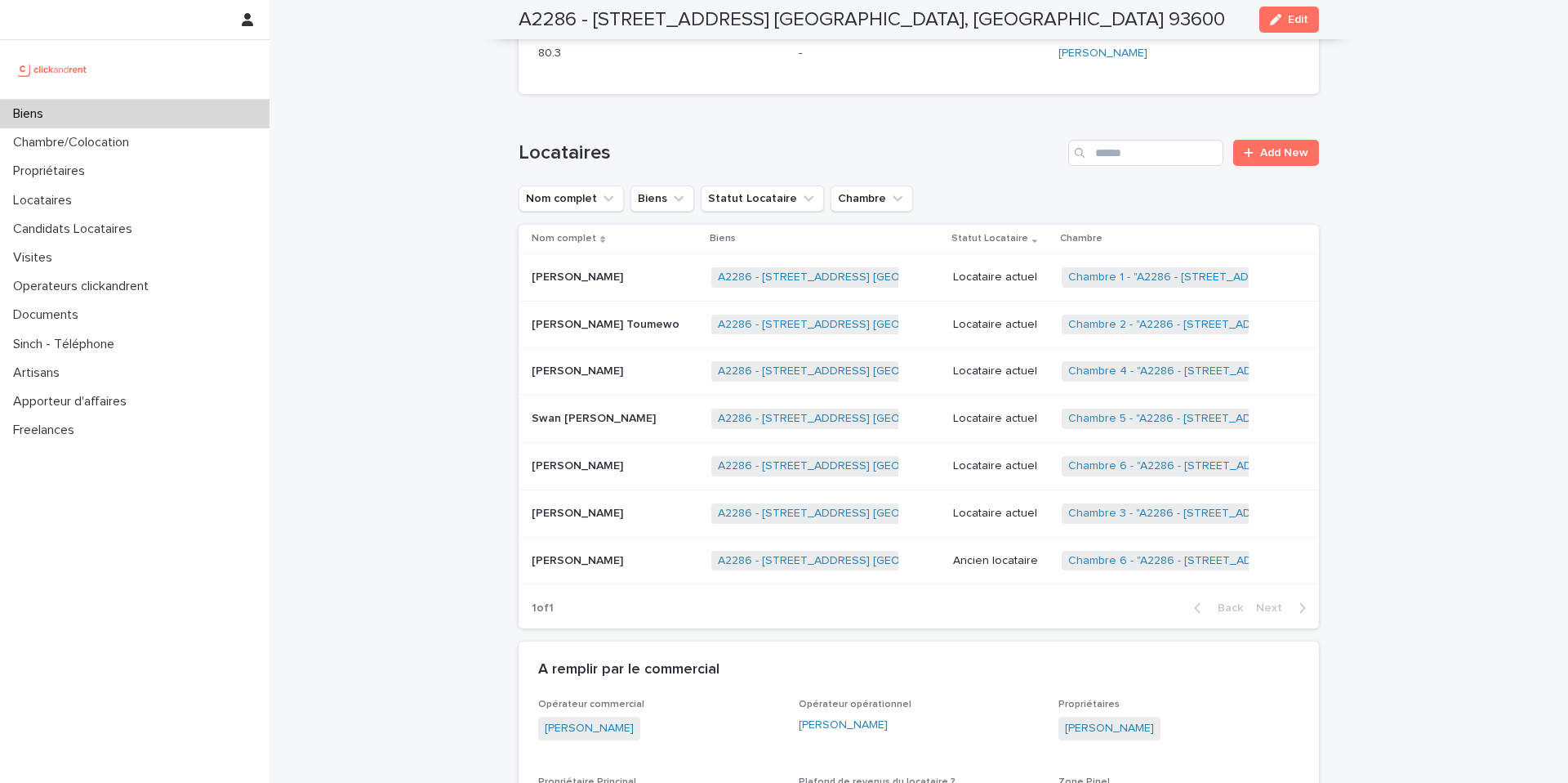
scroll to position [1097, 0]
click at [147, 111] on div "Biens" at bounding box center [134, 113] width 270 height 29
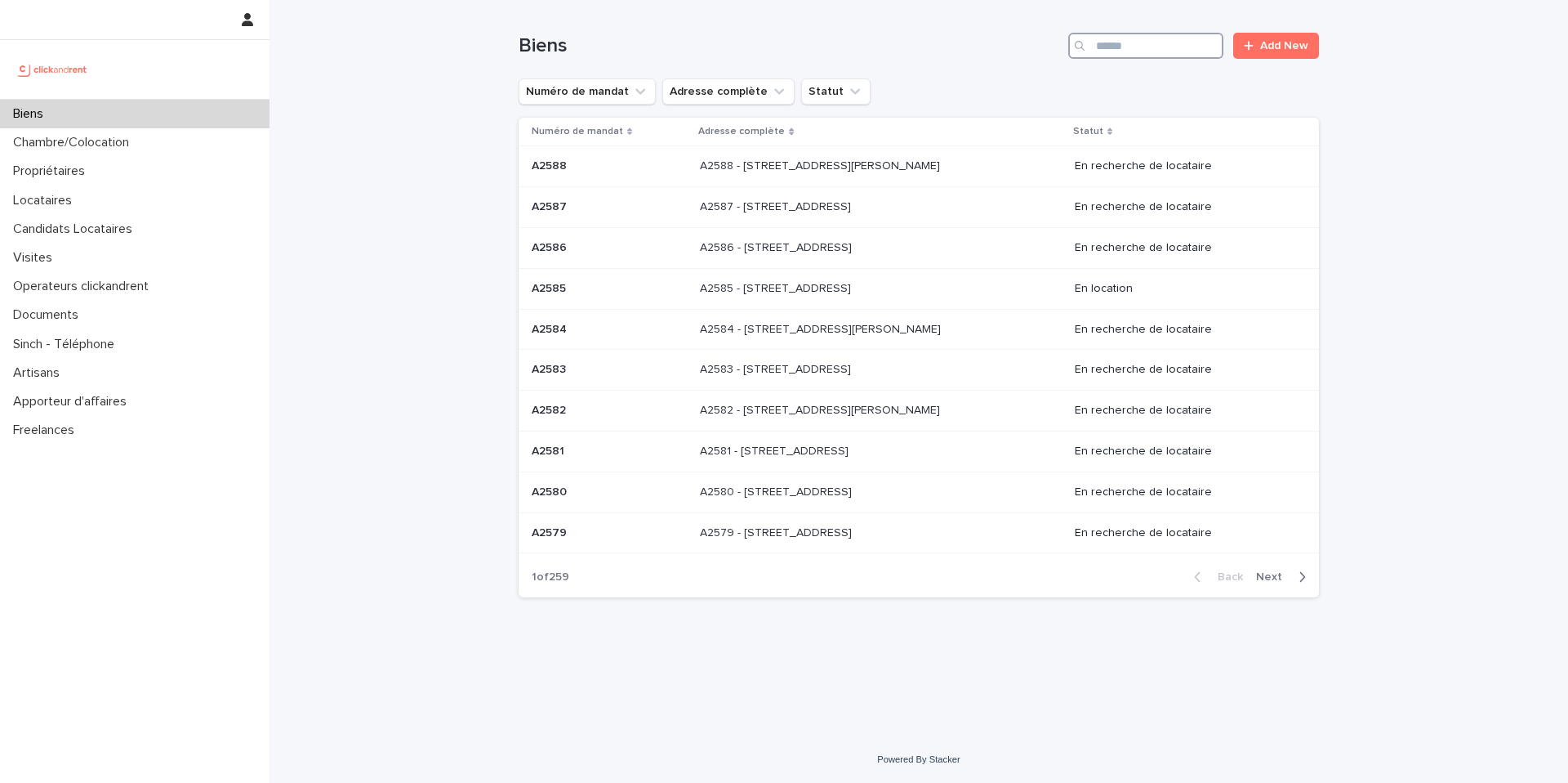
click at [1156, 41] on input "Search" at bounding box center [1145, 45] width 156 height 26
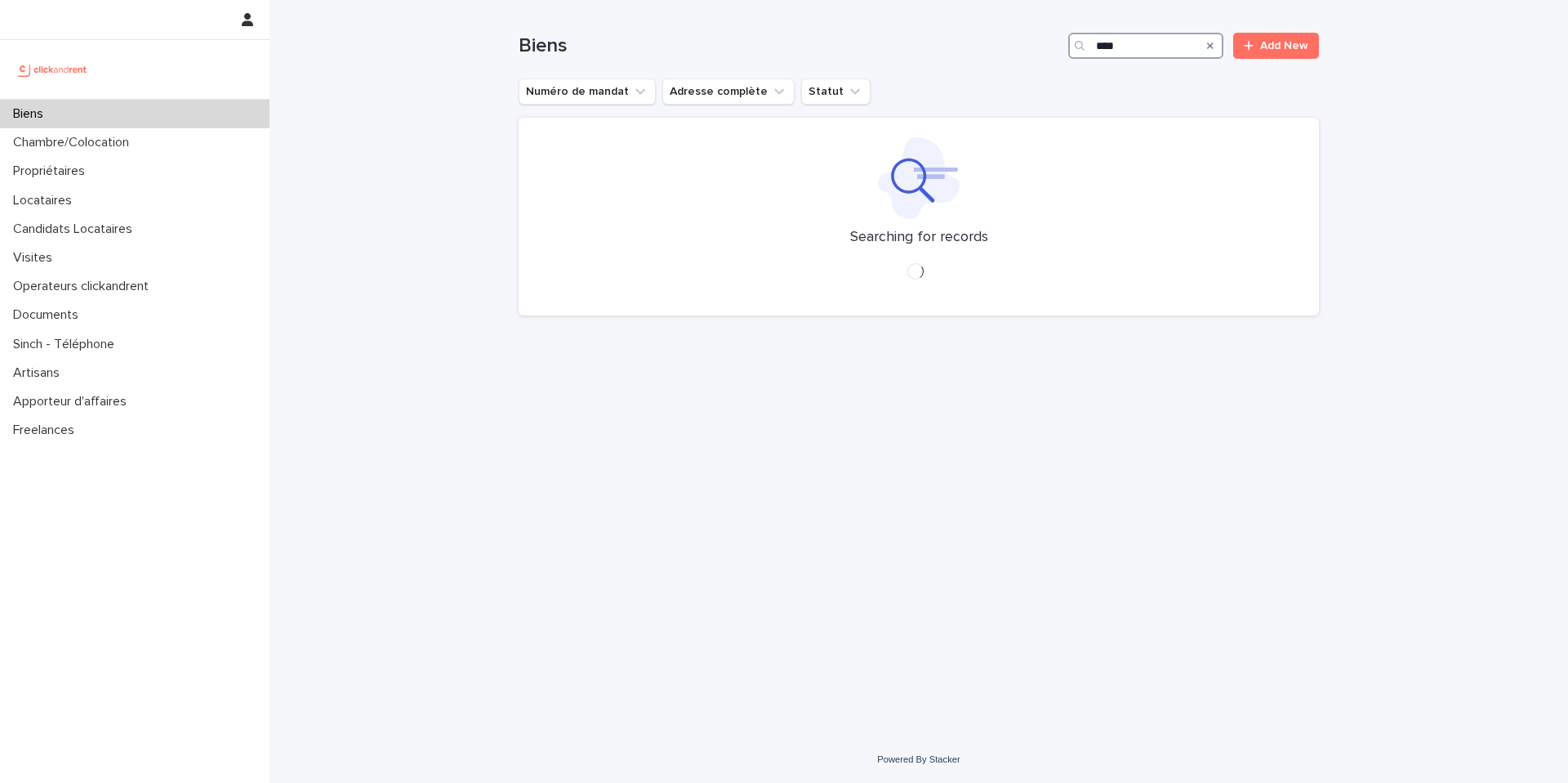
type input "****"
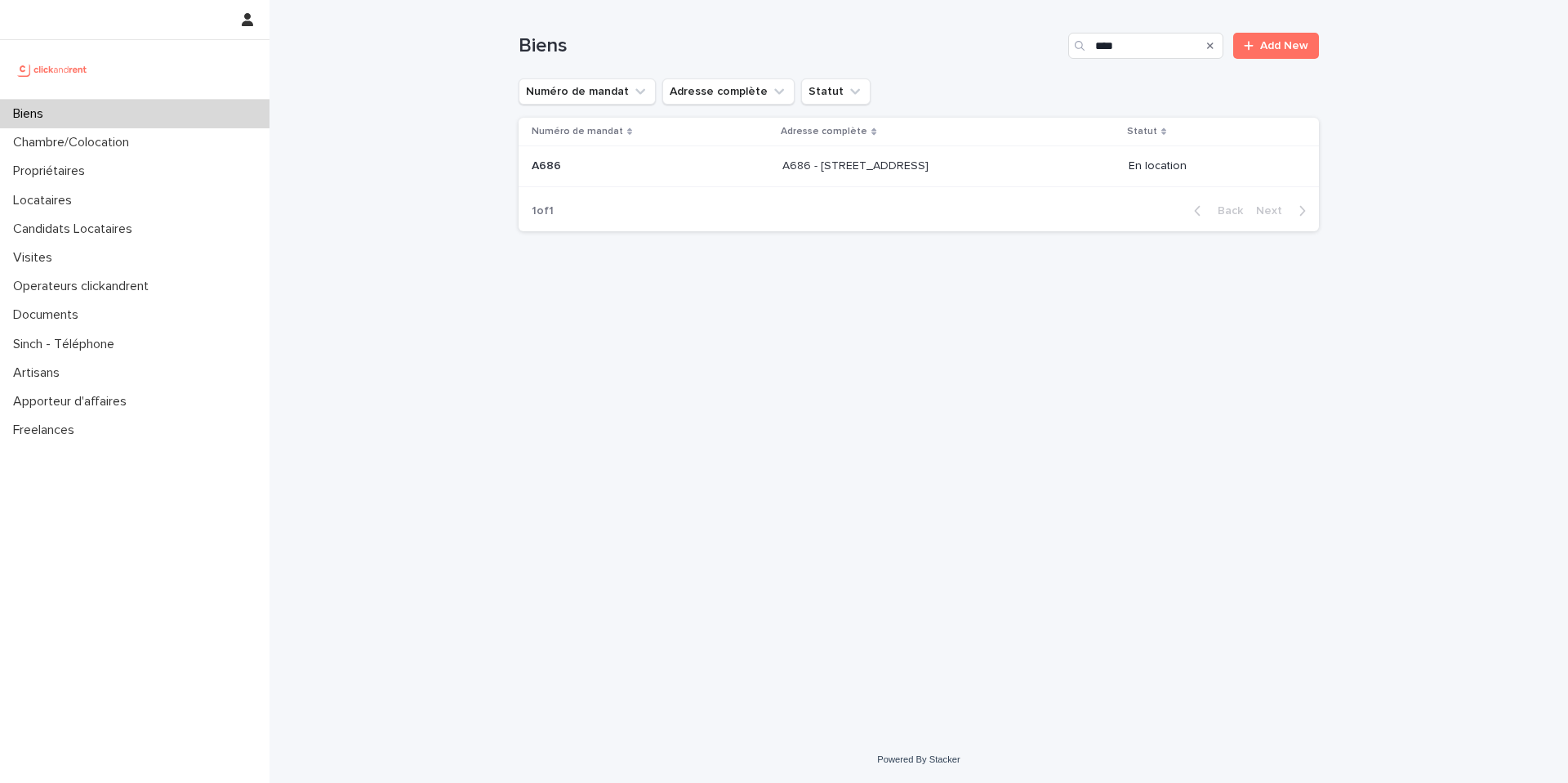
click at [978, 166] on p at bounding box center [918, 166] width 272 height 14
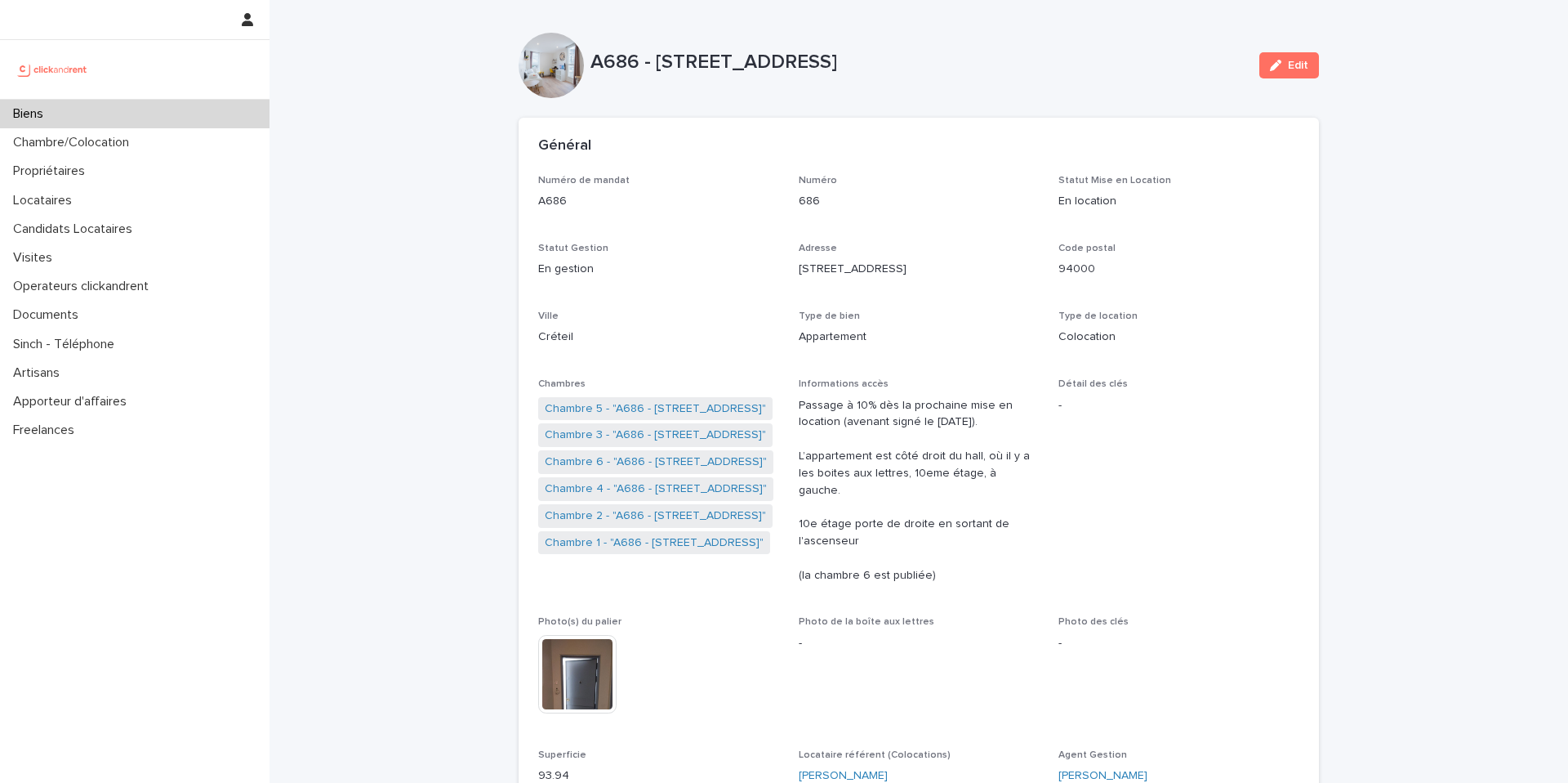
click at [180, 109] on div "Biens" at bounding box center [134, 113] width 270 height 29
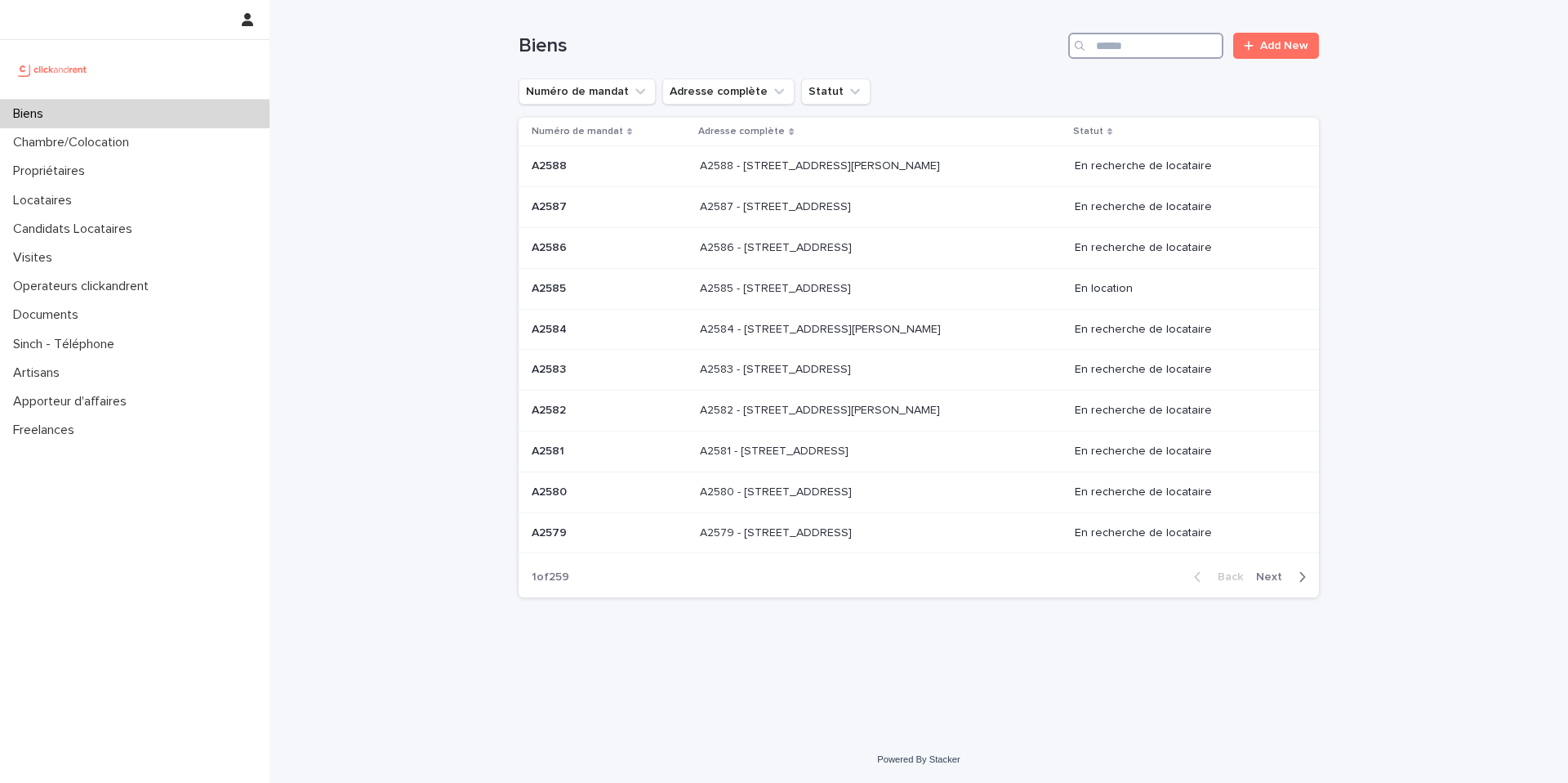
click at [1121, 44] on input "Search" at bounding box center [1145, 45] width 156 height 26
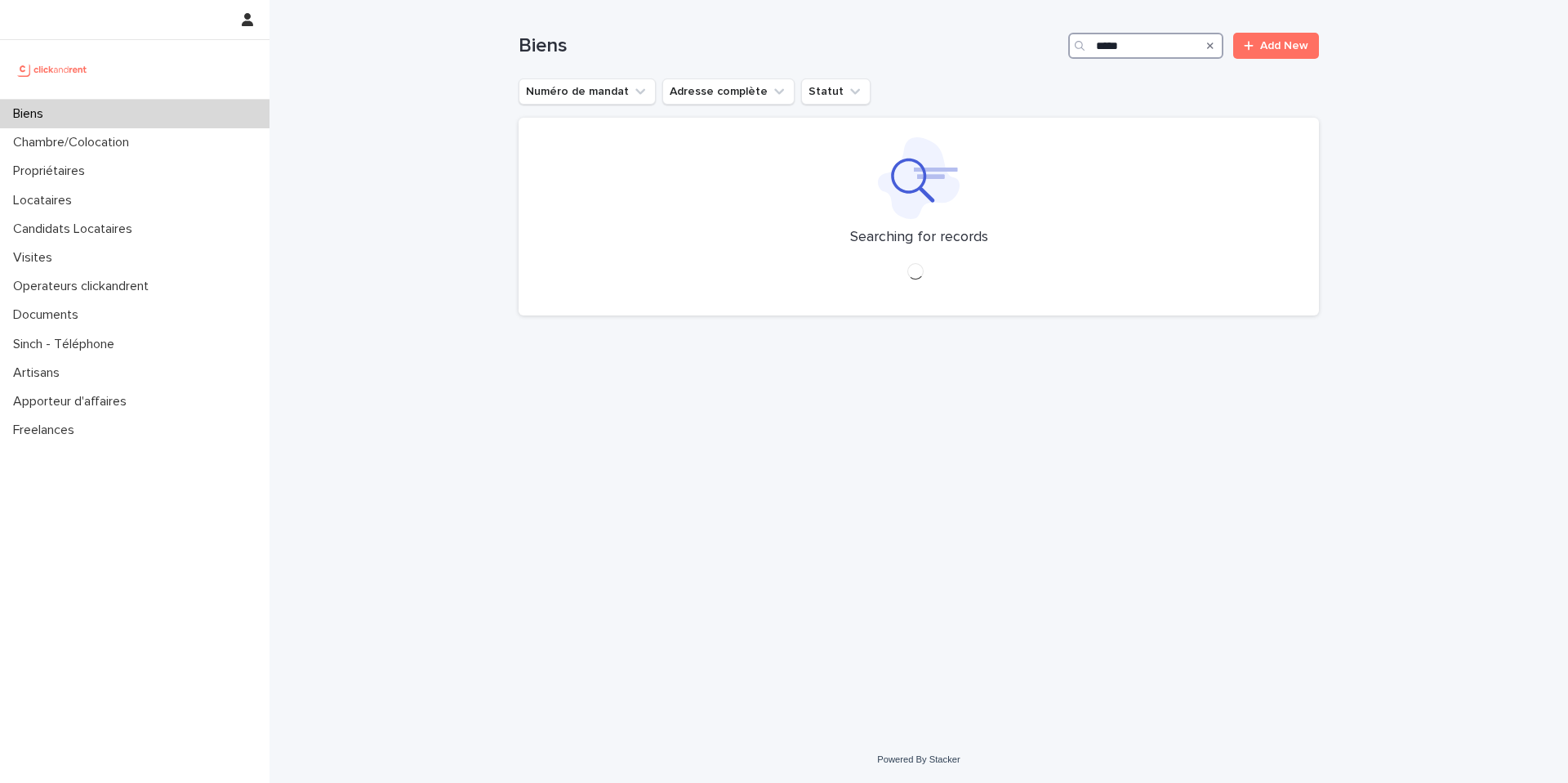
type input "*****"
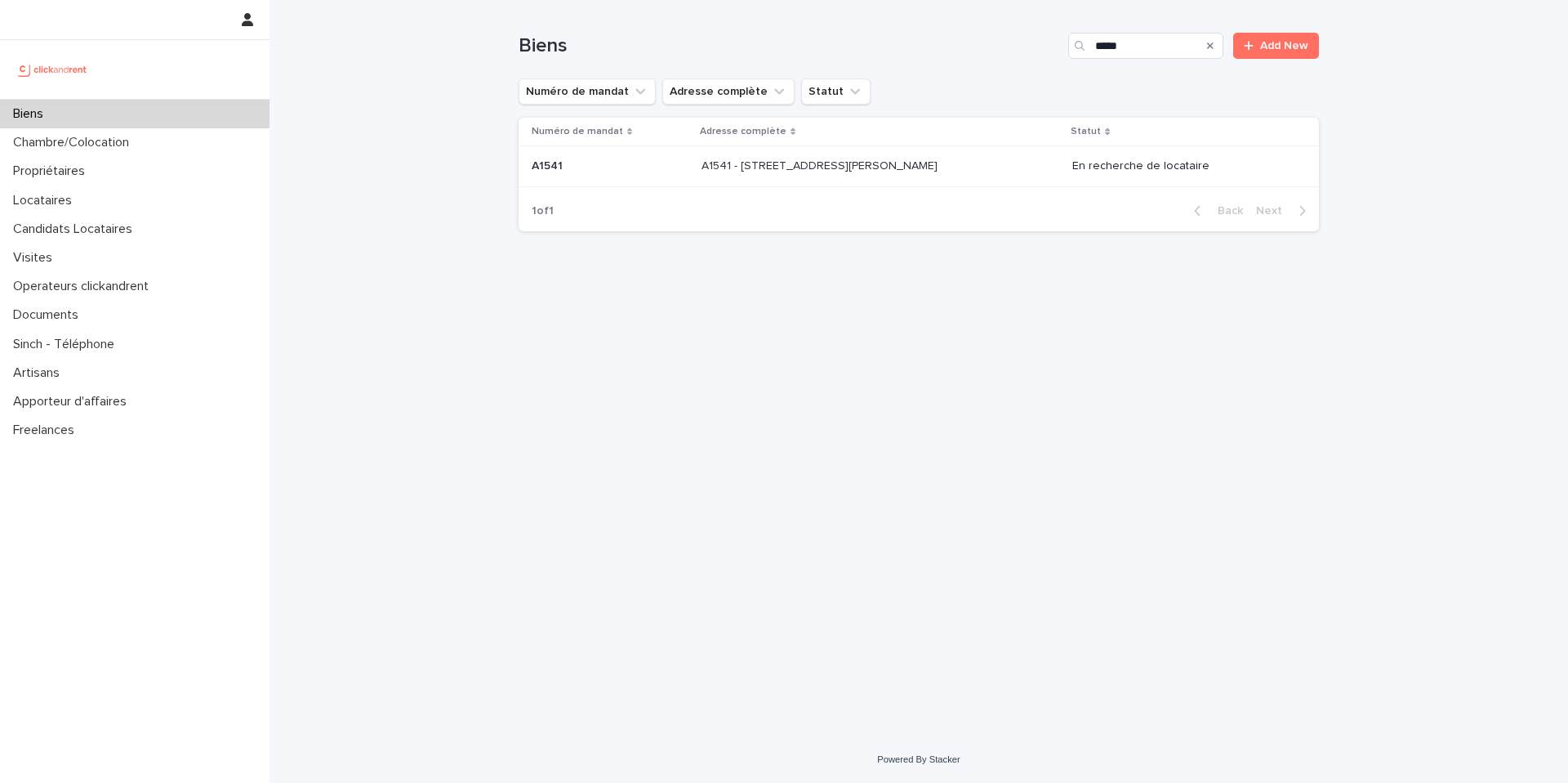
click at [990, 148] on td "A1541 - 14/16 rue Dumas, Epinay sur Seine 93800 A1541 - 14/16 rue Dumas, Epinay…" at bounding box center [880, 167] width 371 height 41
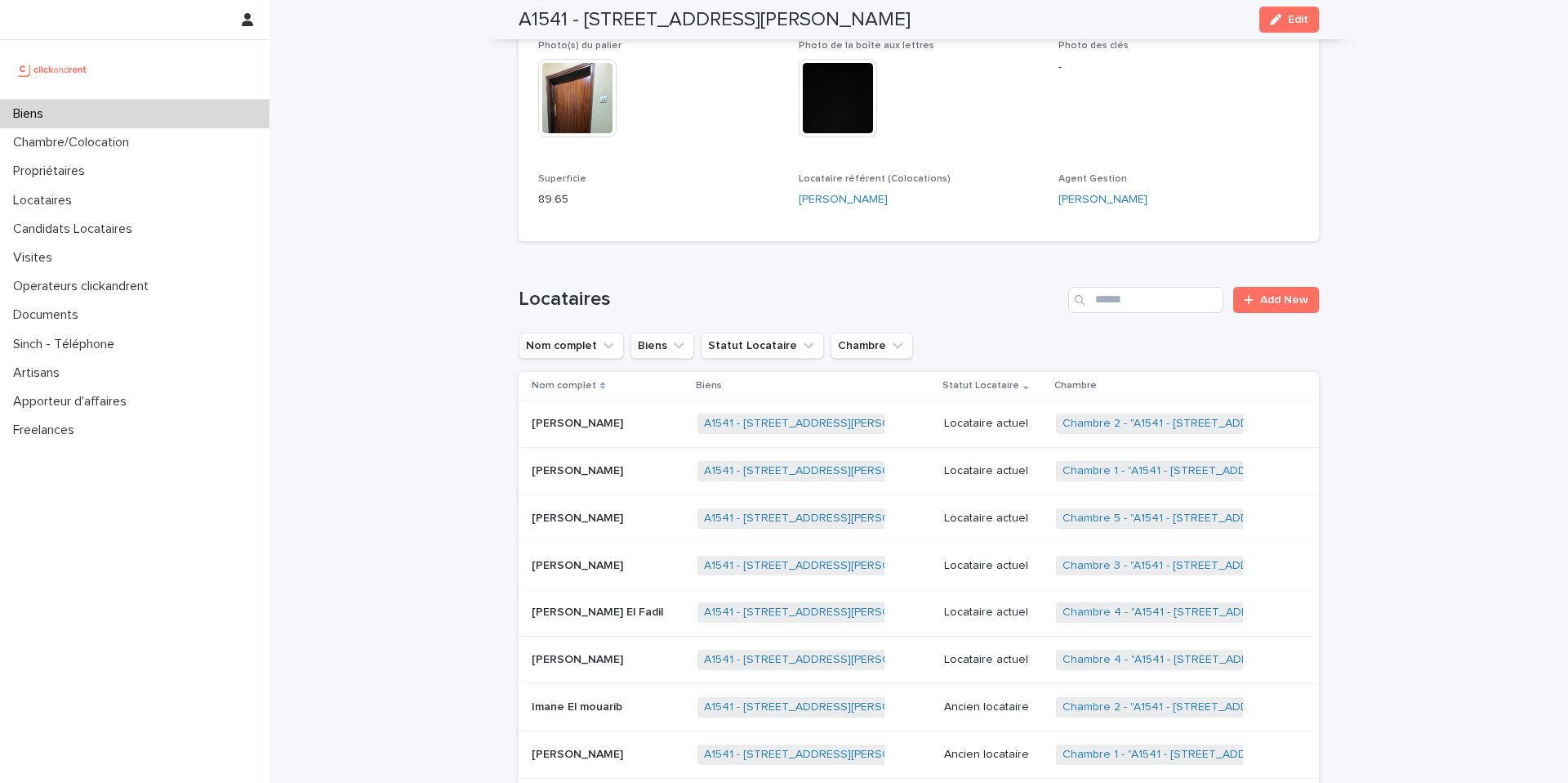
scroll to position [749, 0]
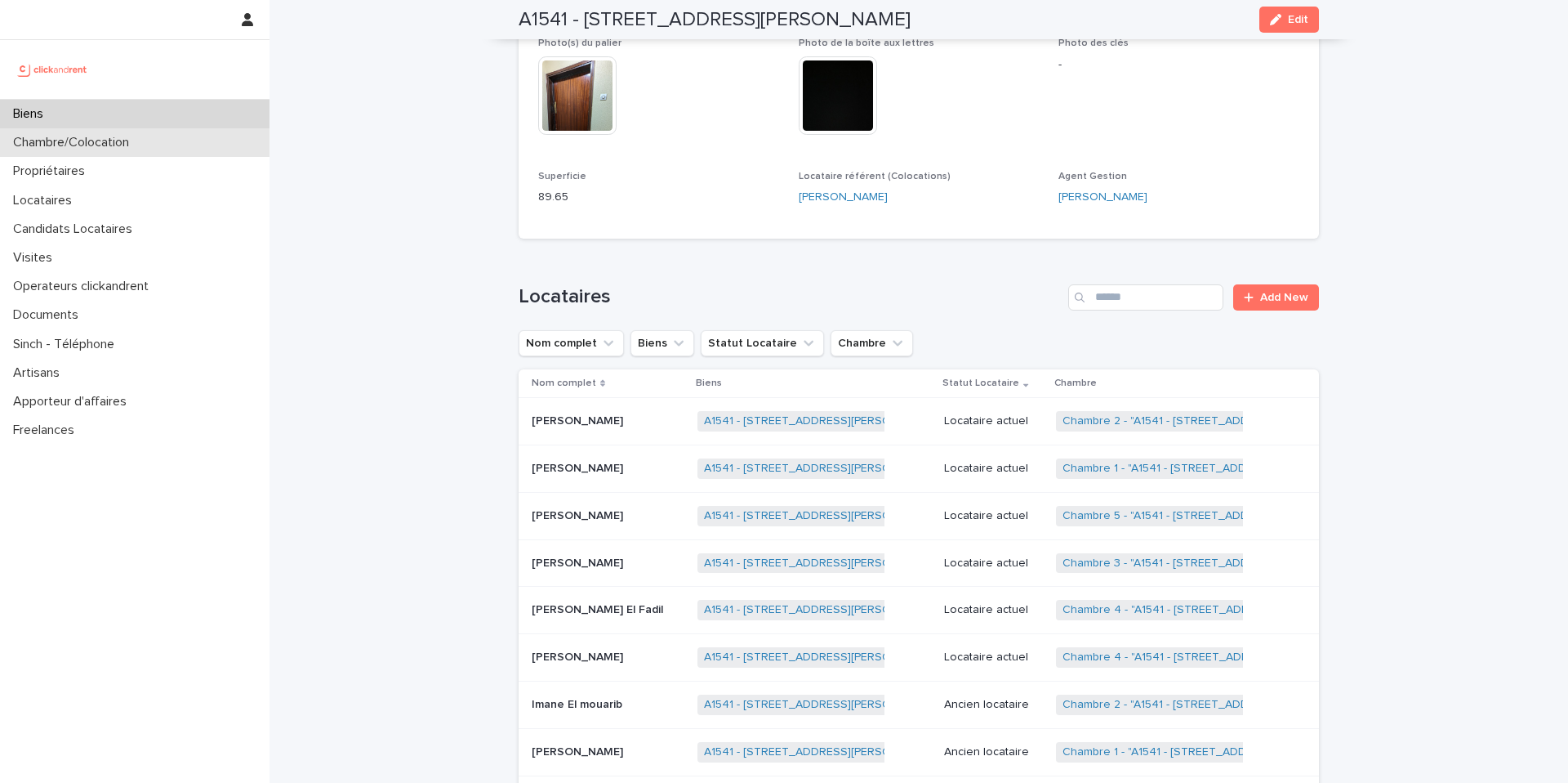
click at [122, 151] on div "Chambre/Colocation" at bounding box center [134, 142] width 270 height 29
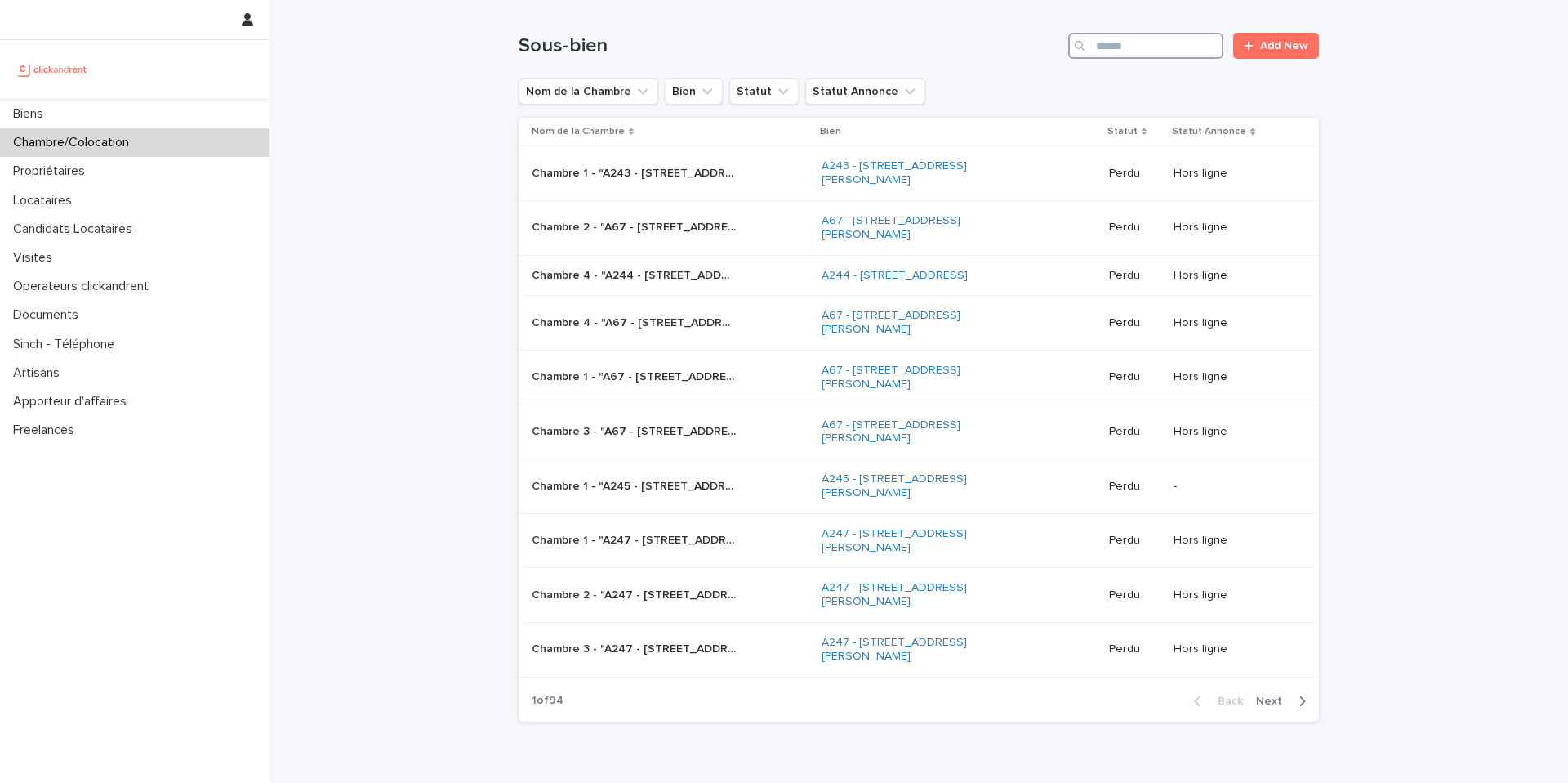
click at [1155, 39] on input "Search" at bounding box center [1145, 45] width 156 height 26
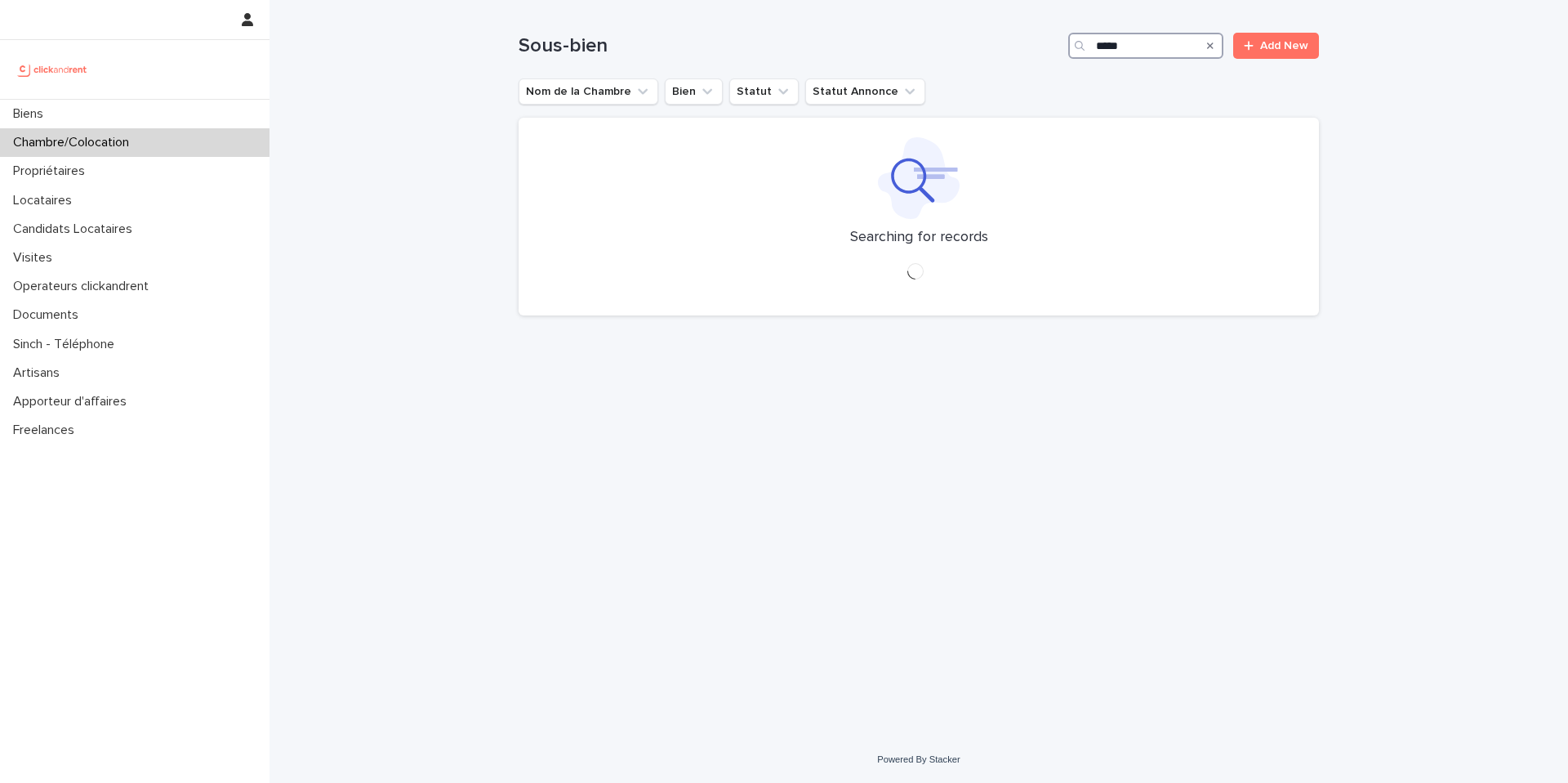
type input "*****"
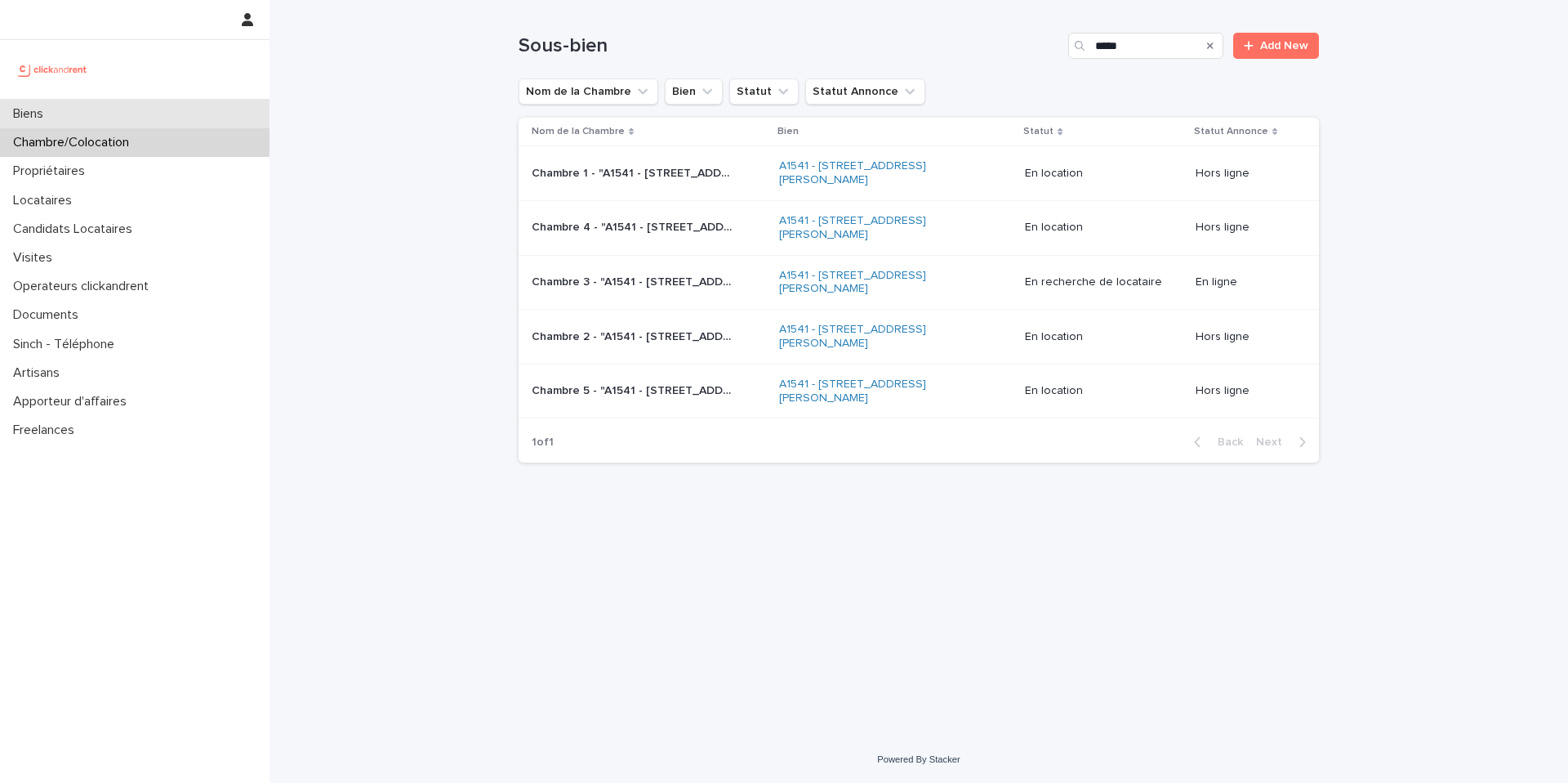
click at [173, 119] on div "Biens" at bounding box center [134, 113] width 270 height 29
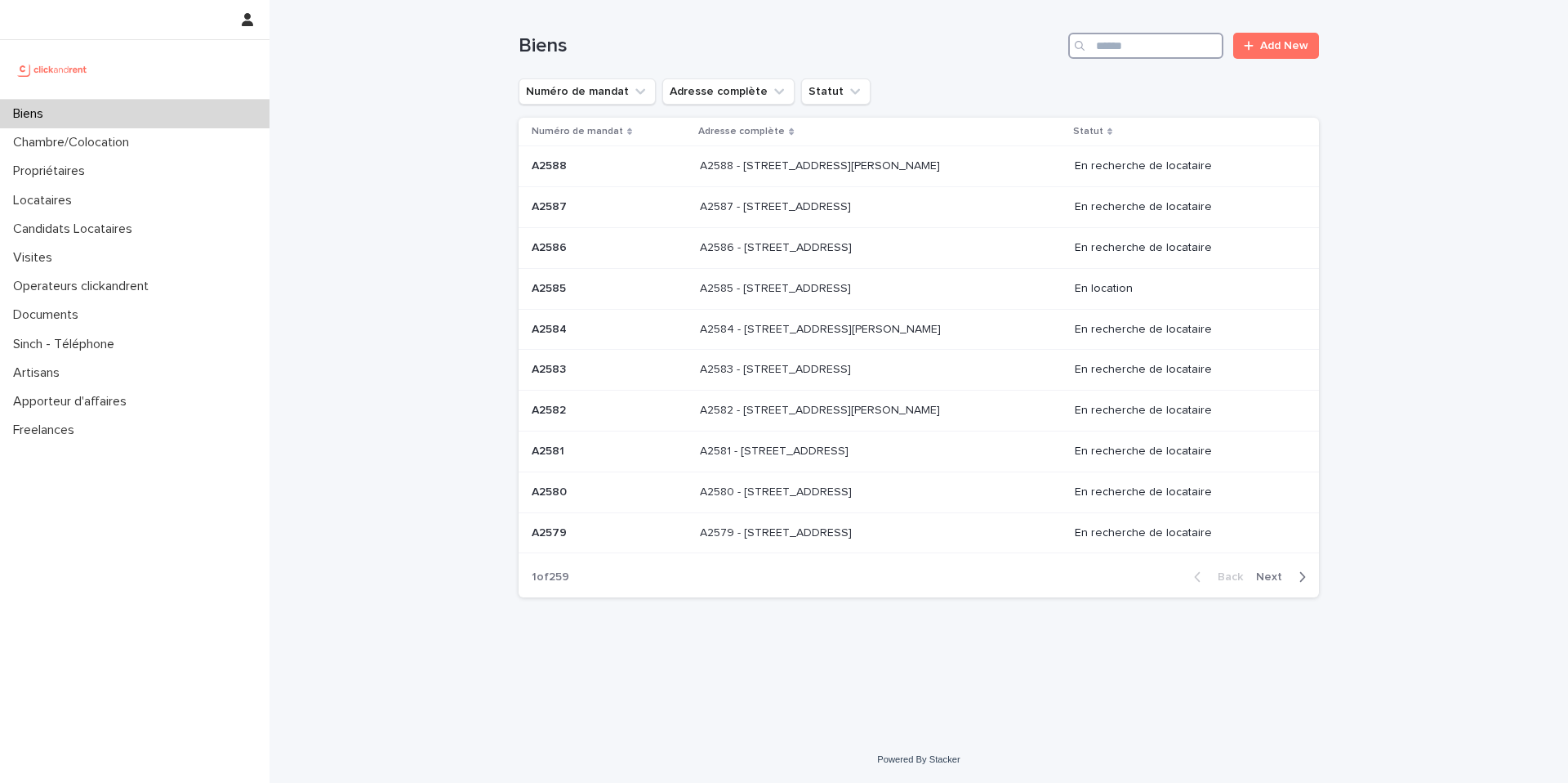
click at [1144, 41] on input "Search" at bounding box center [1145, 45] width 156 height 26
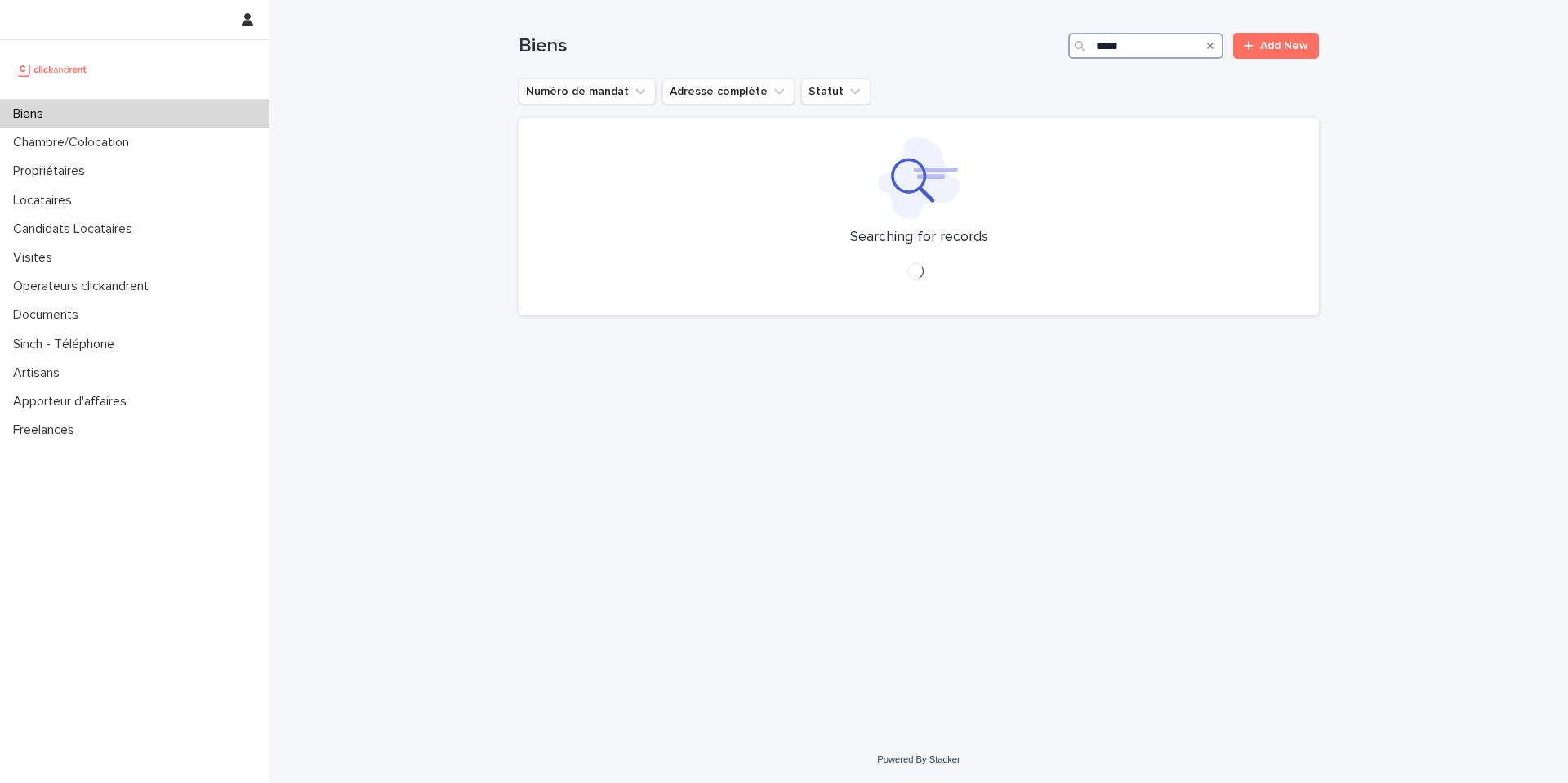
type input "*****"
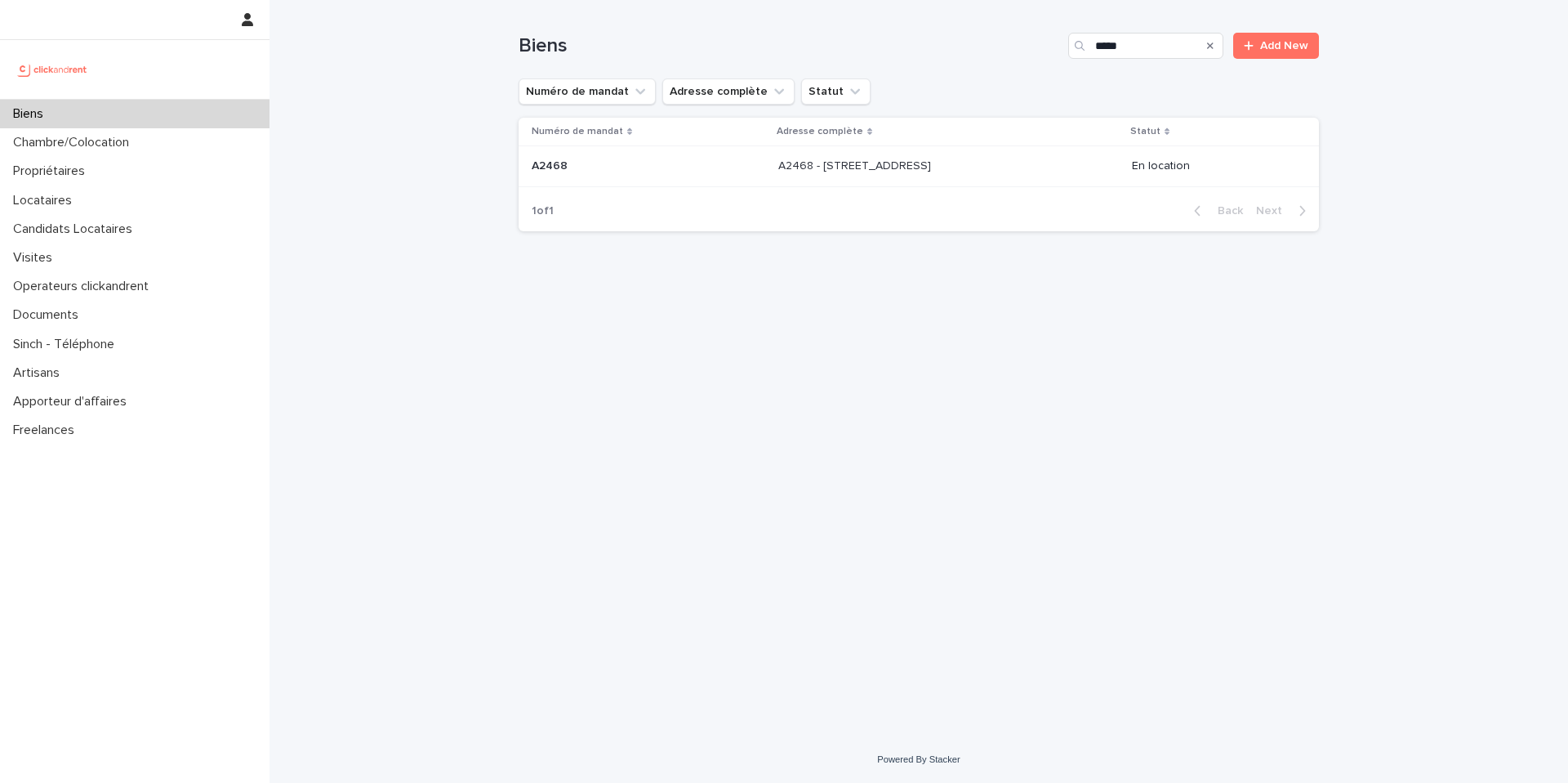
click at [900, 174] on div "A2468 - 19 Avenue Nationale, Massy 91300 A2468 - 19 Avenue Nationale, Massy 913…" at bounding box center [948, 166] width 341 height 27
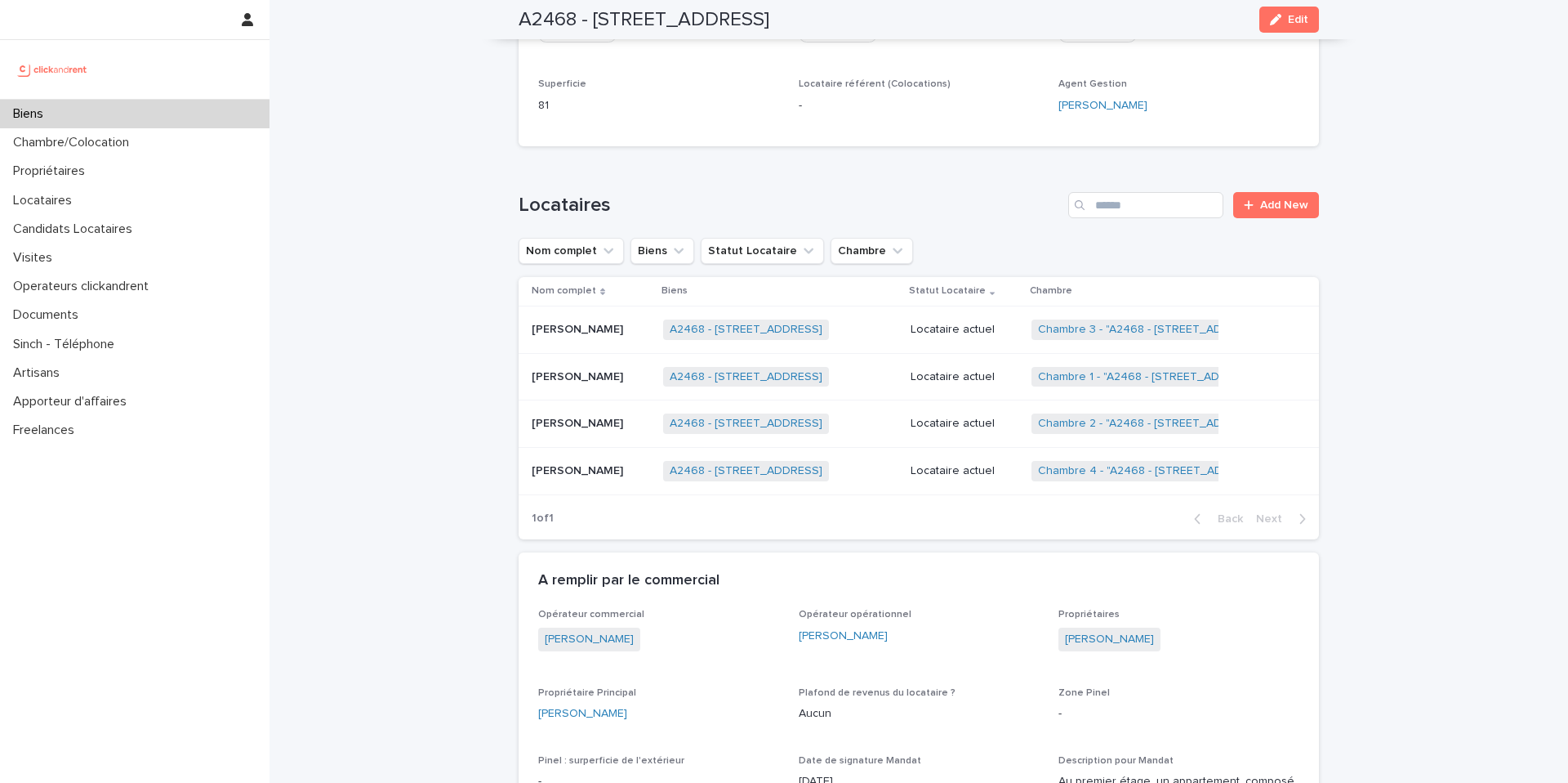
scroll to position [593, 0]
click at [1016, 332] on p "Locataire actuel" at bounding box center [964, 327] width 108 height 14
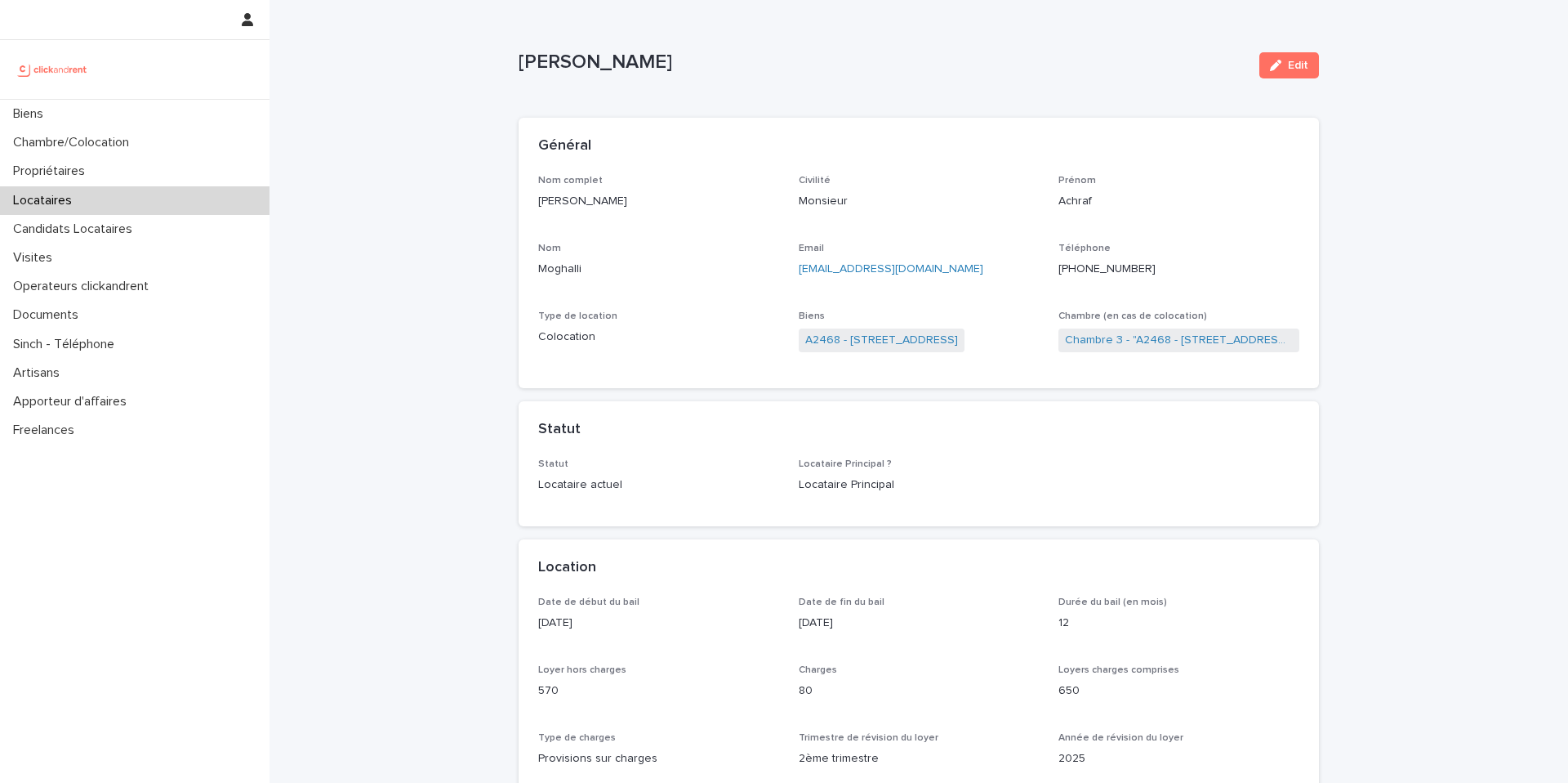
click at [1059, 268] on ringoverc2c-logo-84e06f14122c at bounding box center [1059, 269] width 0 height 11
click at [122, 120] on div "Biens" at bounding box center [134, 113] width 270 height 29
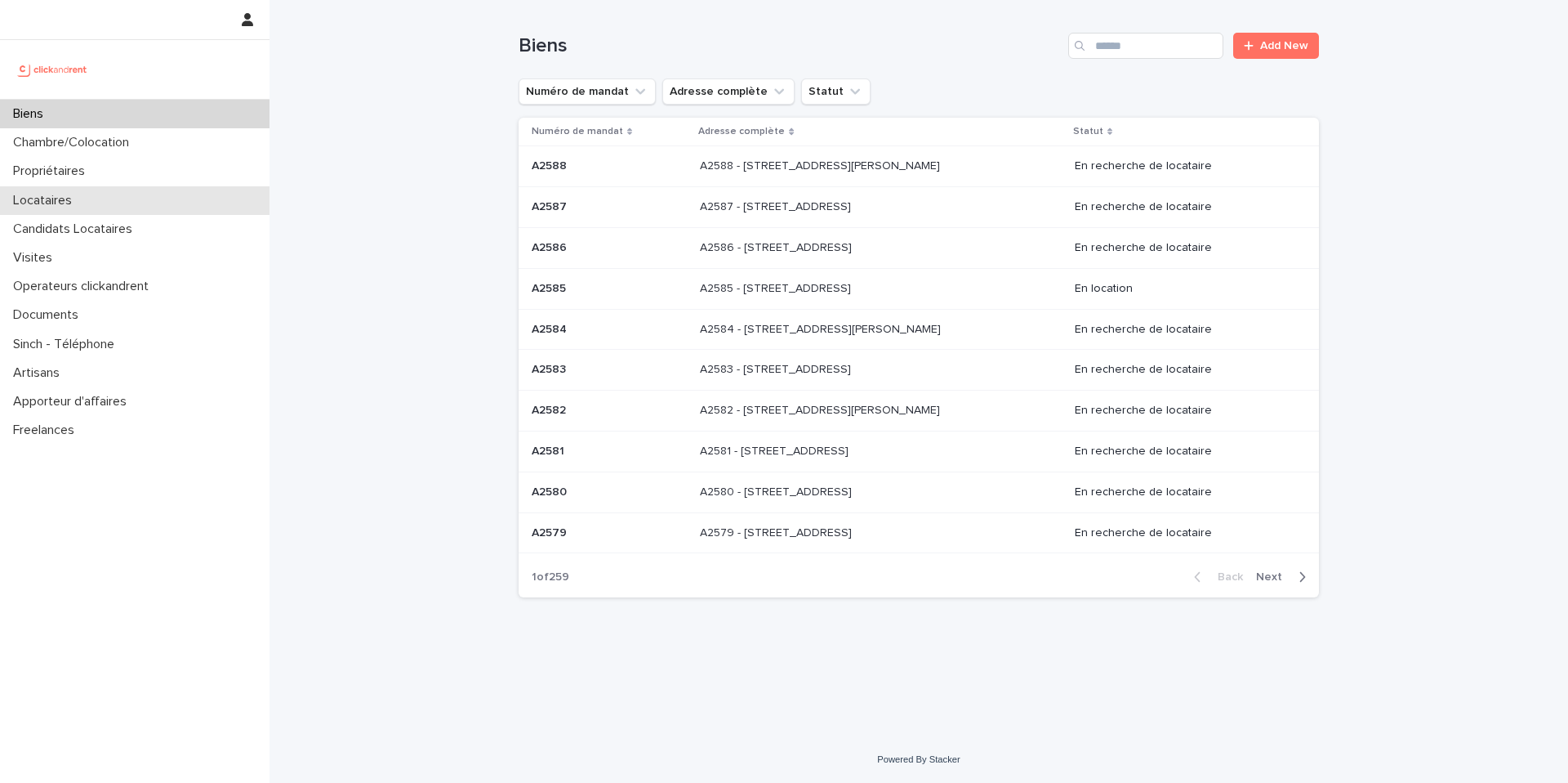
click at [93, 189] on div "Locataires" at bounding box center [134, 200] width 270 height 29
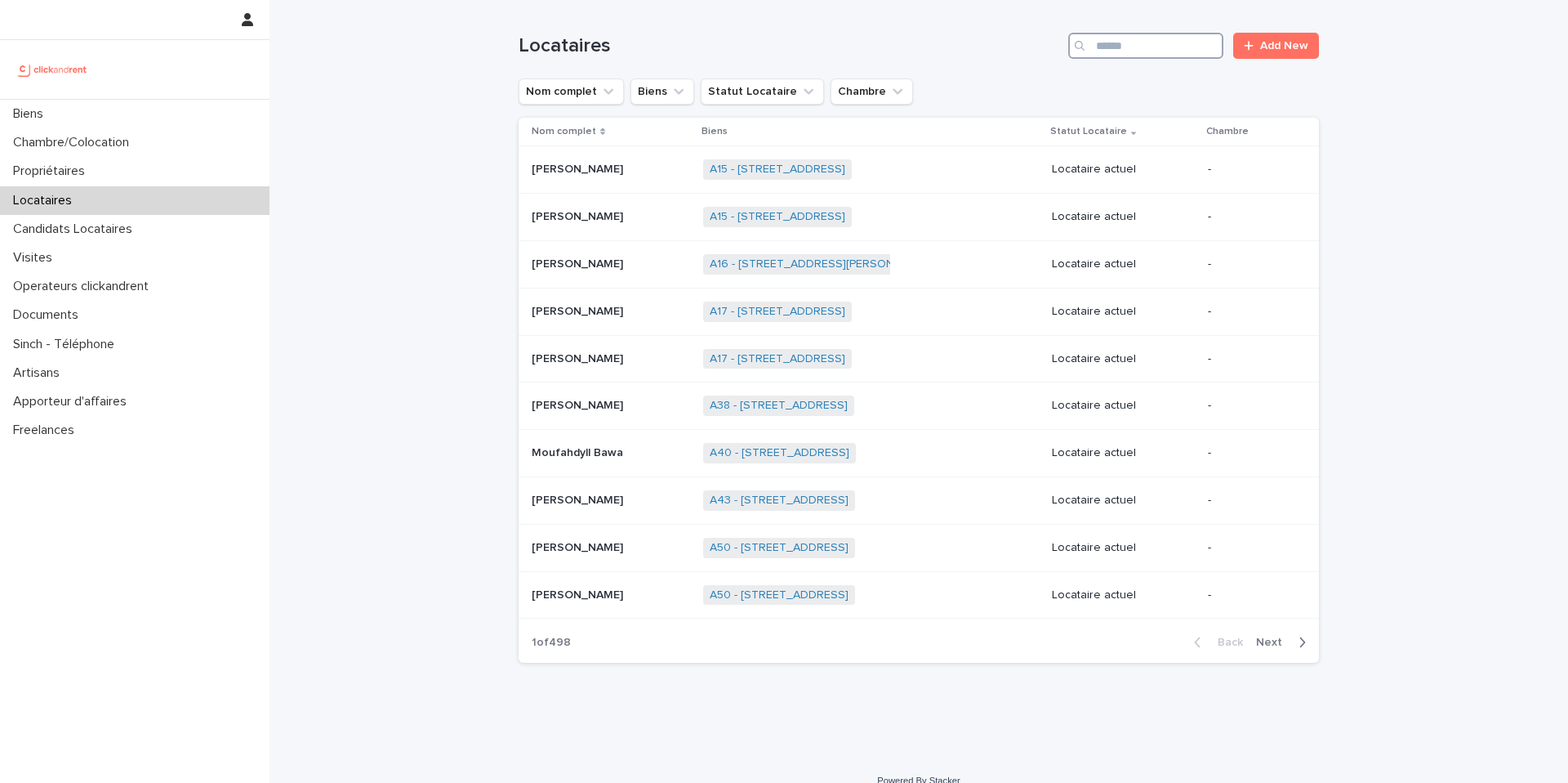
click at [1109, 47] on input "Search" at bounding box center [1145, 45] width 156 height 26
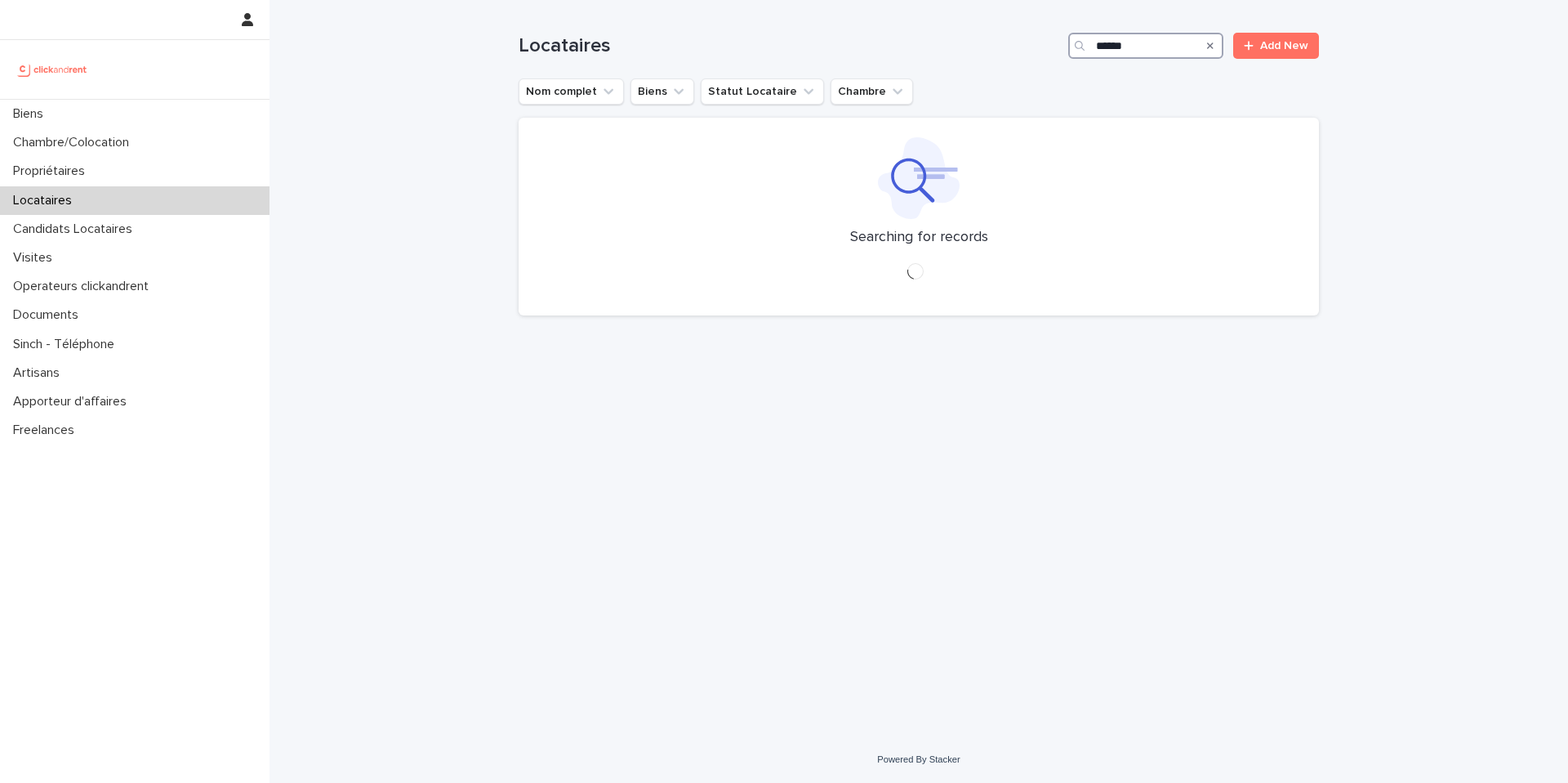
type input "******"
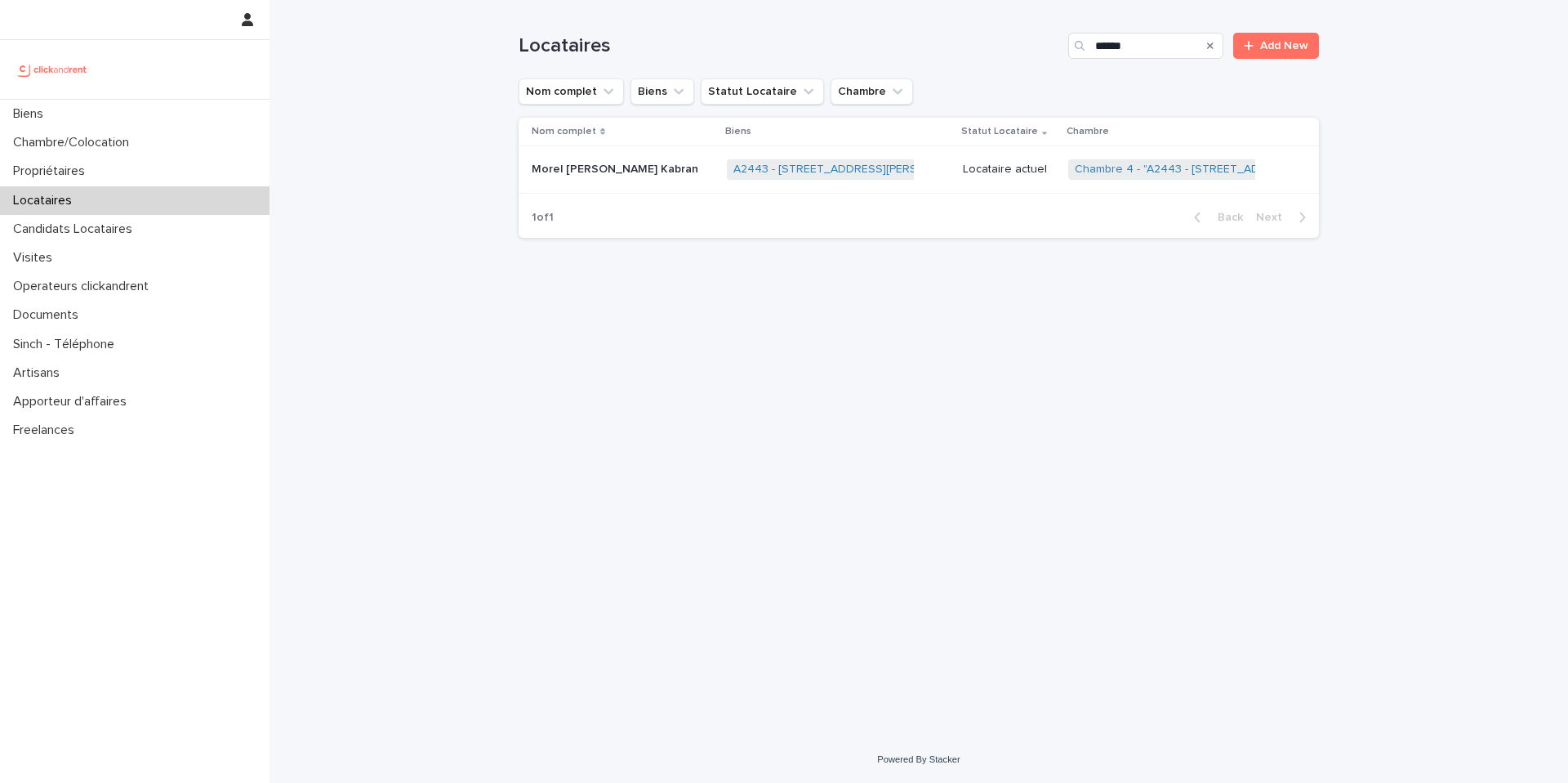
click at [977, 167] on p "Locataire actuel" at bounding box center [1009, 169] width 92 height 14
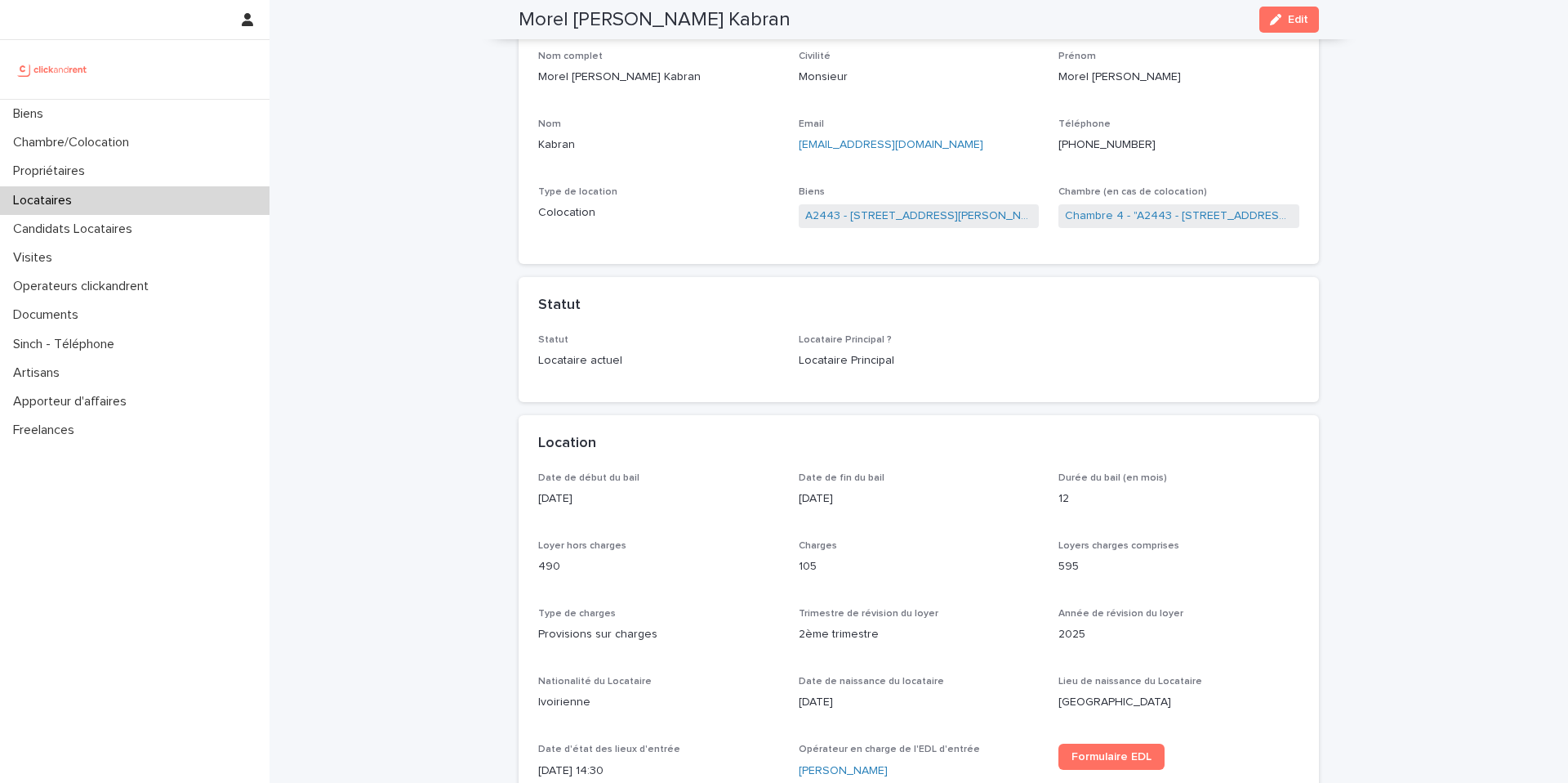
scroll to position [161, 0]
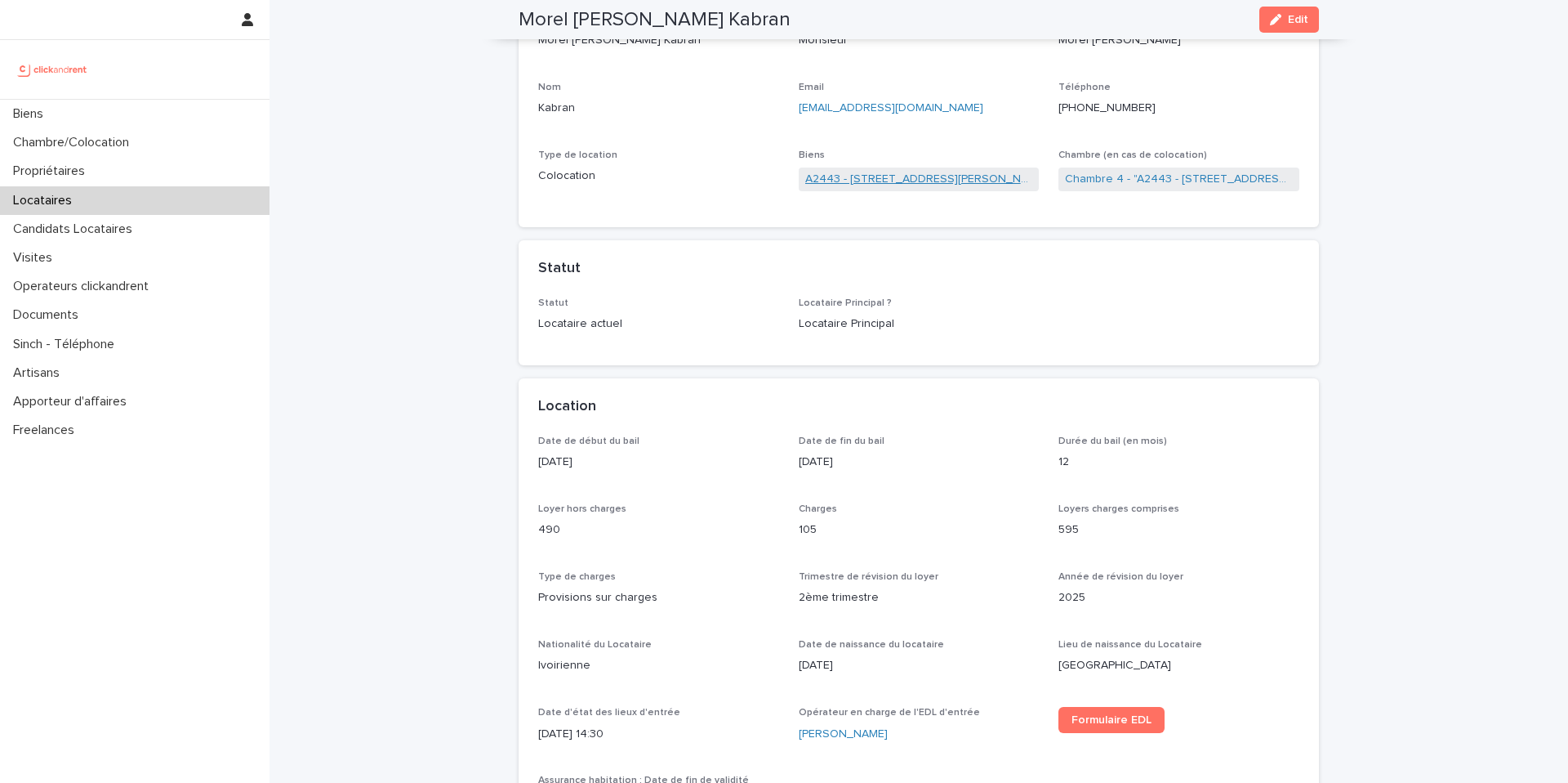
click at [921, 174] on link "A2443 - [STREET_ADDRESS][PERSON_NAME]" at bounding box center [919, 179] width 227 height 18
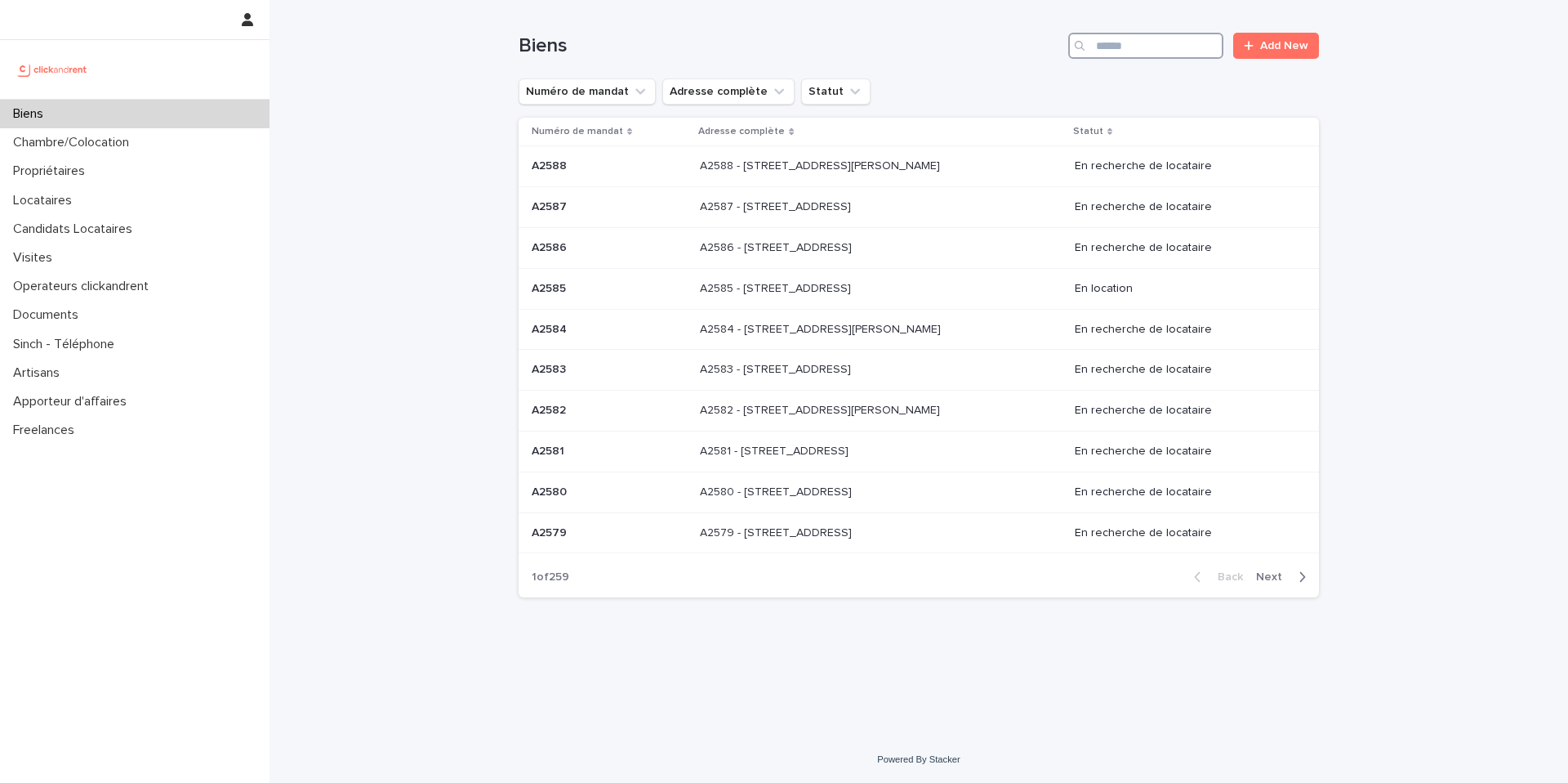
click at [1119, 52] on input "Search" at bounding box center [1145, 45] width 156 height 26
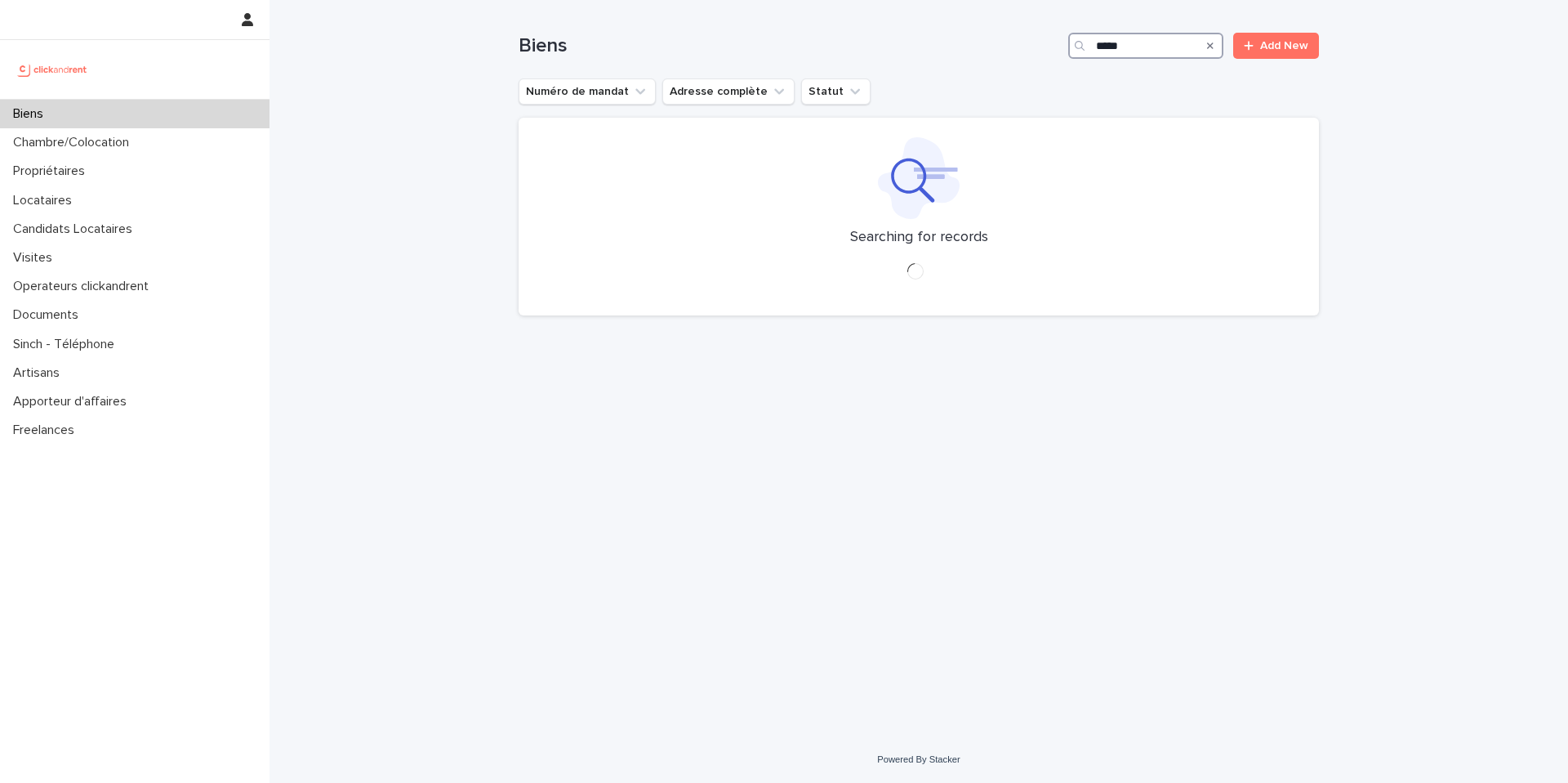
type input "*****"
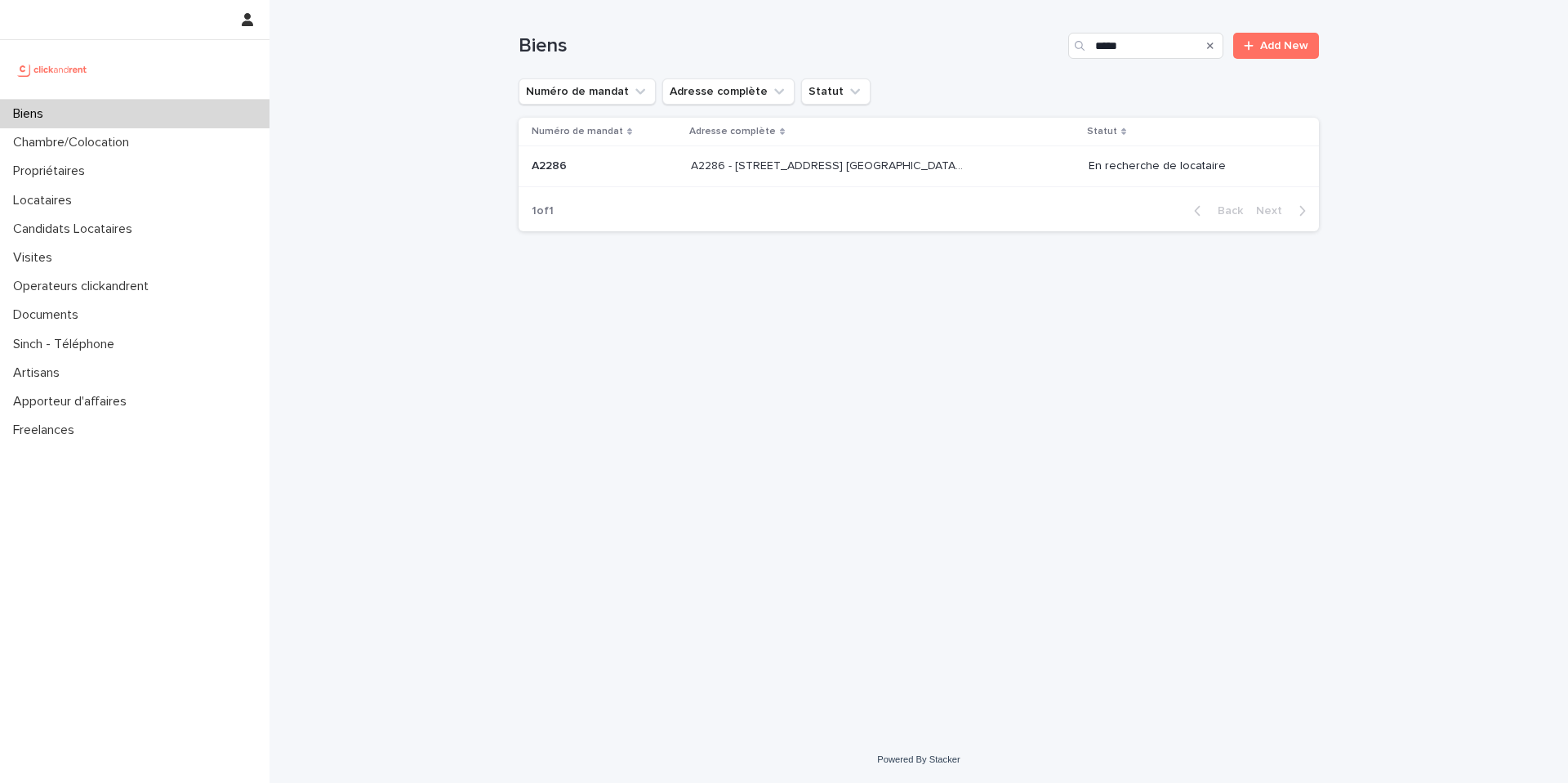
click at [965, 155] on div "A2286 - [STREET_ADDRESS] [GEOGRAPHIC_DATA], [GEOGRAPHIC_DATA] 93600 A2286 - [ST…" at bounding box center [883, 166] width 385 height 27
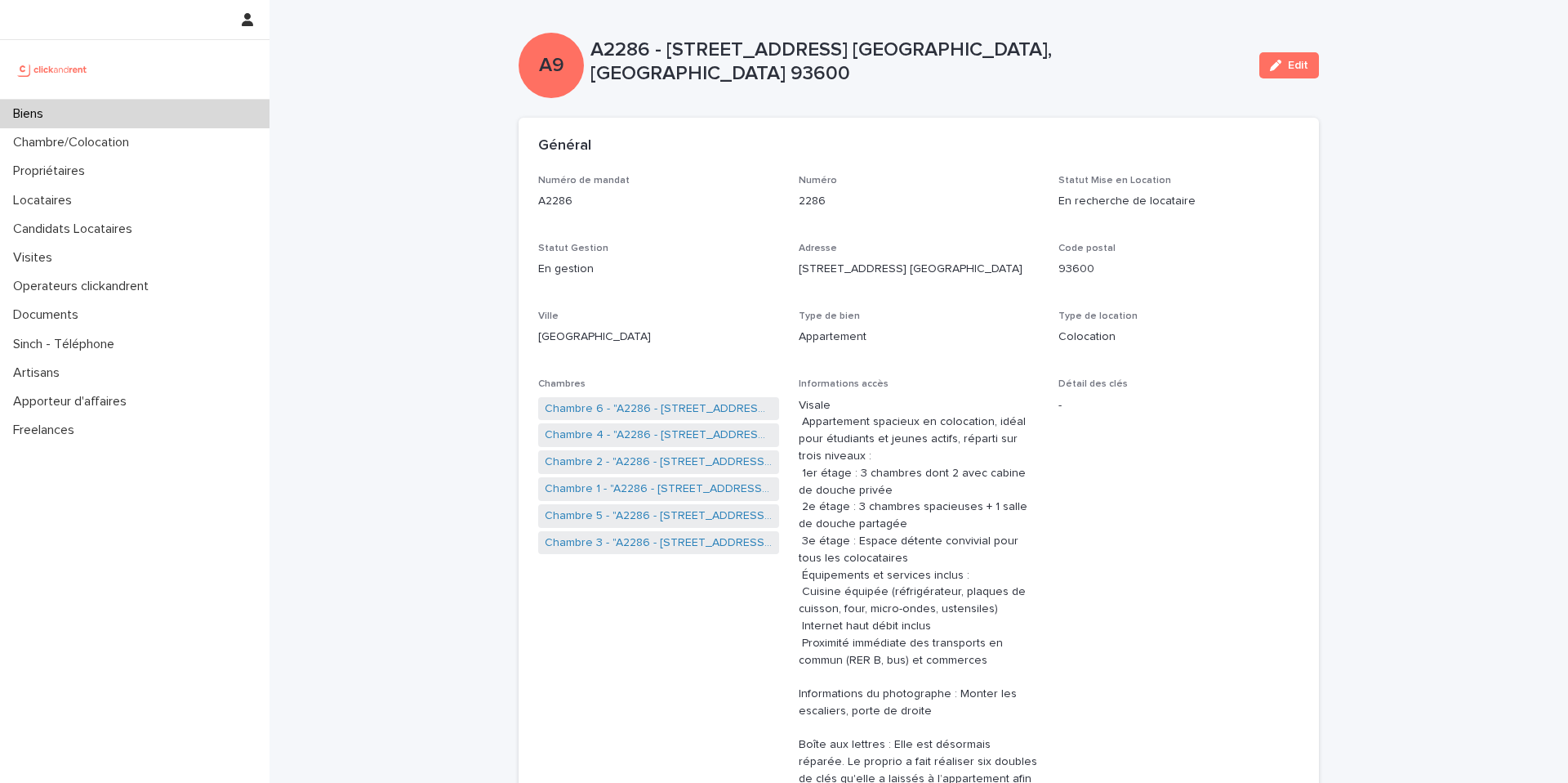
click at [151, 119] on div "Biens" at bounding box center [134, 113] width 270 height 29
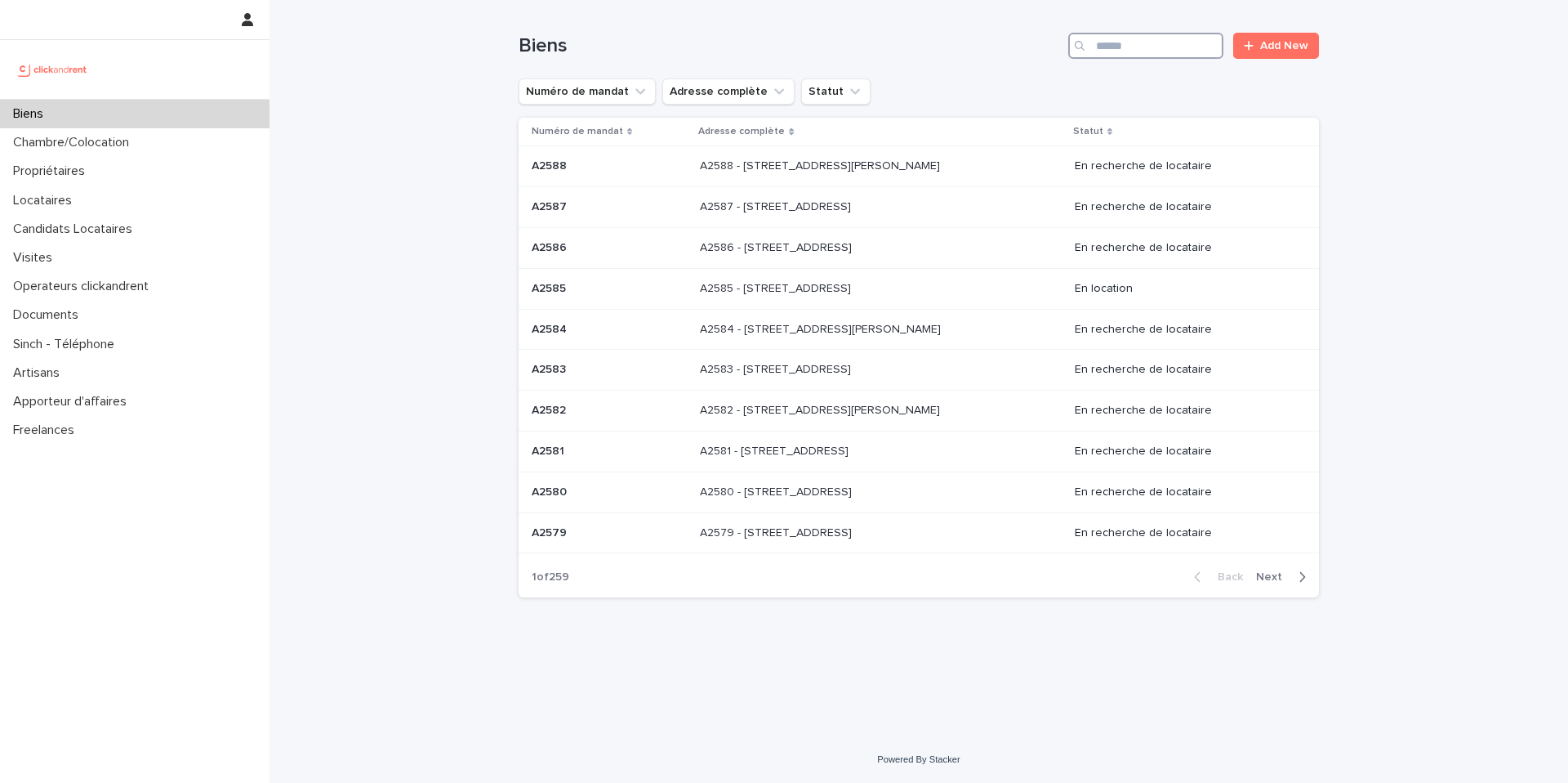
click at [1144, 43] on input "Search" at bounding box center [1145, 45] width 156 height 26
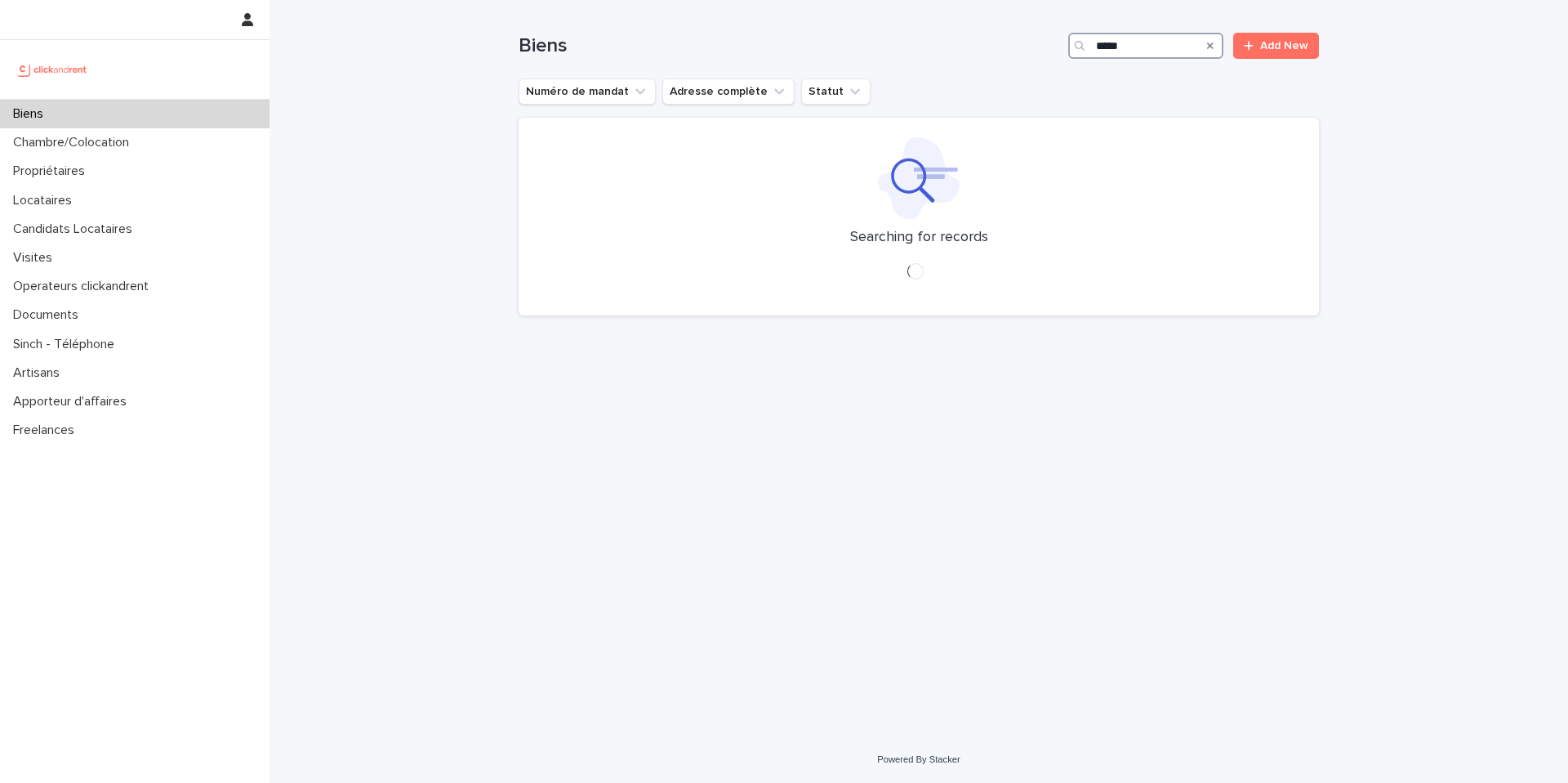
type input "*****"
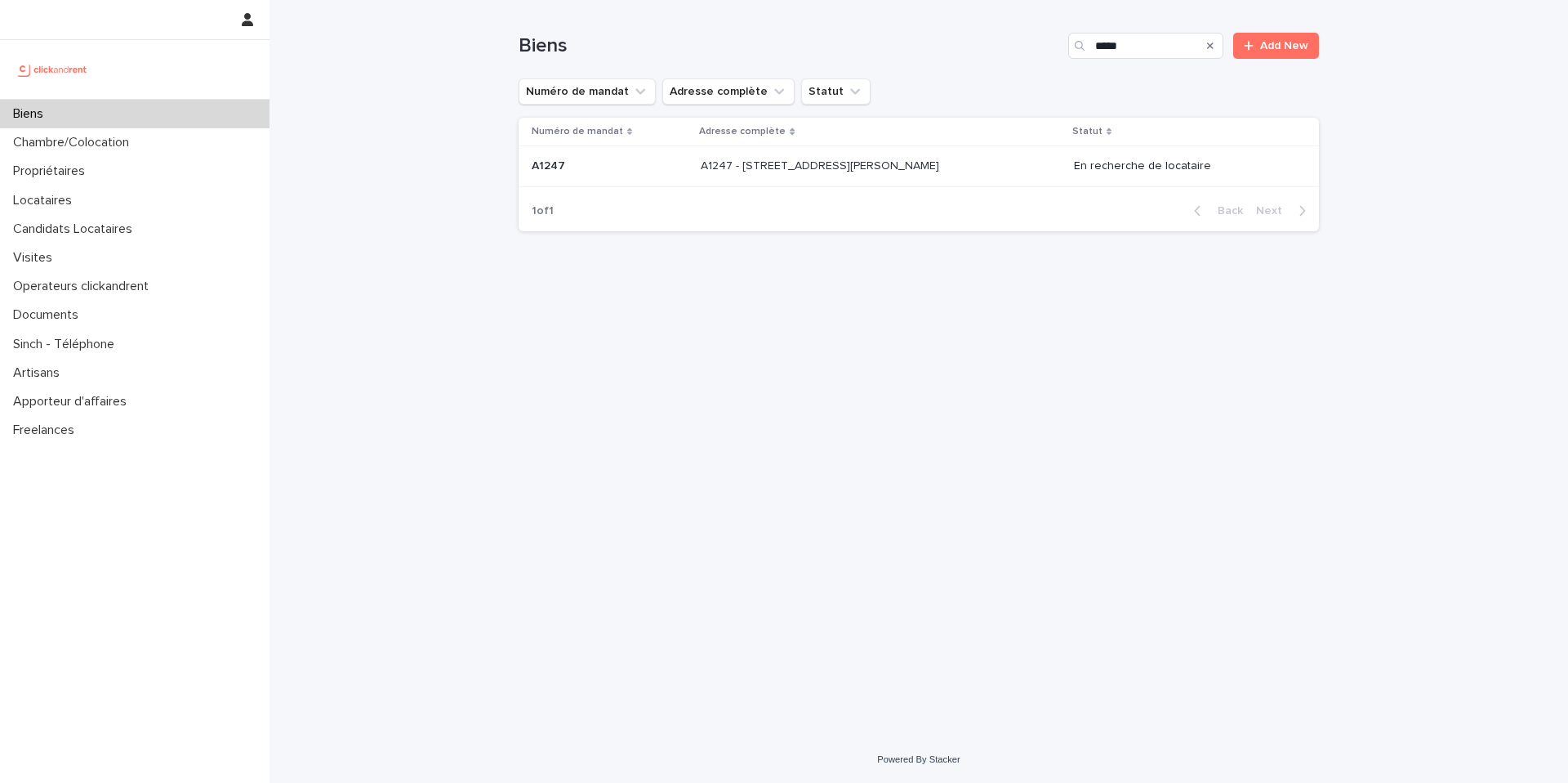
click at [1039, 155] on div "A1247 - [STREET_ADDRESS][PERSON_NAME] 92110 A1247 - [STREET_ADDRESS][PERSON_NAM…" at bounding box center [880, 166] width 359 height 27
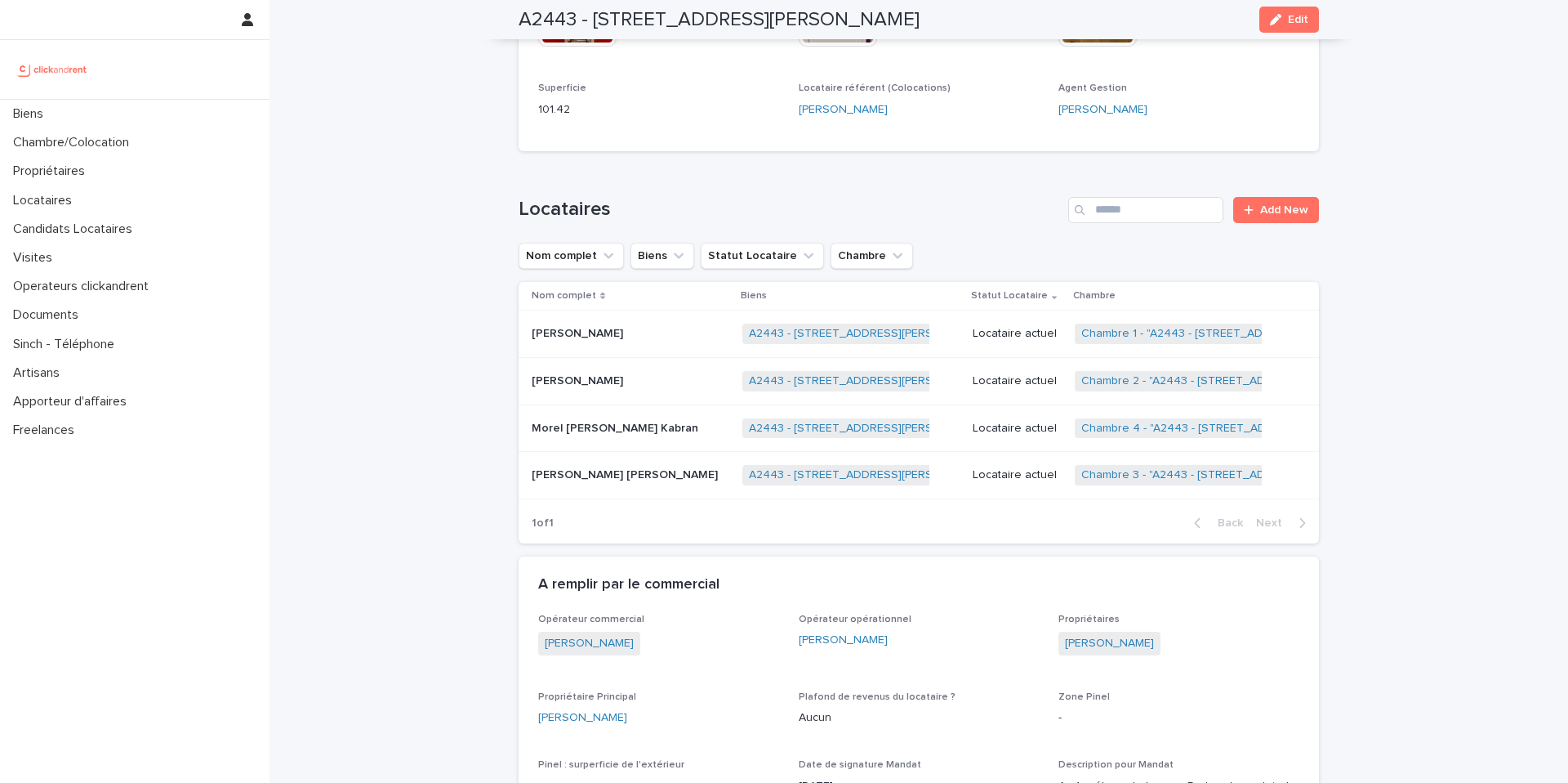
scroll to position [952, 0]
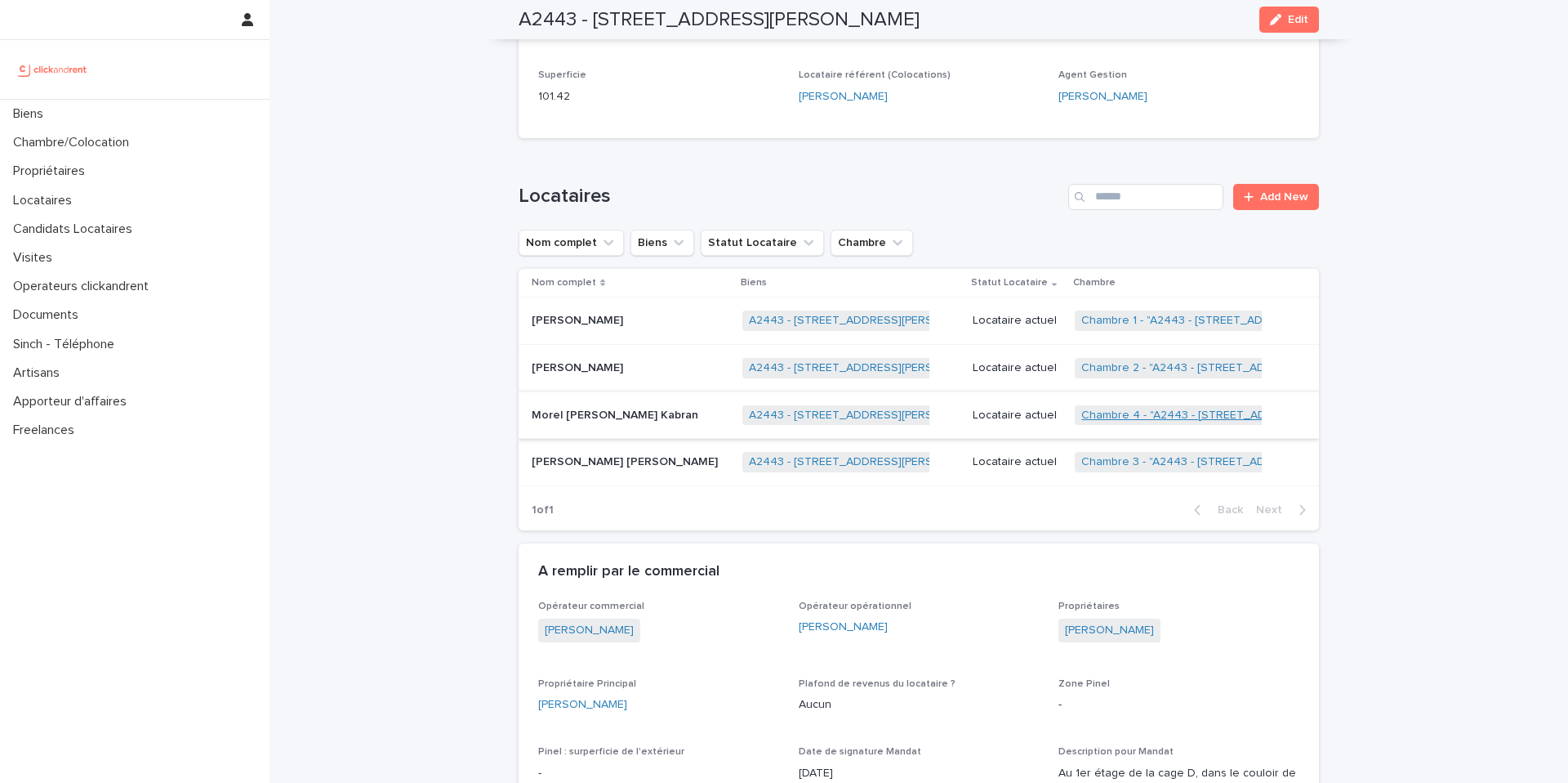
click at [1143, 409] on link "Chambre 4 - "A2443 - [STREET_ADDRESS][PERSON_NAME]"" at bounding box center [1239, 415] width 318 height 14
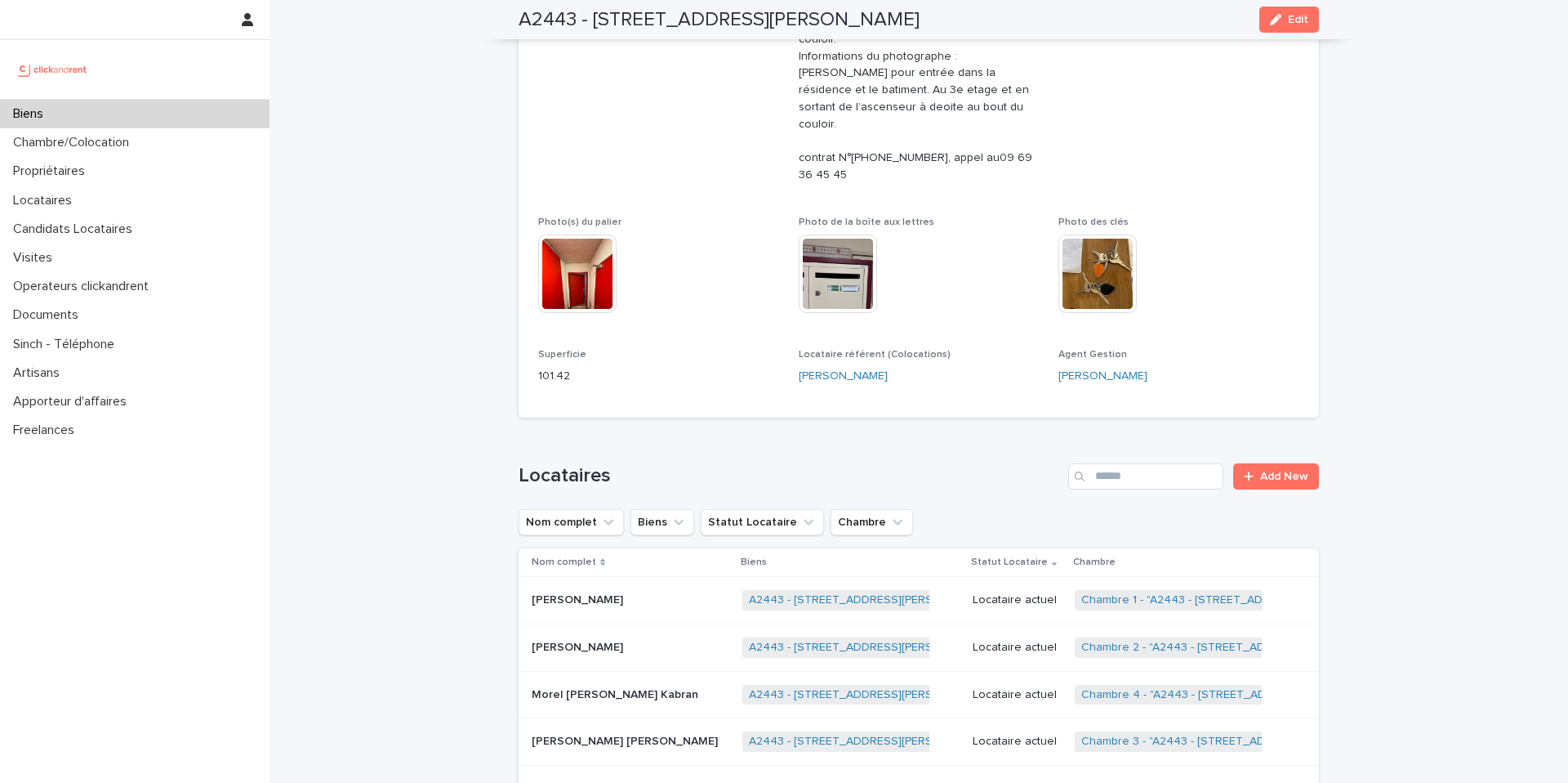
scroll to position [708, 0]
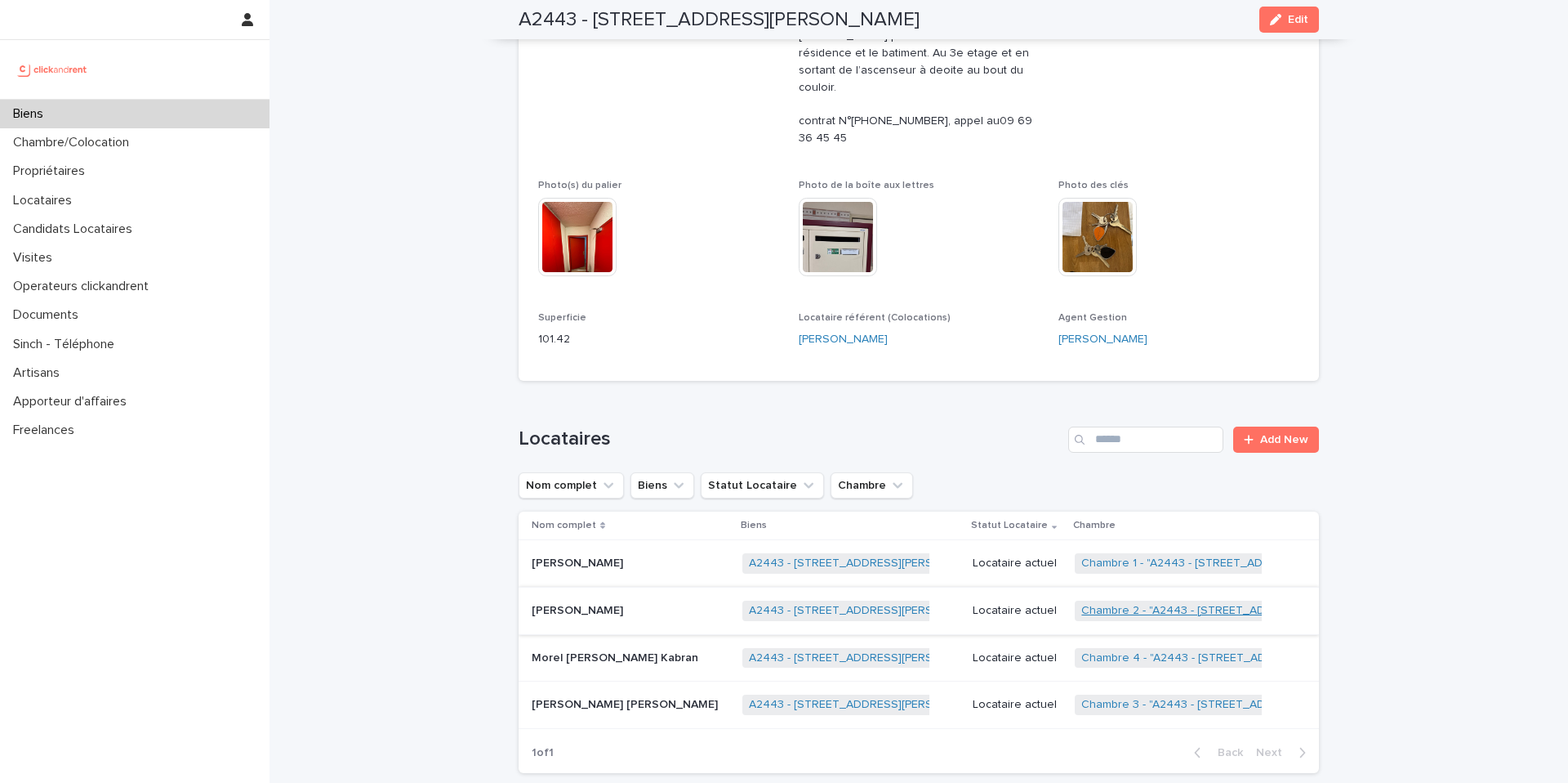
click at [1178, 604] on link "Chambre 2 - "A2443 - [STREET_ADDRESS][PERSON_NAME]"" at bounding box center [1239, 611] width 317 height 14
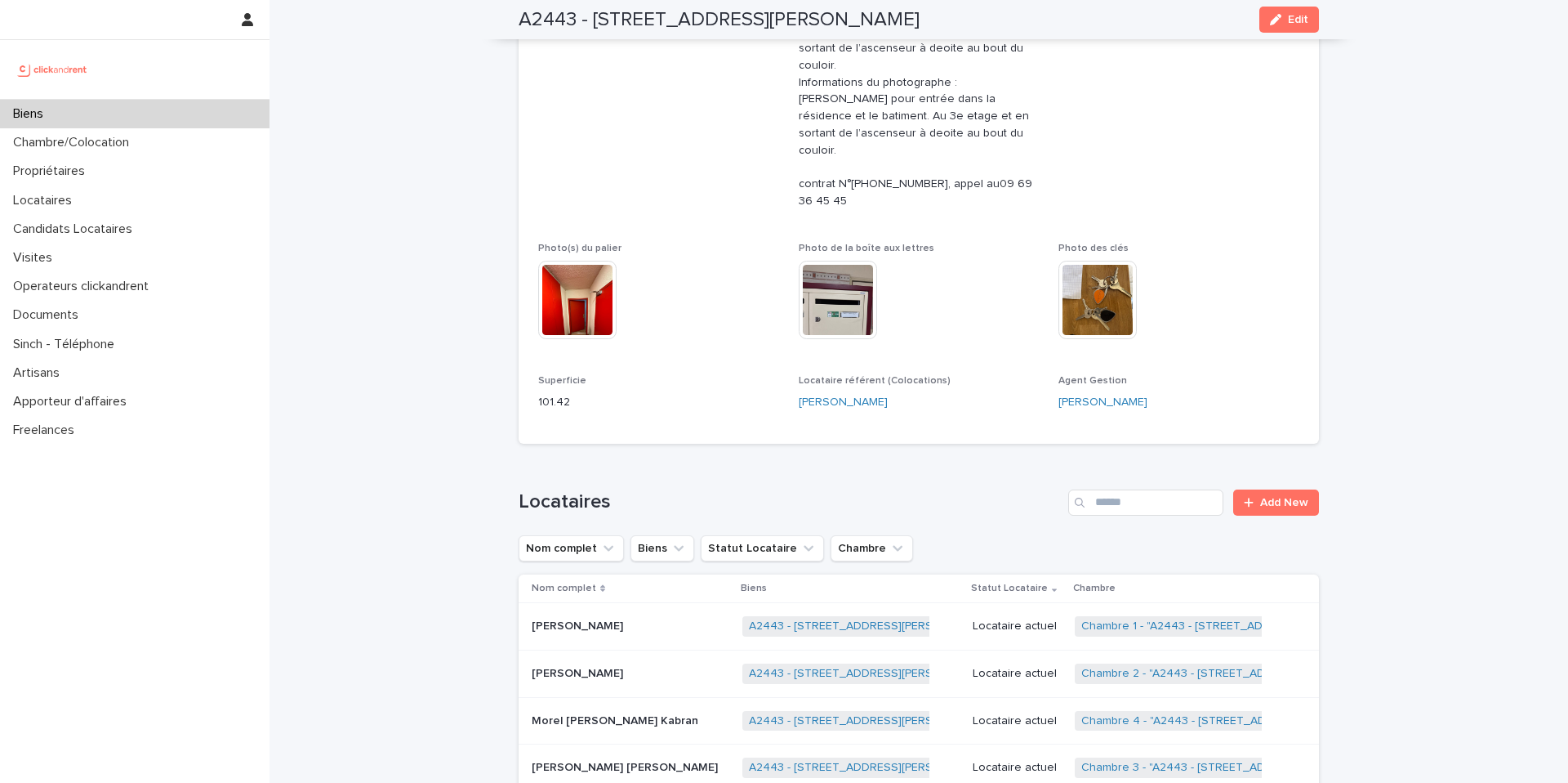
scroll to position [664, 0]
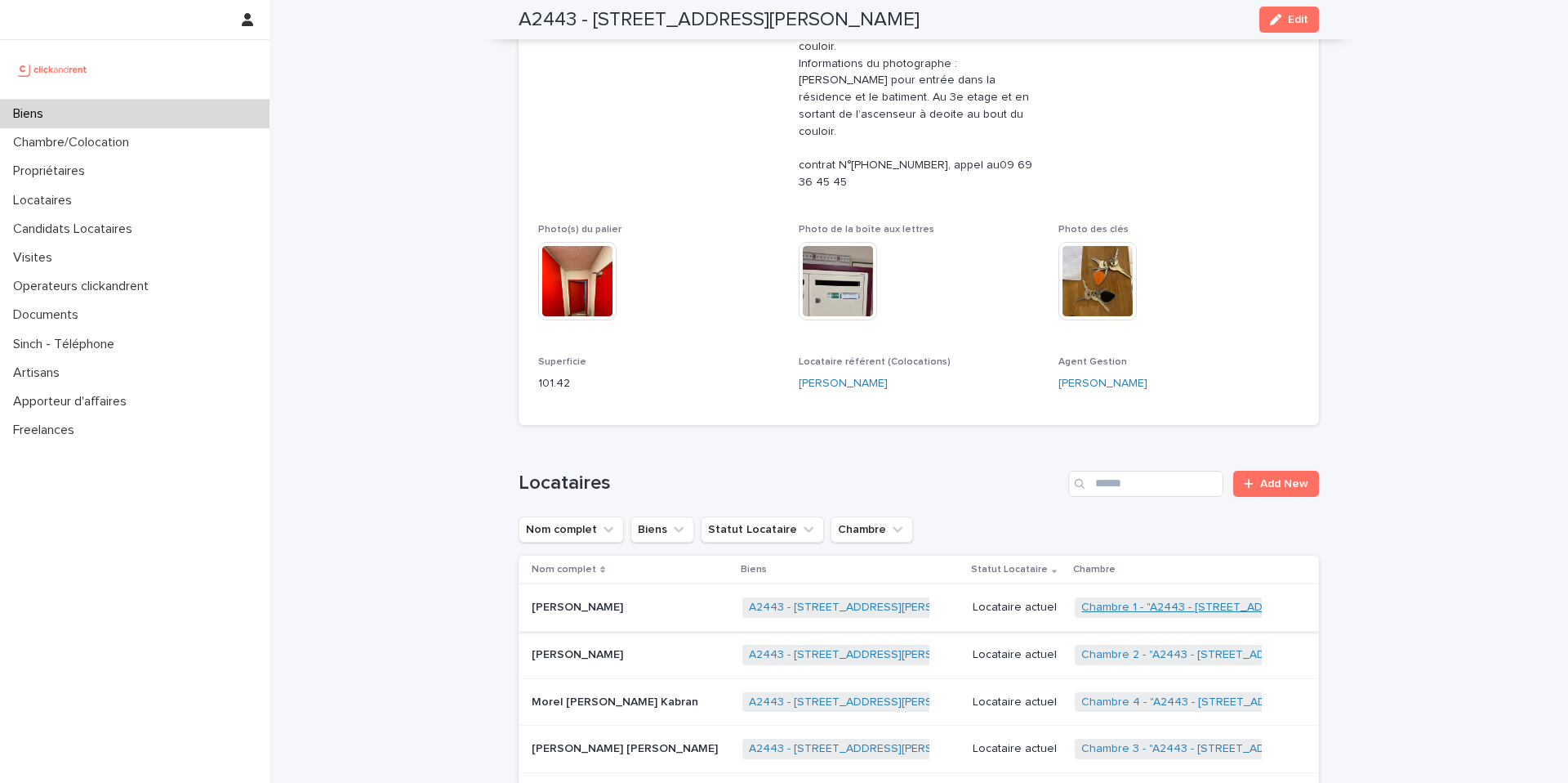
click at [1164, 601] on link "Chambre 1 - "A2443 - [STREET_ADDRESS][PERSON_NAME]"" at bounding box center [1238, 607] width 315 height 14
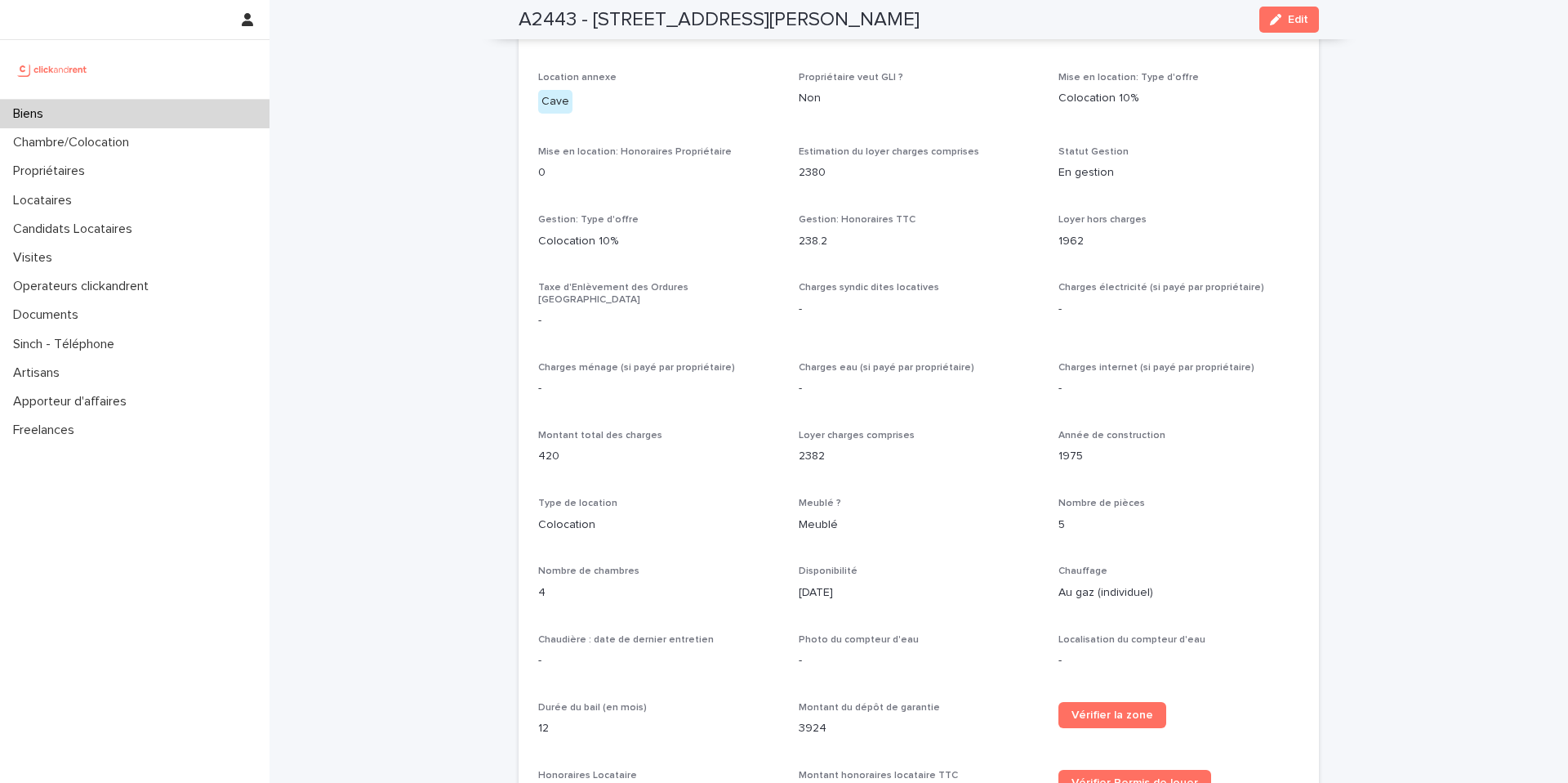
scroll to position [1746, 0]
click at [119, 128] on div "Chambre/Colocation" at bounding box center [134, 142] width 270 height 29
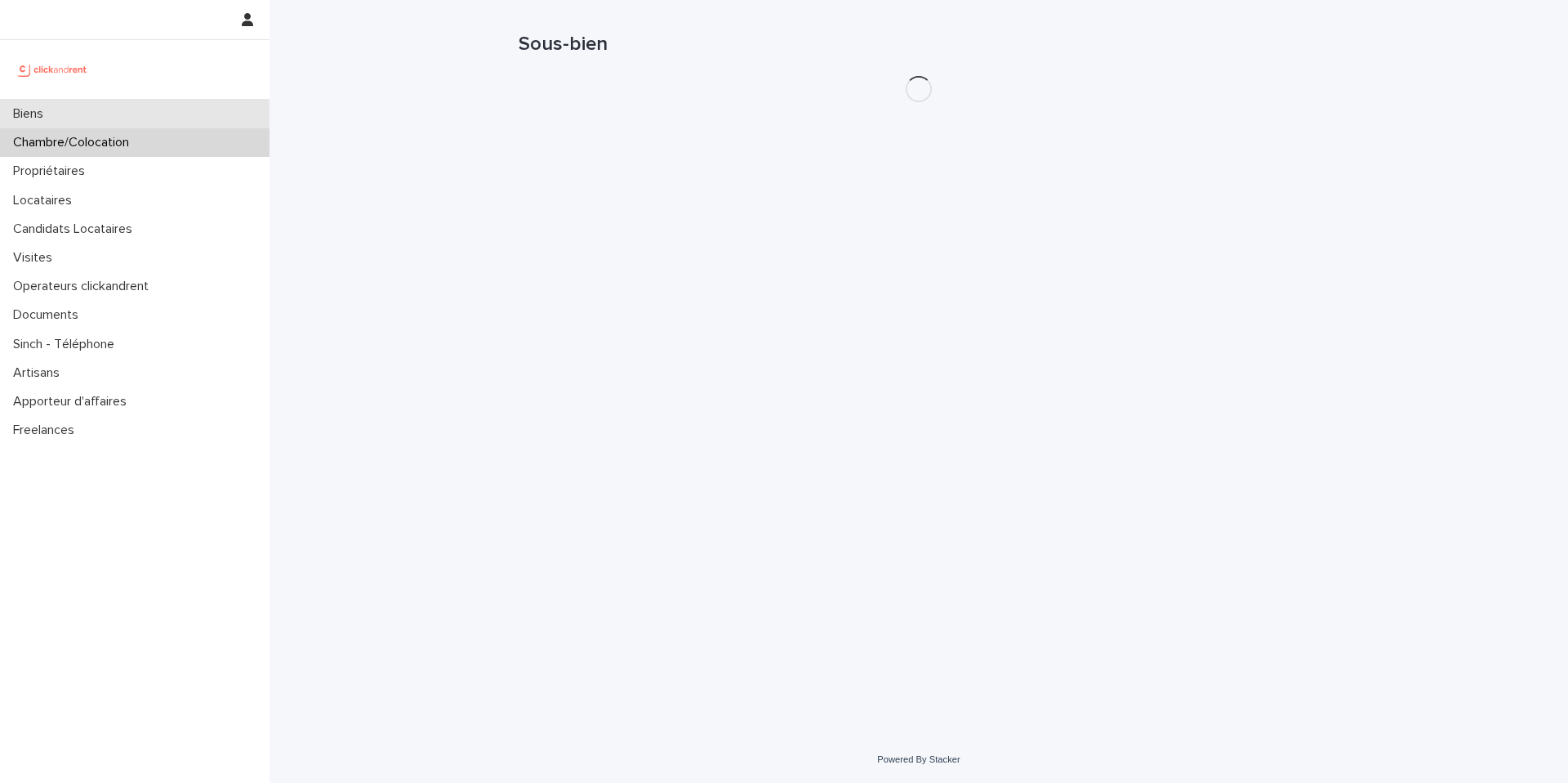
click at [122, 112] on div "Biens" at bounding box center [134, 113] width 270 height 29
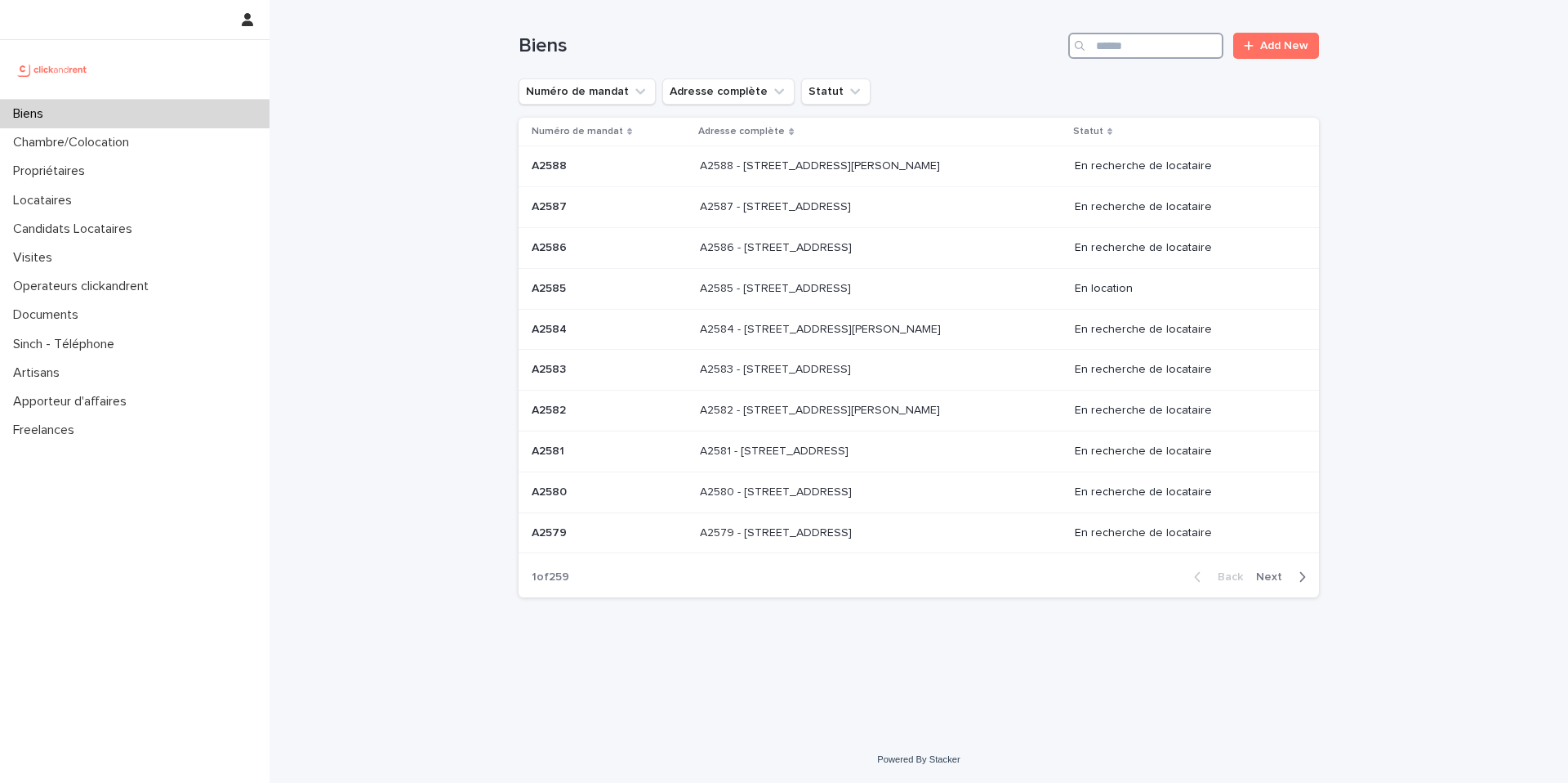
click at [1139, 56] on input "Search" at bounding box center [1145, 45] width 156 height 26
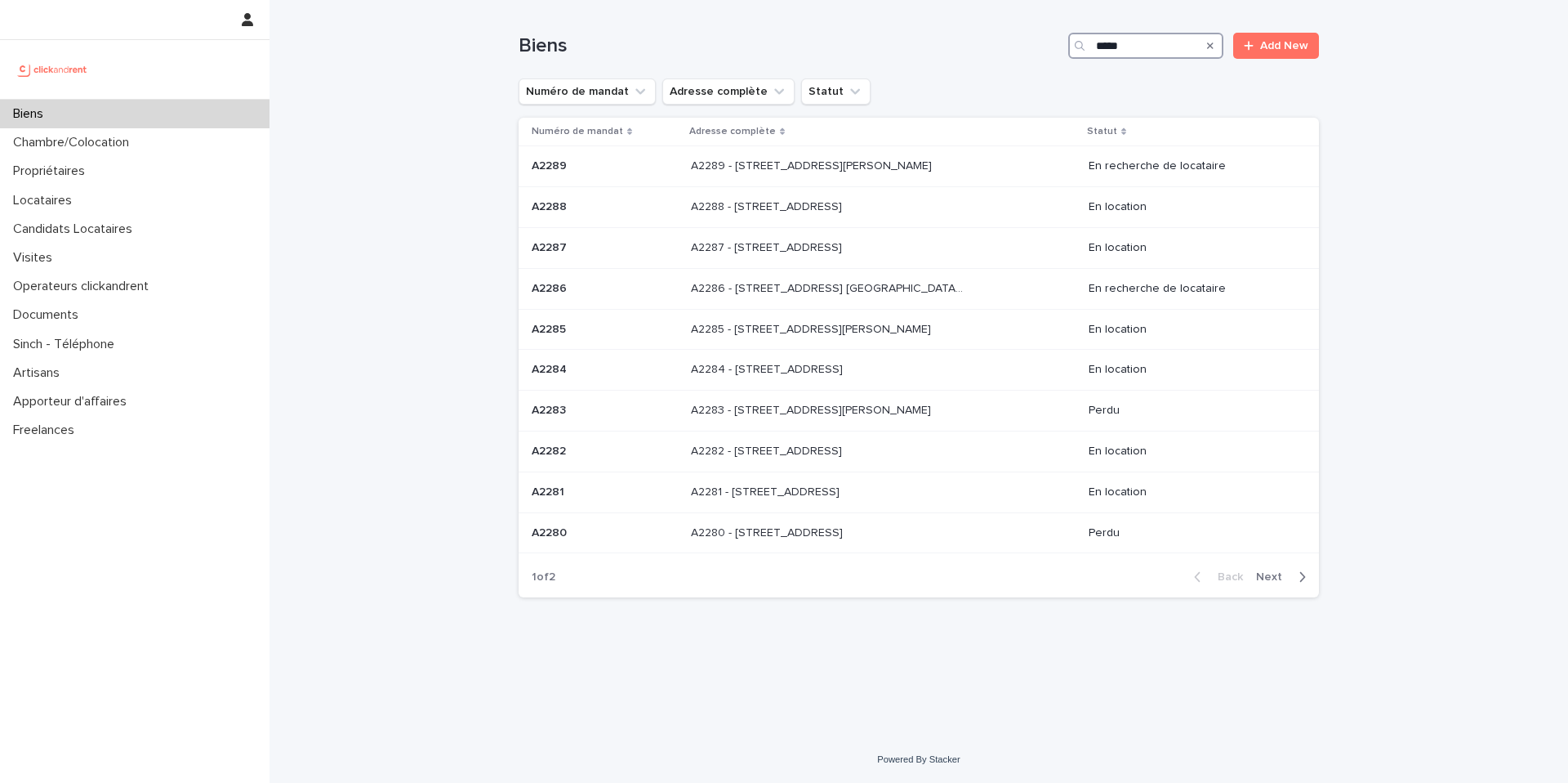
type input "*****"
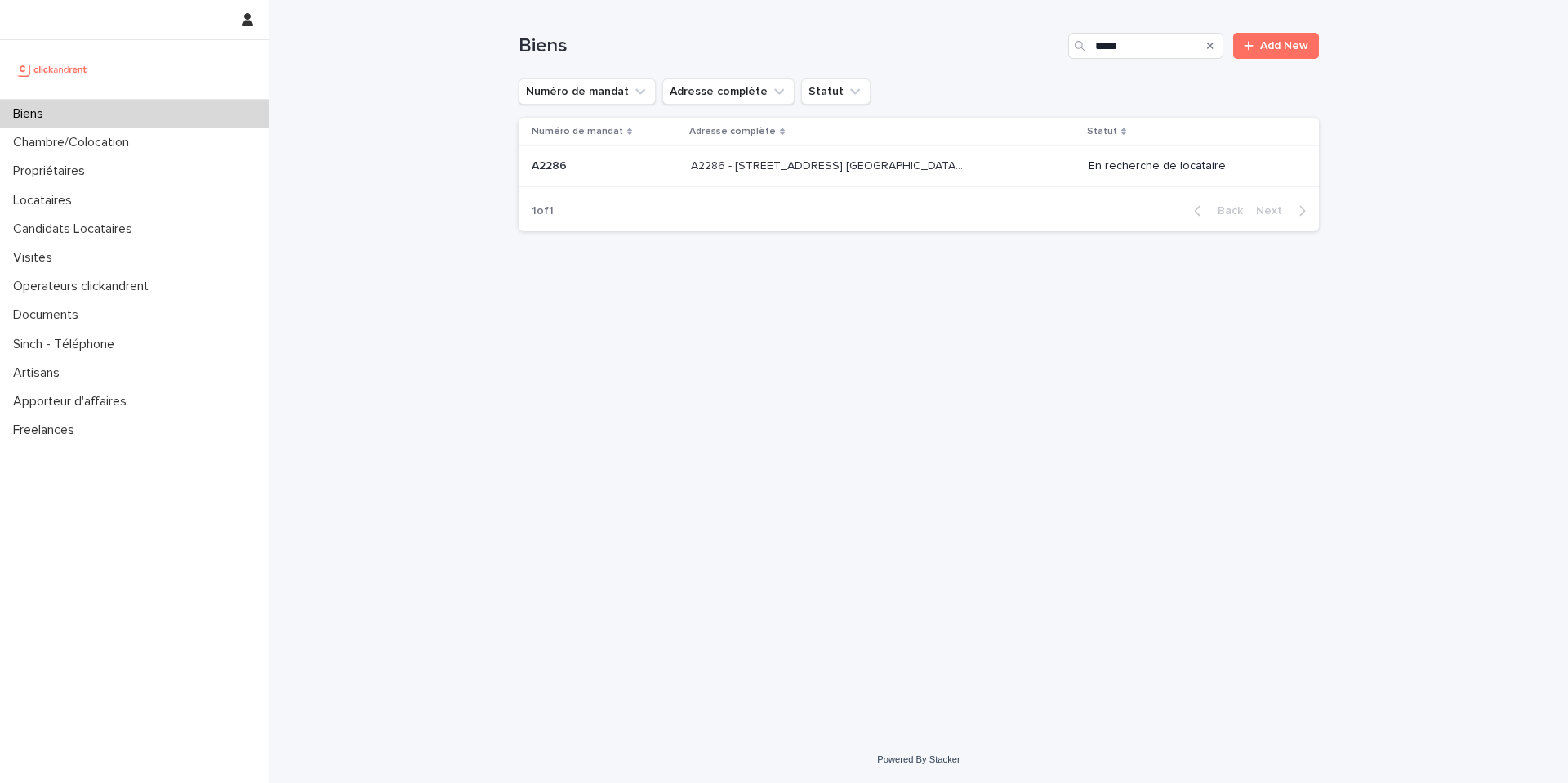
click at [979, 156] on div "A2286 - [STREET_ADDRESS] [GEOGRAPHIC_DATA], [GEOGRAPHIC_DATA] 93600 A2286 - [ST…" at bounding box center [883, 166] width 385 height 27
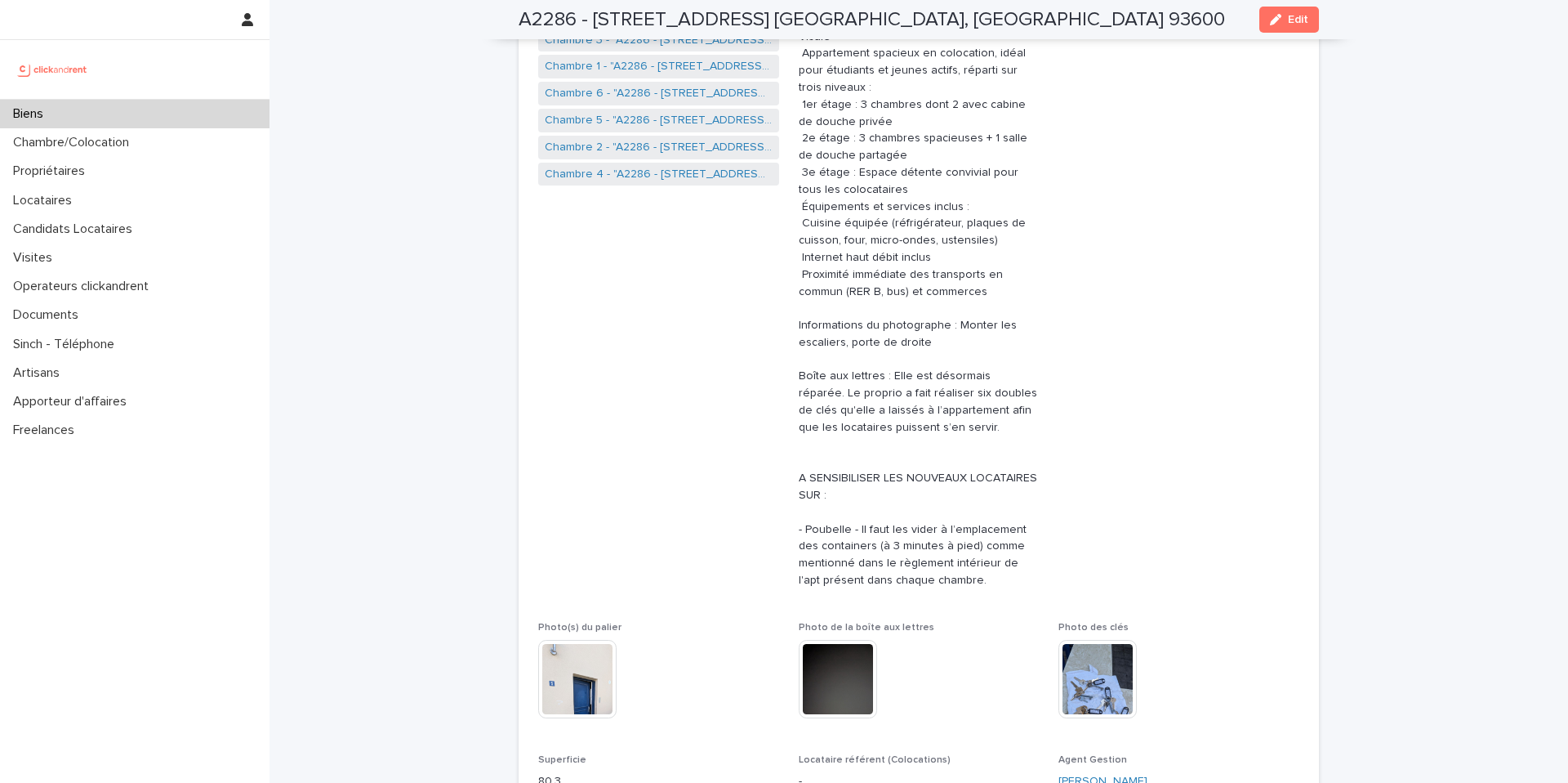
scroll to position [372, 0]
